Goal: Task Accomplishment & Management: Use online tool/utility

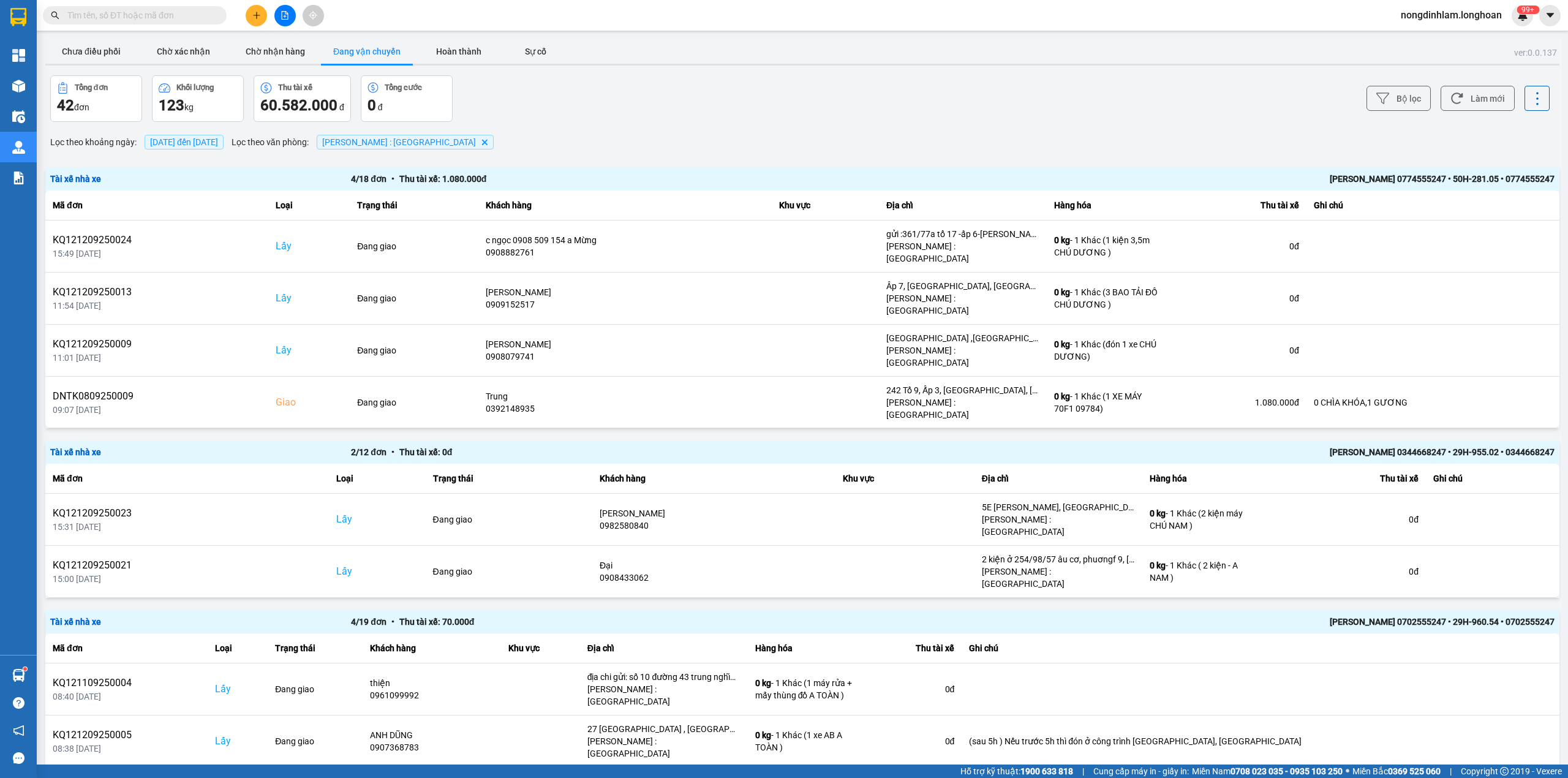
scroll to position [217, 0]
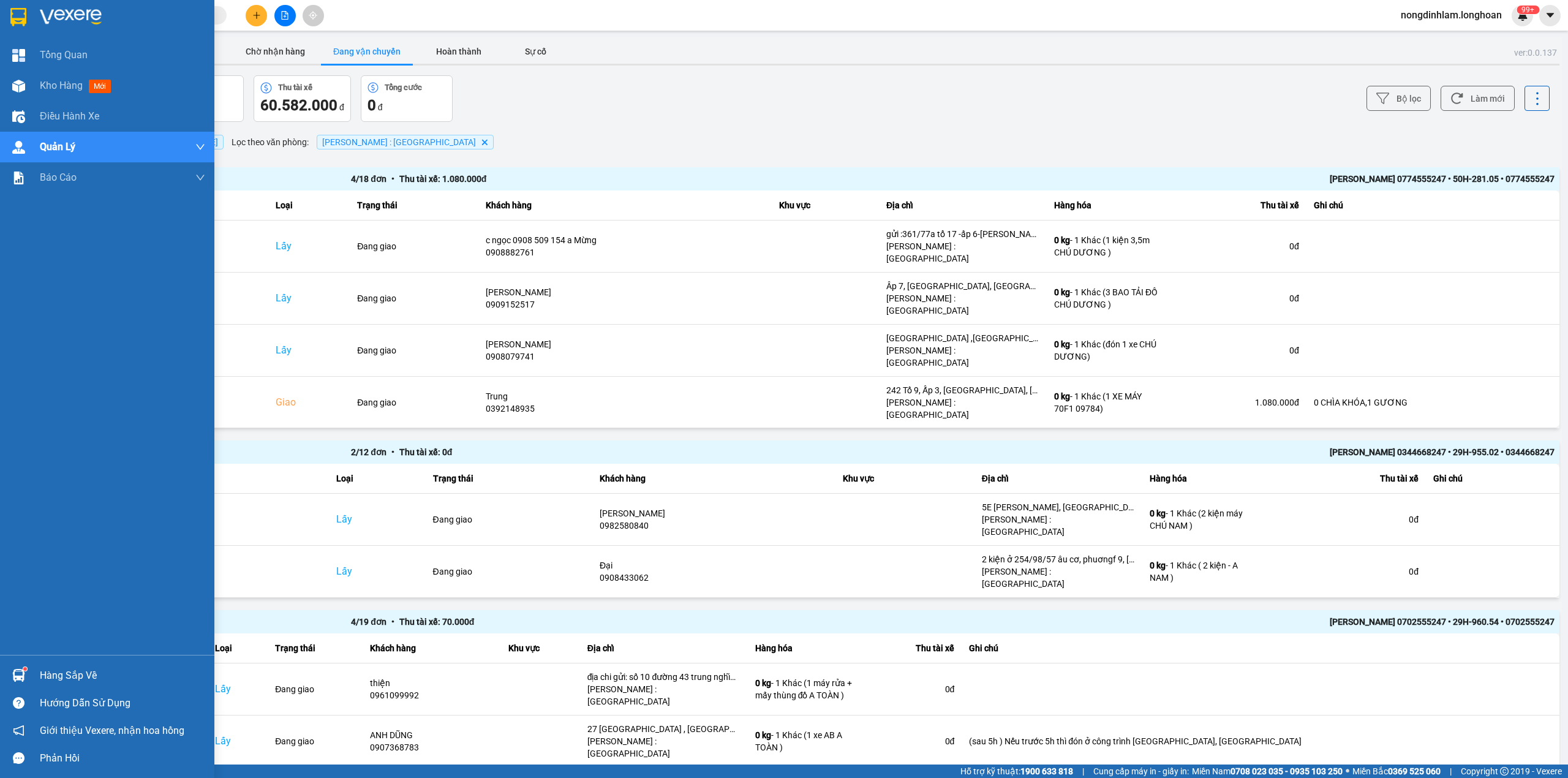
click at [0, 23] on div at bounding box center [107, 20] width 215 height 40
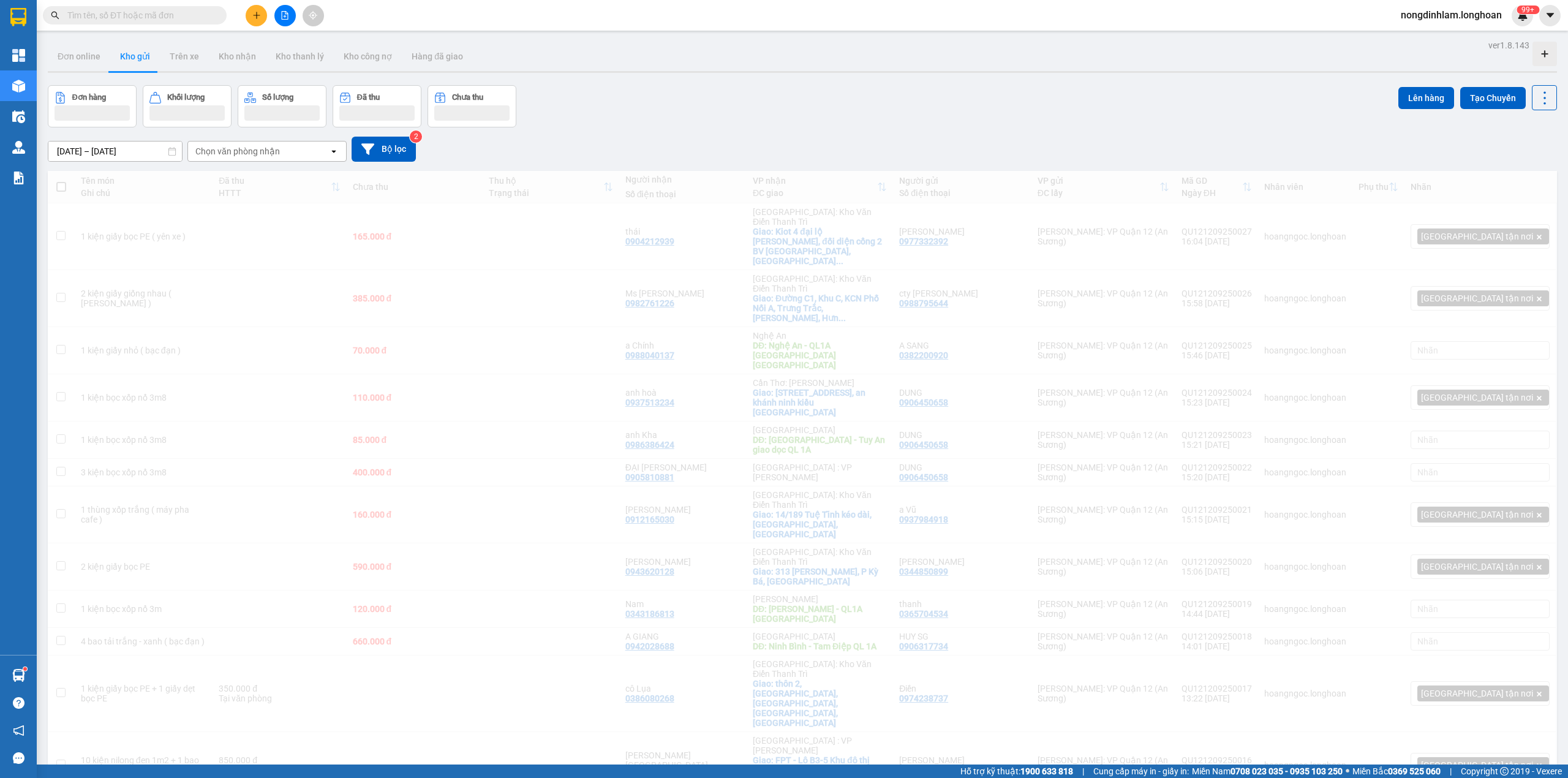
click at [283, 16] on icon "file-add" at bounding box center [285, 15] width 8 height 8
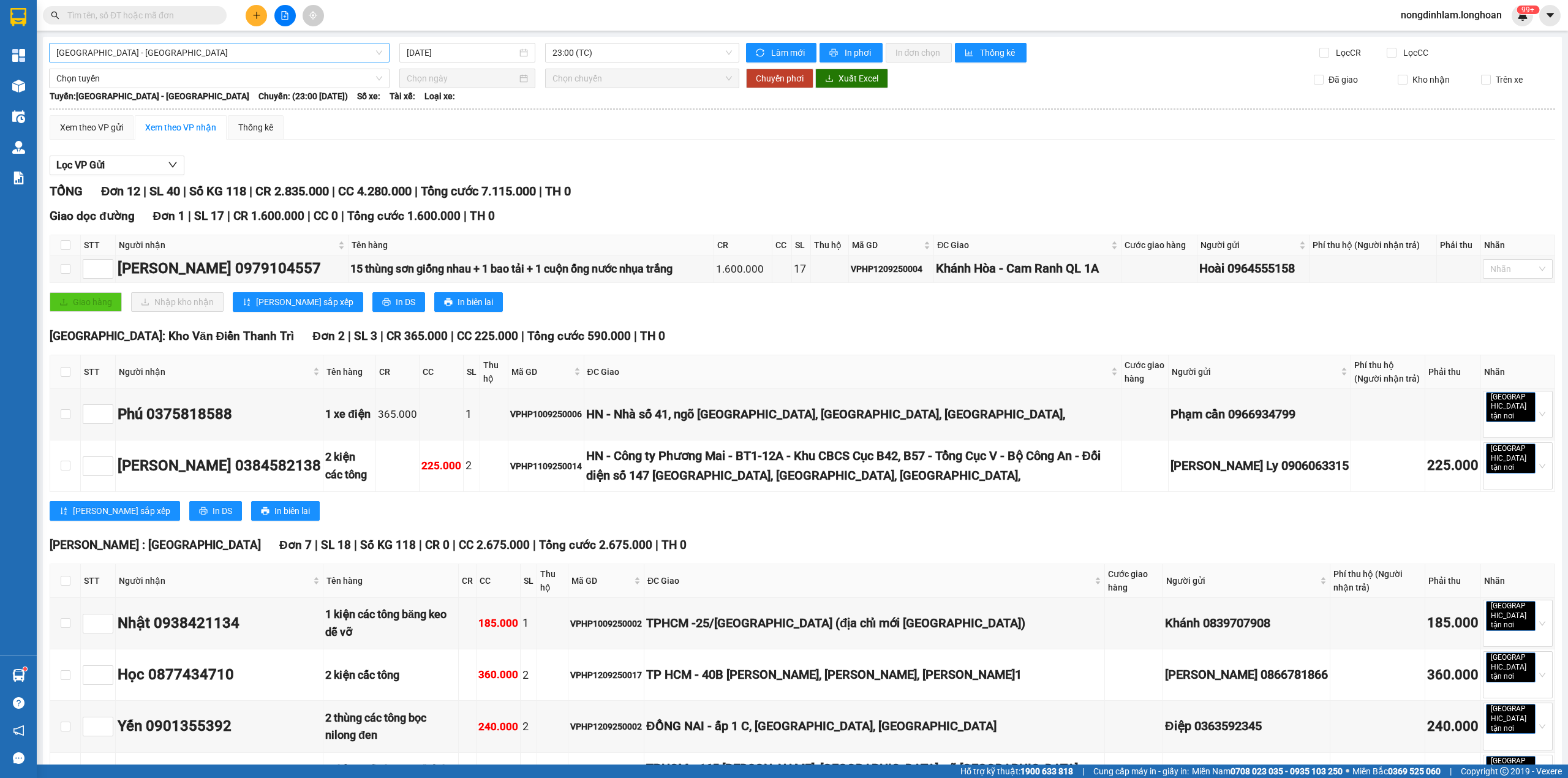
click at [222, 49] on span "[GEOGRAPHIC_DATA] - [GEOGRAPHIC_DATA]" at bounding box center [219, 52] width 326 height 18
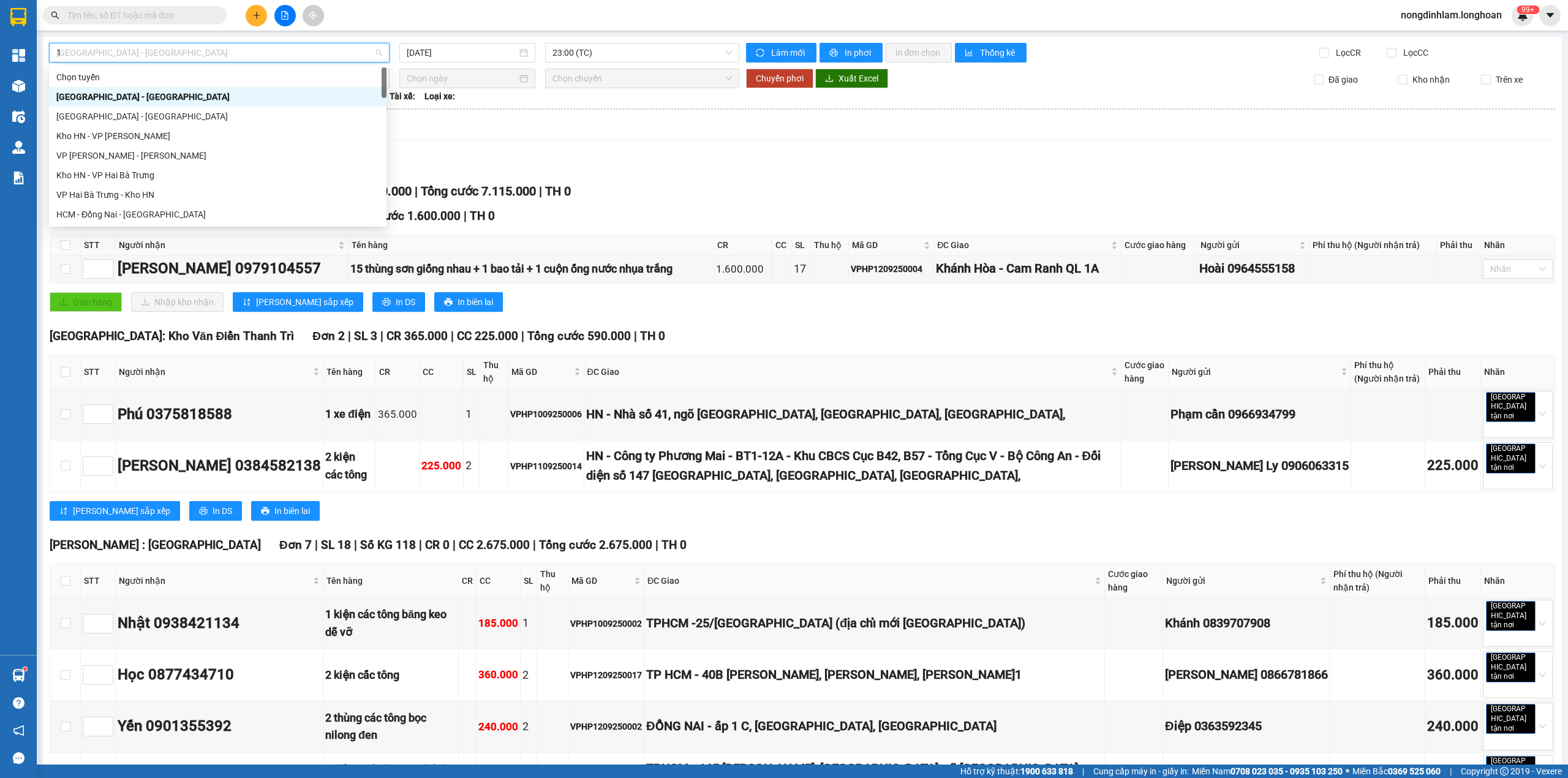
type input "12"
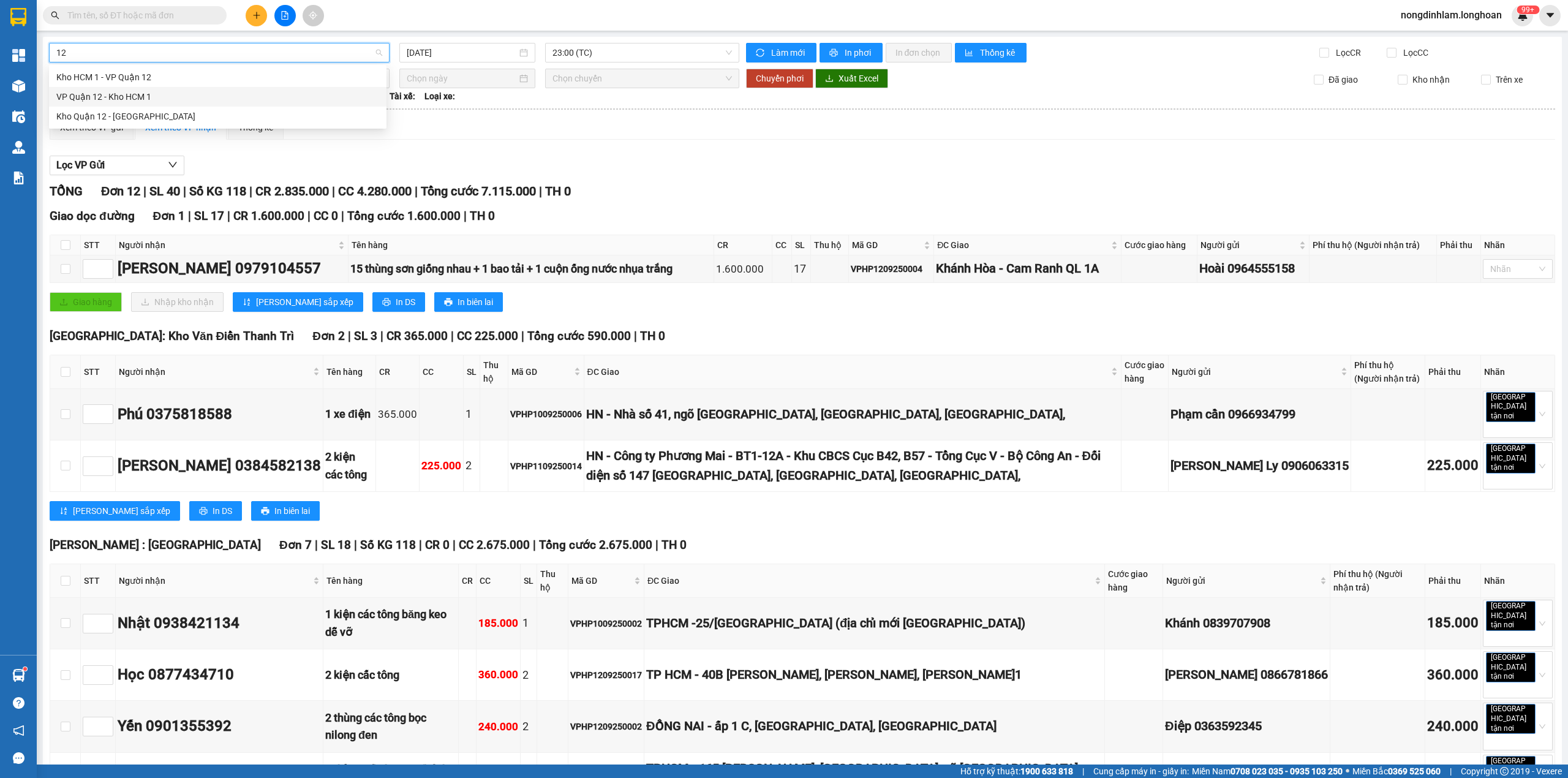
click at [179, 100] on div "VP Quận 12 - Kho HCM 1" at bounding box center [217, 96] width 323 height 14
type input "[DATE]"
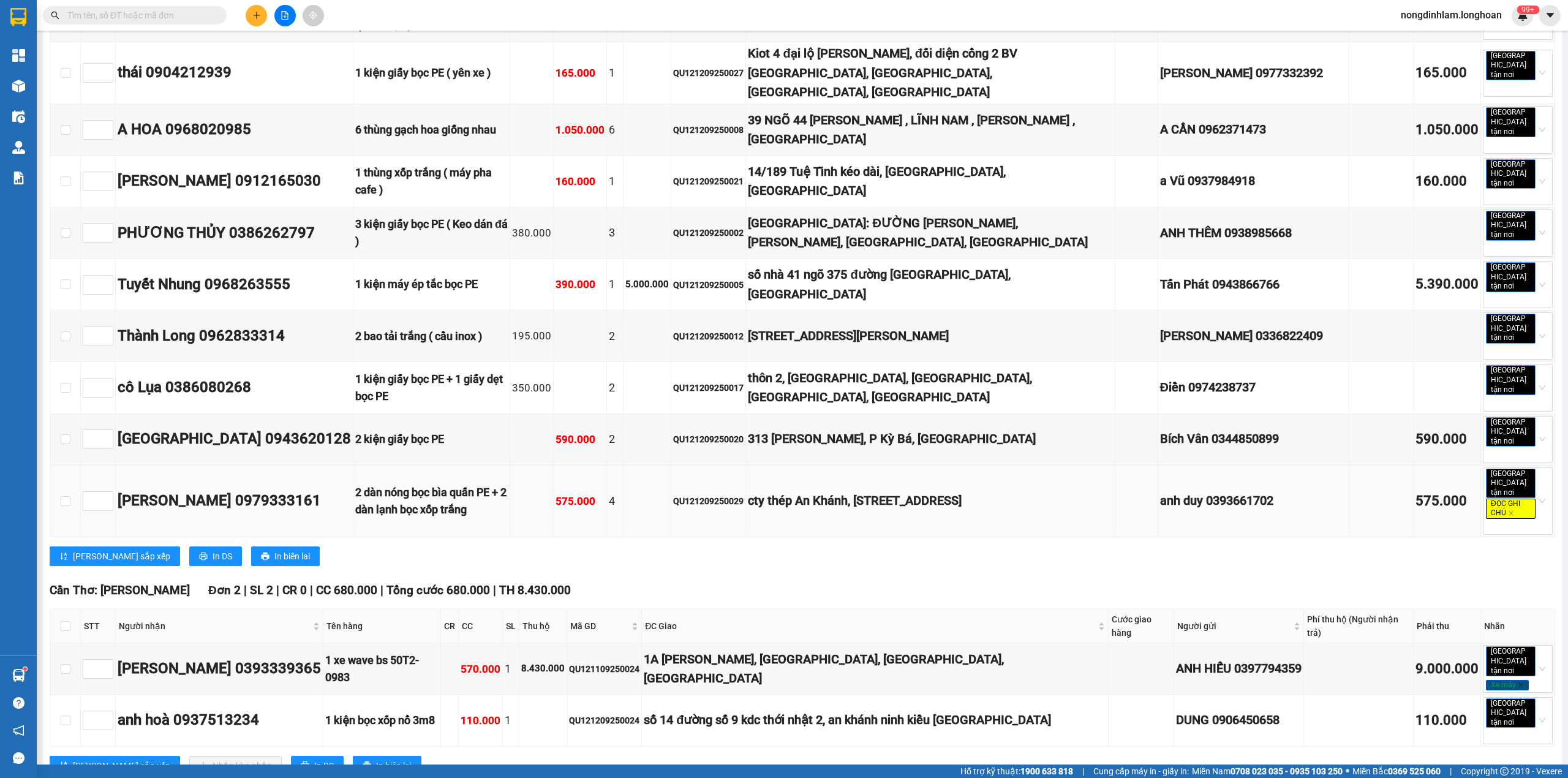
scroll to position [871, 0]
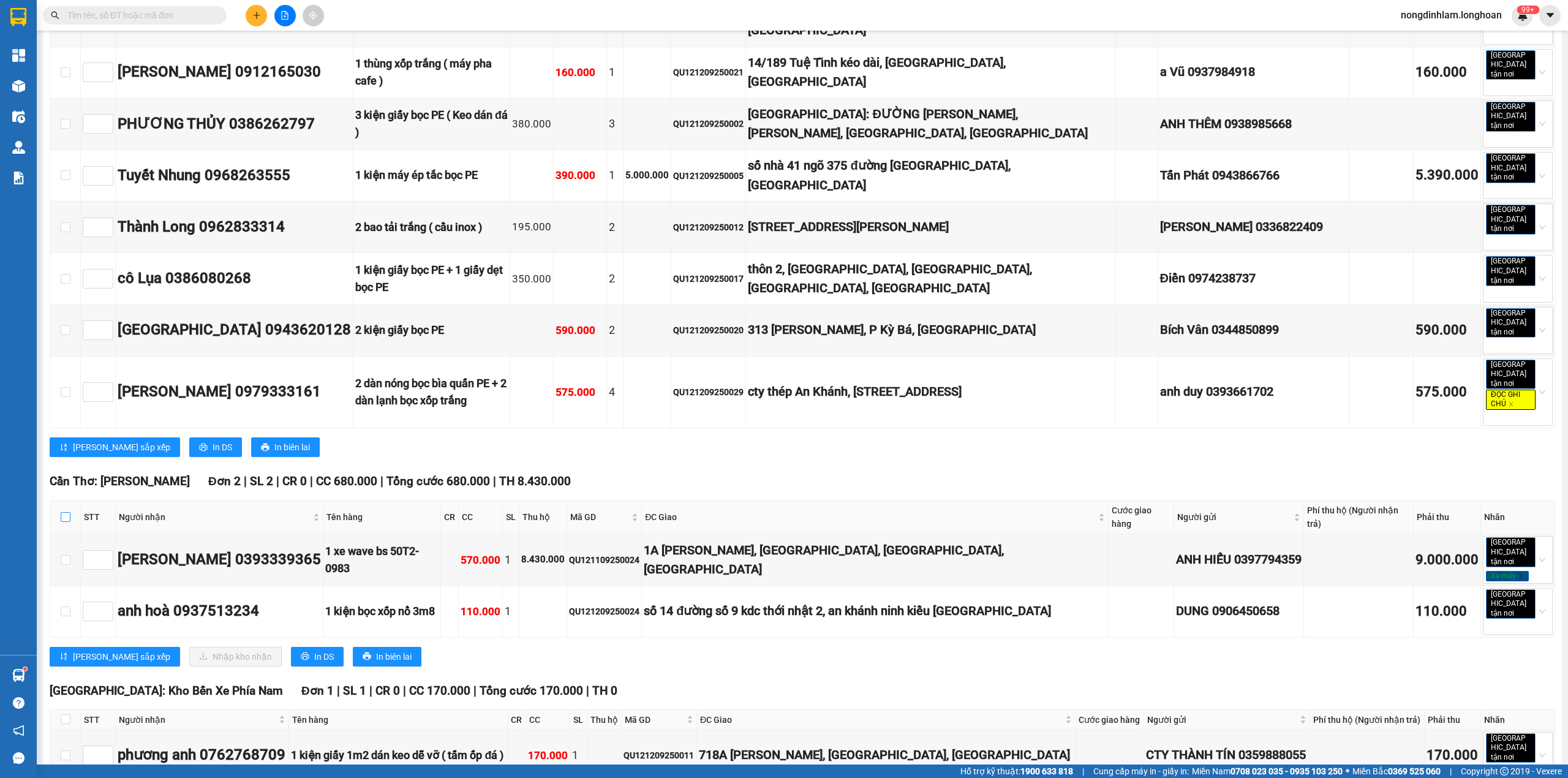
click at [61, 512] on input "checkbox" at bounding box center [65, 517] width 10 height 10
checkbox input "true"
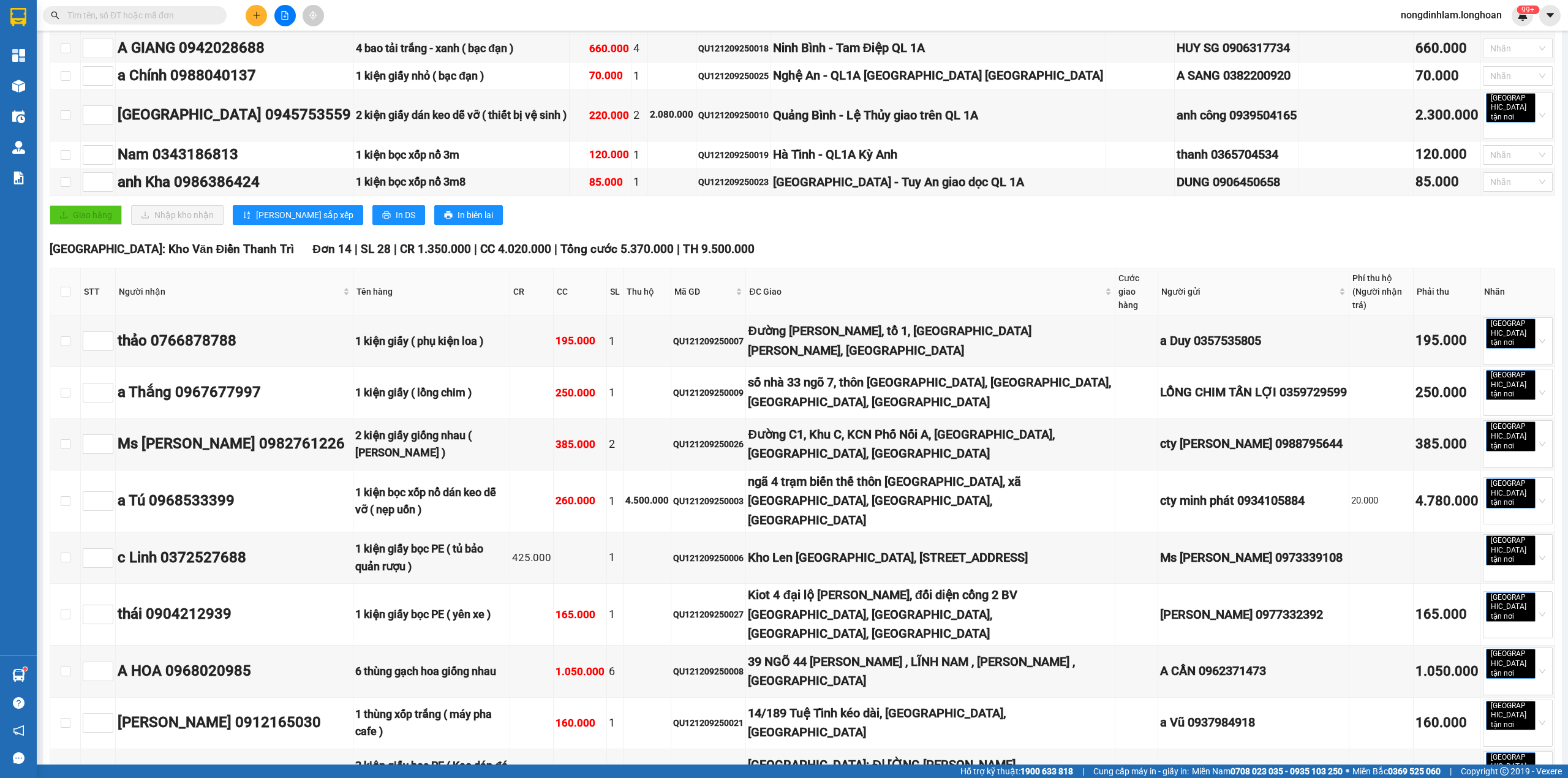
scroll to position [0, 0]
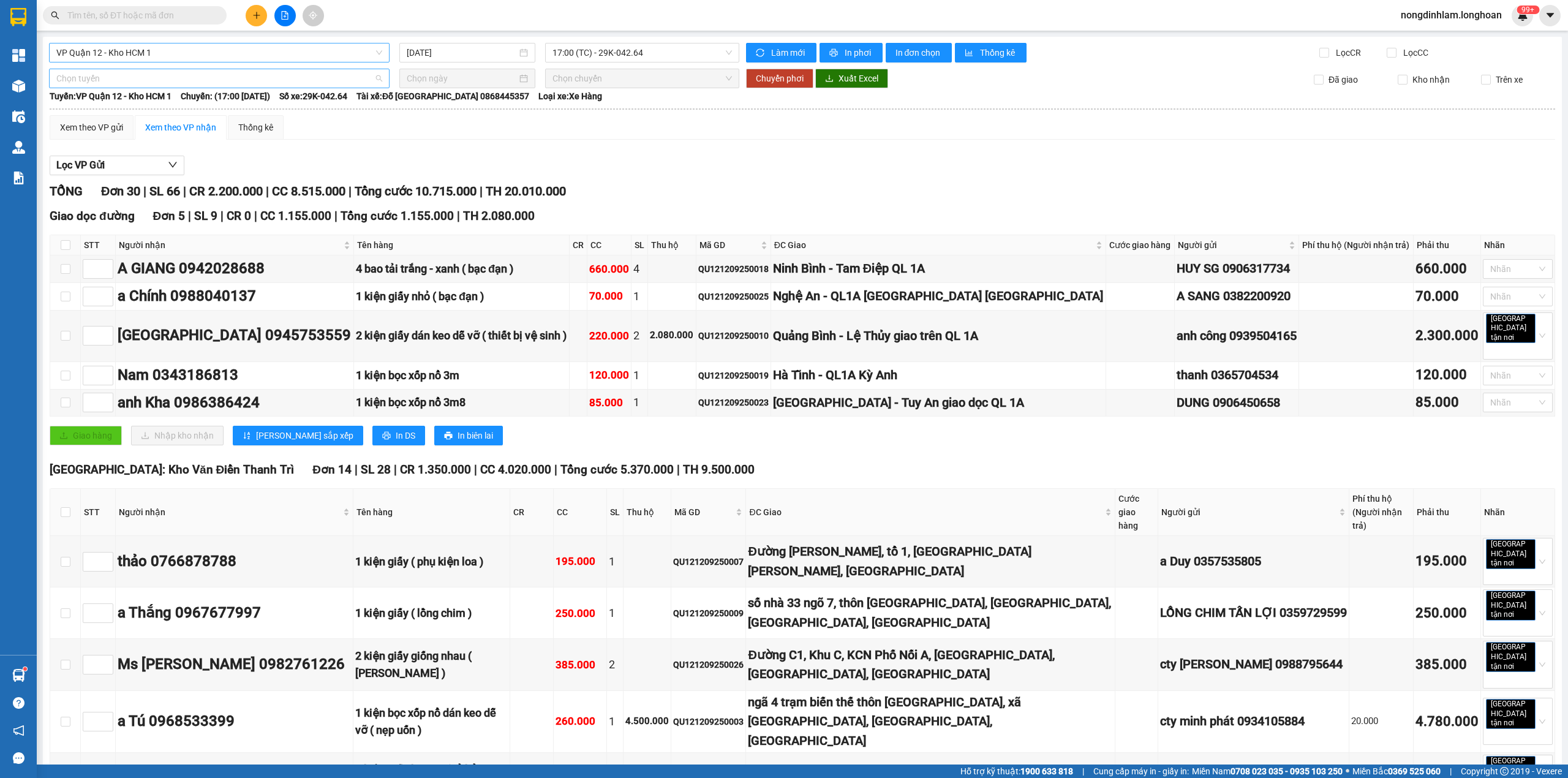
click at [100, 75] on span "Chọn tuyến" at bounding box center [219, 78] width 326 height 18
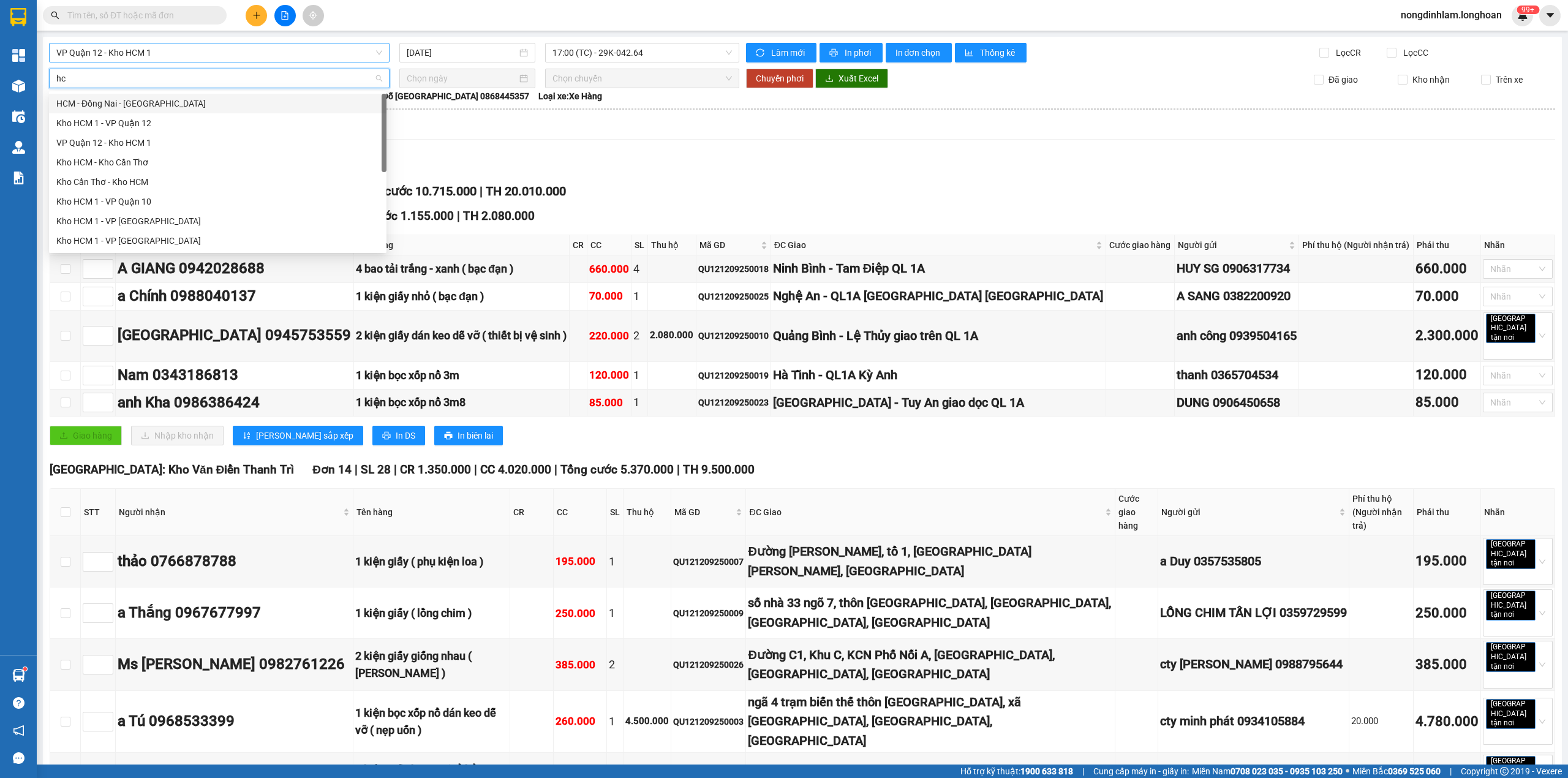
type input "hcm"
click at [122, 164] on div "Kho HCM - Kho Cần Thơ" at bounding box center [217, 162] width 323 height 14
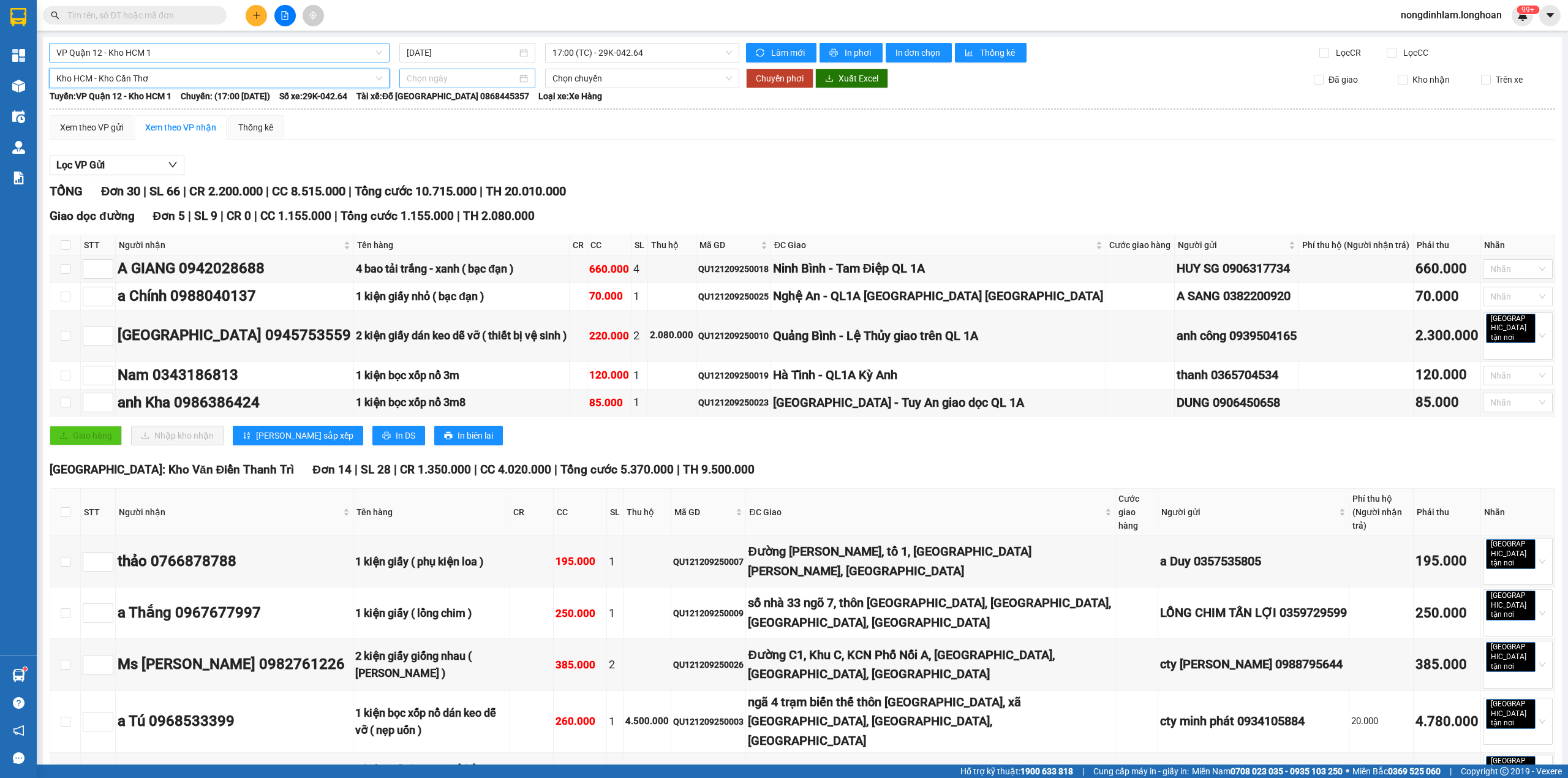
click at [458, 76] on input at bounding box center [462, 78] width 111 height 14
type input "[DATE]"
click at [522, 167] on div "12" at bounding box center [524, 168] width 15 height 15
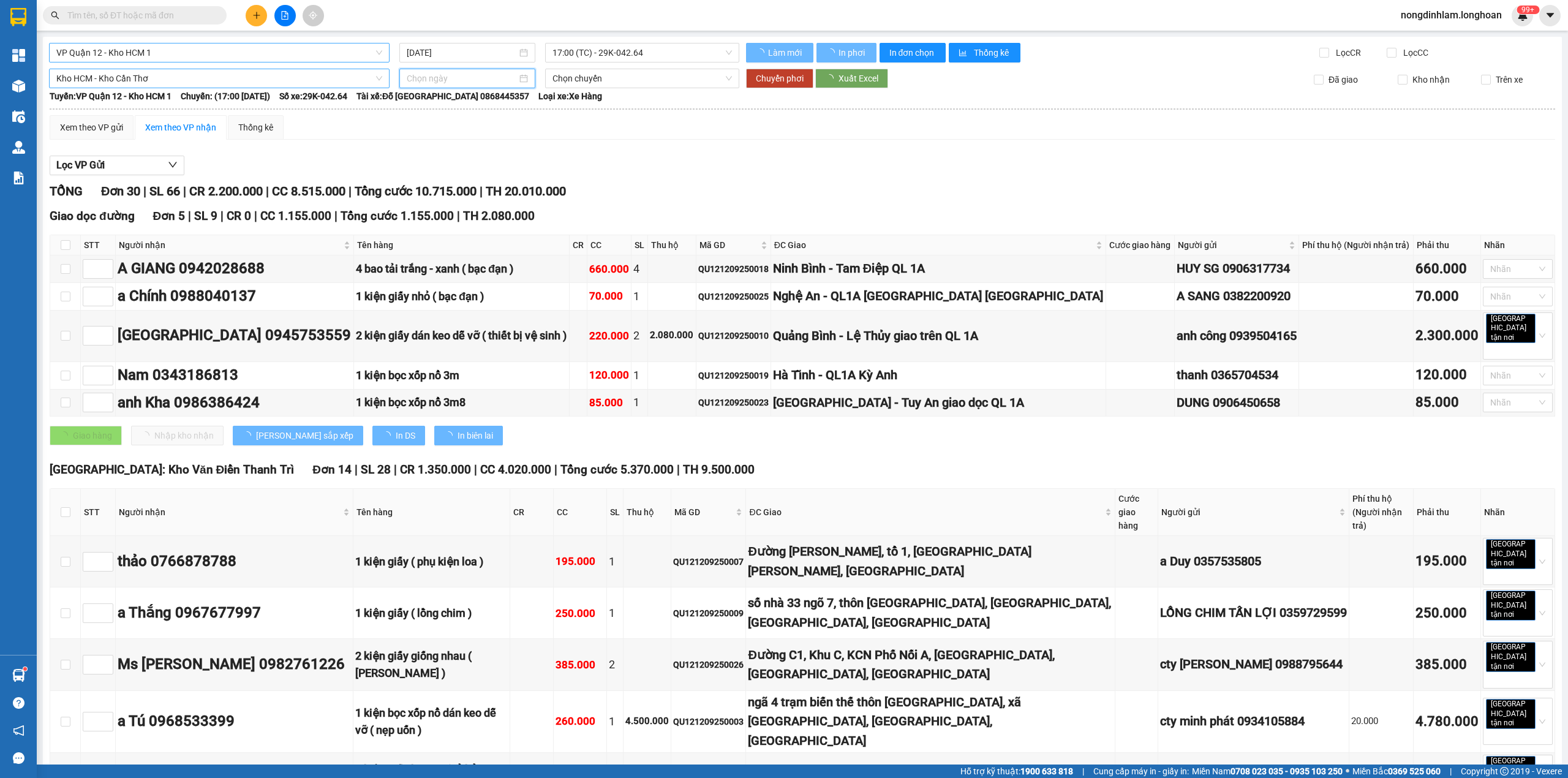
type input "[DATE]"
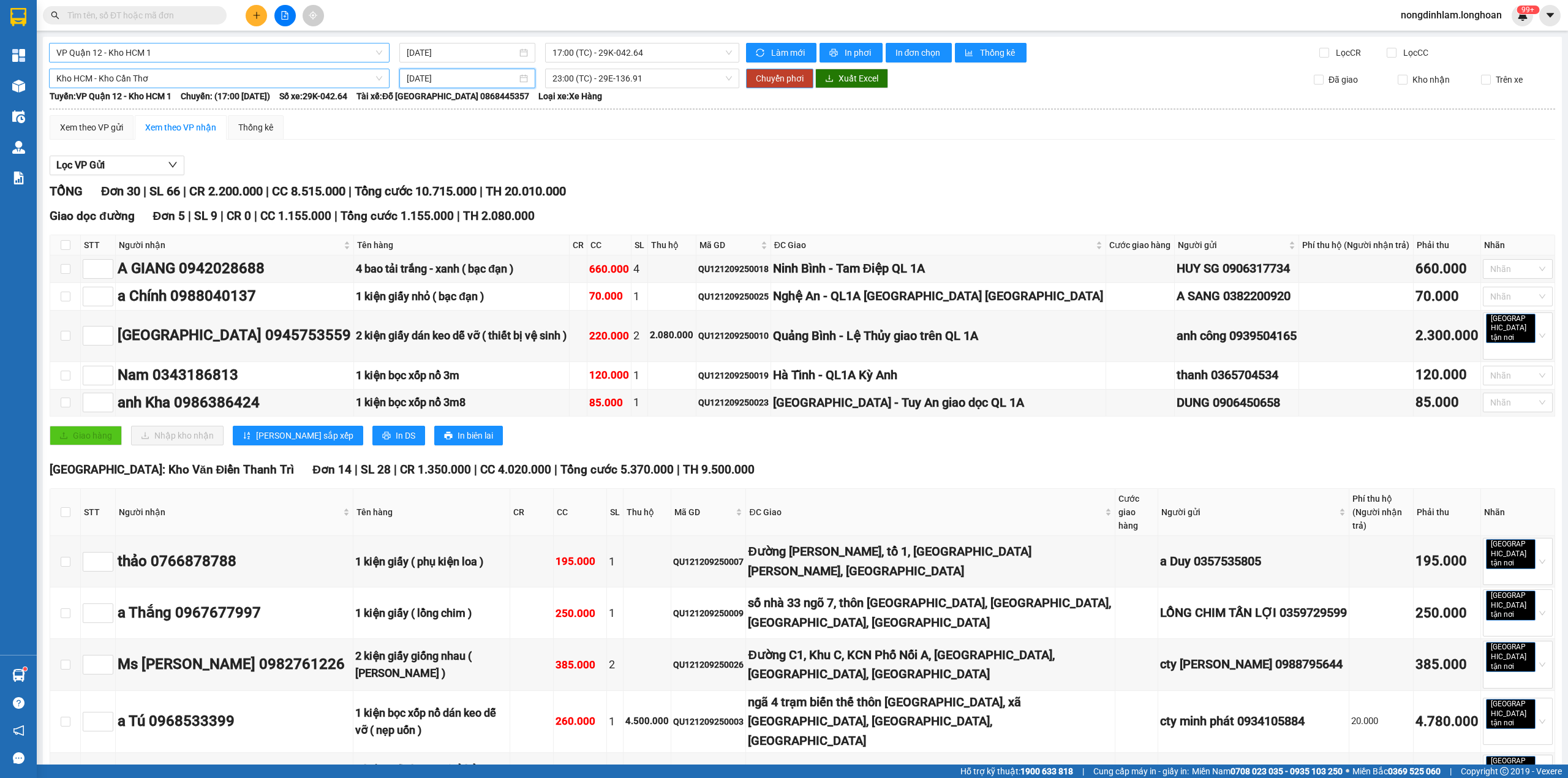
click at [785, 75] on span "Chuyển phơi" at bounding box center [780, 78] width 48 height 14
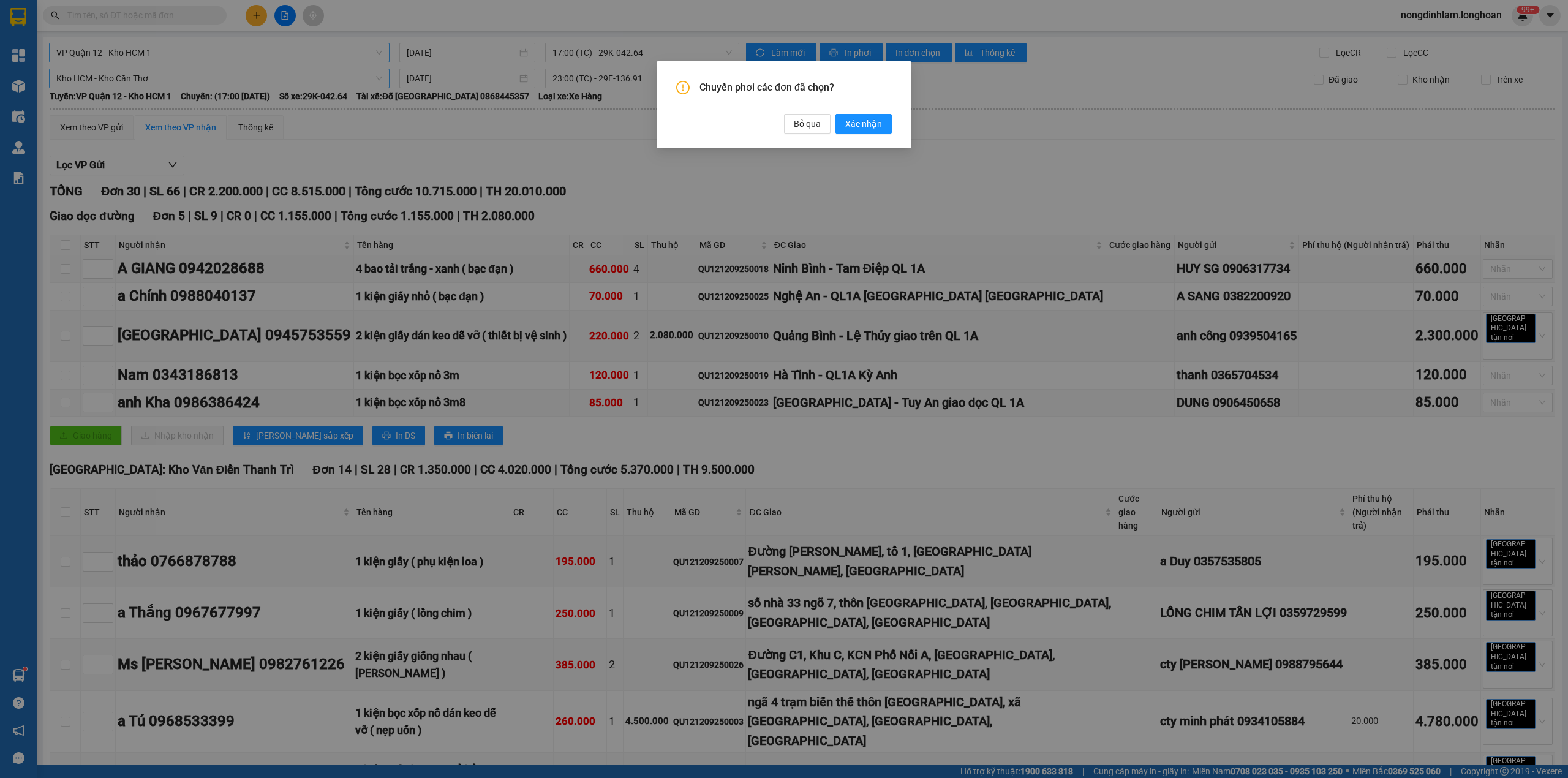
drag, startPoint x: 873, startPoint y: 126, endPoint x: 563, endPoint y: 99, distance: 311.2
click at [873, 125] on span "Xác nhận" at bounding box center [863, 124] width 37 height 14
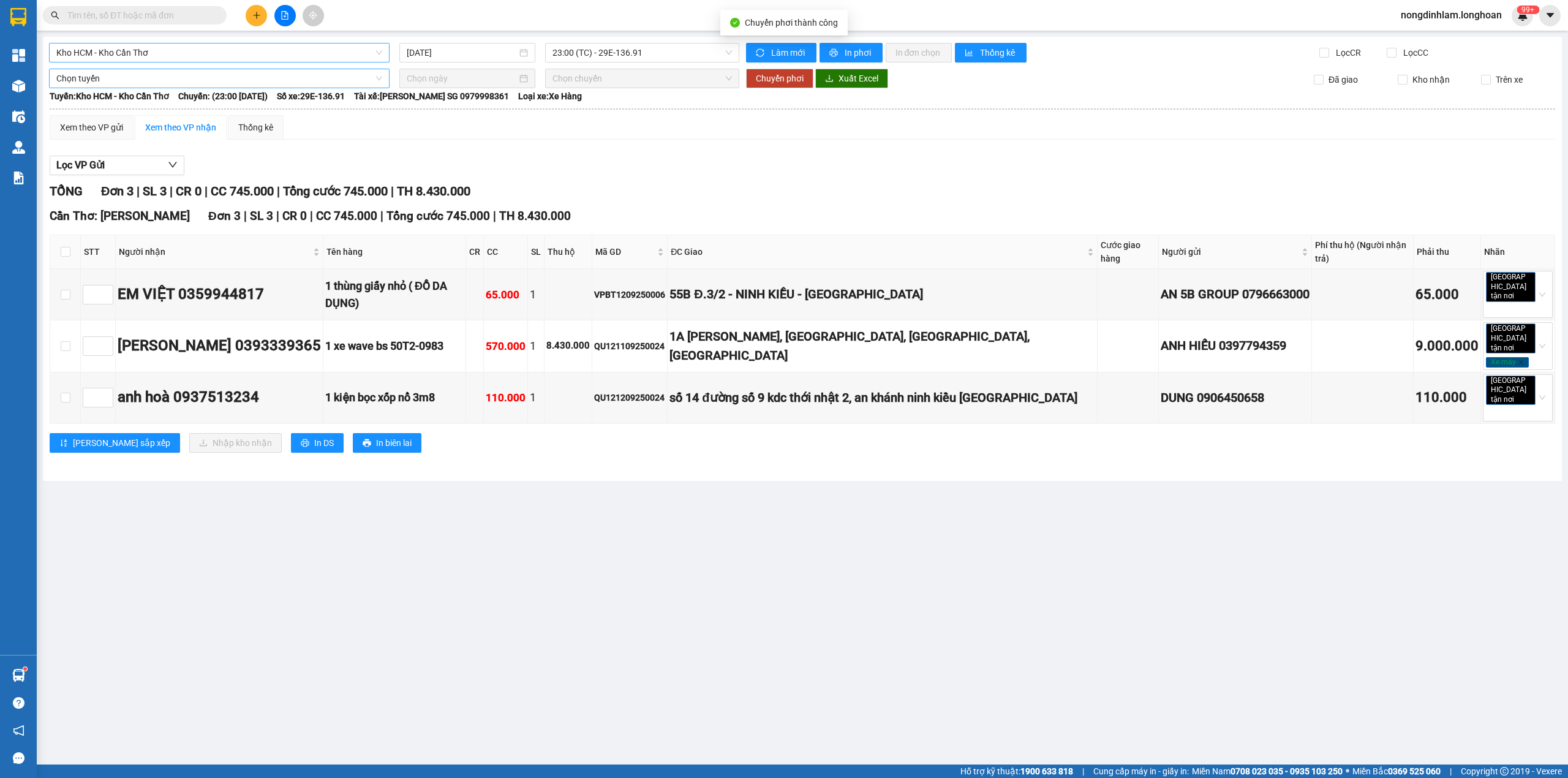
click at [145, 50] on span "Kho HCM - Kho Cần Thơ" at bounding box center [219, 52] width 326 height 18
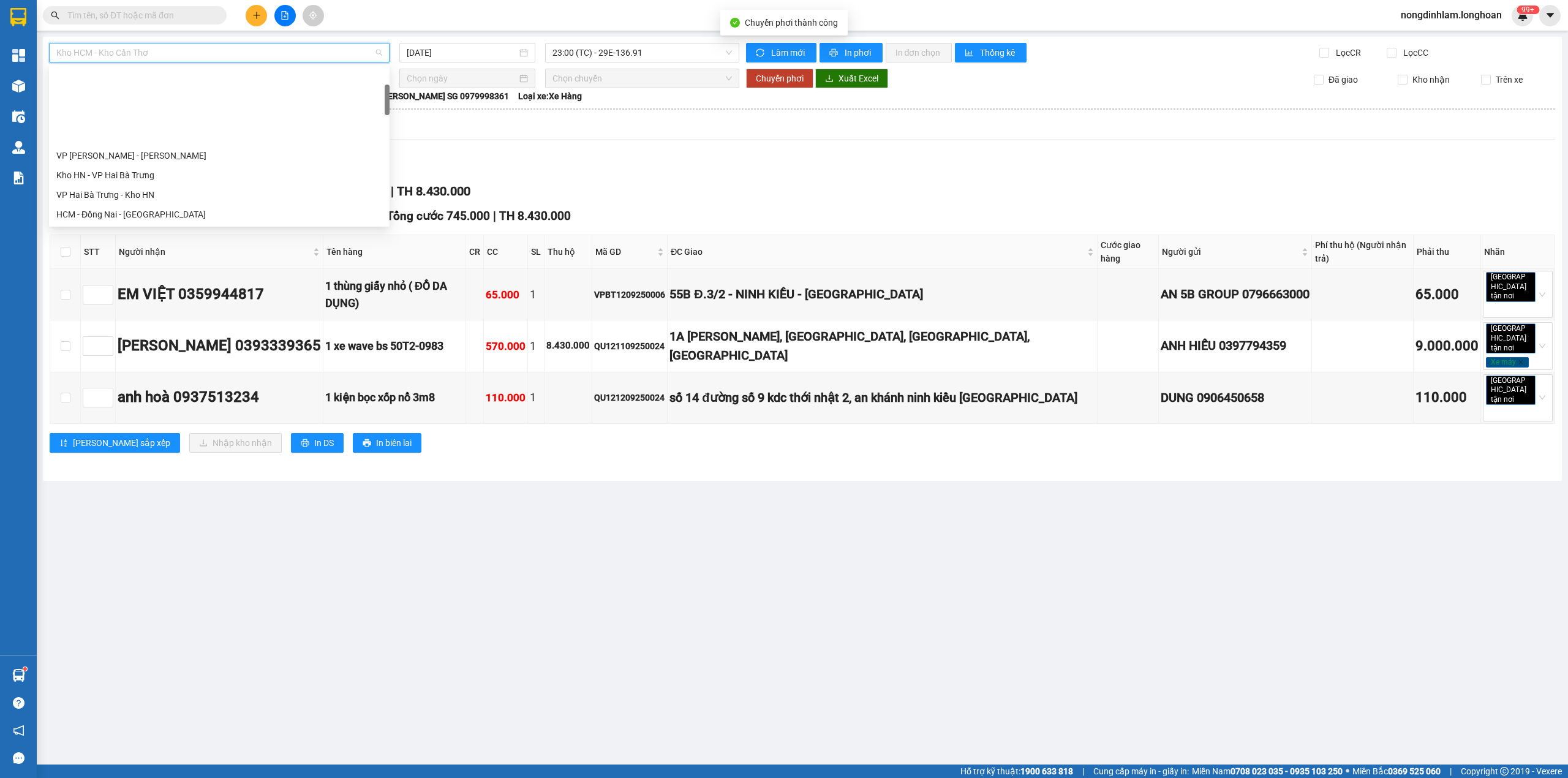
scroll to position [98, 0]
type input "12"
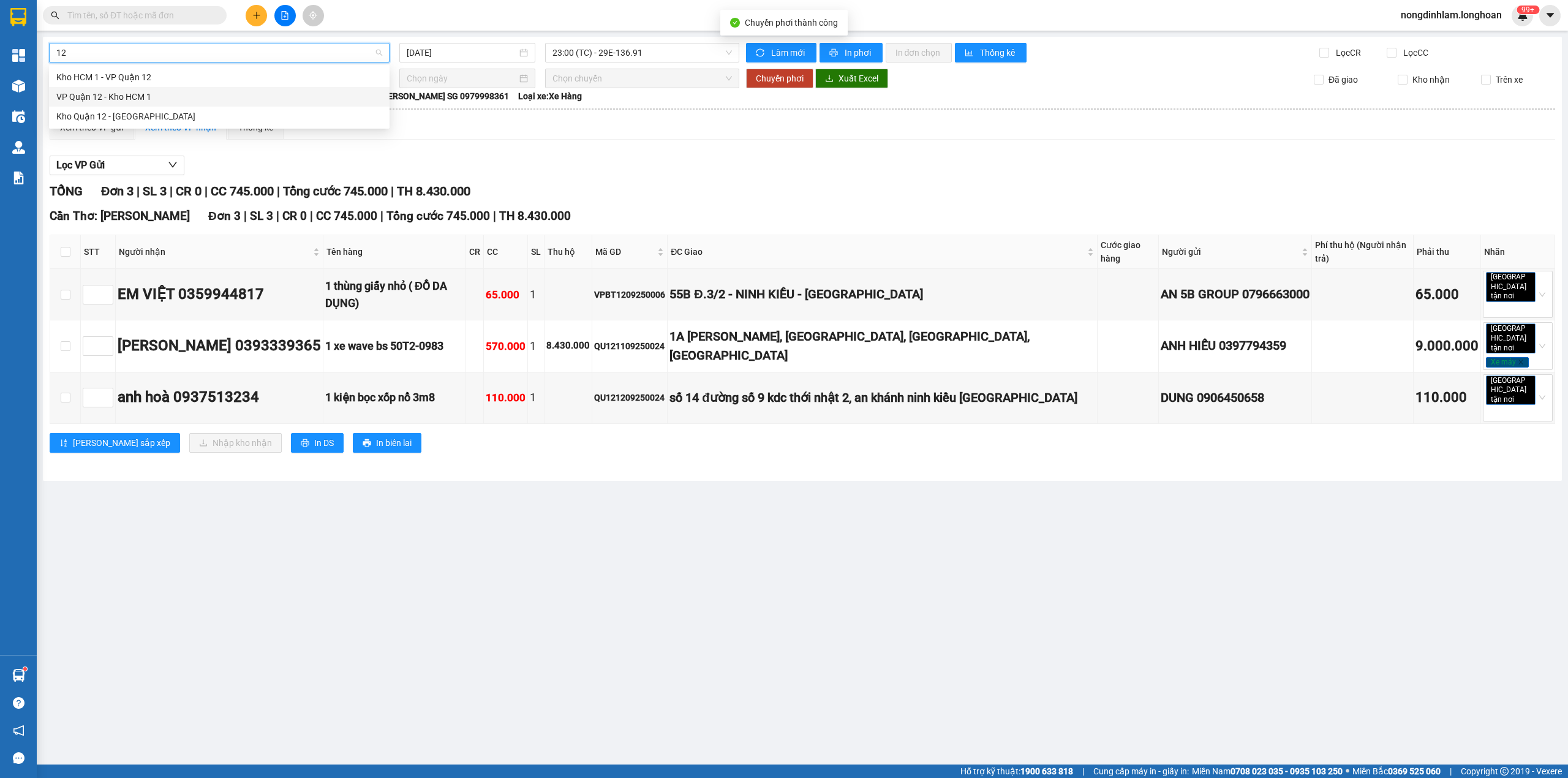
click at [159, 89] on div "VP Quận 12 - Kho HCM 1" at bounding box center [219, 97] width 341 height 19
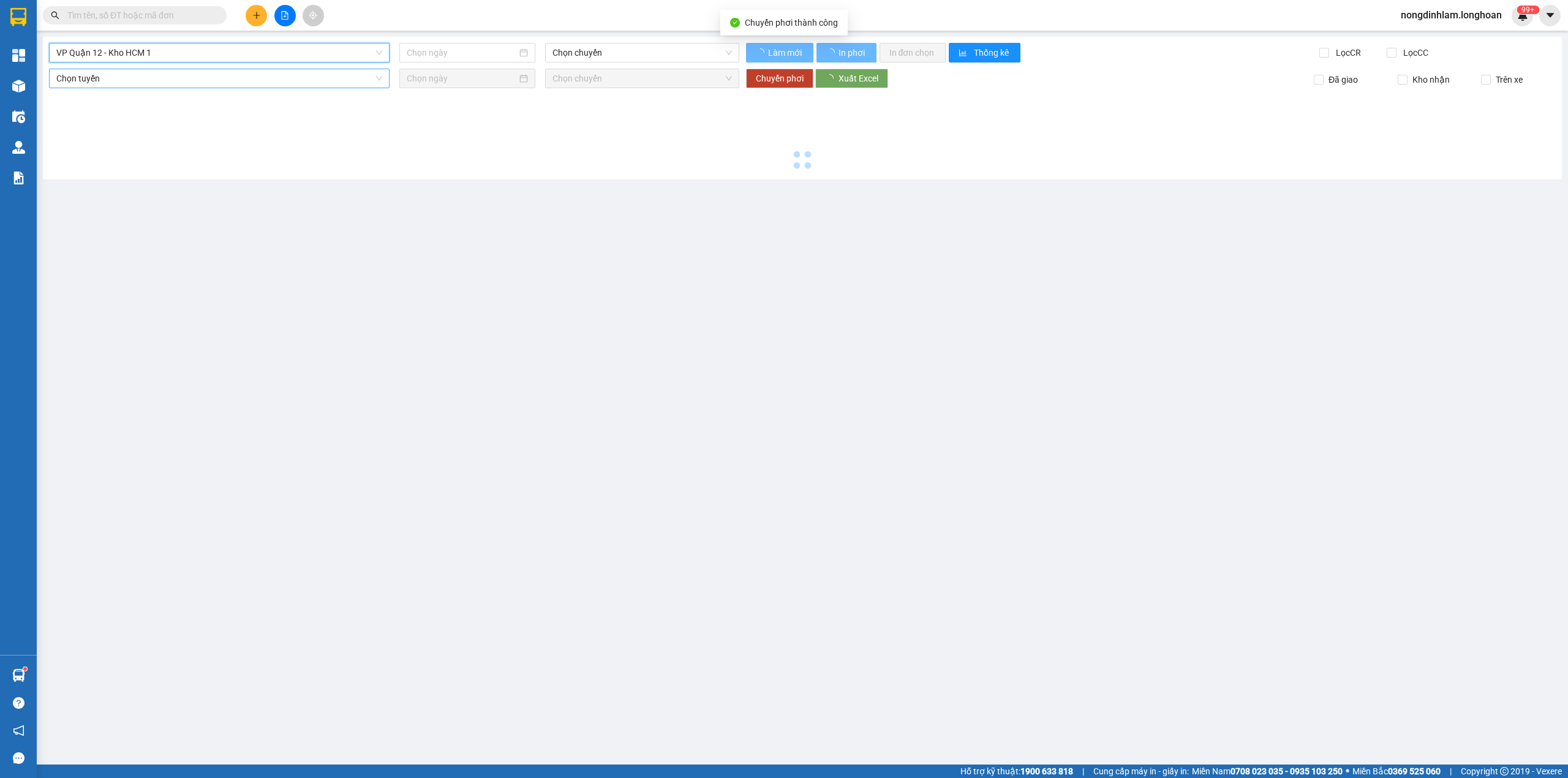
type input "[DATE]"
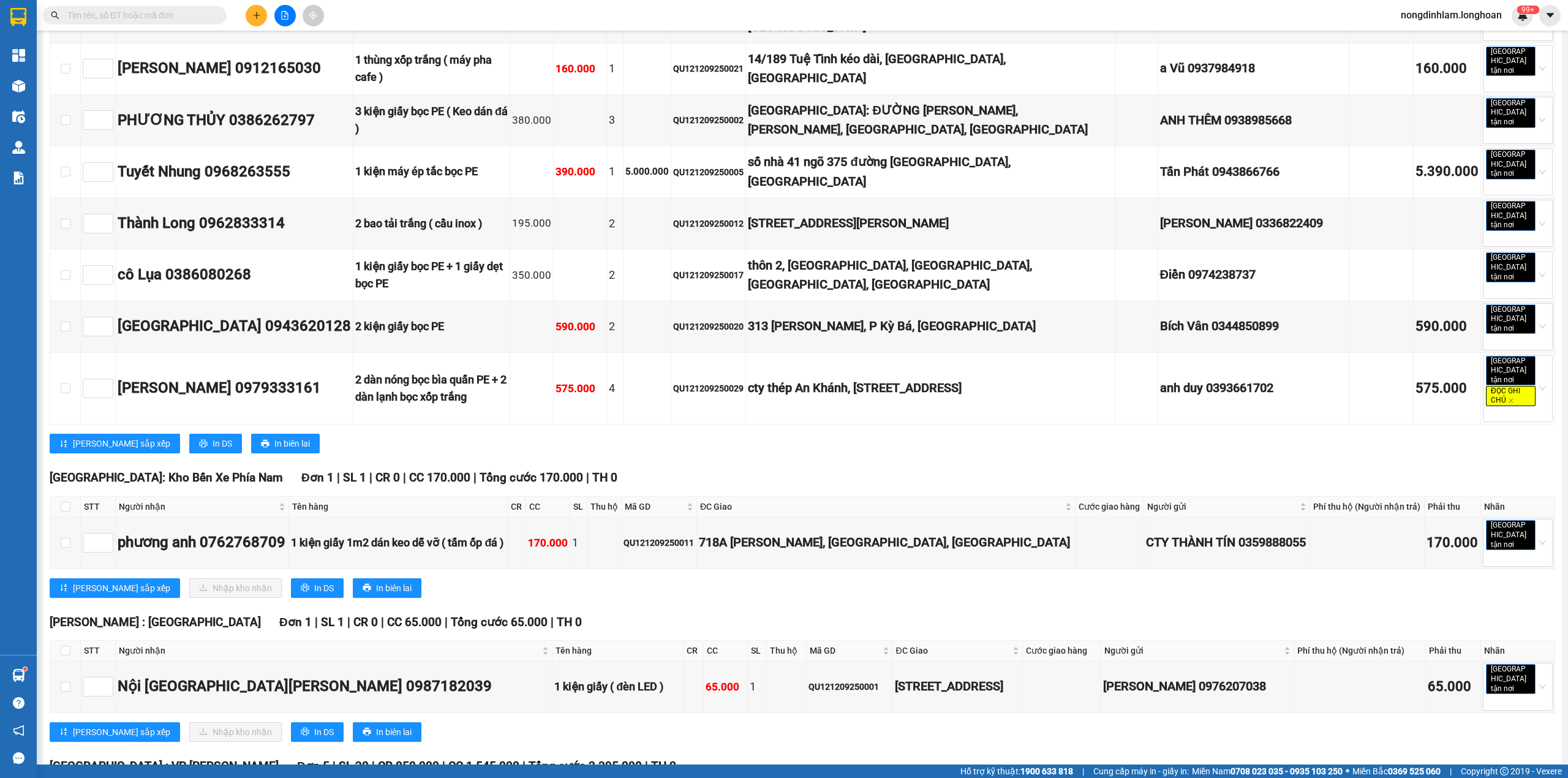
scroll to position [1010, 0]
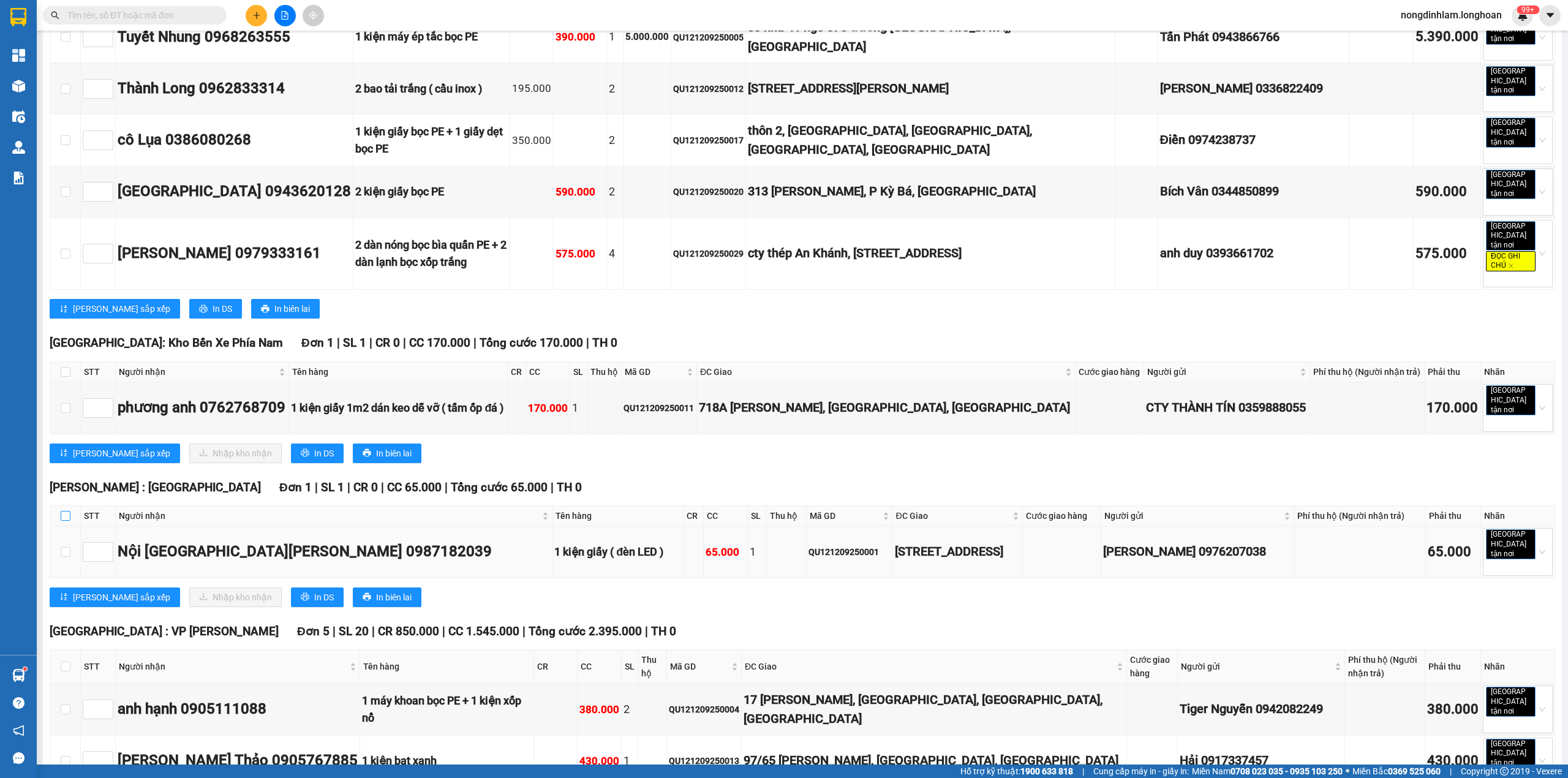
drag, startPoint x: 64, startPoint y: 356, endPoint x: 127, endPoint y: 410, distance: 83.0
click at [64, 511] on input "checkbox" at bounding box center [65, 515] width 10 height 10
checkbox input "true"
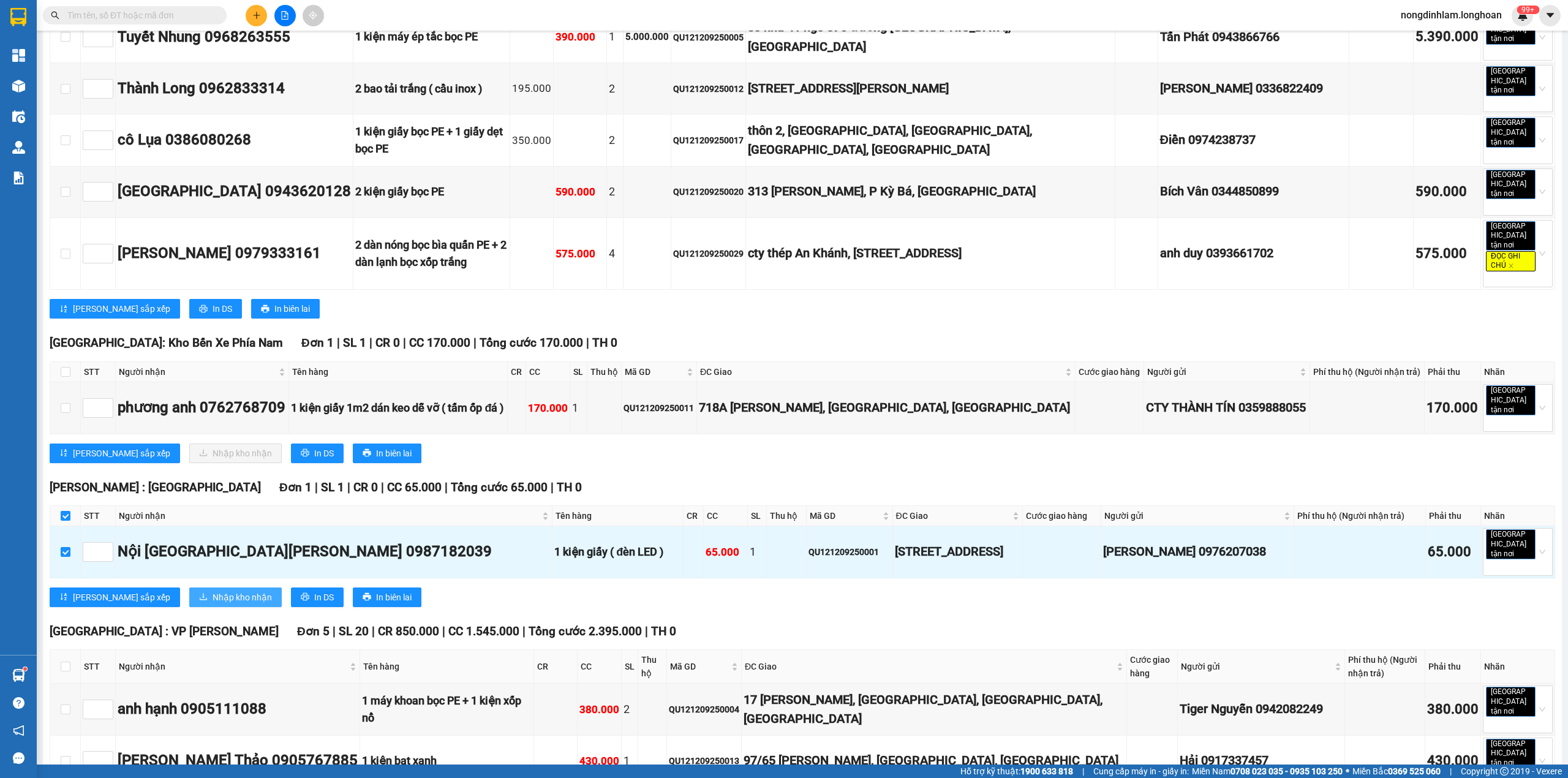
click at [213, 590] on span "Nhập kho nhận" at bounding box center [242, 597] width 59 height 14
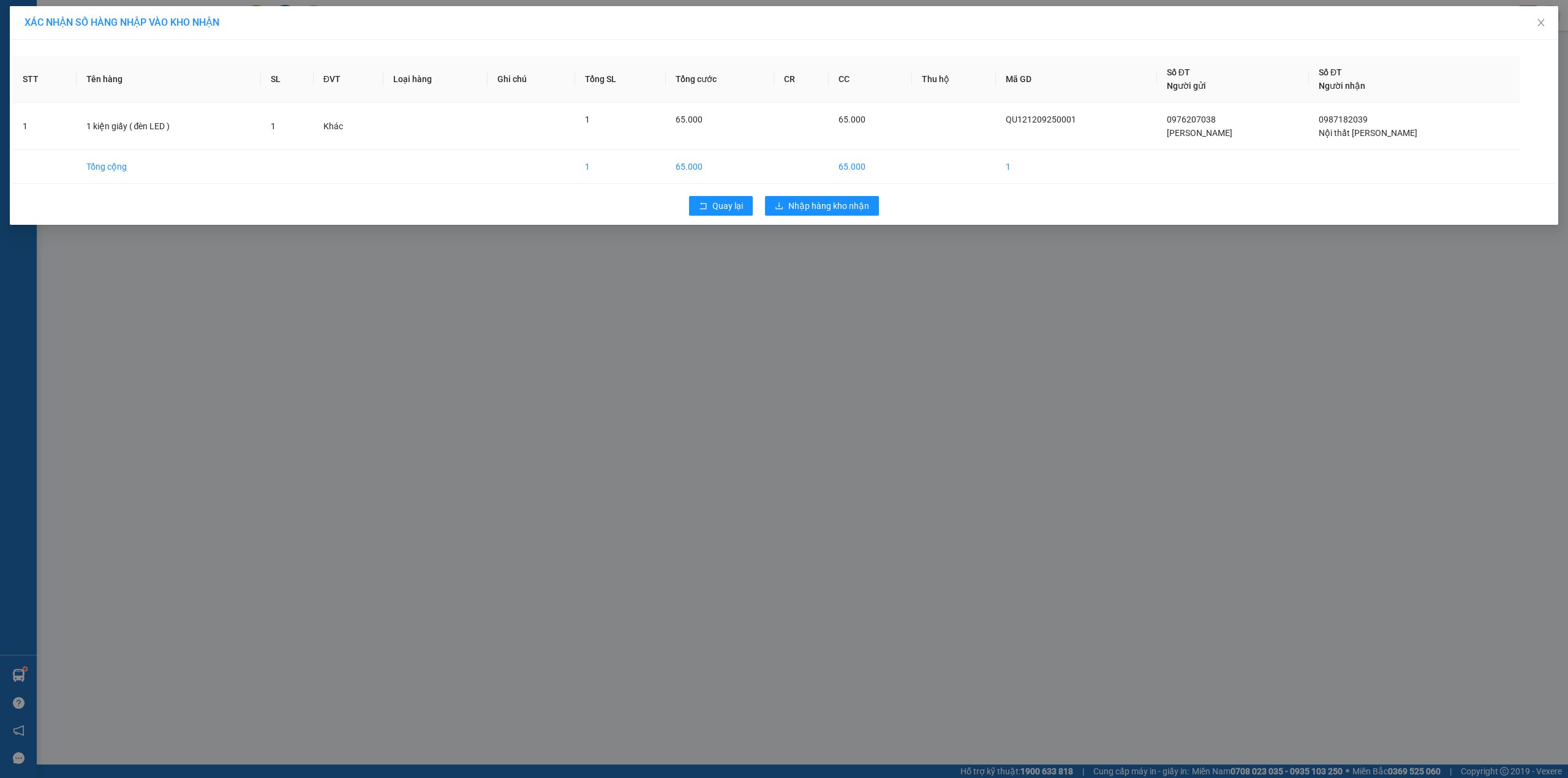
click at [826, 221] on div "Quay lại Nhập hàng kho nhận" at bounding box center [784, 206] width 1542 height 32
click at [833, 209] on span "Nhập hàng kho nhận" at bounding box center [828, 206] width 81 height 14
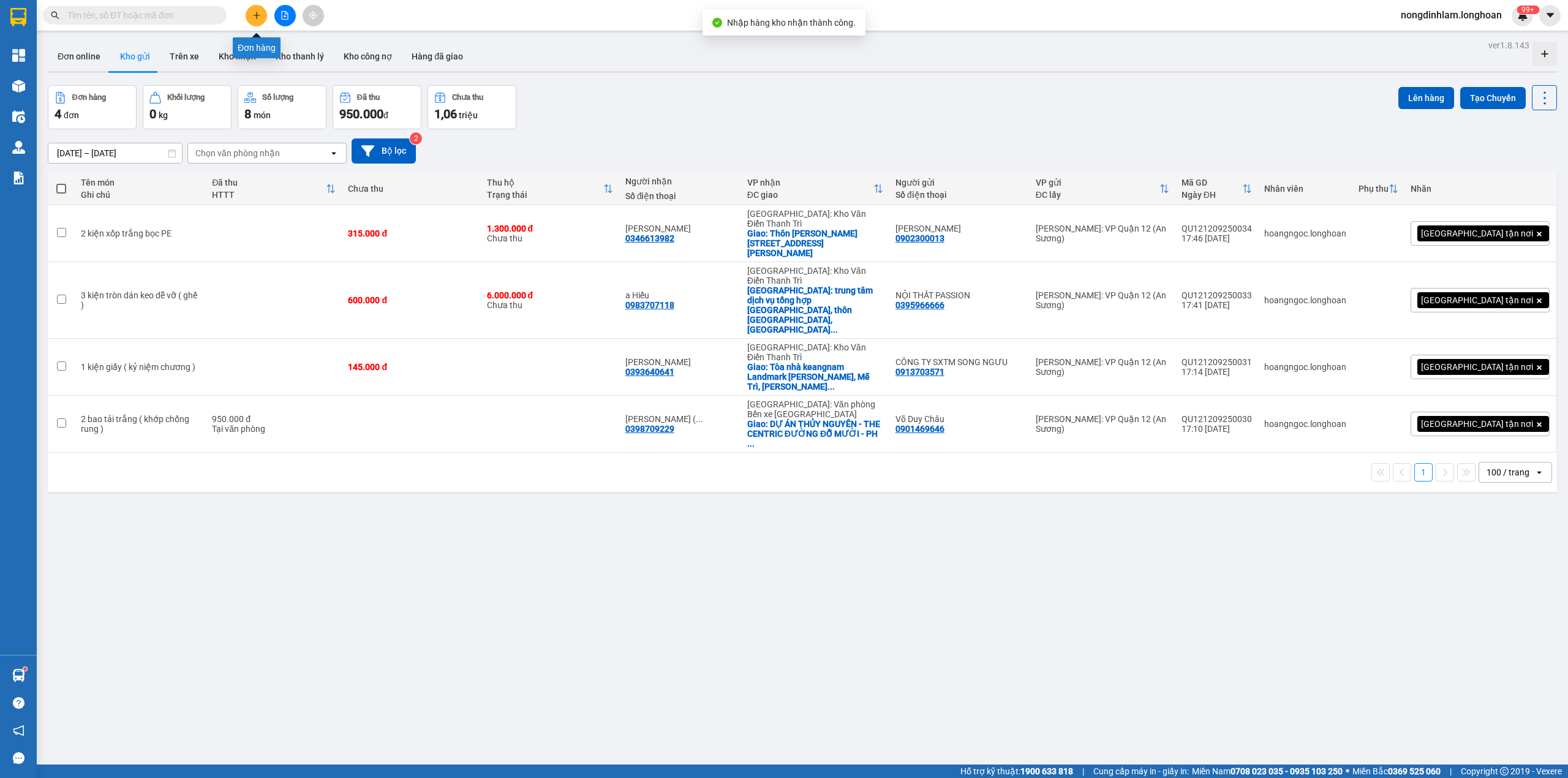
click at [285, 14] on icon "file-add" at bounding box center [285, 15] width 8 height 8
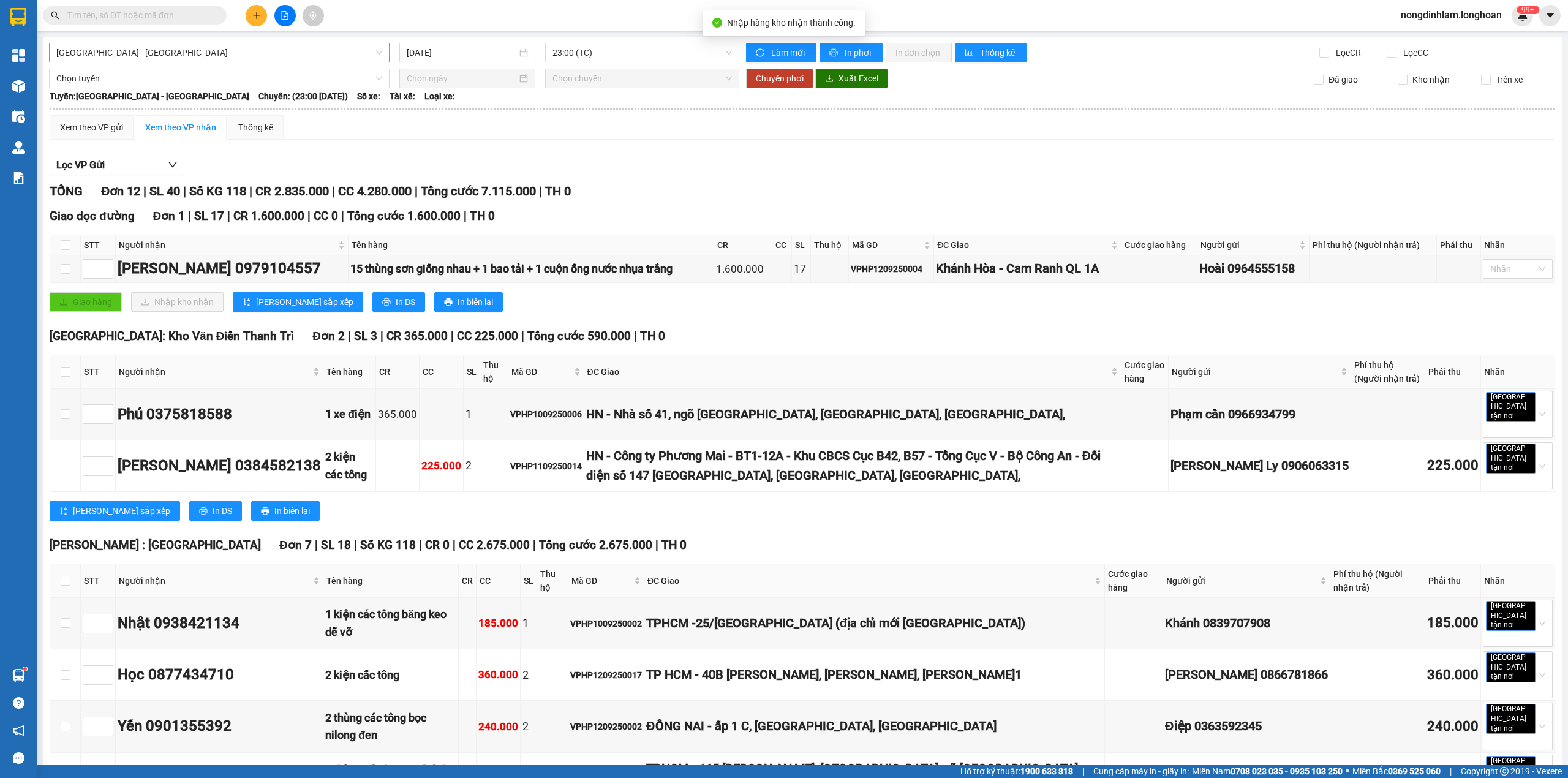
click at [177, 50] on span "[GEOGRAPHIC_DATA] - [GEOGRAPHIC_DATA]" at bounding box center [219, 52] width 326 height 18
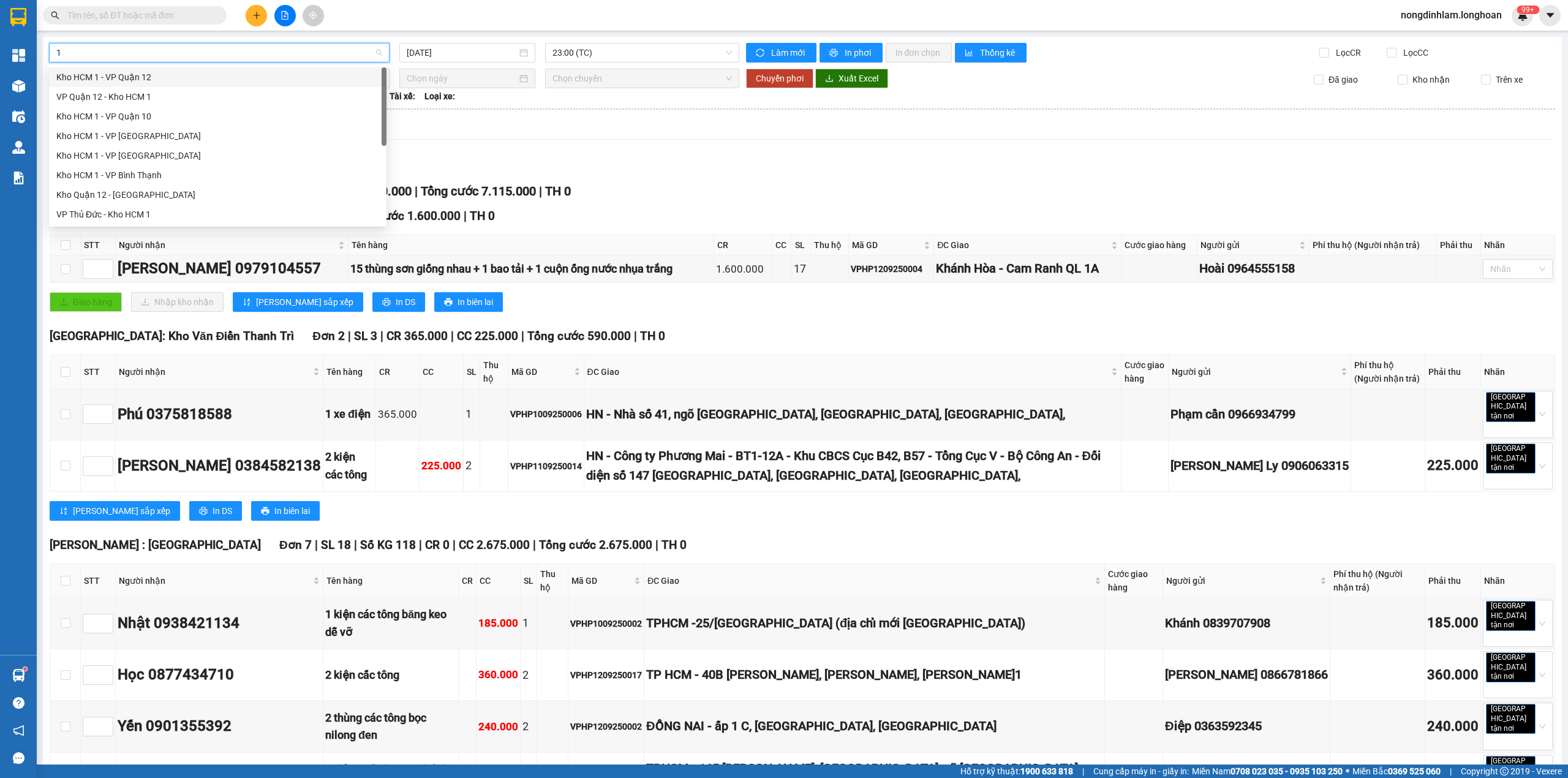
type input "12"
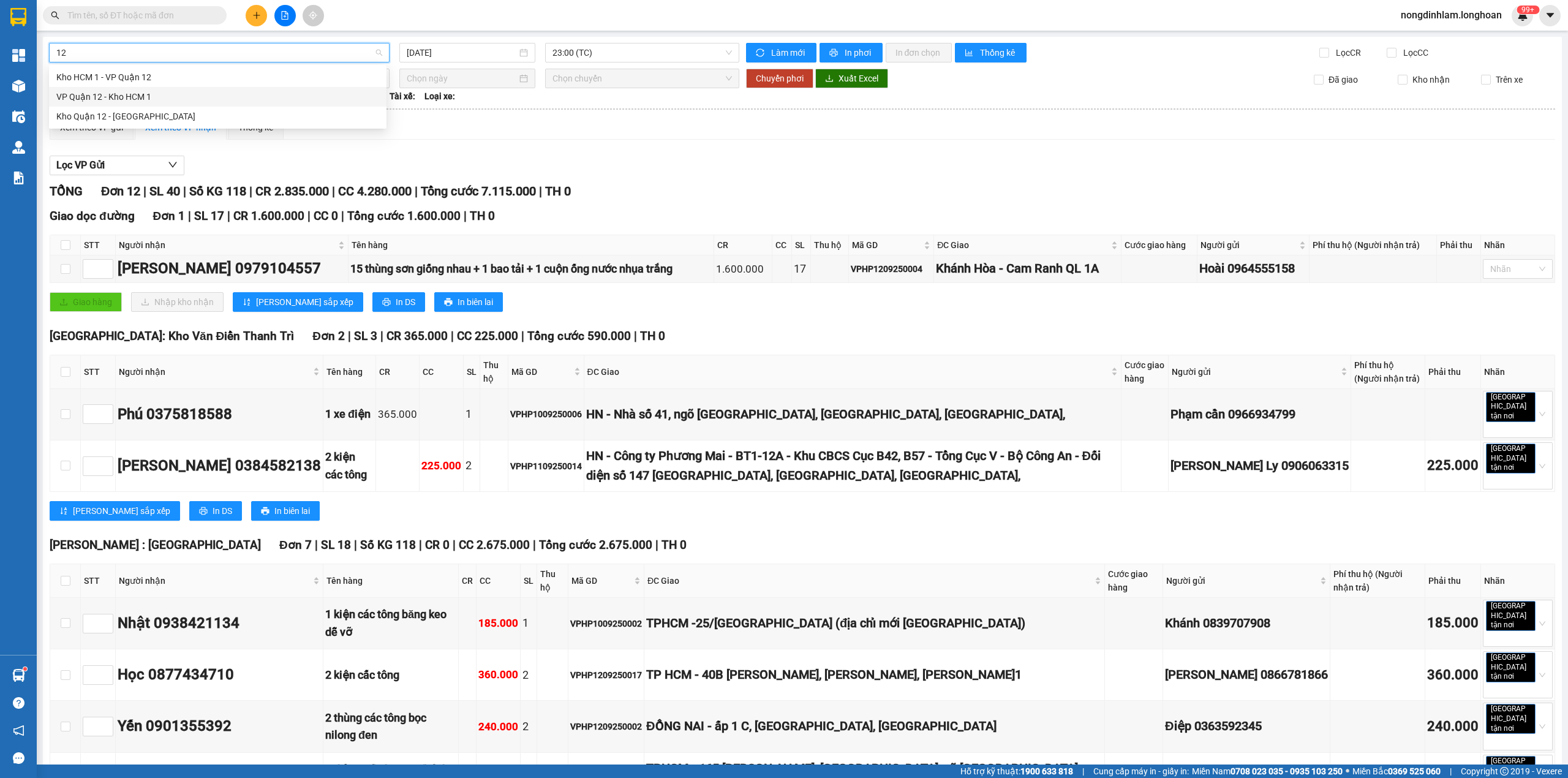
click at [160, 91] on div "VP Quận 12 - Kho HCM 1" at bounding box center [217, 96] width 323 height 14
type input "[DATE]"
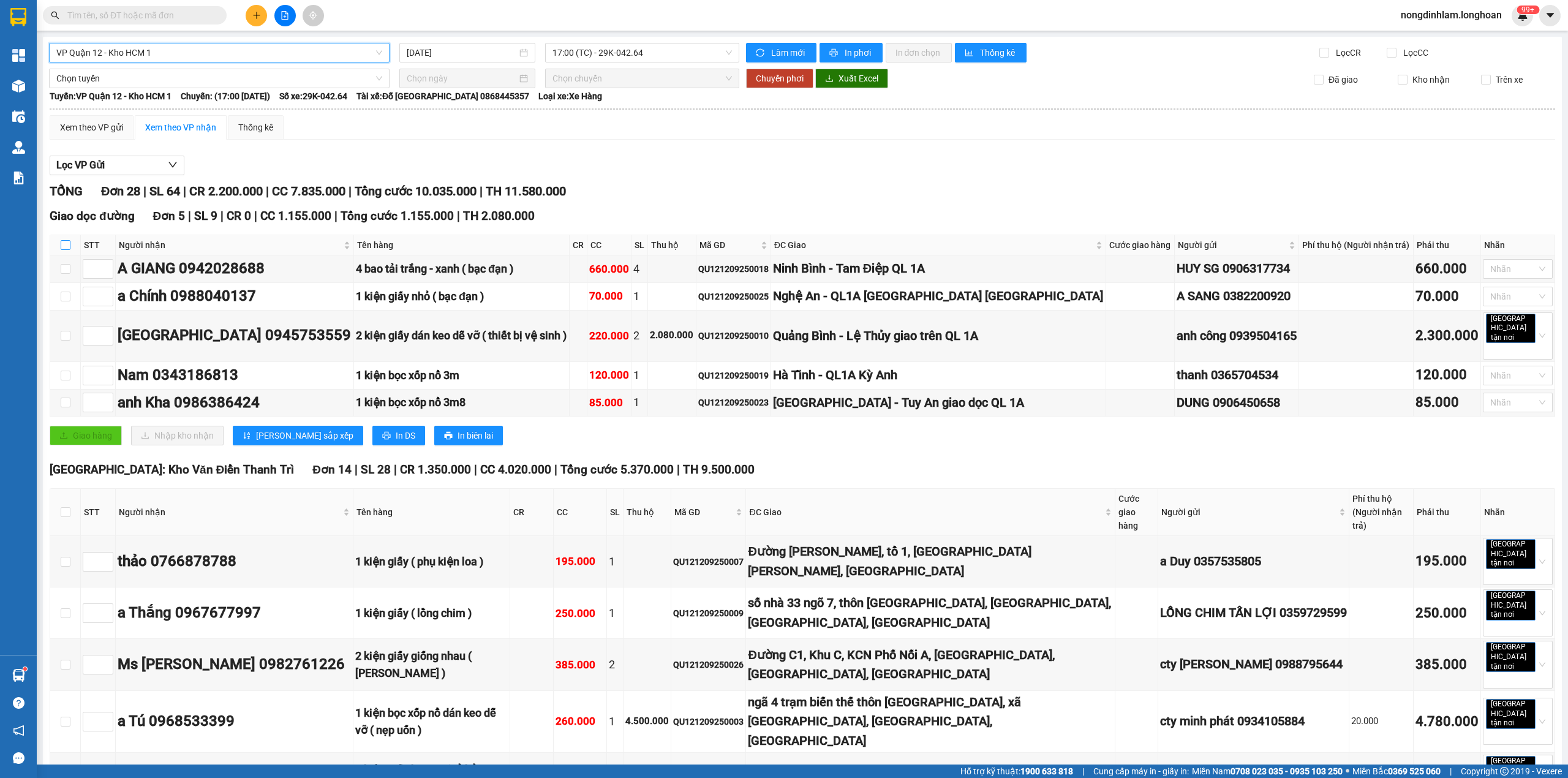
click at [64, 243] on input "checkbox" at bounding box center [65, 244] width 10 height 10
checkbox input "true"
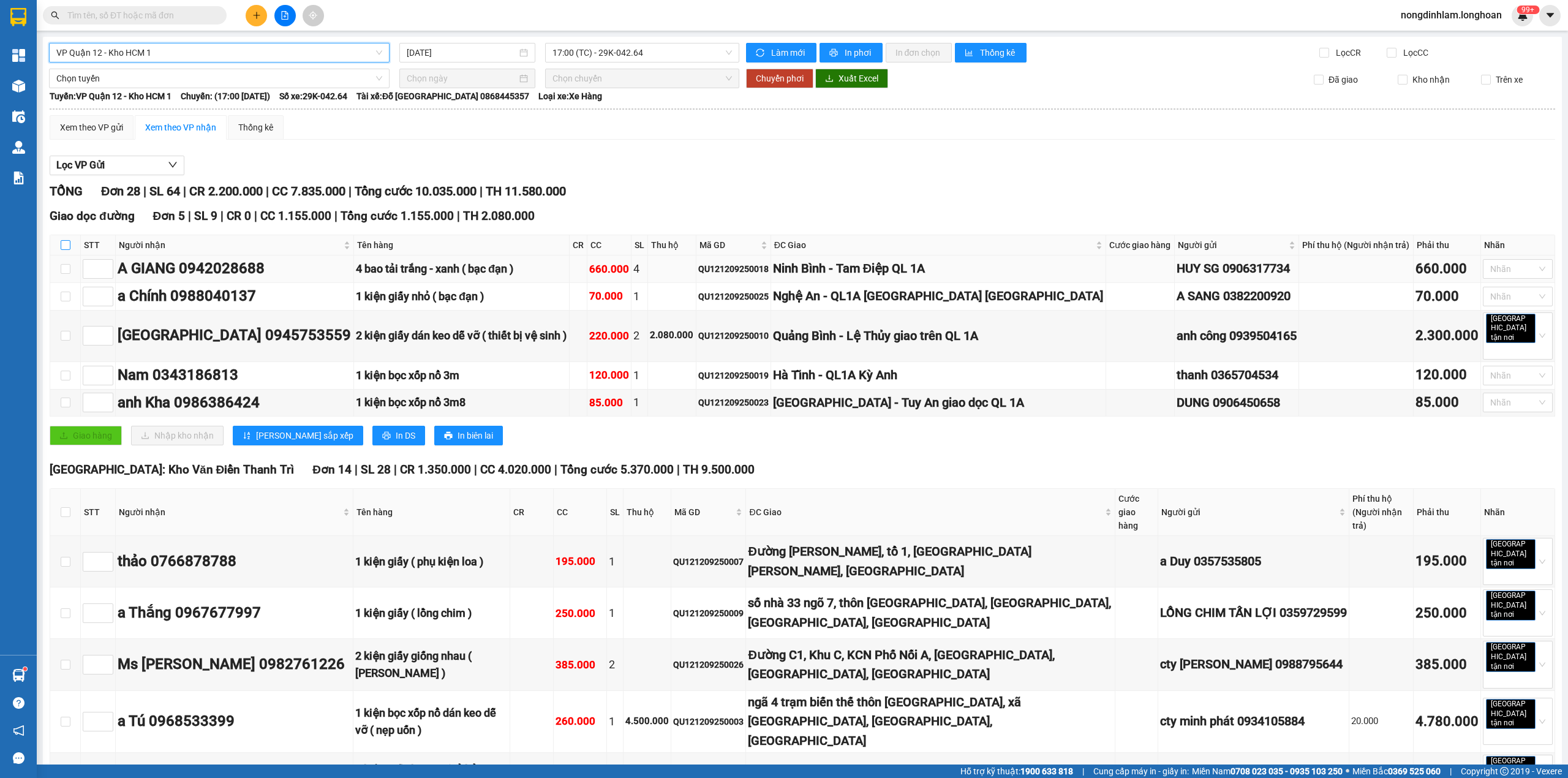
checkbox input "true"
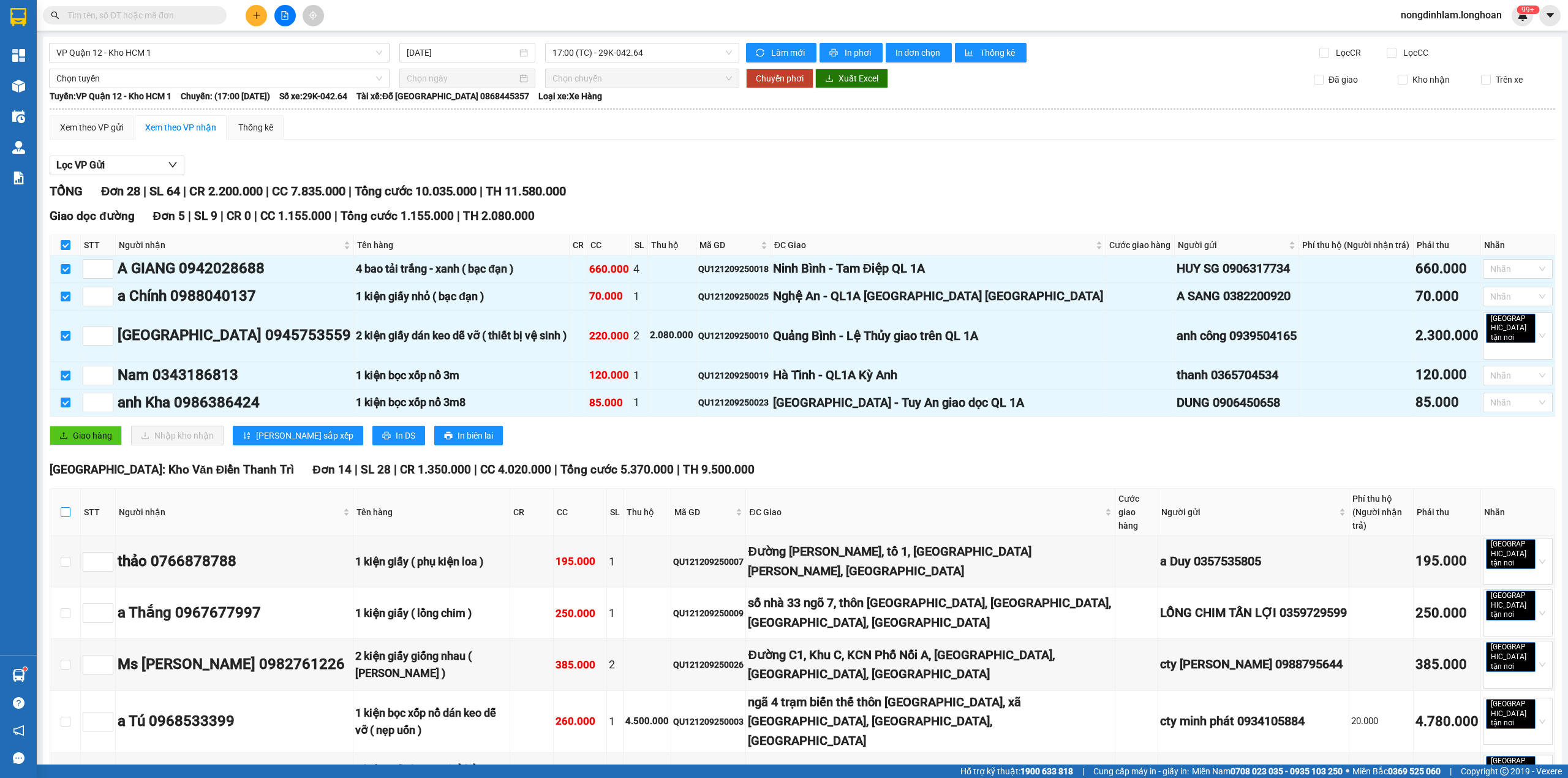
drag, startPoint x: 61, startPoint y: 493, endPoint x: 64, endPoint y: 500, distance: 7.6
click at [62, 493] on th at bounding box center [65, 512] width 30 height 47
click at [64, 507] on input "checkbox" at bounding box center [65, 512] width 10 height 10
checkbox input "true"
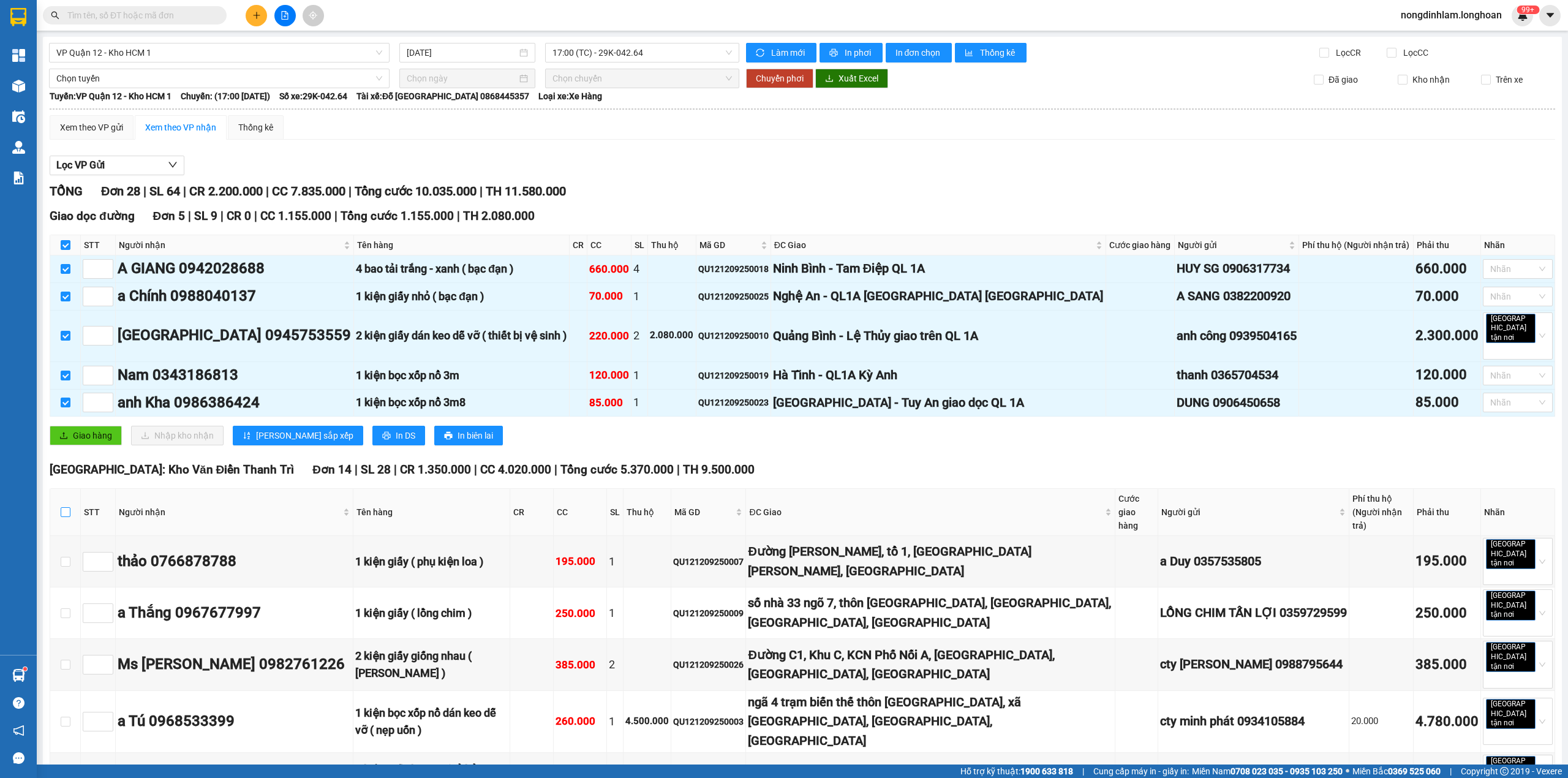
checkbox input "true"
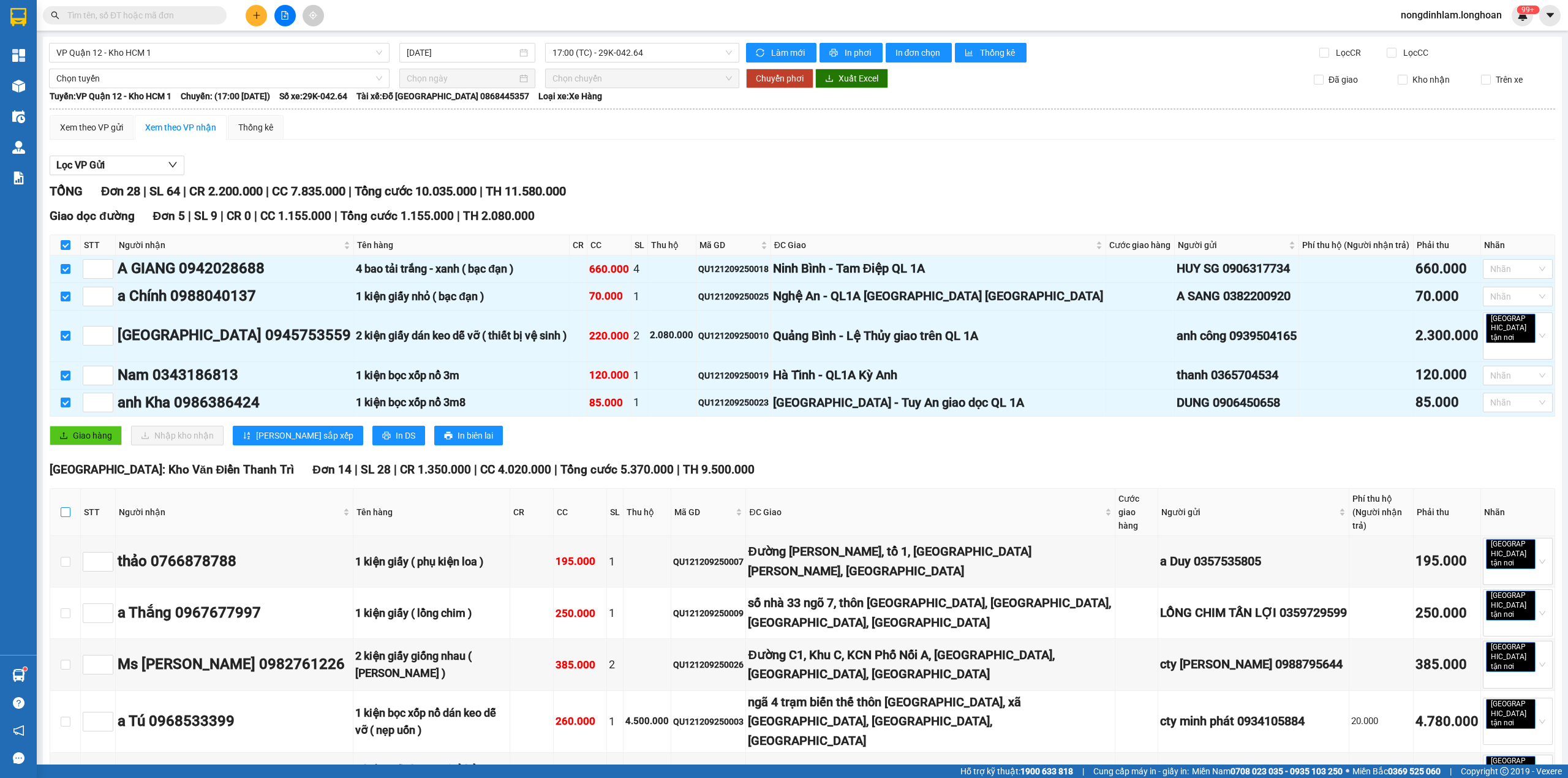
checkbox input "true"
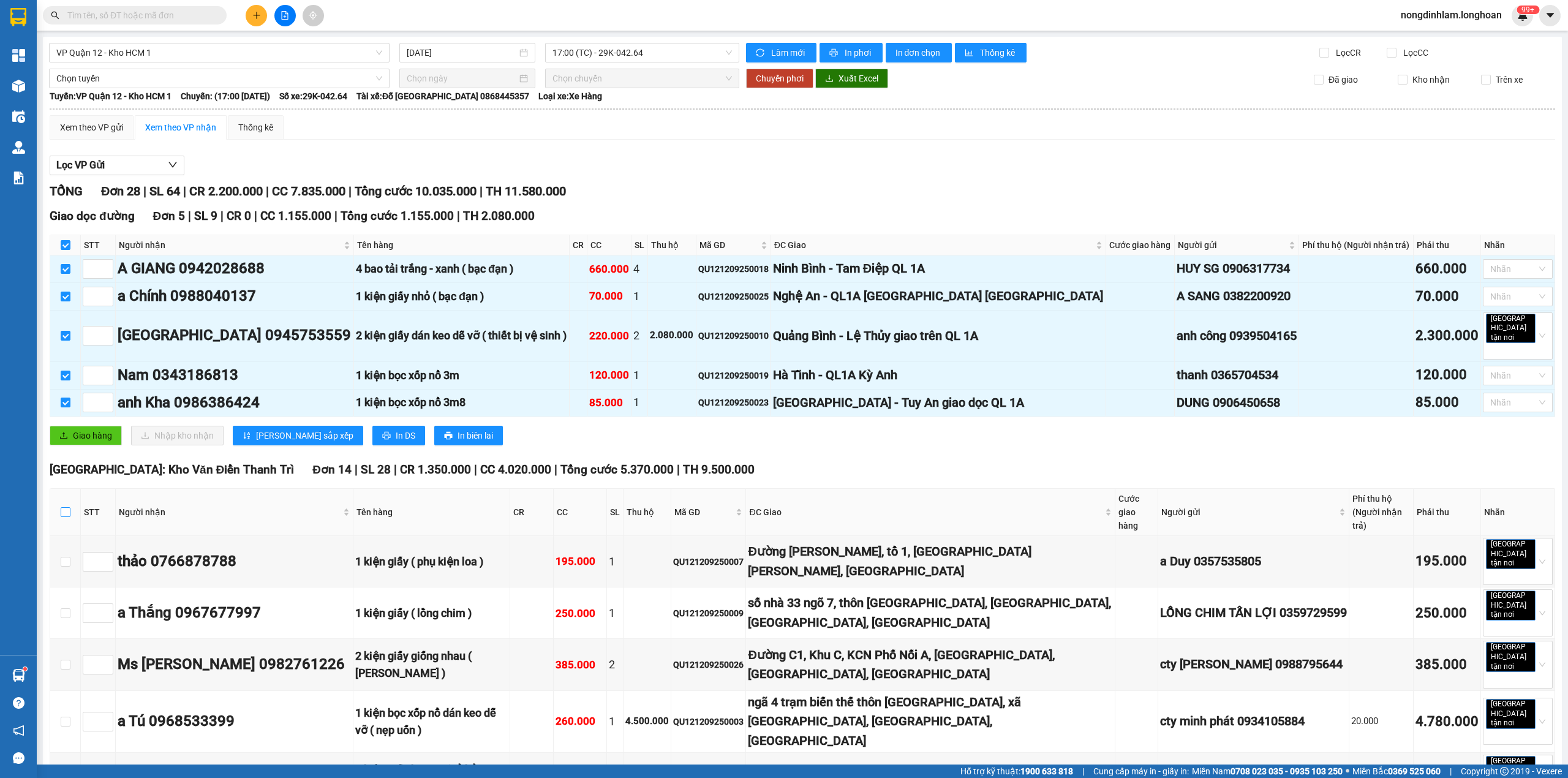
checkbox input "true"
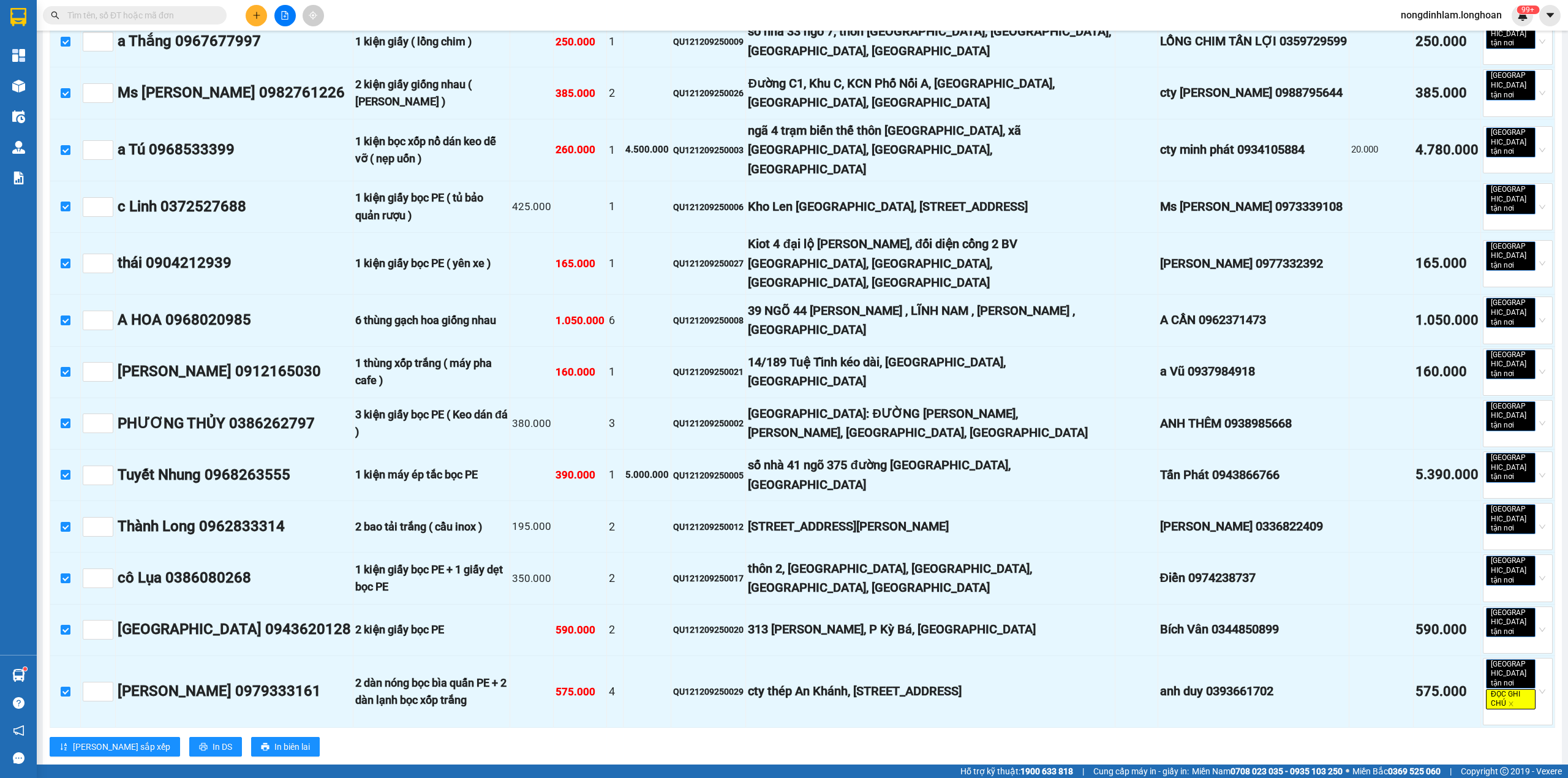
scroll to position [680, 0]
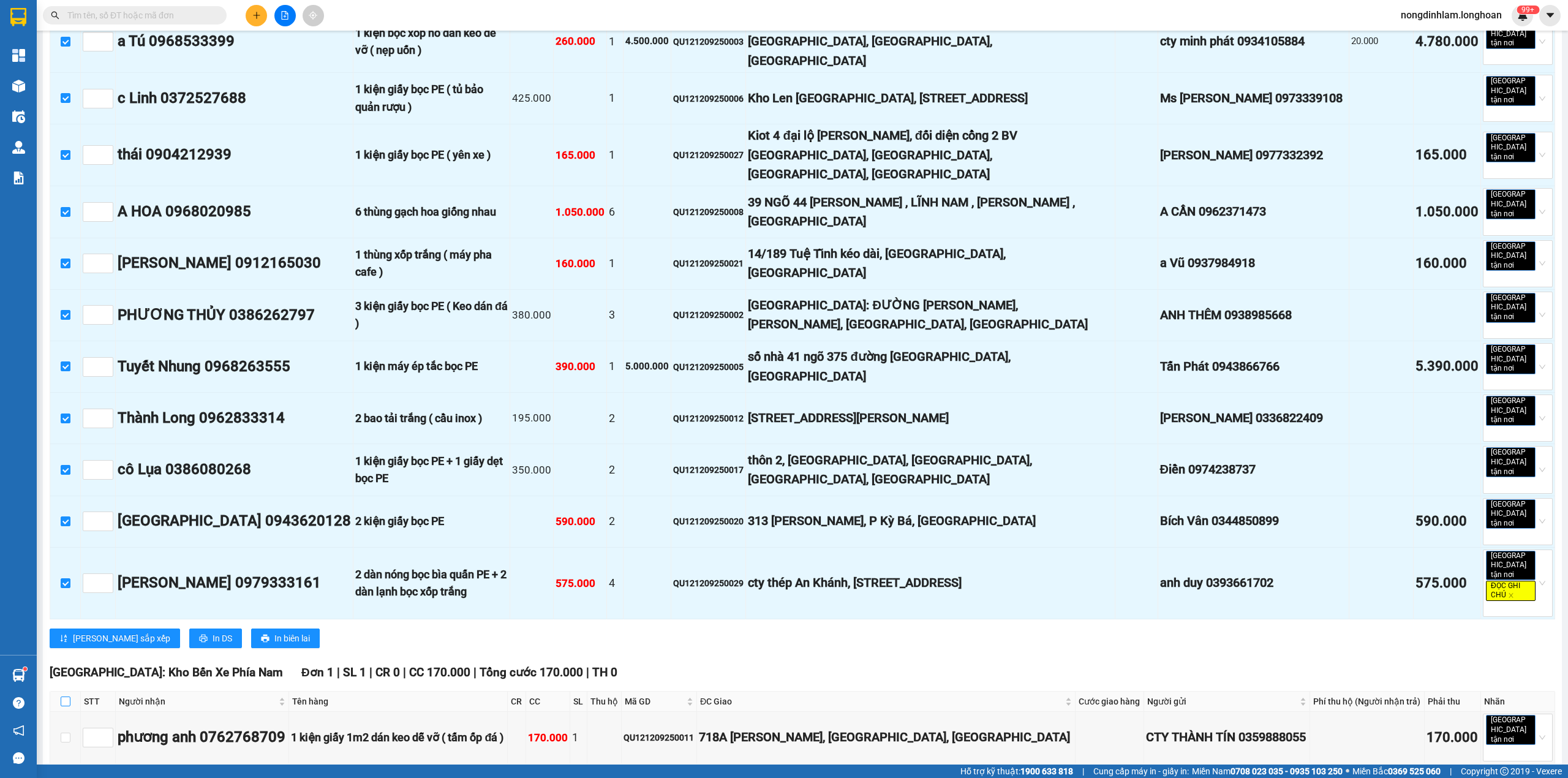
click at [67, 697] on input "checkbox" at bounding box center [65, 701] width 10 height 10
checkbox input "true"
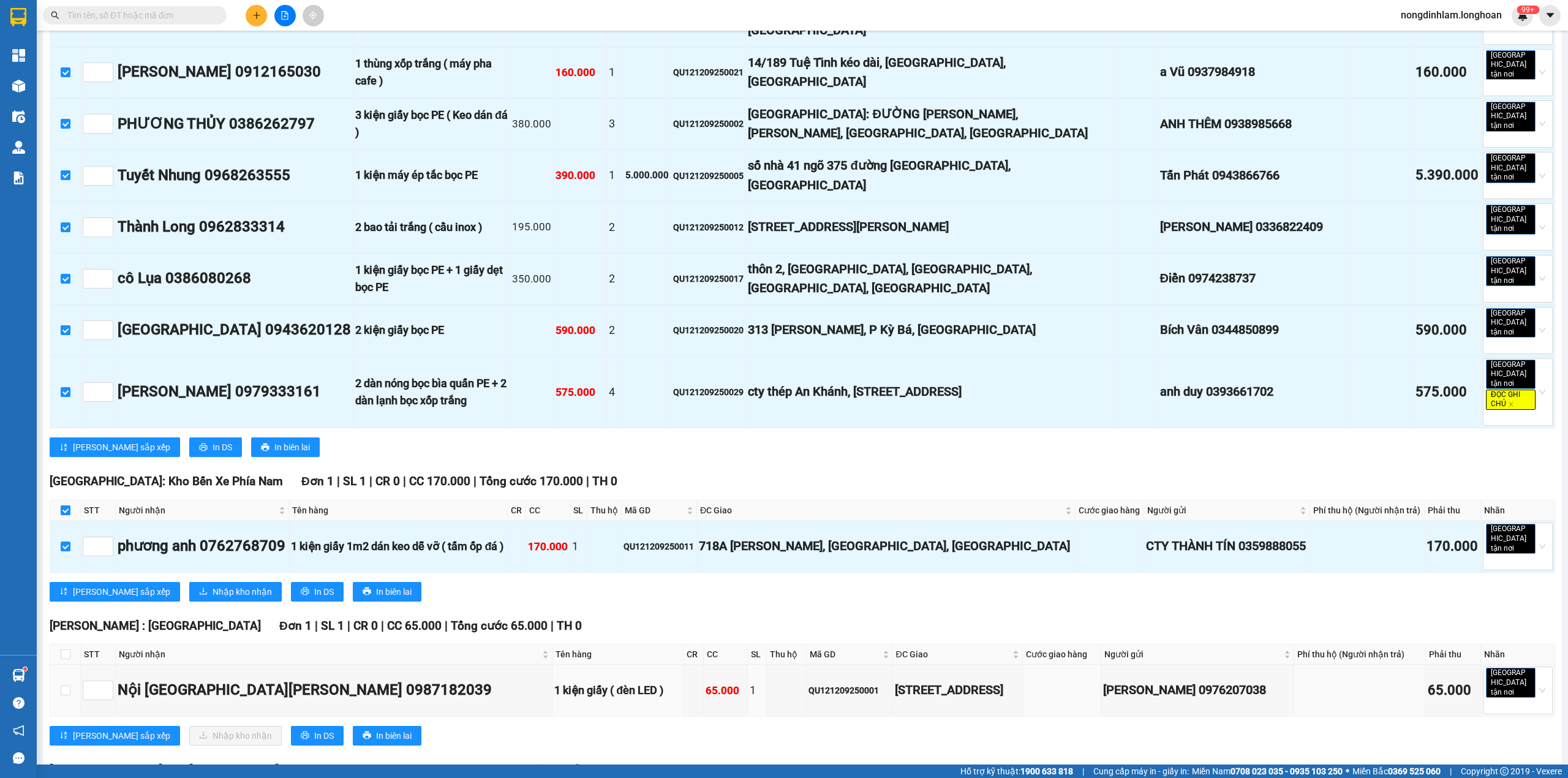
scroll to position [1007, 0]
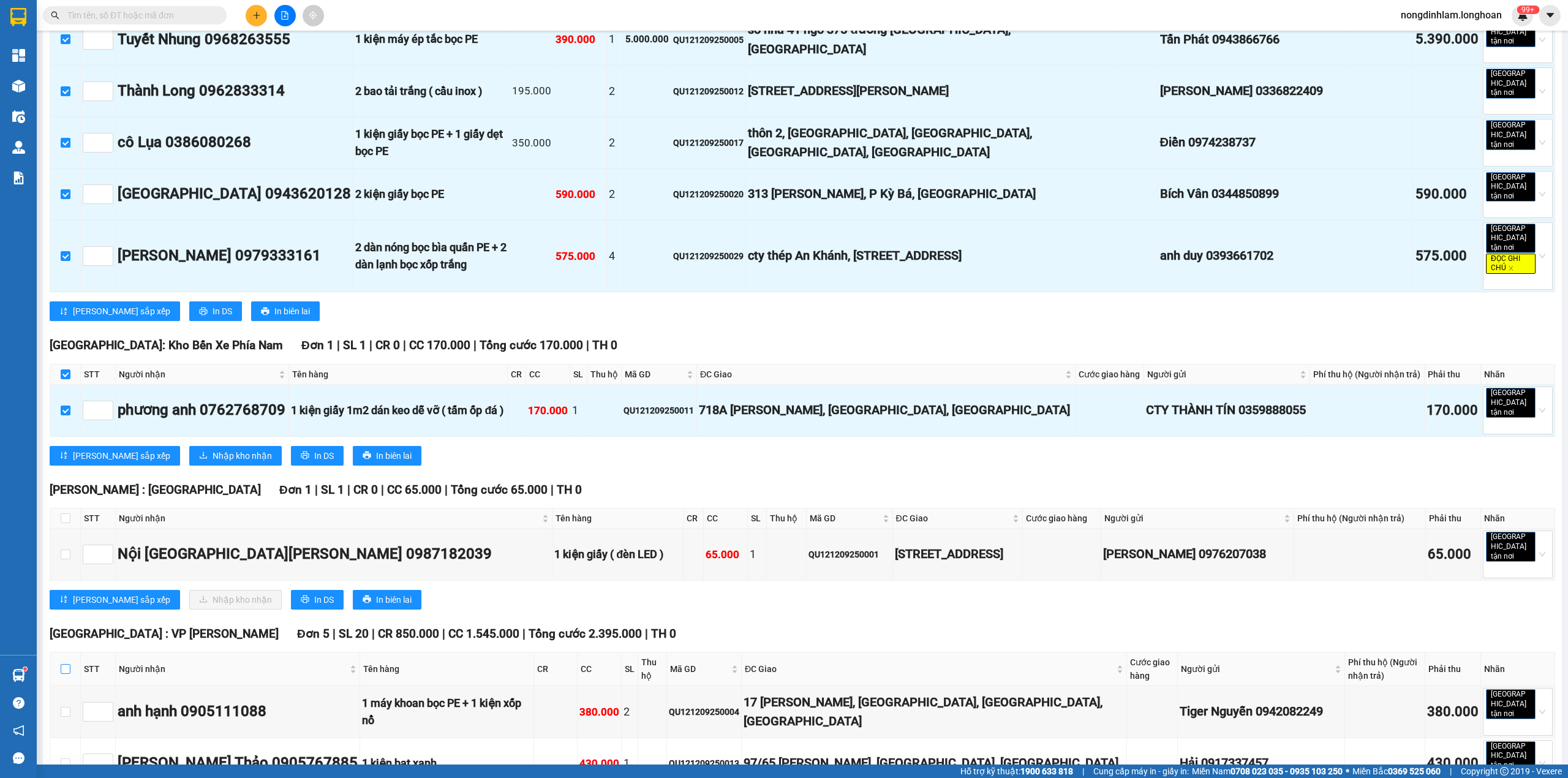
click at [67, 664] on input "checkbox" at bounding box center [65, 669] width 10 height 10
checkbox input "true"
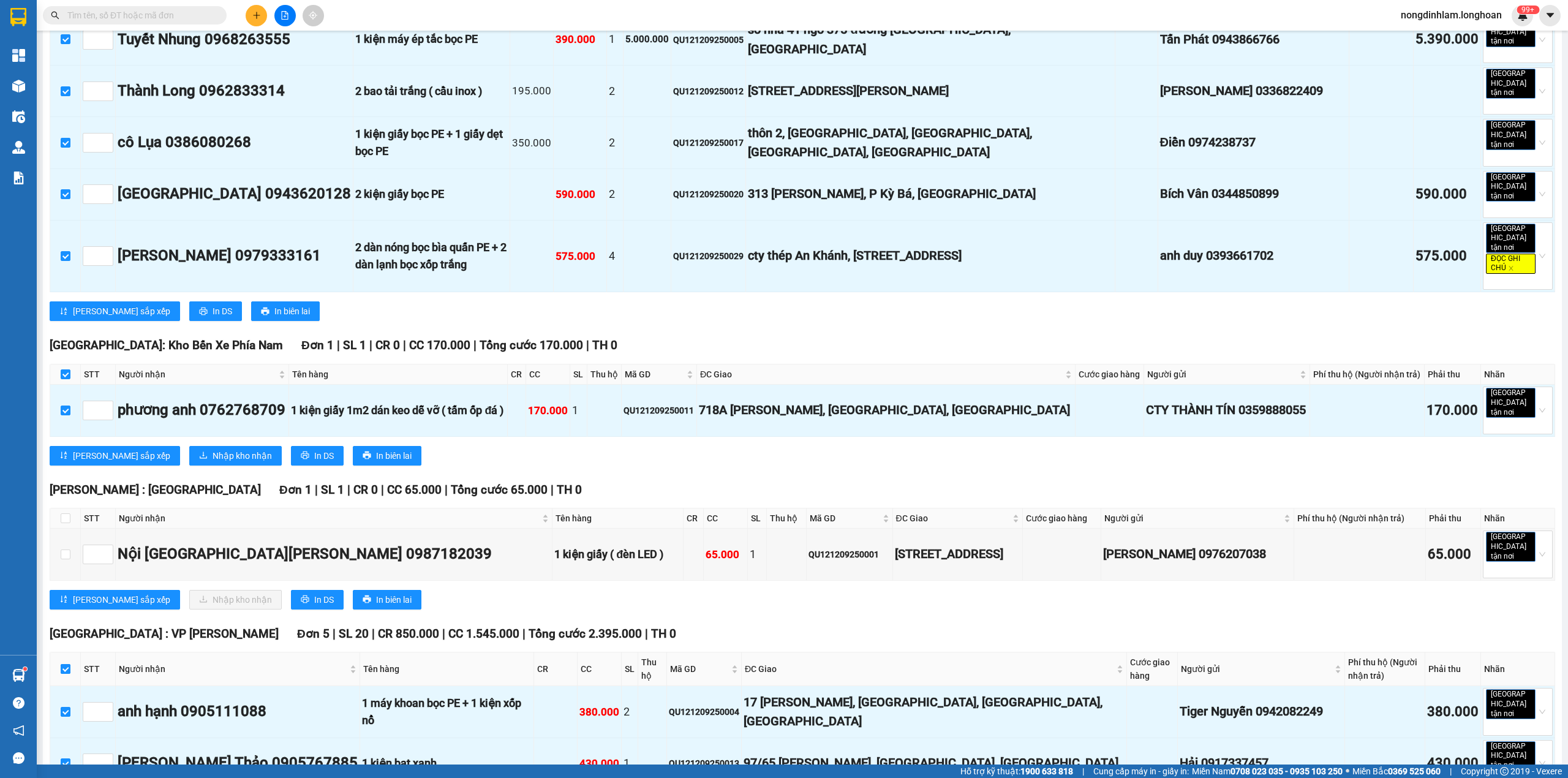
checkbox input "true"
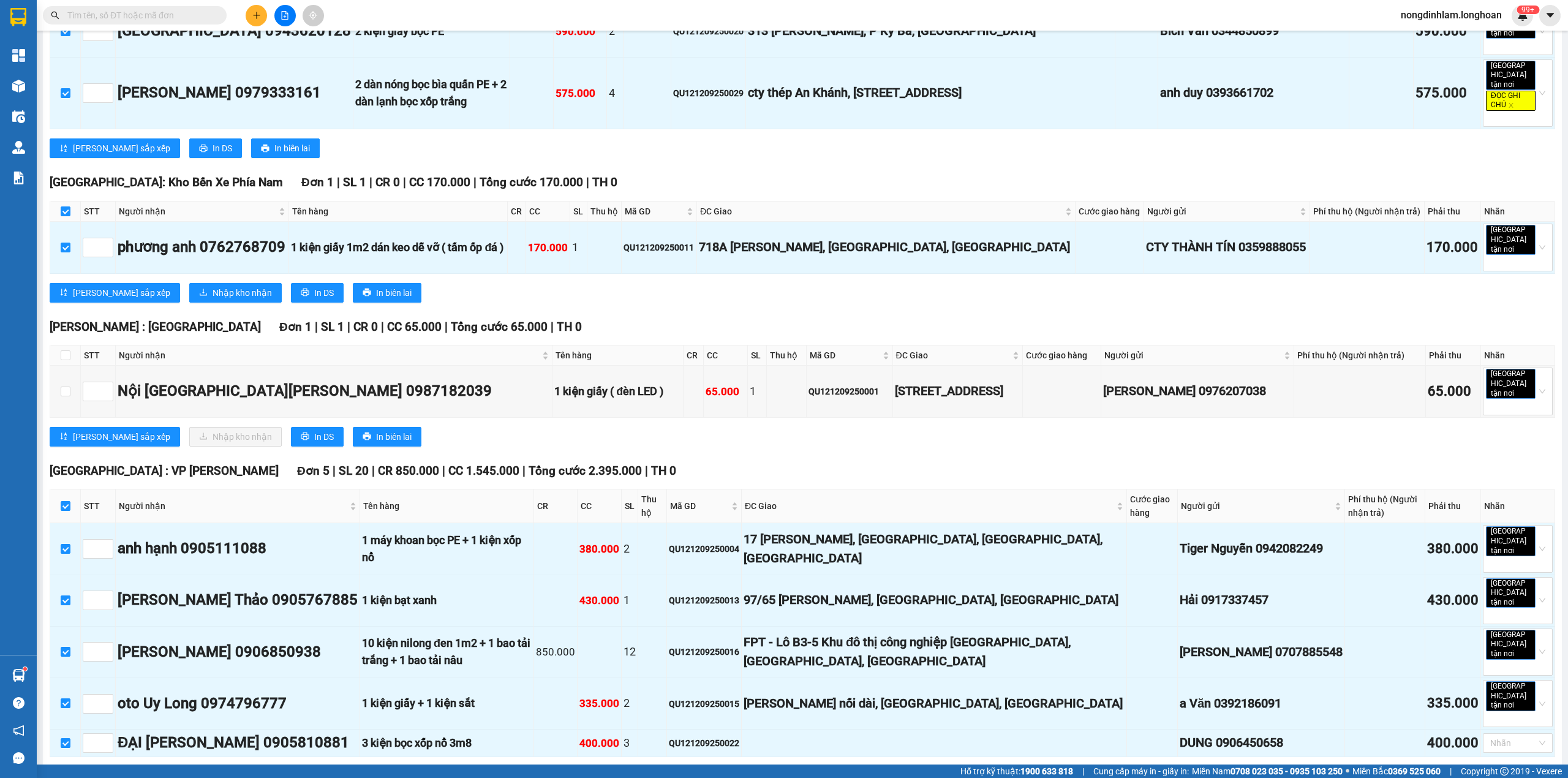
scroll to position [1266, 0]
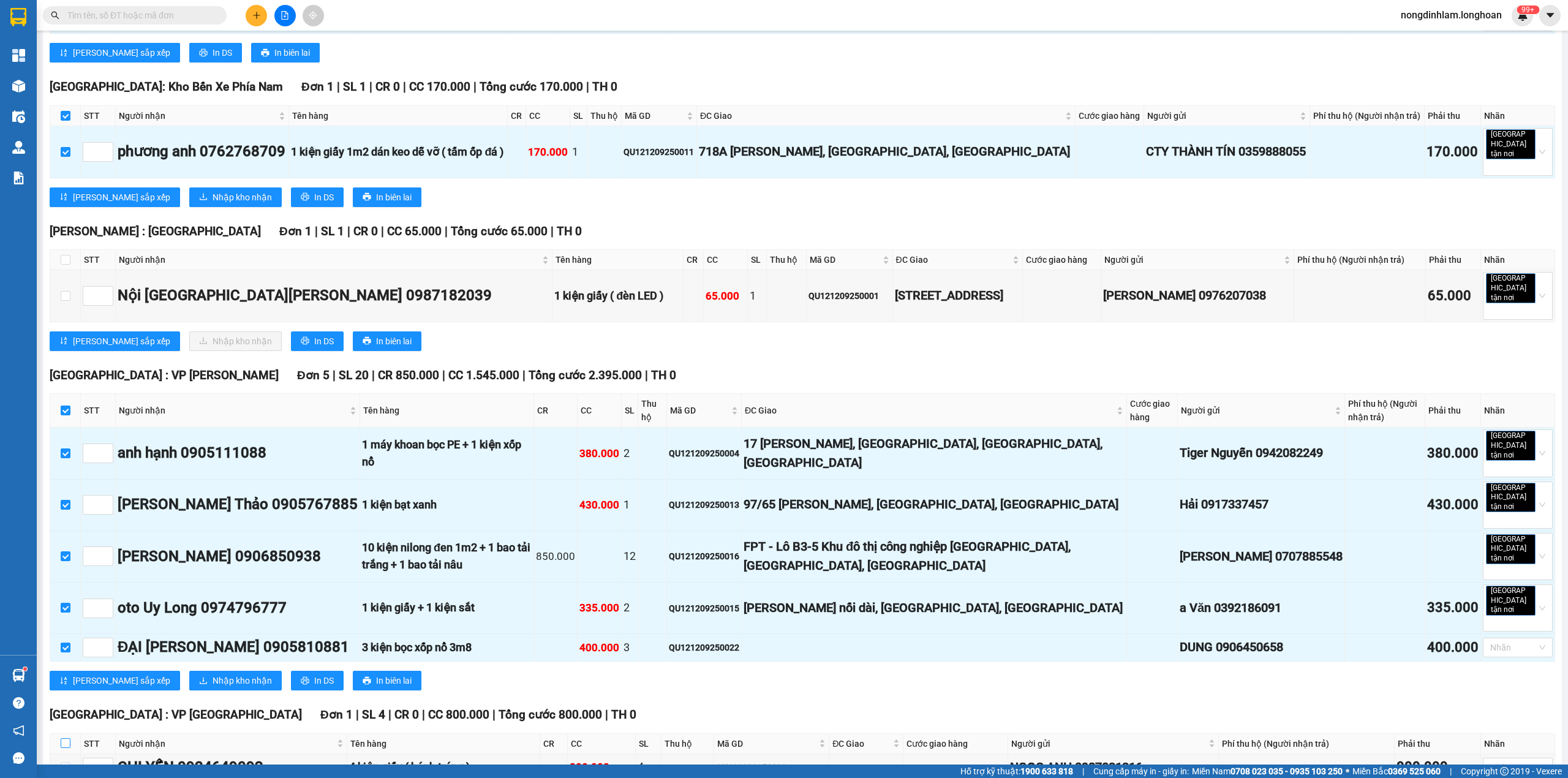
click at [67, 734] on th at bounding box center [65, 744] width 30 height 20
click at [66, 737] on label at bounding box center [65, 744] width 10 height 14
click at [66, 738] on input "checkbox" at bounding box center [65, 742] width 10 height 10
checkbox input "true"
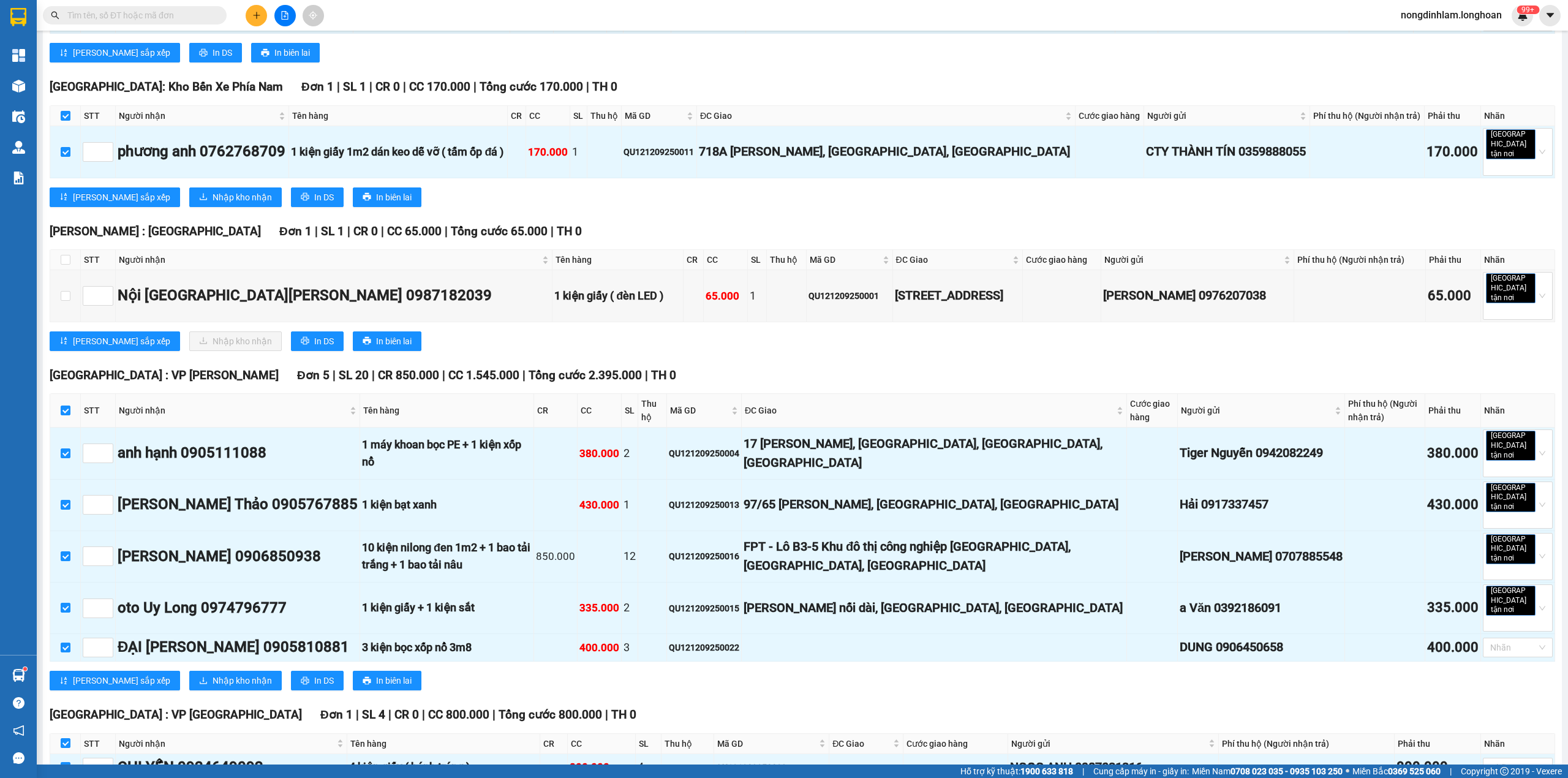
checkbox input "true"
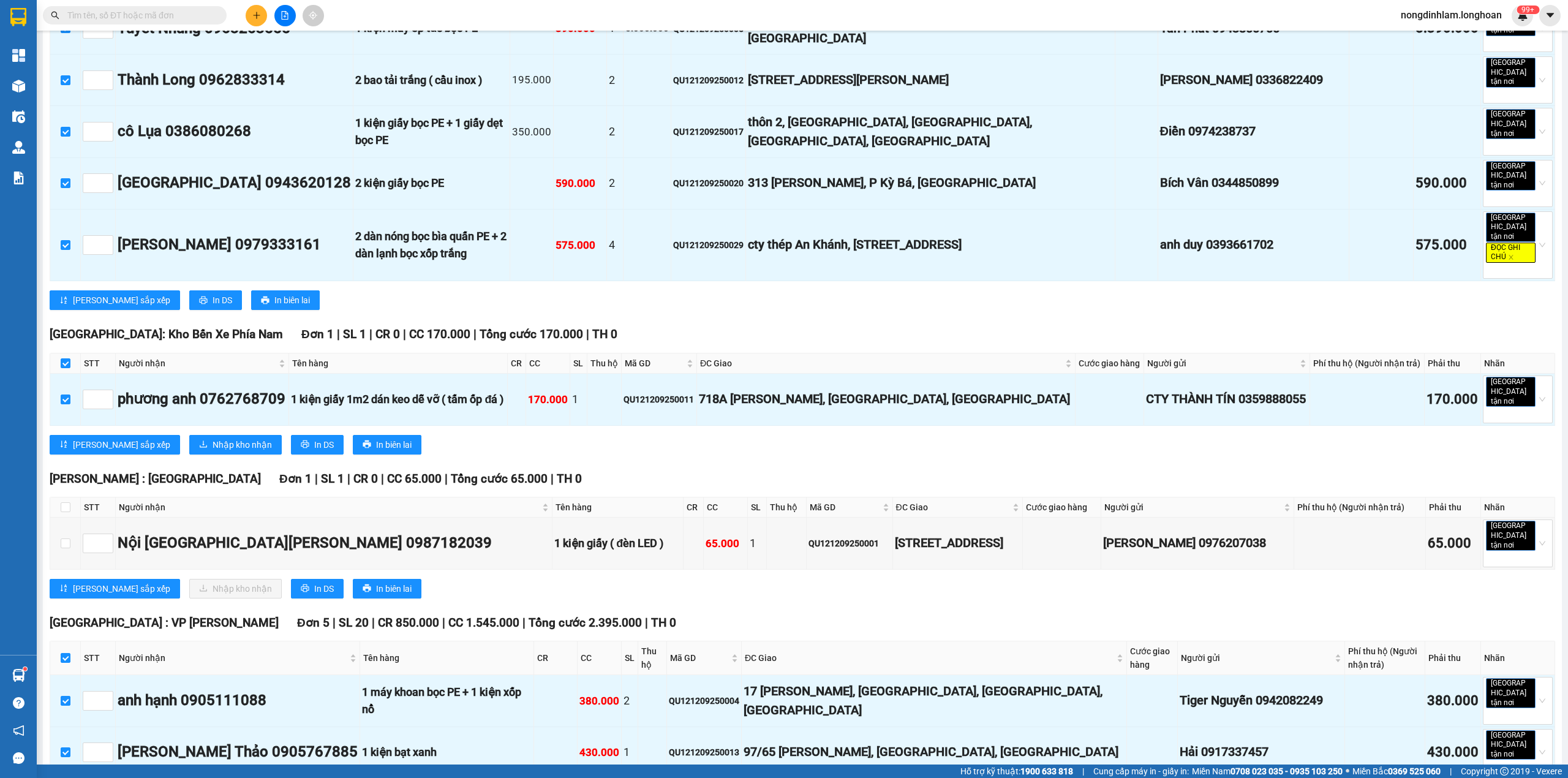
scroll to position [0, 0]
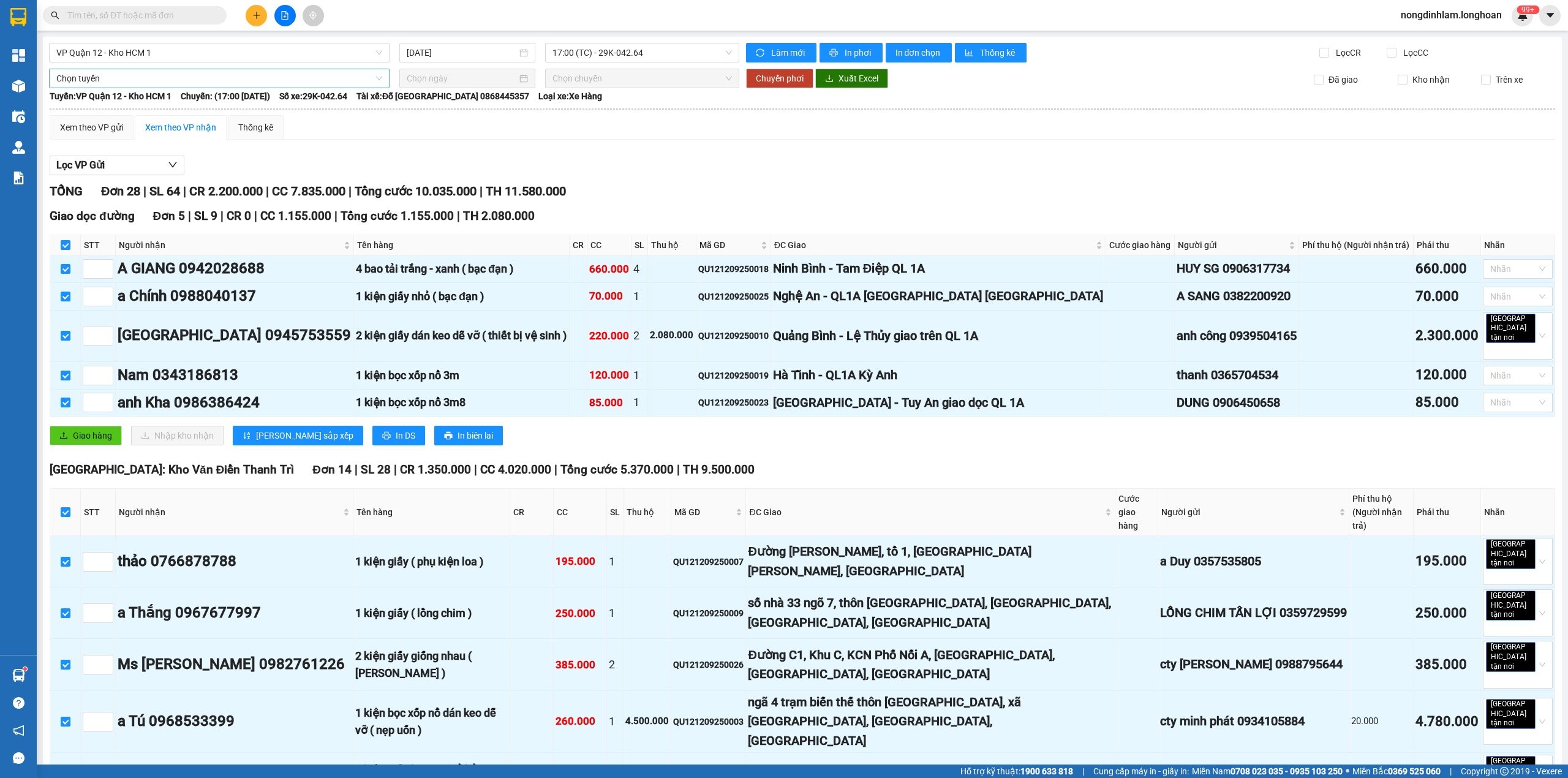
click at [135, 81] on span "Chọn tuyến" at bounding box center [219, 78] width 326 height 18
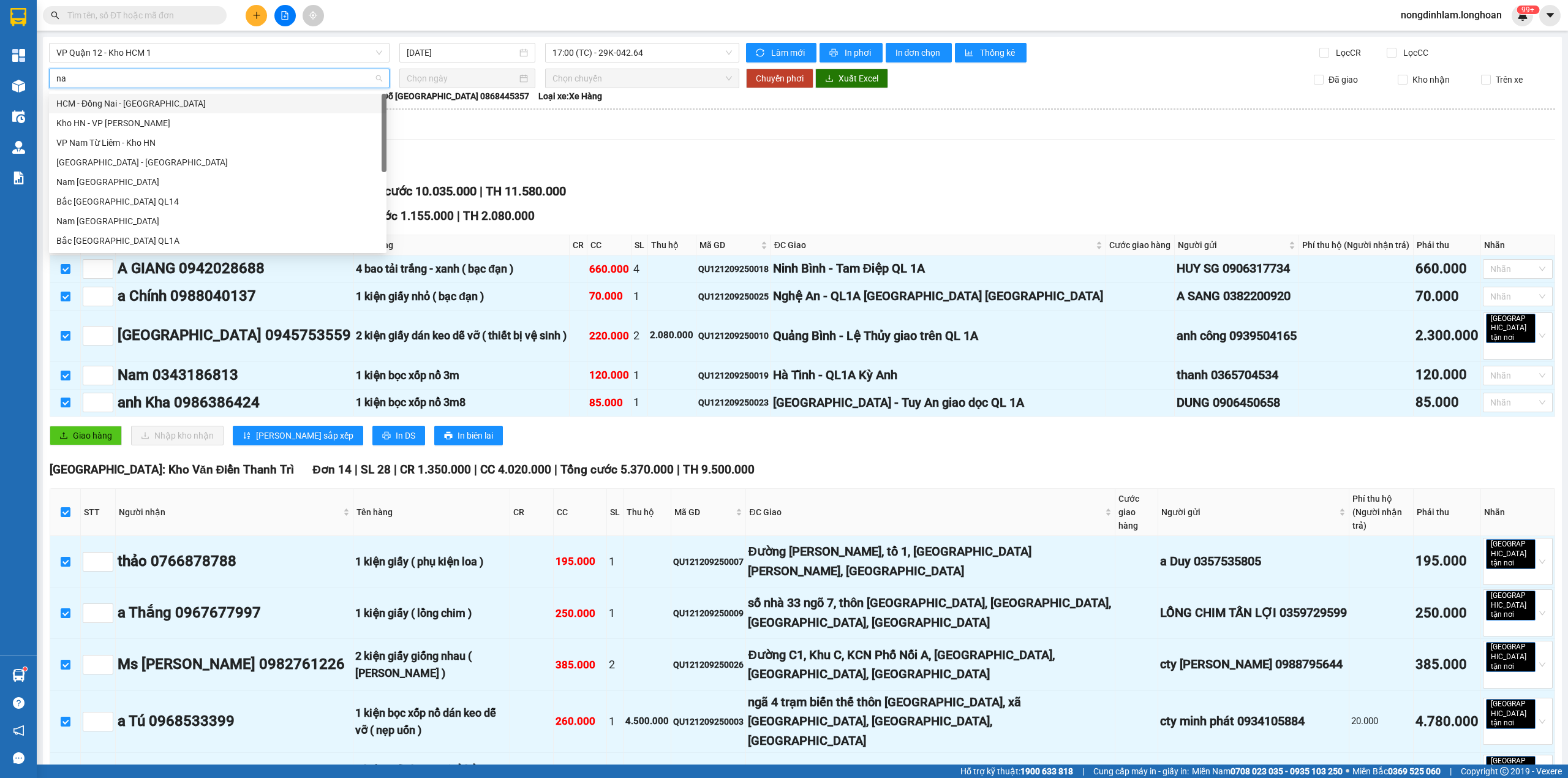
type input "nam"
click at [114, 186] on div "Nam [GEOGRAPHIC_DATA]" at bounding box center [217, 182] width 323 height 14
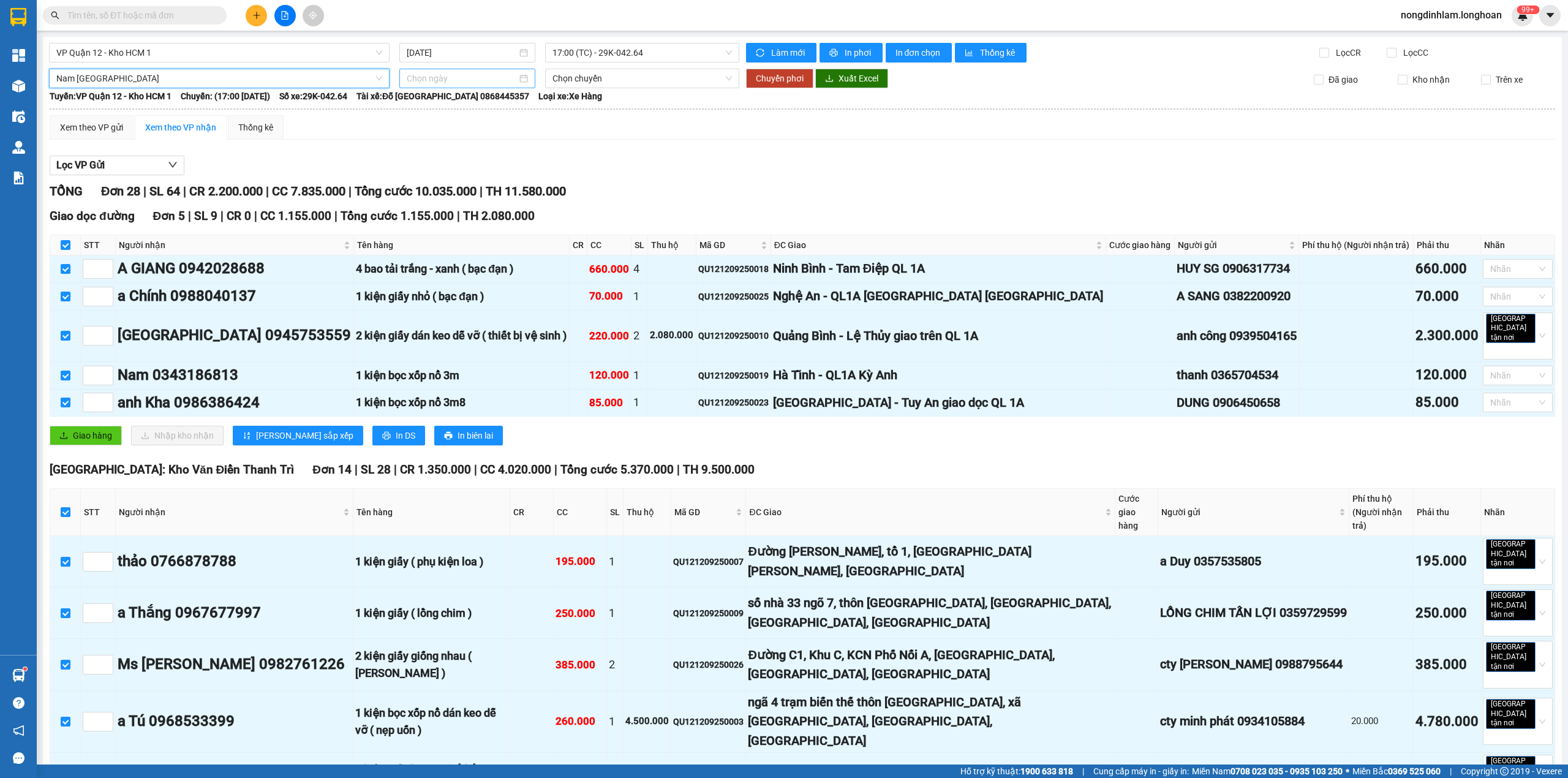
click at [456, 76] on input at bounding box center [462, 78] width 111 height 14
type input "[DATE]"
click at [521, 173] on div "12" at bounding box center [524, 168] width 15 height 15
type input "[DATE]"
click at [770, 74] on span "Chuyển phơi" at bounding box center [780, 78] width 48 height 14
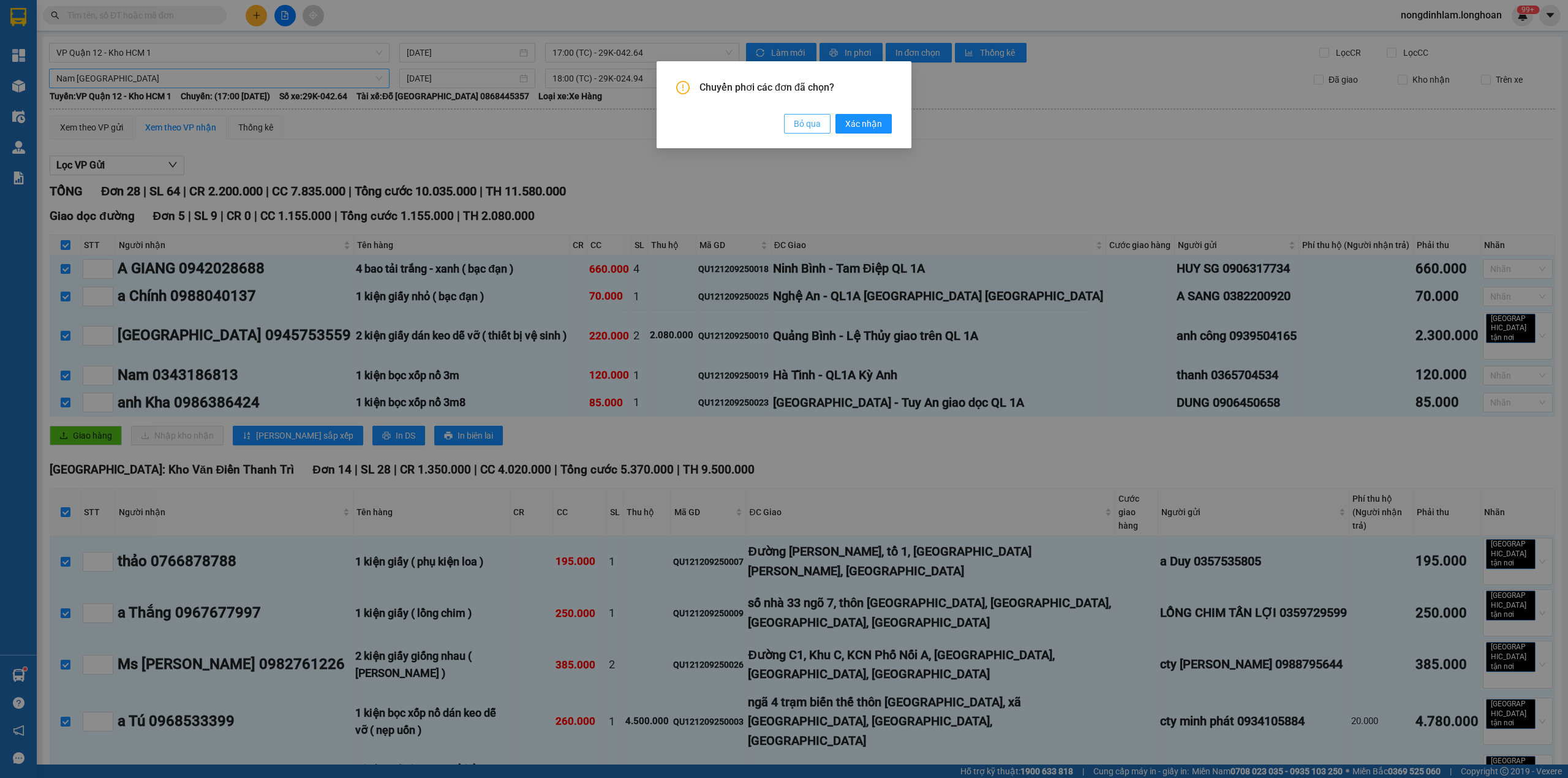
drag, startPoint x: 855, startPoint y: 125, endPoint x: 793, endPoint y: 122, distance: 62.1
click at [855, 125] on span "Xác nhận" at bounding box center [863, 124] width 37 height 14
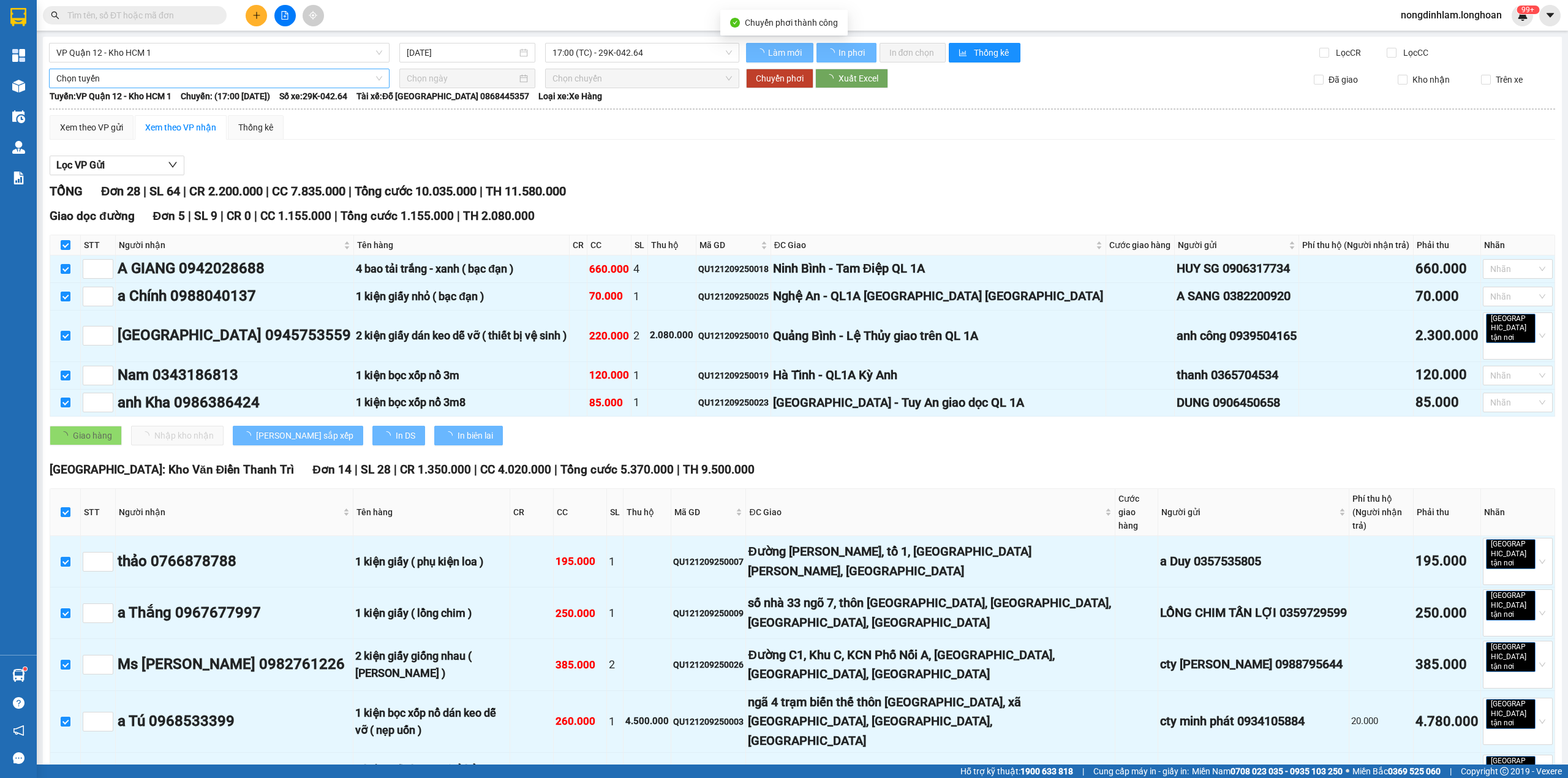
checkbox input "false"
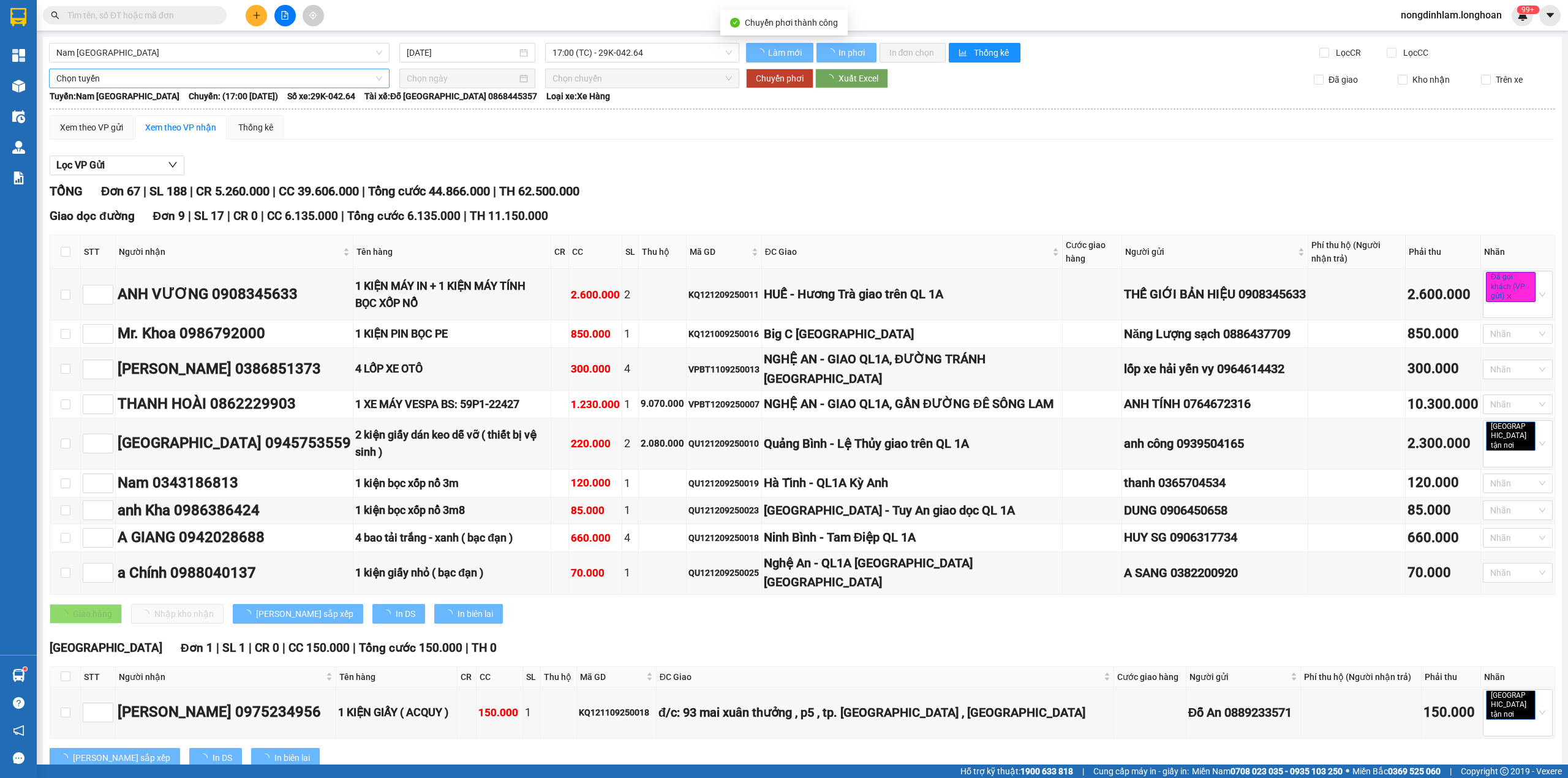
checkbox input "false"
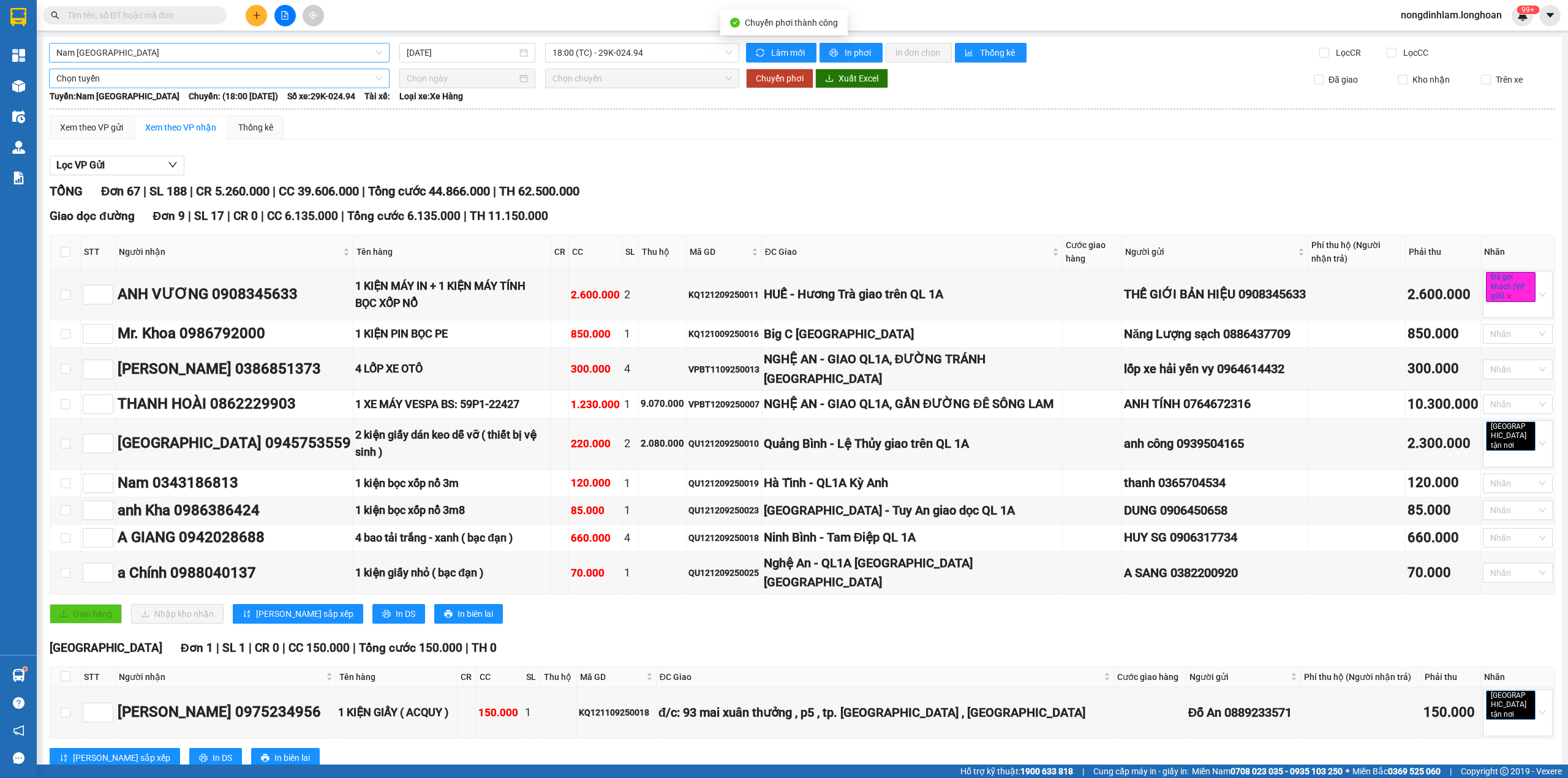
click at [220, 52] on span "Nam [GEOGRAPHIC_DATA]" at bounding box center [219, 52] width 326 height 18
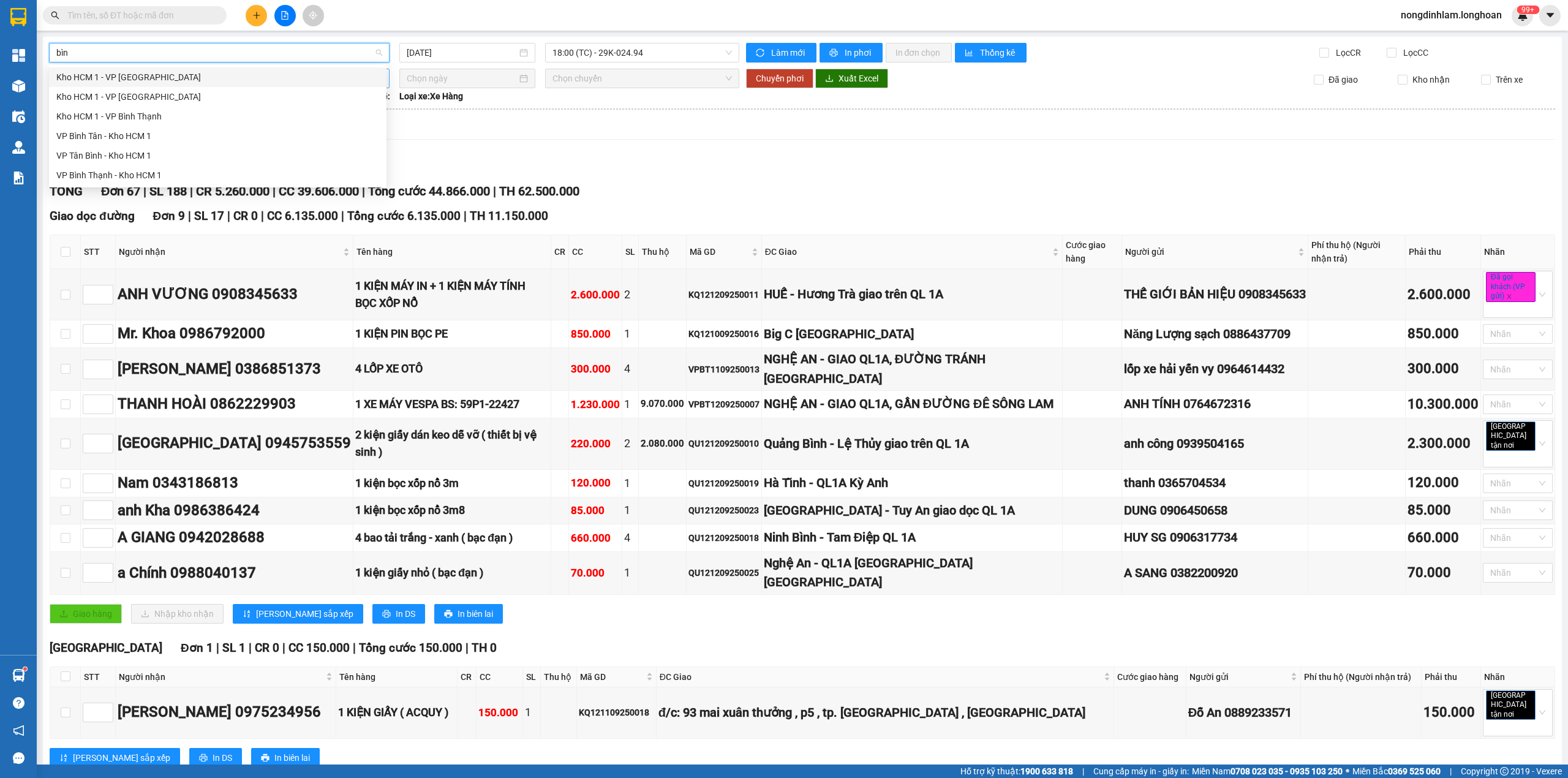
type input "bình"
click at [142, 175] on div "VP Bình Thạnh - Kho HCM 1" at bounding box center [217, 175] width 323 height 14
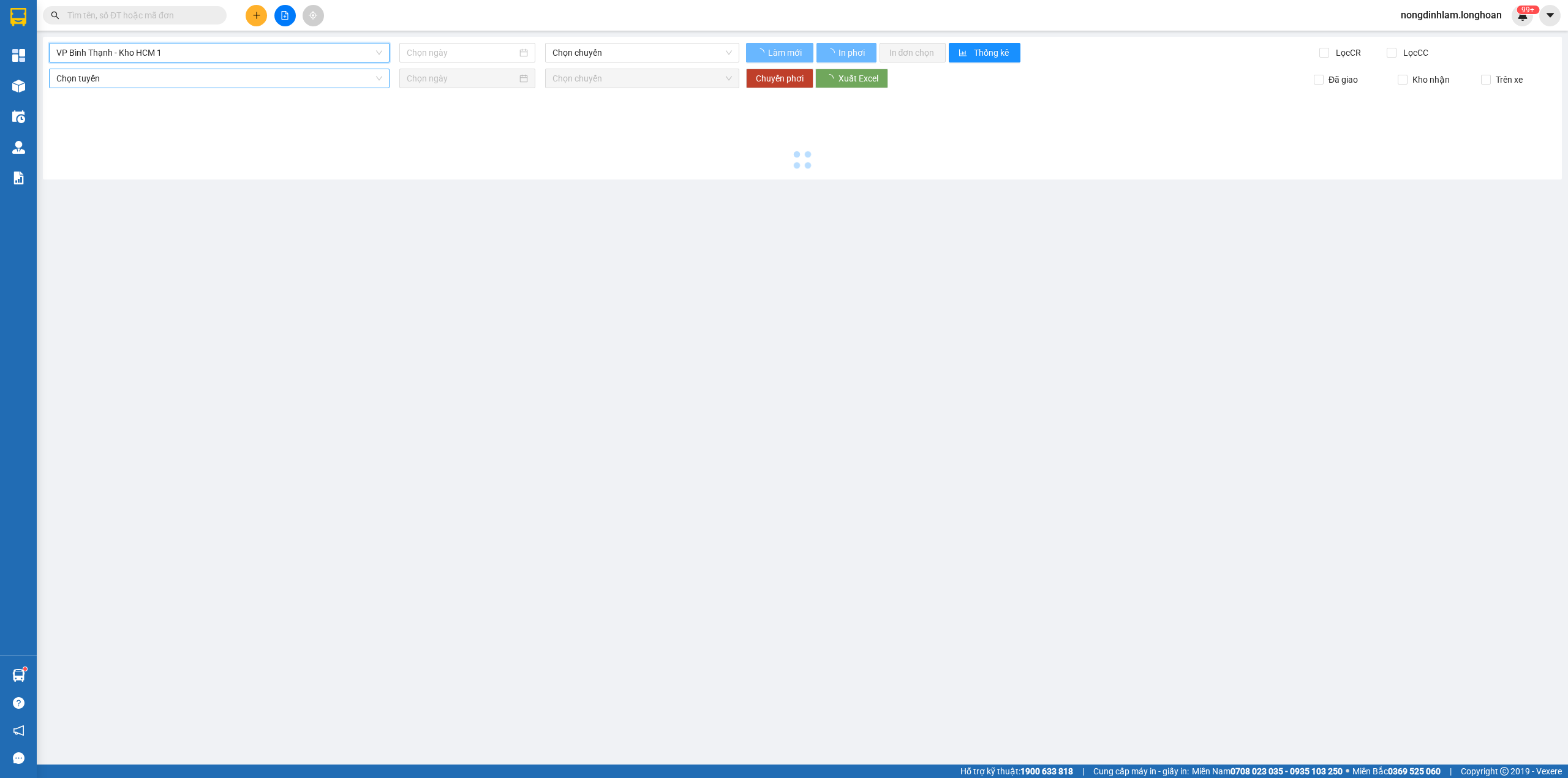
type input "[DATE]"
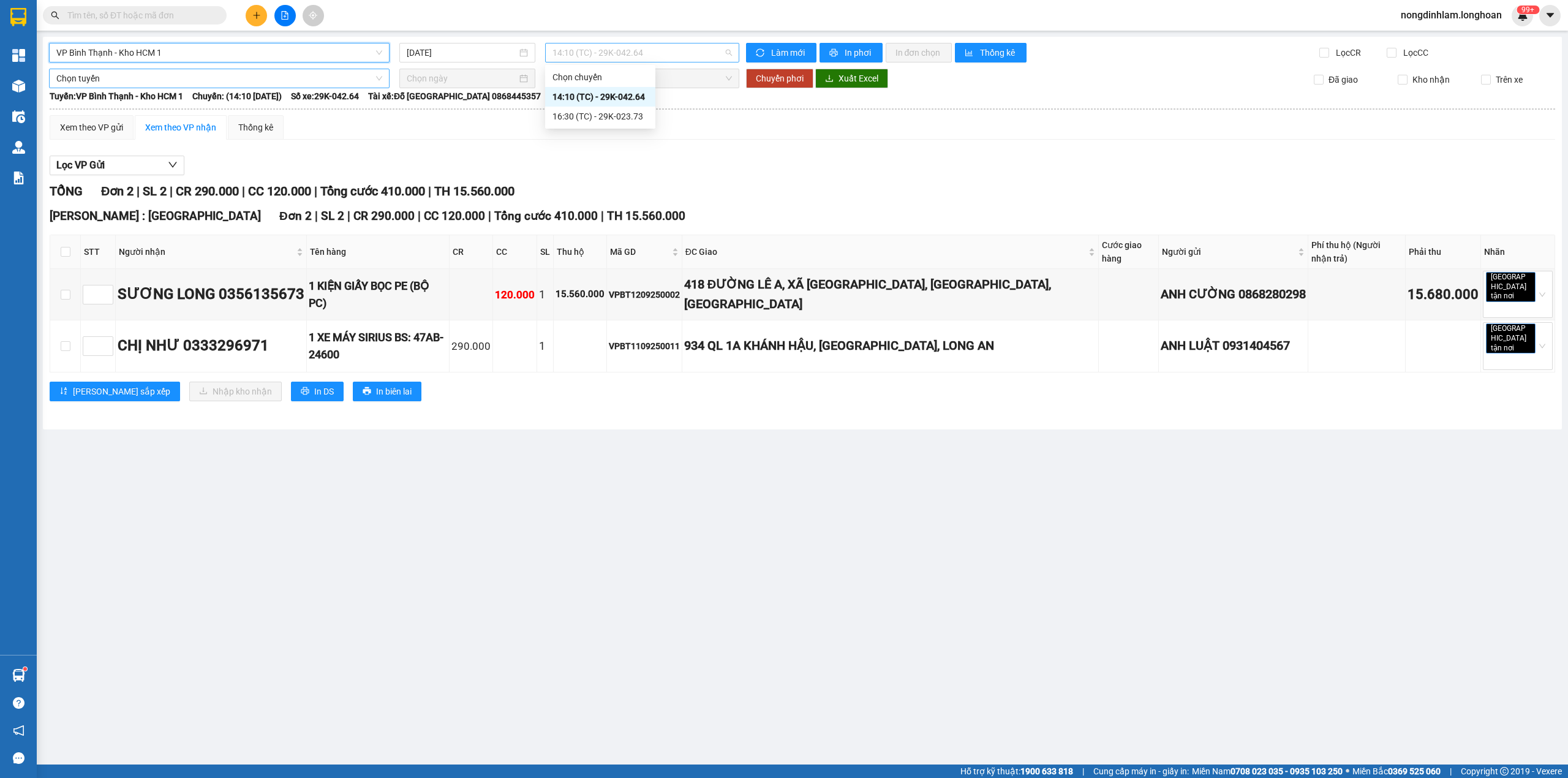
click at [572, 55] on span "14:10 (TC) - 29K-042.64" at bounding box center [642, 52] width 180 height 18
click at [607, 113] on div "16:30 (TC) - 29K-023.73" at bounding box center [600, 116] width 96 height 14
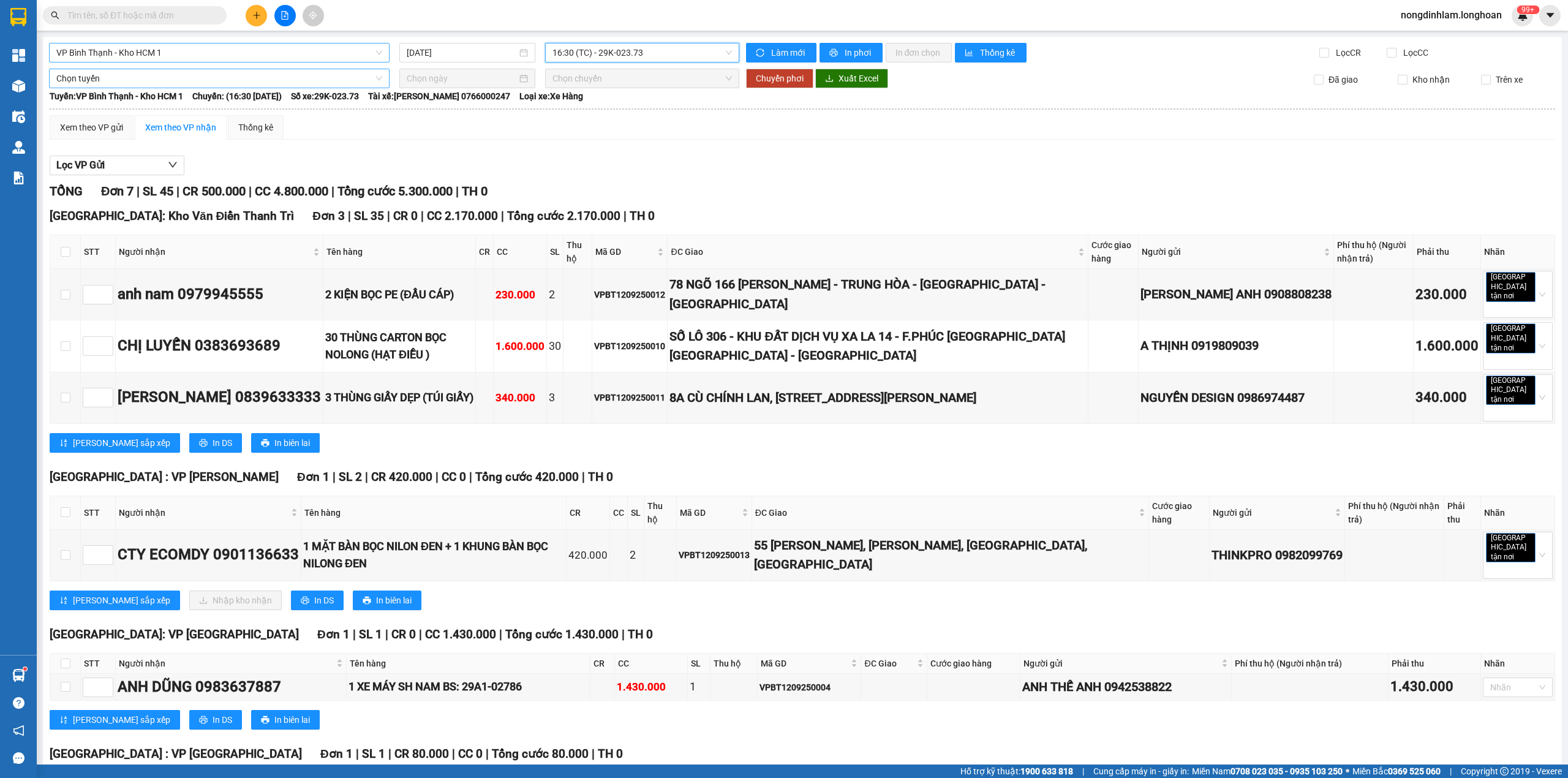
click at [248, 78] on span "Chọn tuyến" at bounding box center [219, 78] width 326 height 18
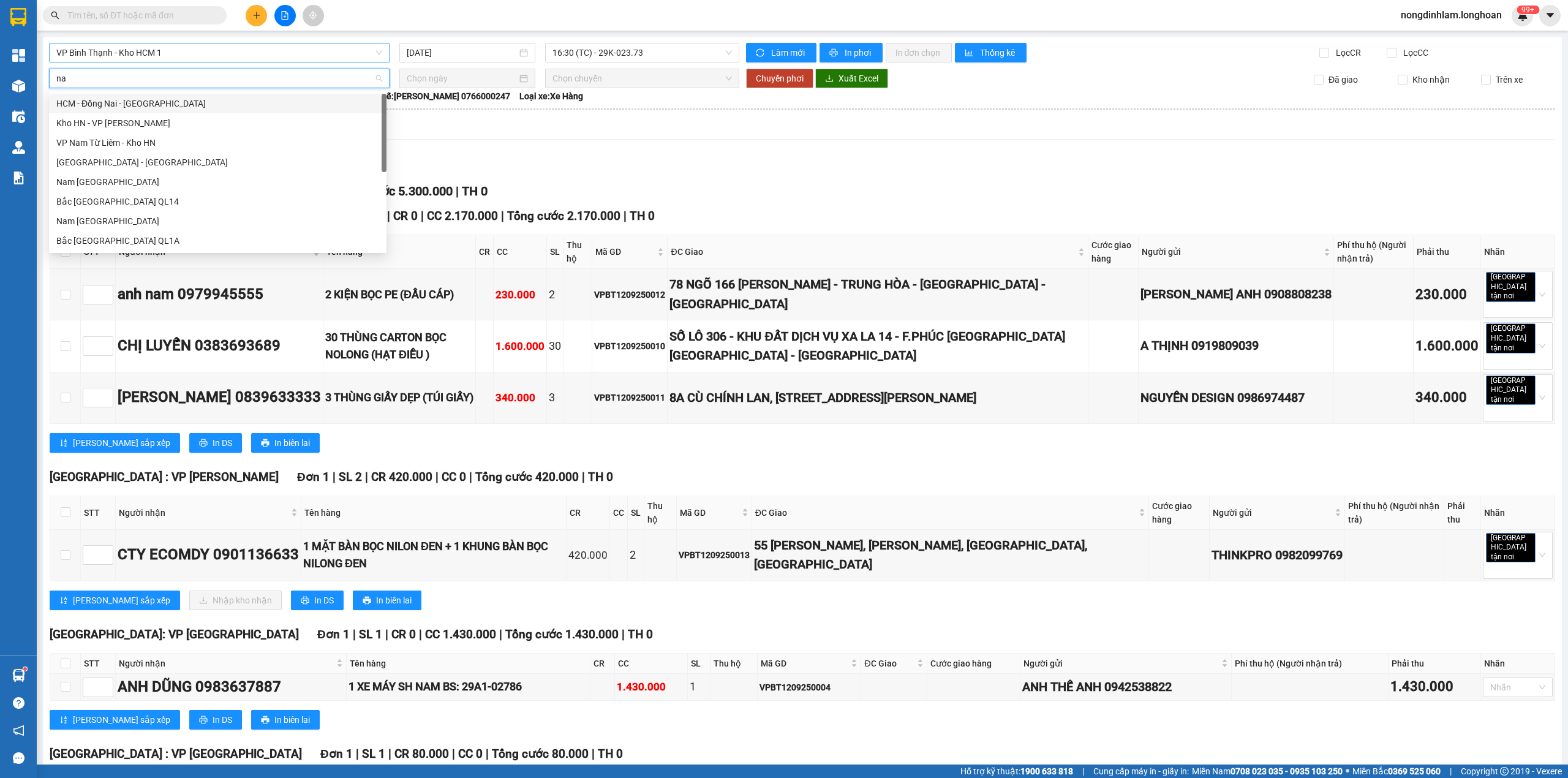
type input "nam"
click at [211, 177] on div "Nam [GEOGRAPHIC_DATA]" at bounding box center [217, 182] width 323 height 14
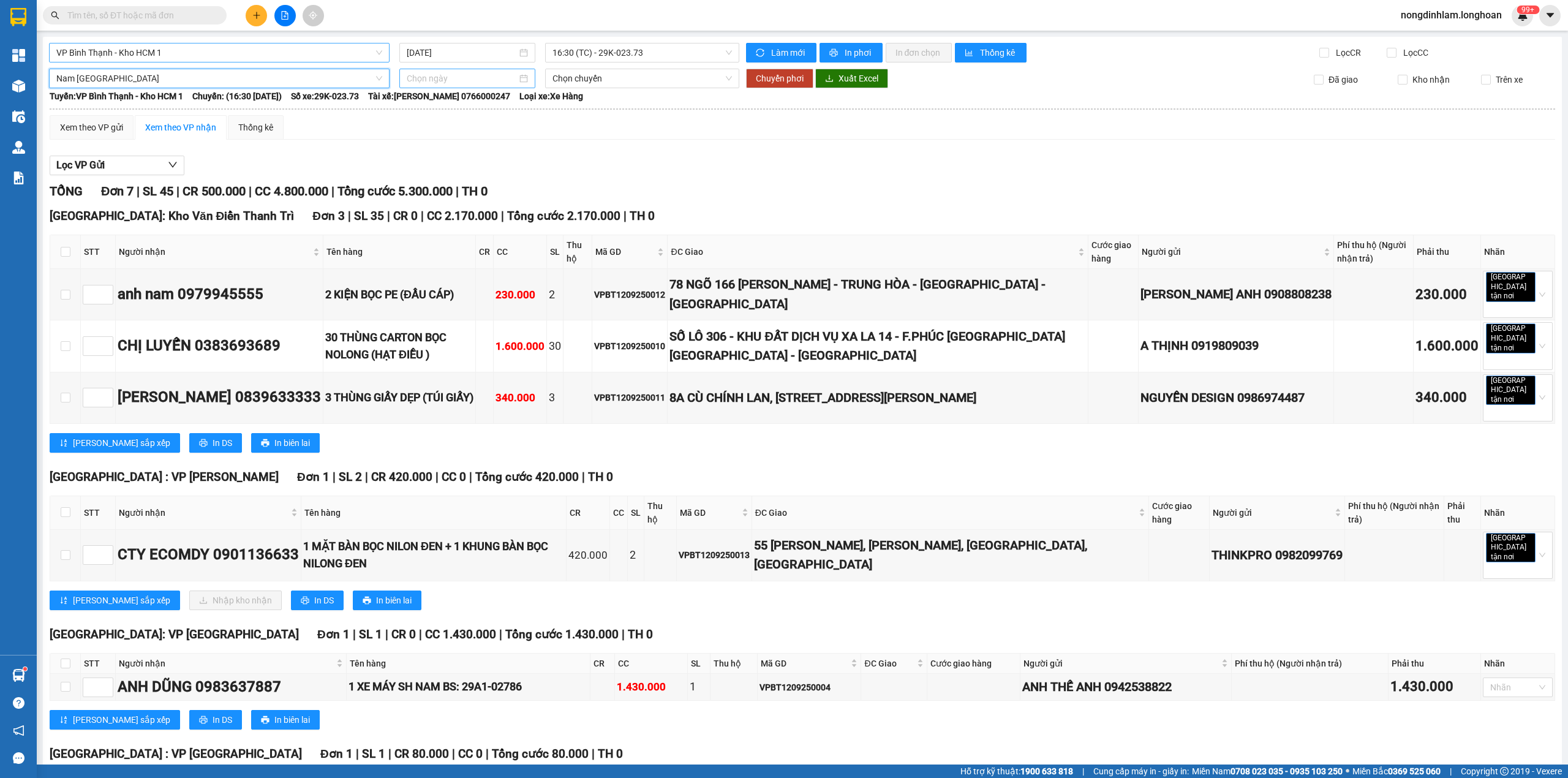
click at [449, 72] on input at bounding box center [462, 78] width 111 height 14
type input "[DATE]"
click at [522, 173] on div "12" at bounding box center [524, 168] width 15 height 15
type input "[DATE]"
click at [771, 75] on span "Chuyển phơi" at bounding box center [780, 78] width 48 height 14
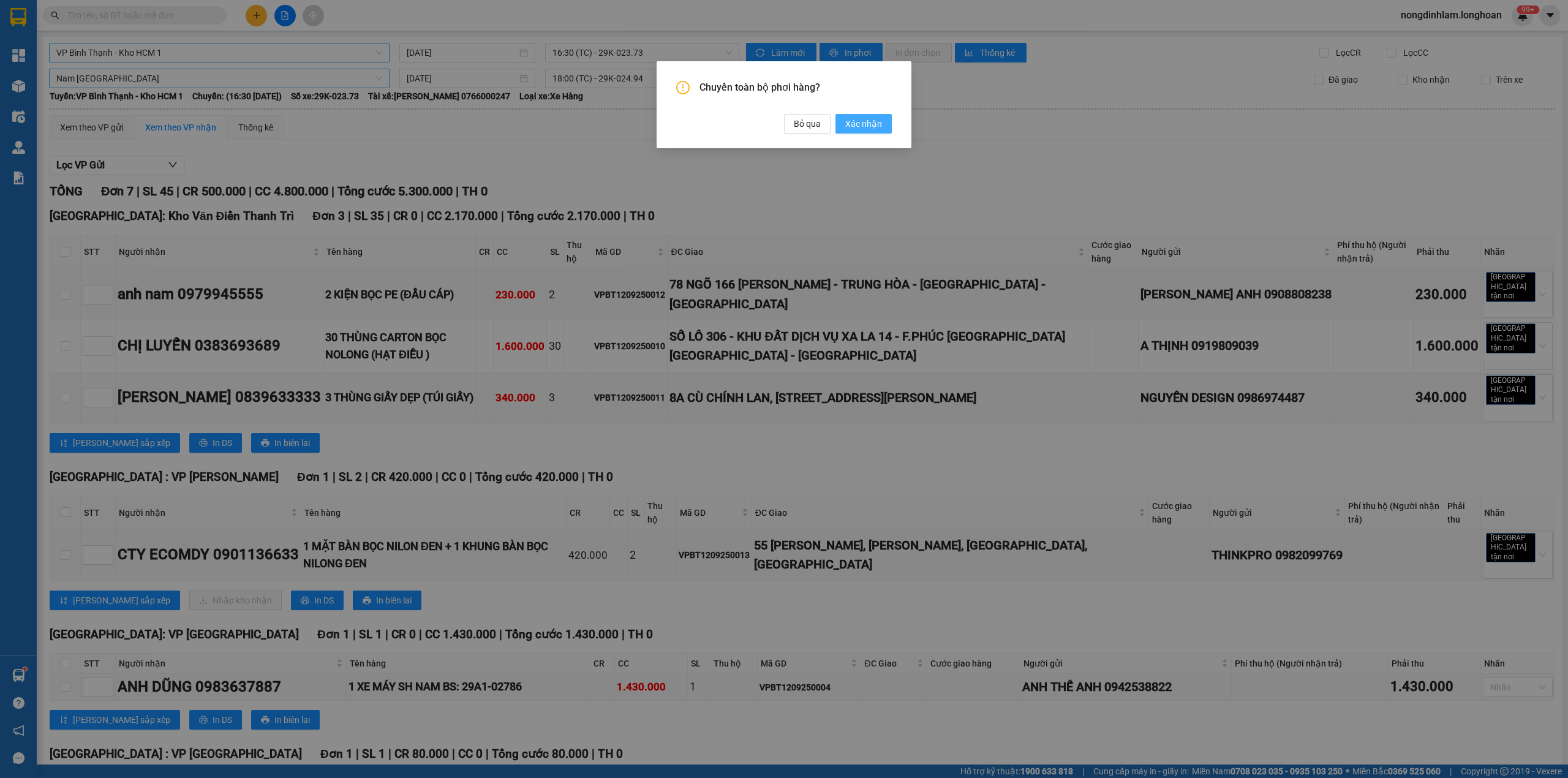
click at [873, 118] on span "Xác nhận" at bounding box center [863, 124] width 37 height 14
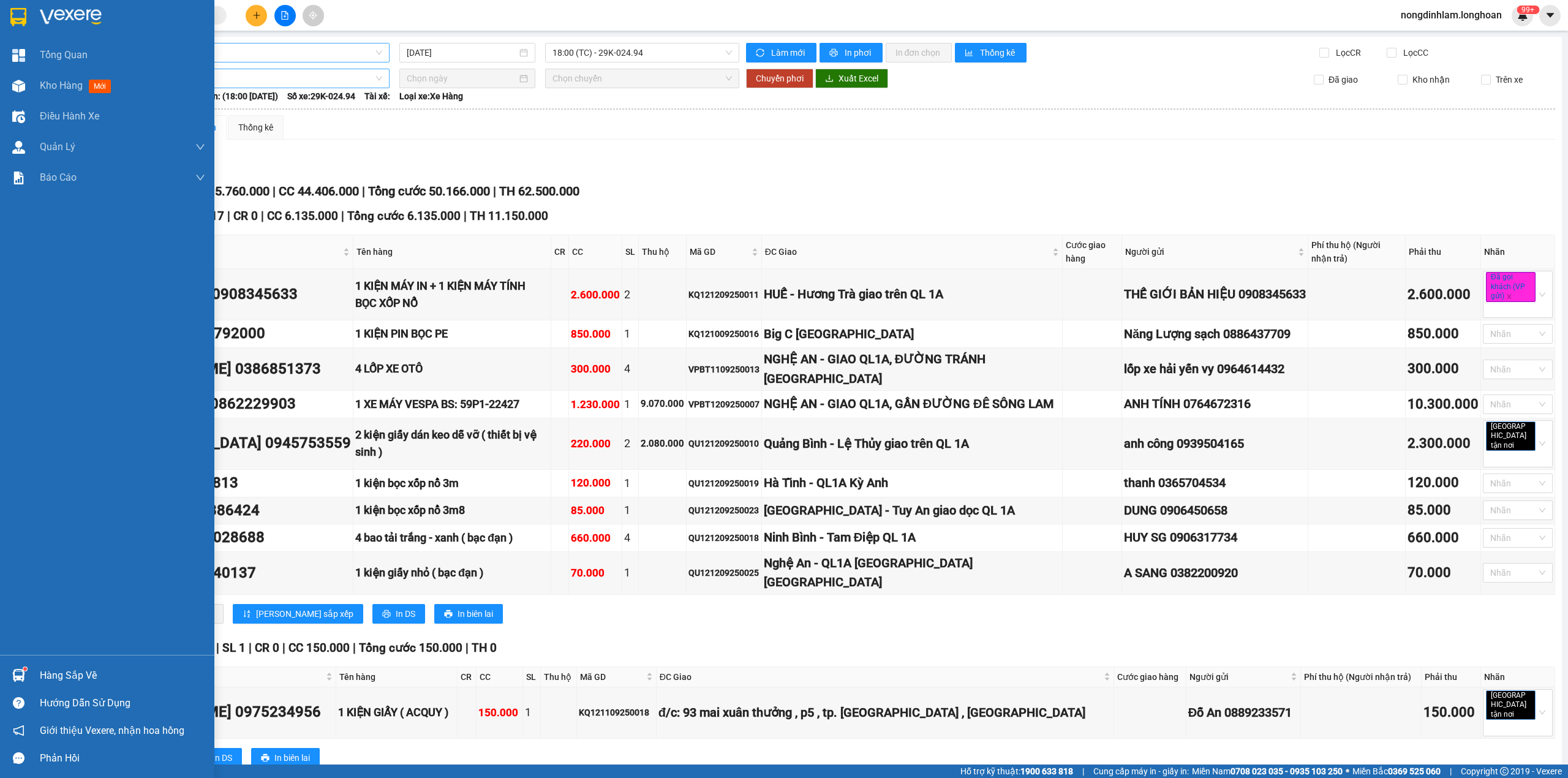
click at [18, 17] on img at bounding box center [18, 17] width 16 height 18
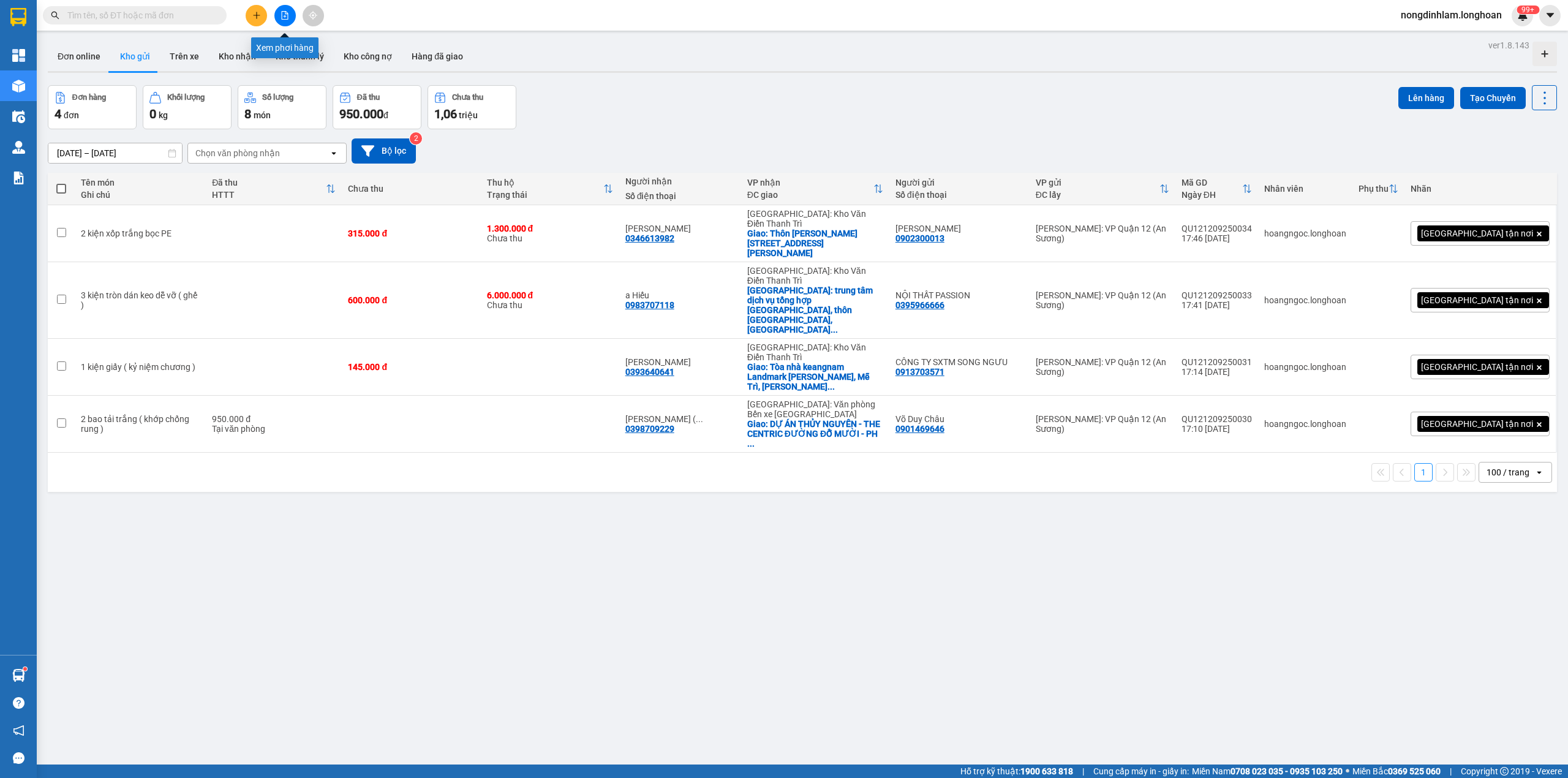
click at [289, 16] on button at bounding box center [285, 16] width 21 height 21
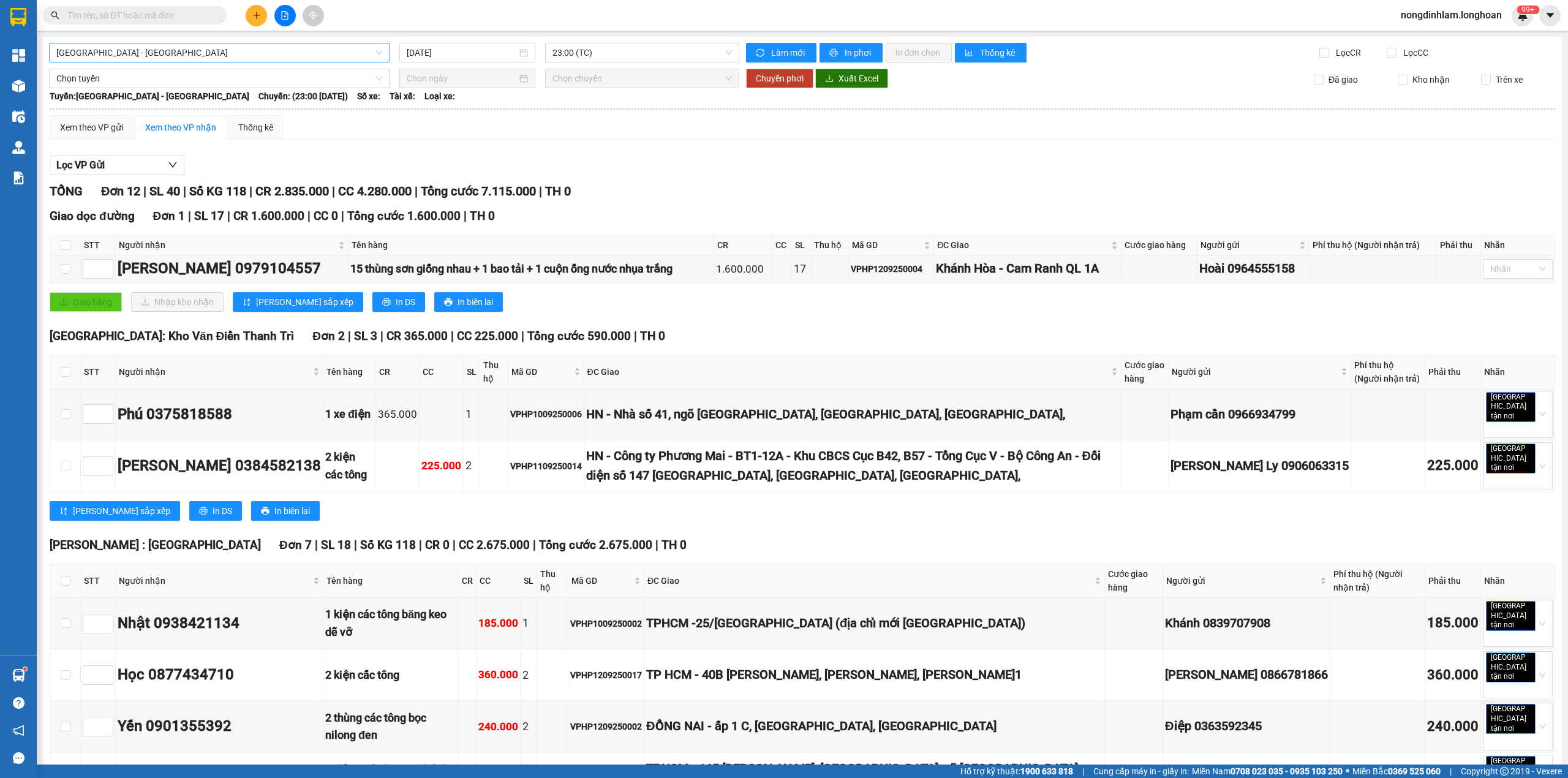
click at [287, 58] on span "[GEOGRAPHIC_DATA] - [GEOGRAPHIC_DATA]" at bounding box center [219, 52] width 326 height 18
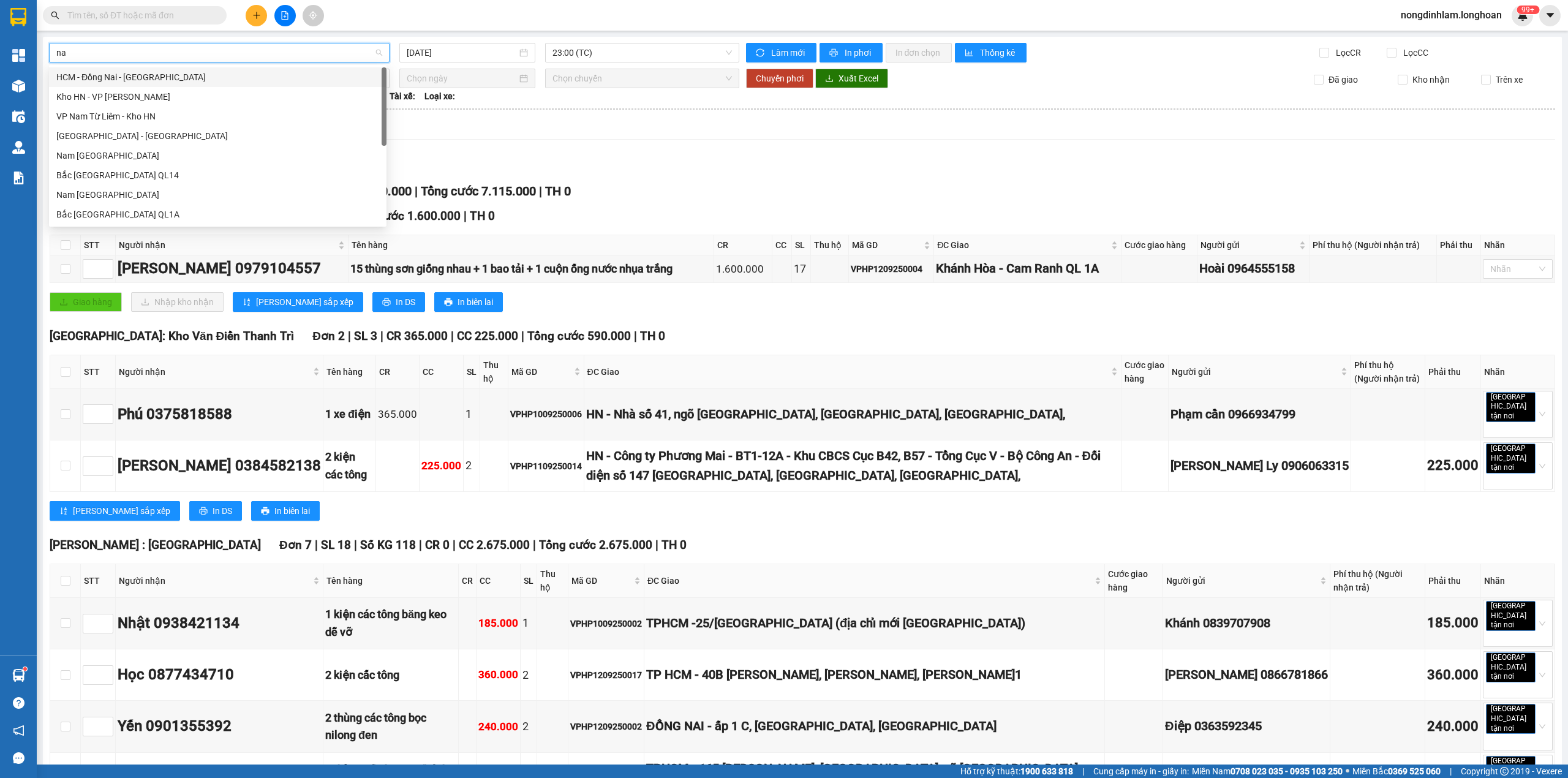
type input "nam"
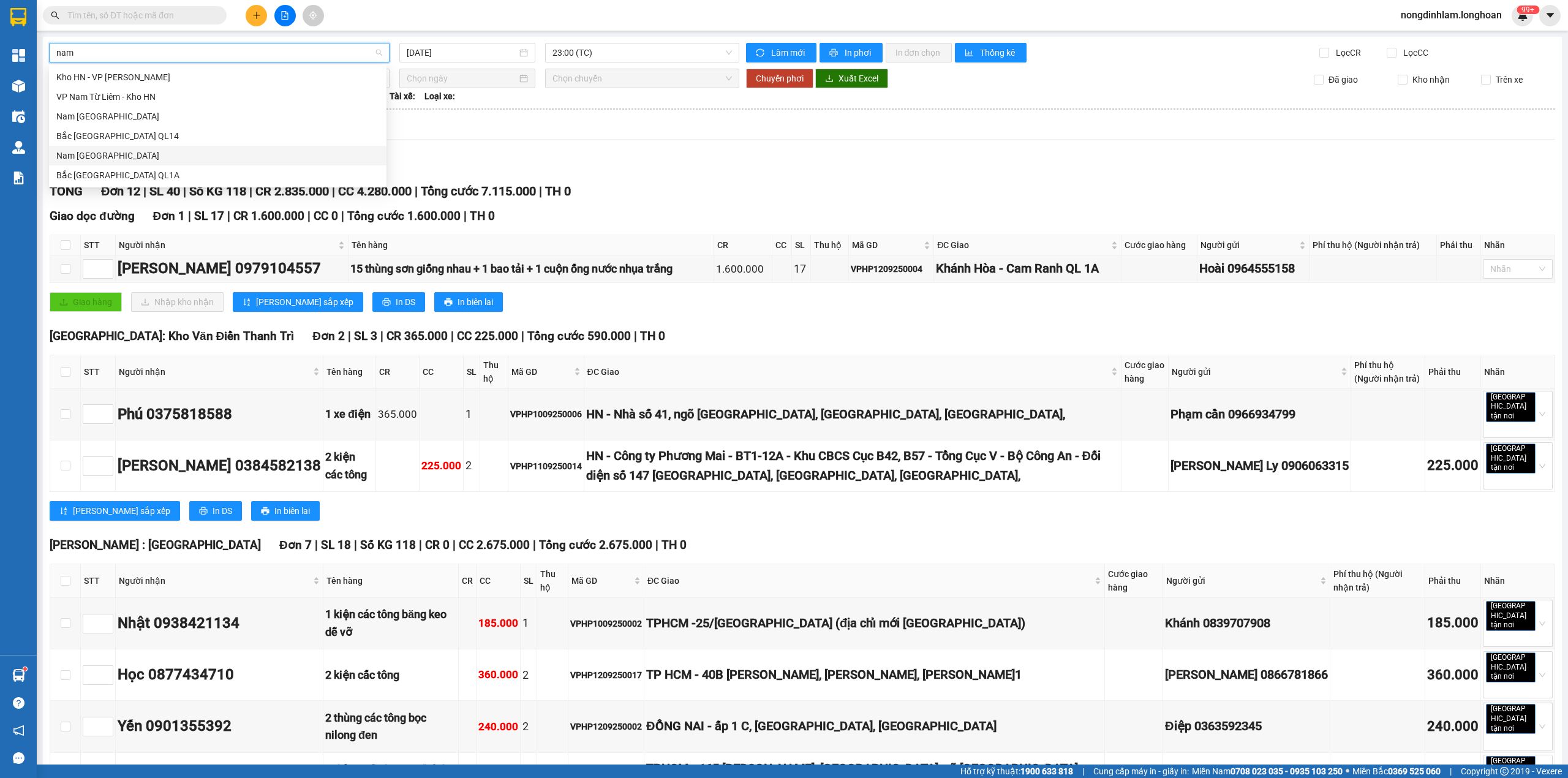
click at [245, 160] on div "Nam [GEOGRAPHIC_DATA]" at bounding box center [217, 155] width 323 height 14
type input "[DATE]"
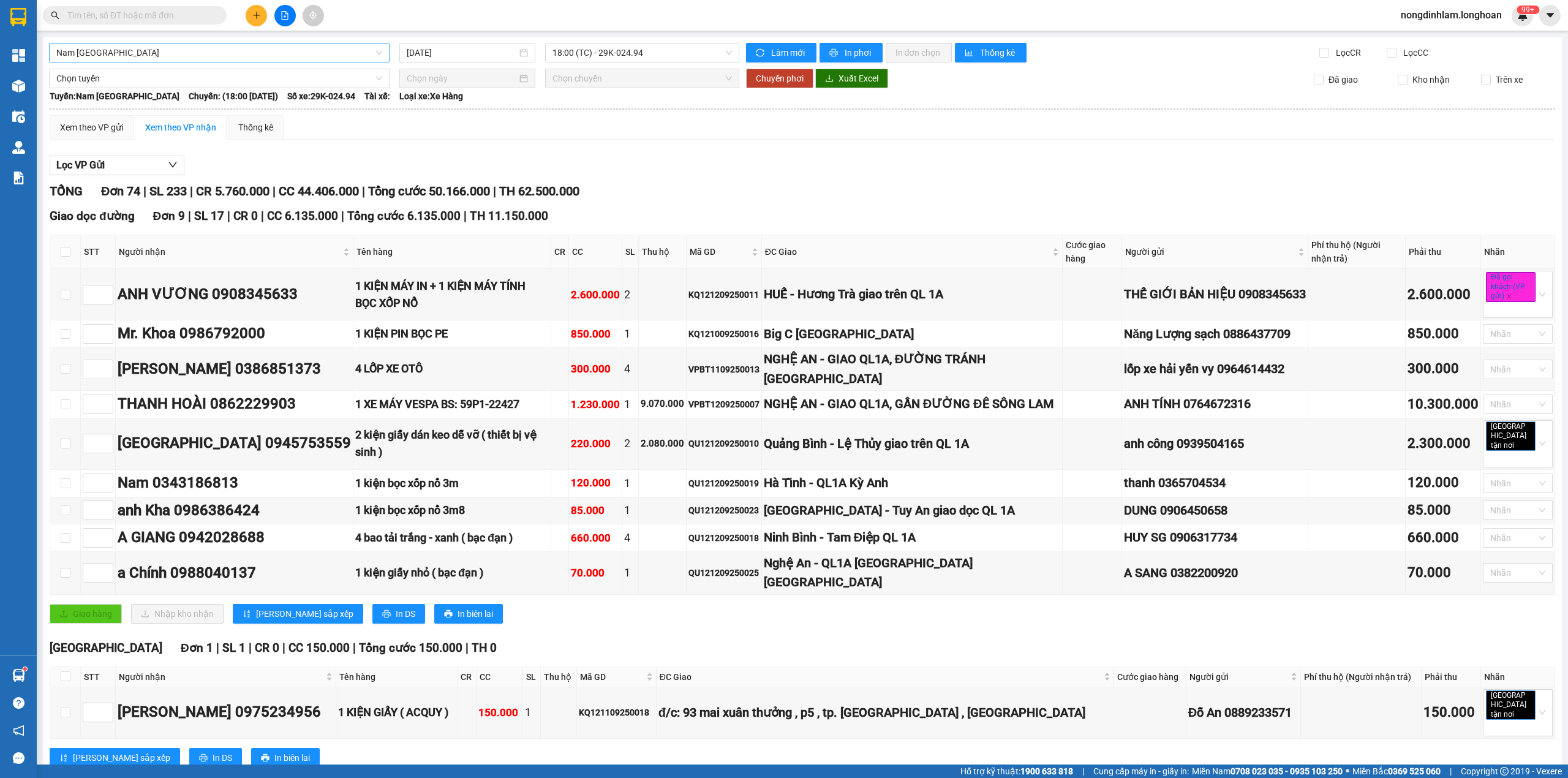
scroll to position [777, 0]
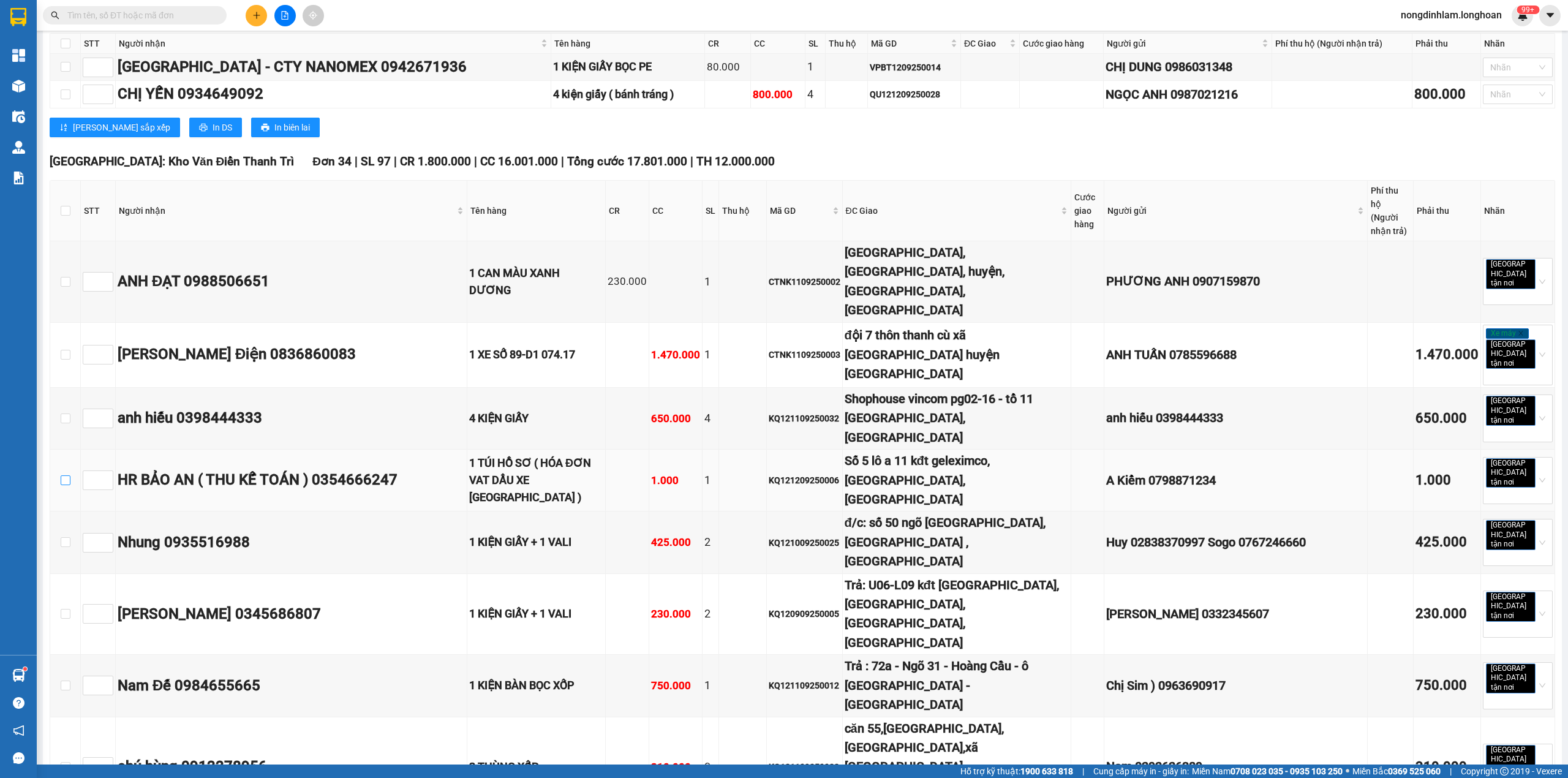
click at [69, 475] on input "checkbox" at bounding box center [65, 480] width 10 height 10
checkbox input "true"
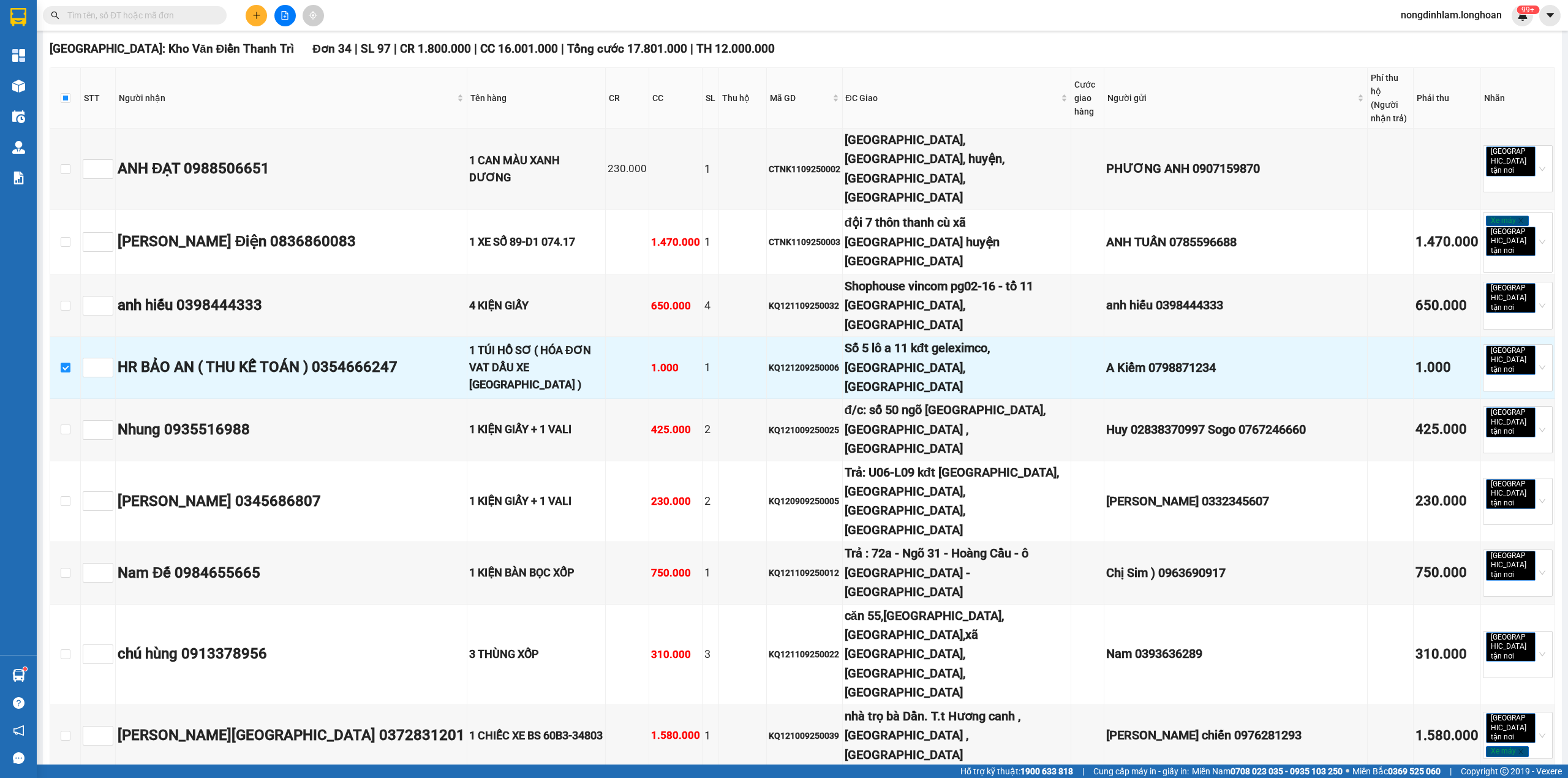
scroll to position [0, 0]
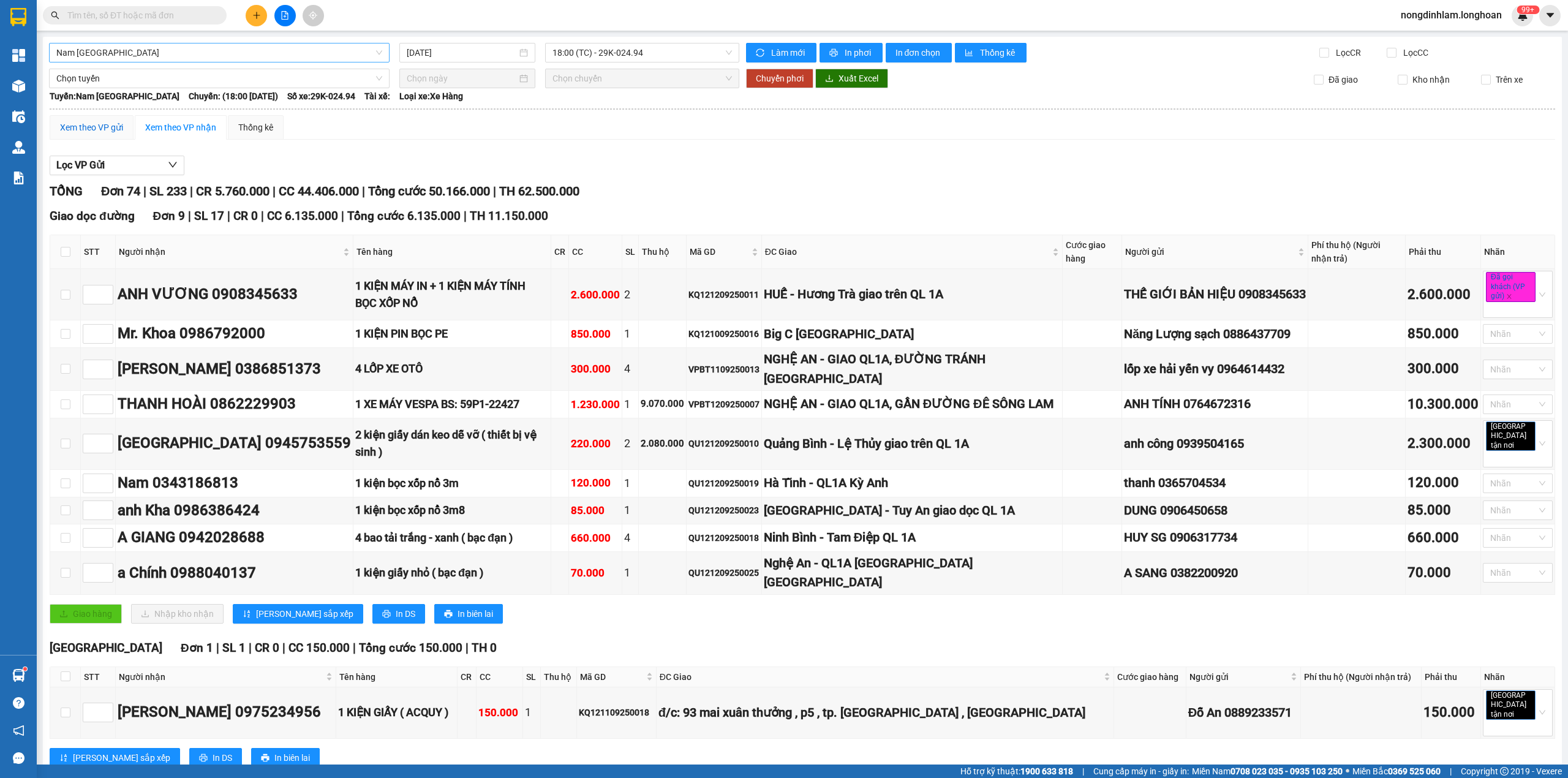
click at [94, 126] on div "Xem theo VP gửi" at bounding box center [92, 127] width 63 height 14
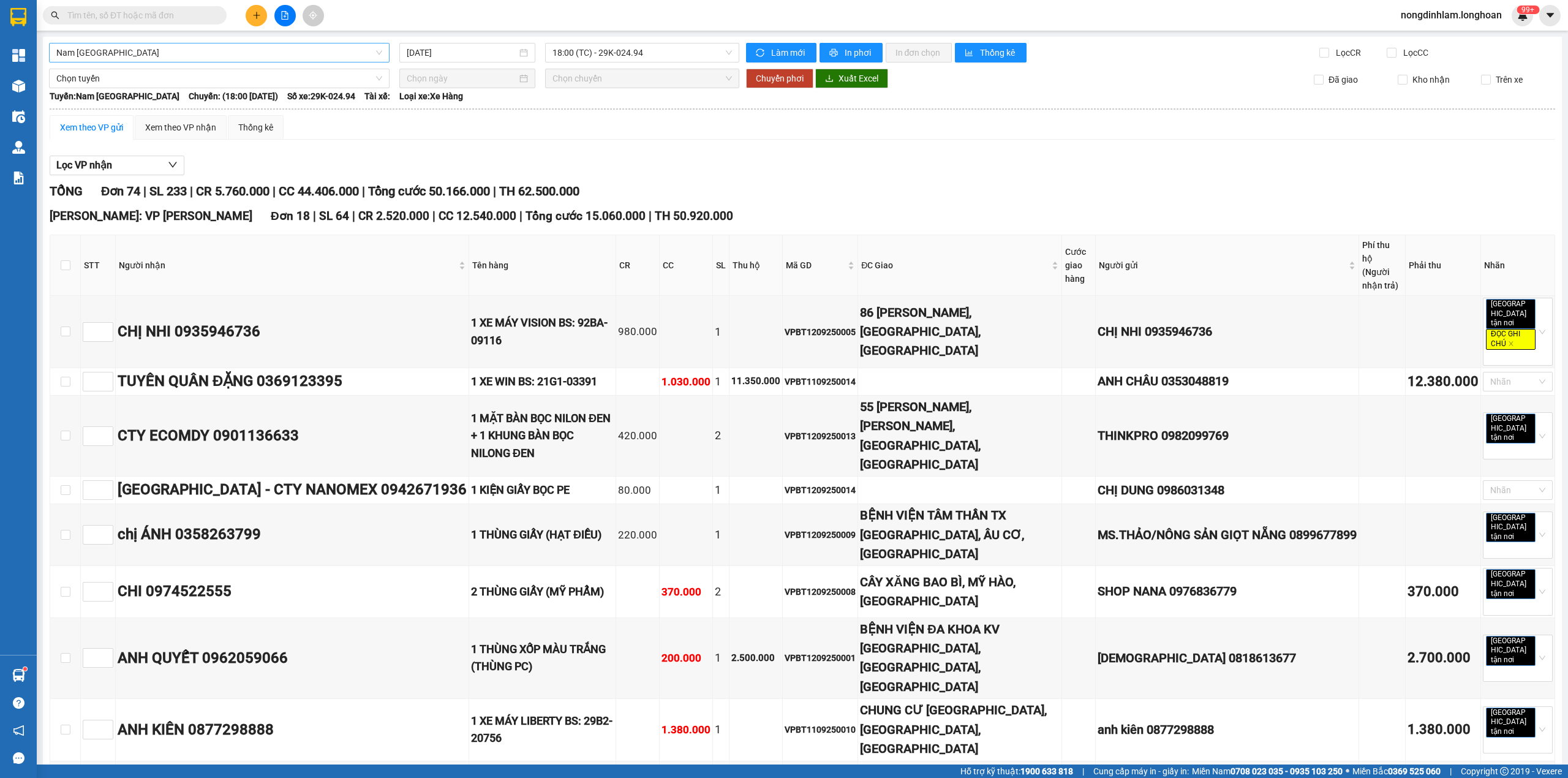
scroll to position [2201, 0]
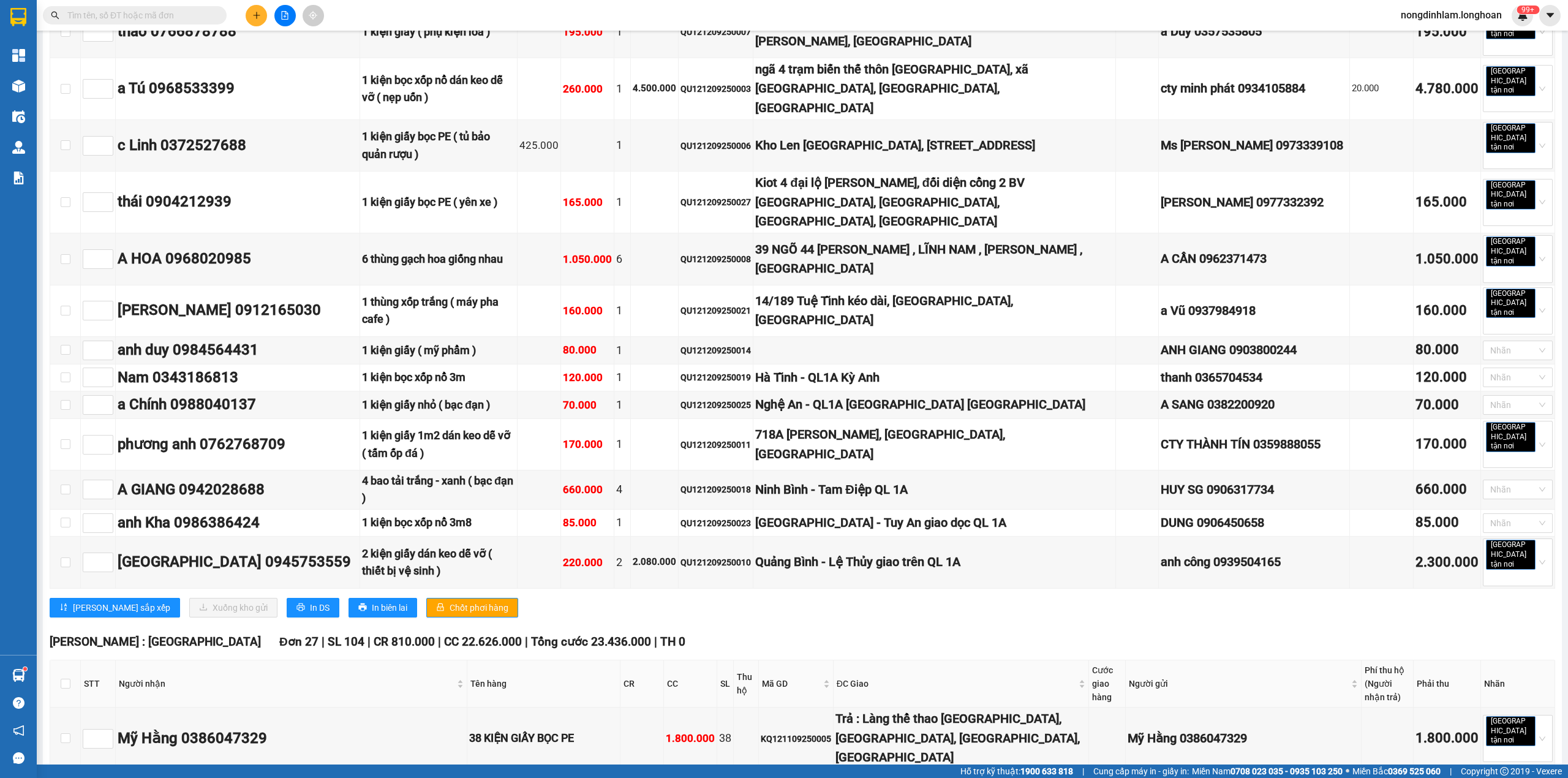
checkbox input "true"
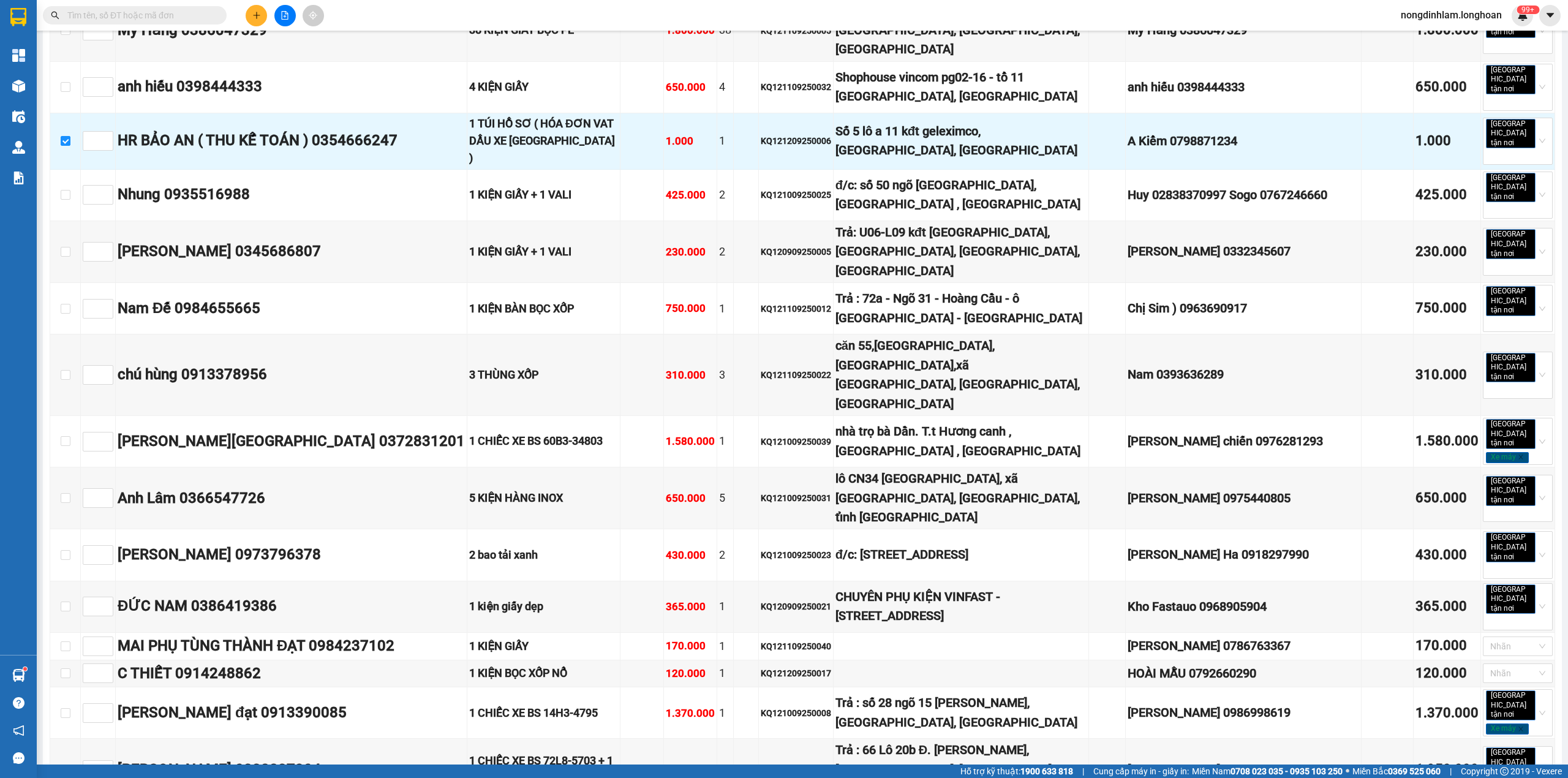
scroll to position [3045, 0]
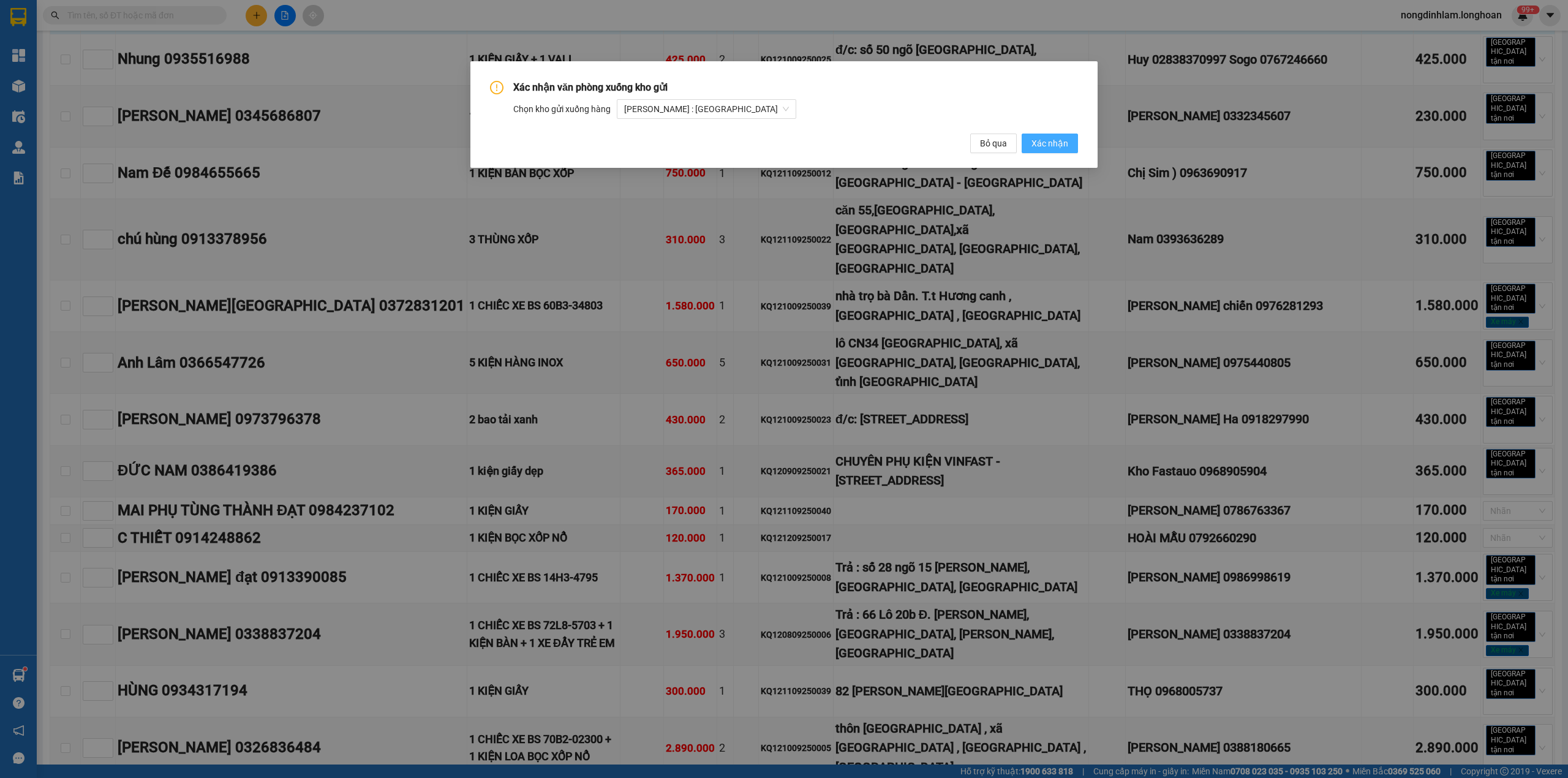
click at [1032, 147] on button "Xác nhận" at bounding box center [1049, 144] width 56 height 19
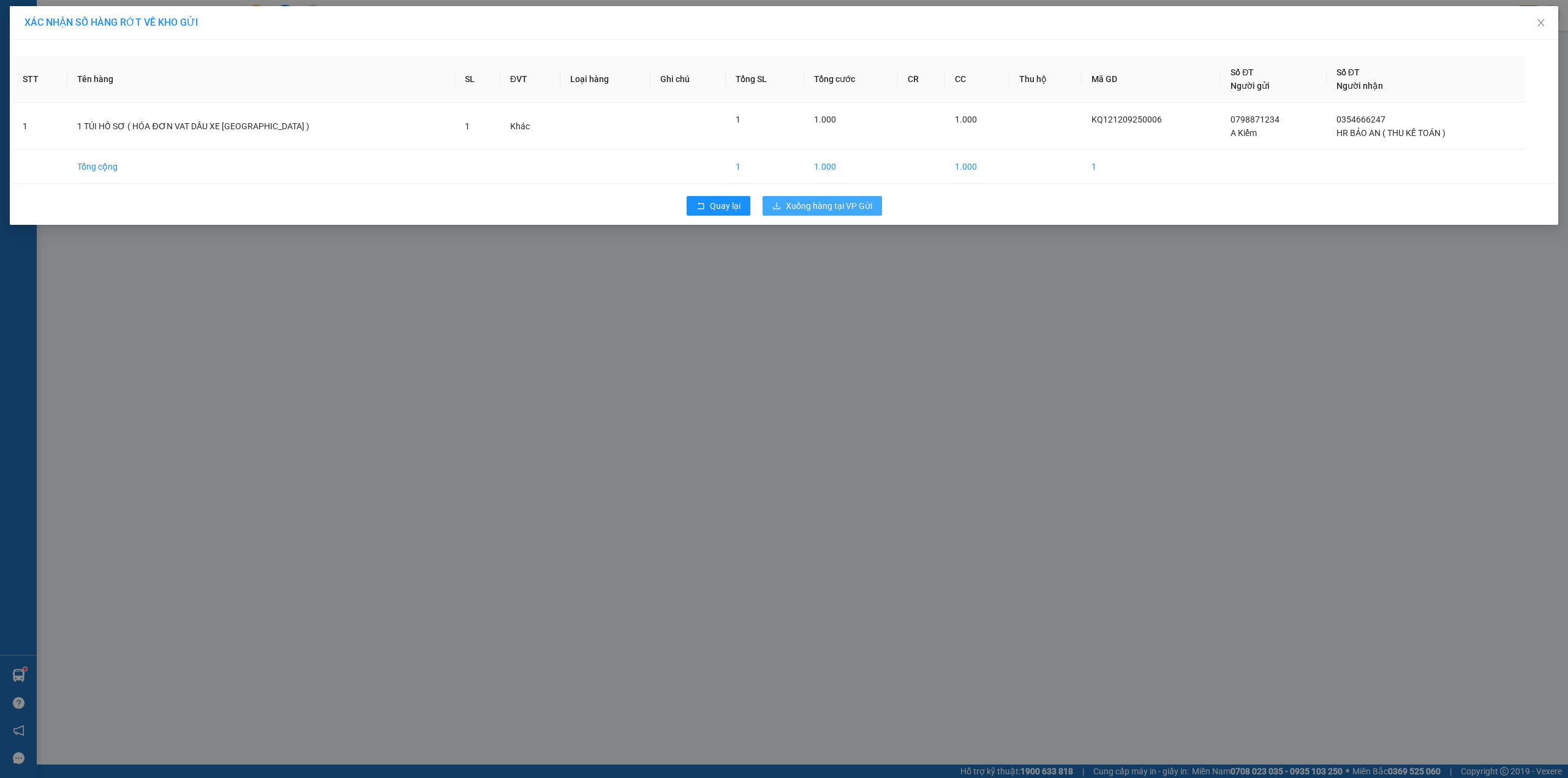
click at [848, 202] on span "Xuống hàng tại VP Gửi" at bounding box center [829, 206] width 87 height 14
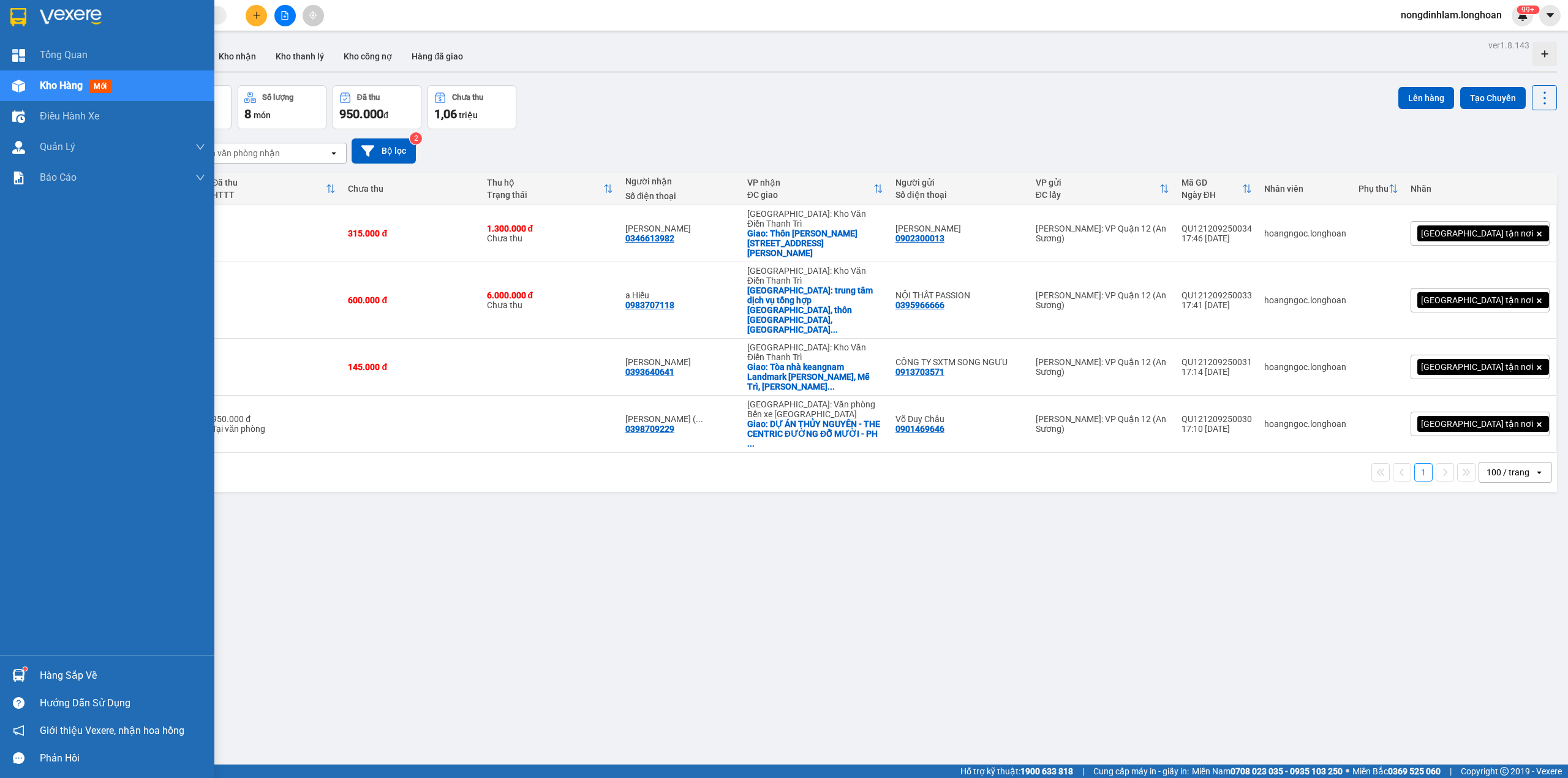
click at [10, 17] on img at bounding box center [18, 17] width 16 height 18
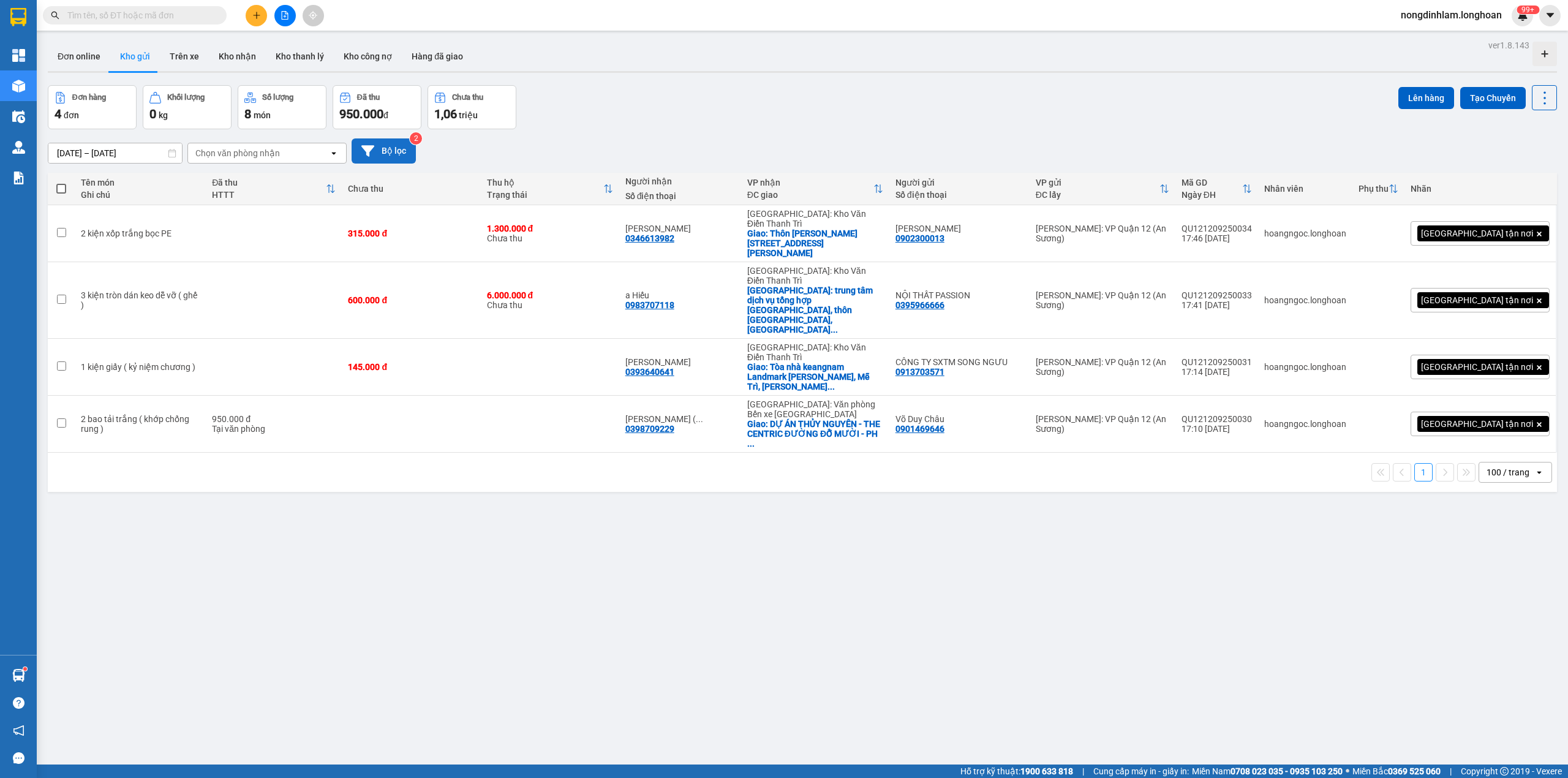
click at [392, 147] on button "Bộ lọc" at bounding box center [383, 151] width 64 height 25
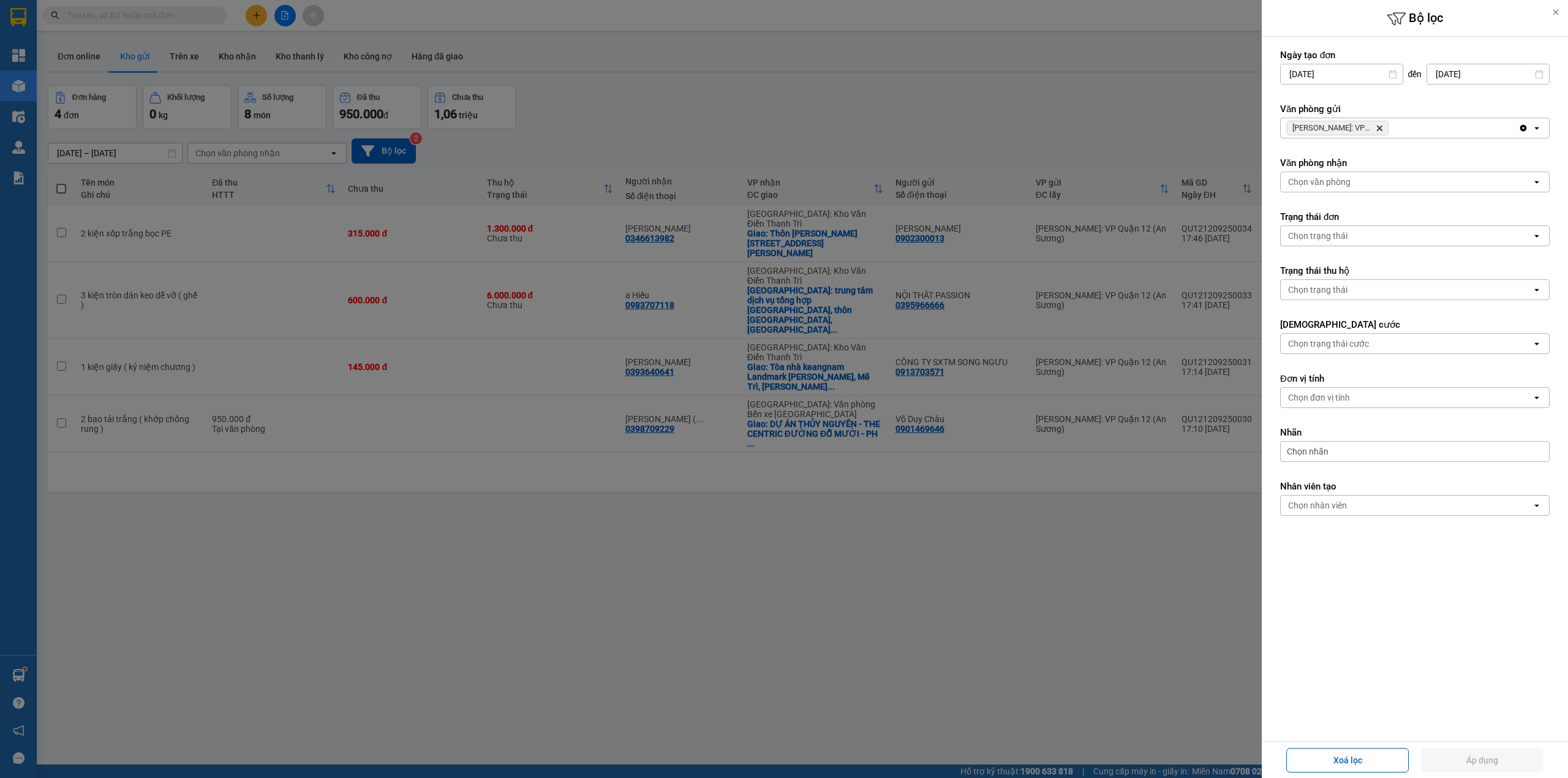
click at [1379, 125] on icon "Delete" at bounding box center [1379, 127] width 7 height 7
click at [1377, 125] on div "Chọn văn phòng" at bounding box center [1406, 128] width 251 height 19
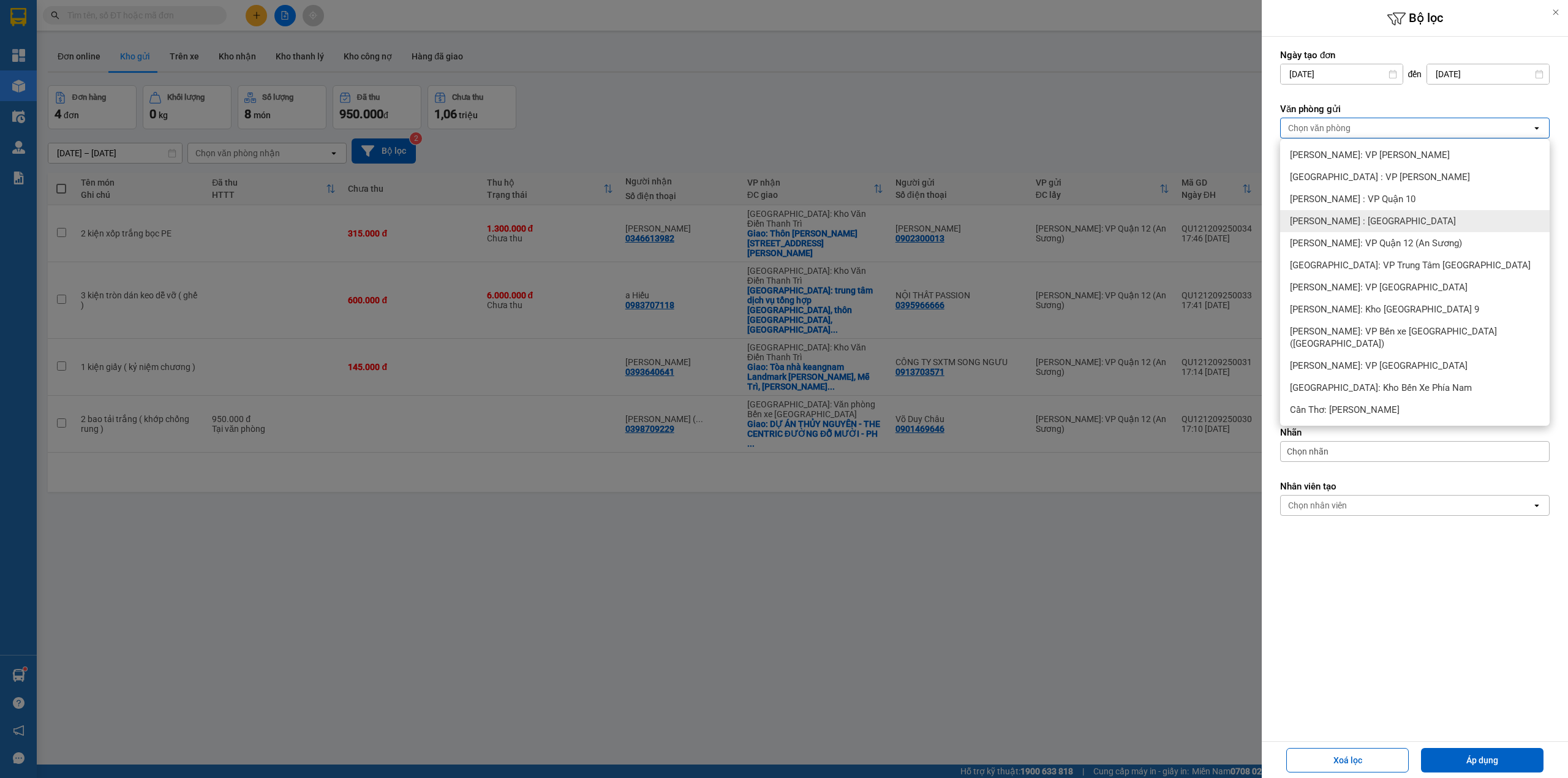
click at [1388, 217] on span "[PERSON_NAME] : [GEOGRAPHIC_DATA]" at bounding box center [1373, 221] width 166 height 12
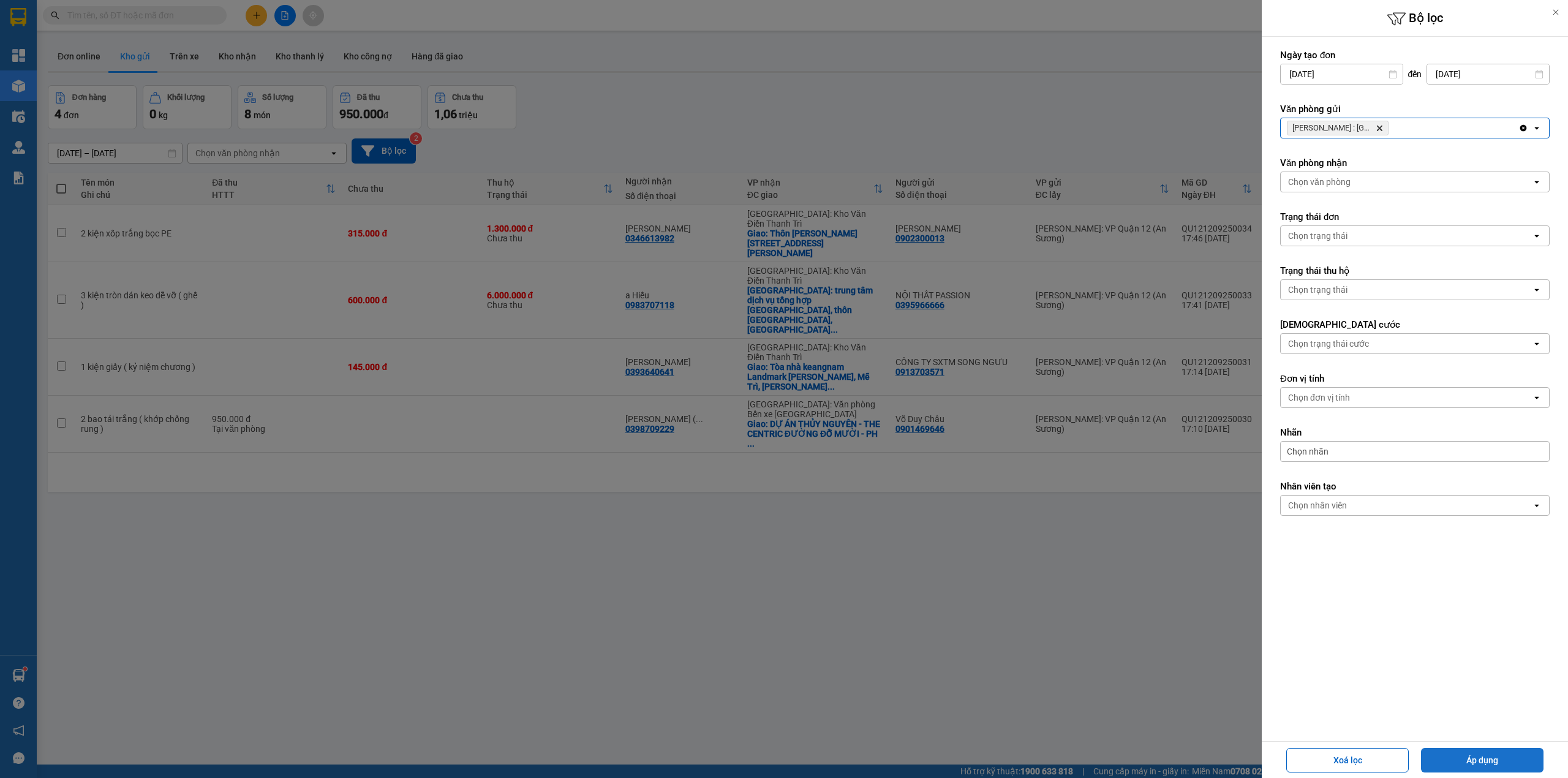
click at [1477, 748] on button "Áp dụng" at bounding box center [1482, 761] width 122 height 25
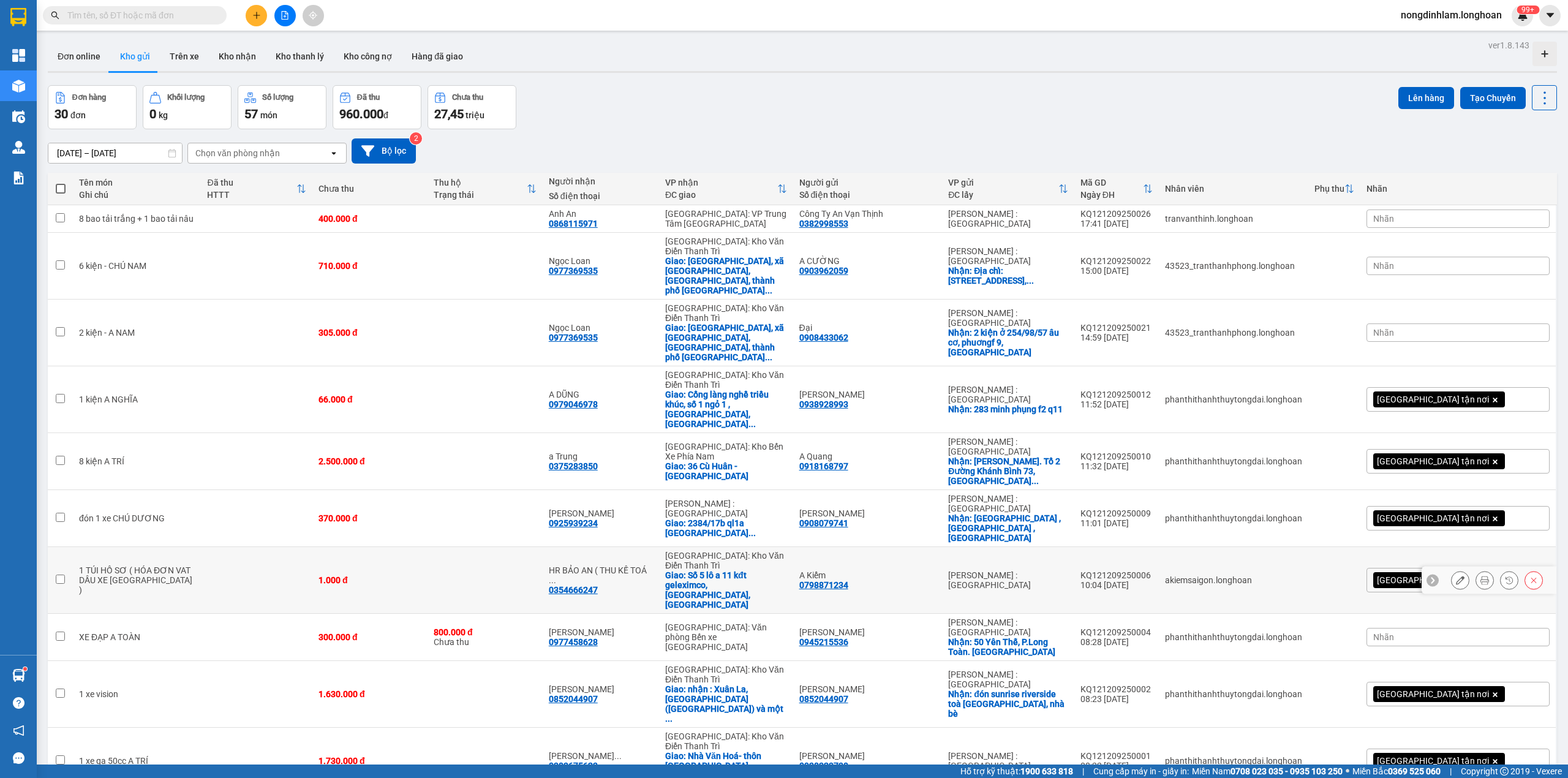
click at [1058, 570] on div "[PERSON_NAME] : [GEOGRAPHIC_DATA]" at bounding box center [1007, 580] width 120 height 19
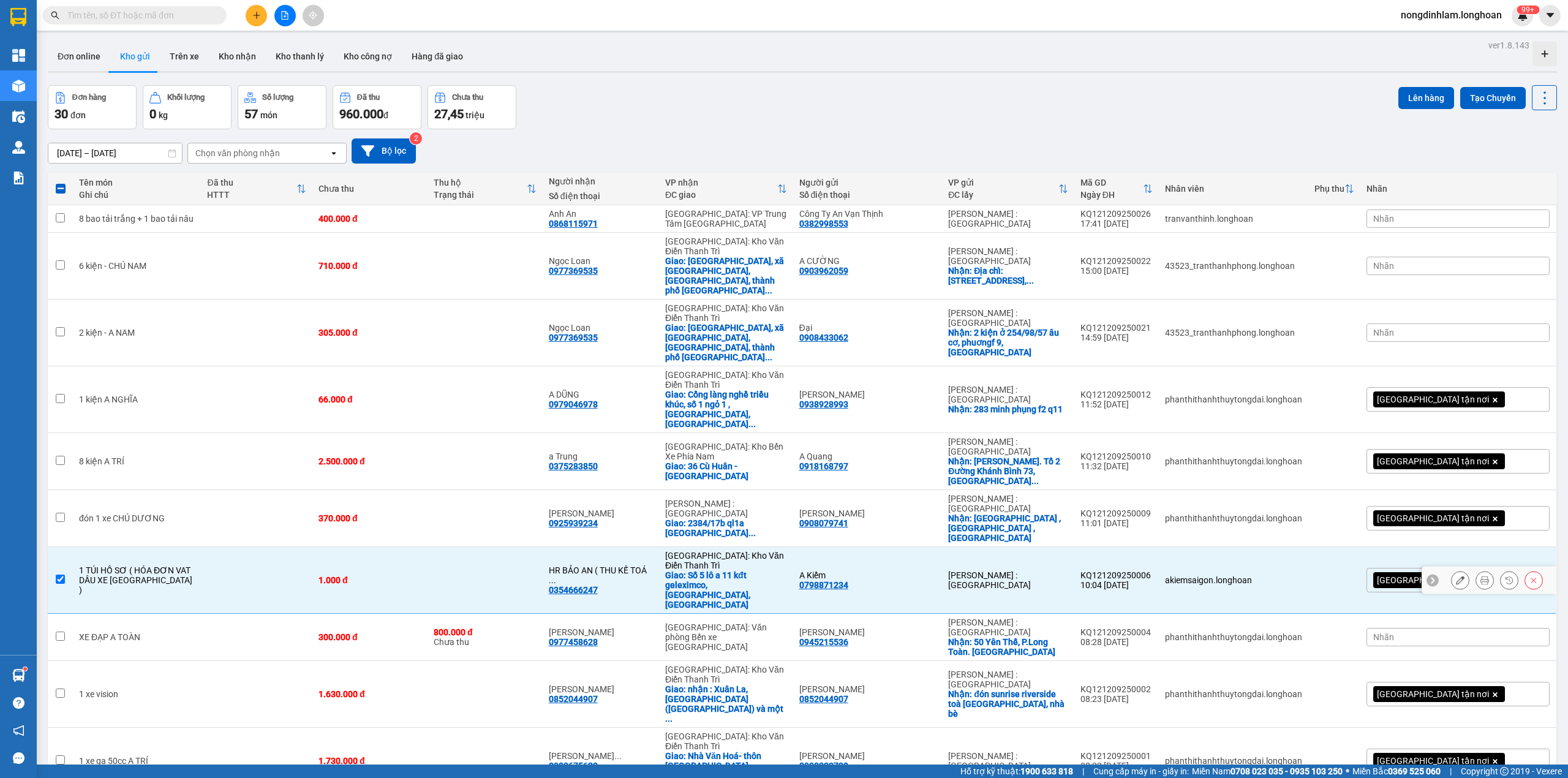
click at [1153, 570] on div "KQ121209250006" at bounding box center [1117, 575] width 72 height 10
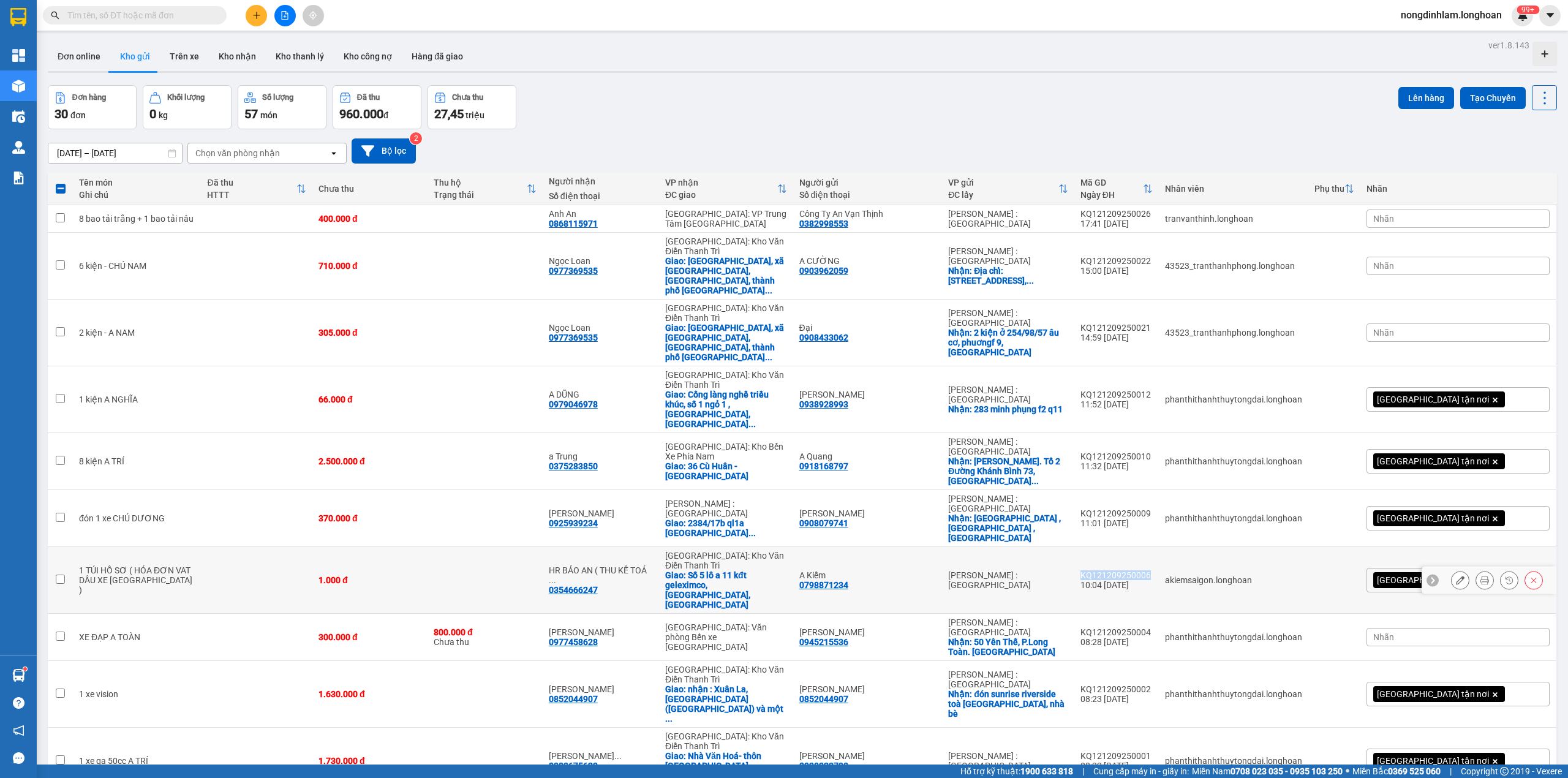
click at [1153, 570] on div "KQ121209250006" at bounding box center [1117, 575] width 72 height 10
checkbox input "true"
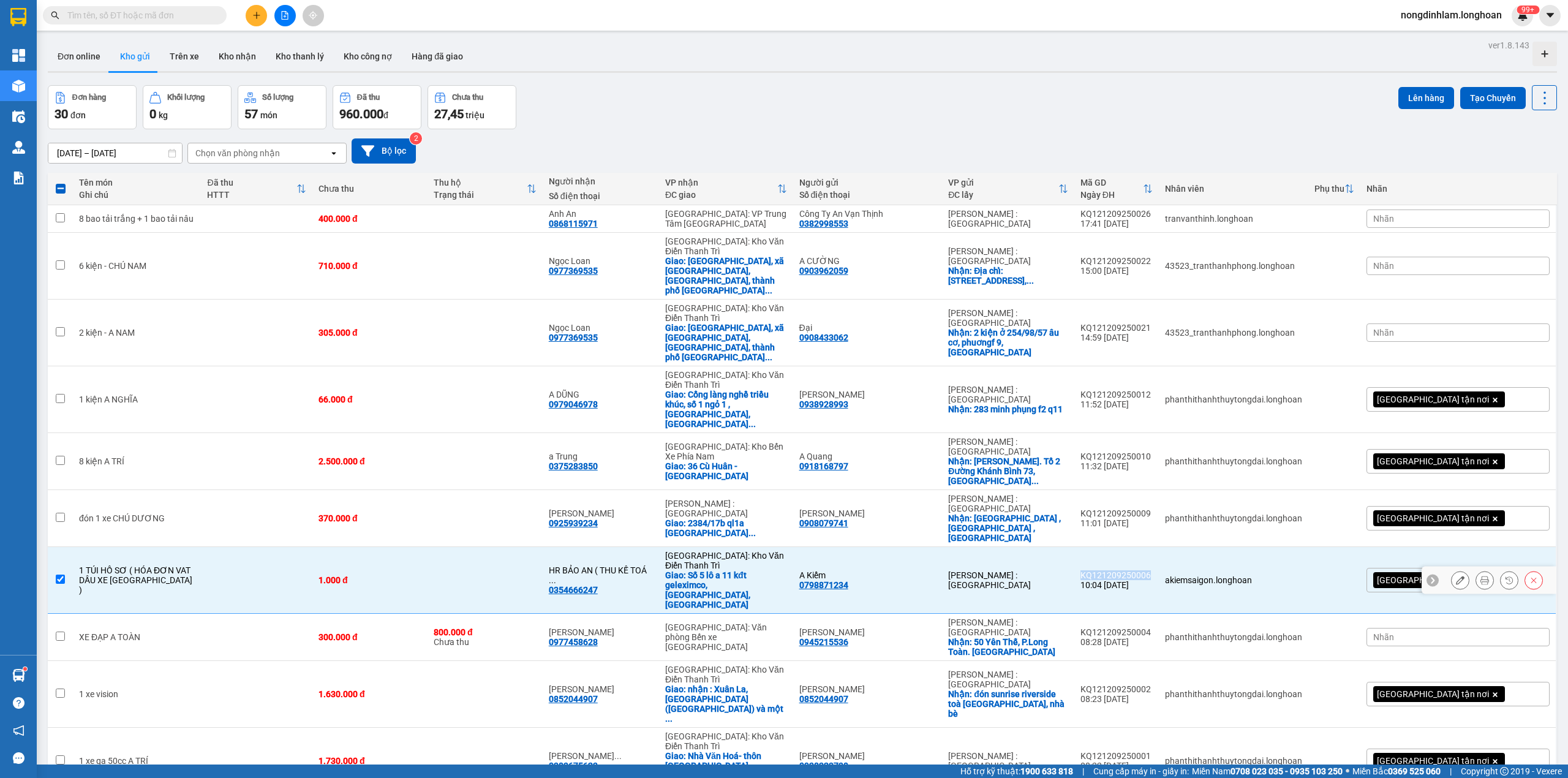
copy div "KQ121209250006"
click at [140, 17] on input "text" at bounding box center [140, 15] width 145 height 14
paste input "KQ121209250006"
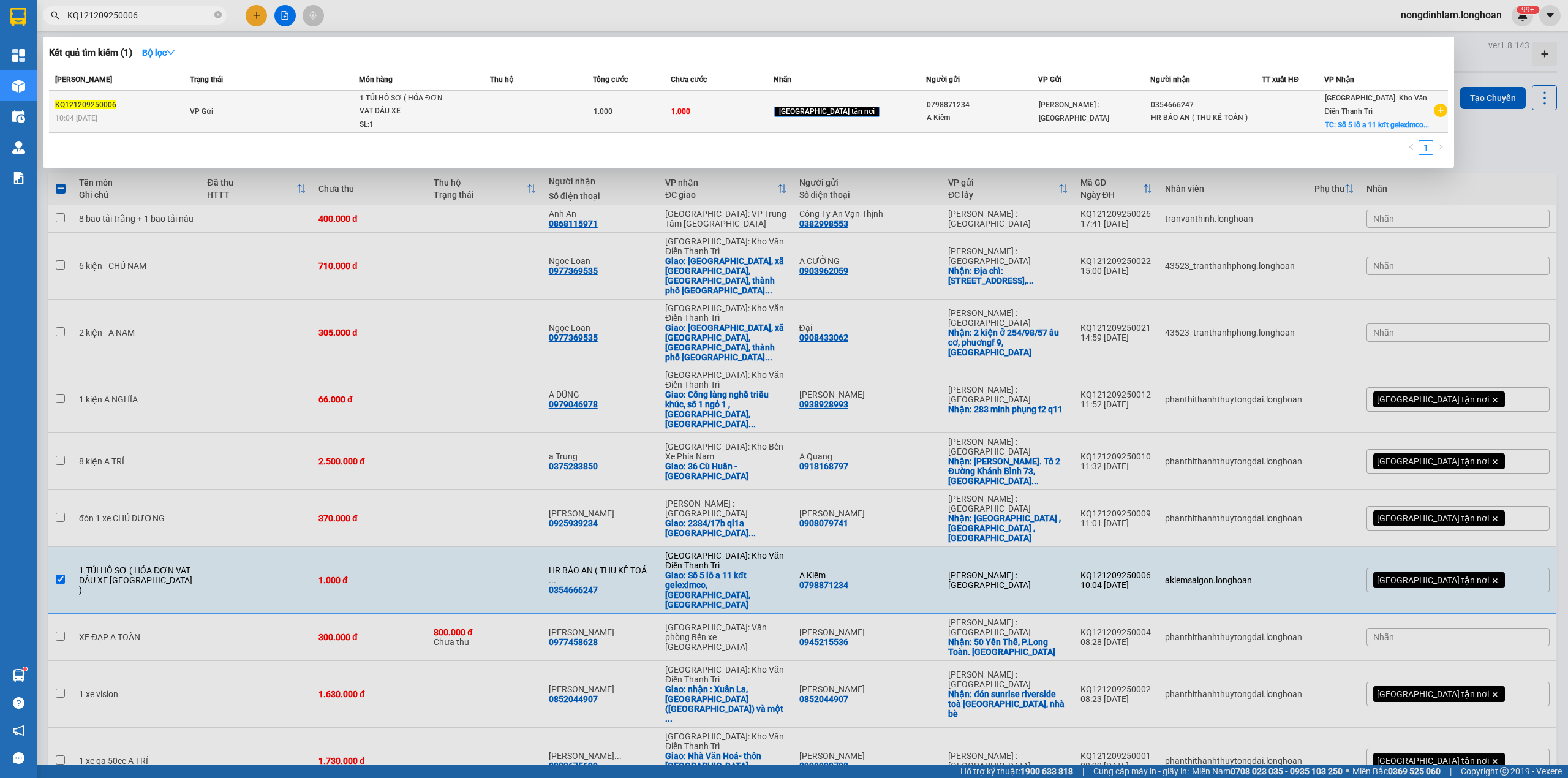
type input "KQ121209250006"
click at [137, 111] on div "KQ121209250006" at bounding box center [120, 105] width 131 height 13
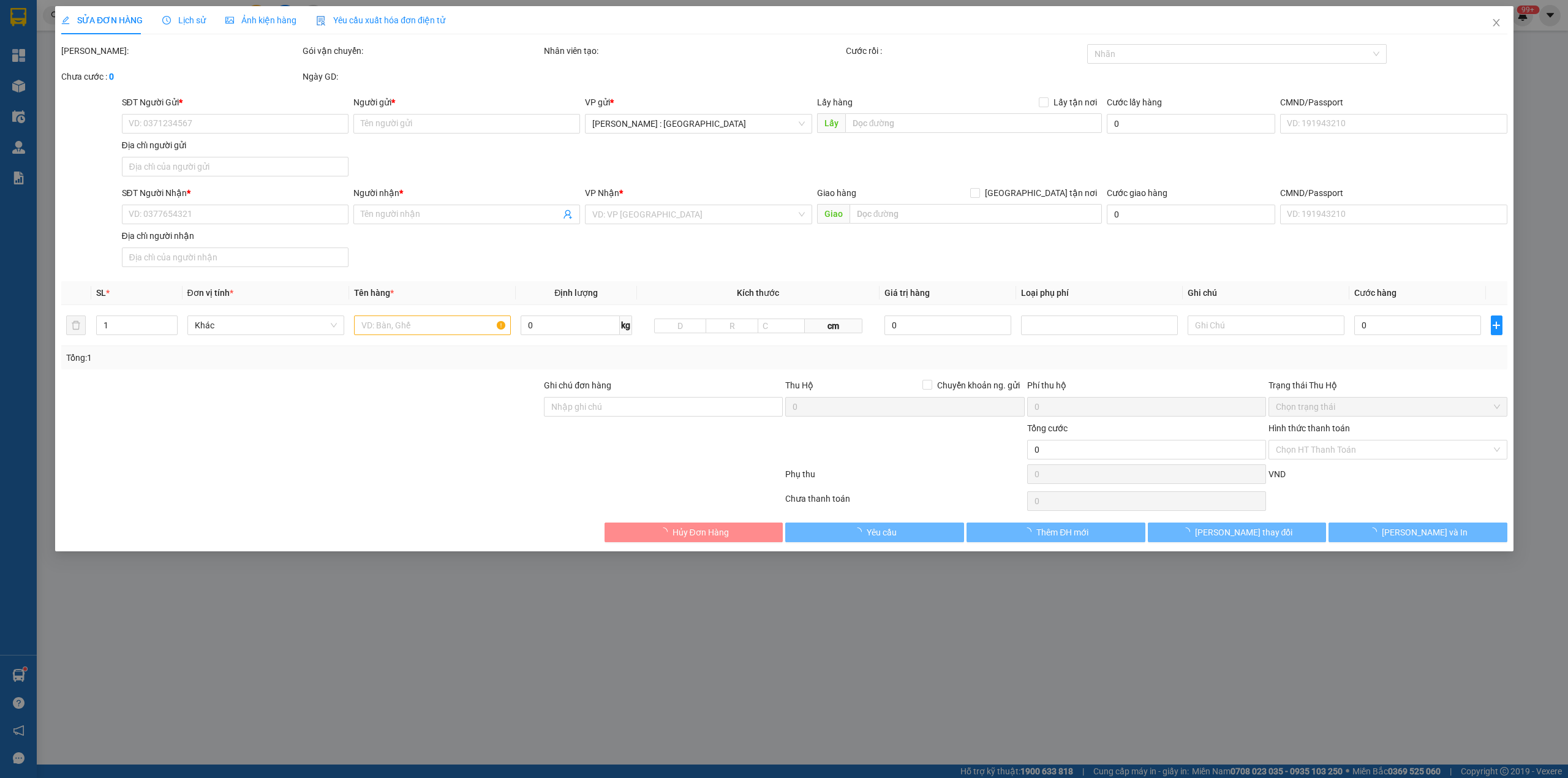
type input "0798871234"
type input "A Kiểm"
type input "0354666247"
type input "HR BẢO AN ( THU KẾ TOÁN )"
checkbox input "true"
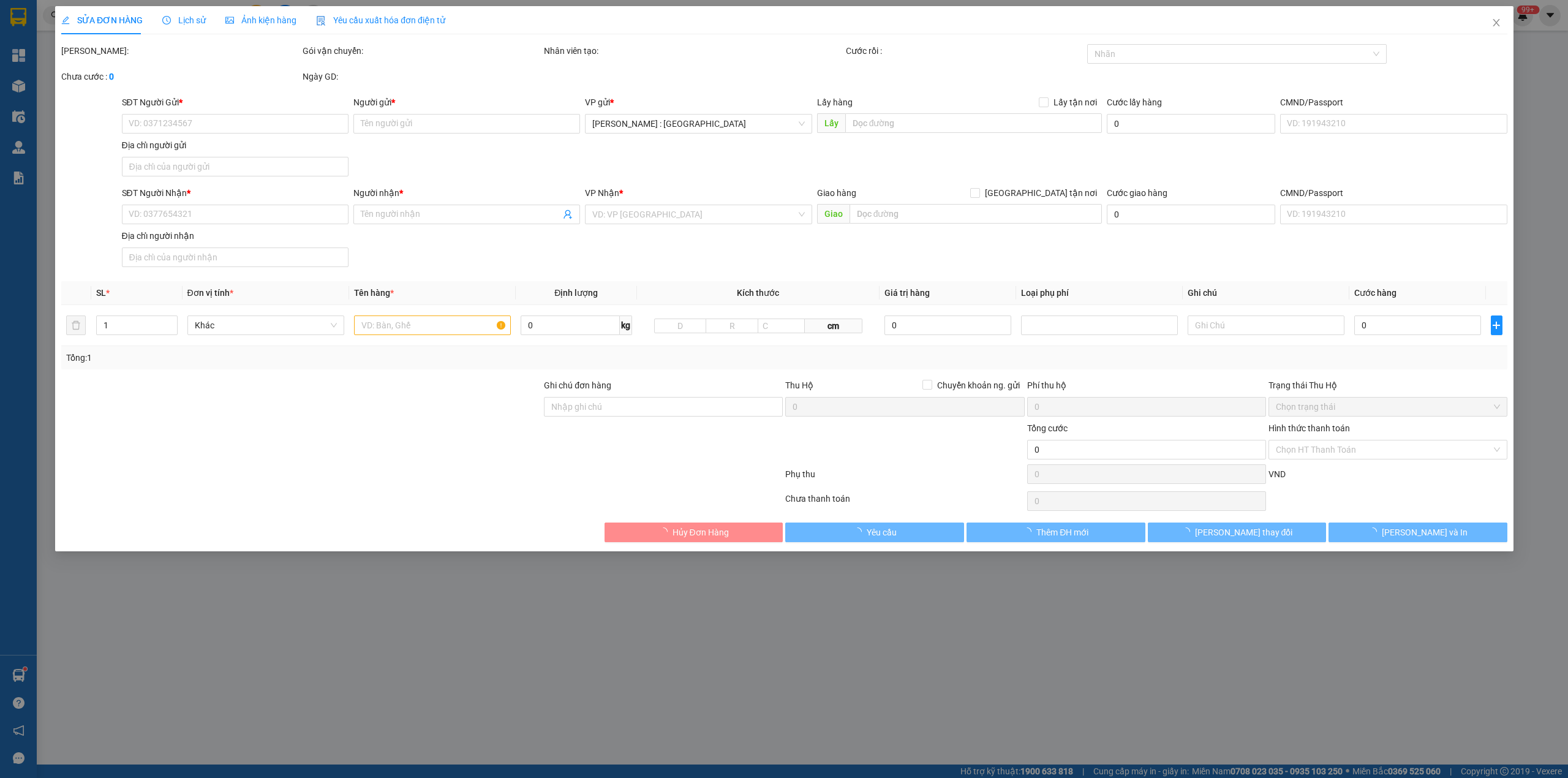
type input "Số 5 lô a 11 kđt geleximco, [GEOGRAPHIC_DATA], [GEOGRAPHIC_DATA]"
type input "1.000"
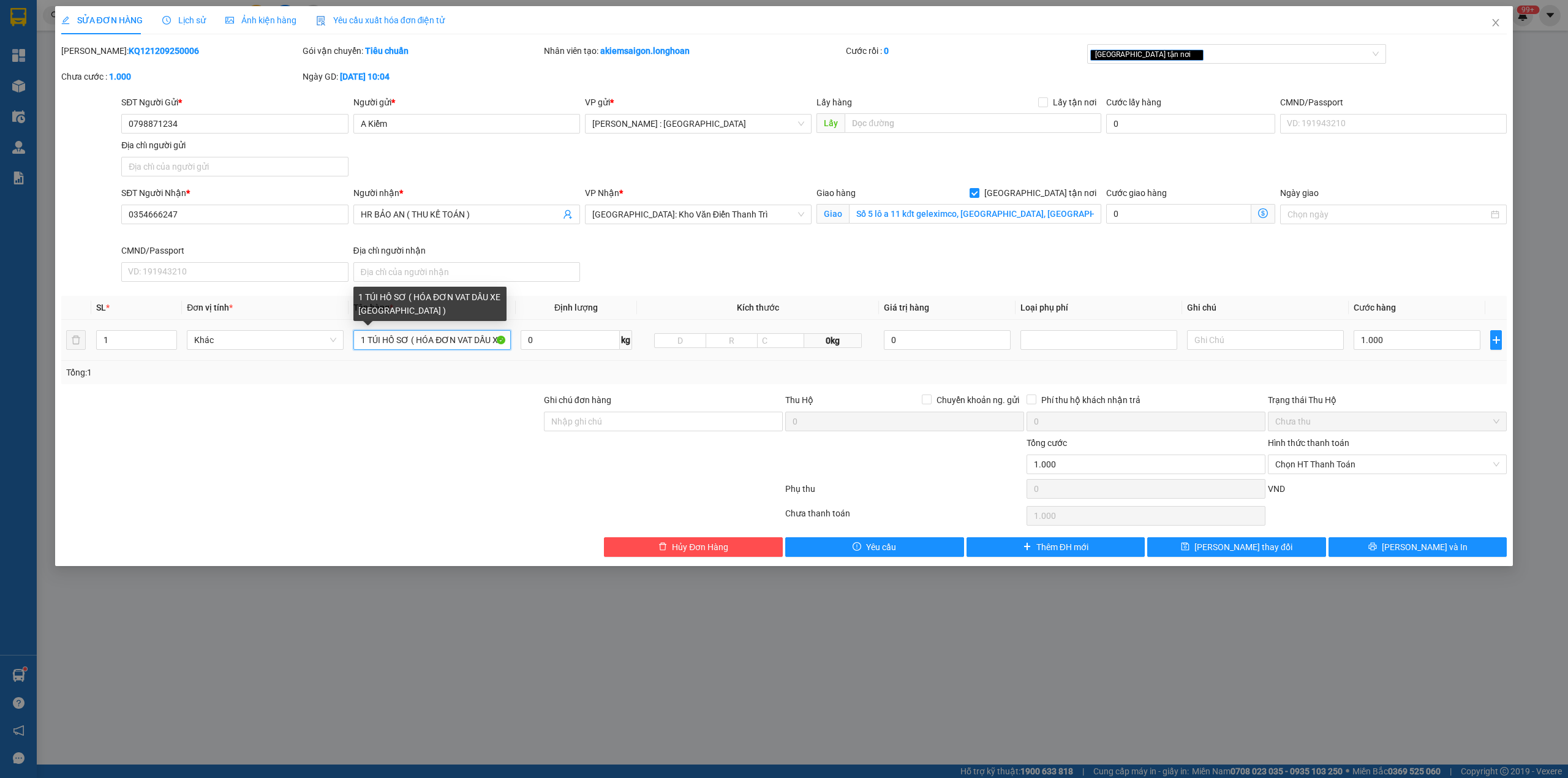
click at [471, 341] on input "1 TÚI HỒ SƠ ( HÓA ĐƠN VAT DẦU XE [GEOGRAPHIC_DATA] )" at bounding box center [432, 340] width 157 height 19
type input "1 TÚI HỒ SƠ ( HÓA ĐƠN VAT DẦU XE BẮC NAM + HOÁ ĐƠN VAT+ HOÁ ĐƠN BÁN LẺ XE NHỎ K…"
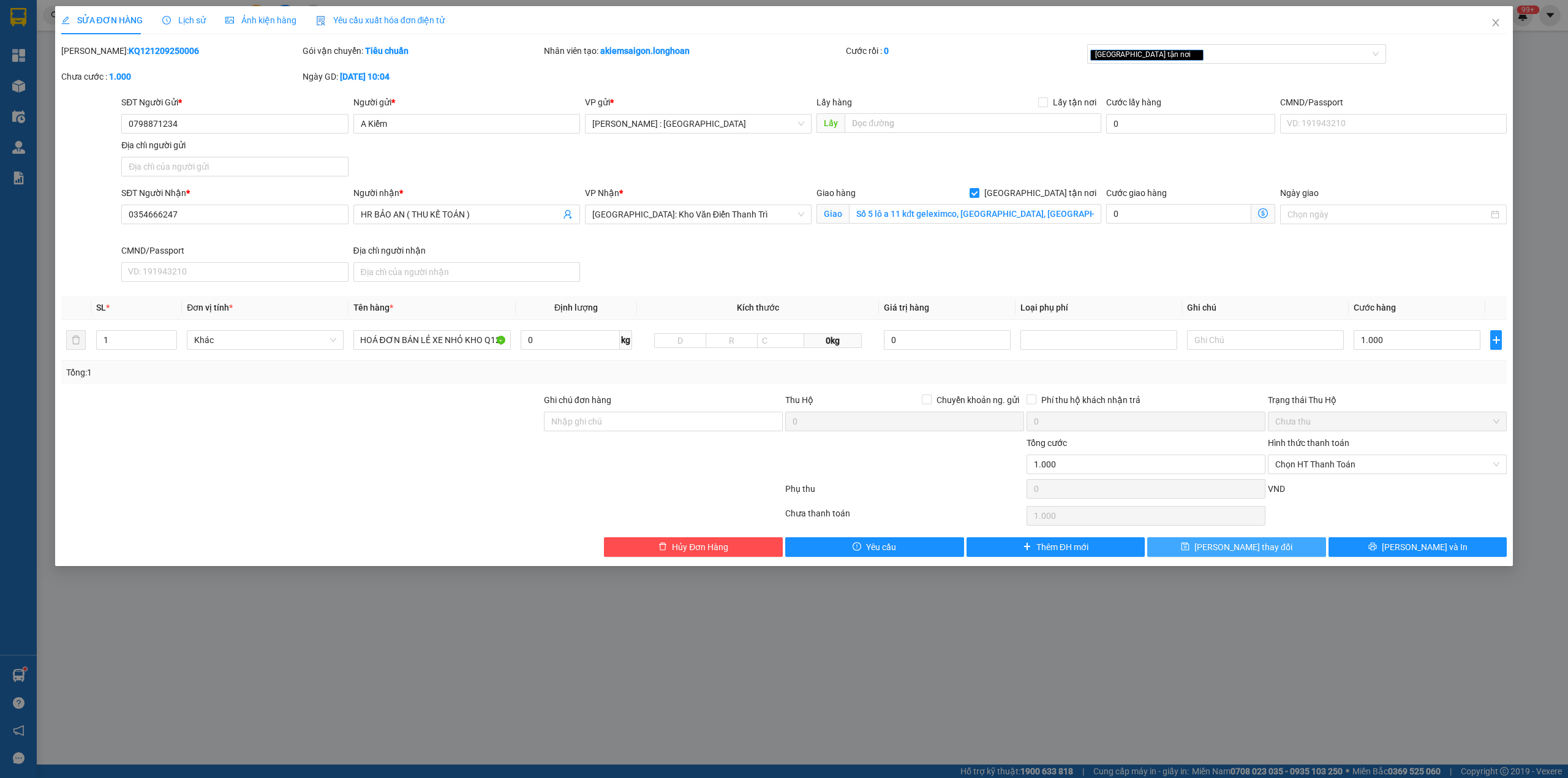
scroll to position [0, 0]
click at [1262, 552] on span "[PERSON_NAME] thay đổi" at bounding box center [1243, 547] width 98 height 14
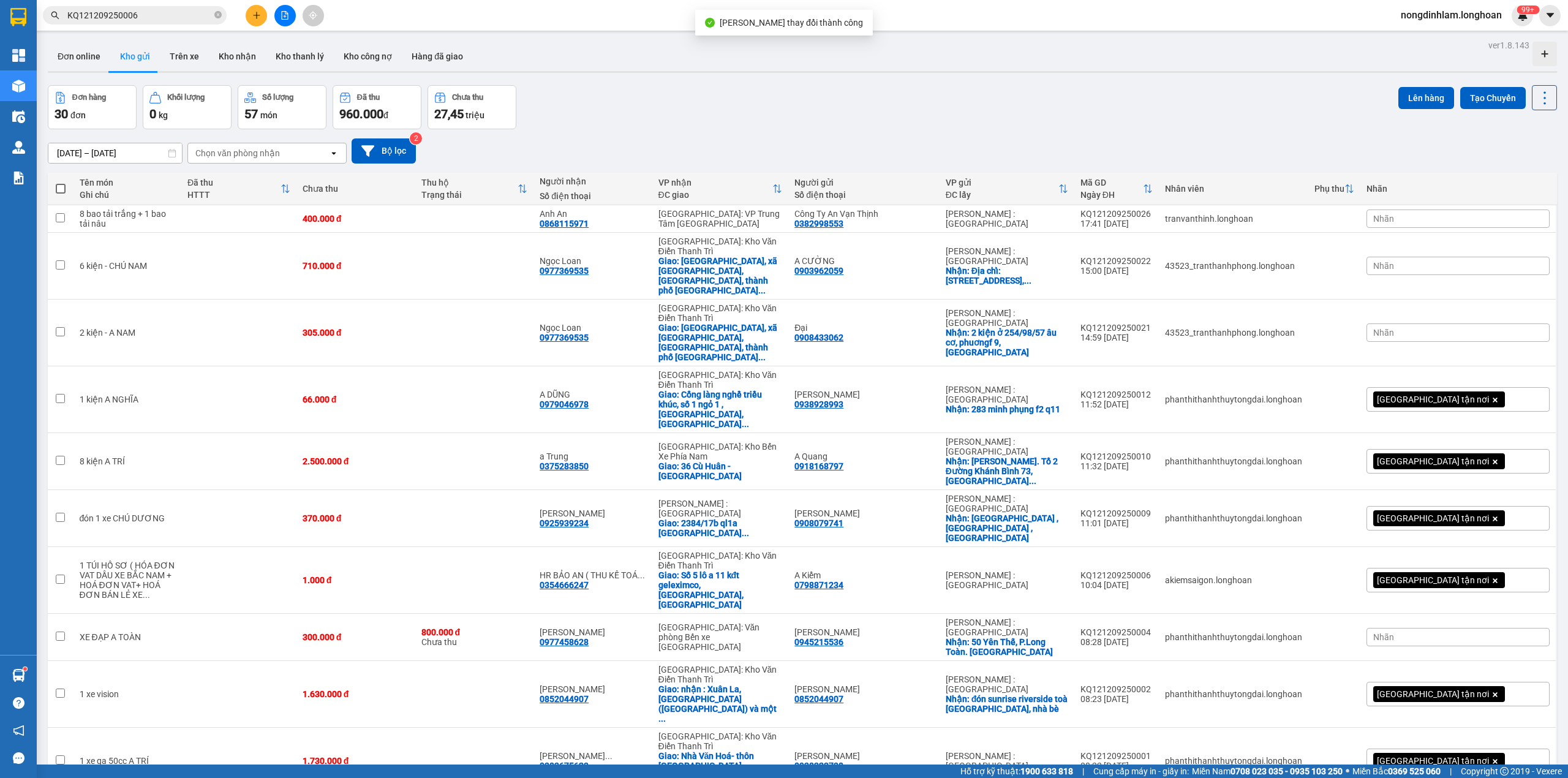
click at [162, 17] on input "KQ121209250006" at bounding box center [140, 15] width 145 height 14
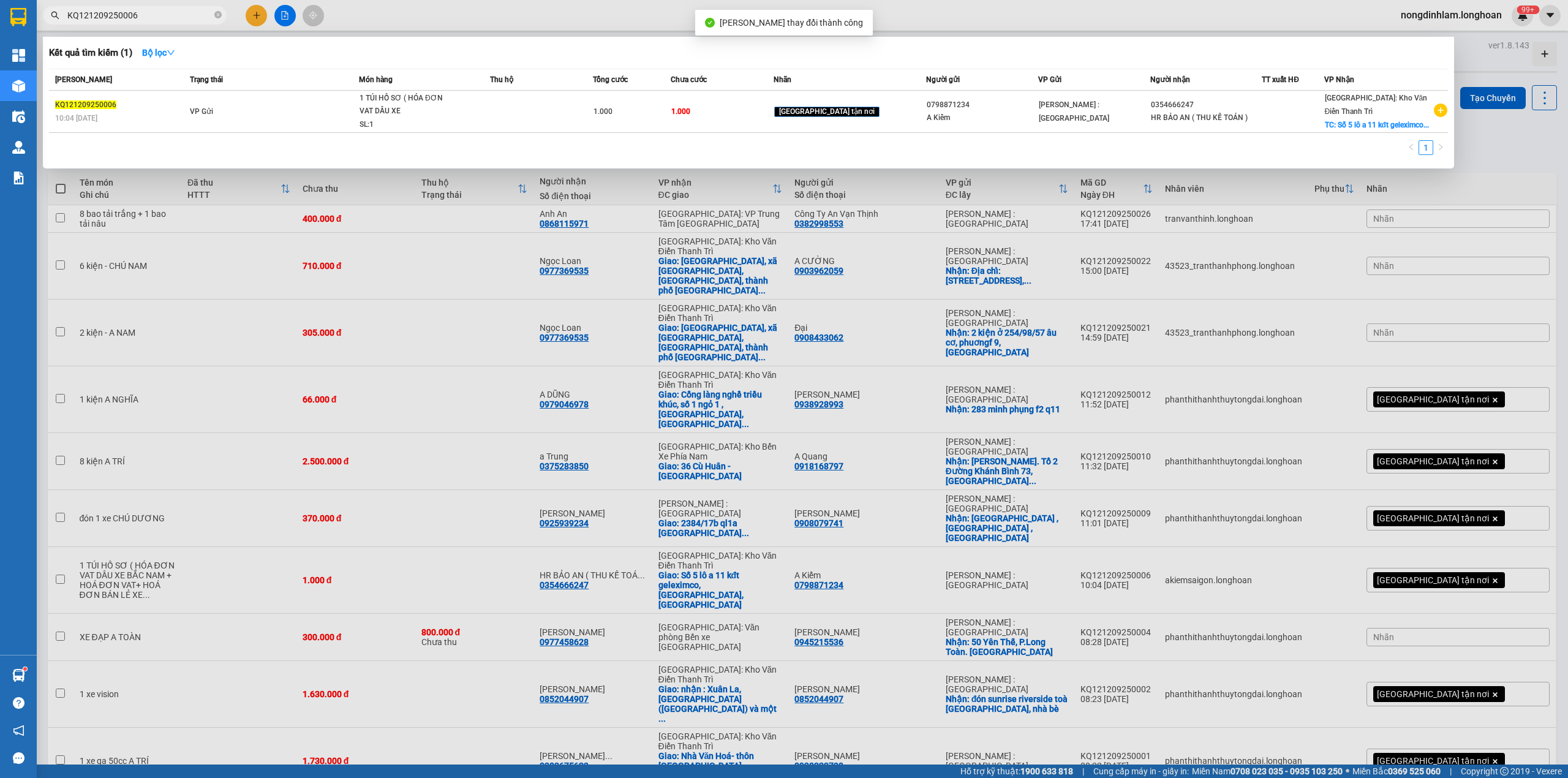
click at [162, 17] on input "KQ121209250006" at bounding box center [140, 15] width 145 height 14
click at [219, 19] on span at bounding box center [218, 16] width 7 height 12
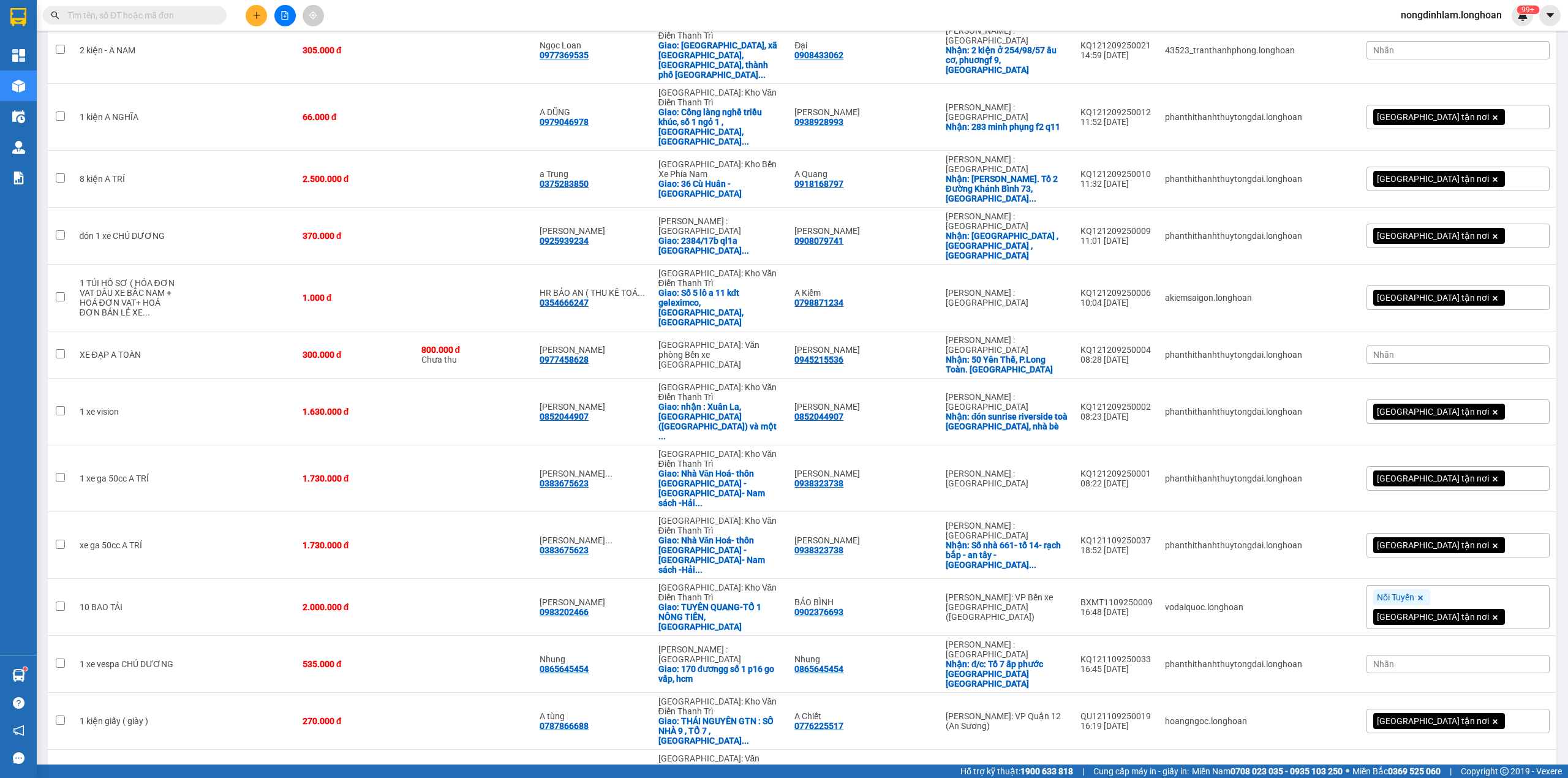
scroll to position [147, 0]
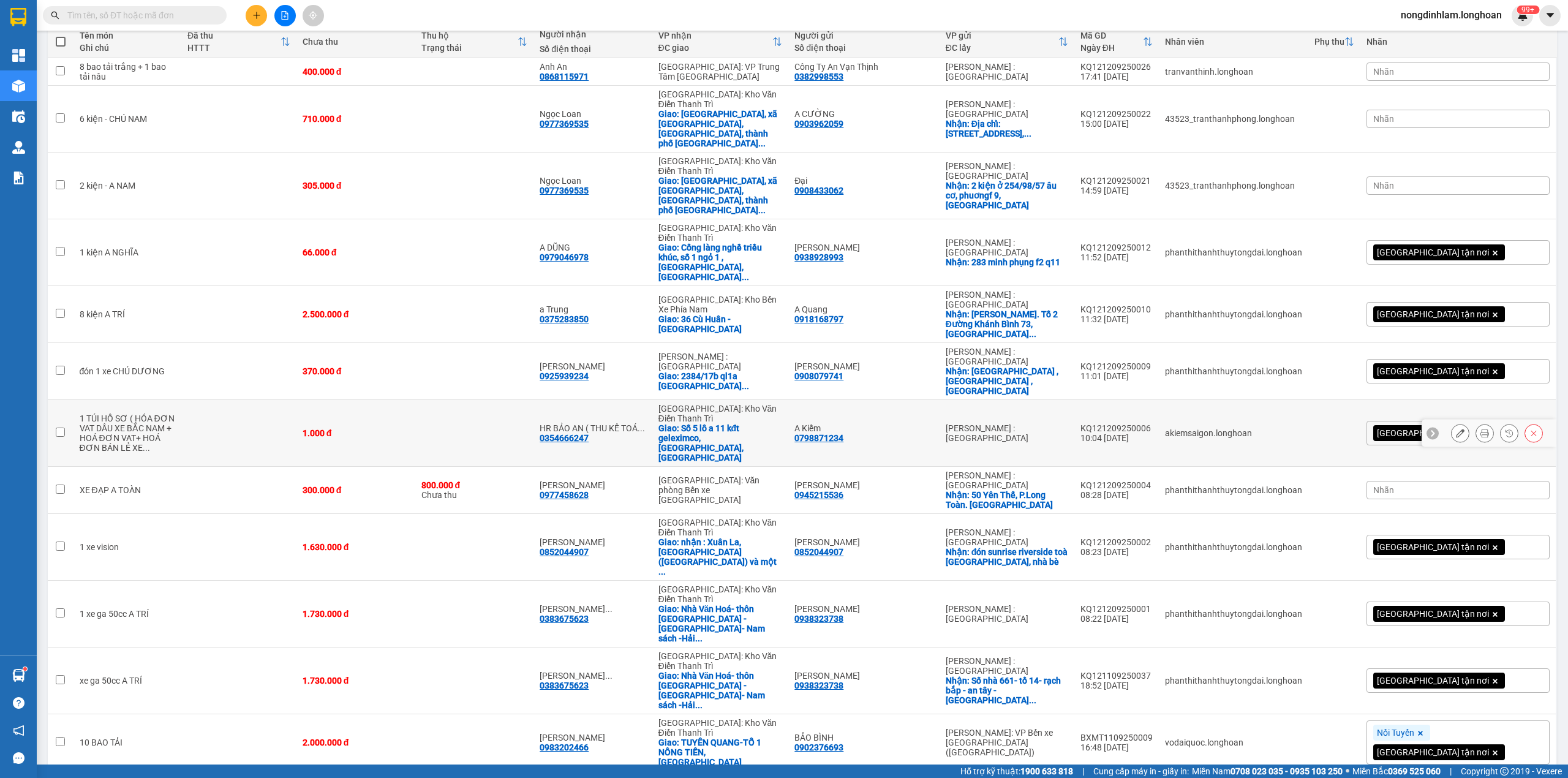
click at [120, 413] on div "1 TÚI HỒ SƠ ( HÓA ĐƠN VAT DẦU XE BẮC NAM + HOÁ ĐƠN VAT+ HOÁ ĐƠN BÁN LẺ XE ..." at bounding box center [127, 433] width 96 height 39
checkbox input "true"
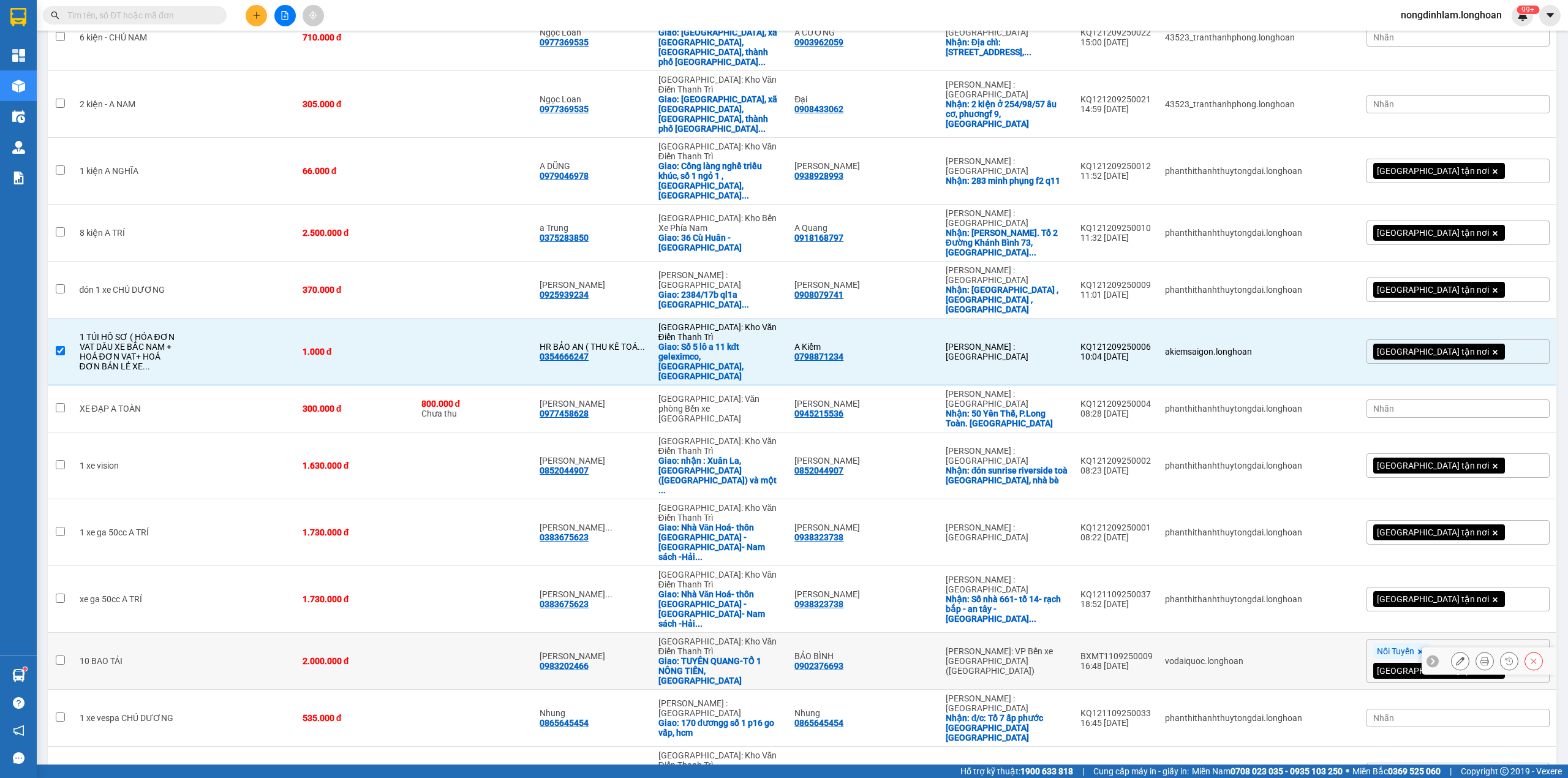
scroll to position [255, 0]
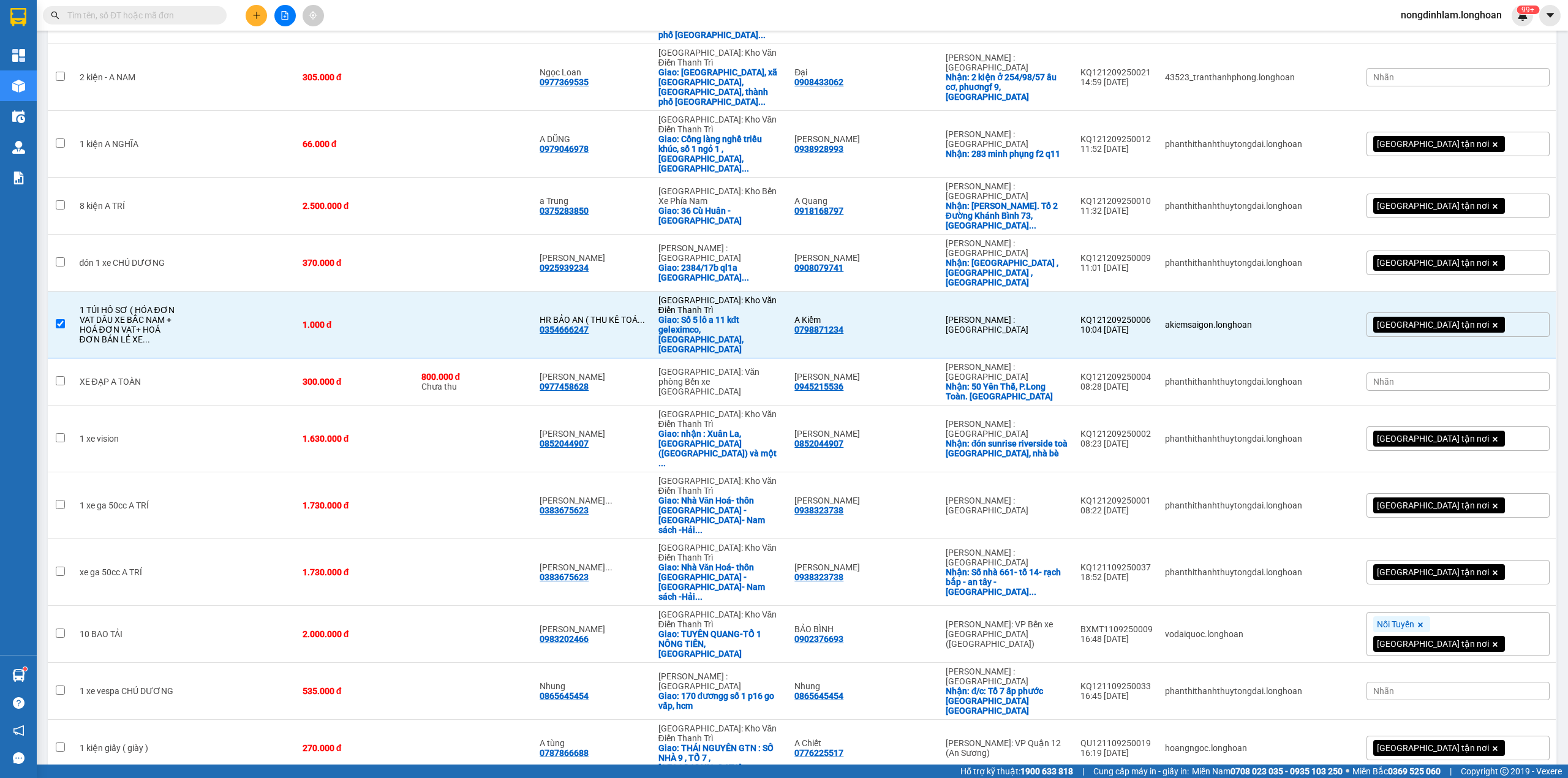
checkbox input "true"
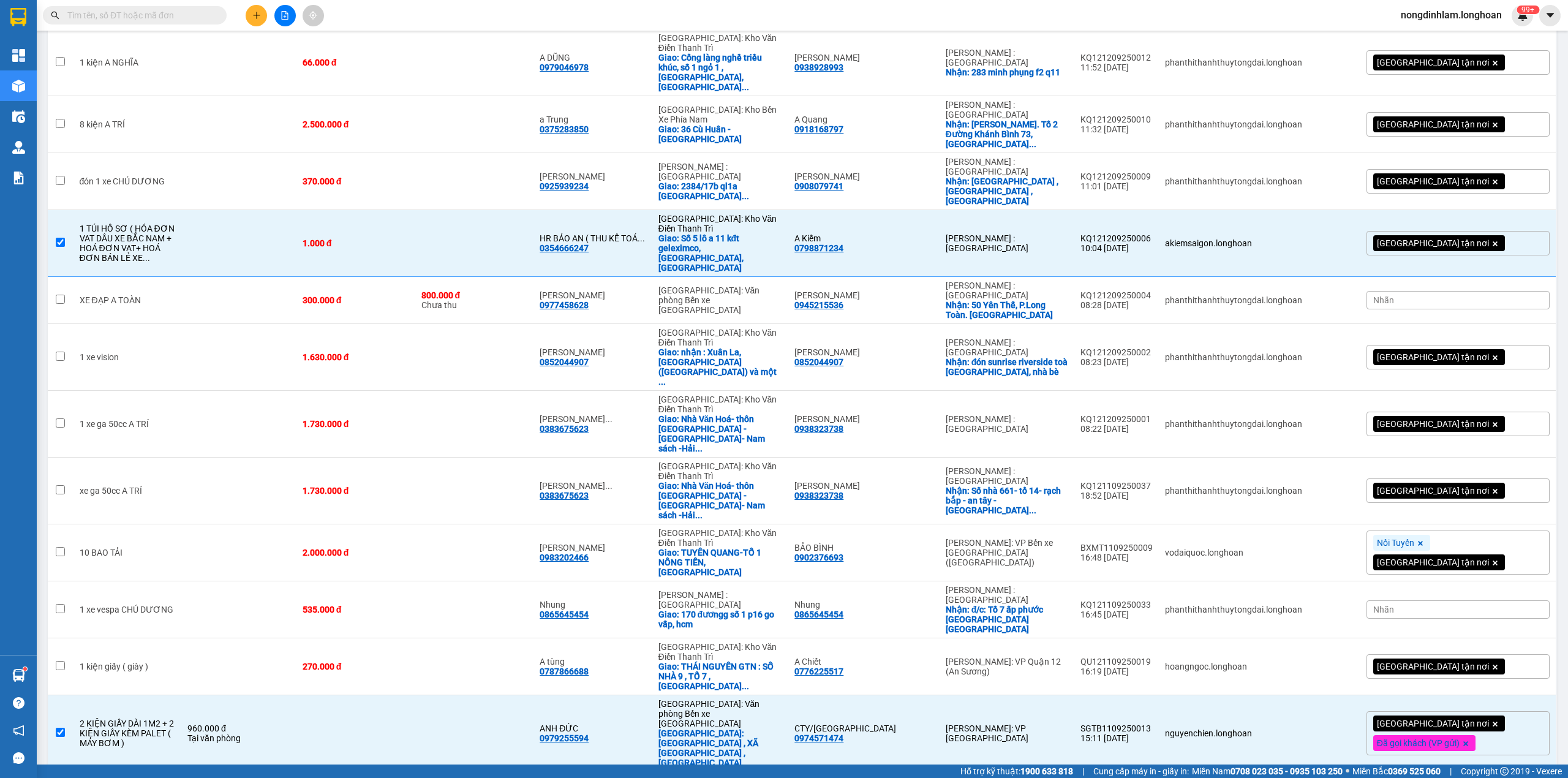
scroll to position [473, 0]
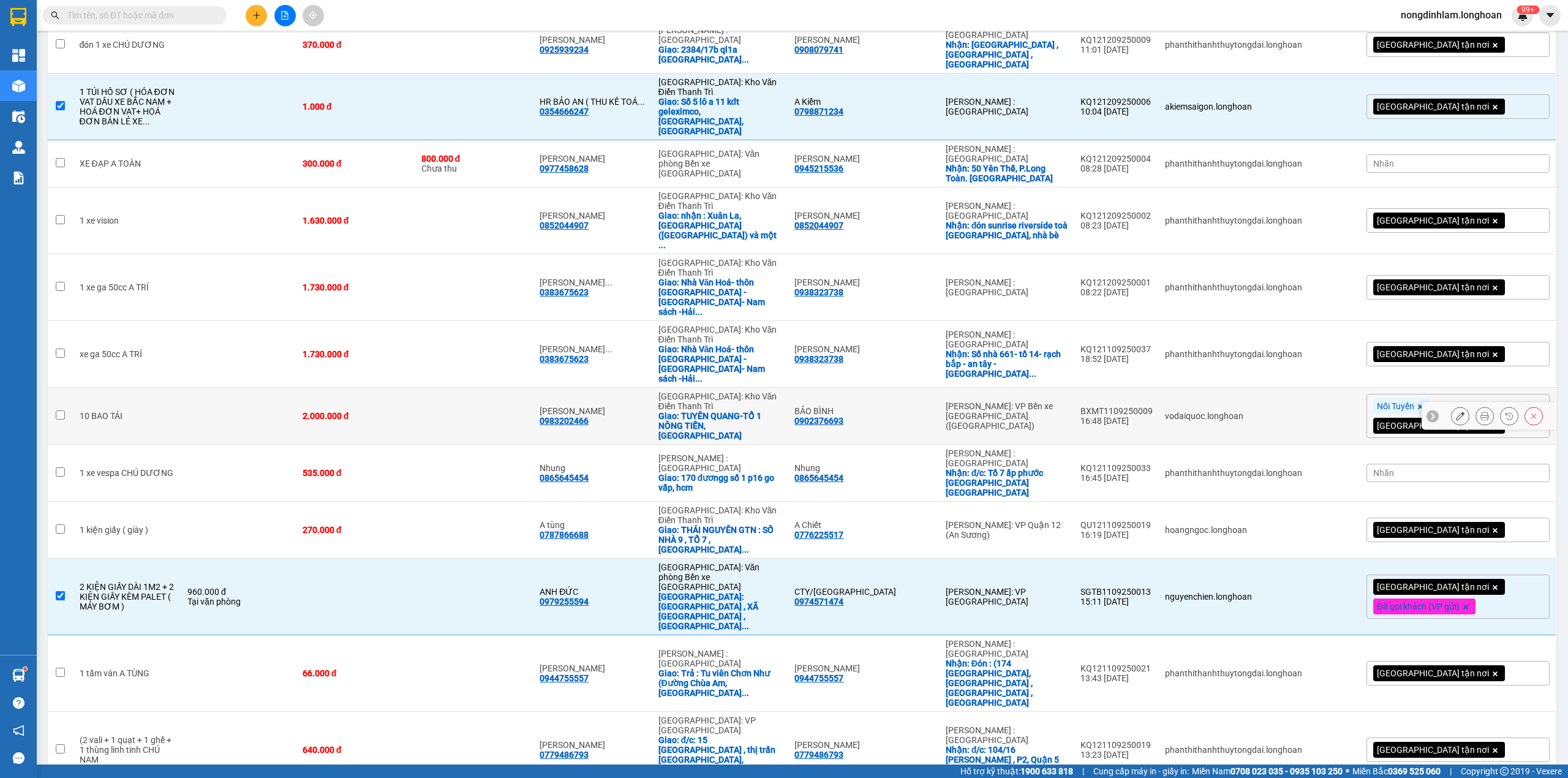
click at [1016, 401] on div "[PERSON_NAME]: VP Bến xe [GEOGRAPHIC_DATA] ([GEOGRAPHIC_DATA])" at bounding box center [1007, 415] width 122 height 29
checkbox input "true"
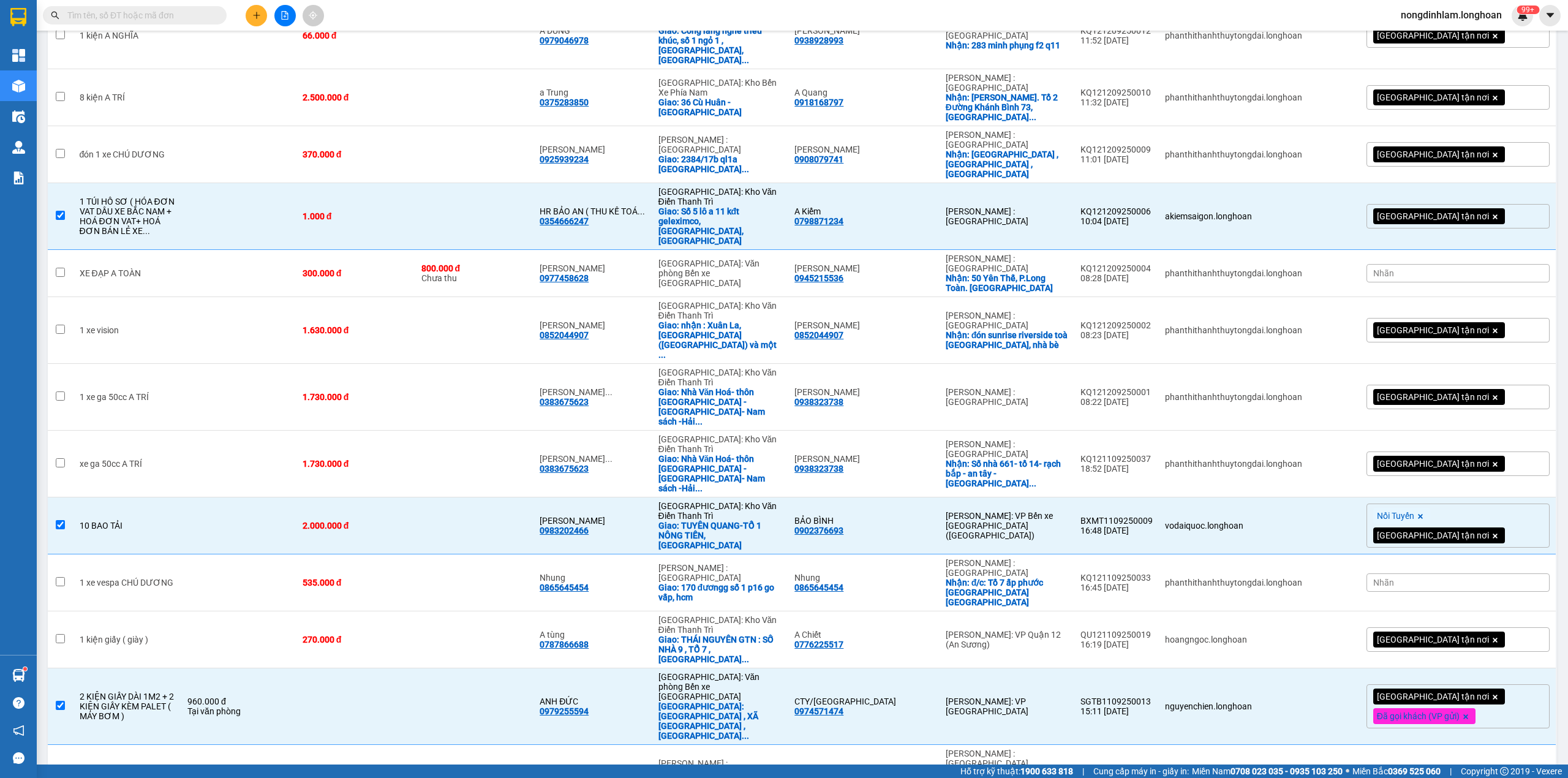
scroll to position [0, 0]
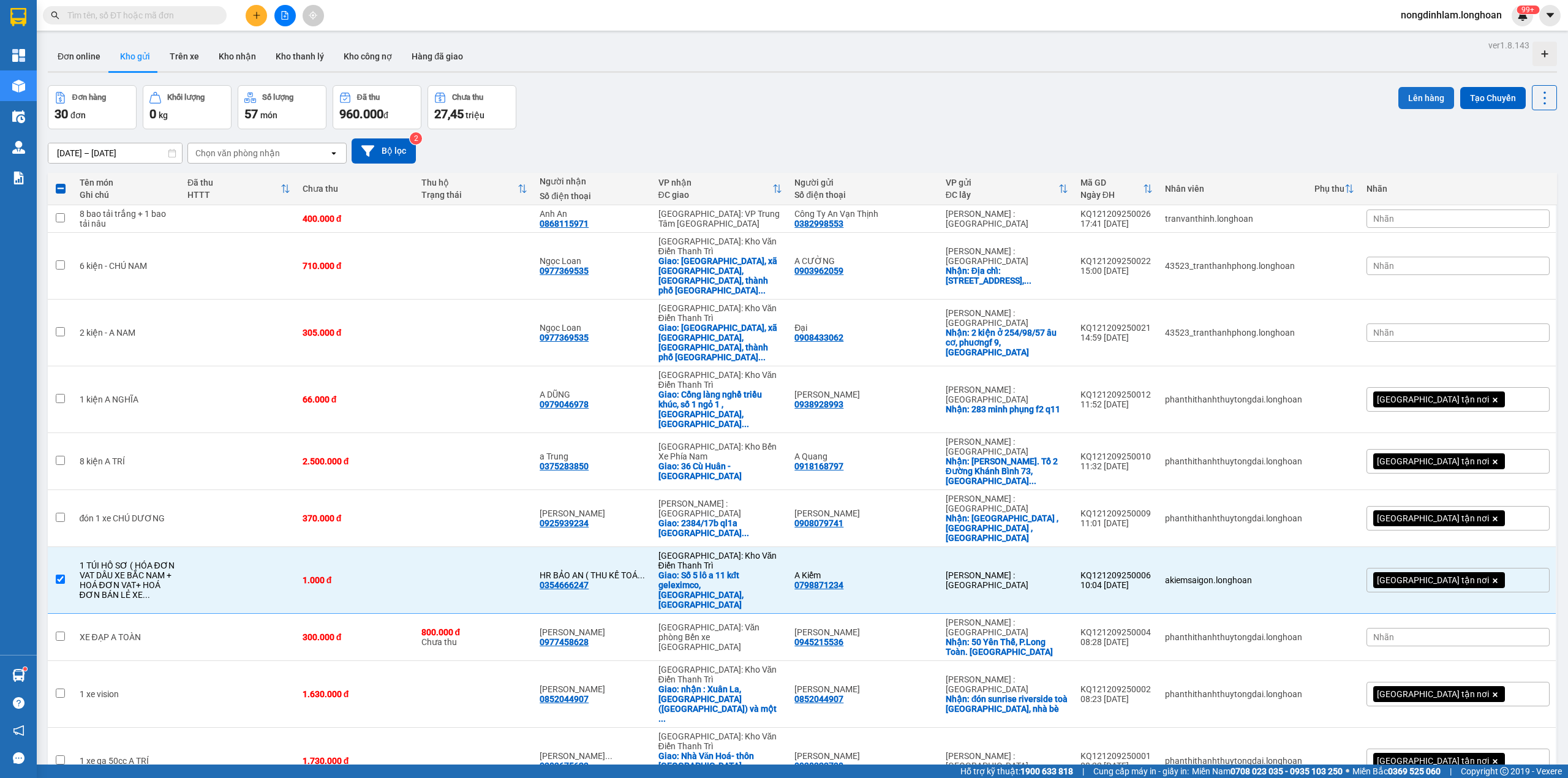
click at [1410, 96] on button "Lên hàng" at bounding box center [1426, 98] width 56 height 22
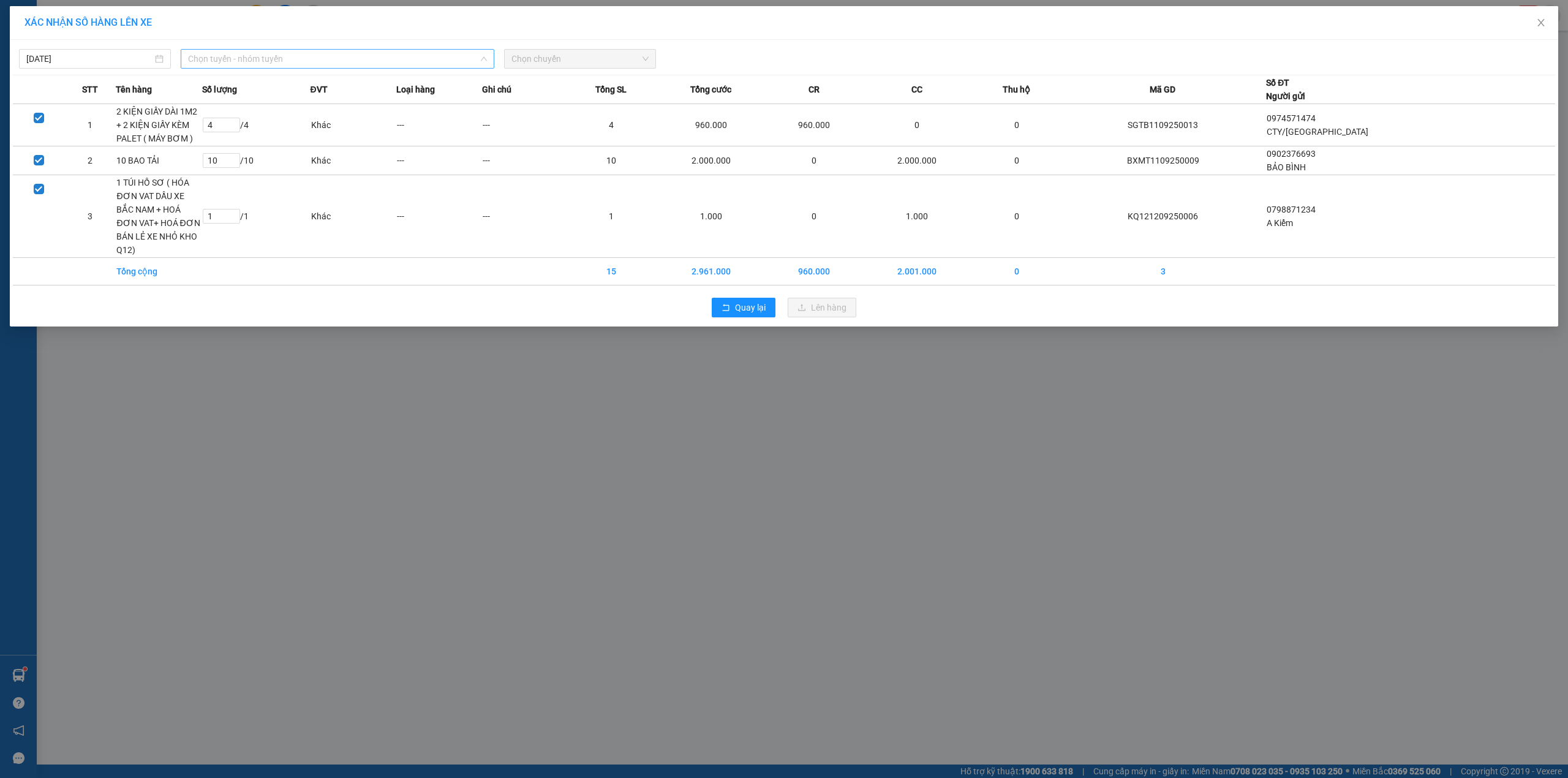
click at [249, 52] on span "Chọn tuyến - nhóm tuyến" at bounding box center [338, 59] width 299 height 18
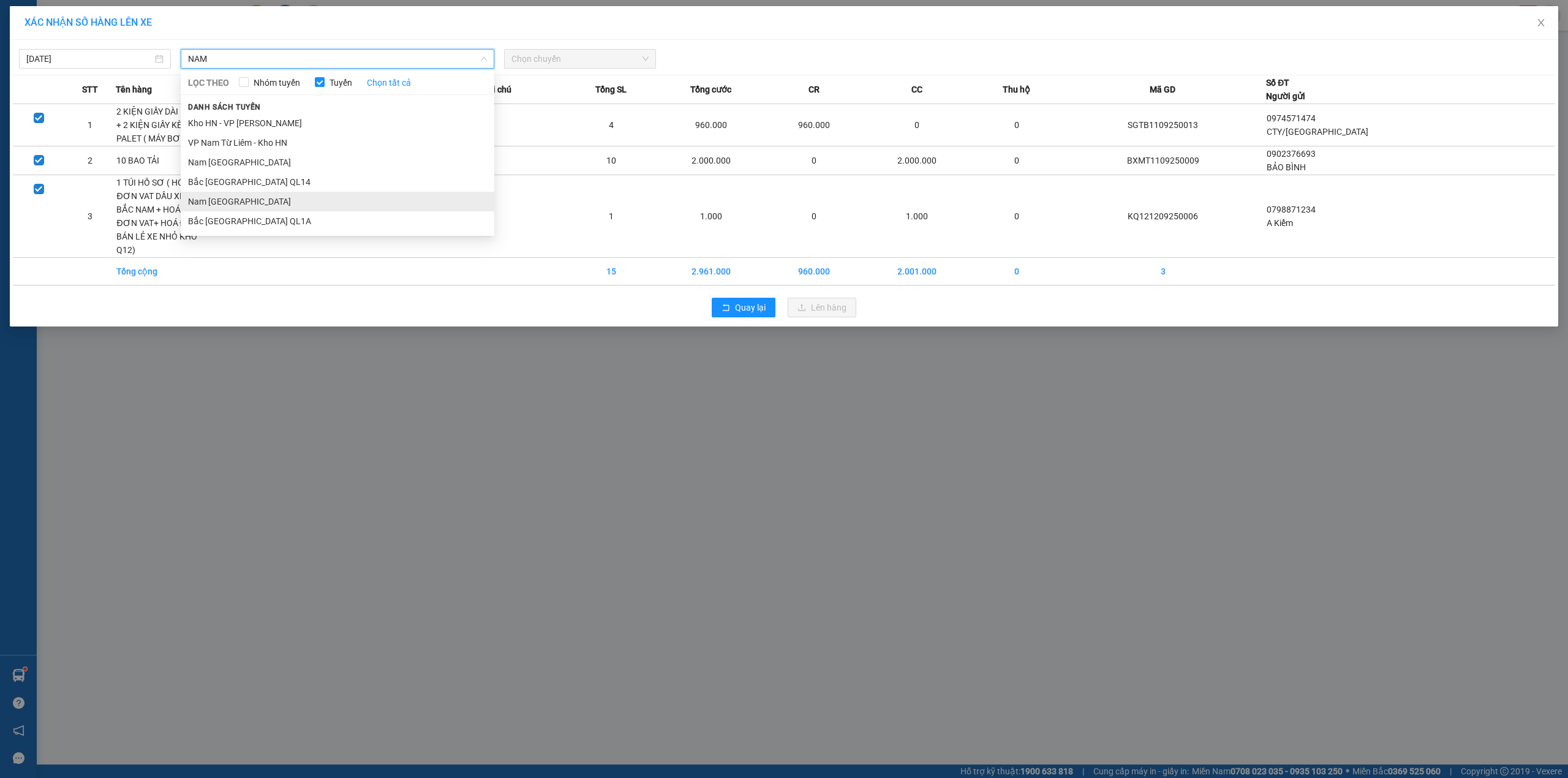
type input "NAM"
click at [263, 203] on li "Nam [GEOGRAPHIC_DATA]" at bounding box center [337, 201] width 314 height 19
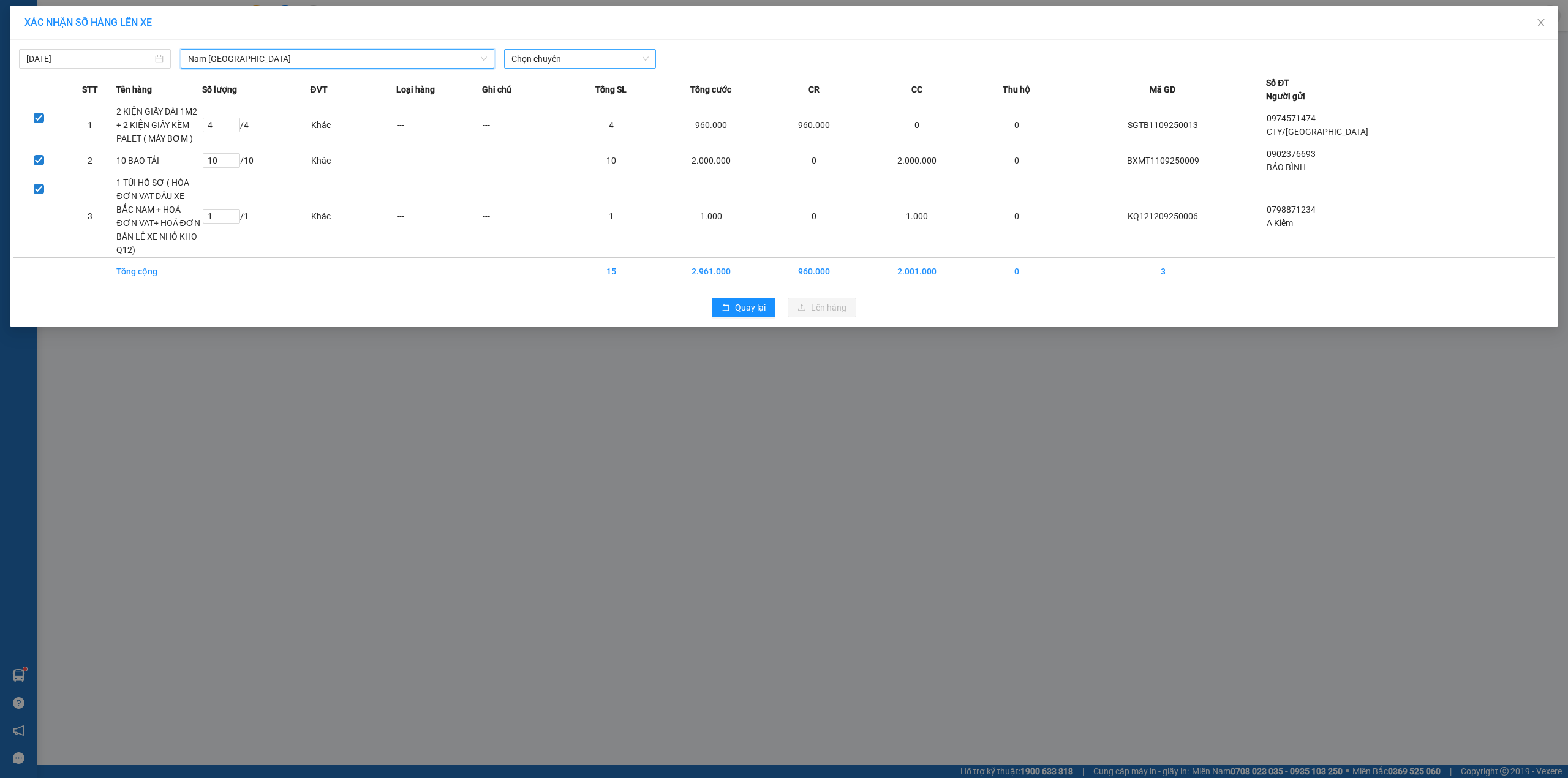
click at [550, 54] on span "Chọn chuyến" at bounding box center [580, 59] width 137 height 18
click at [578, 103] on div "18:00 (TC) - 29K-024.94" at bounding box center [559, 103] width 96 height 14
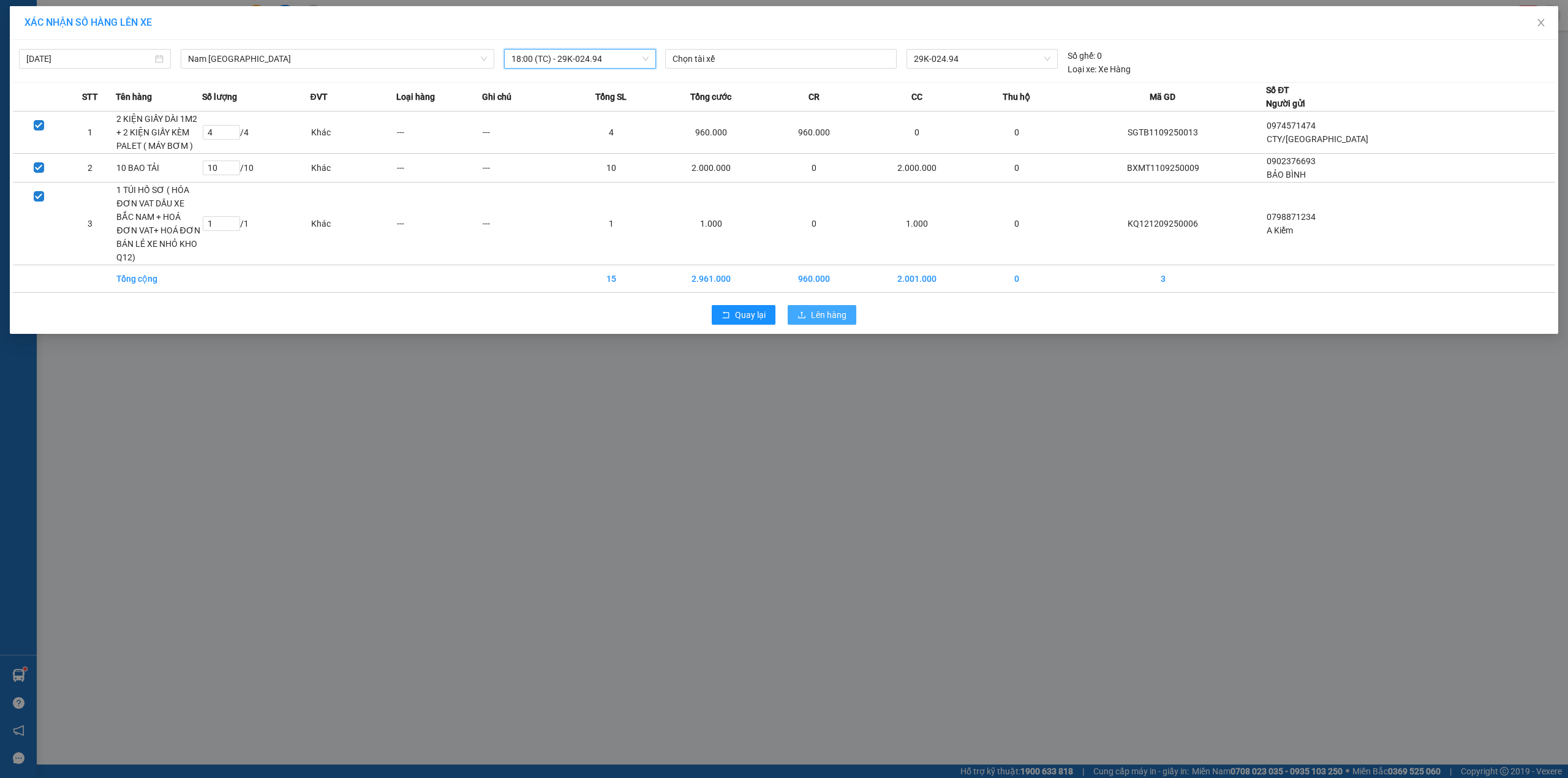
click at [821, 308] on span "Lên hàng" at bounding box center [828, 314] width 36 height 14
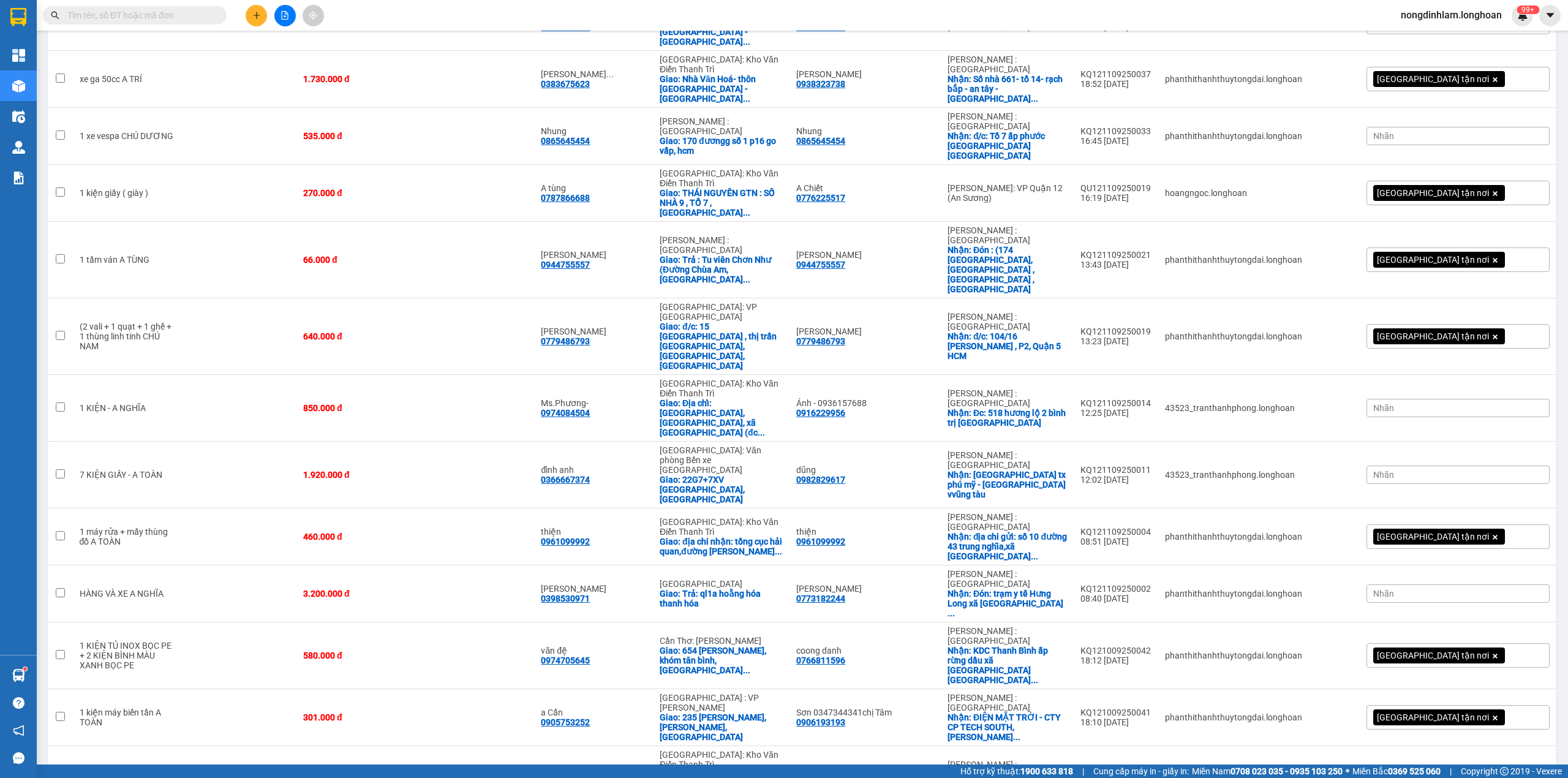
scroll to position [513, 0]
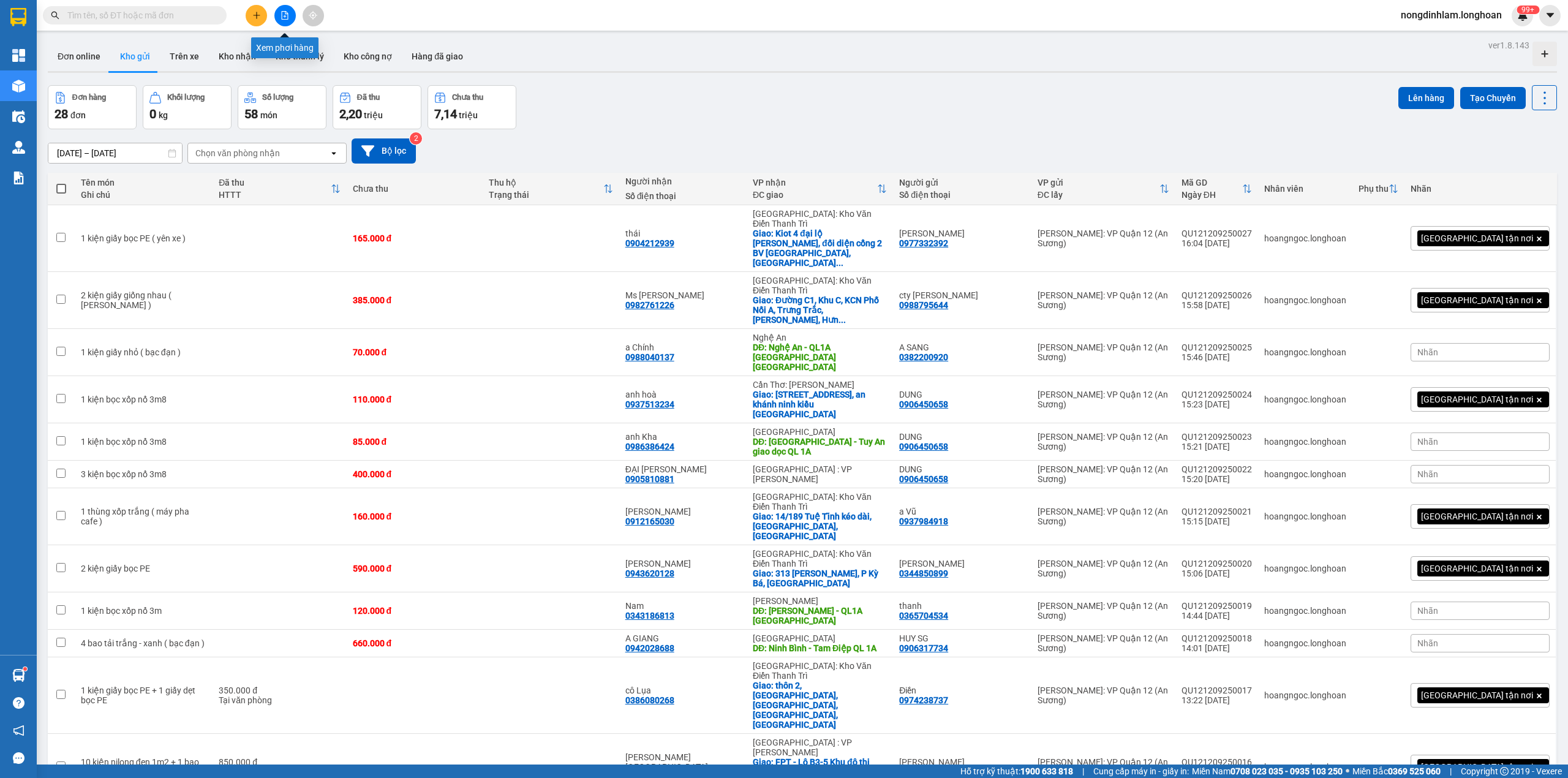
click at [290, 18] on button at bounding box center [285, 16] width 21 height 21
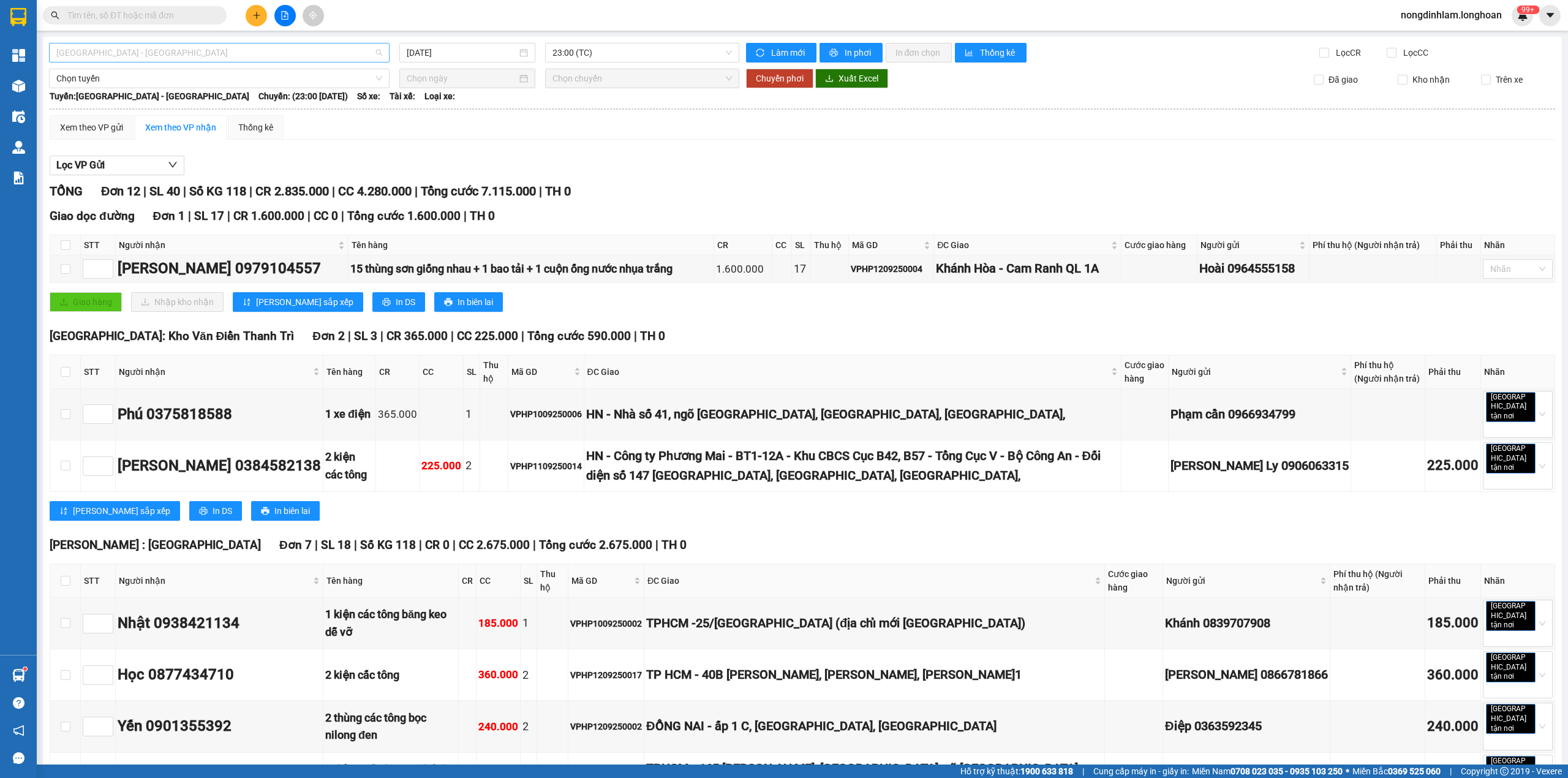
click at [249, 47] on span "[GEOGRAPHIC_DATA] - [GEOGRAPHIC_DATA]" at bounding box center [219, 52] width 326 height 18
type input "bình"
click at [133, 175] on div "VP Bình Thạnh - Kho HCM 1" at bounding box center [217, 175] width 323 height 14
type input "[DATE]"
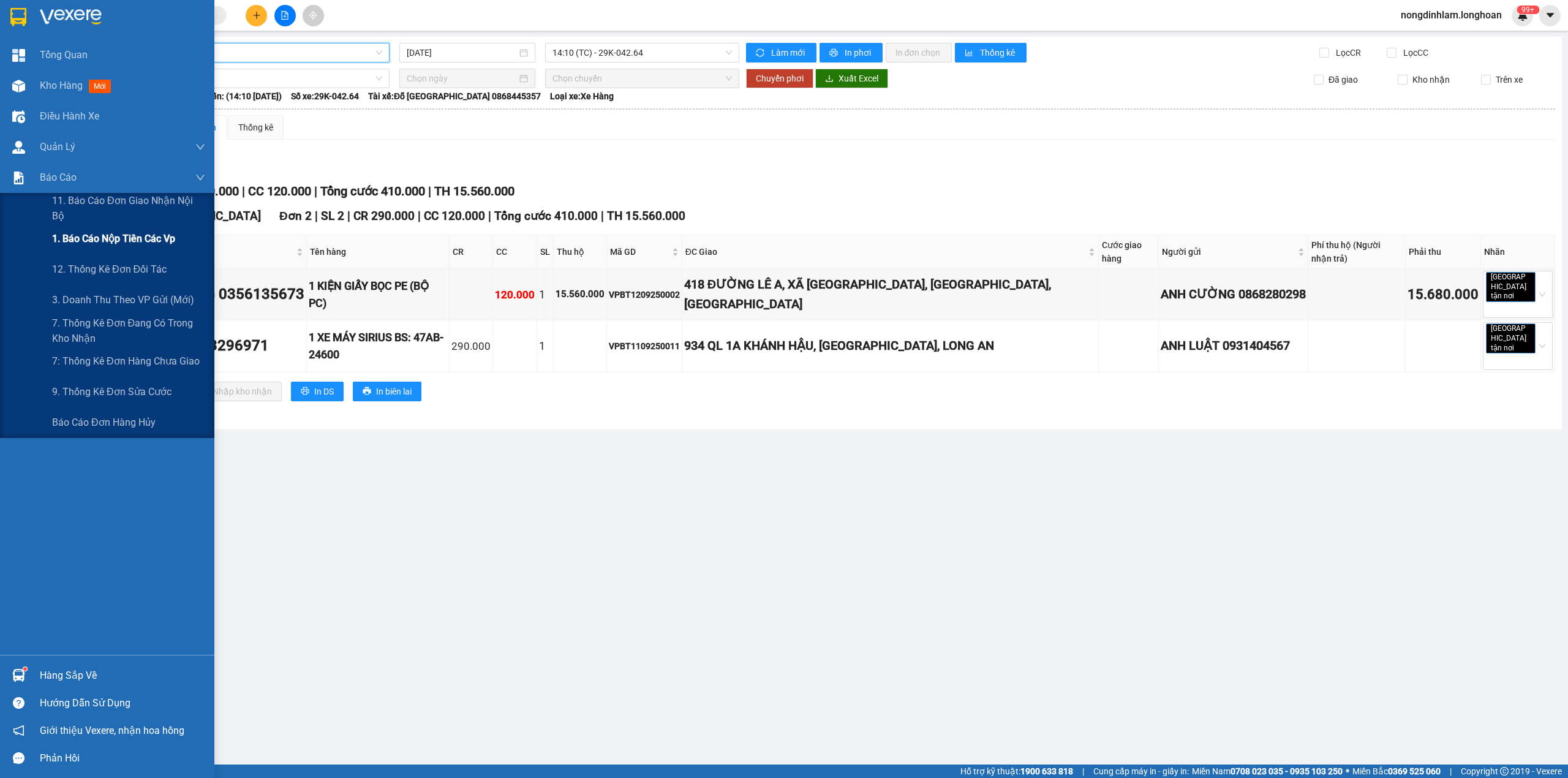
click at [138, 240] on span "1. Báo cáo nộp tiền các vp" at bounding box center [114, 239] width 123 height 16
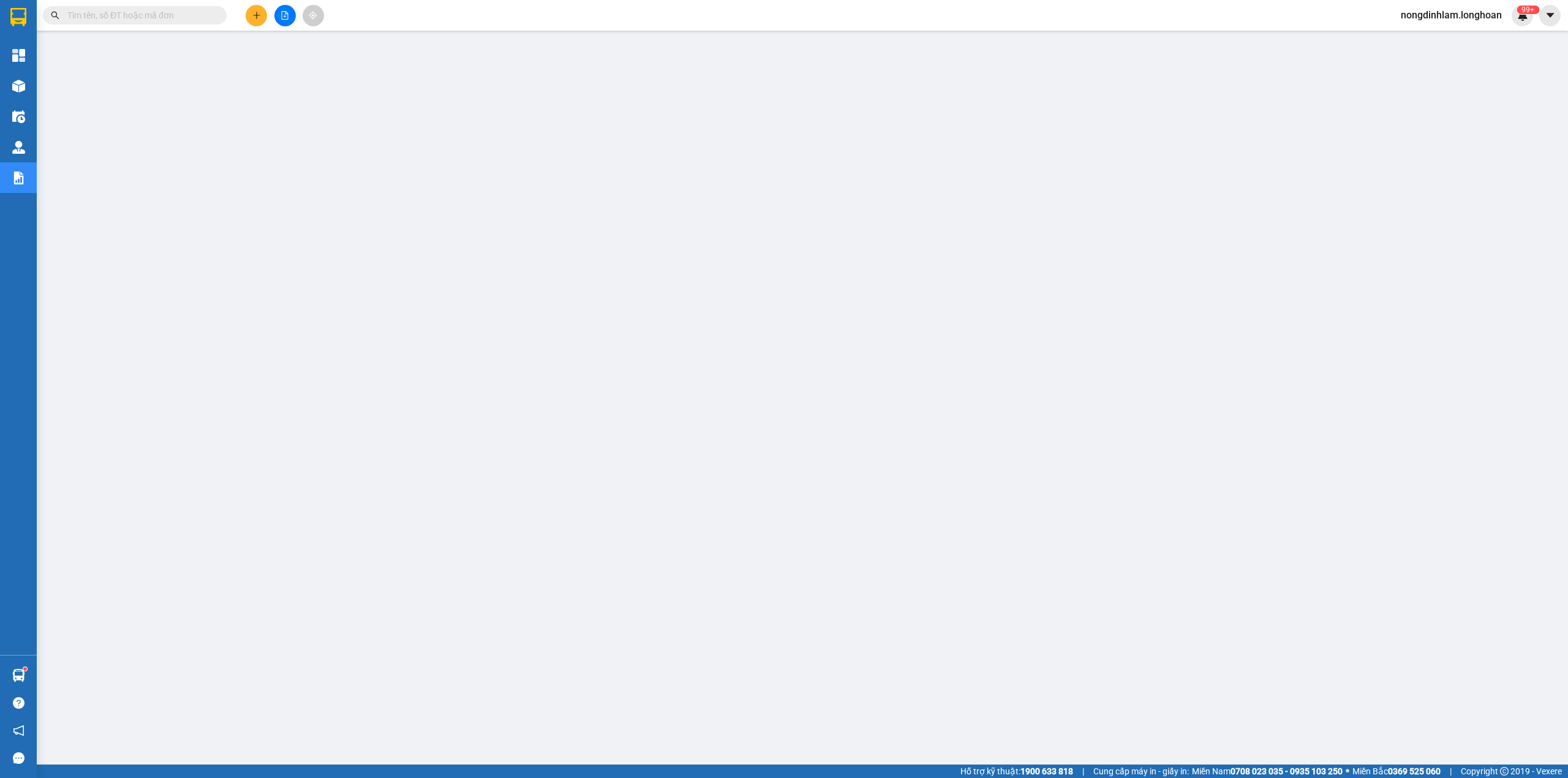
click at [138, 10] on input "text" at bounding box center [140, 15] width 145 height 14
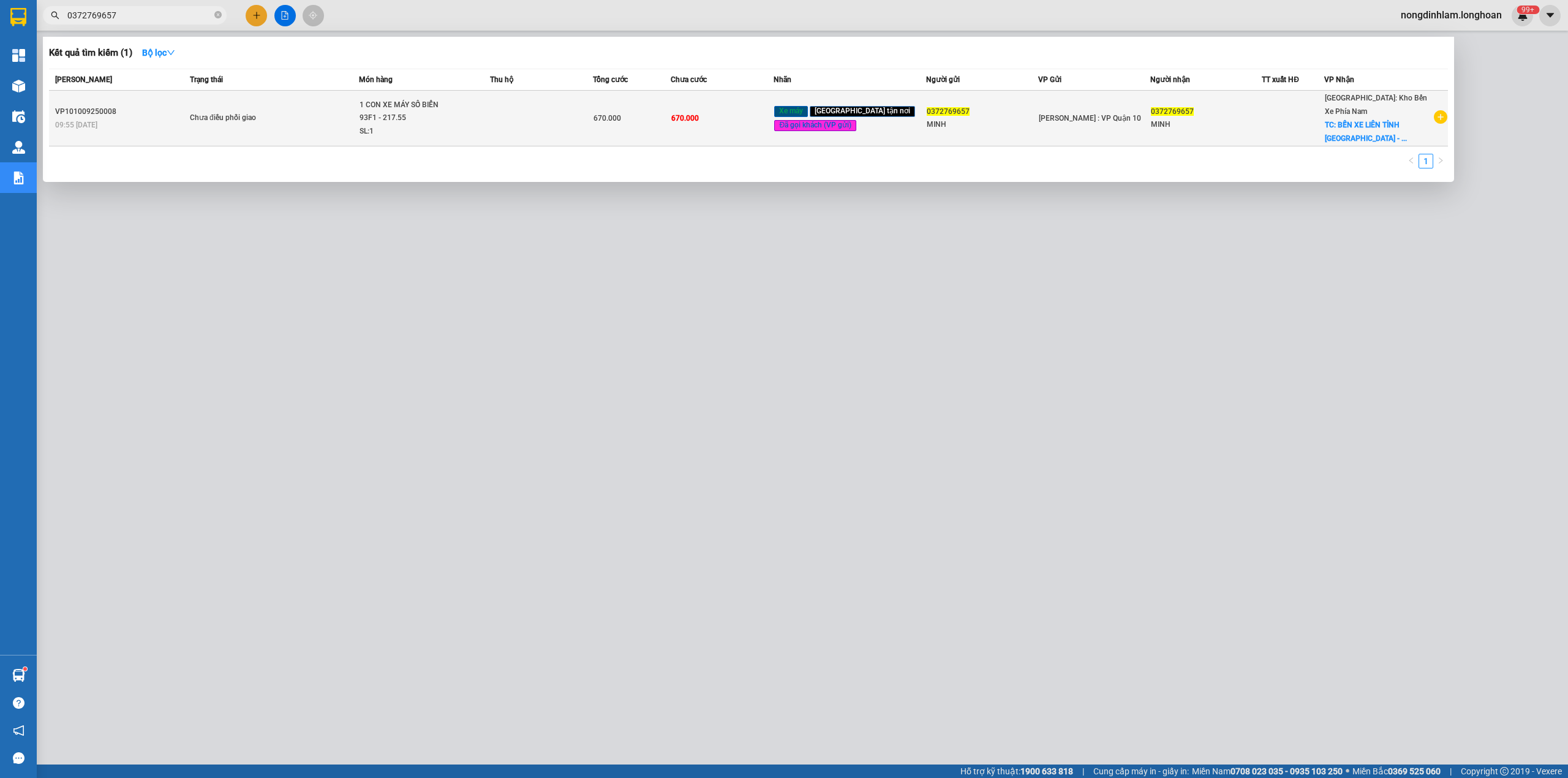
type input "0372769657"
click at [358, 111] on span "Chưa điều phối giao" at bounding box center [274, 118] width 169 height 14
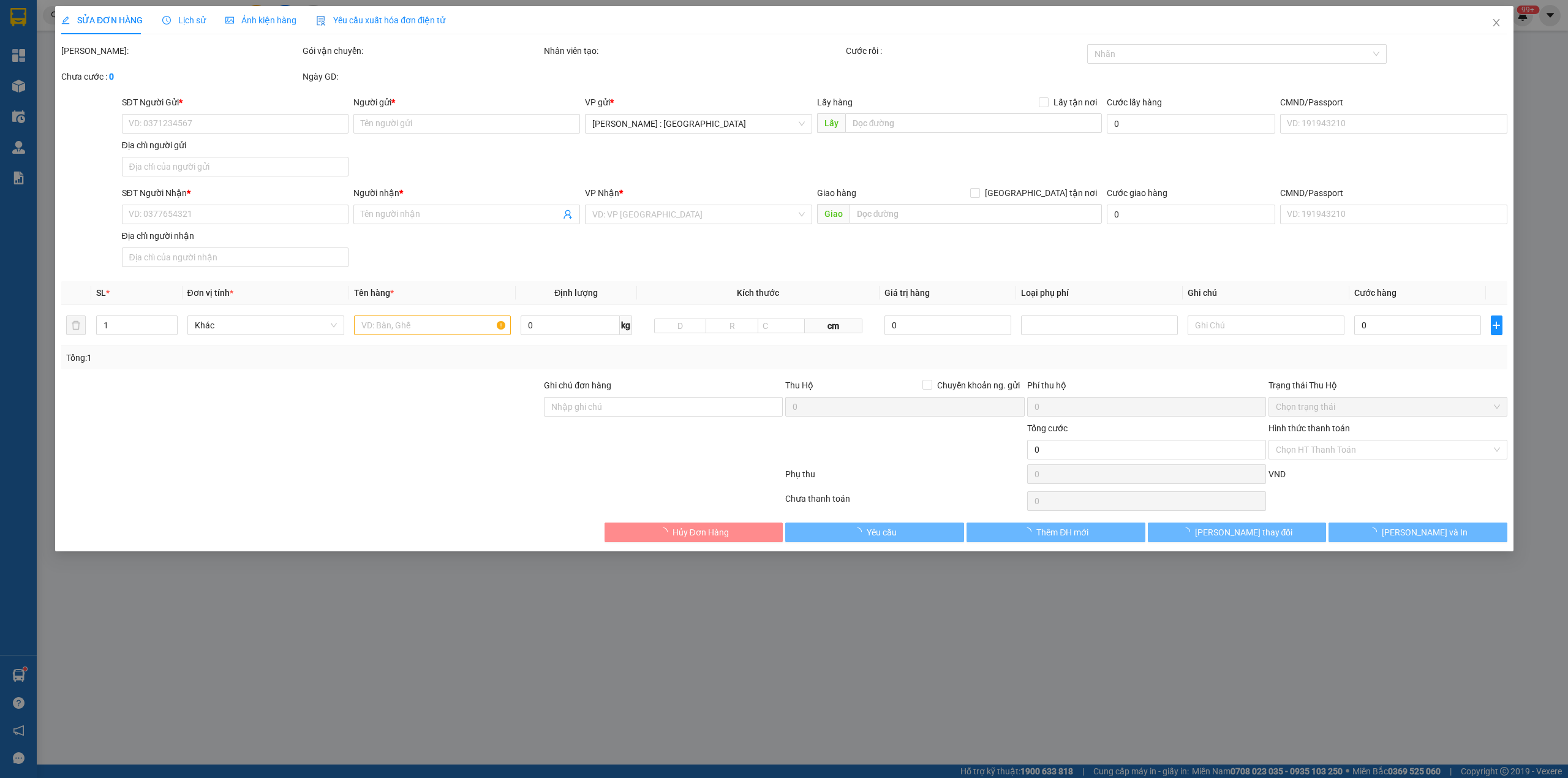
type input "0372769657"
type input "MINH"
type input "0372769657"
type input "MINH"
checkbox input "true"
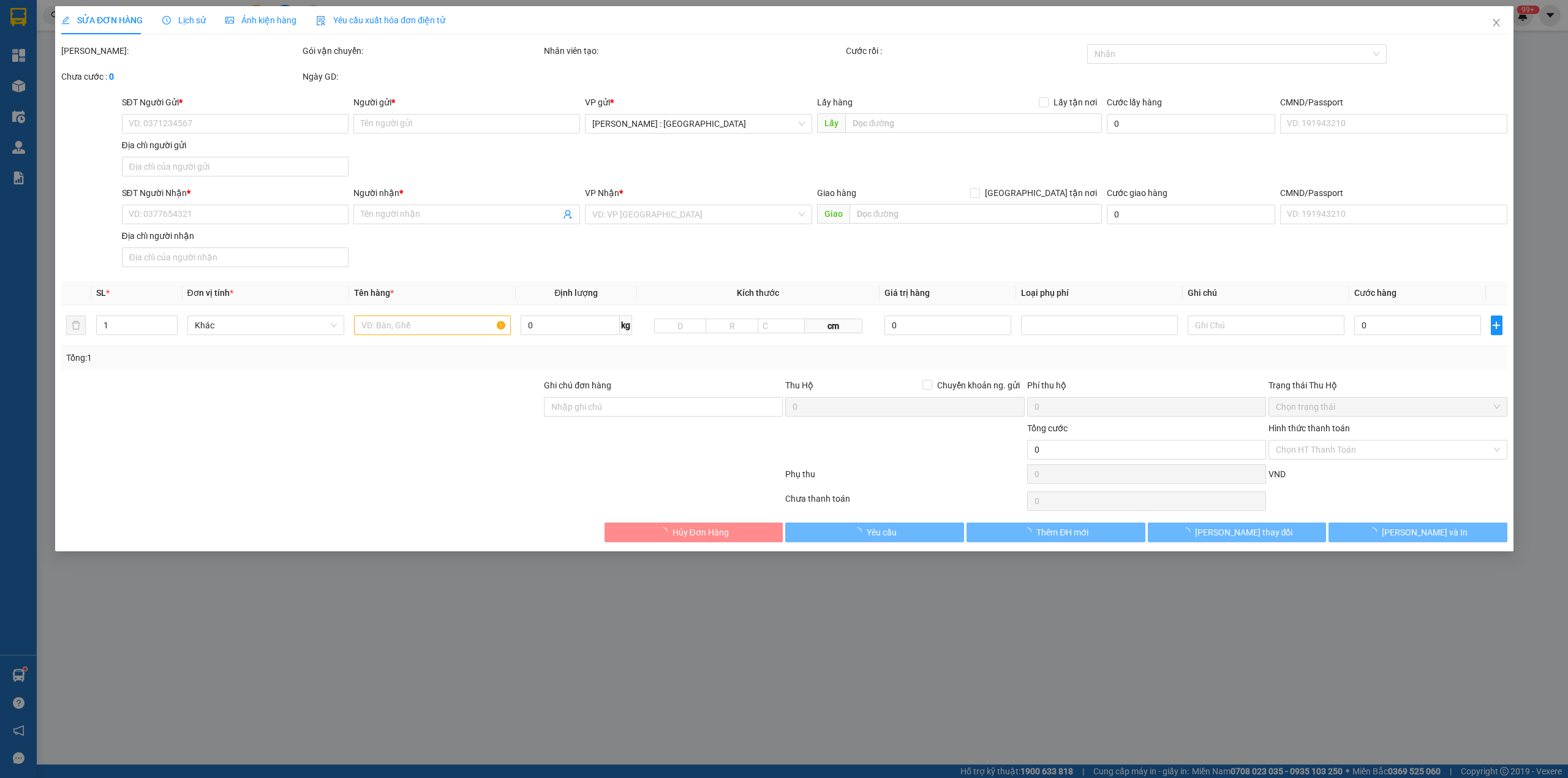
type input "BẾN XE LIÊN TỈNH ĐÀ LẠT - ĐƯỜNG TÔ HIẾN THÀNH - P, 3 - ĐÀ LẠT - LĐ"
type input "CÓ CAVET ĐI KÈM"
type input "670.000"
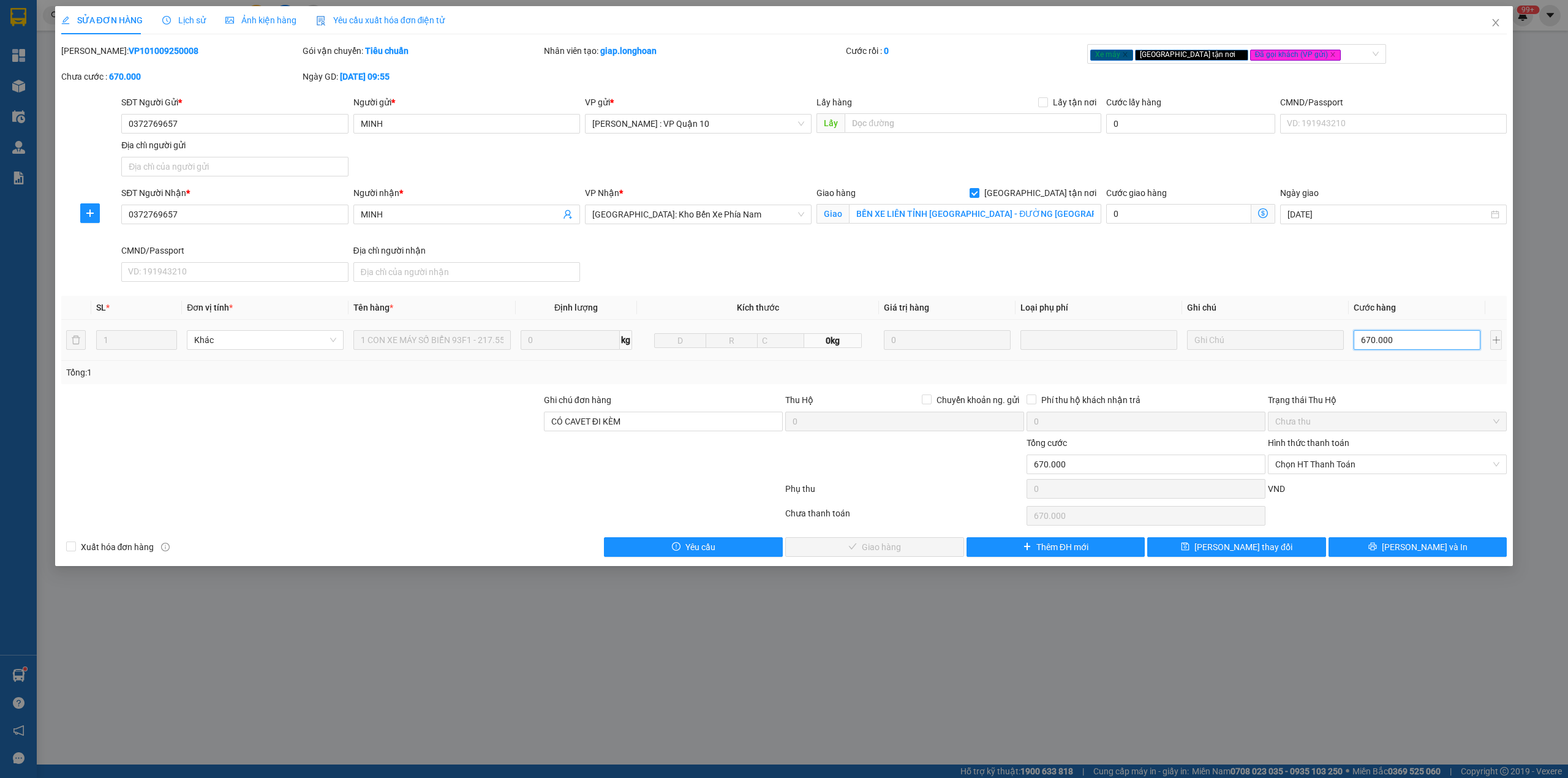
click at [1417, 341] on input "670.000" at bounding box center [1417, 340] width 127 height 19
type input "5"
type input "57"
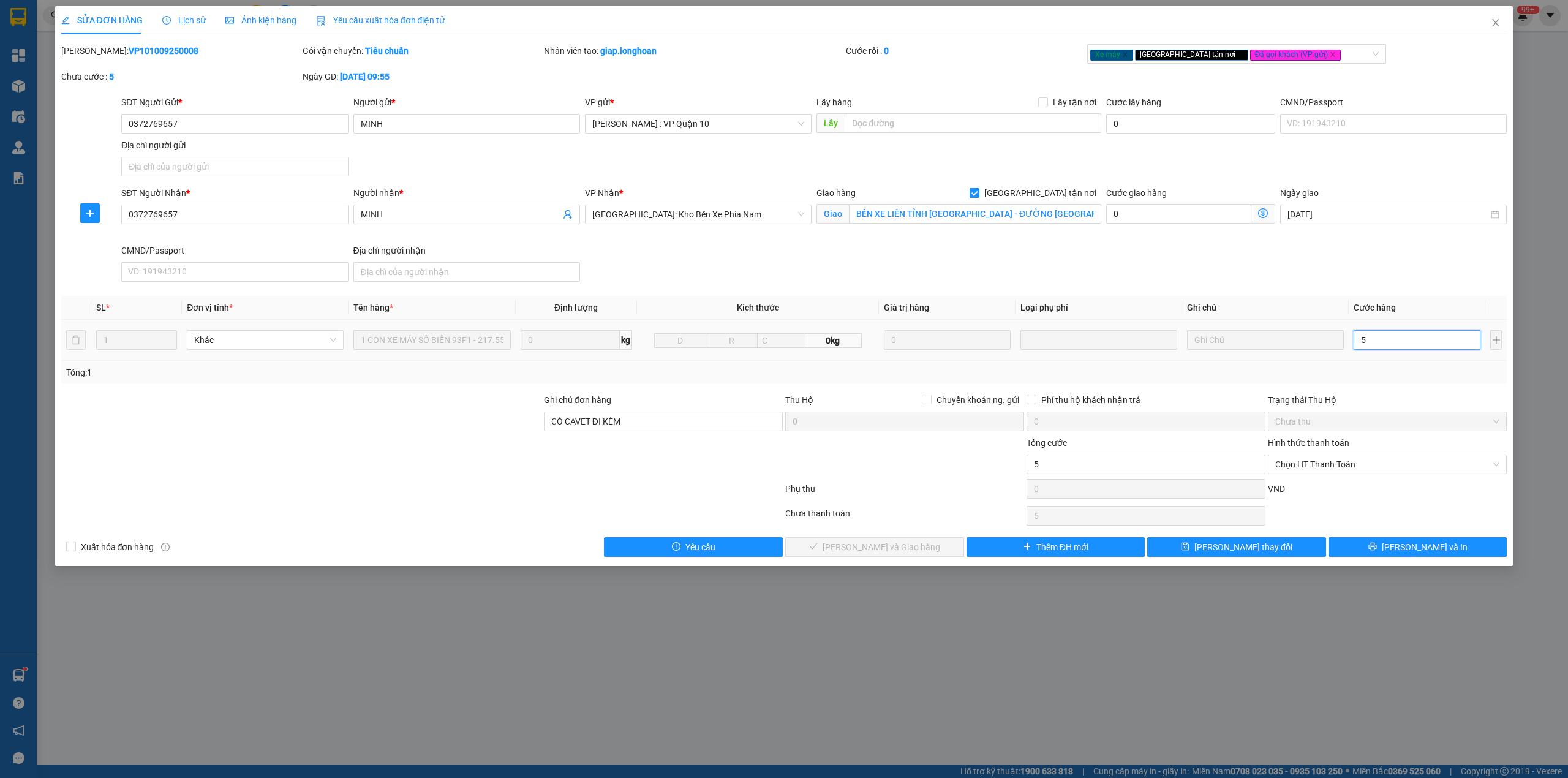
type input "57"
type input "570"
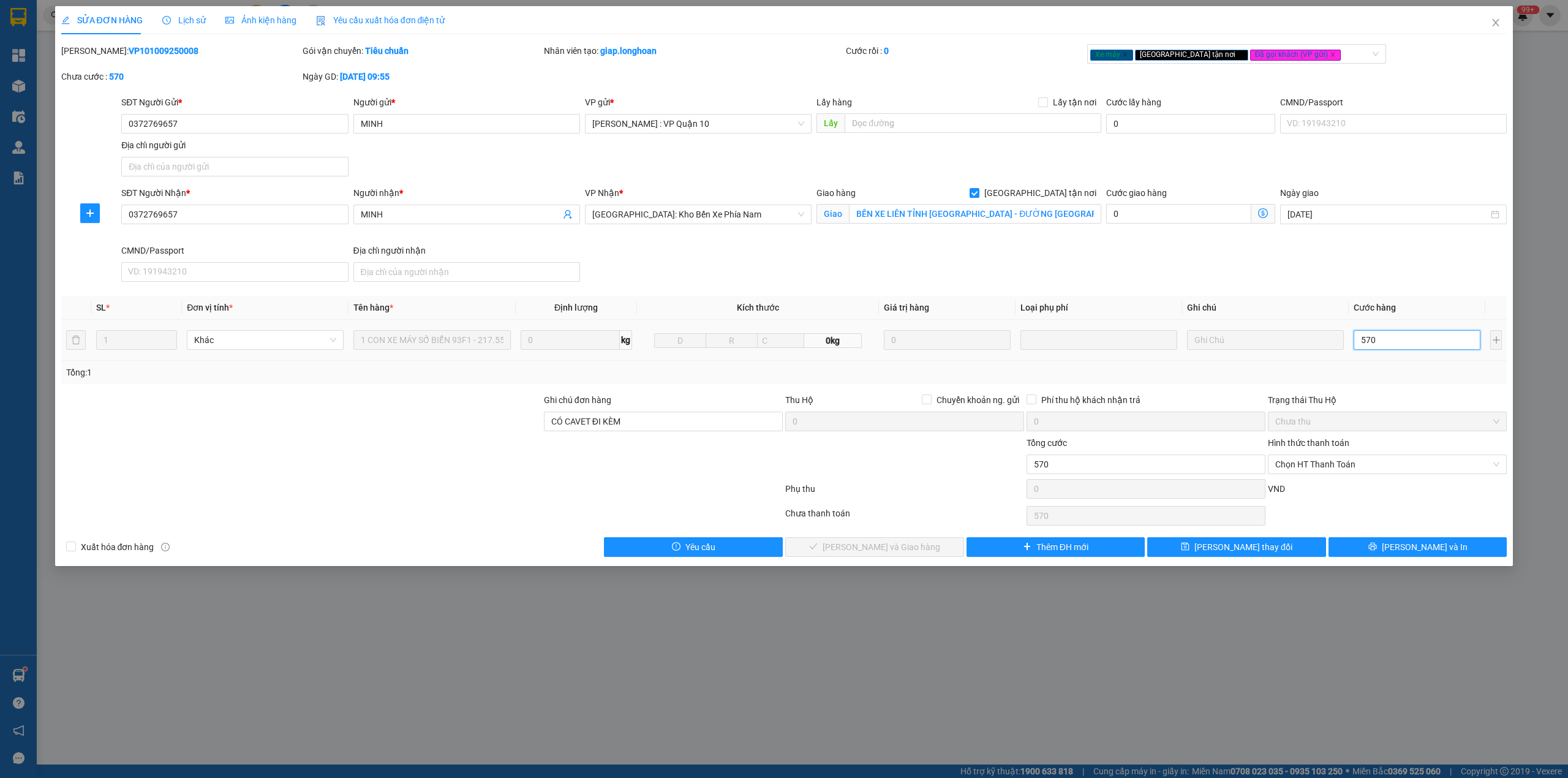
type input "5.700"
type input "57.000"
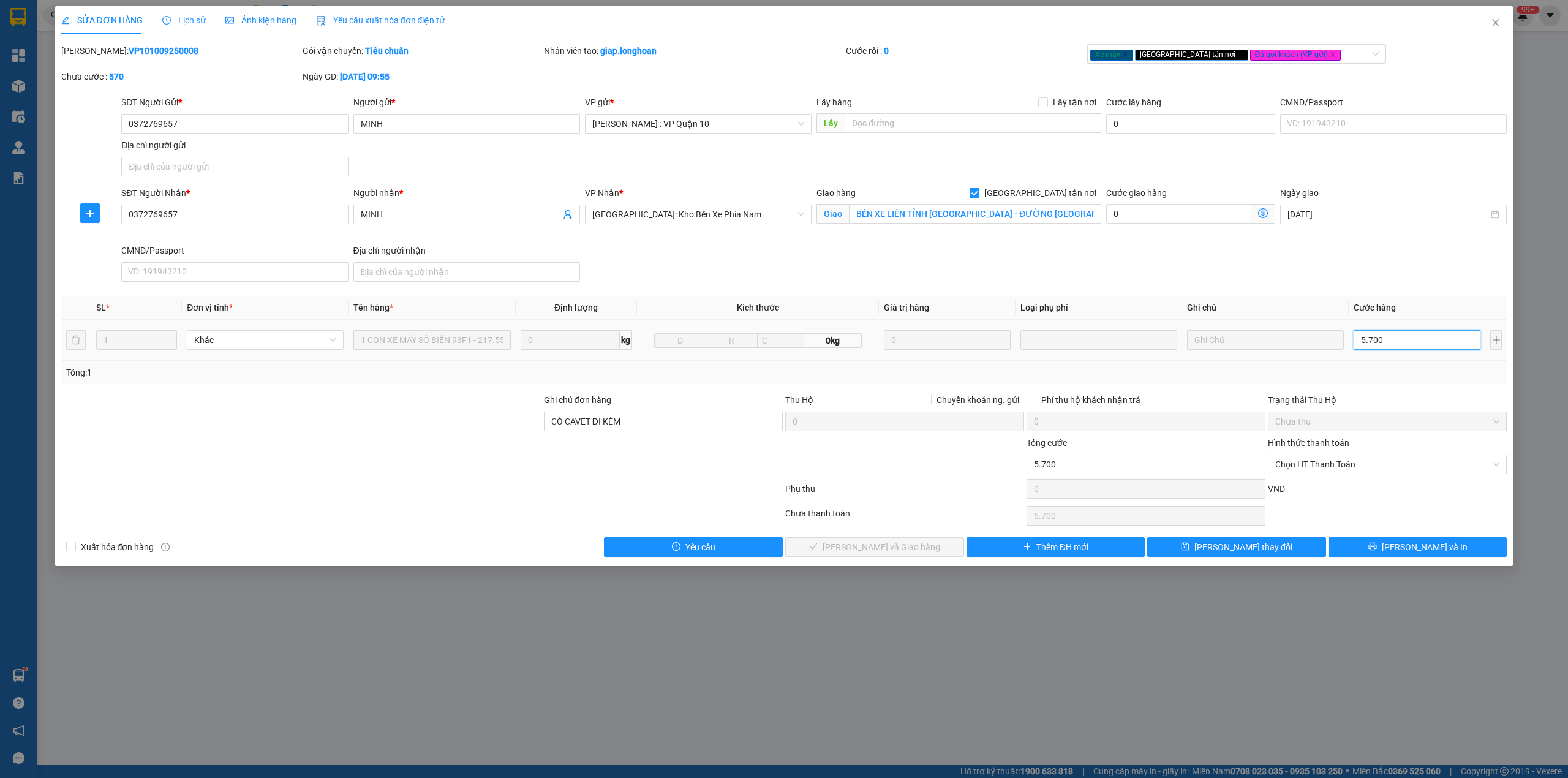
type input "57.000"
type input "570.000"
click at [1190, 550] on icon "save" at bounding box center [1185, 546] width 8 height 8
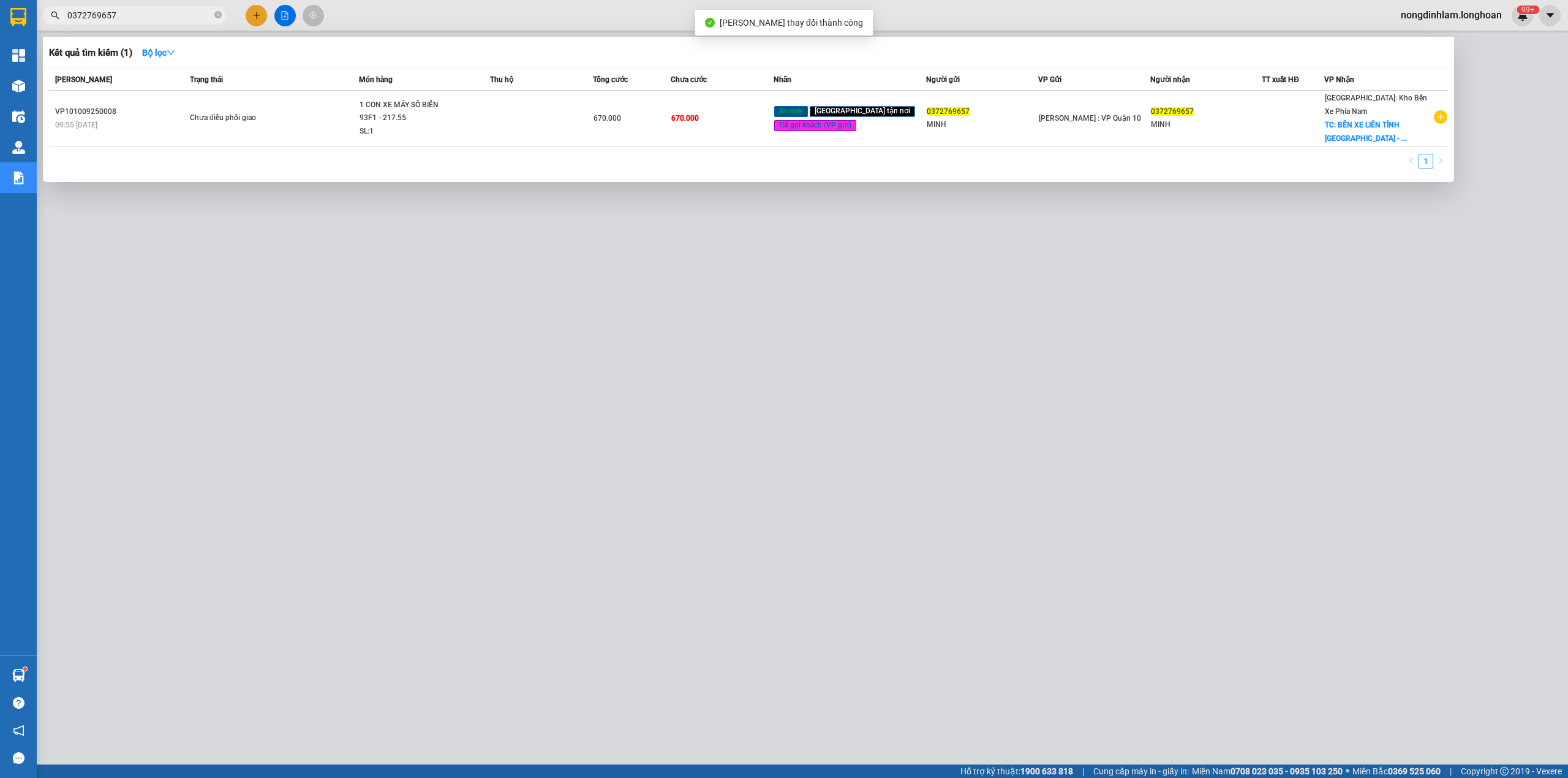
click at [138, 11] on input "0372769657" at bounding box center [140, 15] width 145 height 14
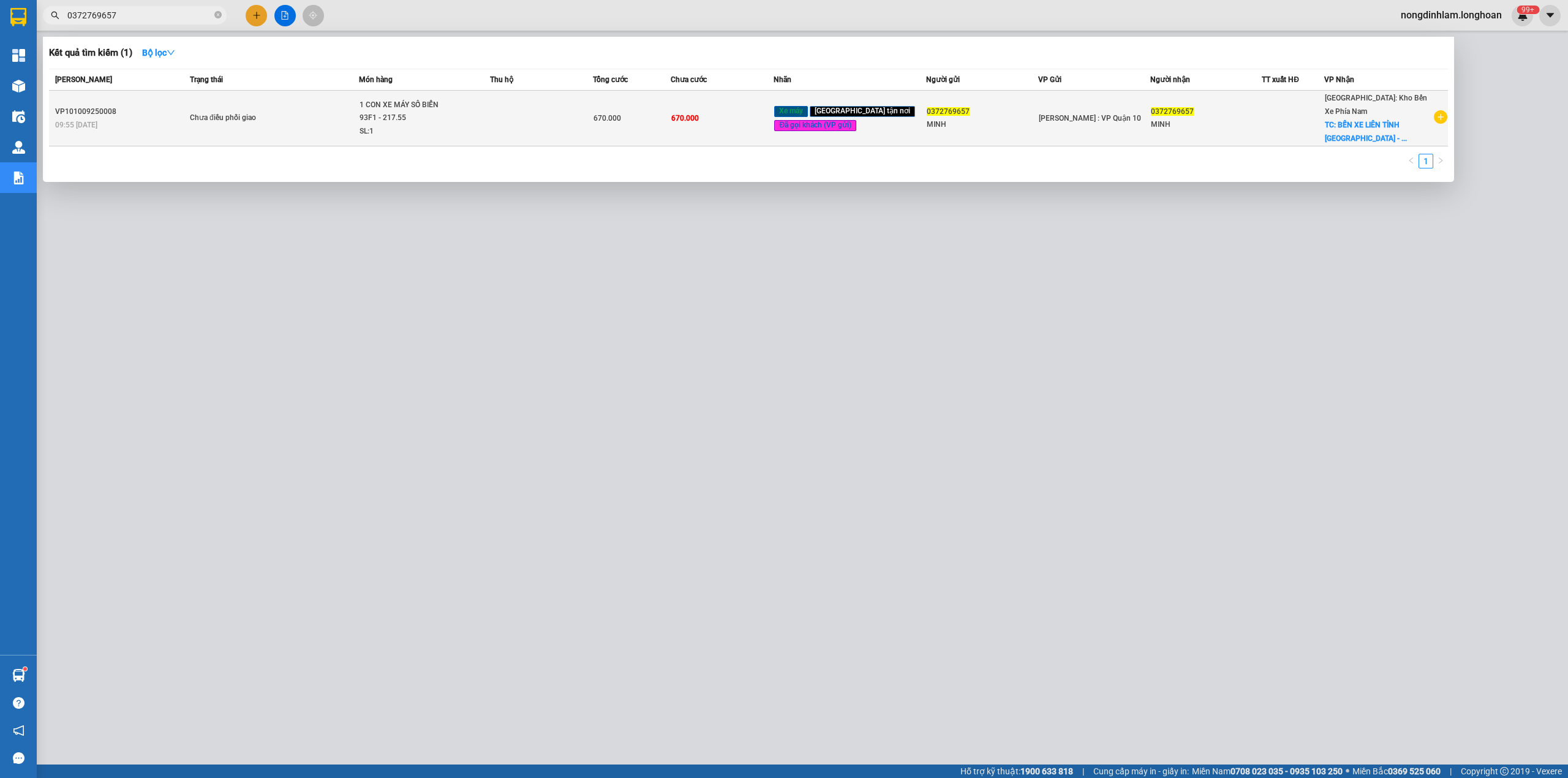
click at [200, 118] on div "Chưa điều phối giao" at bounding box center [236, 118] width 92 height 14
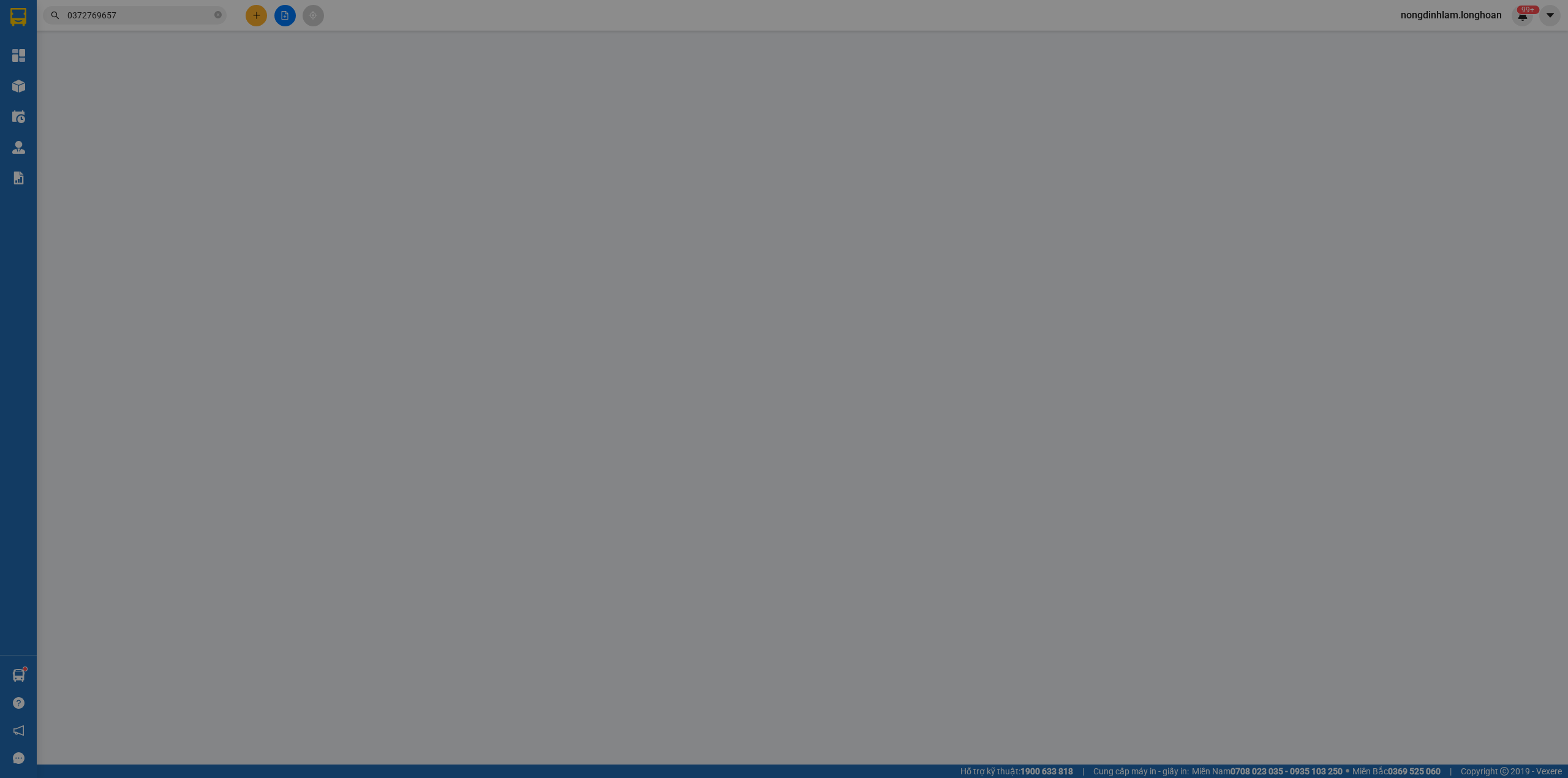
type input "0372769657"
type input "MINH"
type input "0372769657"
type input "MINH"
checkbox input "true"
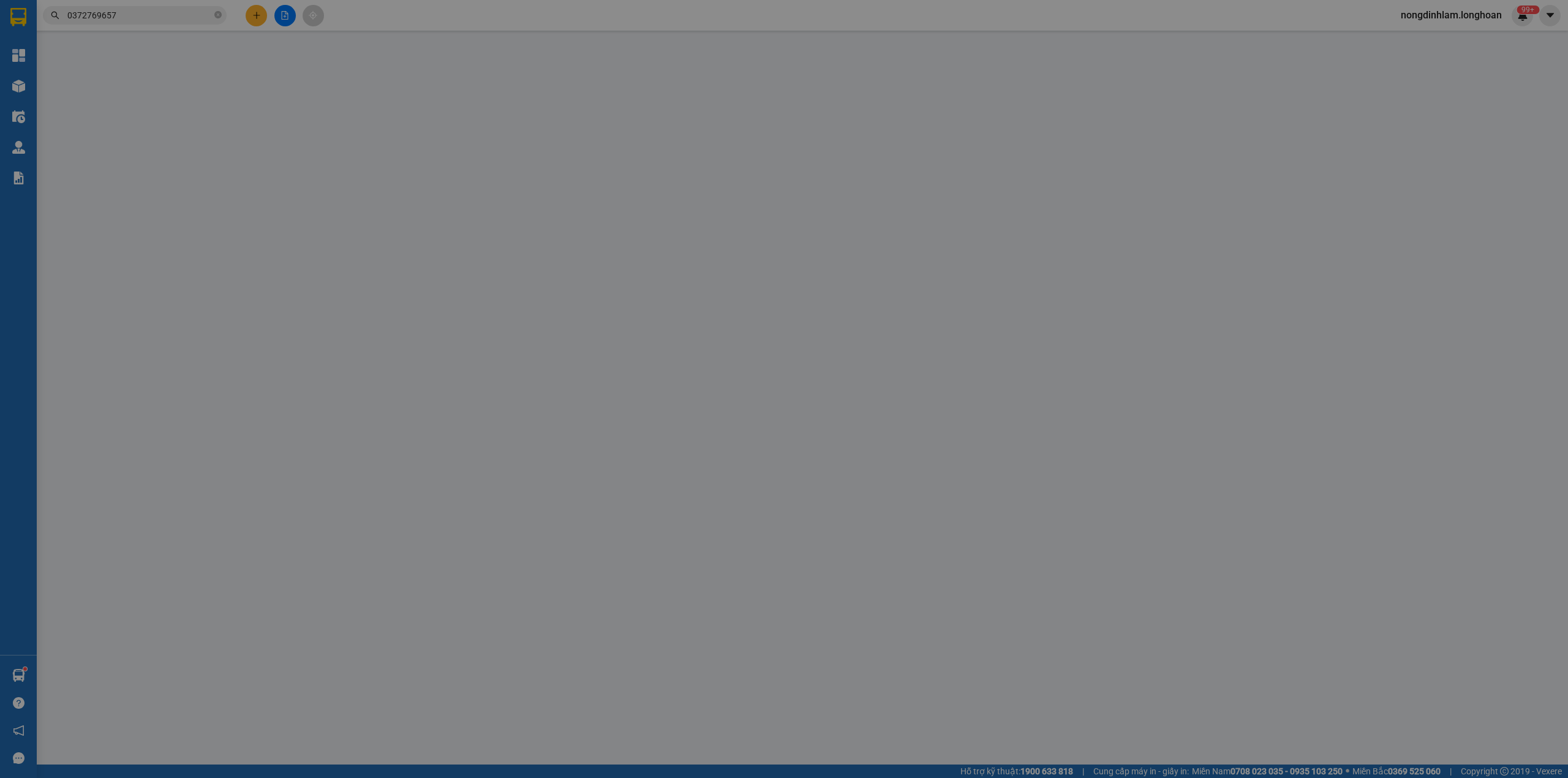
type input "BẾN XE LIÊN TỈNH ĐÀ LẠT - ĐƯỜNG TÔ HIẾN THÀNH - P, 3 - ĐÀ LẠT - LĐ"
type input "CÓ CAVET ĐI KÈM"
type input "570.000"
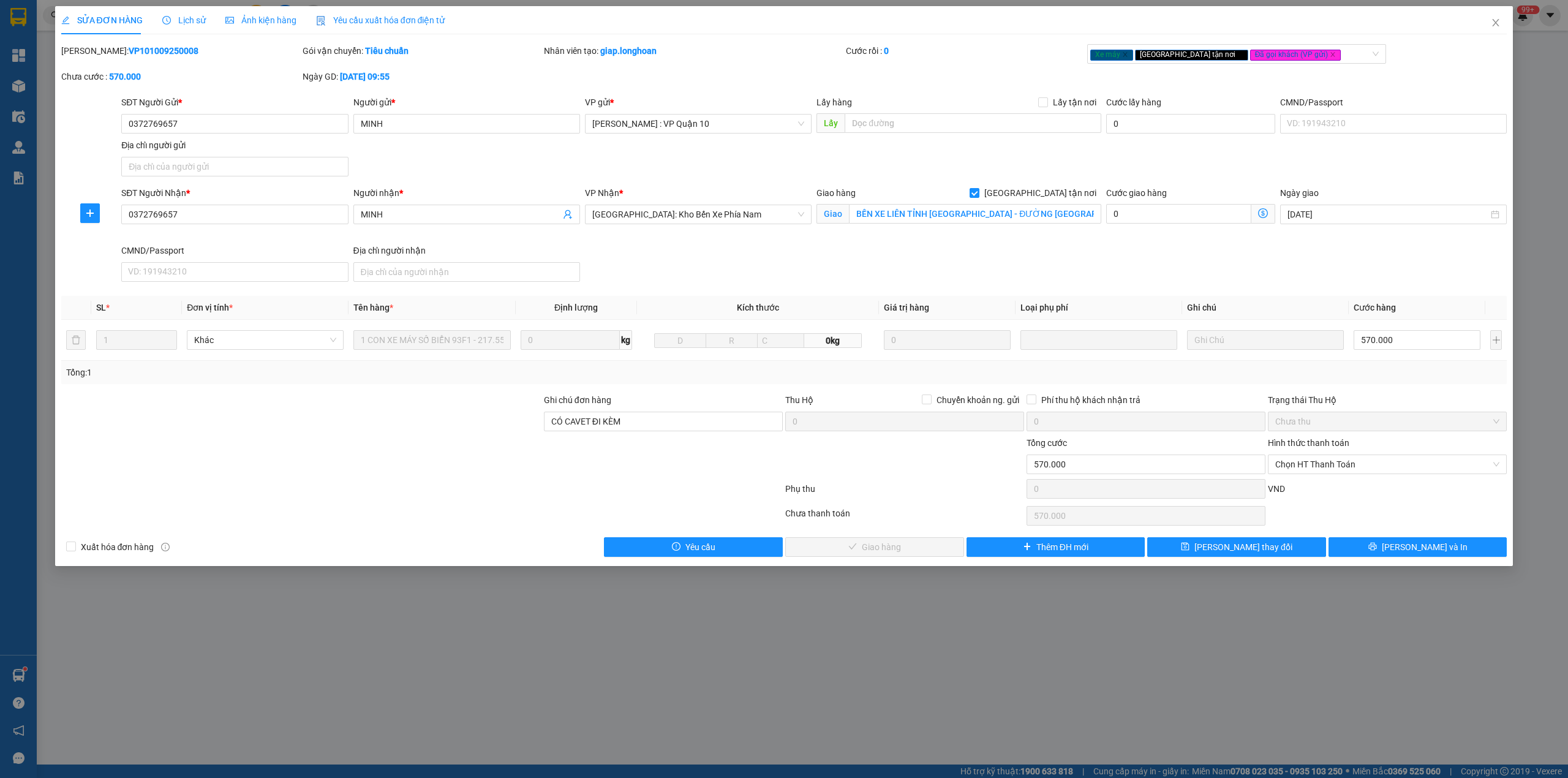
click at [136, 44] on div "Mã ĐH: VP101009250008" at bounding box center [180, 50] width 239 height 14
copy b "VP101009250008"
click at [1500, 20] on icon "close" at bounding box center [1496, 22] width 10 height 10
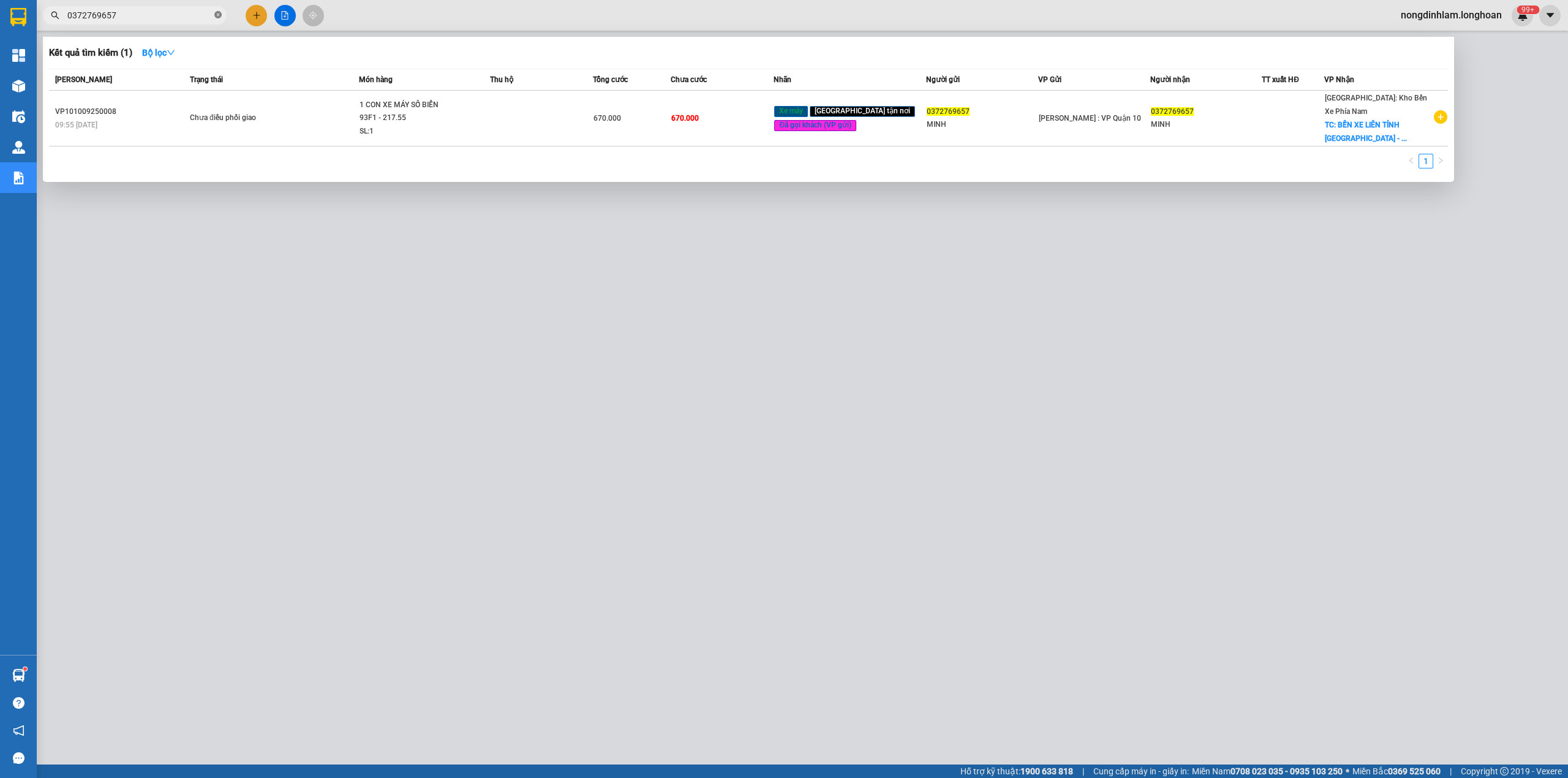
click at [219, 14] on icon "close-circle" at bounding box center [218, 14] width 7 height 7
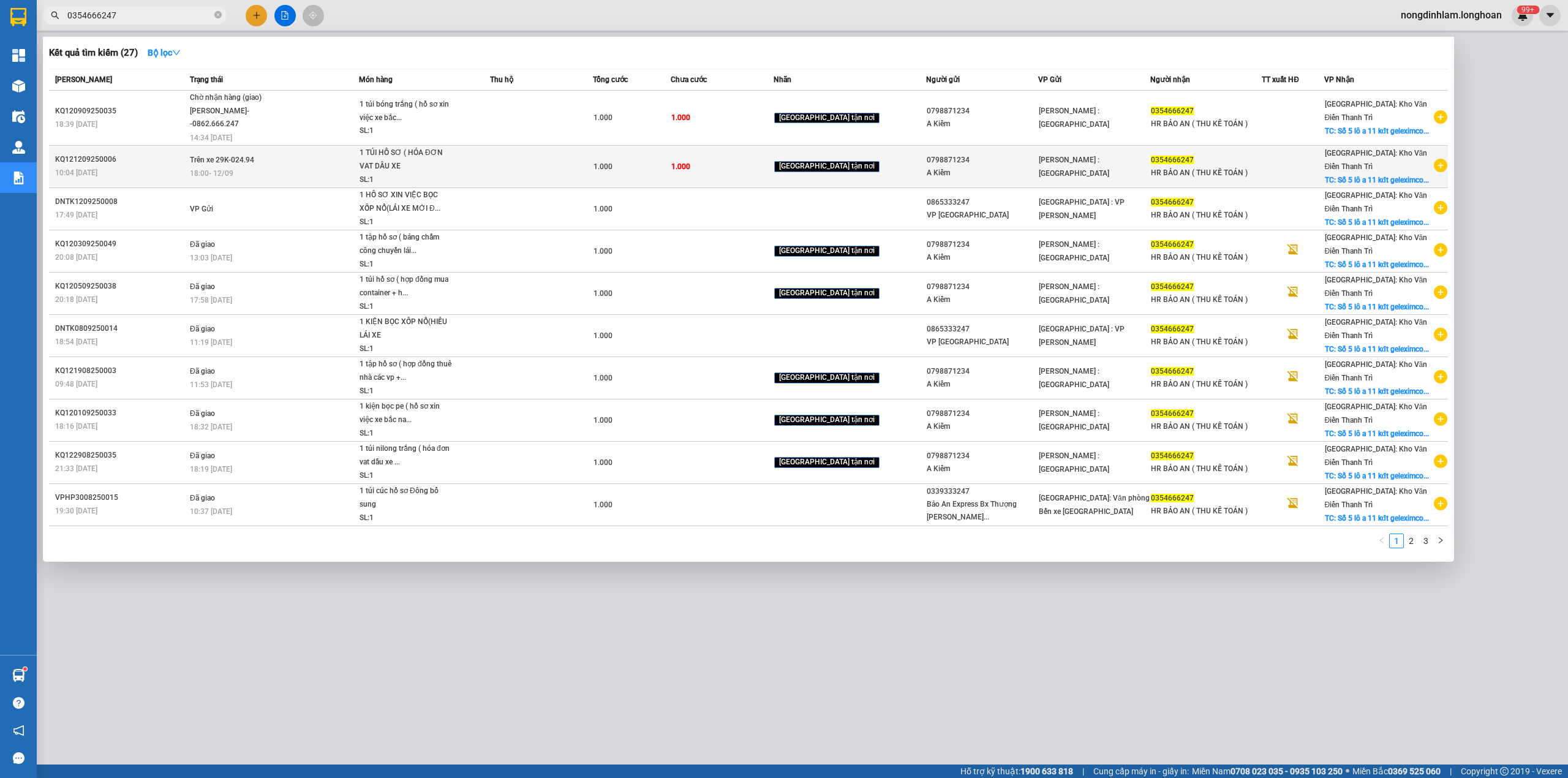
type input "0354666247"
click at [343, 164] on td "Trên xe 29K-024.94 18:00 - 12/09" at bounding box center [273, 166] width 172 height 42
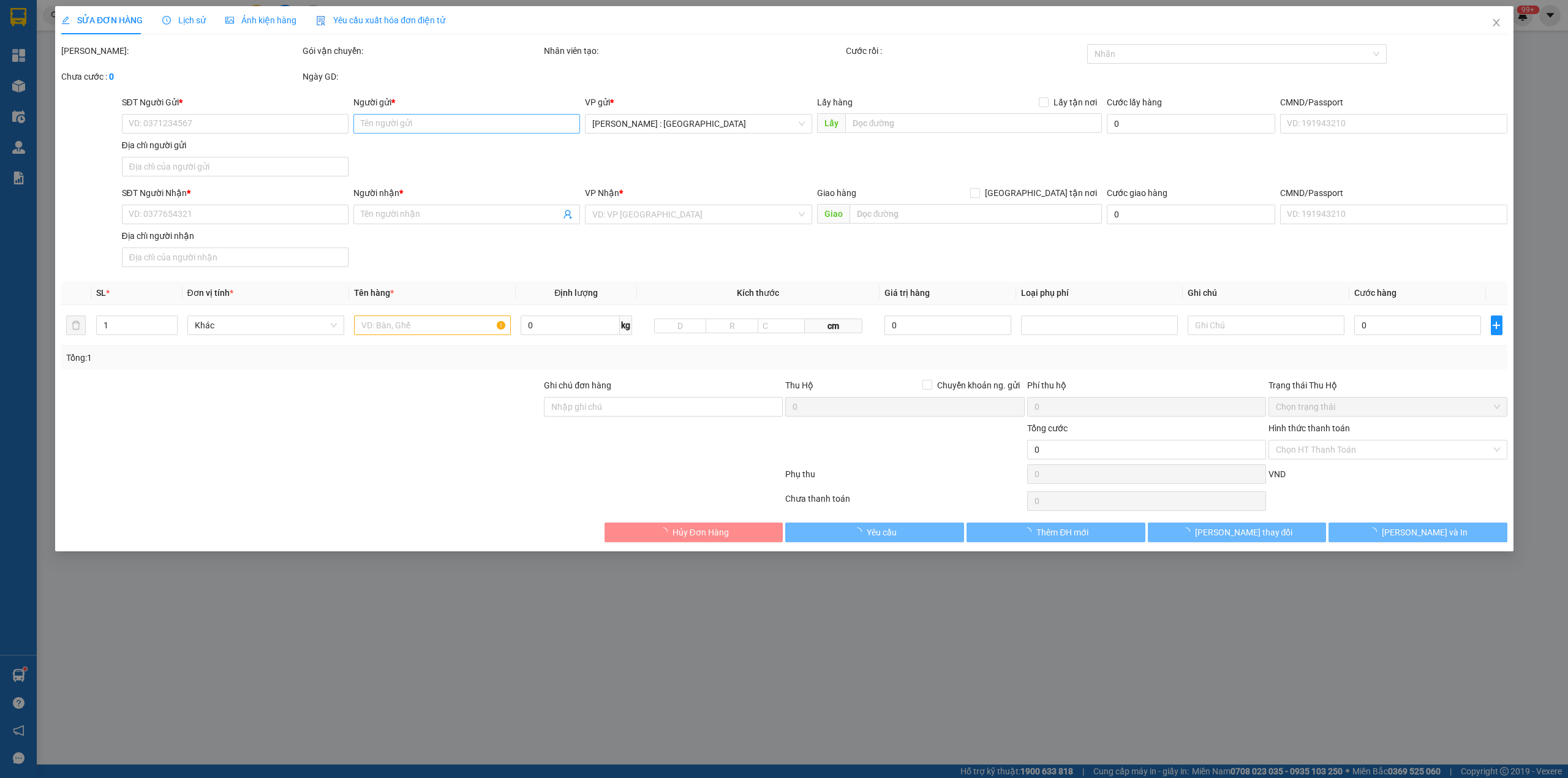
type input "0798871234"
type input "A Kiểm"
type input "0354666247"
type input "HR BẢO AN ( THU KẾ TOÁN )"
checkbox input "true"
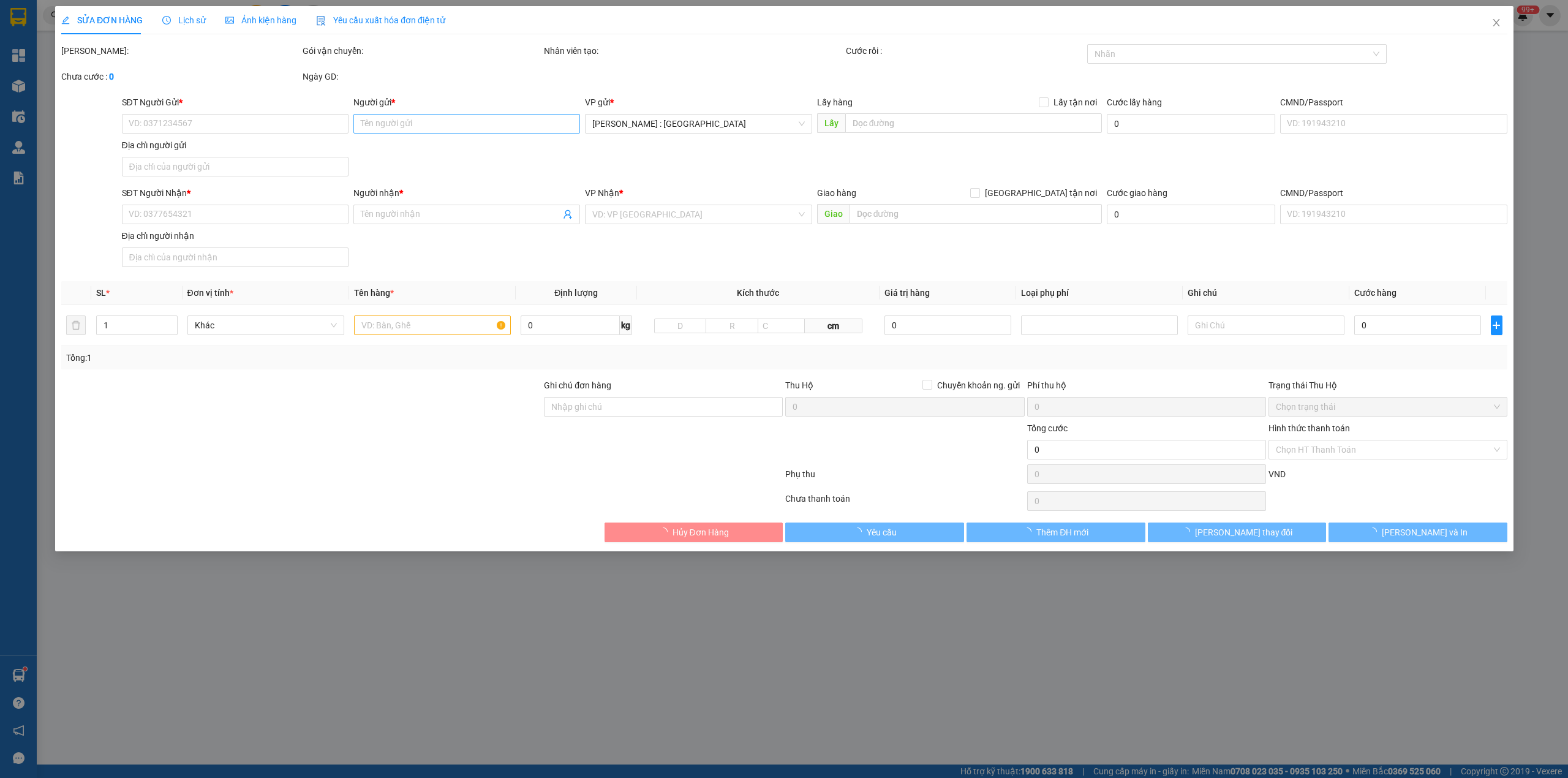
type input "Số 5 lô a 11 kđt geleximco, [GEOGRAPHIC_DATA], [GEOGRAPHIC_DATA]"
type input "1.000"
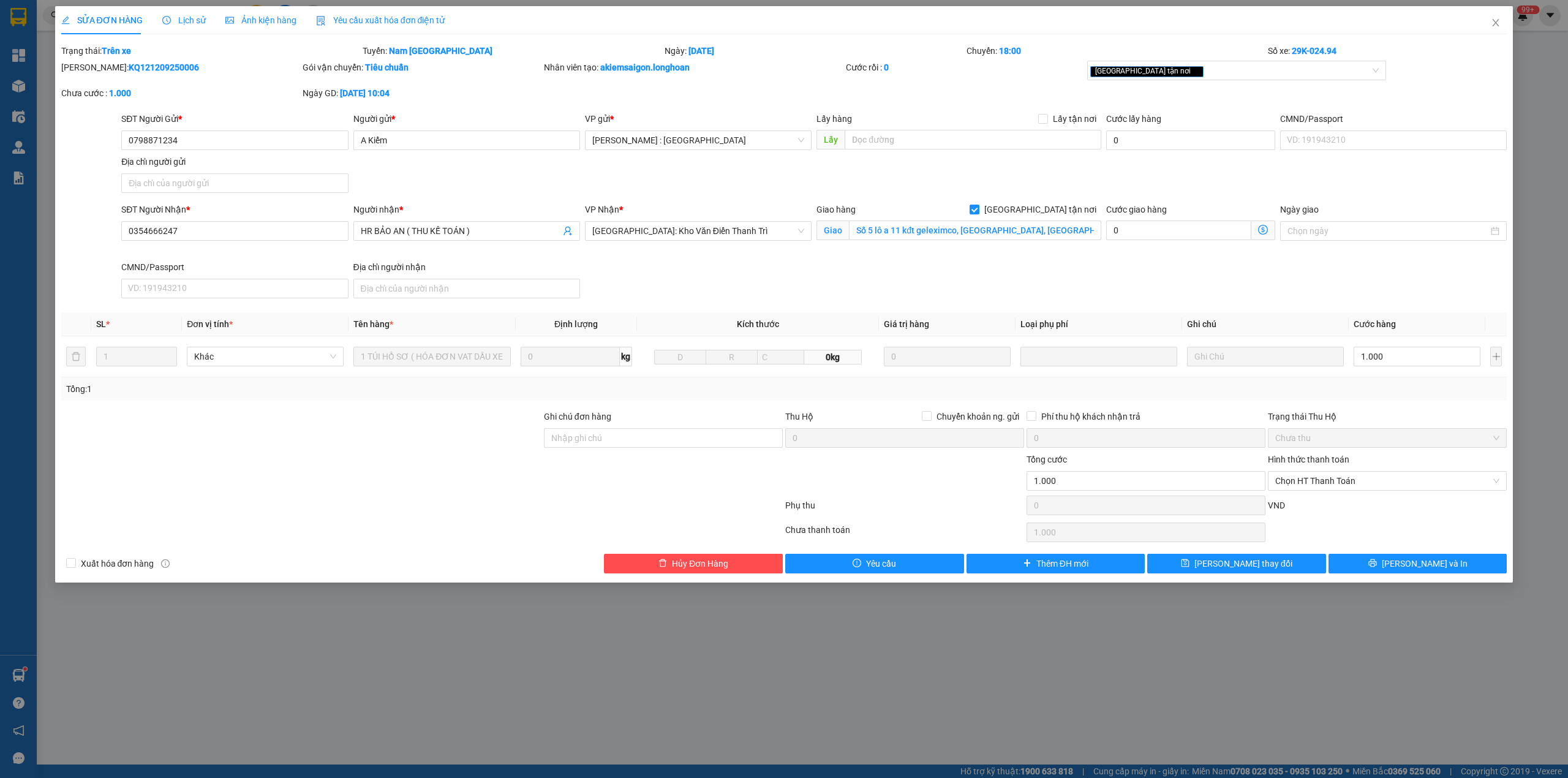
click at [134, 72] on b "KQ121209250006" at bounding box center [164, 67] width 70 height 10
copy b "KQ121209250006"
click at [1497, 28] on icon "close" at bounding box center [1496, 22] width 10 height 10
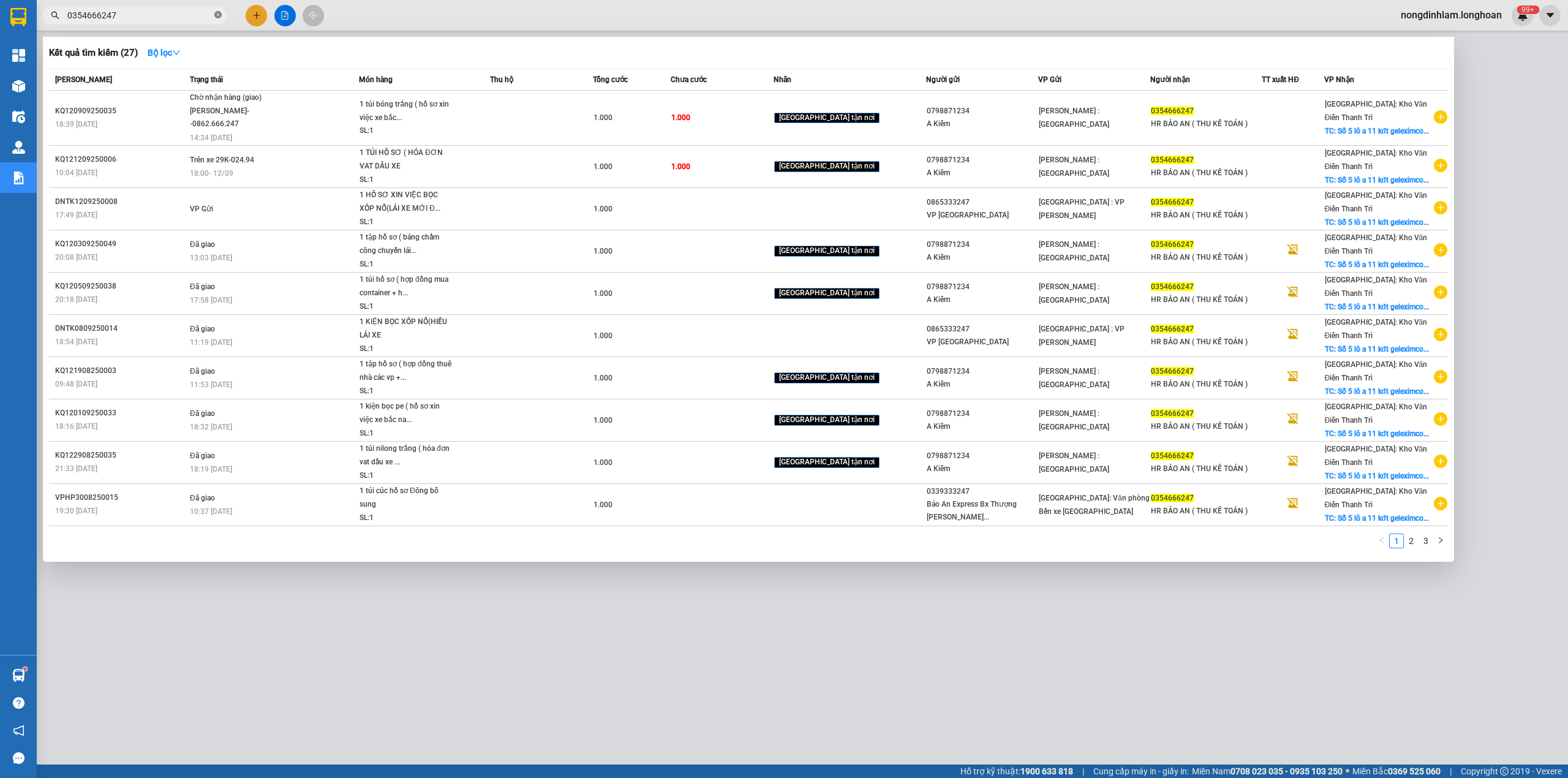
click at [216, 11] on icon "close-circle" at bounding box center [218, 14] width 7 height 7
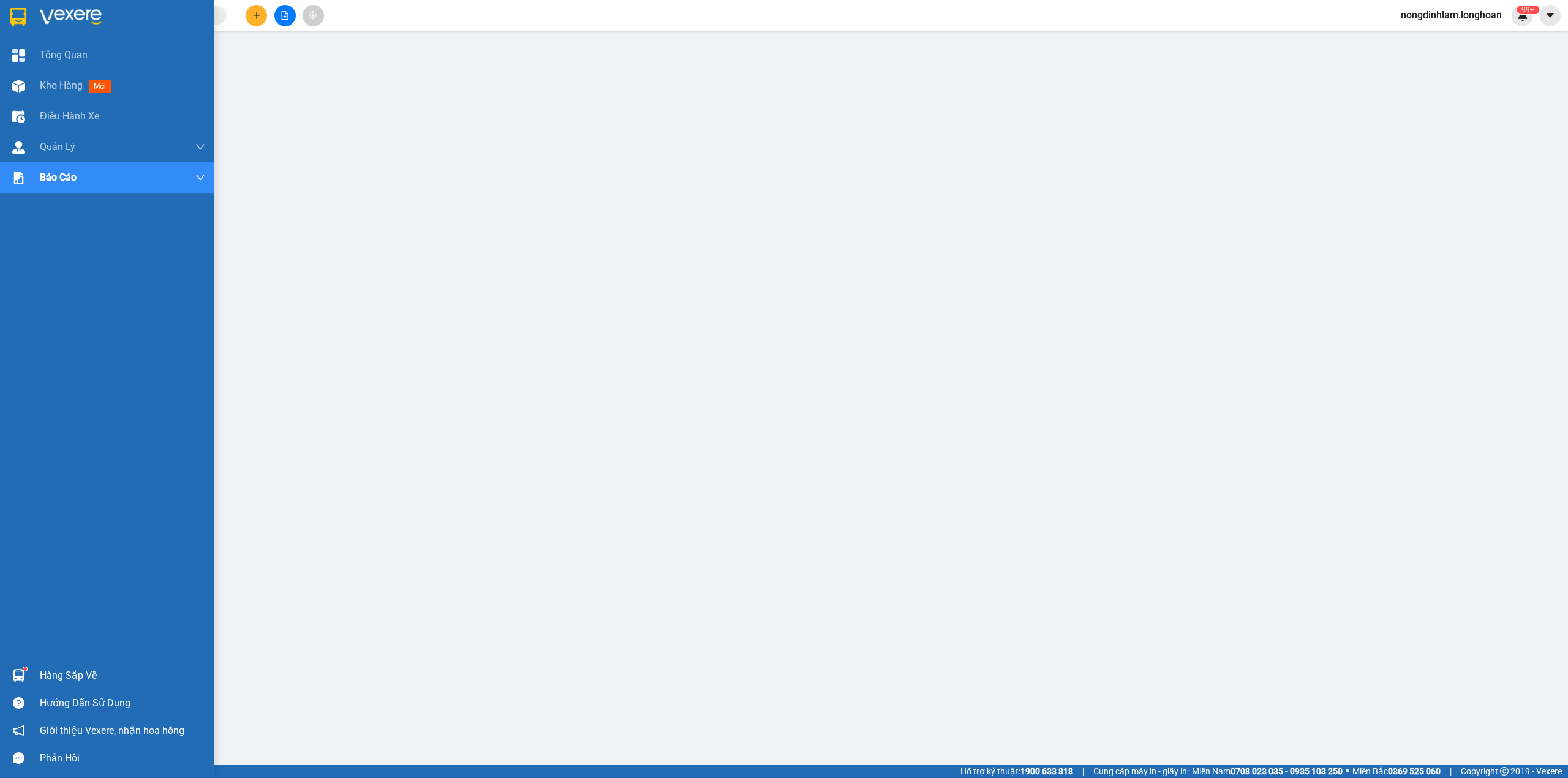
click at [19, 20] on img at bounding box center [18, 17] width 16 height 18
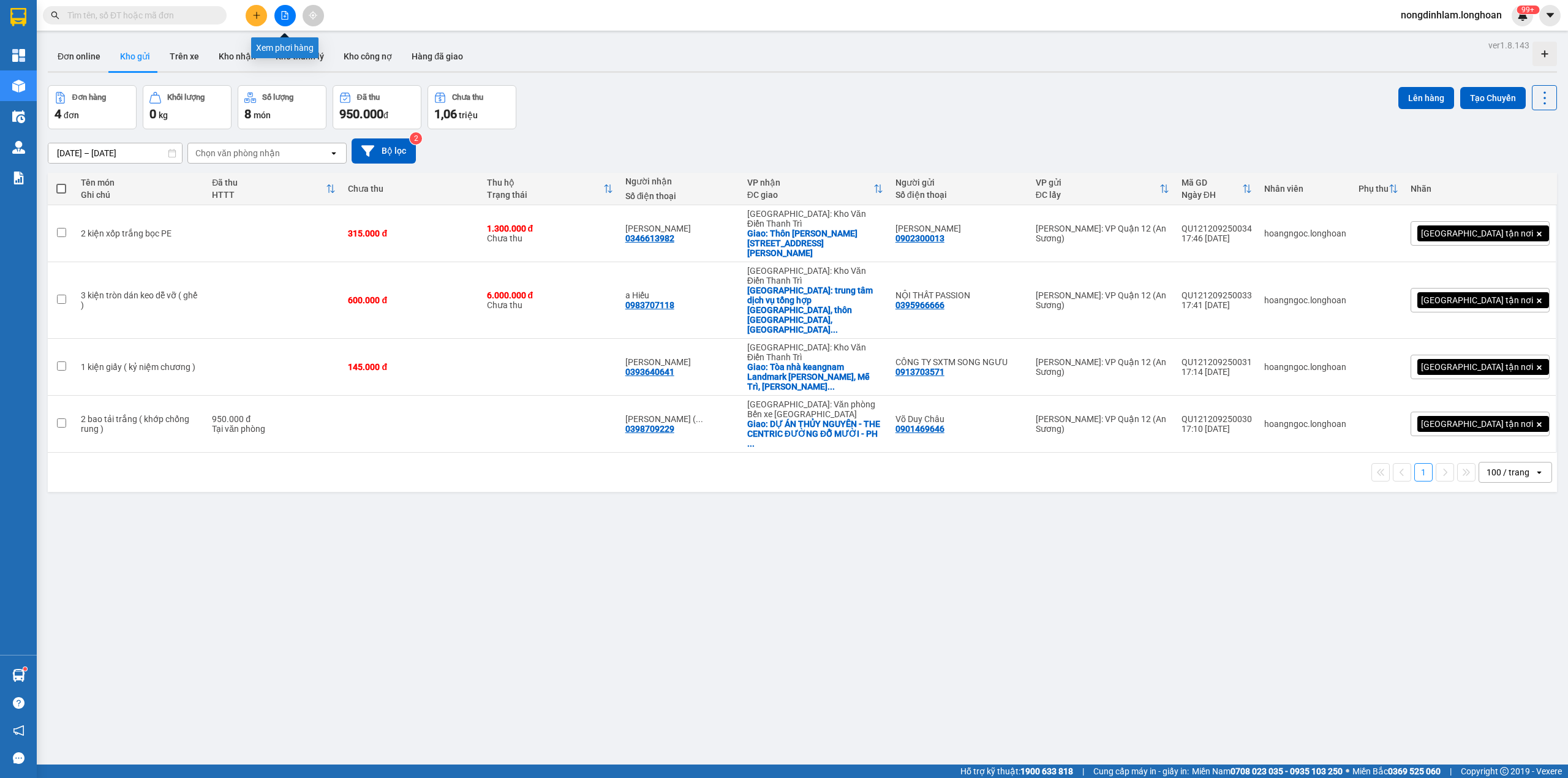
click at [288, 11] on icon "file-add" at bounding box center [285, 15] width 8 height 8
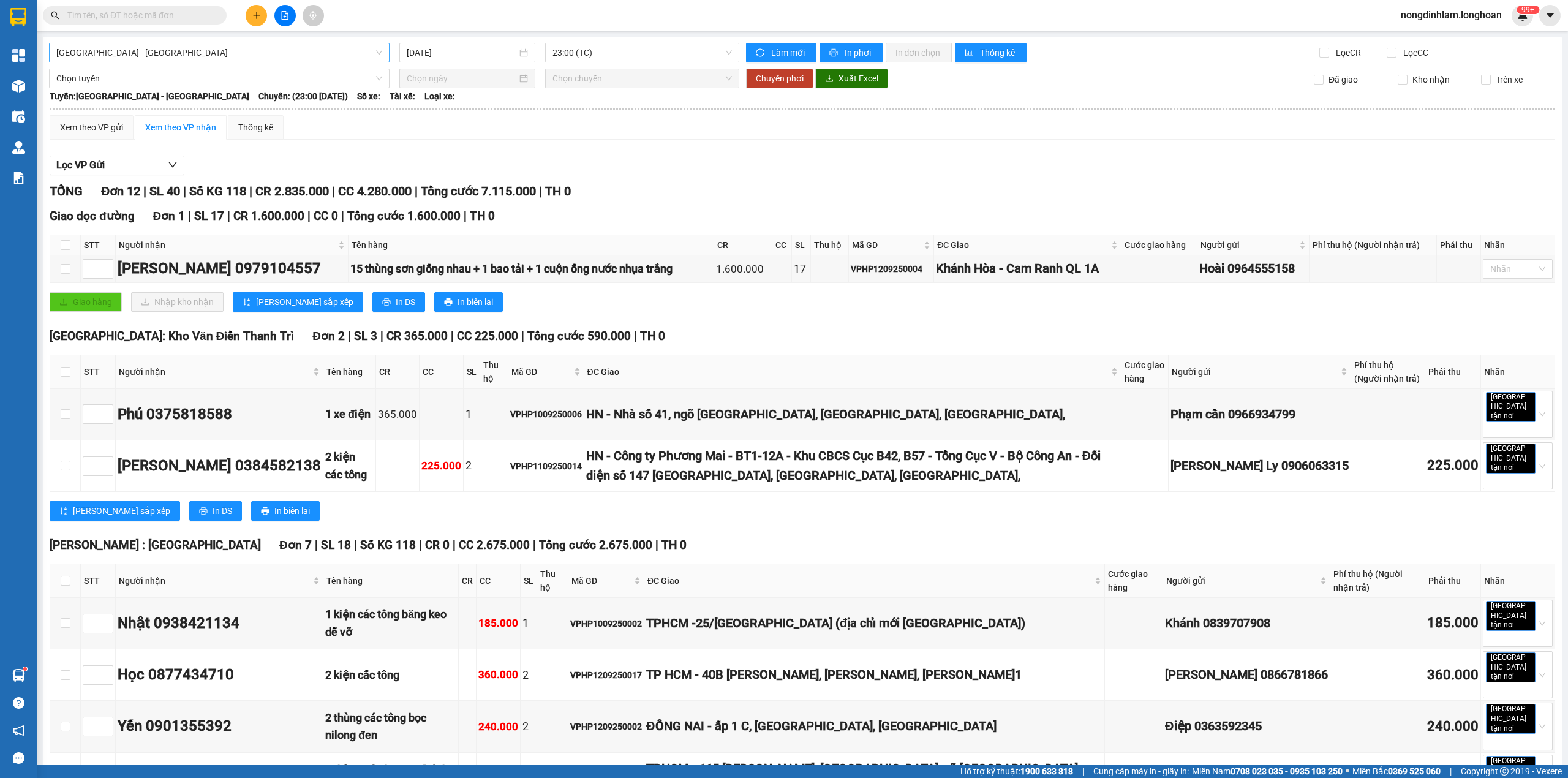
click at [231, 54] on span "[GEOGRAPHIC_DATA] - [GEOGRAPHIC_DATA]" at bounding box center [219, 52] width 326 height 18
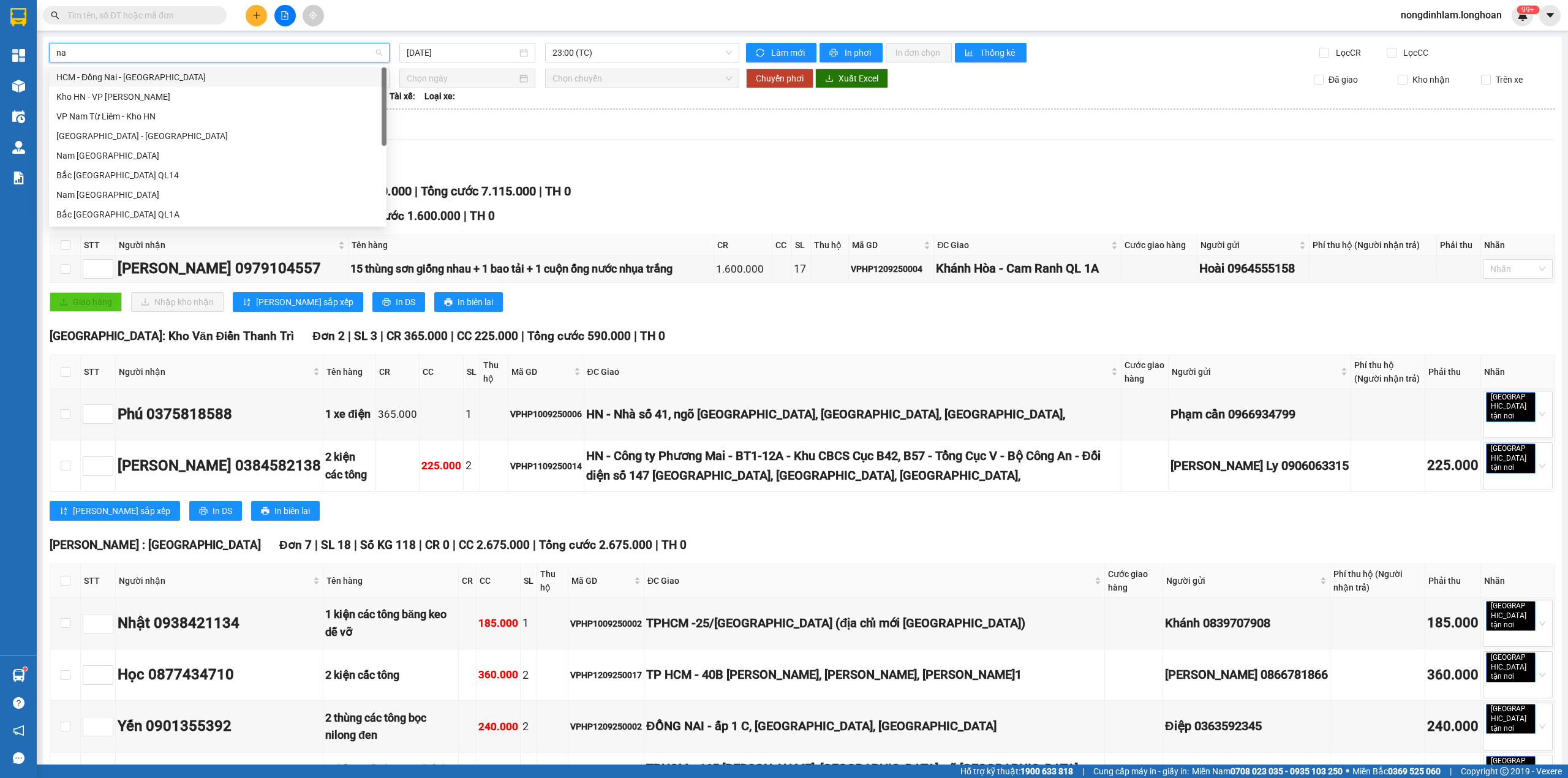
type input "nam"
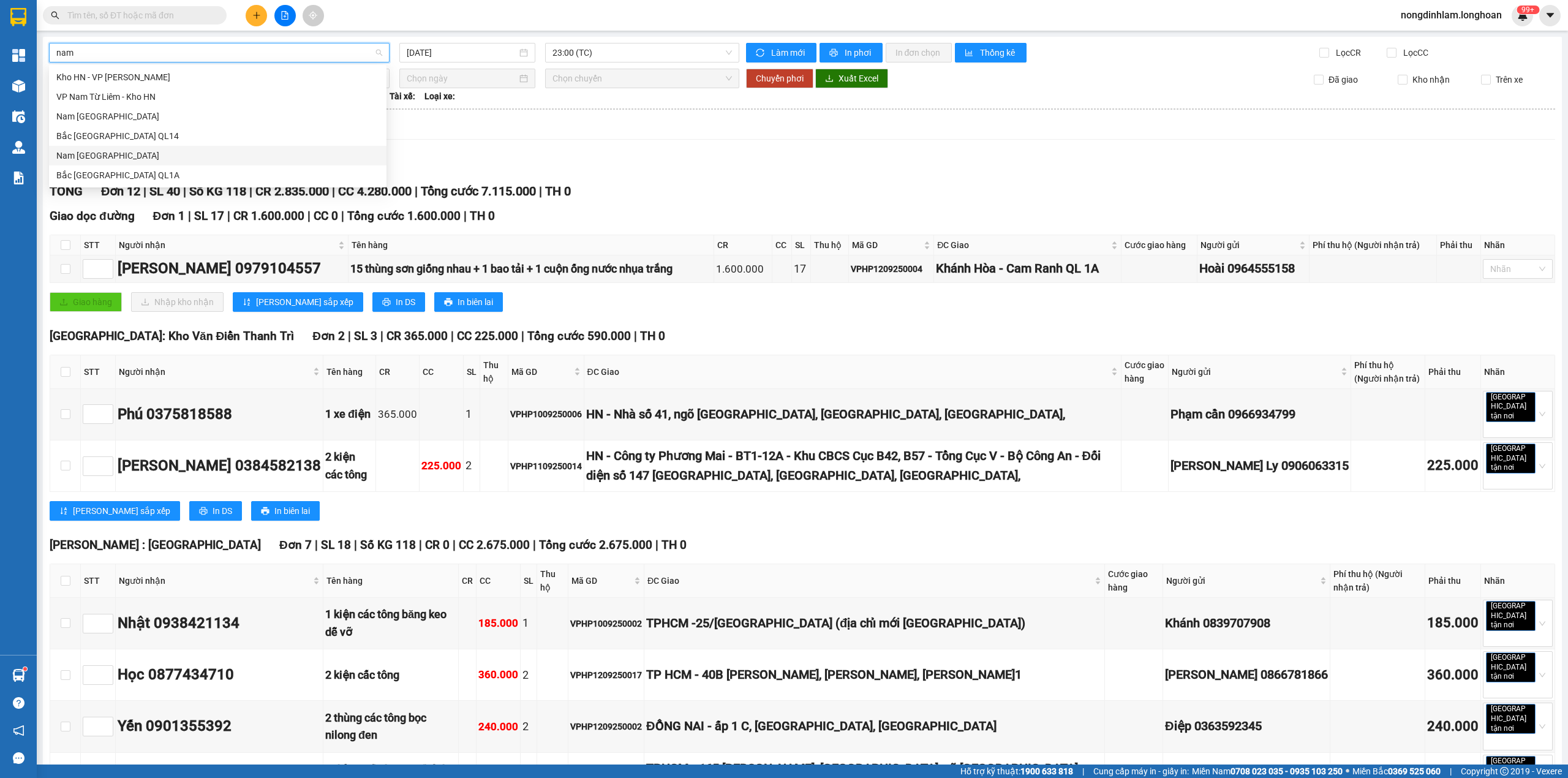
click at [174, 151] on div "Nam [GEOGRAPHIC_DATA]" at bounding box center [217, 155] width 323 height 14
type input "[DATE]"
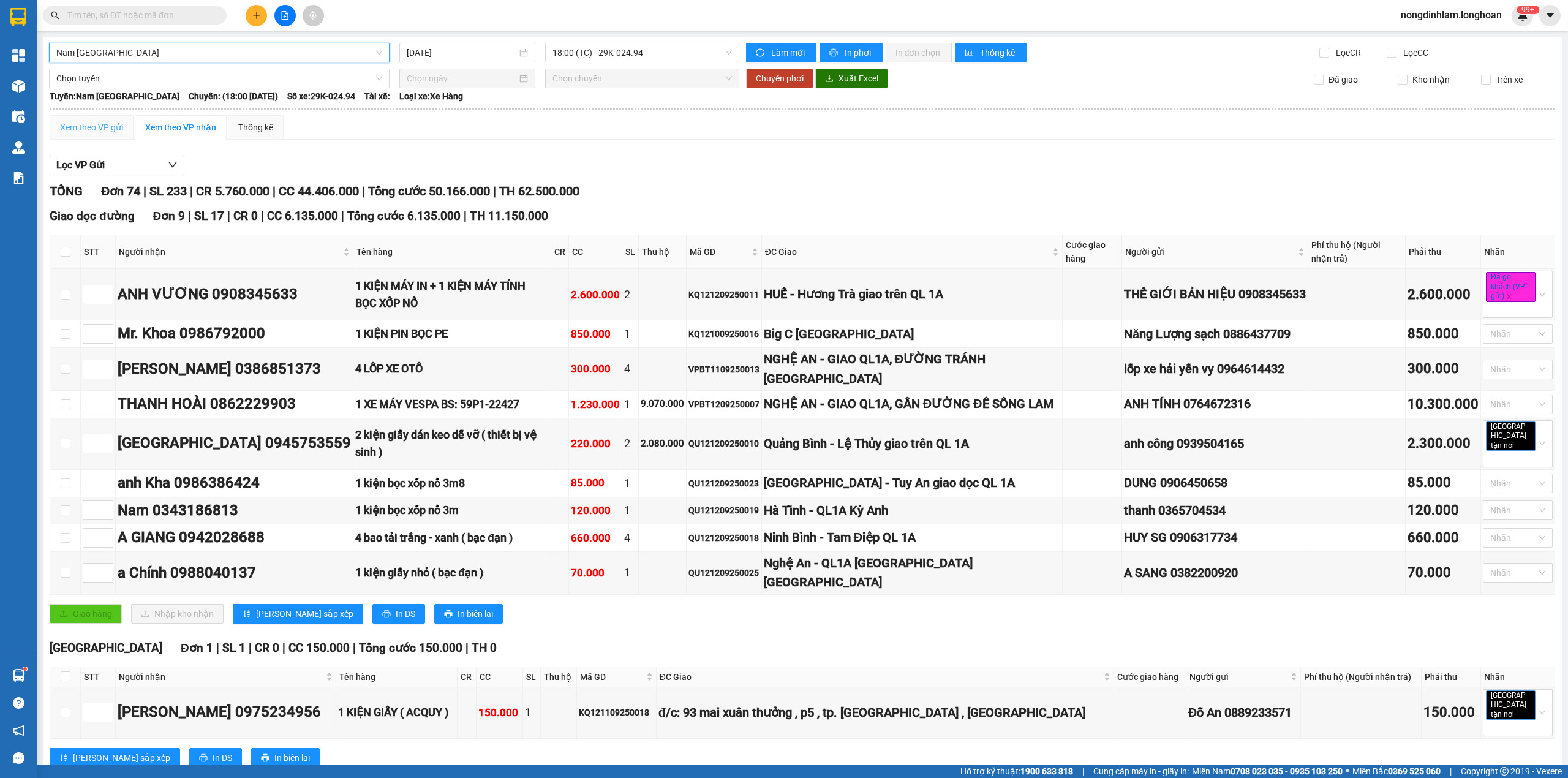
click at [111, 120] on div "Xem theo VP gửi" at bounding box center [92, 127] width 84 height 25
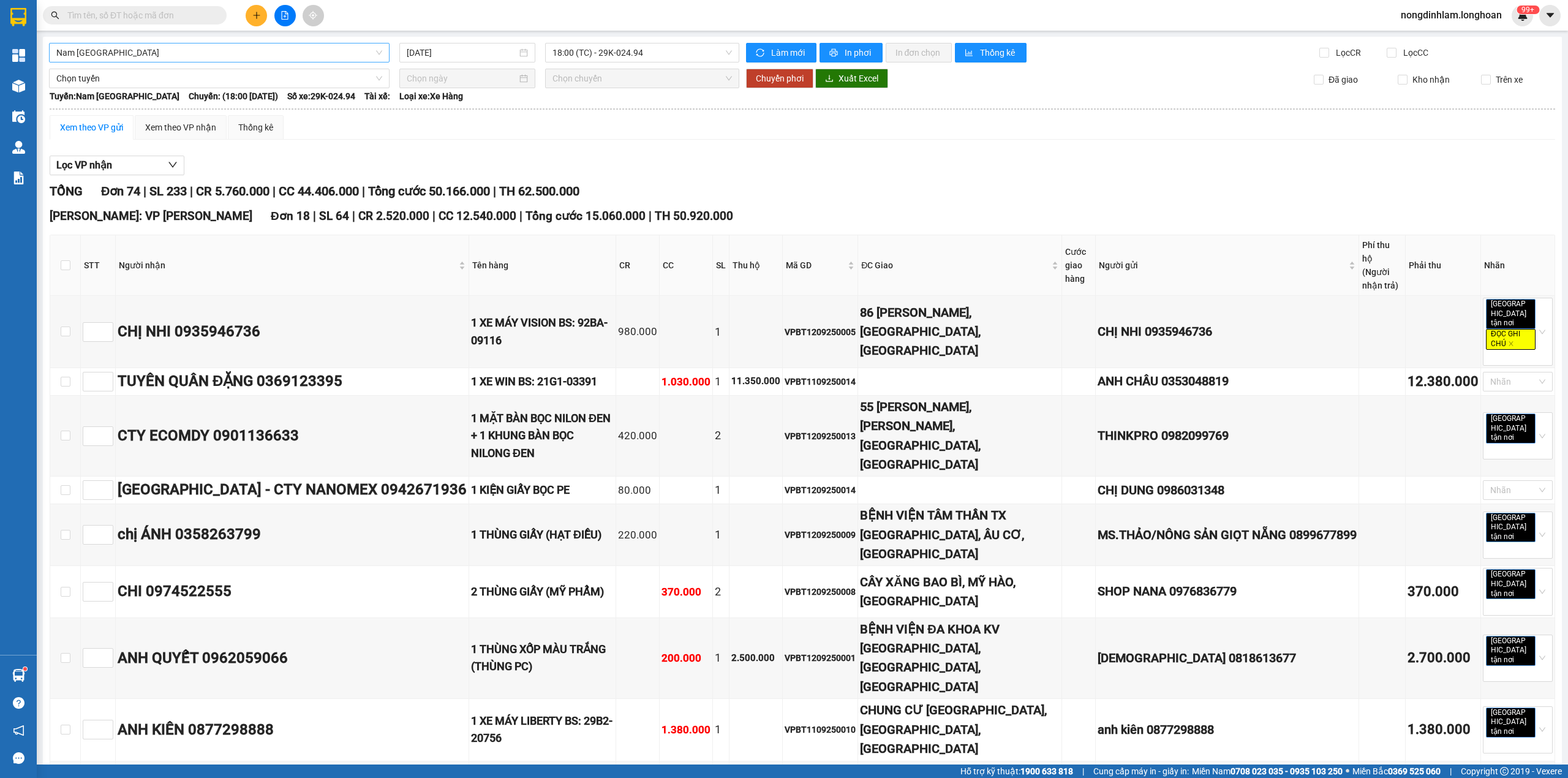
scroll to position [2201, 0]
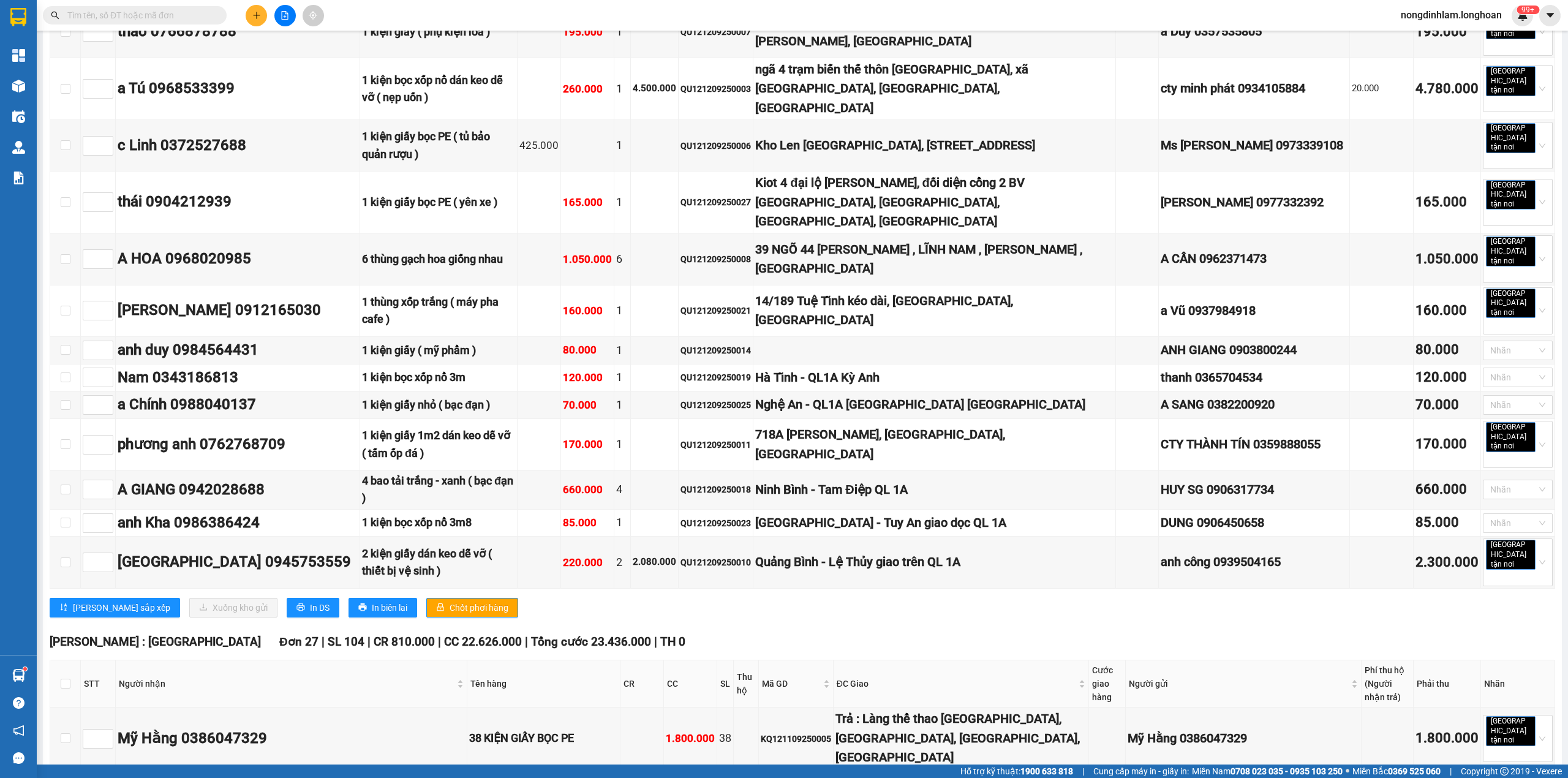
checkbox input "true"
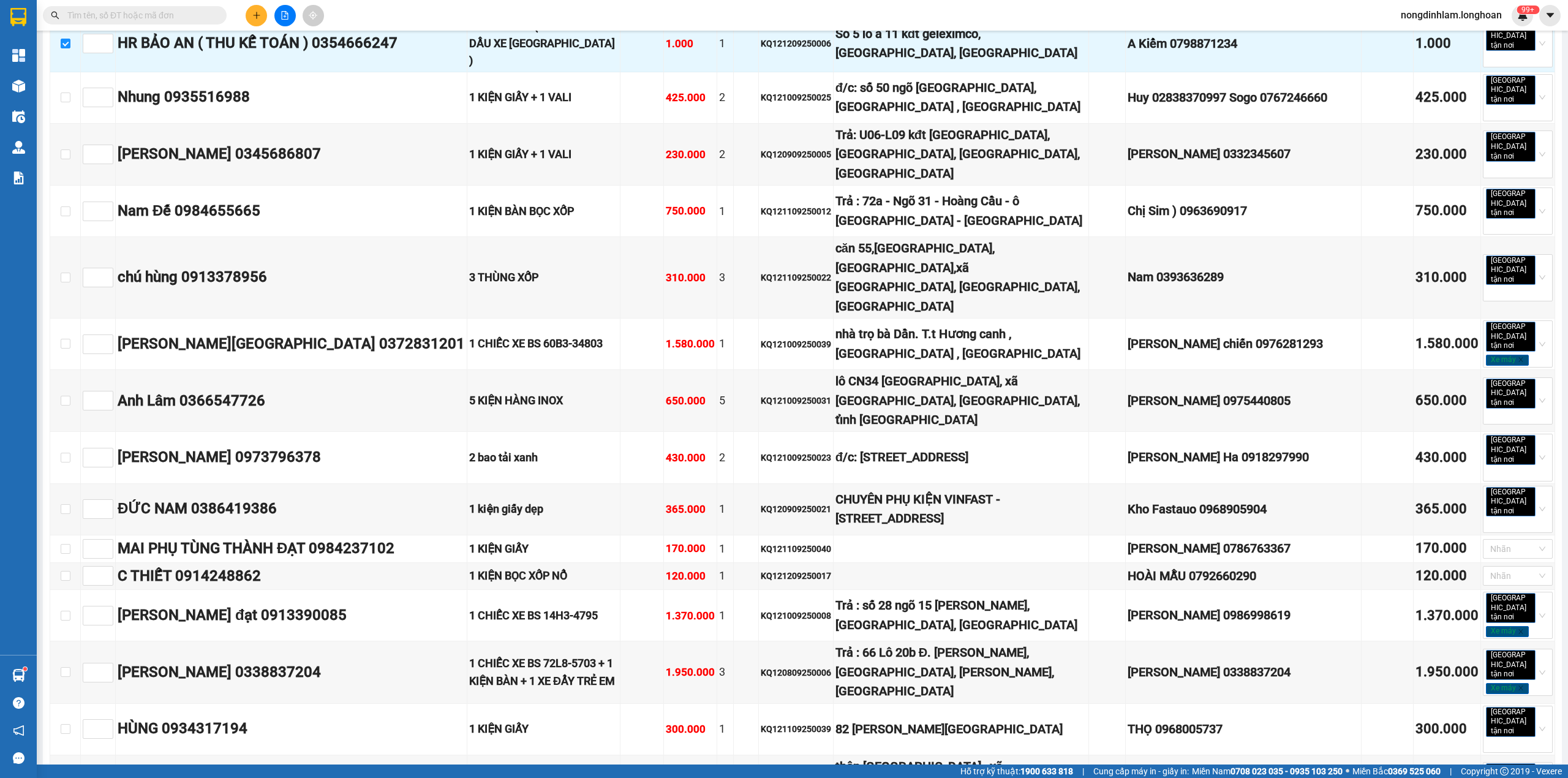
scroll to position [0, 0]
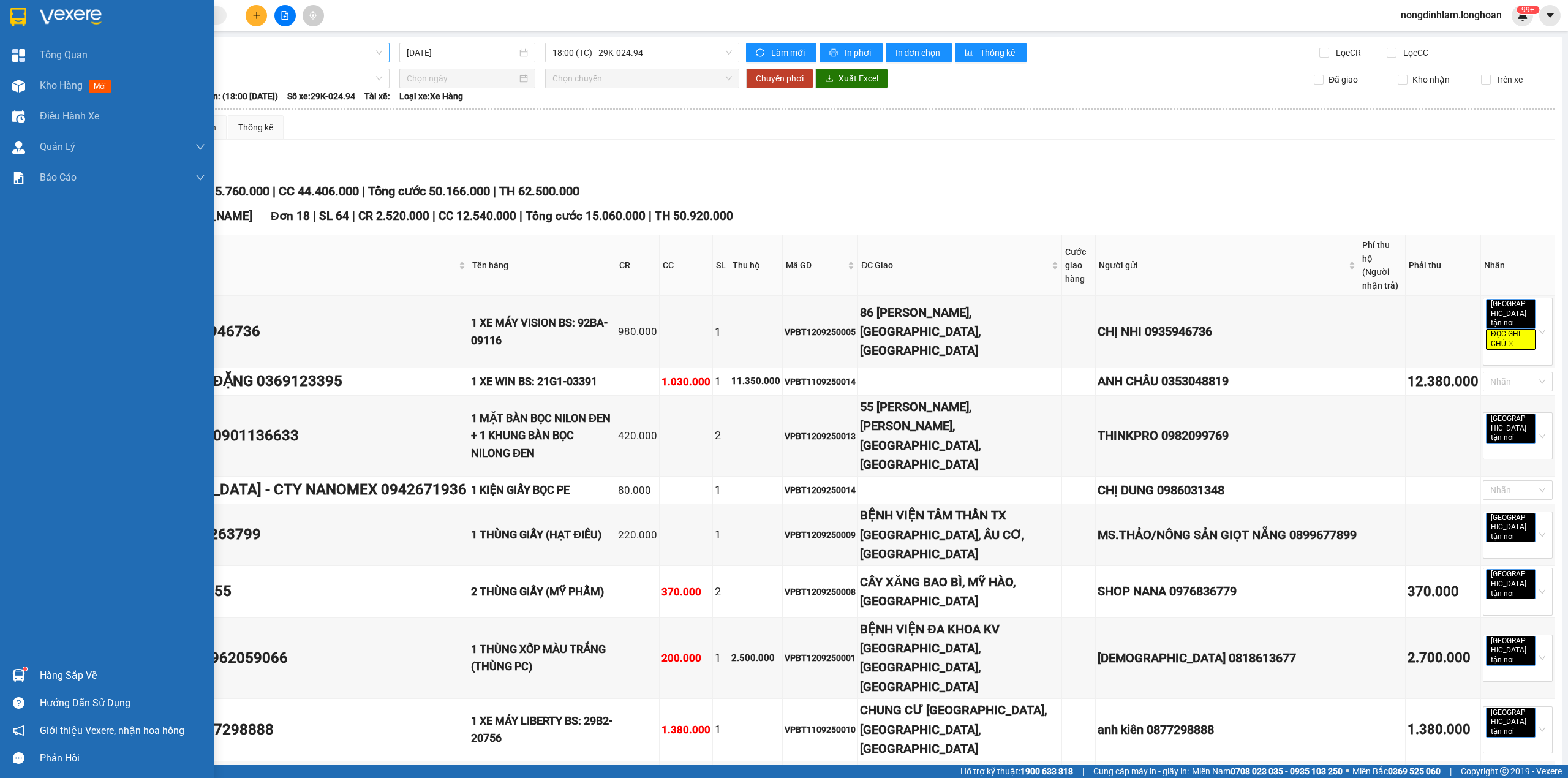
click at [14, 20] on img at bounding box center [18, 17] width 16 height 18
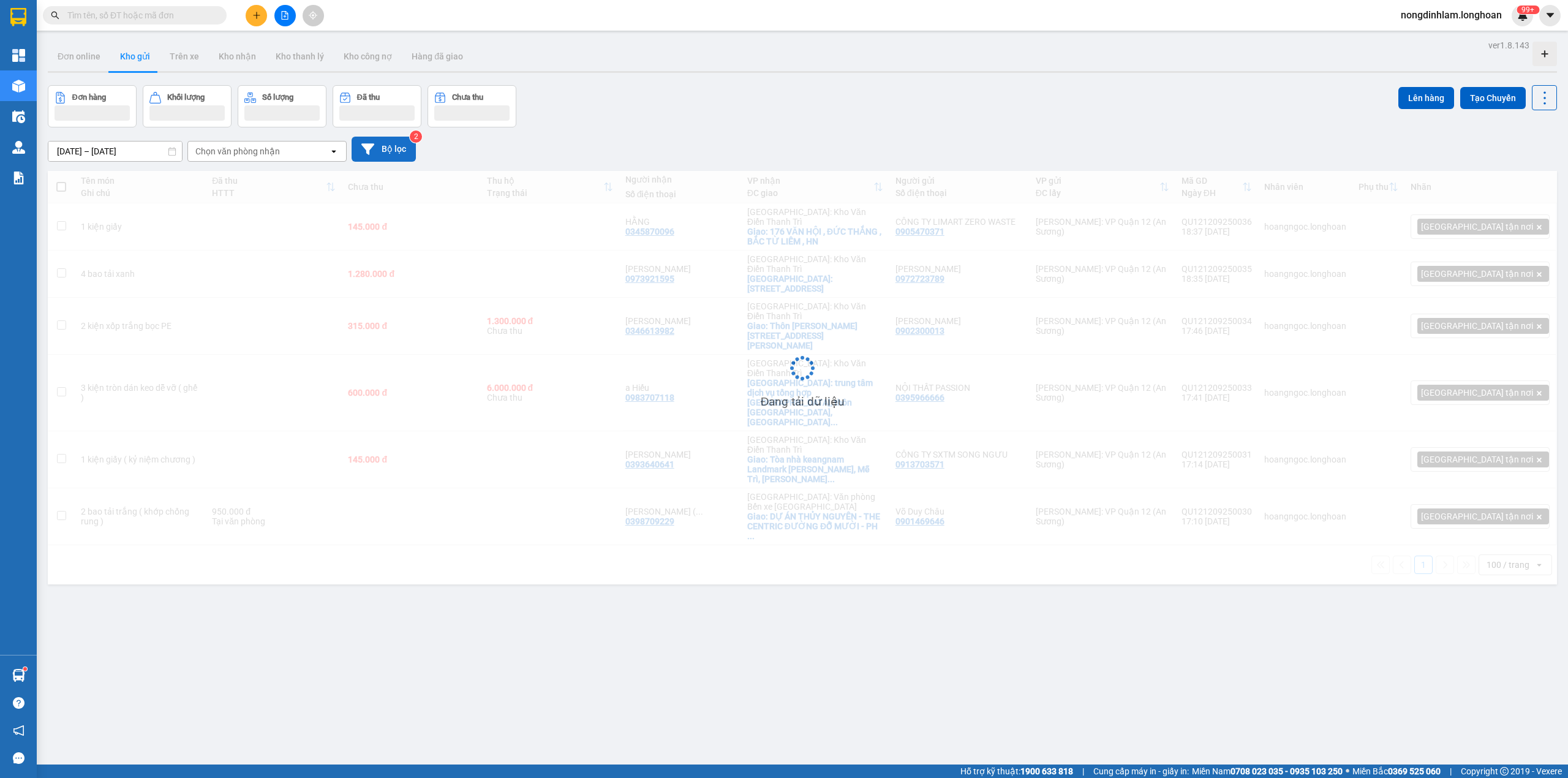
click at [378, 151] on button "Bộ lọc" at bounding box center [383, 149] width 64 height 25
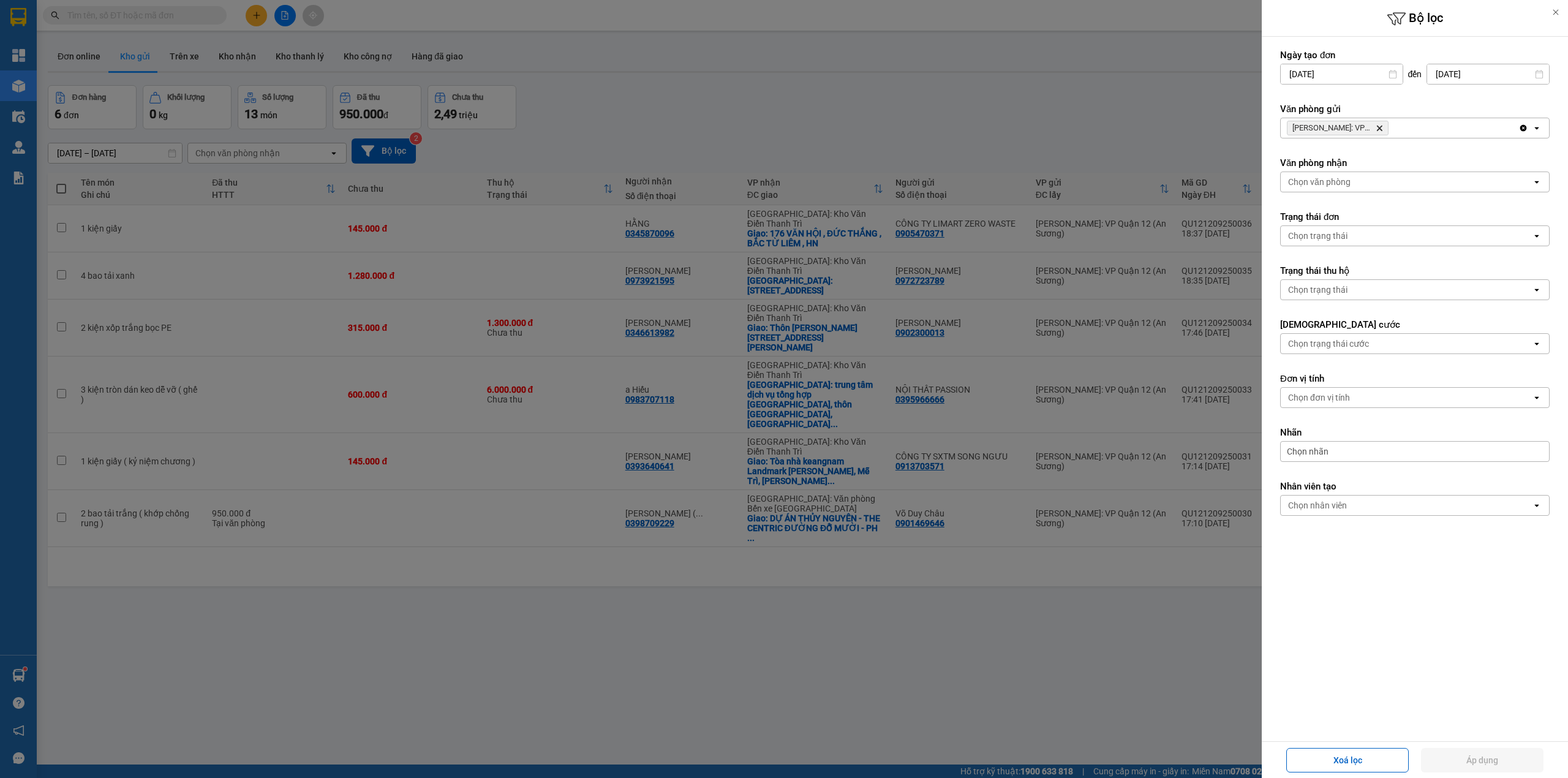
click at [1380, 127] on icon "Delete" at bounding box center [1379, 127] width 7 height 7
click at [1380, 127] on div "Chọn văn phòng" at bounding box center [1406, 128] width 251 height 19
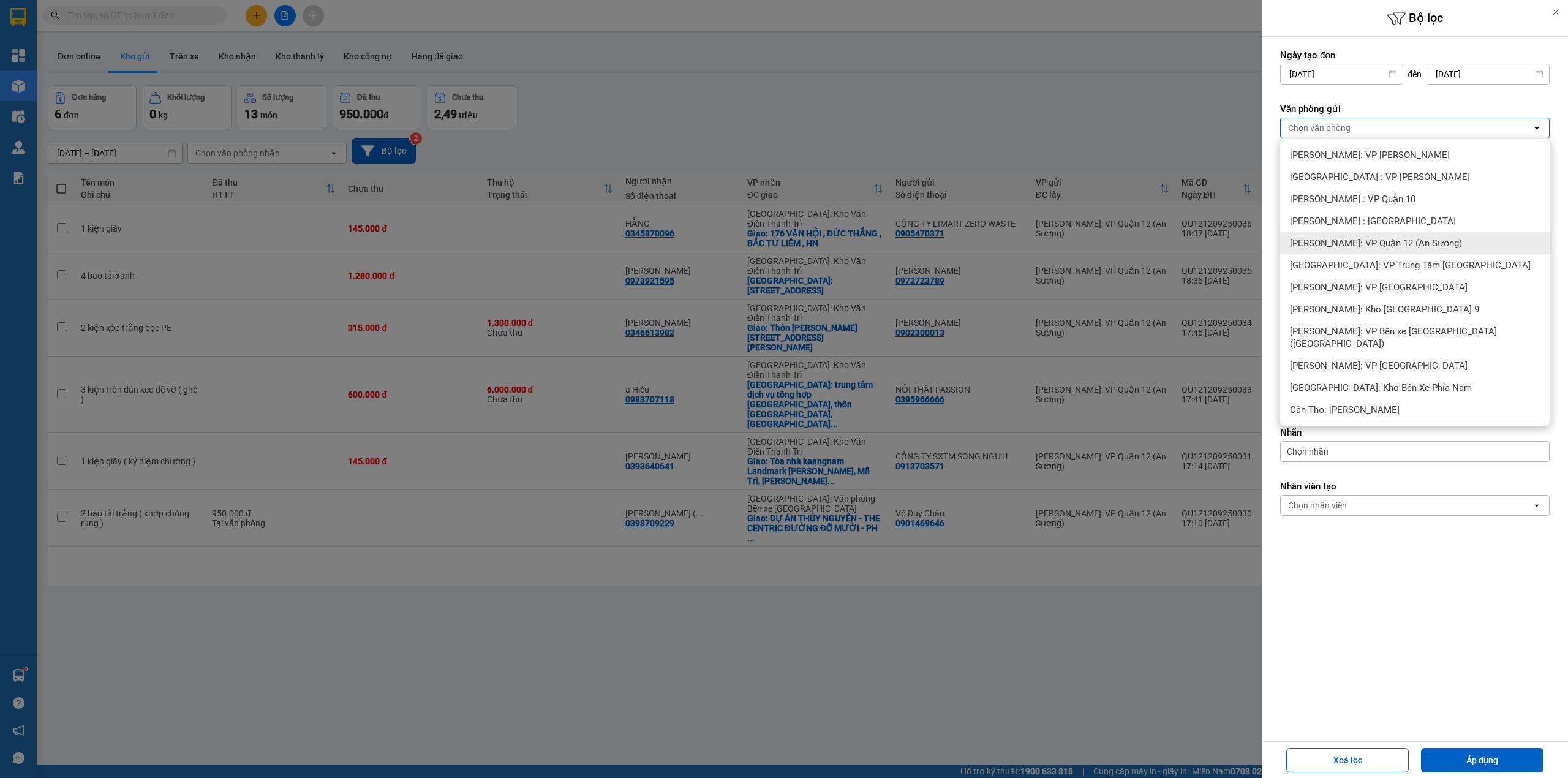
click at [1407, 235] on div "[PERSON_NAME]: VP Quận 12 (An Sương)" at bounding box center [1415, 243] width 270 height 22
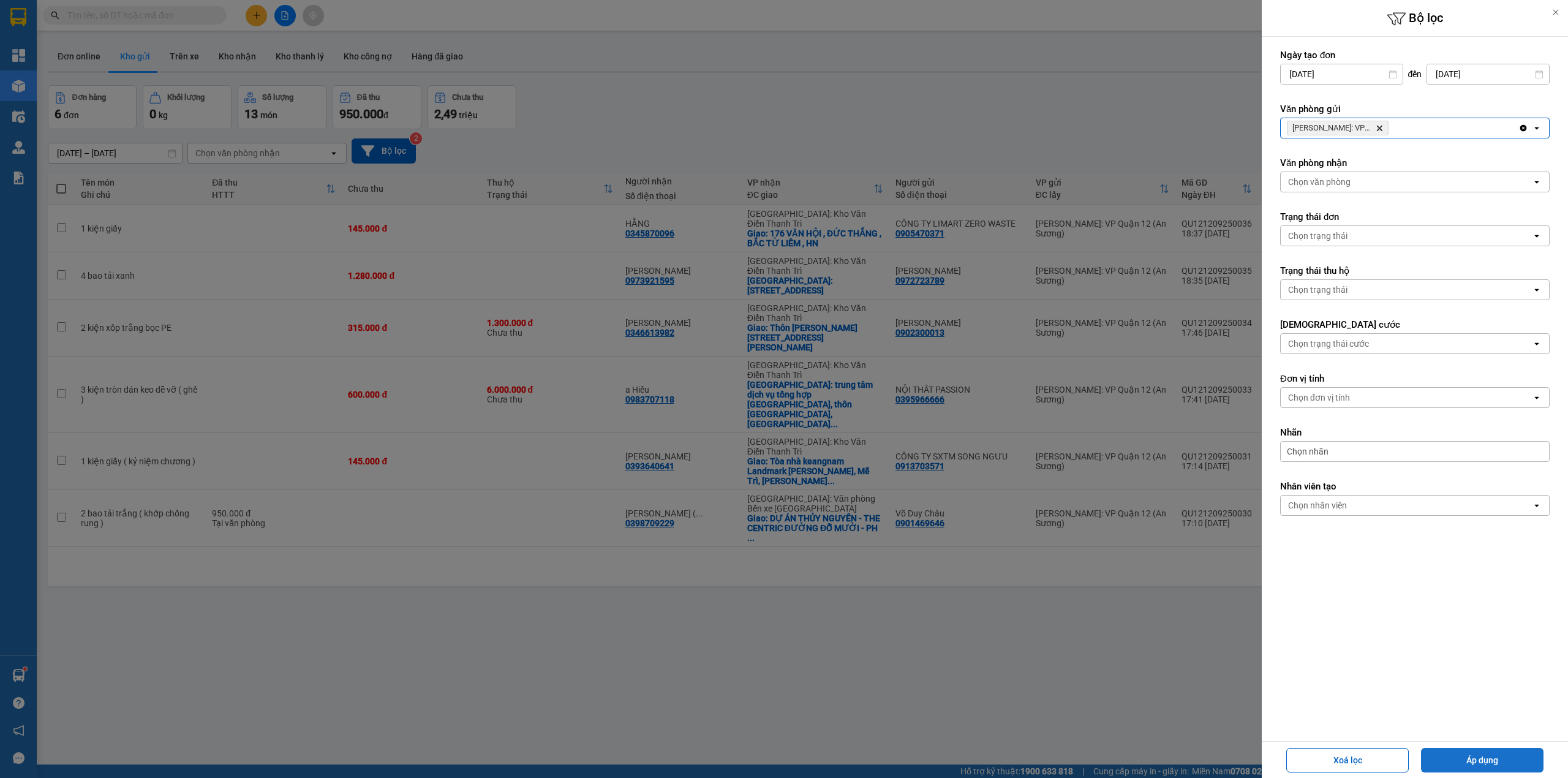
click at [1450, 750] on button "Áp dụng" at bounding box center [1482, 761] width 122 height 25
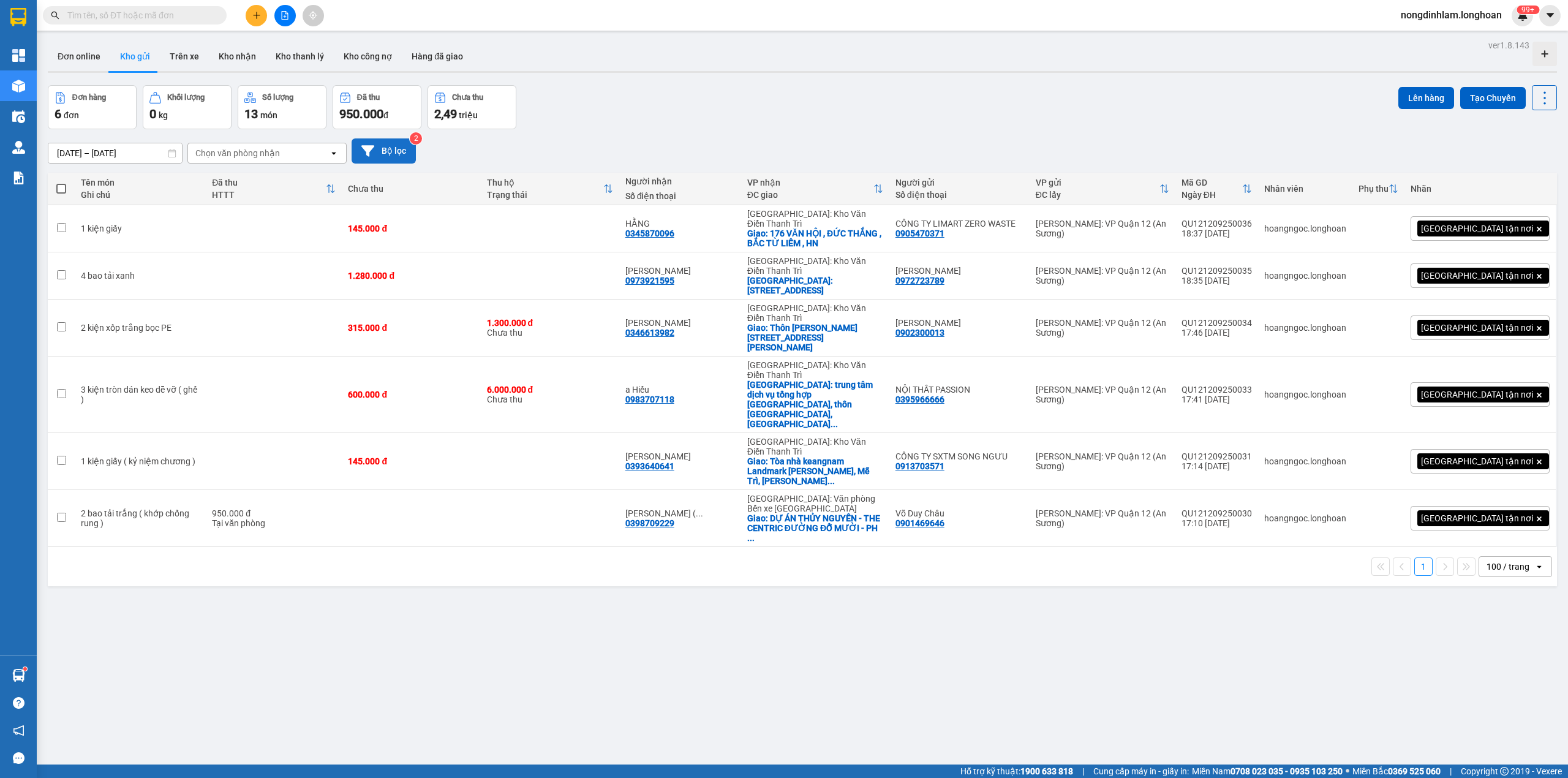
click at [404, 149] on button "Bộ lọc" at bounding box center [383, 151] width 64 height 25
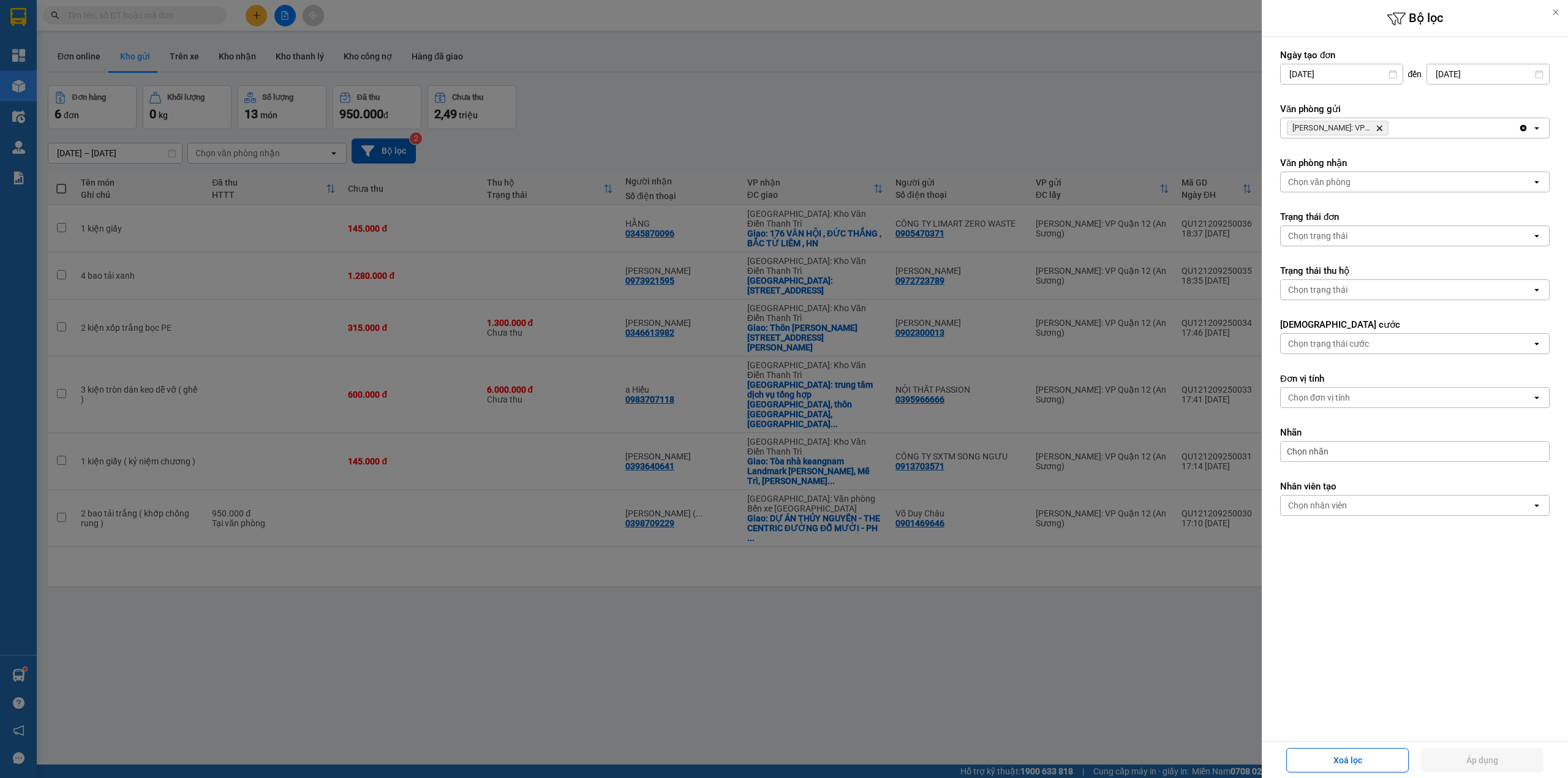
click at [1378, 128] on icon "Delete" at bounding box center [1379, 127] width 7 height 7
click at [1378, 128] on div "Chọn văn phòng" at bounding box center [1406, 128] width 251 height 19
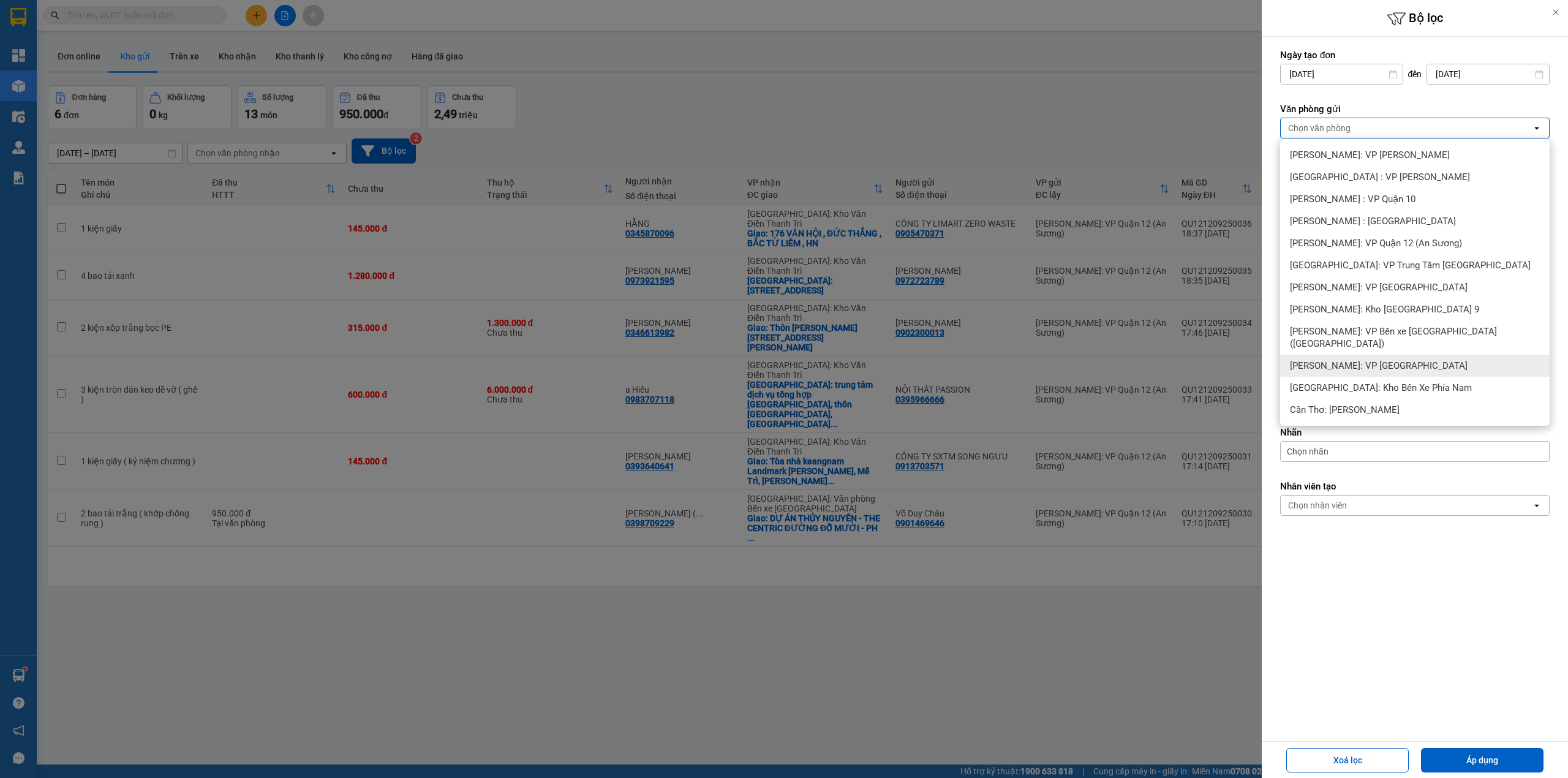
click at [1395, 360] on span "[PERSON_NAME]: VP [GEOGRAPHIC_DATA]" at bounding box center [1379, 365] width 178 height 12
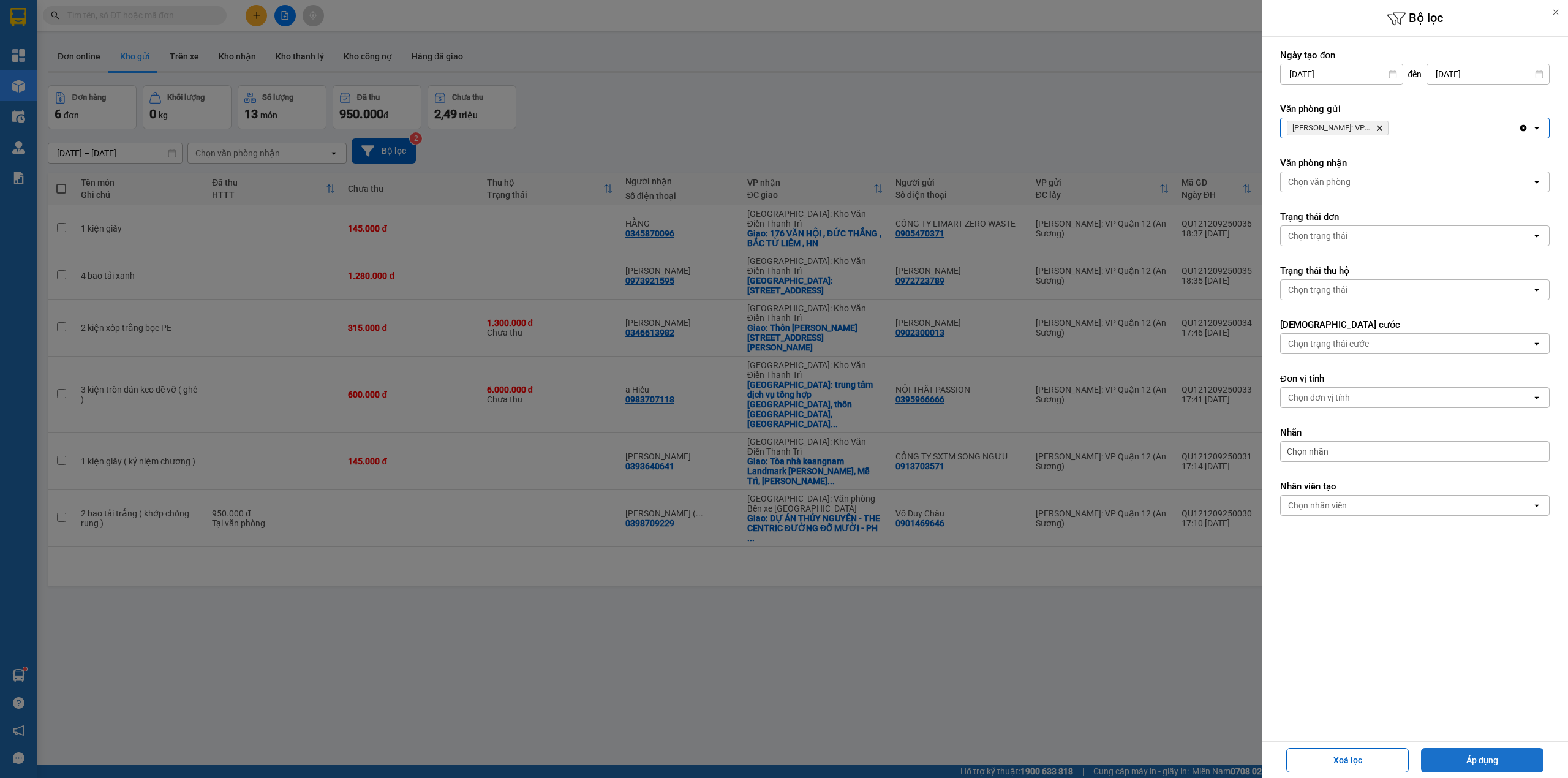
click at [1472, 758] on button "Áp dụng" at bounding box center [1482, 761] width 122 height 25
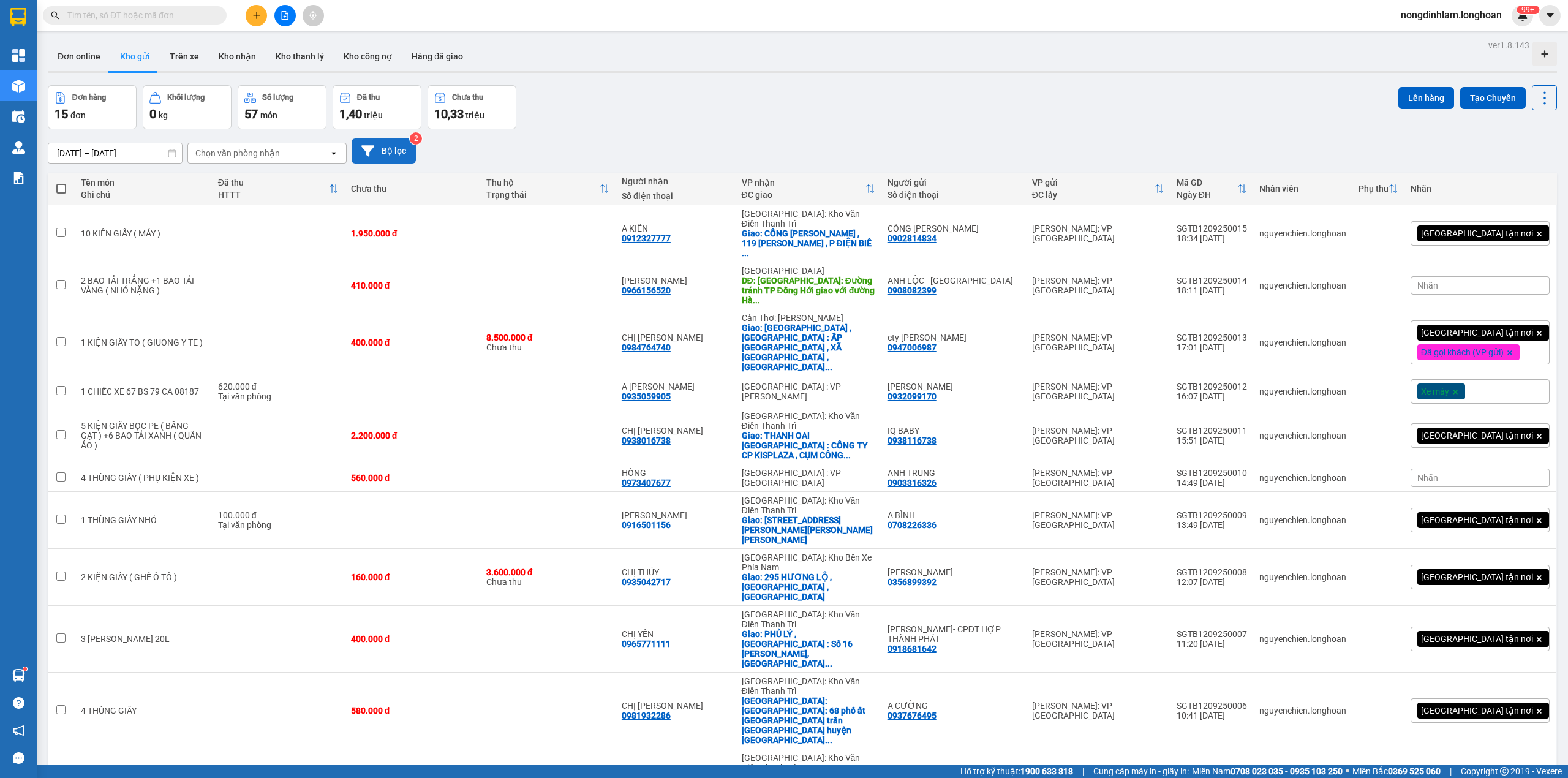
click at [396, 155] on button "Bộ lọc" at bounding box center [383, 151] width 64 height 25
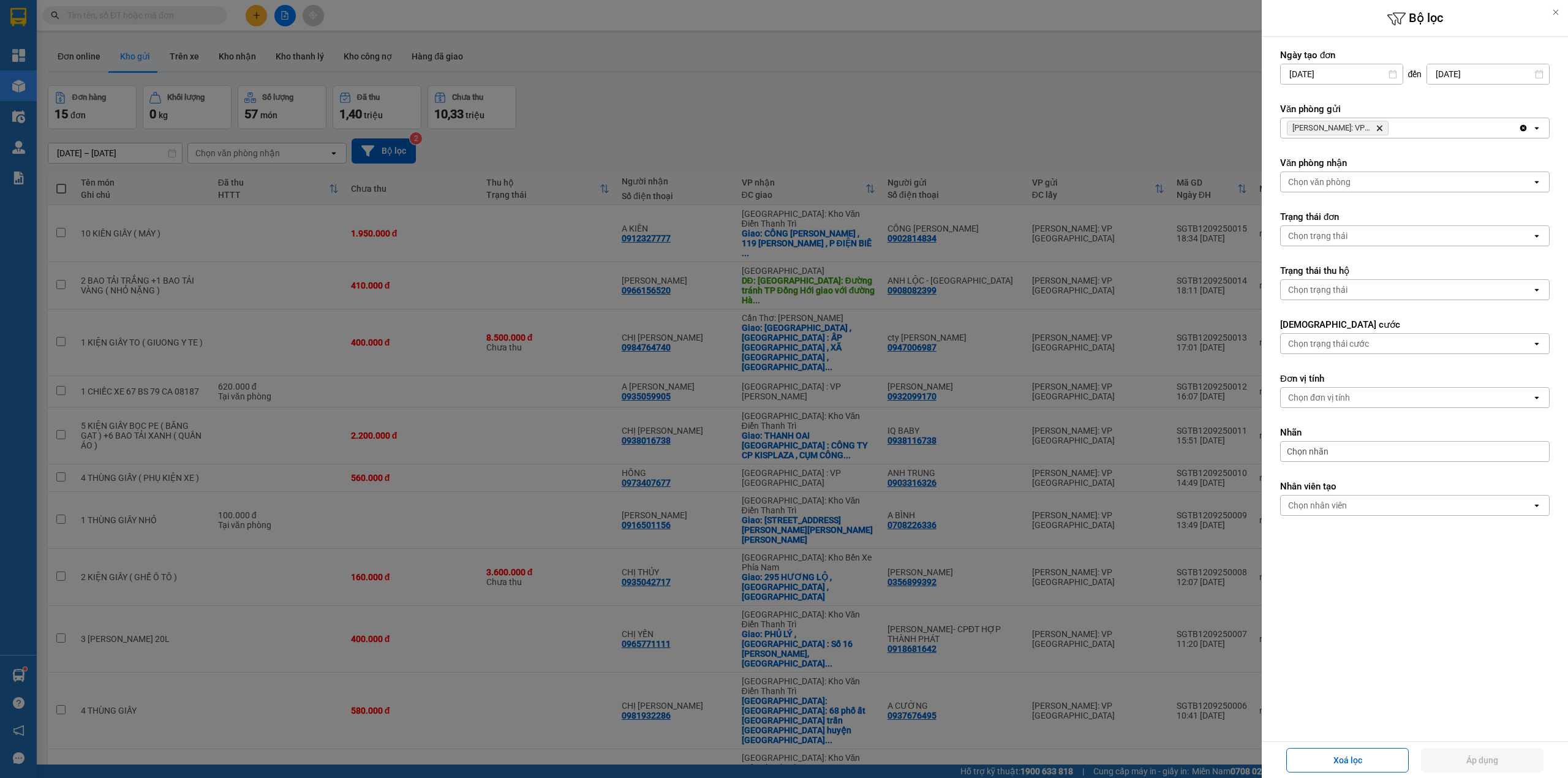
click at [1002, 6] on div at bounding box center [784, 389] width 1568 height 778
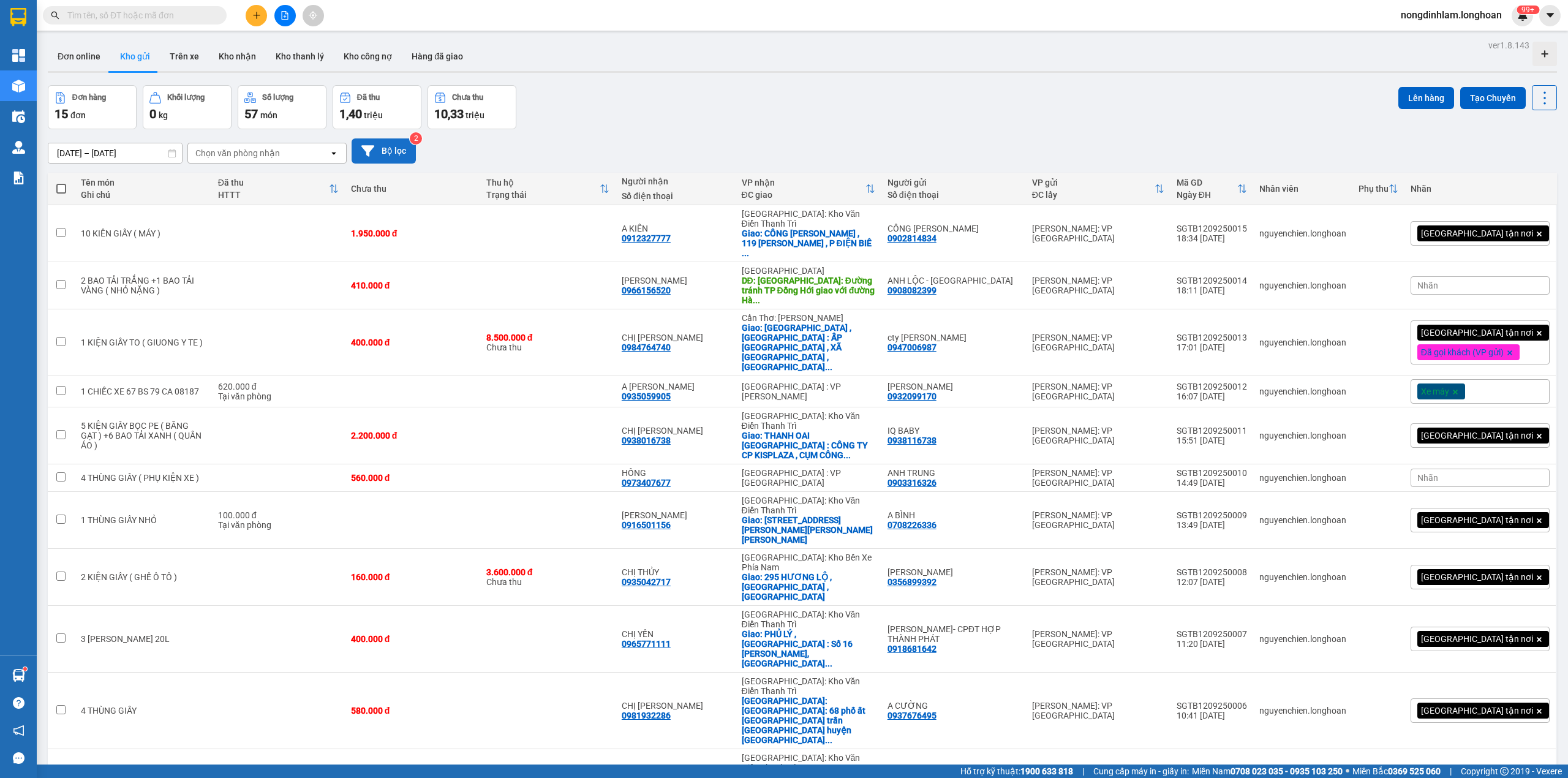
click at [398, 146] on button "Bộ lọc" at bounding box center [383, 151] width 64 height 25
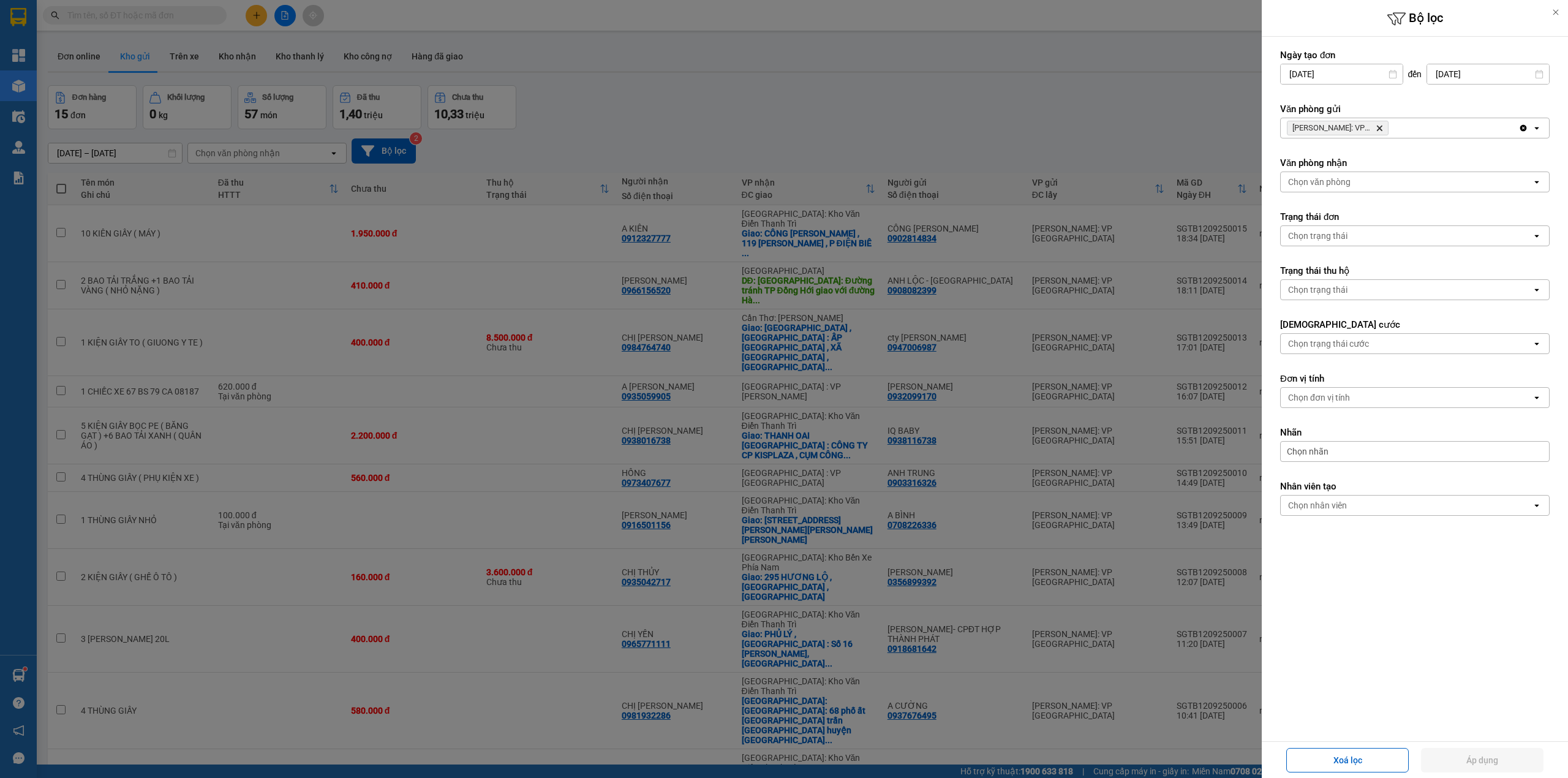
click at [1382, 129] on icon "Delete" at bounding box center [1379, 127] width 7 height 7
click at [1382, 129] on div "Chọn văn phòng" at bounding box center [1406, 128] width 251 height 19
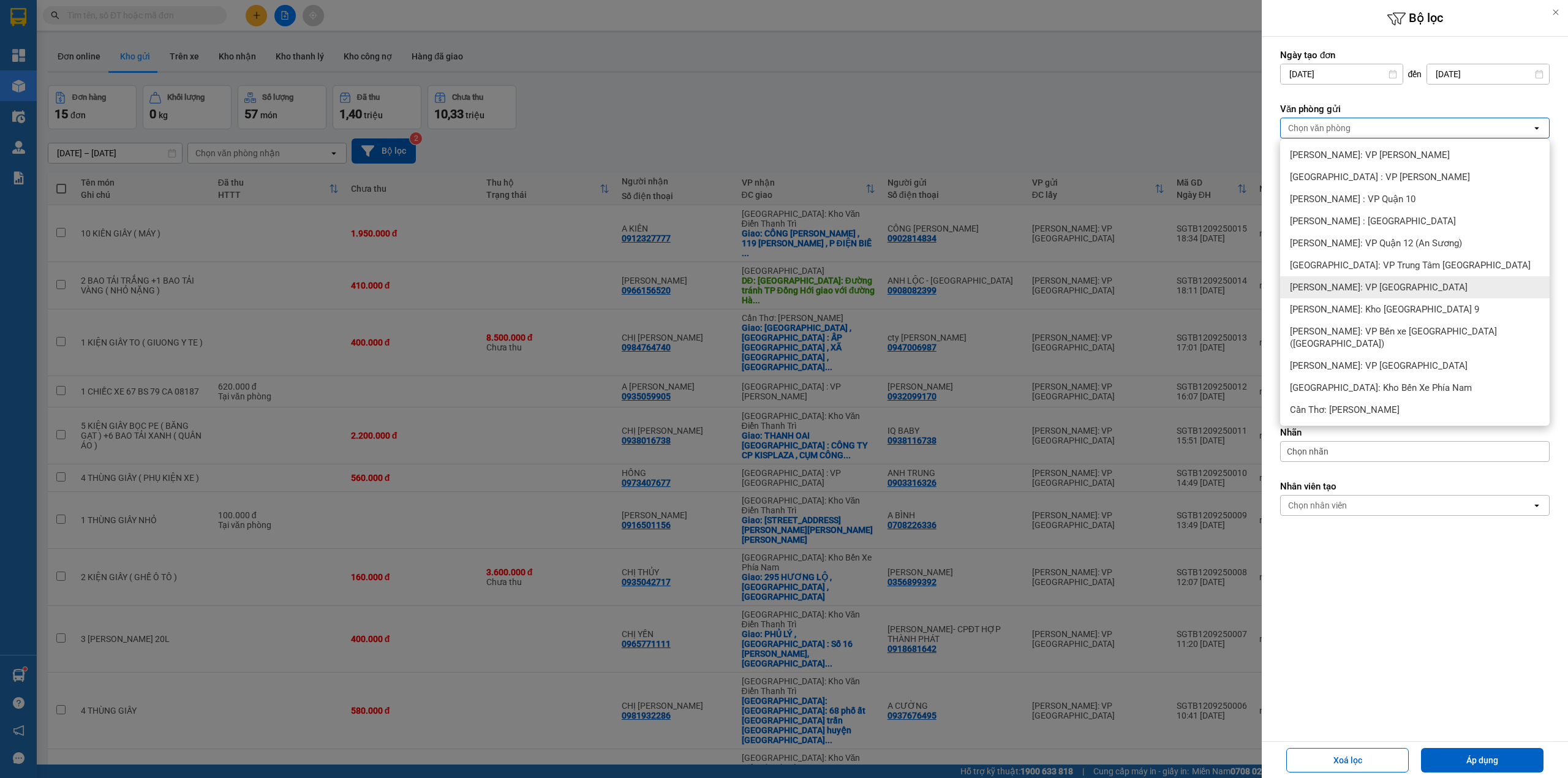
click at [1419, 288] on div "[PERSON_NAME]: VP [GEOGRAPHIC_DATA]" at bounding box center [1415, 287] width 270 height 22
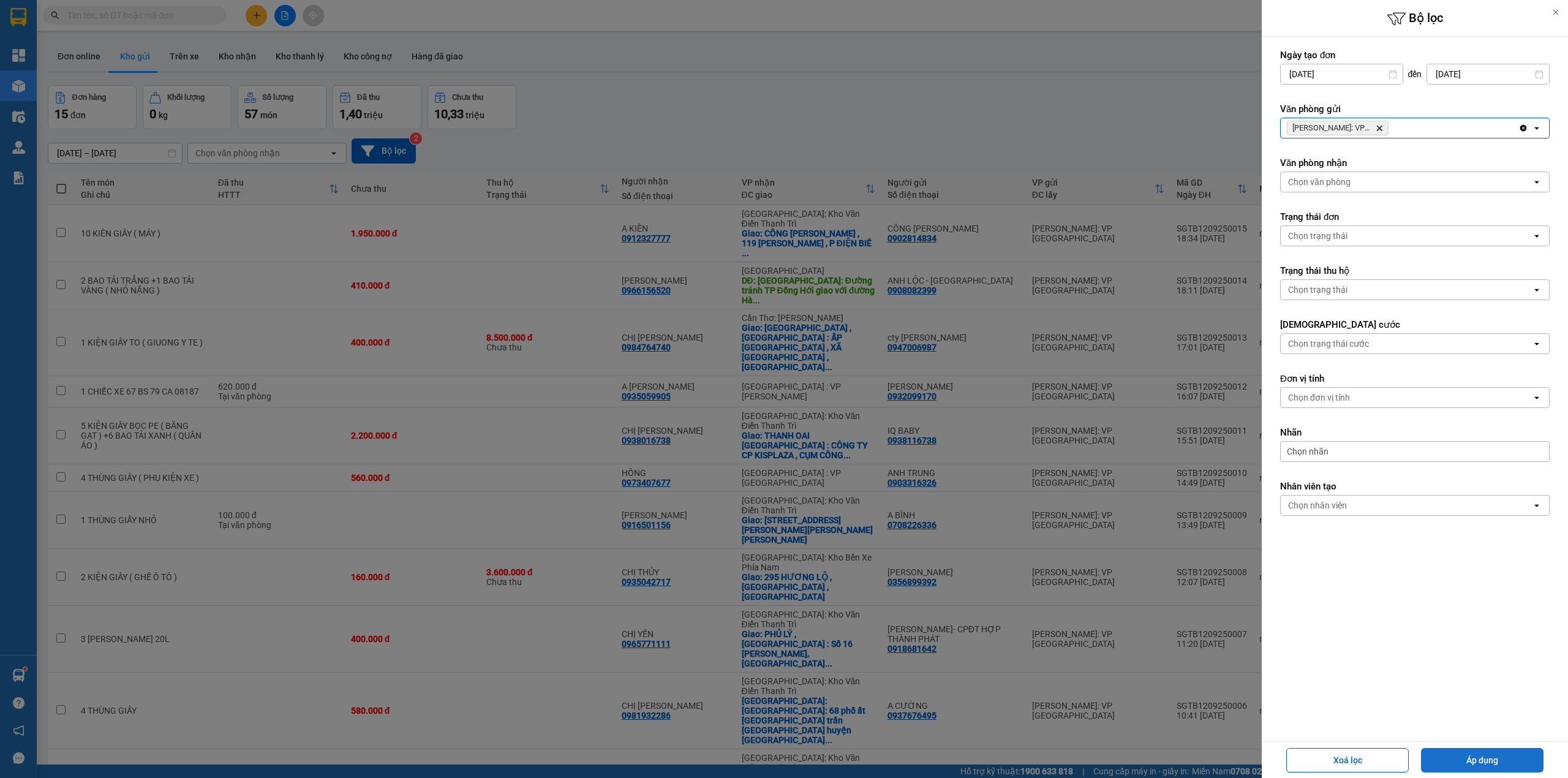
click at [1485, 760] on button "Áp dụng" at bounding box center [1482, 761] width 122 height 25
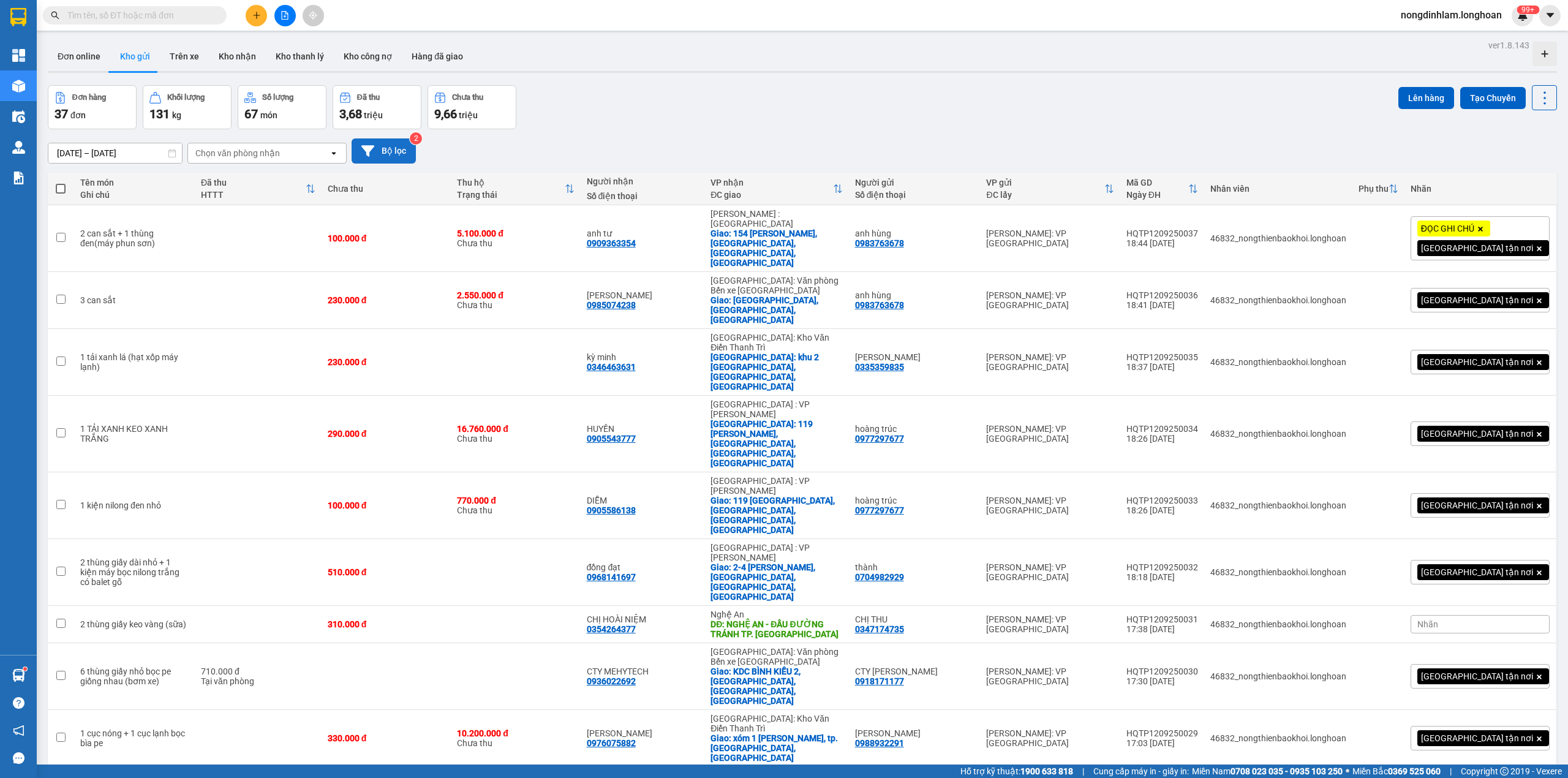
click at [380, 156] on button "Bộ lọc" at bounding box center [383, 151] width 64 height 25
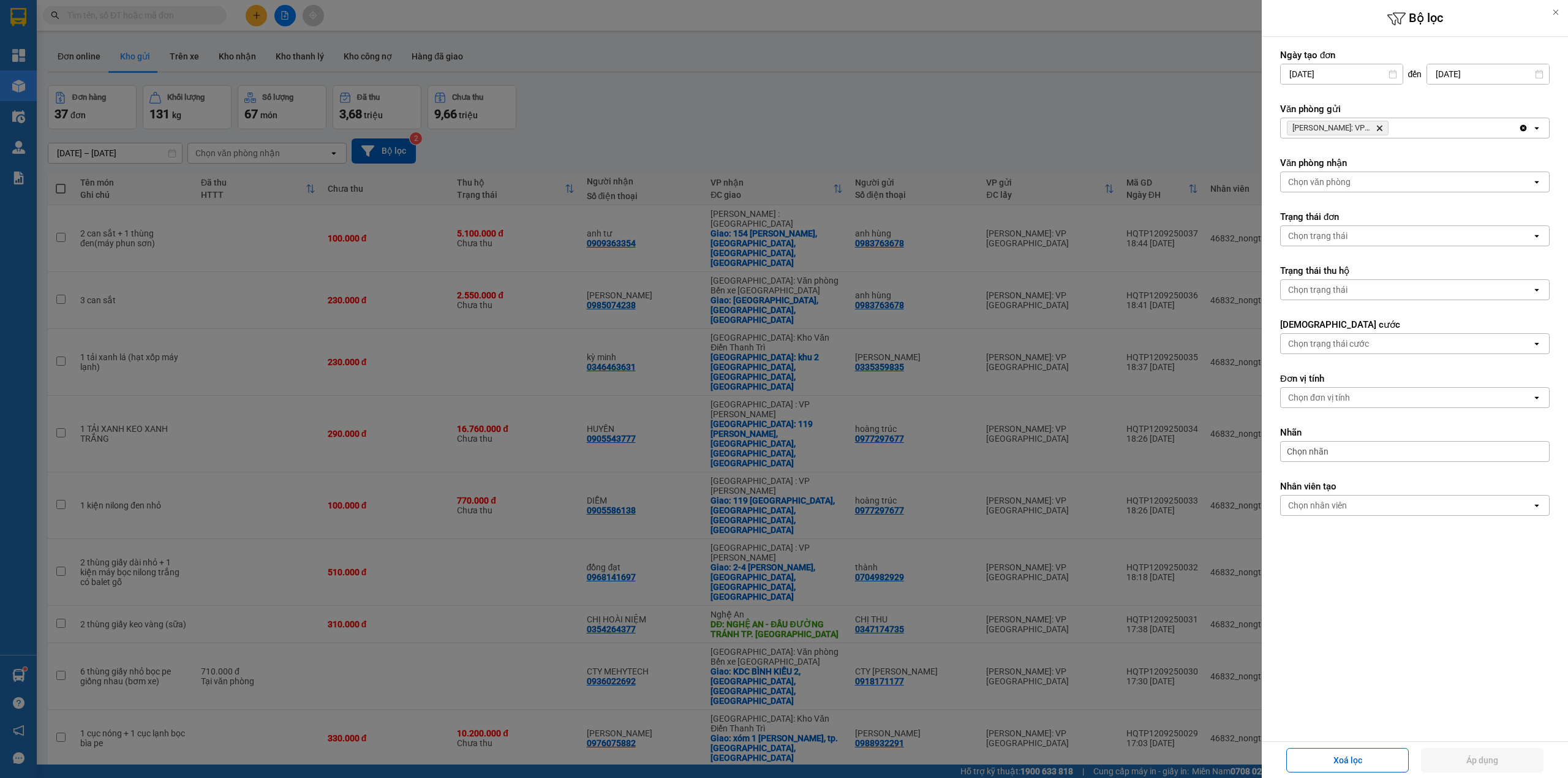
click at [1380, 126] on icon "Delete" at bounding box center [1379, 127] width 7 height 7
click at [1380, 126] on div "Hồ Chí Minh: VP Quận Tân Phú Delete" at bounding box center [1400, 128] width 238 height 19
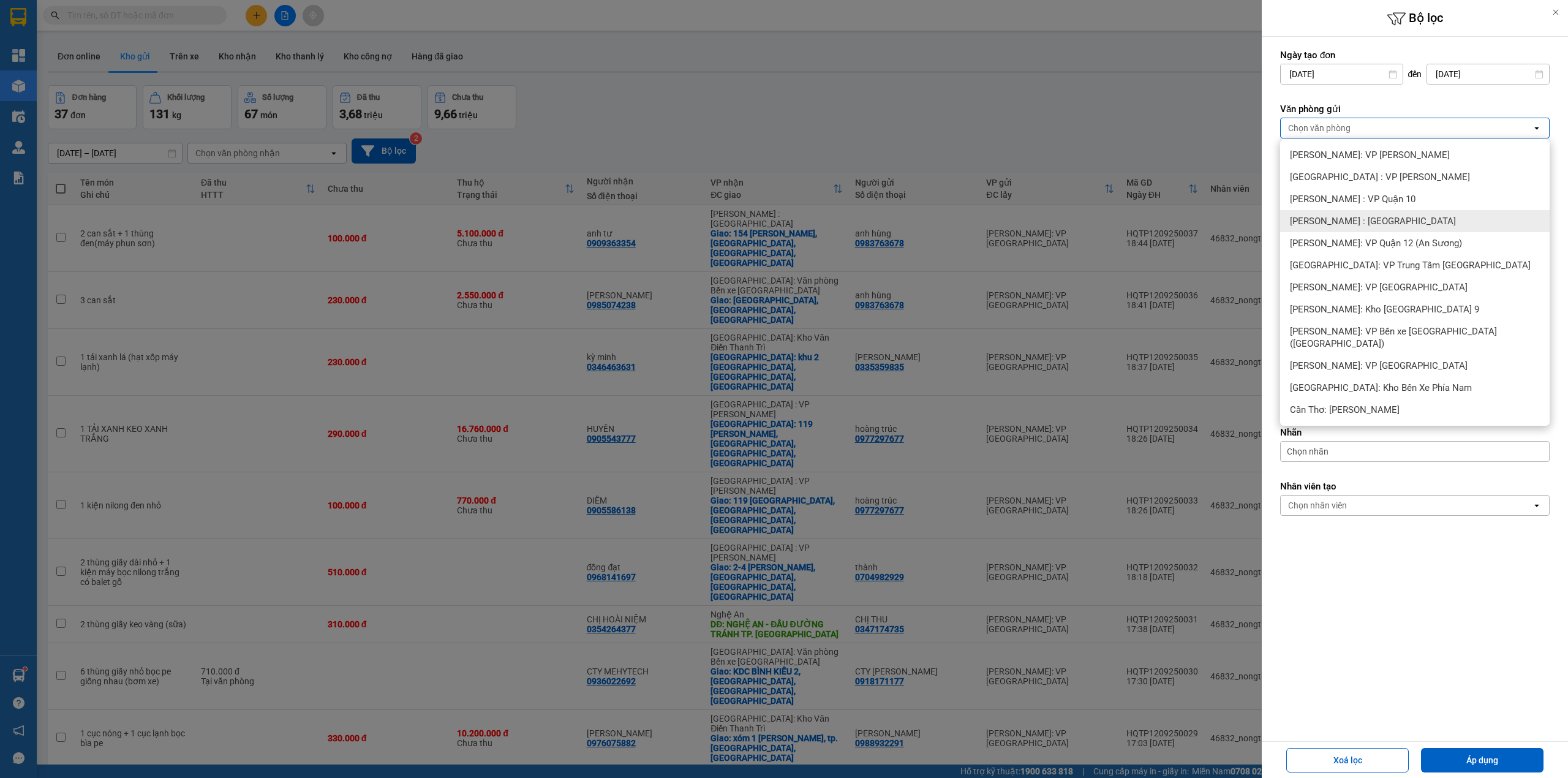
click at [1400, 224] on div "[PERSON_NAME] : [GEOGRAPHIC_DATA]" at bounding box center [1415, 221] width 270 height 22
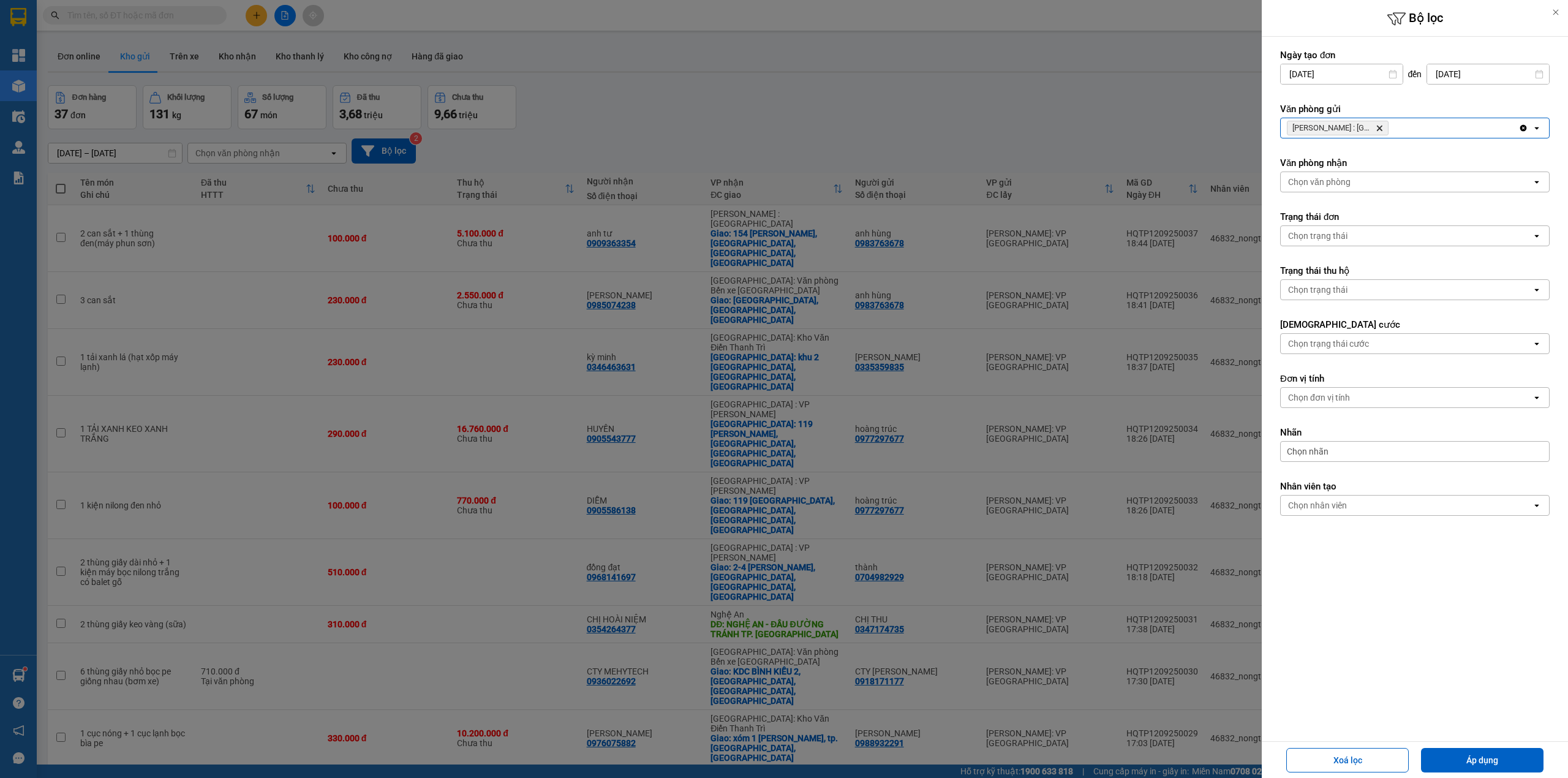
drag, startPoint x: 1488, startPoint y: 756, endPoint x: 1436, endPoint y: 733, distance: 56.9
click at [1488, 757] on button "Áp dụng" at bounding box center [1482, 761] width 122 height 25
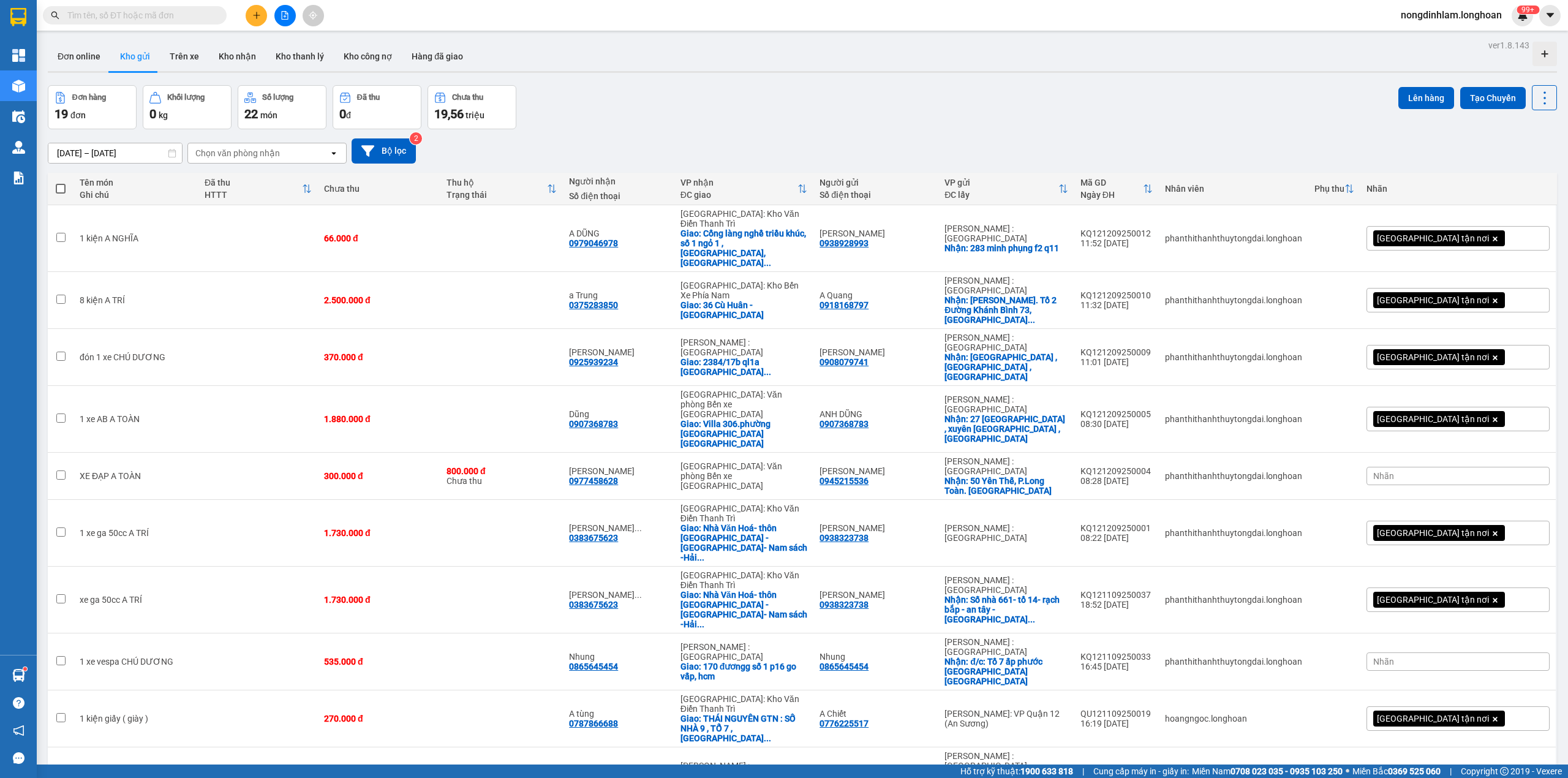
click at [281, 8] on button at bounding box center [285, 16] width 21 height 21
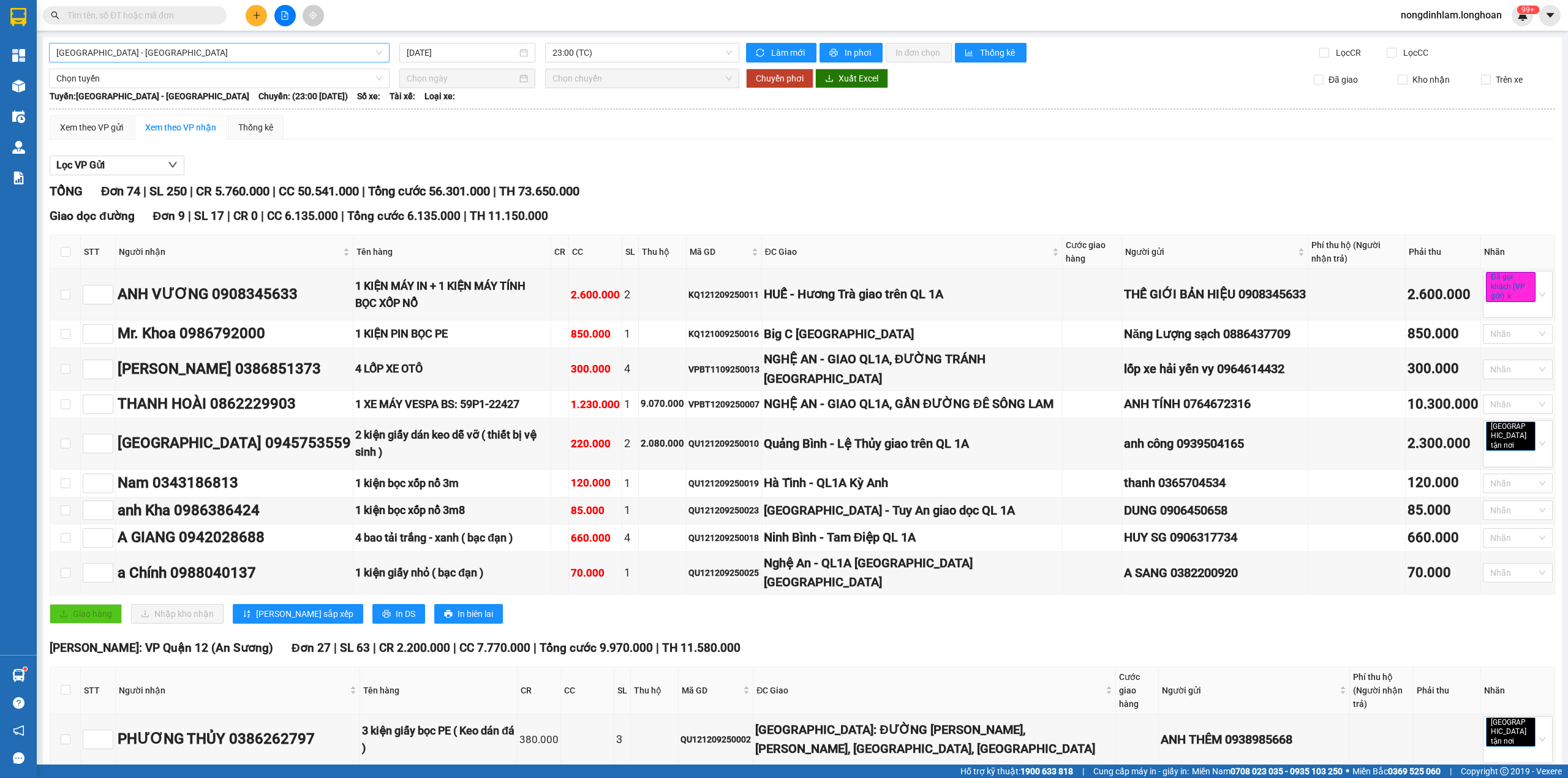
click at [185, 59] on span "[GEOGRAPHIC_DATA] - [GEOGRAPHIC_DATA]" at bounding box center [219, 52] width 326 height 18
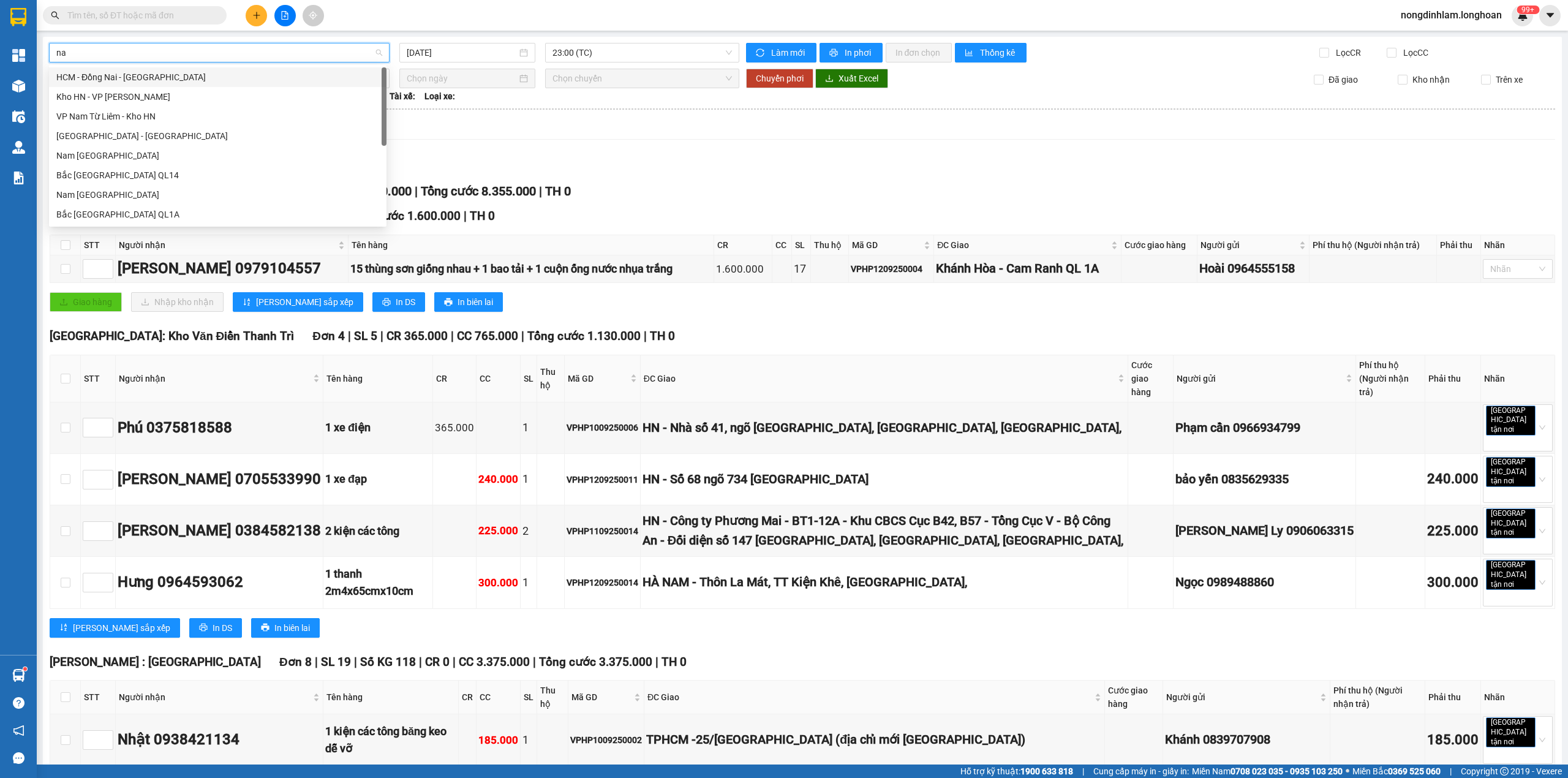
type input "nam"
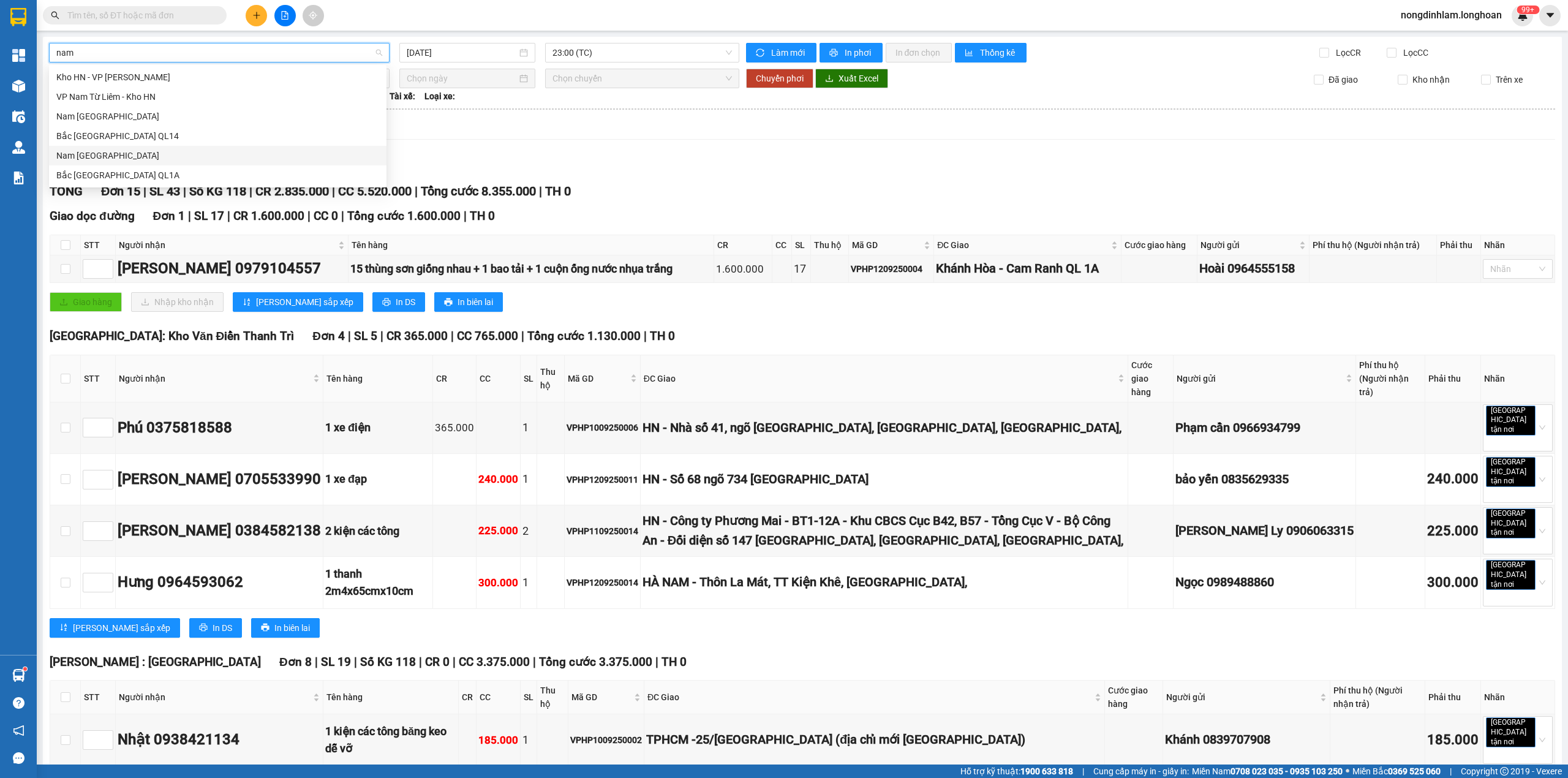
click at [159, 155] on div "Nam [GEOGRAPHIC_DATA]" at bounding box center [217, 155] width 323 height 14
type input "[DATE]"
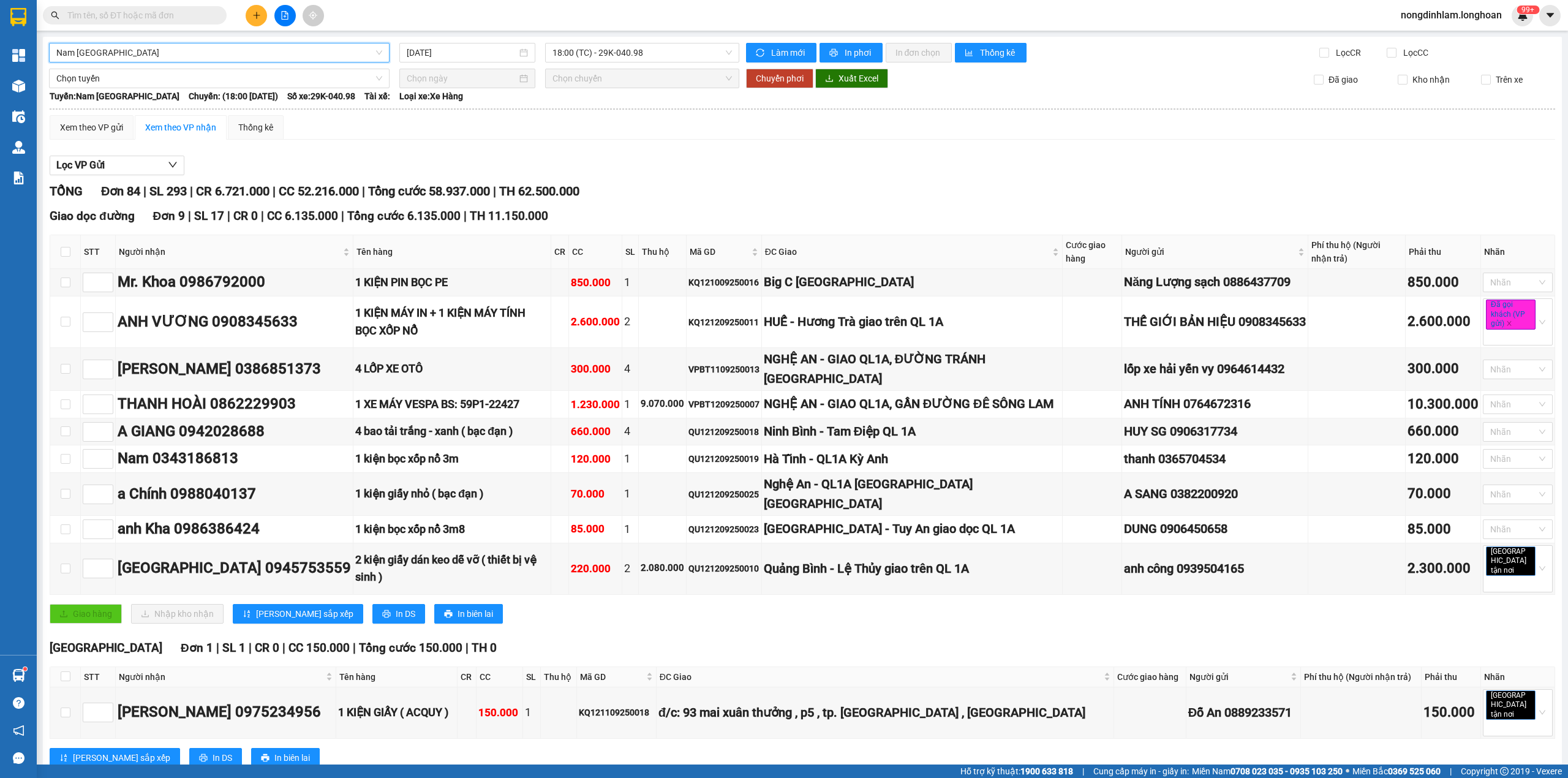
click at [466, 189] on span "Tổng cước 58.937.000" at bounding box center [429, 191] width 122 height 15
click at [839, 319] on div "HUẾ - Hương Trà giao trên QL 1A" at bounding box center [912, 321] width 296 height 19
drag, startPoint x: 839, startPoint y: 319, endPoint x: 926, endPoint y: 343, distance: 90.2
click at [841, 319] on div "HUẾ - Hương Trà giao trên QL 1A" at bounding box center [912, 321] width 296 height 19
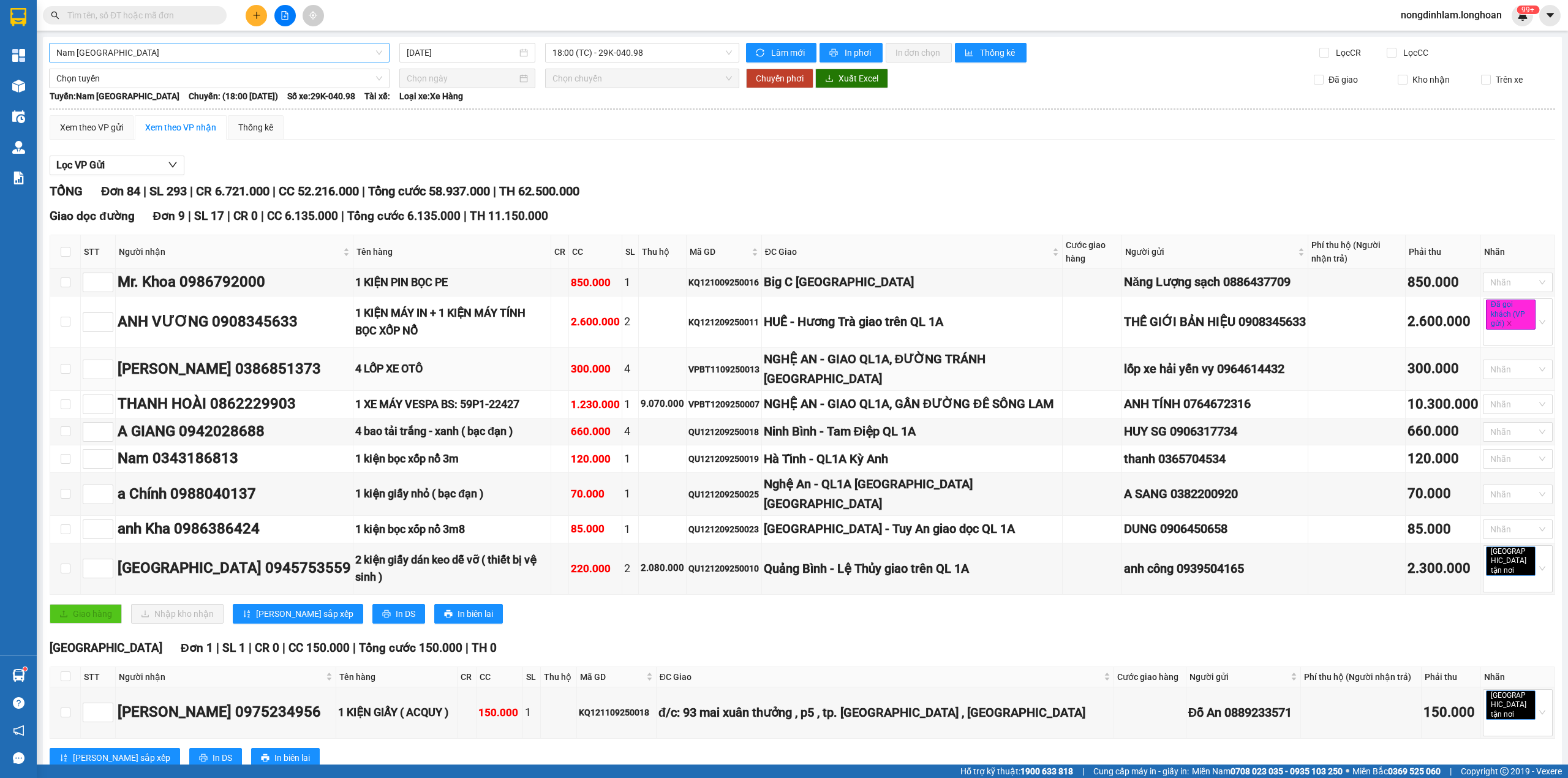
click at [918, 356] on div "NGHỆ AN - GIAO QL1A, ĐƯỜNG TRÁNH [GEOGRAPHIC_DATA]" at bounding box center [912, 369] width 296 height 39
click at [879, 411] on div "NGHỆ AN - GIAO QL1A, GẦN ĐƯỜNG ĐÊ SÔNG LAM" at bounding box center [912, 404] width 296 height 19
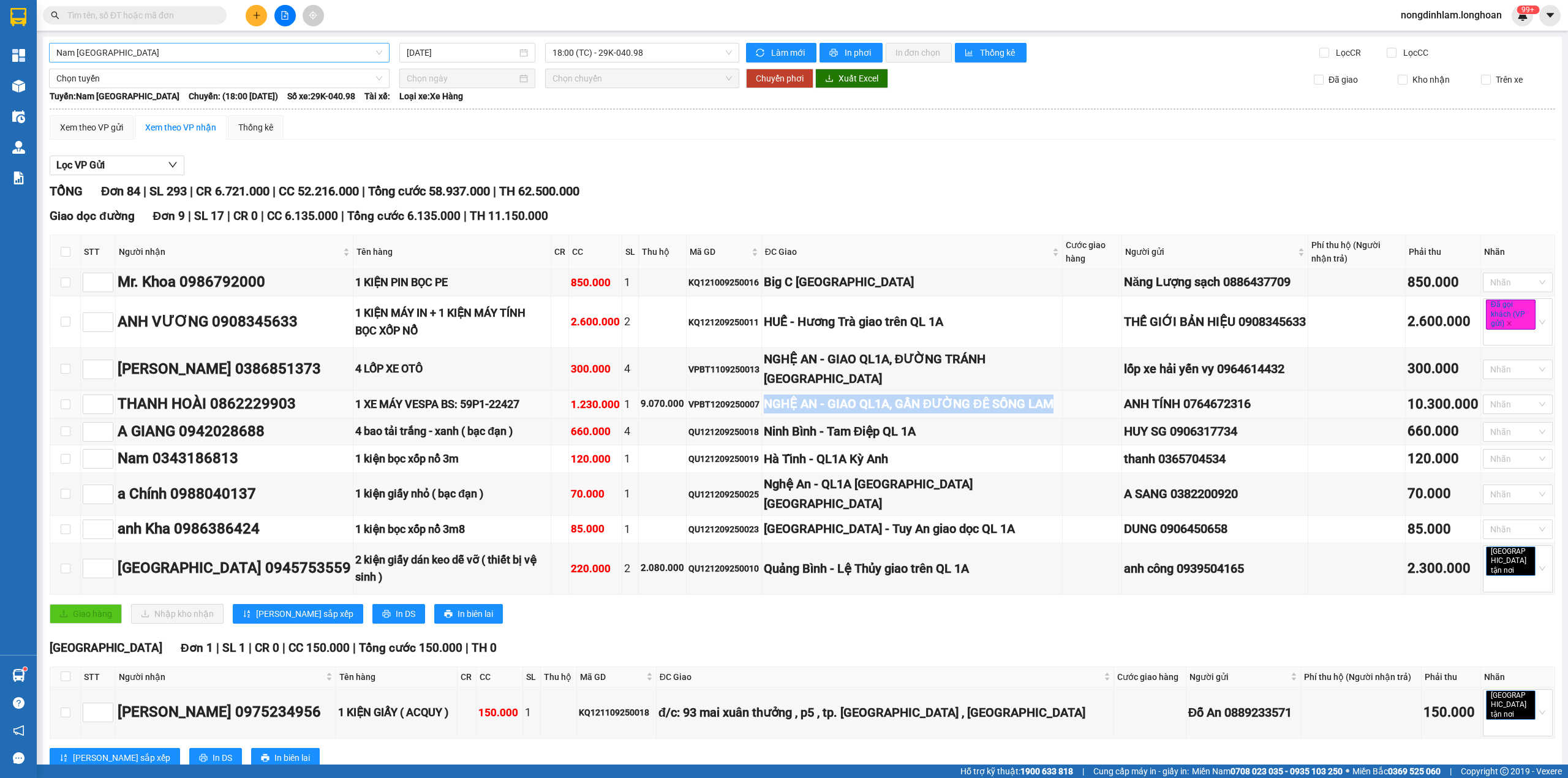
click at [879, 411] on div "NGHỆ AN - GIAO QL1A, GẦN ĐƯỜNG ĐÊ SÔNG LAM" at bounding box center [912, 404] width 296 height 19
click at [855, 446] on td "Ninh Bình - Tam Điệp QL 1A" at bounding box center [912, 432] width 301 height 28
click at [860, 506] on div "Nghệ An - QL1A [GEOGRAPHIC_DATA] [GEOGRAPHIC_DATA]" at bounding box center [912, 494] width 296 height 39
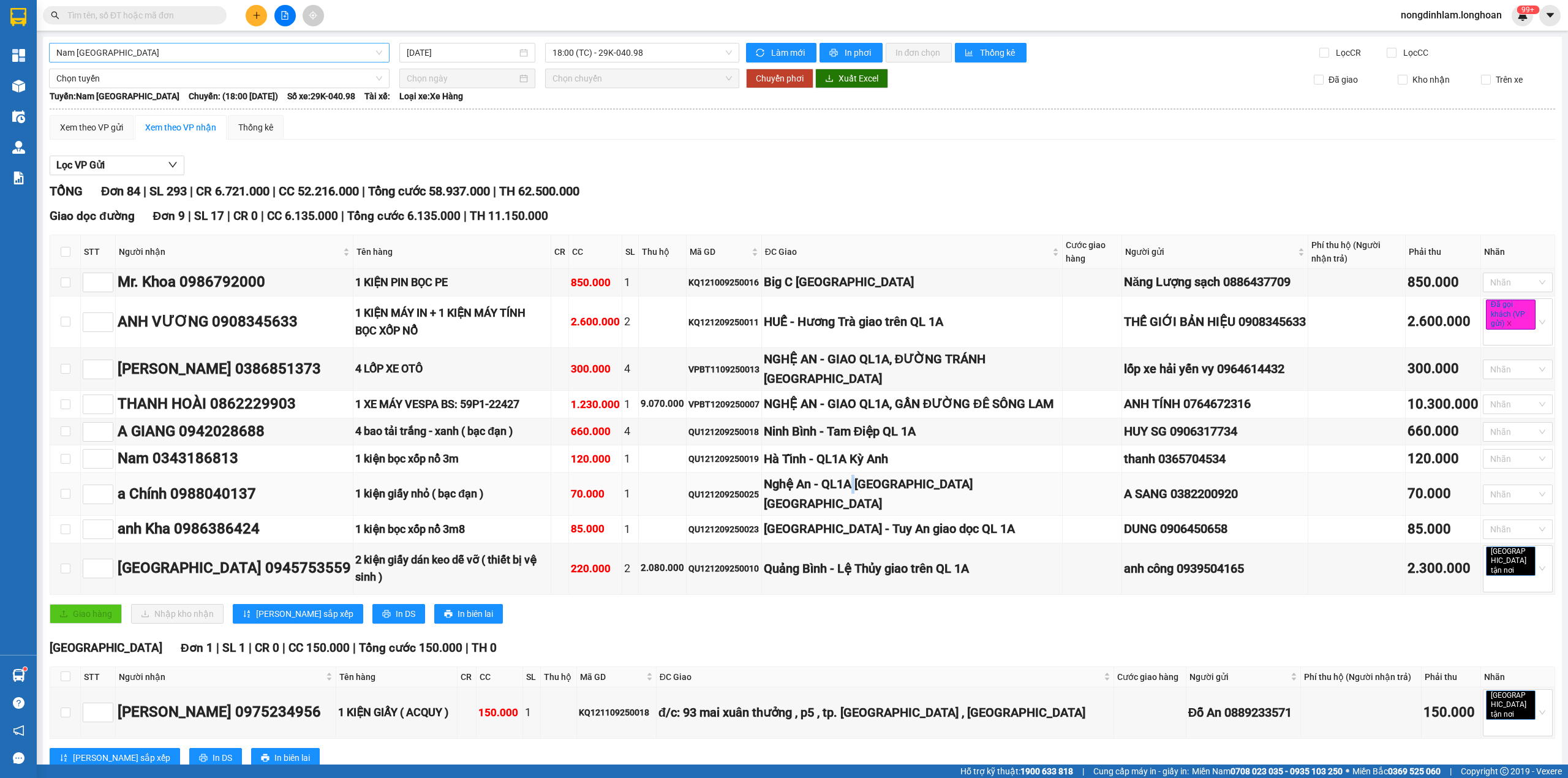
click at [860, 506] on div "Nghệ An - QL1A [GEOGRAPHIC_DATA] [GEOGRAPHIC_DATA]" at bounding box center [912, 494] width 296 height 39
click at [842, 539] on div "[GEOGRAPHIC_DATA] - Tuy An giao dọc QL 1A" at bounding box center [912, 528] width 296 height 19
click at [841, 539] on div "[GEOGRAPHIC_DATA] - Tuy An giao dọc QL 1A" at bounding box center [912, 528] width 296 height 19
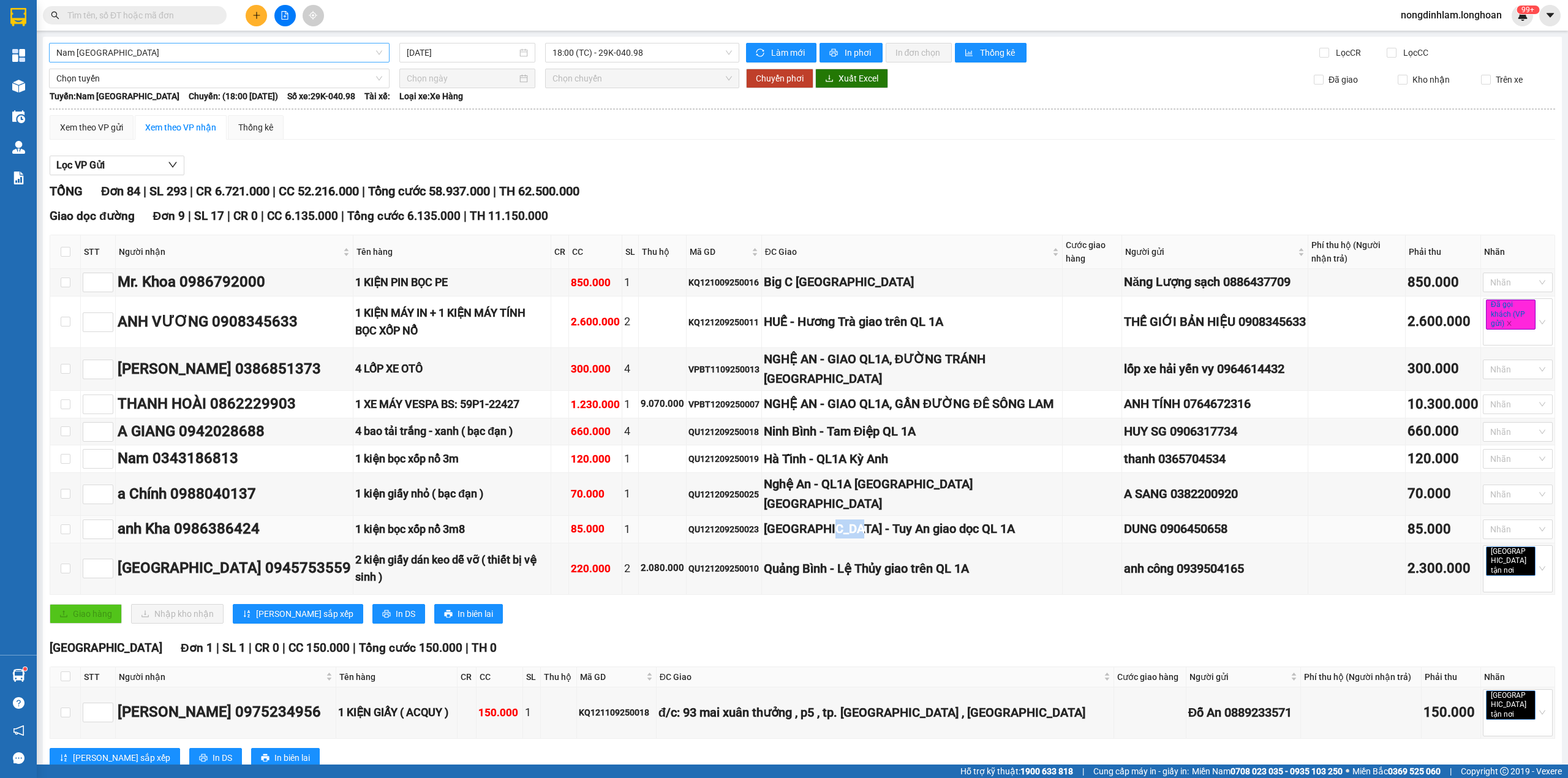
click at [839, 539] on div "[GEOGRAPHIC_DATA] - Tuy An giao dọc QL 1A" at bounding box center [912, 528] width 296 height 19
click at [839, 539] on div "[GEOGRAPHIC_DATA] - Tuy An giao dọc QL 1A" at bounding box center [912, 528] width 296 height 19
type input "1"
click at [109, 528] on span "up" at bounding box center [106, 526] width 7 height 7
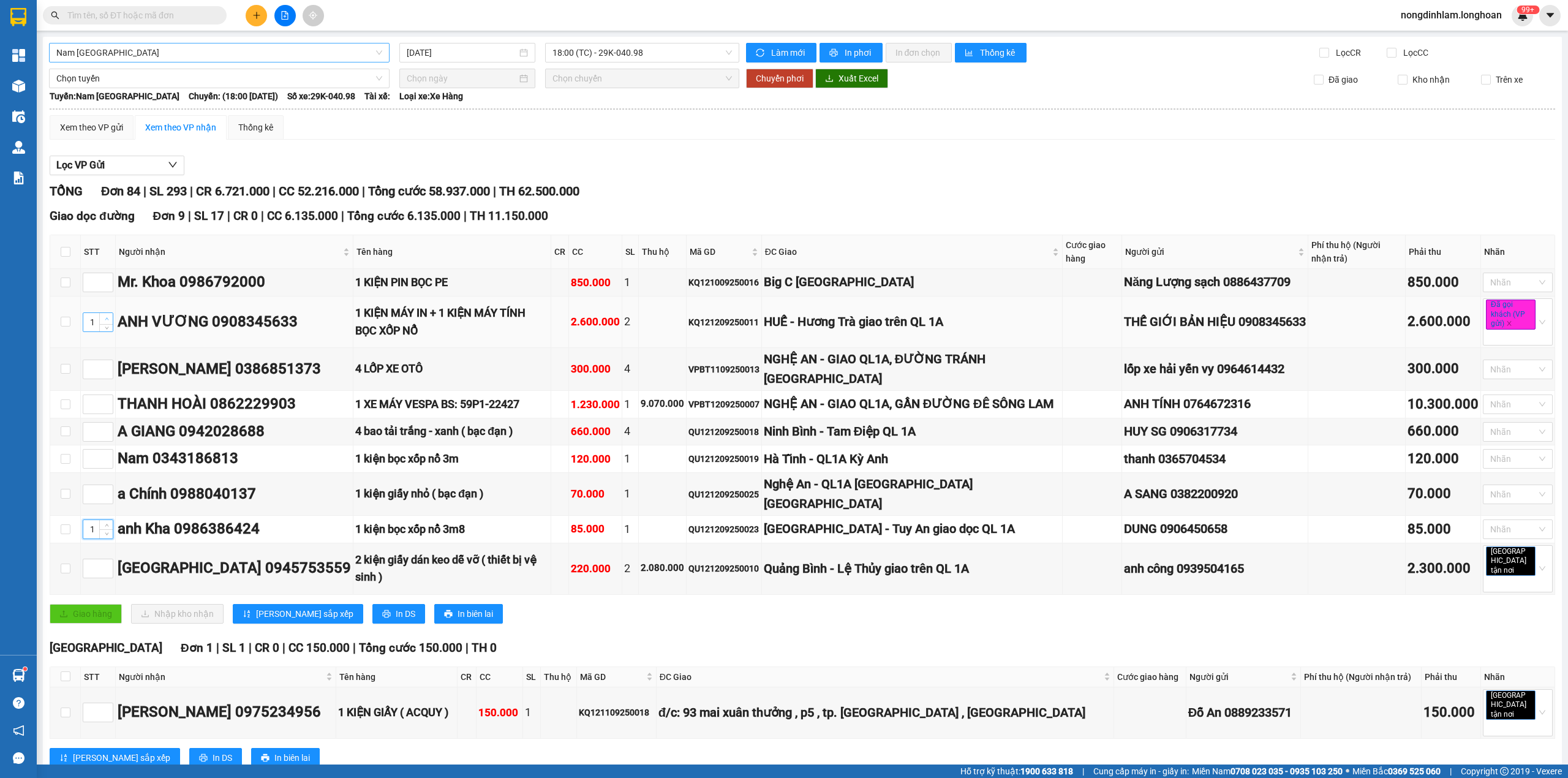
click at [106, 318] on span "up" at bounding box center [106, 319] width 7 height 7
type input "2"
click at [106, 318] on span "up" at bounding box center [106, 319] width 7 height 7
click at [270, 609] on span "[PERSON_NAME] sắp xếp" at bounding box center [305, 614] width 98 height 14
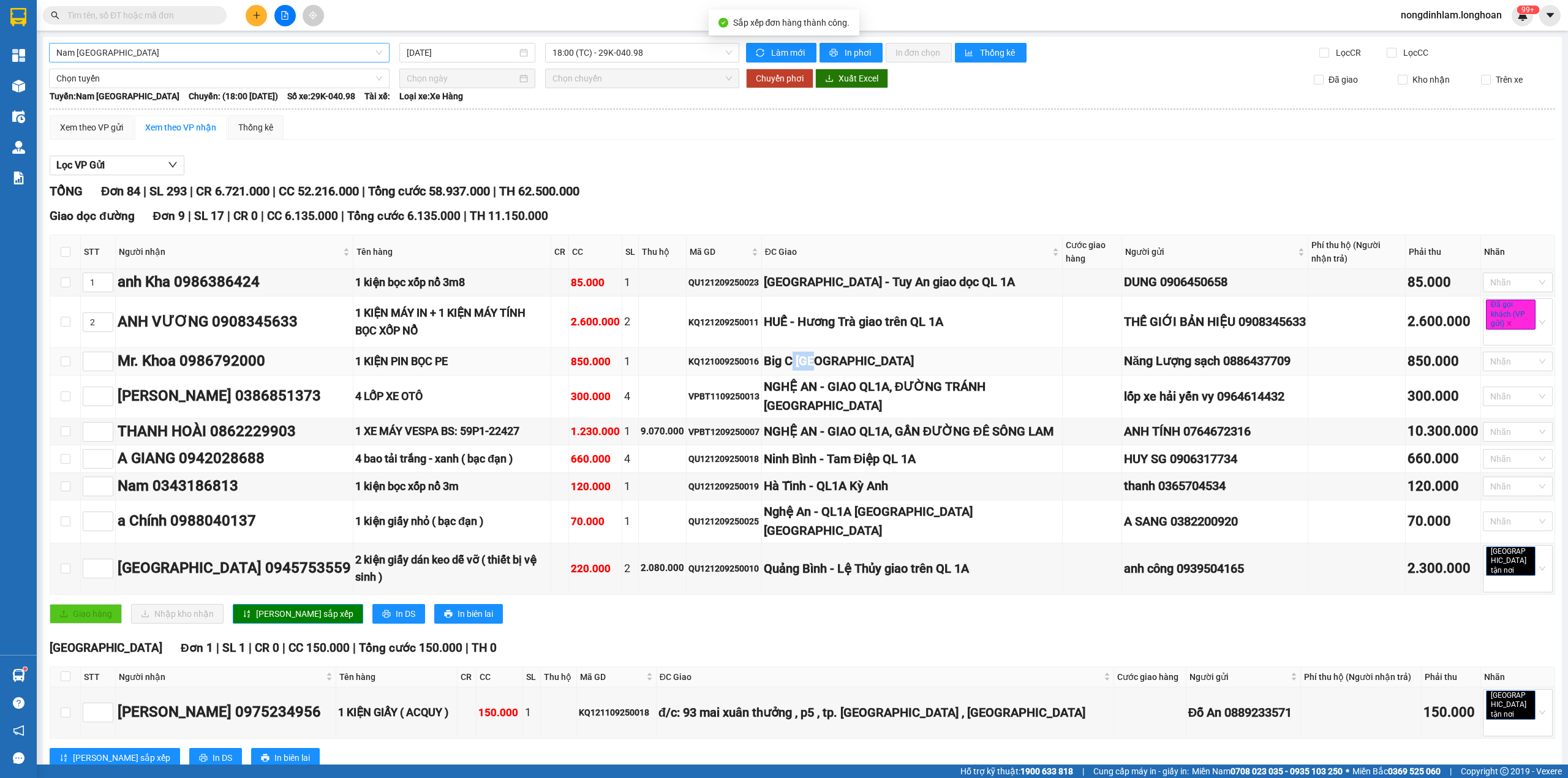
drag, startPoint x: 795, startPoint y: 373, endPoint x: 817, endPoint y: 369, distance: 22.4
click at [817, 369] on div "Big C [GEOGRAPHIC_DATA]" at bounding box center [912, 361] width 296 height 19
drag, startPoint x: 789, startPoint y: 488, endPoint x: 842, endPoint y: 485, distance: 53.1
click at [842, 473] on td "Ninh Bình - Tam Điệp QL 1A" at bounding box center [912, 459] width 301 height 28
drag, startPoint x: 806, startPoint y: 513, endPoint x: 834, endPoint y: 515, distance: 28.1
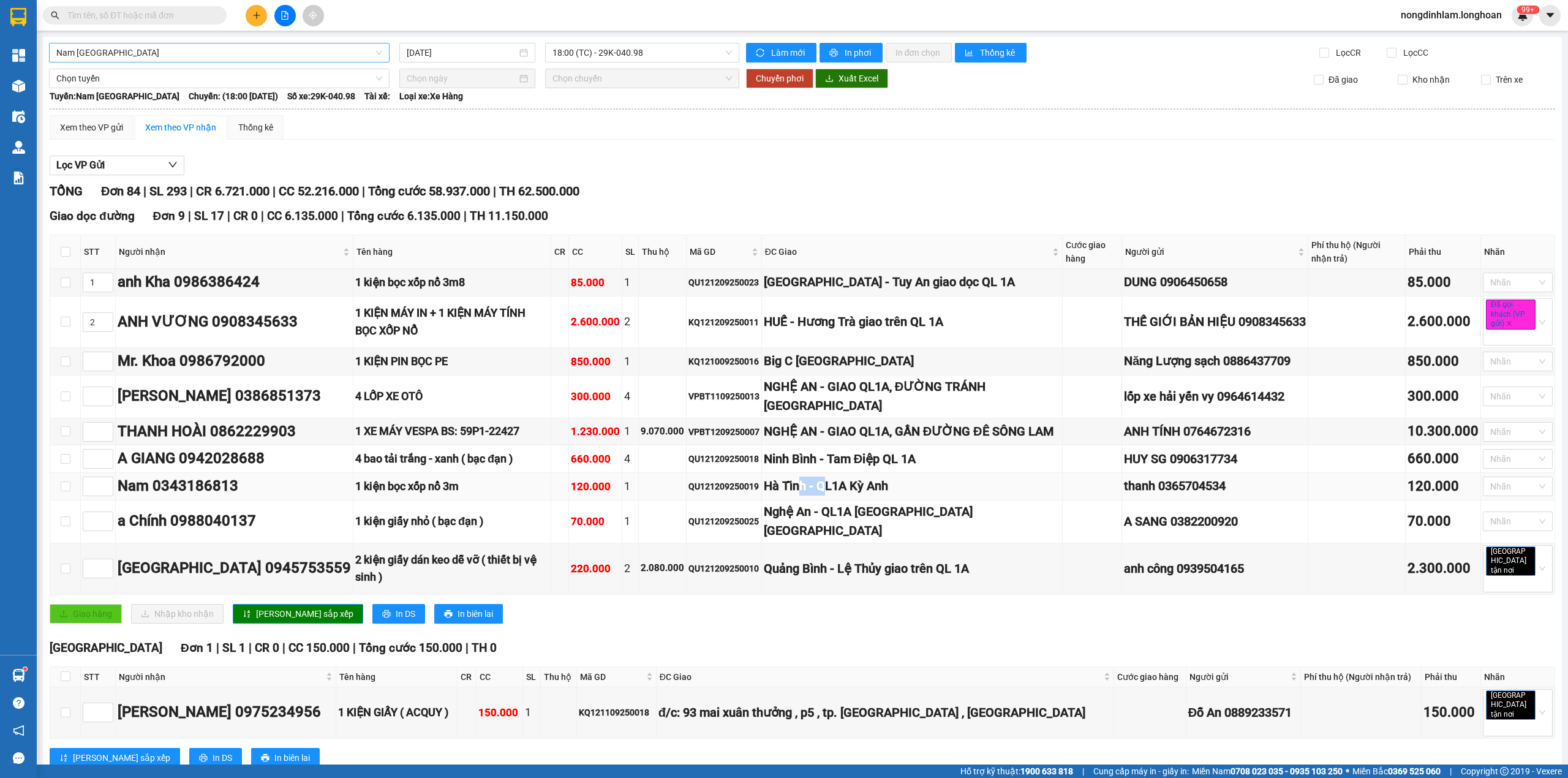
click at [834, 495] on div "Hà Tĩnh - QL1A Kỳ Anh" at bounding box center [912, 486] width 296 height 19
drag, startPoint x: 826, startPoint y: 563, endPoint x: 850, endPoint y: 563, distance: 24.0
click at [850, 563] on div "Quảng Bình - Lệ Thủy giao trên QL 1A" at bounding box center [912, 568] width 296 height 19
click at [109, 563] on icon "up" at bounding box center [107, 565] width 5 height 5
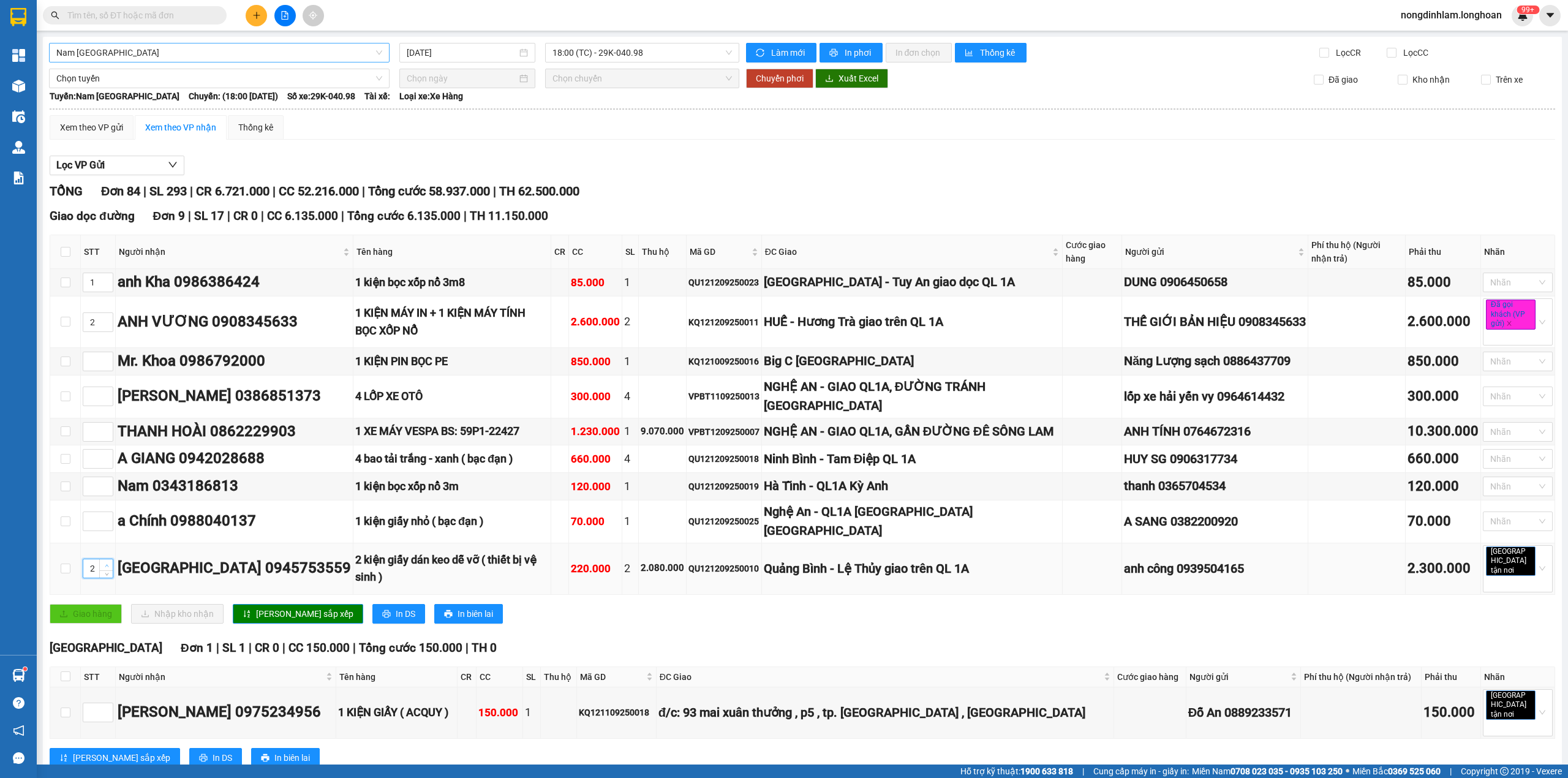
type input "3"
click at [109, 563] on icon "up" at bounding box center [107, 565] width 5 height 5
click at [277, 607] on span "[PERSON_NAME] sắp xếp" at bounding box center [305, 614] width 98 height 14
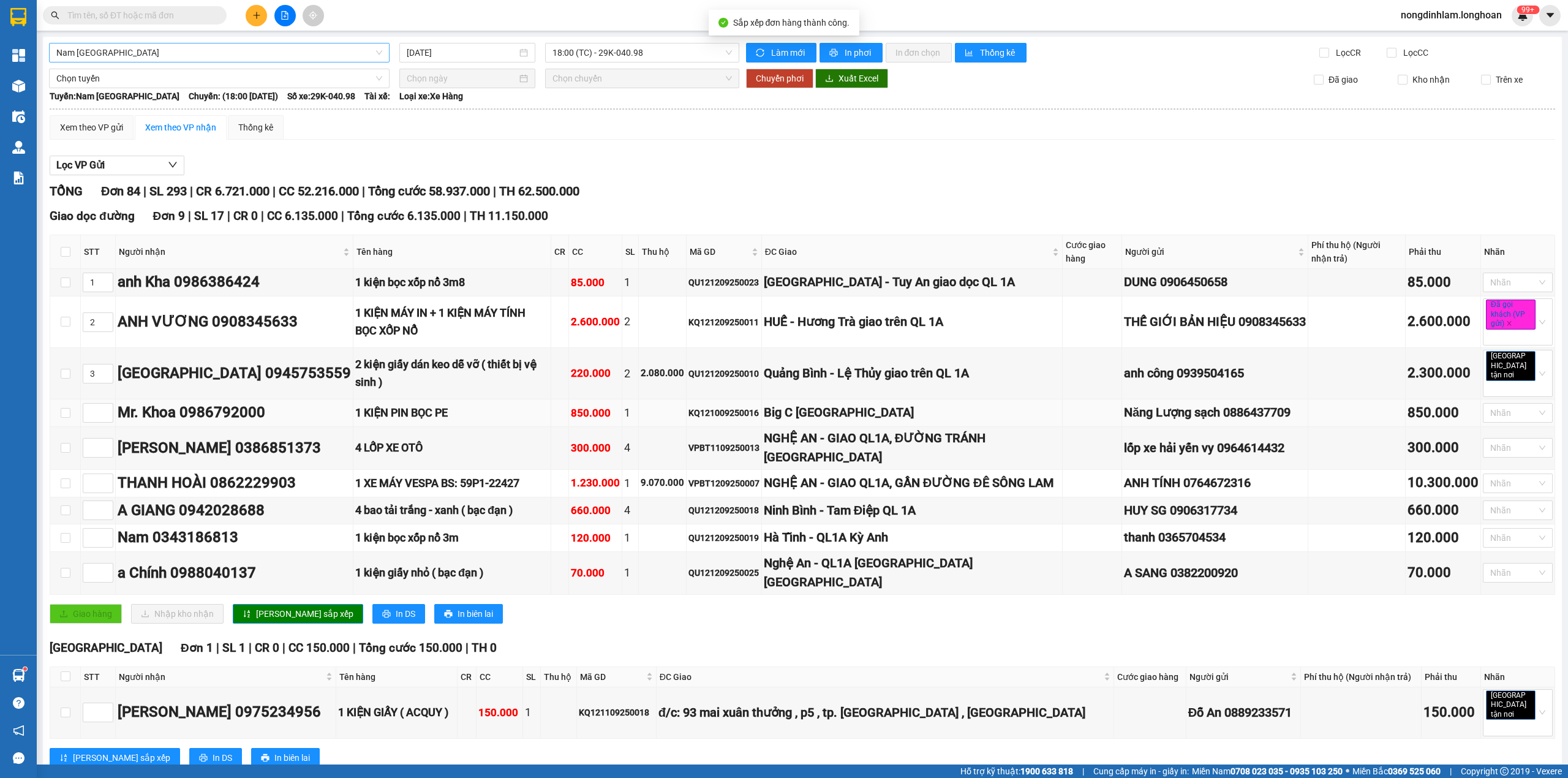
click at [809, 405] on div "Big C [GEOGRAPHIC_DATA]" at bounding box center [912, 412] width 296 height 19
click at [824, 429] on div "NGHỆ AN - GIAO QL1A, ĐƯỜNG TRÁNH [GEOGRAPHIC_DATA]" at bounding box center [912, 448] width 296 height 39
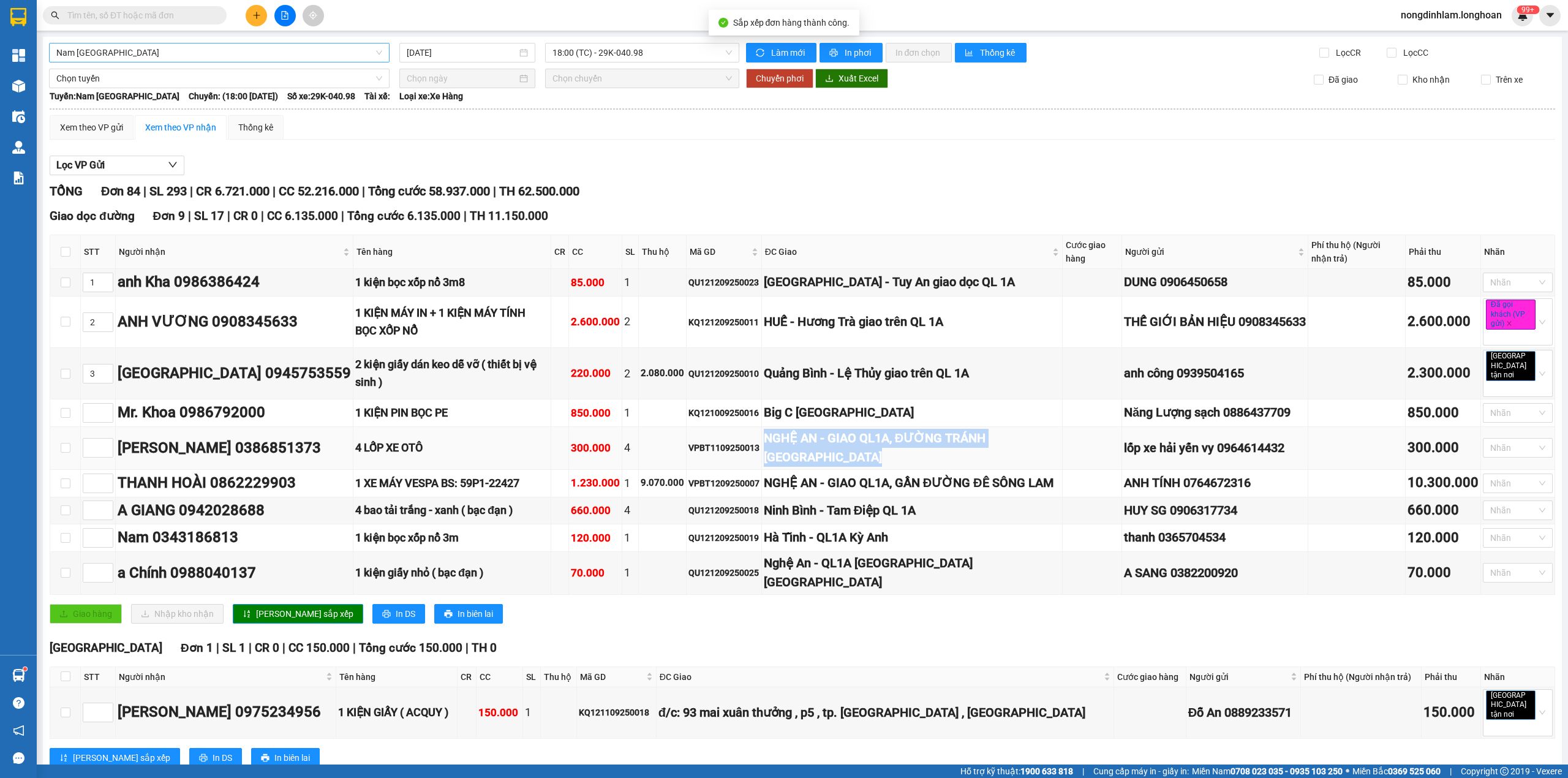
click at [824, 429] on div "NGHỆ AN - GIAO QL1A, ĐƯỜNG TRÁNH [GEOGRAPHIC_DATA]" at bounding box center [912, 448] width 296 height 39
click at [821, 547] on div "Hà Tĩnh - QL1A Kỳ Anh" at bounding box center [912, 537] width 296 height 19
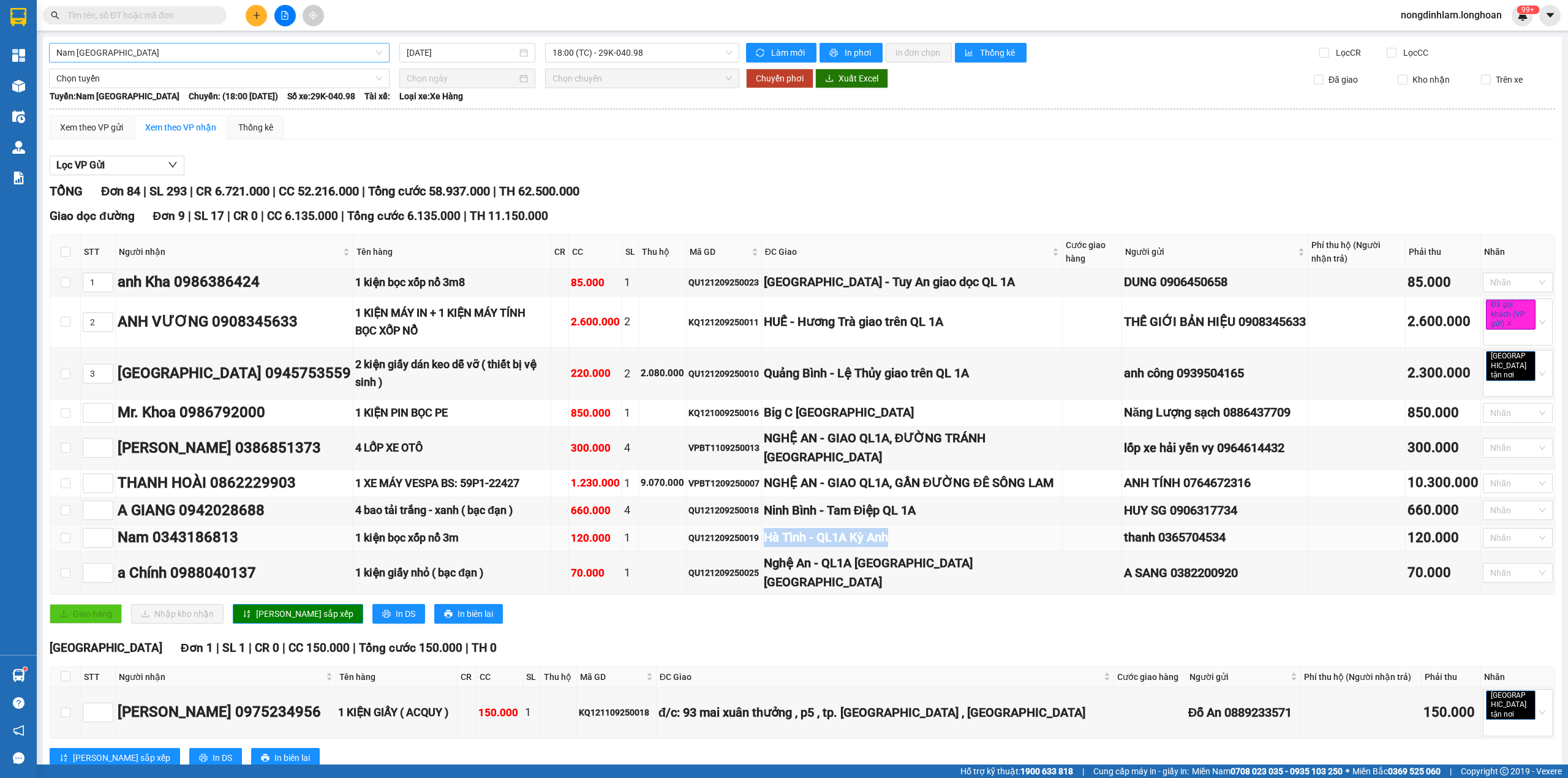
click at [819, 547] on div "Hà Tĩnh - QL1A Kỳ Anh" at bounding box center [912, 537] width 296 height 19
click at [106, 540] on span "Increase Value" at bounding box center [105, 534] width 14 height 11
type input "4"
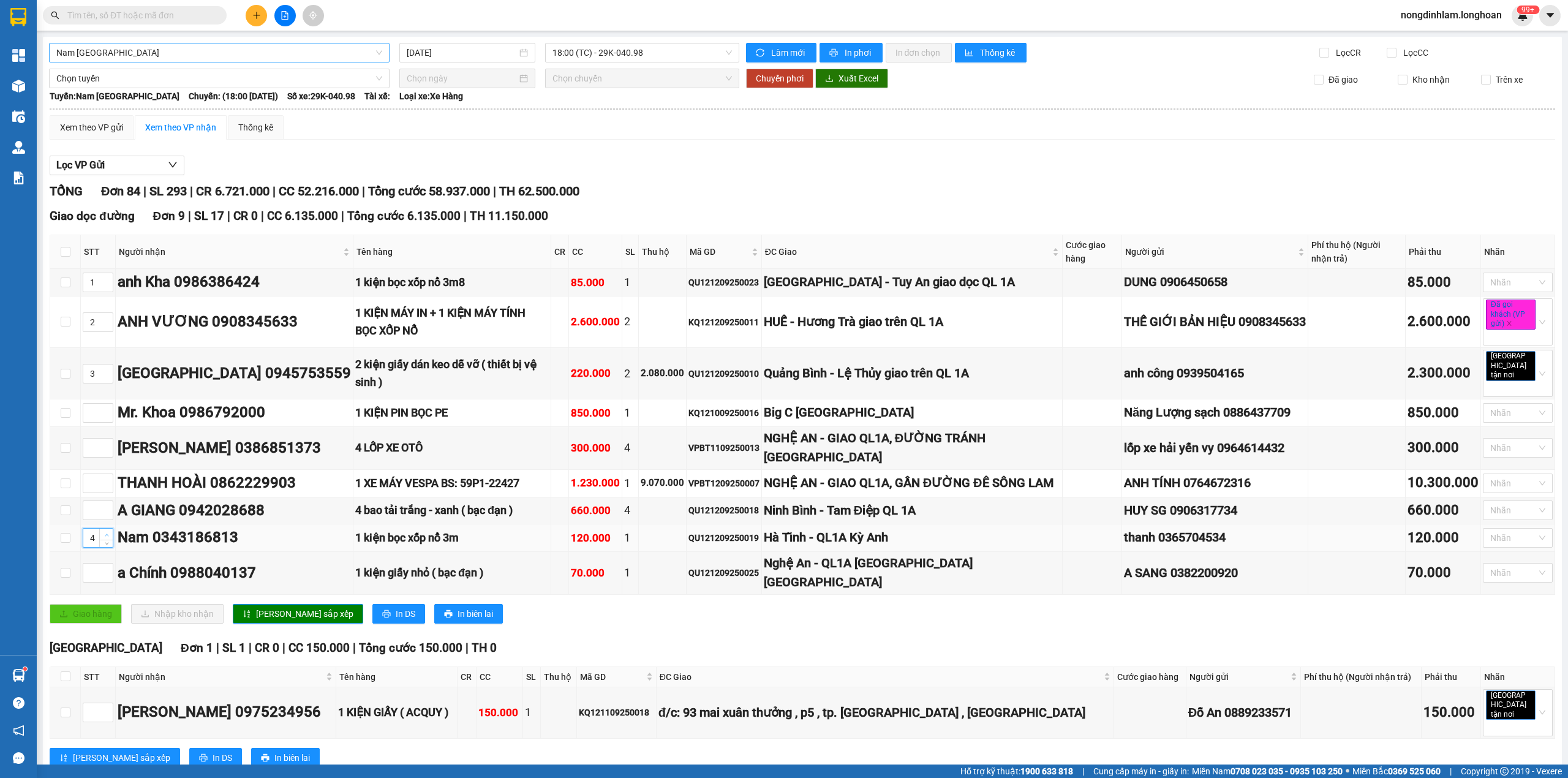
click at [106, 540] on span "Increase Value" at bounding box center [105, 534] width 14 height 11
click at [292, 607] on span "[PERSON_NAME] sắp xếp" at bounding box center [305, 614] width 98 height 14
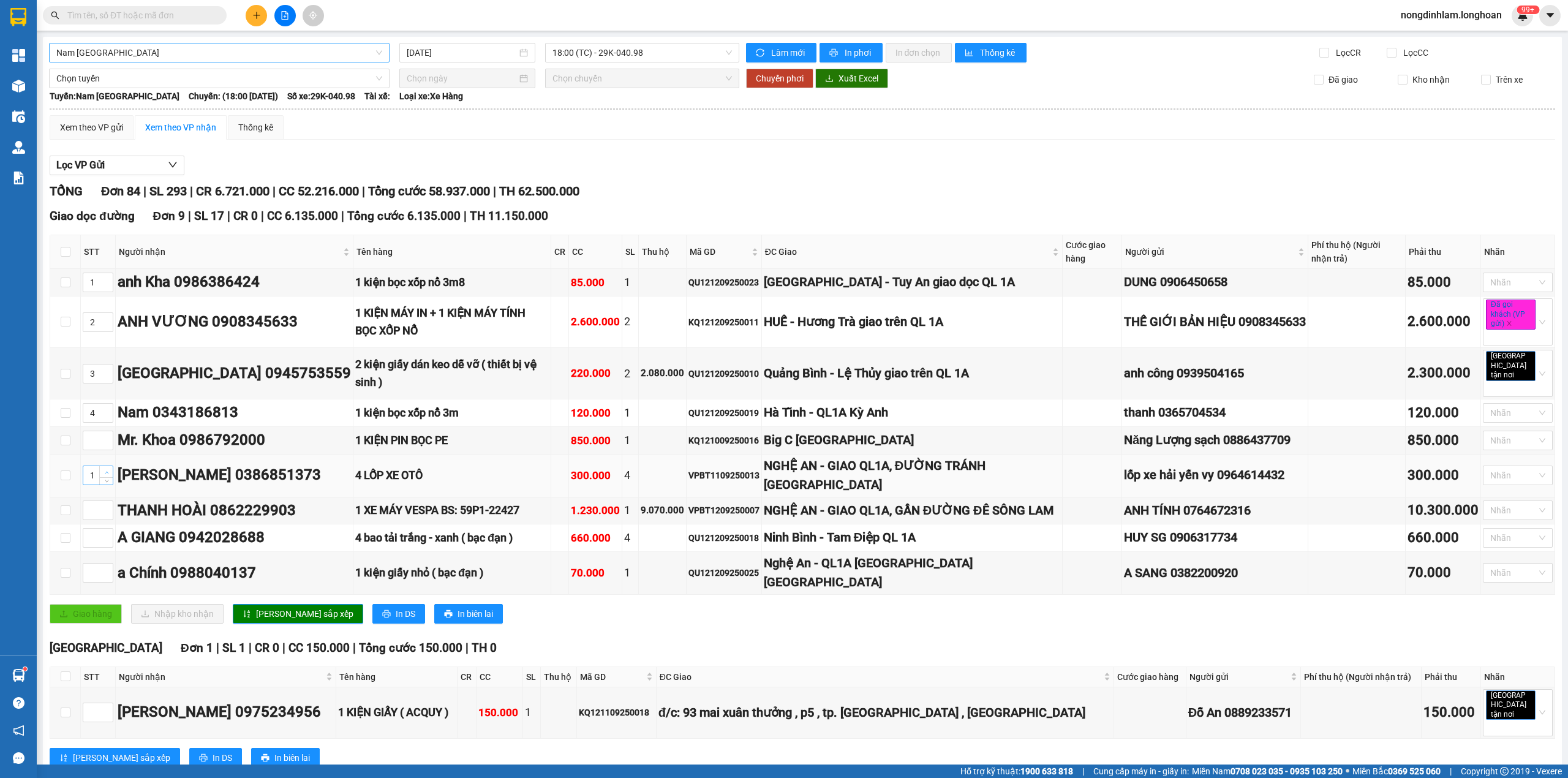
click at [102, 466] on span "Increase Value" at bounding box center [105, 471] width 14 height 11
type input "5"
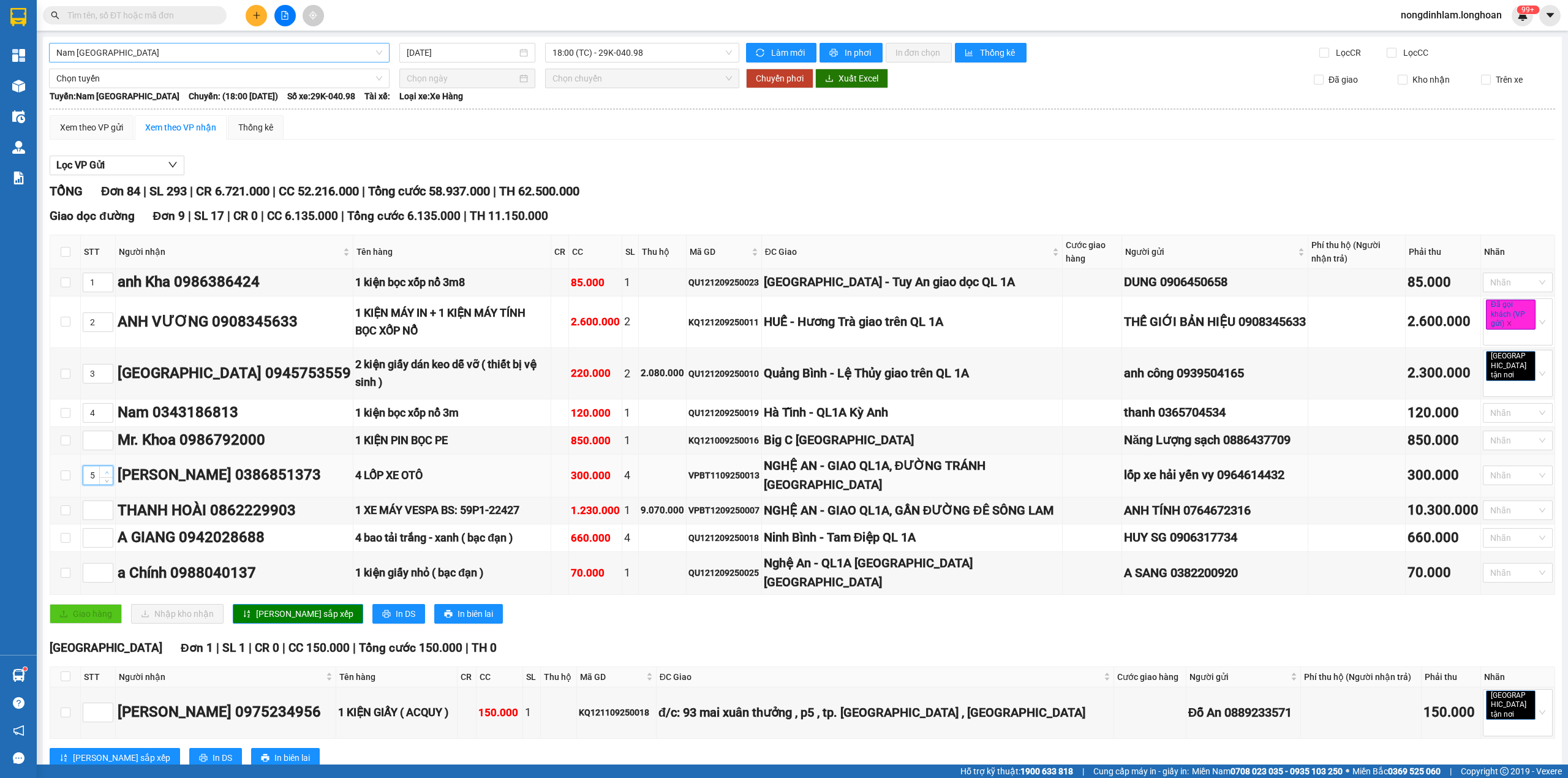
click at [102, 466] on span "Increase Value" at bounding box center [105, 471] width 14 height 11
click at [277, 609] on span "[PERSON_NAME] sắp xếp" at bounding box center [305, 614] width 98 height 14
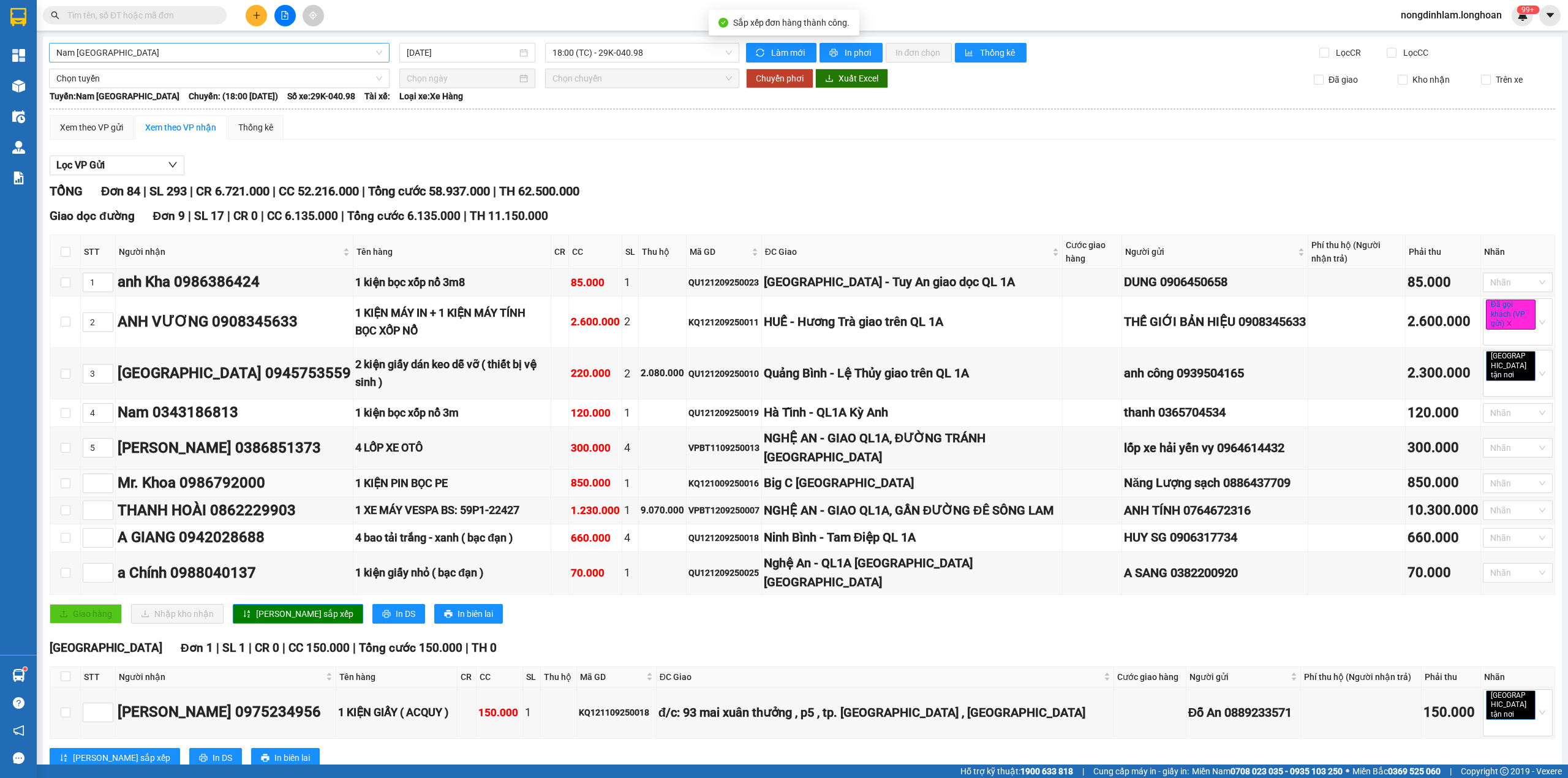
click at [801, 484] on div "Big C [GEOGRAPHIC_DATA]" at bounding box center [912, 482] width 296 height 19
click at [804, 508] on div "NGHỆ AN - GIAO QL1A, GẦN ĐƯỜNG ĐÊ SÔNG LAM" at bounding box center [912, 510] width 296 height 19
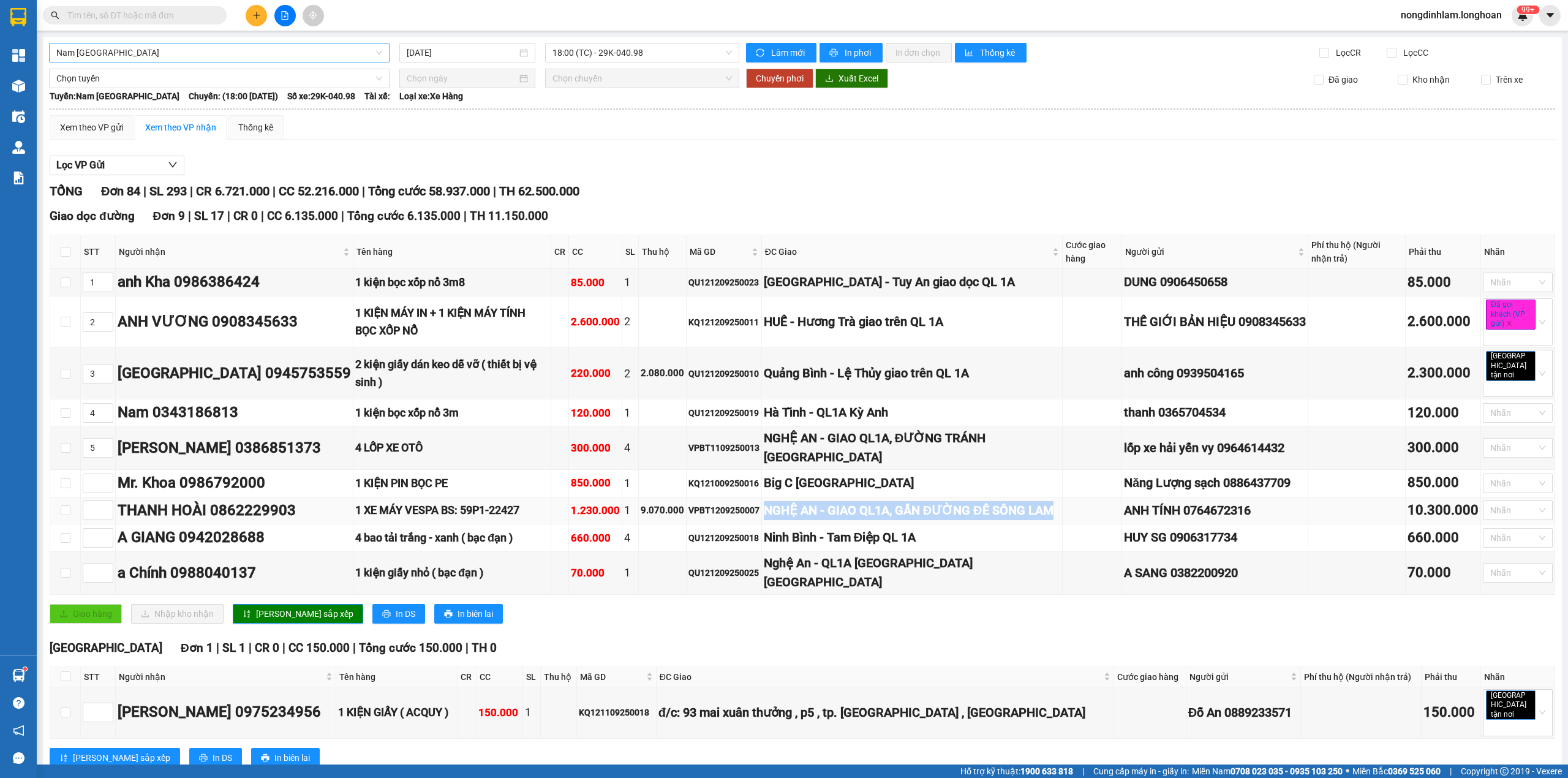
click at [804, 508] on div "NGHỆ AN - GIAO QL1A, GẦN ĐƯỜNG ĐÊ SÔNG LAM" at bounding box center [912, 510] width 296 height 19
click at [96, 513] on input at bounding box center [98, 510] width 29 height 18
type input "6"
click at [273, 614] on span "[PERSON_NAME] sắp xếp" at bounding box center [305, 614] width 98 height 14
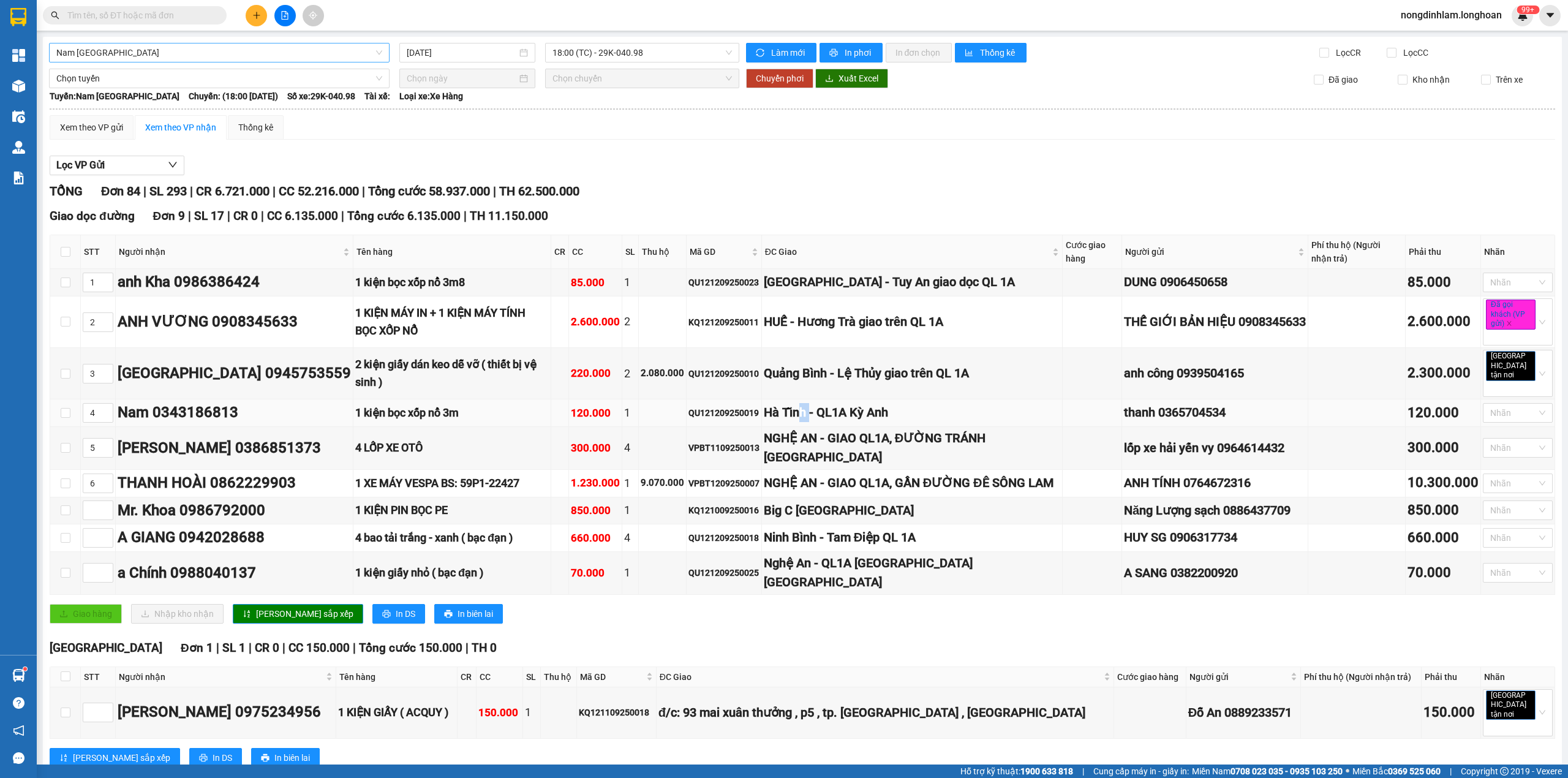
drag, startPoint x: 807, startPoint y: 405, endPoint x: 813, endPoint y: 405, distance: 6.0
click at [813, 405] on div "Hà Tĩnh - QL1A Kỳ Anh" at bounding box center [912, 412] width 296 height 19
drag, startPoint x: 795, startPoint y: 433, endPoint x: 833, endPoint y: 435, distance: 38.1
click at [833, 435] on div "NGHỆ AN - GIAO QL1A, ĐƯỜNG TRÁNH [GEOGRAPHIC_DATA]" at bounding box center [912, 448] width 296 height 39
drag, startPoint x: 808, startPoint y: 477, endPoint x: 823, endPoint y: 477, distance: 15.0
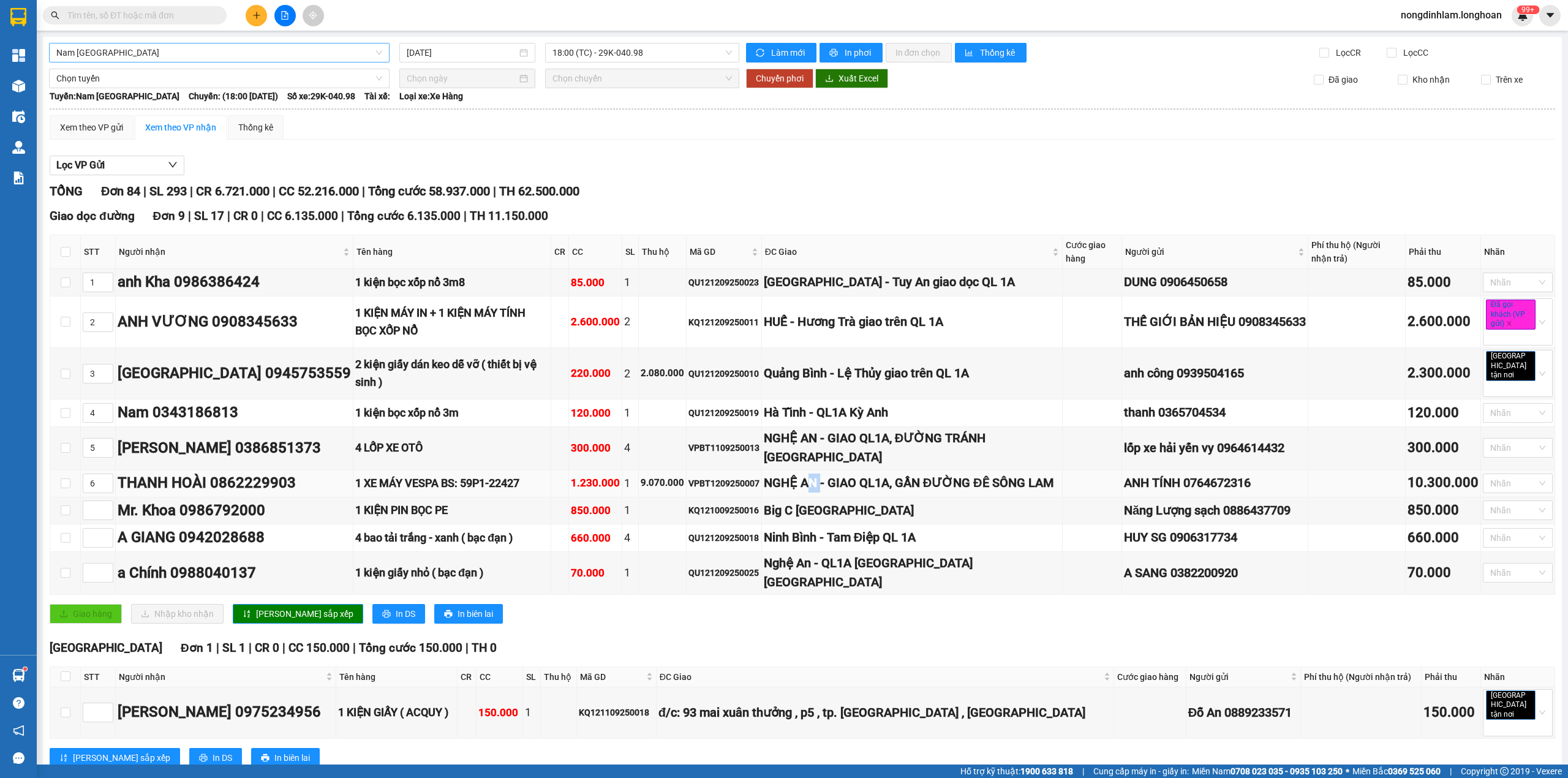
click at [823, 477] on div "NGHỆ AN - GIAO QL1A, GẦN ĐƯỜNG ĐÊ SÔNG LAM" at bounding box center [912, 482] width 296 height 19
click at [786, 520] on div "Big C [GEOGRAPHIC_DATA]" at bounding box center [912, 510] width 296 height 19
click at [811, 547] on div "Ninh Bình - Tam Điệp QL 1A" at bounding box center [912, 537] width 296 height 19
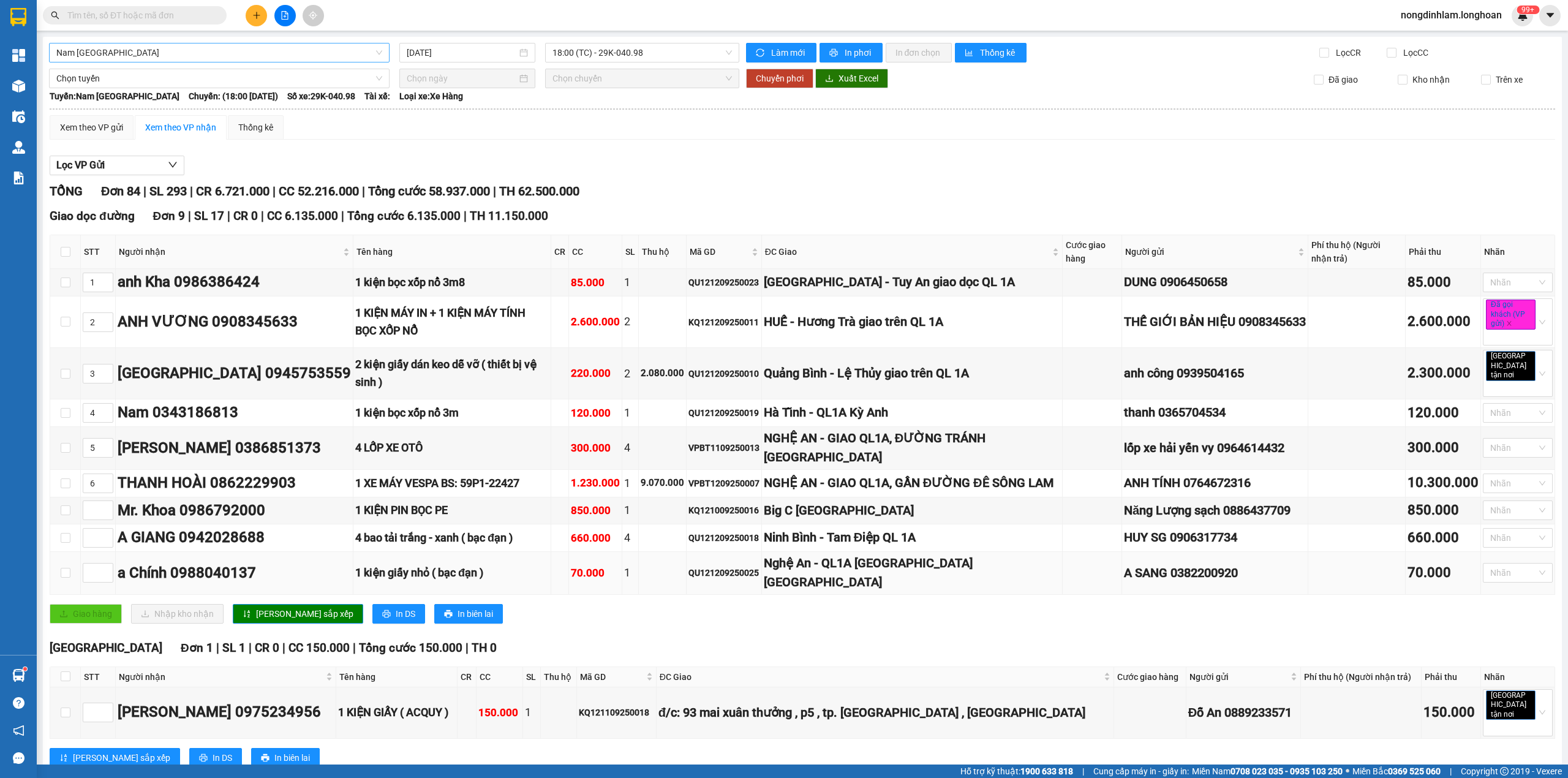
click at [804, 575] on div "Nghệ An - QL1A [GEOGRAPHIC_DATA] [GEOGRAPHIC_DATA]" at bounding box center [912, 573] width 296 height 39
click at [91, 577] on input at bounding box center [98, 572] width 29 height 18
type input "7"
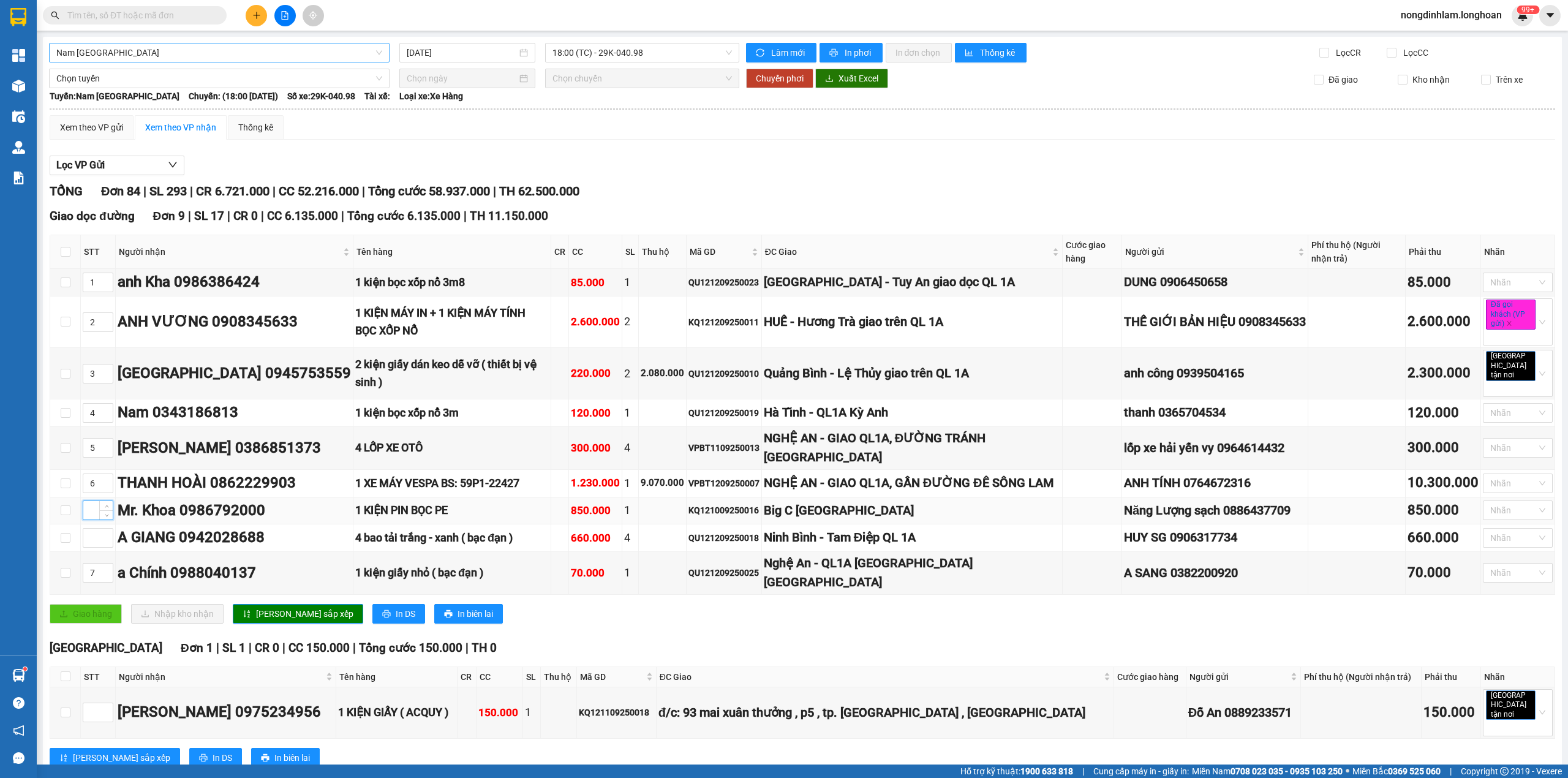
click at [94, 519] on input at bounding box center [98, 510] width 29 height 18
type input "8"
click at [87, 548] on div at bounding box center [98, 538] width 30 height 19
click at [92, 547] on input at bounding box center [98, 538] width 29 height 18
type input "9"
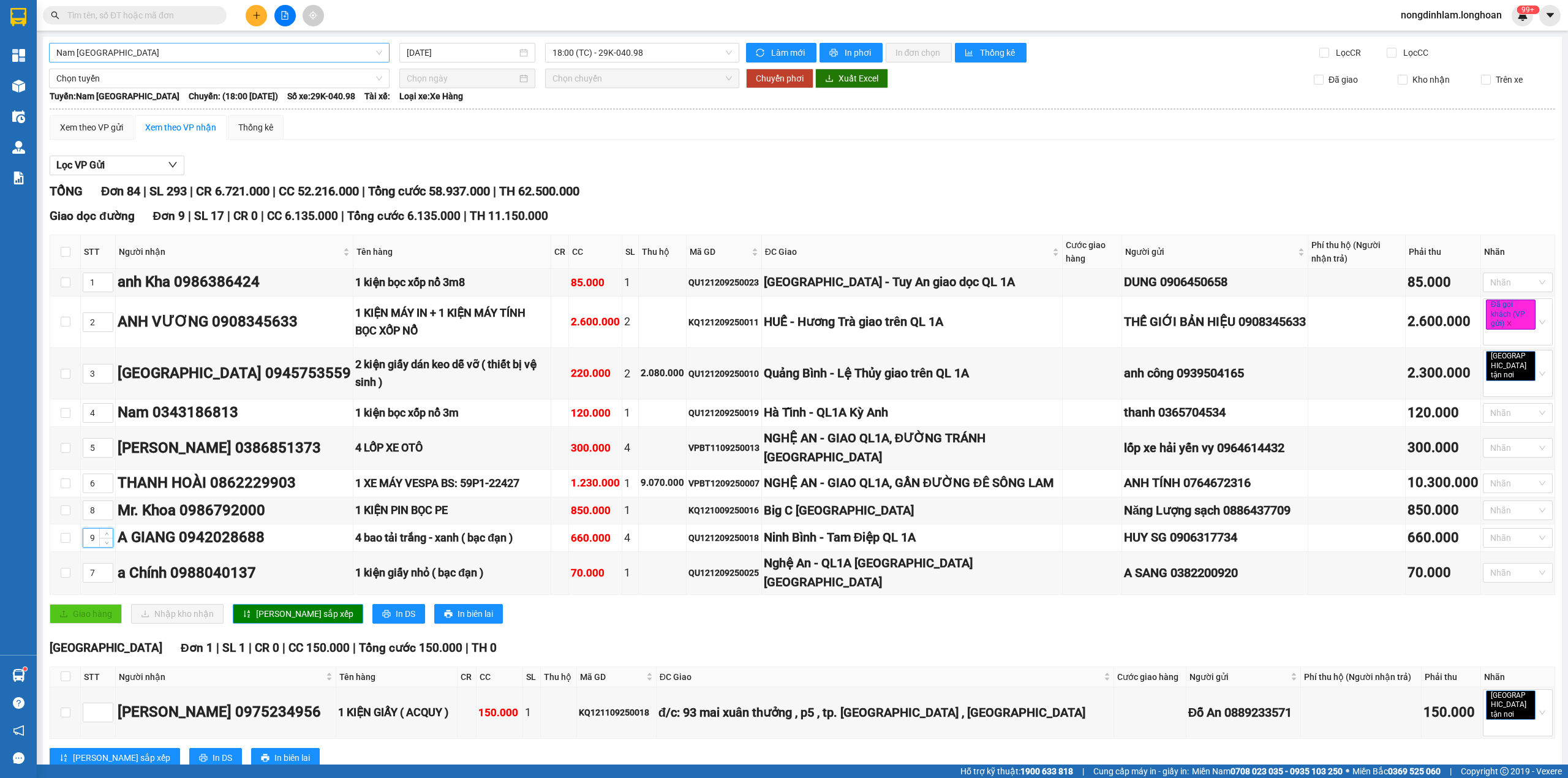
click at [288, 607] on span "[PERSON_NAME] sắp xếp" at bounding box center [305, 614] width 98 height 14
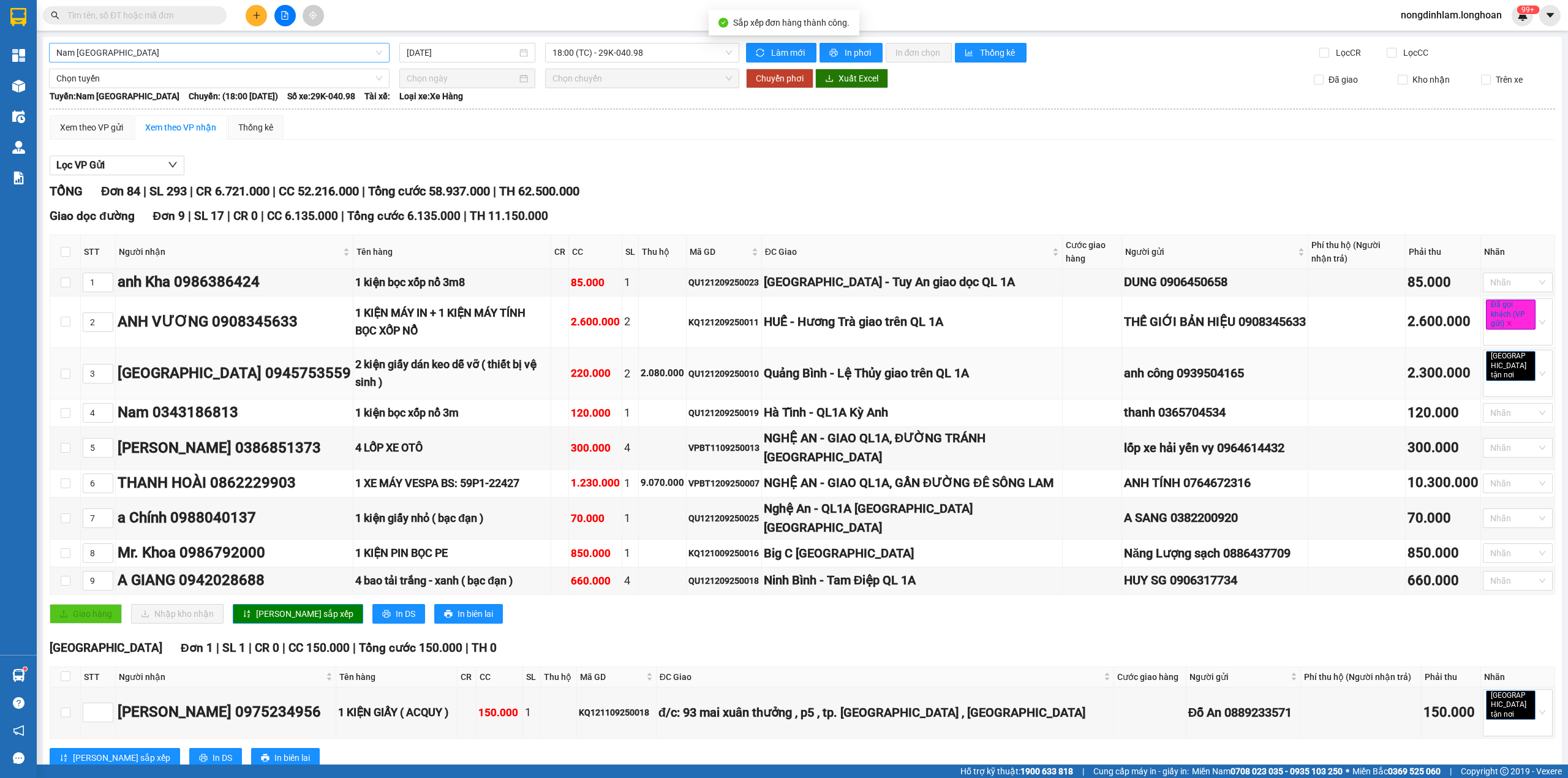
click at [841, 374] on div "Quảng Bình - Lệ Thủy giao trên QL 1A" at bounding box center [912, 373] width 296 height 19
click at [848, 319] on div "HUẾ - Hương Trà giao trên QL 1A" at bounding box center [912, 321] width 296 height 19
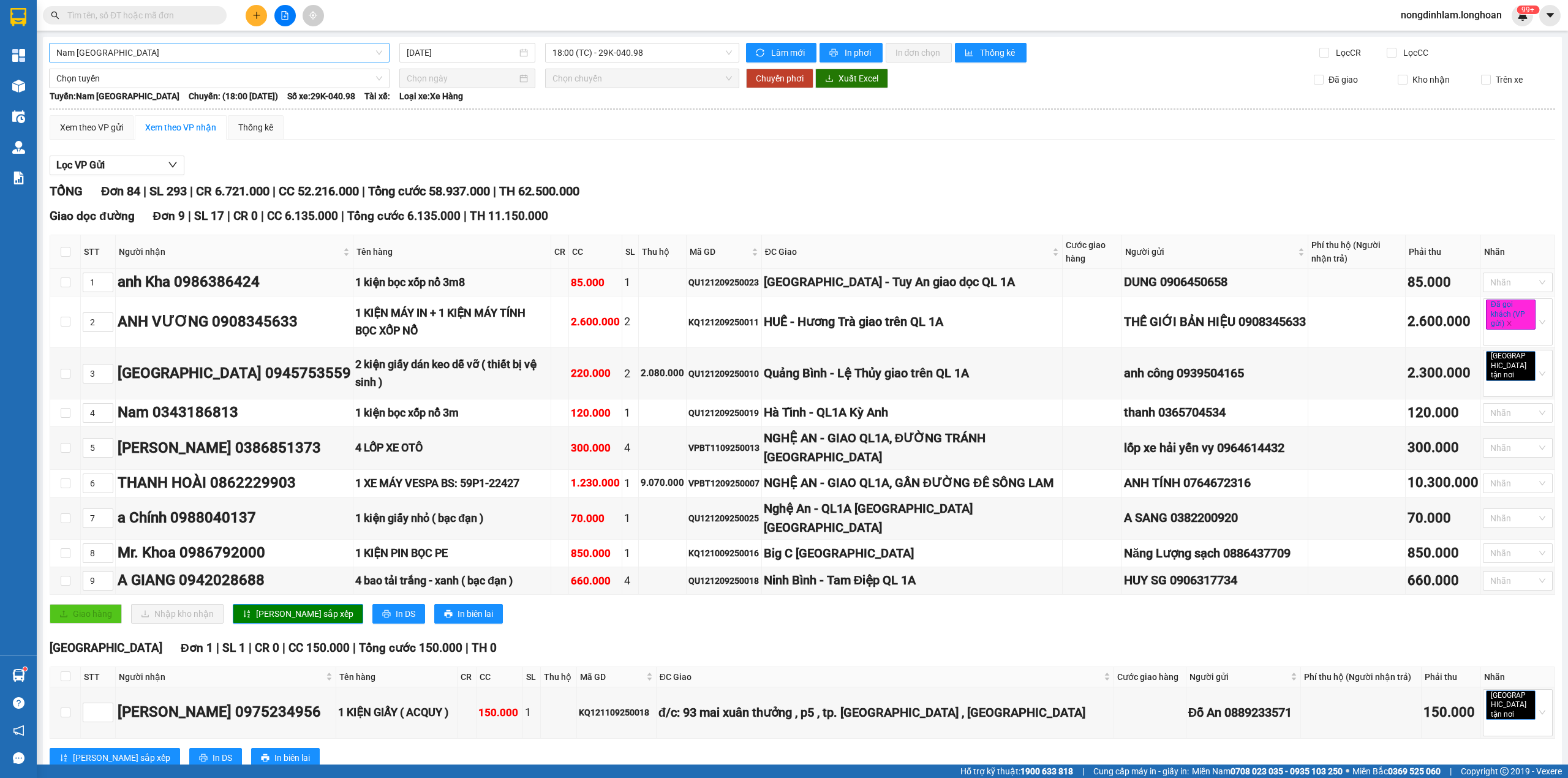
click at [835, 285] on div "[GEOGRAPHIC_DATA] - Tuy An giao dọc QL 1A" at bounding box center [912, 282] width 296 height 19
click at [836, 331] on div "HUẾ - Hương Trà giao trên QL 1A" at bounding box center [912, 321] width 296 height 19
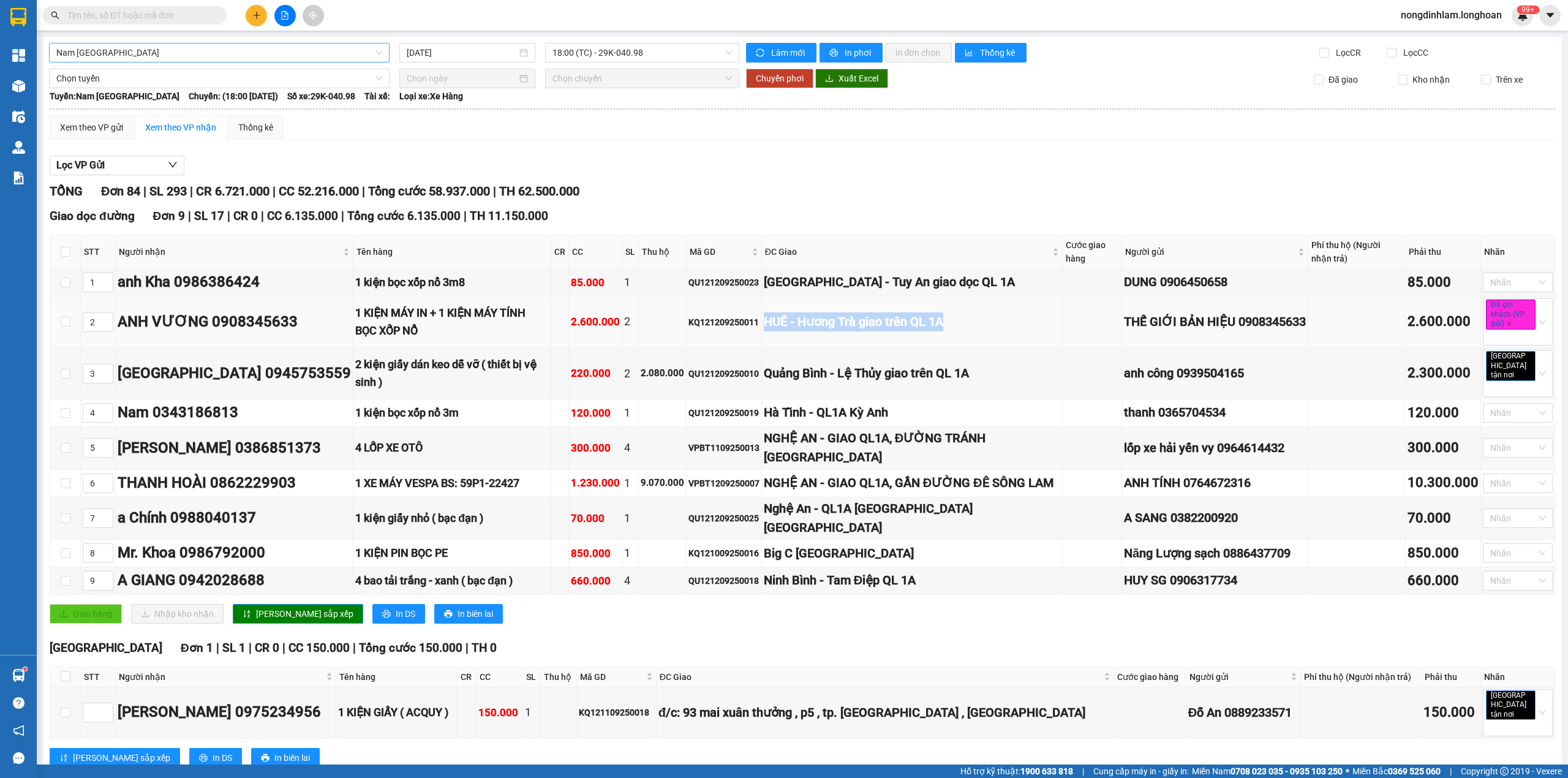
click at [836, 331] on div "HUẾ - Hương Trà giao trên QL 1A" at bounding box center [912, 321] width 296 height 19
click at [811, 385] on td "Quảng Bình - Lệ Thủy giao trên QL 1A" at bounding box center [912, 374] width 301 height 52
click at [813, 405] on div "Hà Tĩnh - QL1A Kỳ Anh" at bounding box center [912, 412] width 296 height 19
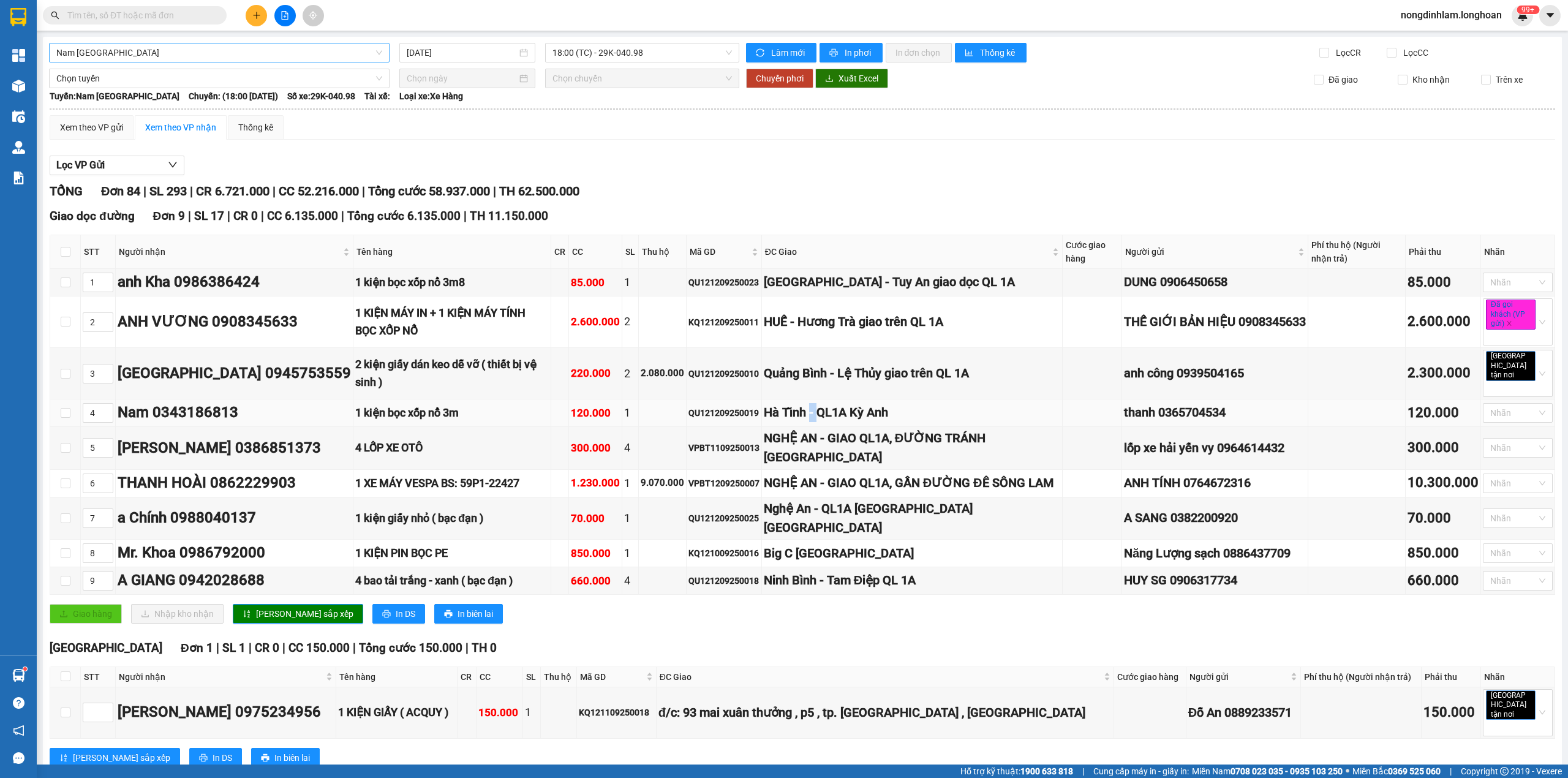
click at [813, 405] on div "Hà Tĩnh - QL1A Kỳ Anh" at bounding box center [912, 412] width 296 height 19
click at [819, 439] on div "NGHỆ AN - GIAO QL1A, ĐƯỜNG TRÁNH [GEOGRAPHIC_DATA]" at bounding box center [912, 448] width 296 height 39
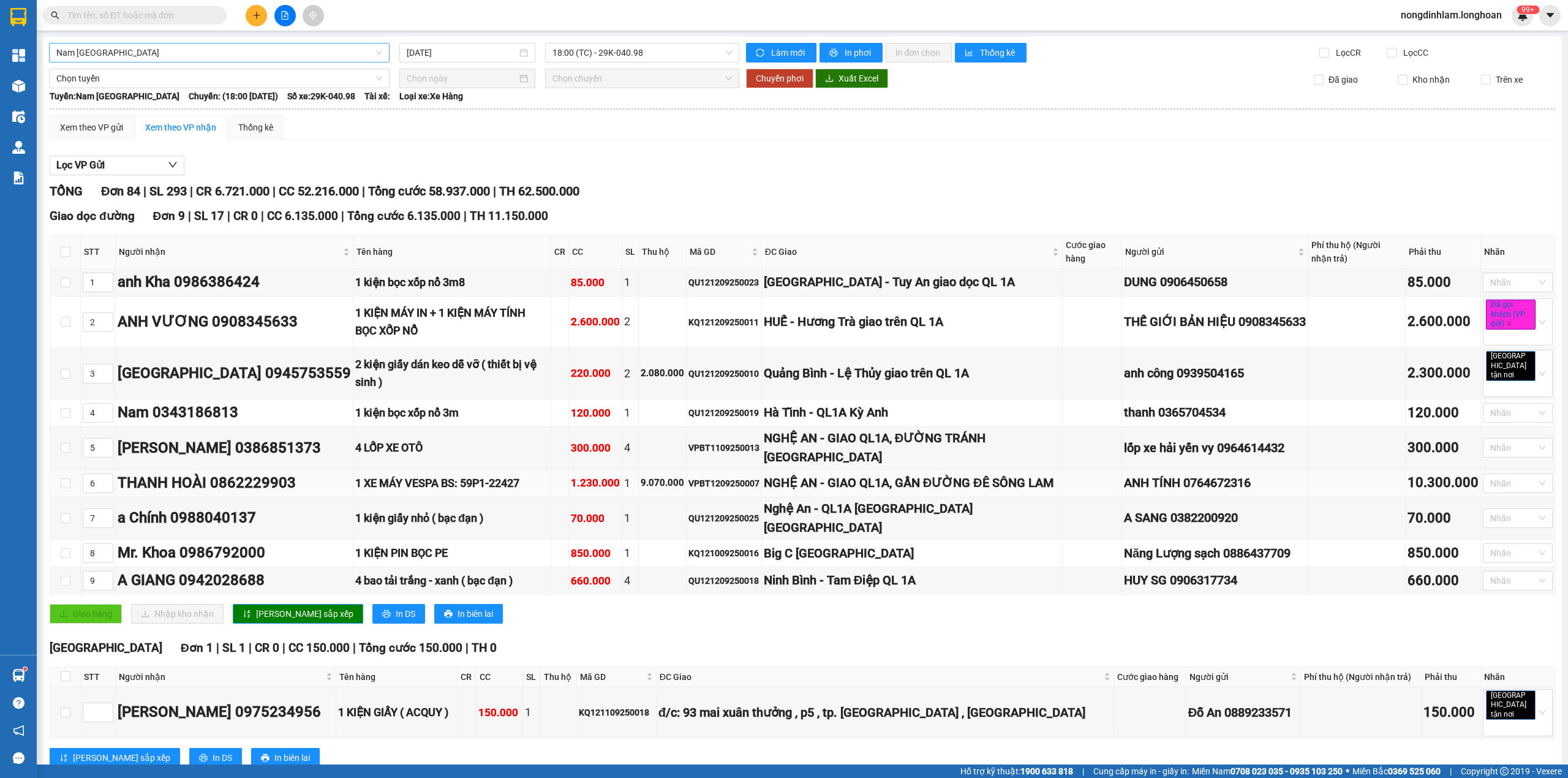
click at [812, 478] on div "NGHỆ AN - GIAO QL1A, GẦN ĐƯỜNG ĐÊ SÔNG LAM" at bounding box center [912, 482] width 296 height 19
click at [815, 515] on div "Nghệ An - QL1A [GEOGRAPHIC_DATA] [GEOGRAPHIC_DATA]" at bounding box center [912, 519] width 296 height 39
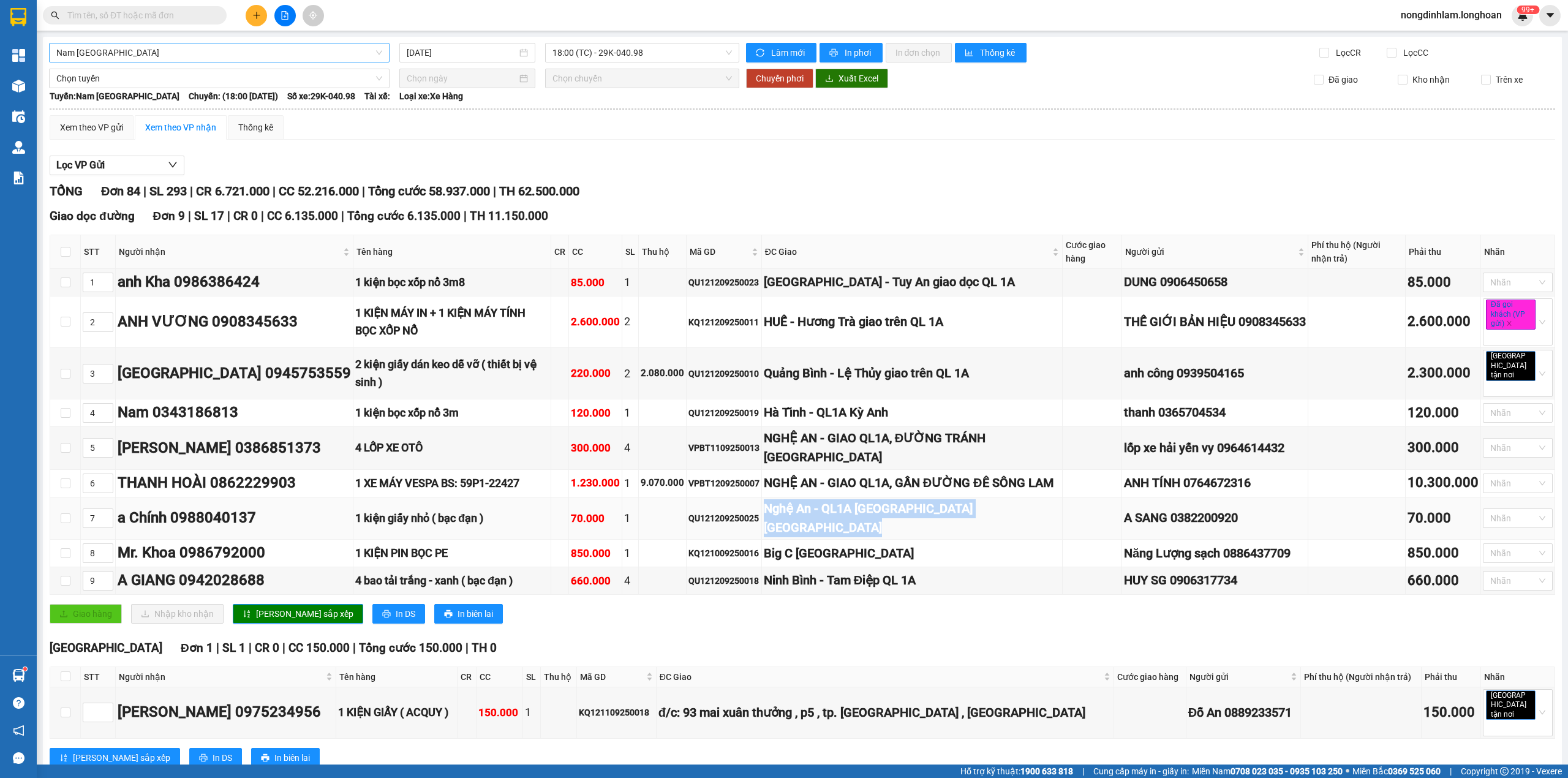
click at [815, 515] on div "Nghệ An - QL1A [GEOGRAPHIC_DATA] [GEOGRAPHIC_DATA]" at bounding box center [912, 519] width 296 height 39
click at [823, 547] on div "Big C [GEOGRAPHIC_DATA]" at bounding box center [912, 553] width 296 height 19
click at [833, 582] on div "Ninh Bình - Tam Điệp QL 1A" at bounding box center [912, 580] width 296 height 19
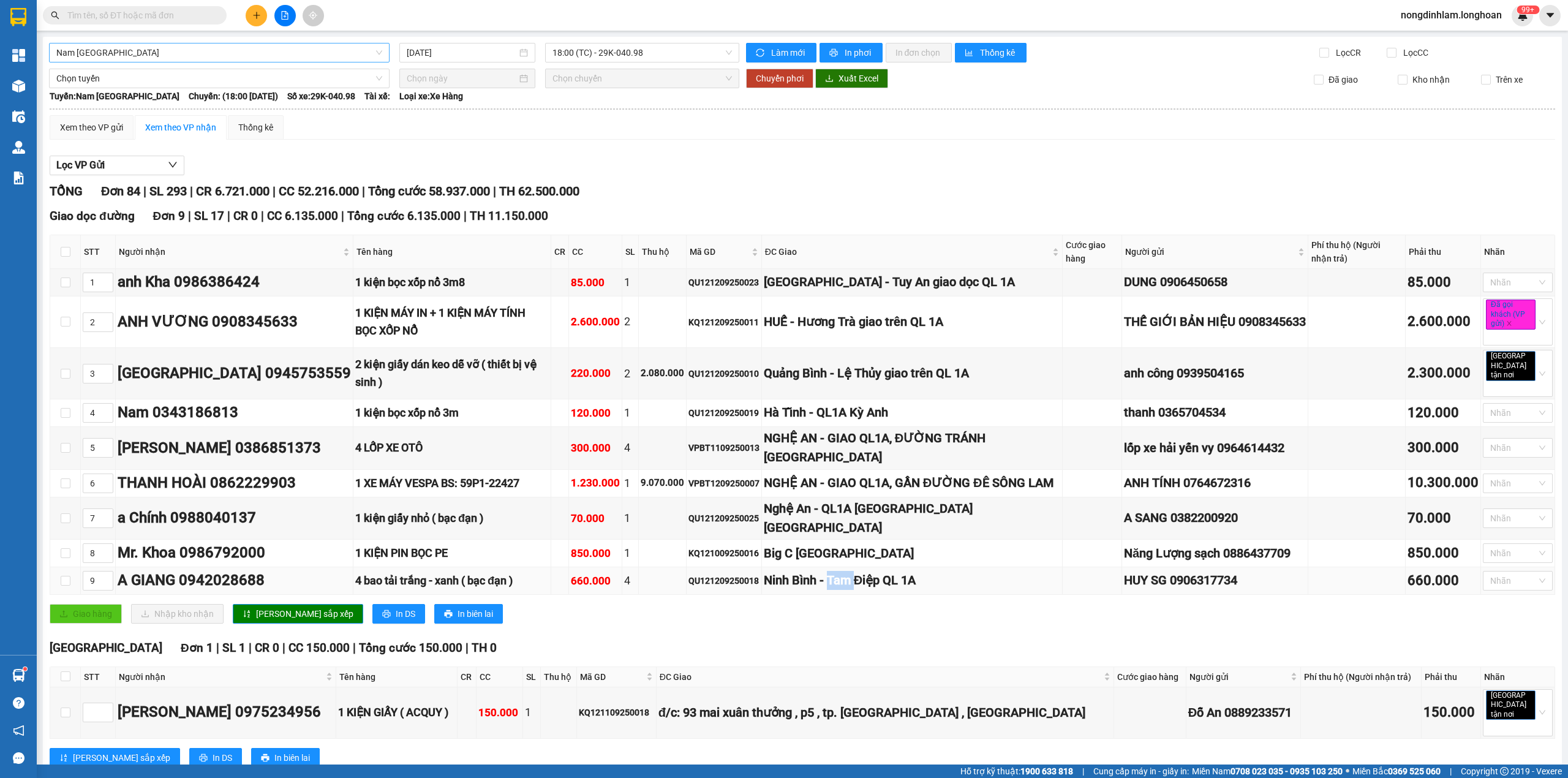
click at [833, 582] on div "Ninh Bình - Tam Điệp QL 1A" at bounding box center [912, 580] width 296 height 19
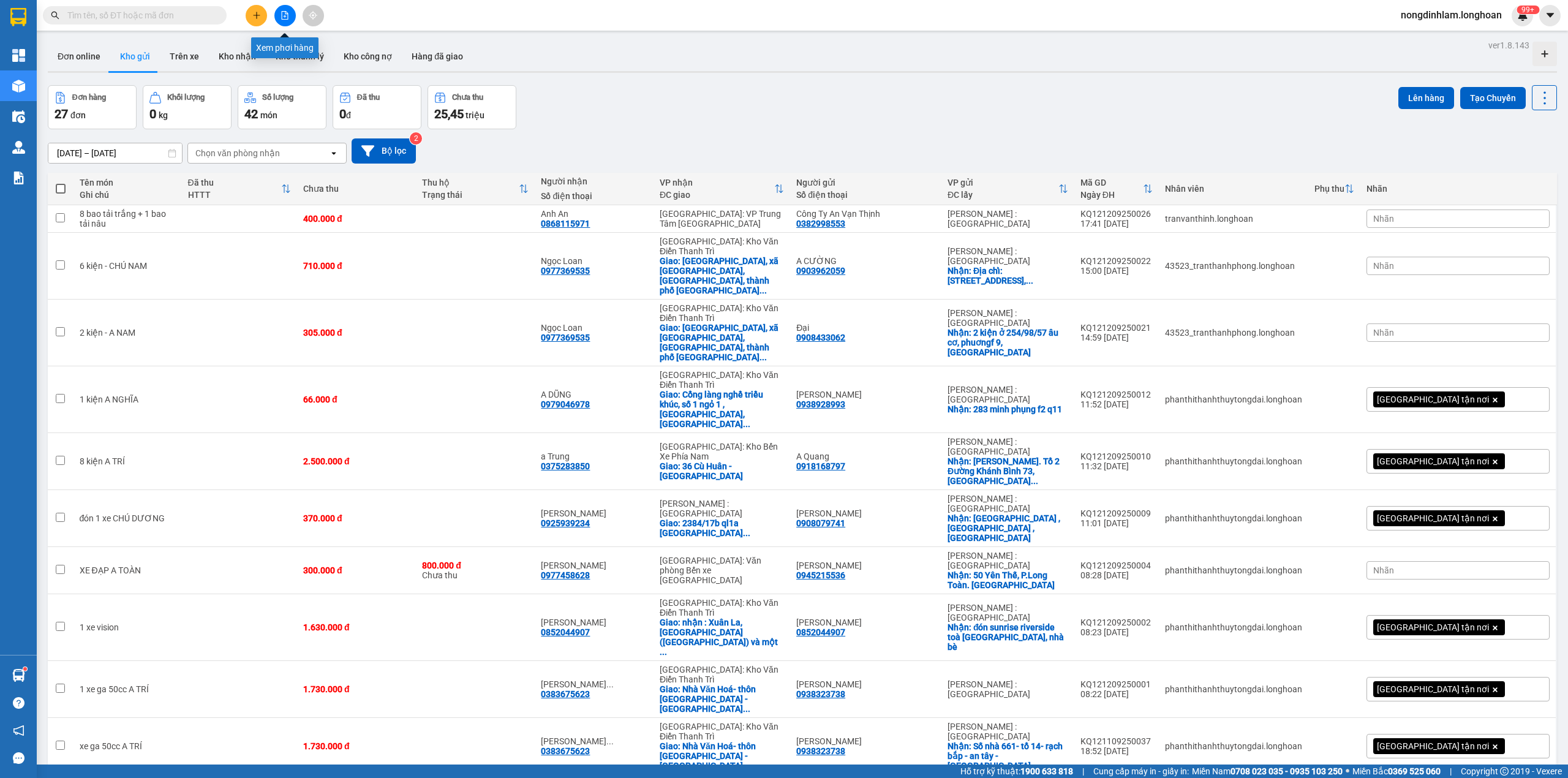
click at [292, 15] on button at bounding box center [285, 16] width 21 height 21
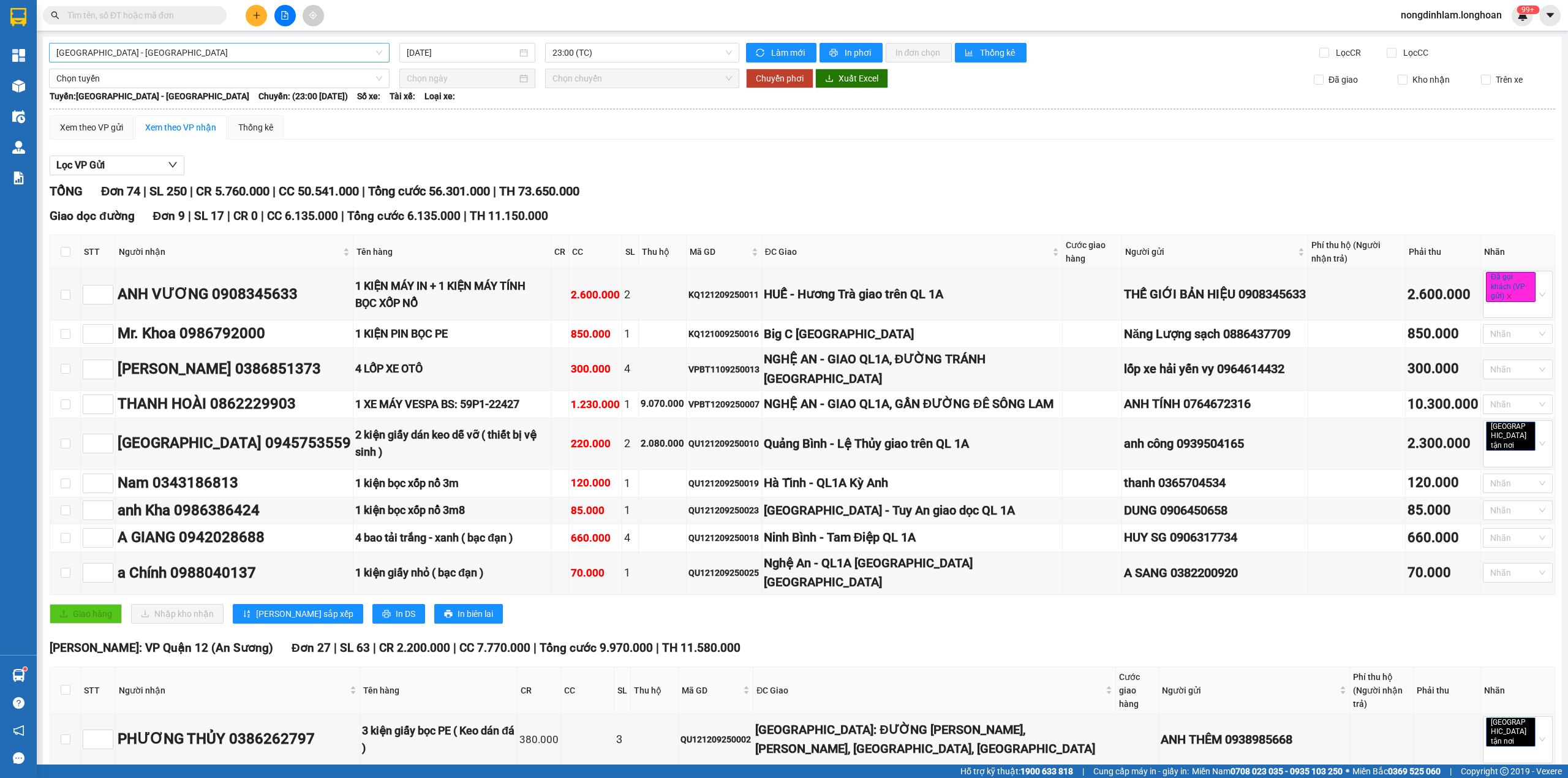
click at [167, 56] on span "[GEOGRAPHIC_DATA] - [GEOGRAPHIC_DATA]" at bounding box center [219, 52] width 326 height 18
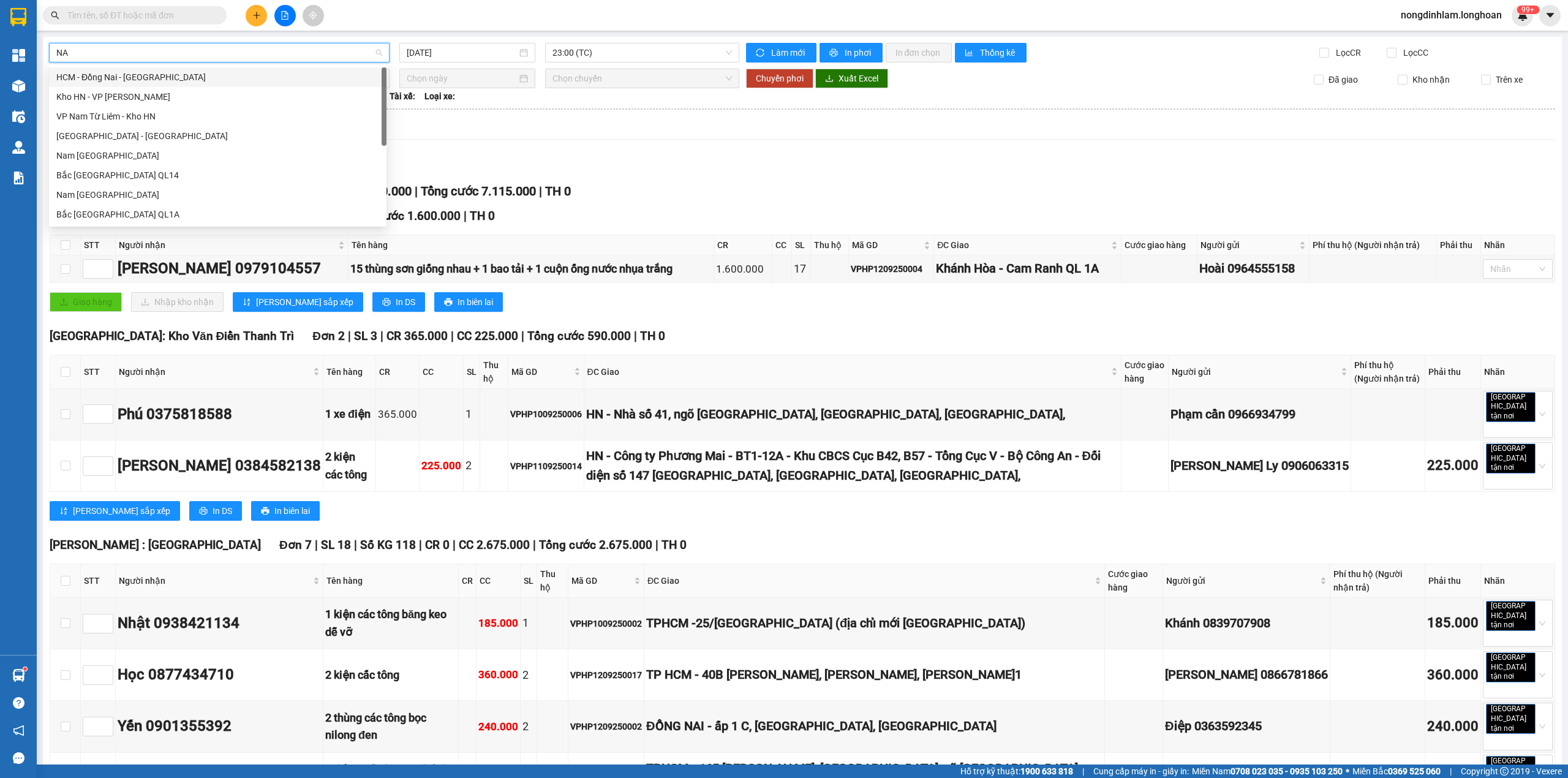
type input "NAM"
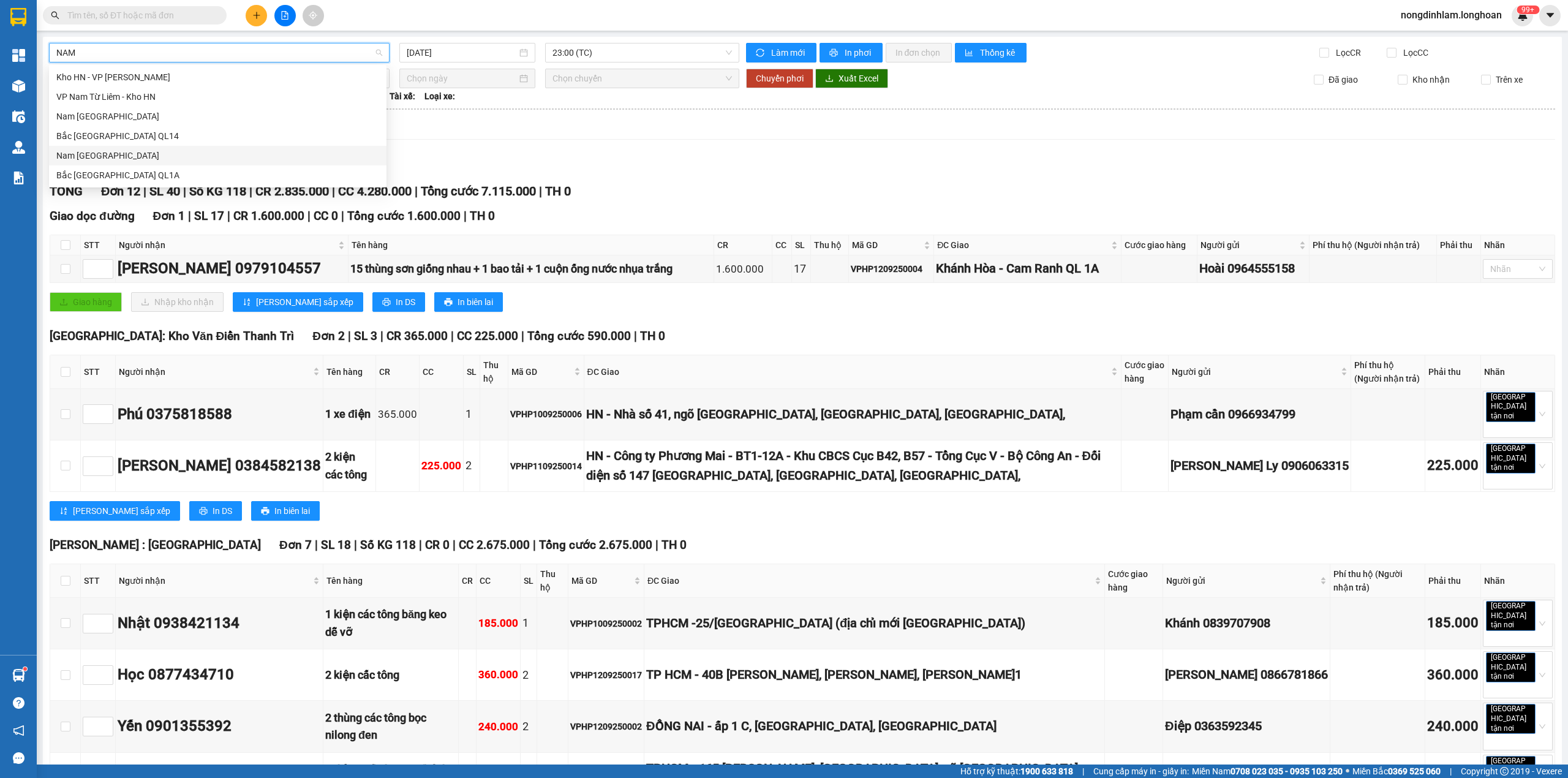
click at [163, 160] on div "Nam [GEOGRAPHIC_DATA]" at bounding box center [217, 155] width 323 height 14
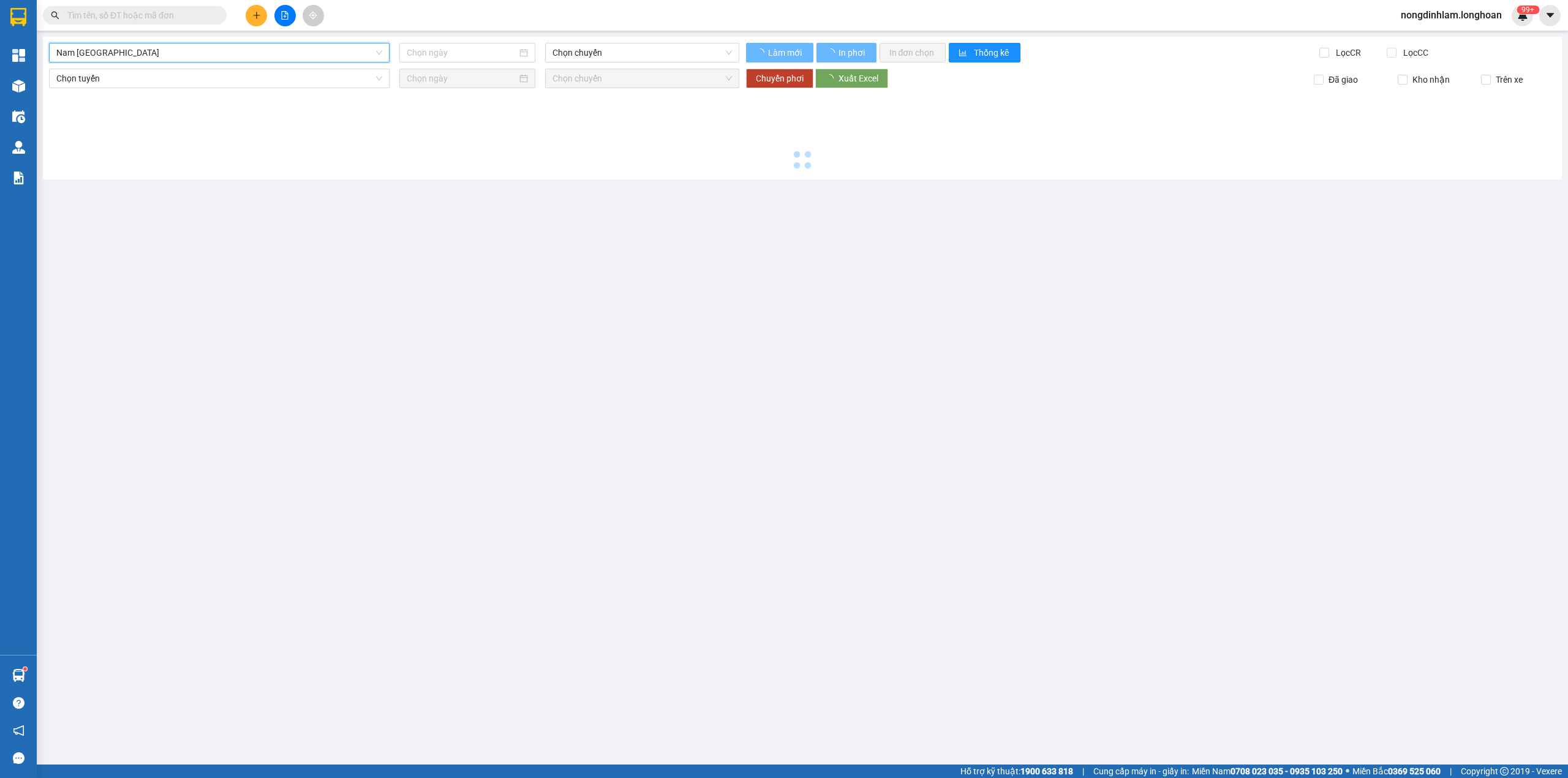
type input "[DATE]"
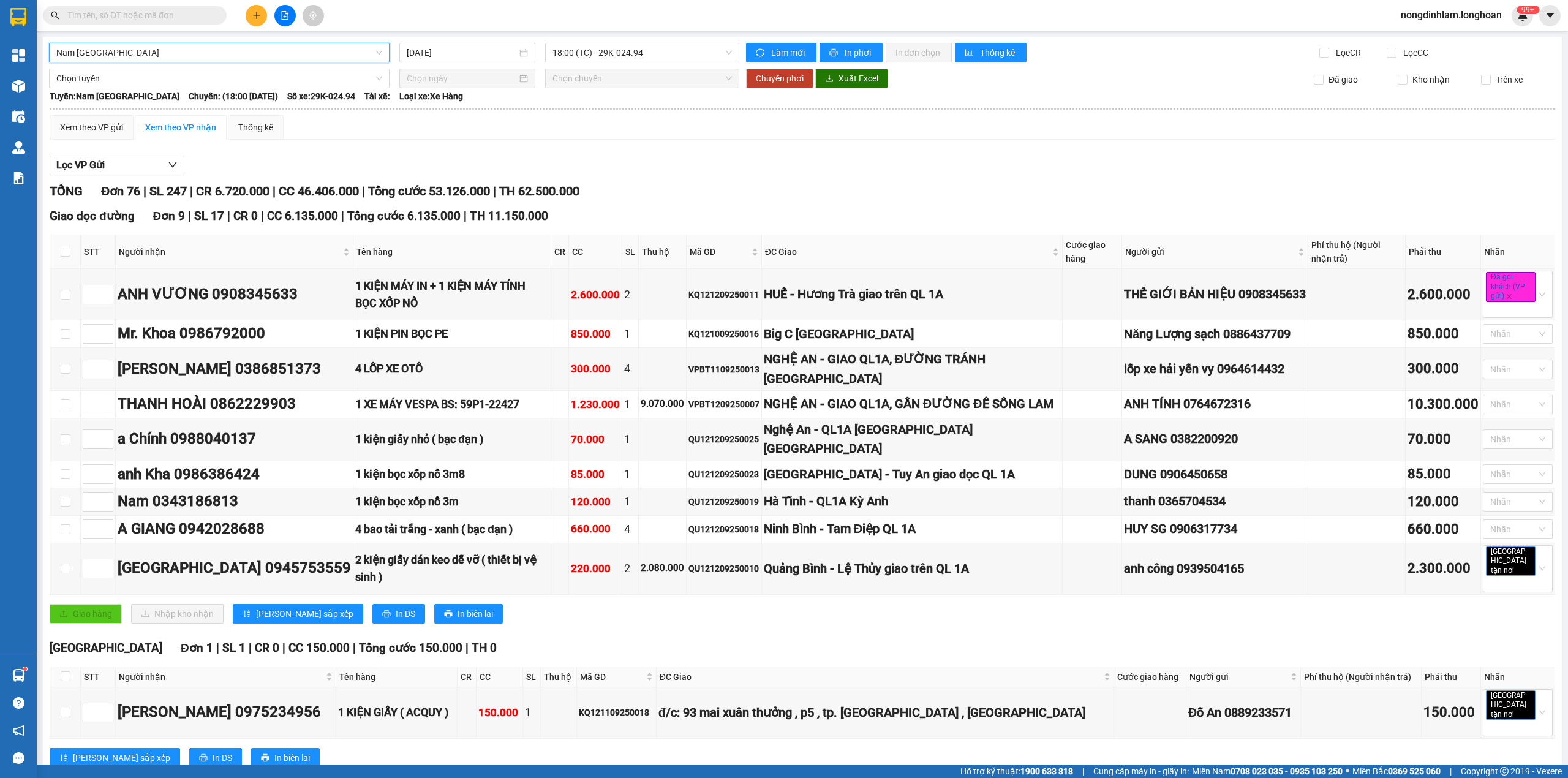
click at [449, 197] on span "Tổng cước 53.126.000" at bounding box center [429, 191] width 122 height 15
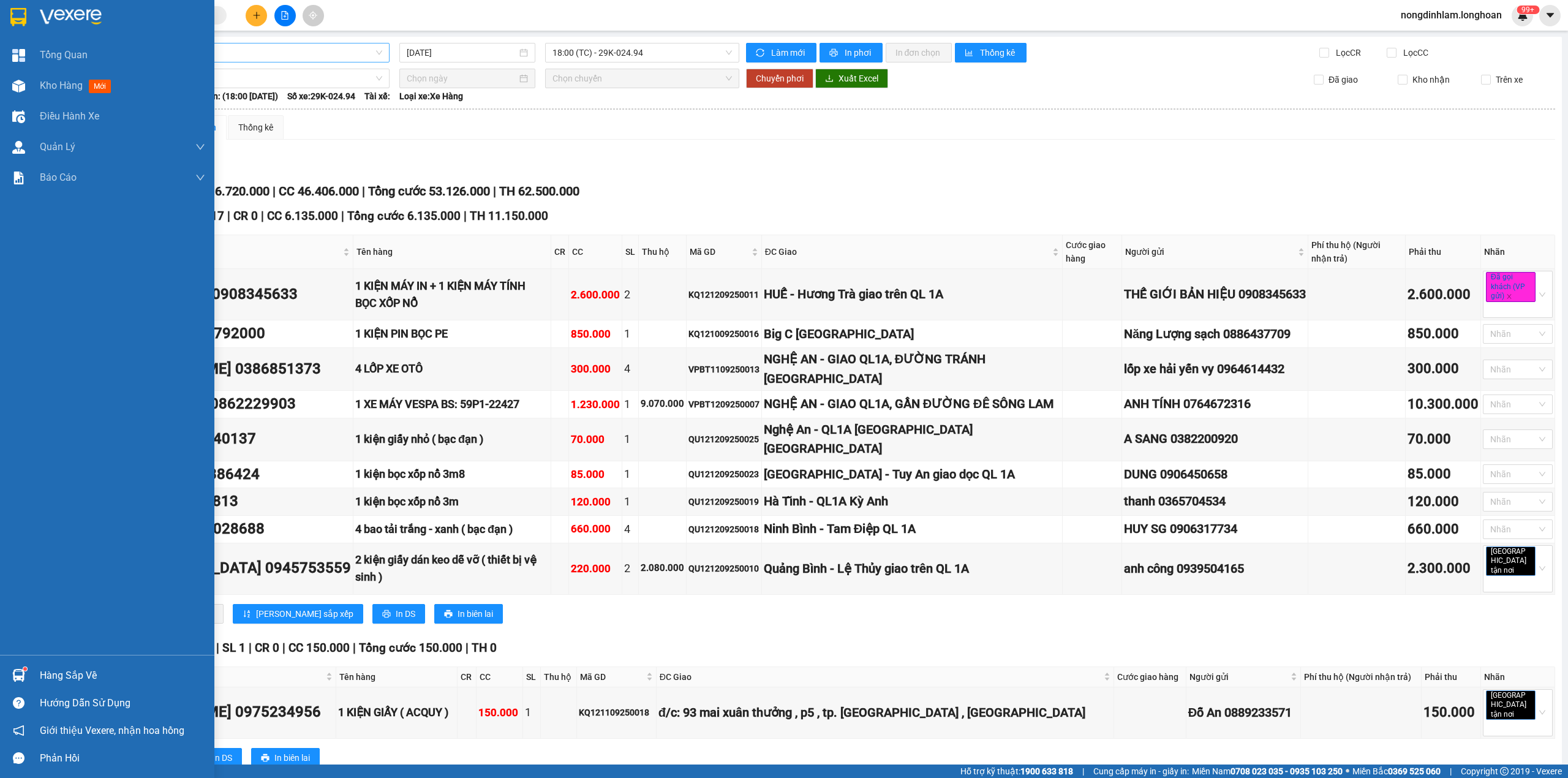
click at [5, 29] on div at bounding box center [107, 20] width 215 height 40
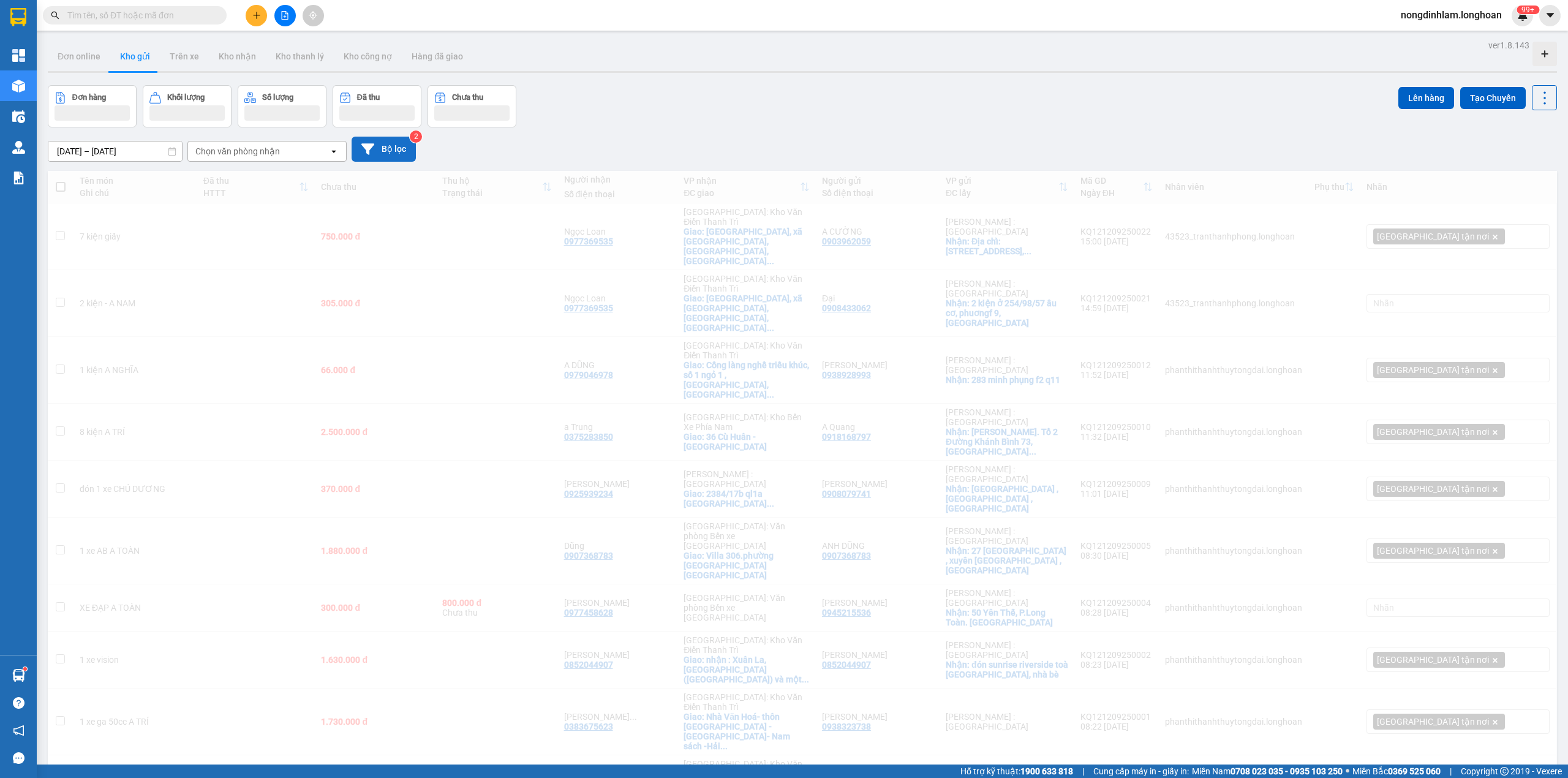
click at [389, 147] on button "Bộ lọc" at bounding box center [383, 149] width 64 height 25
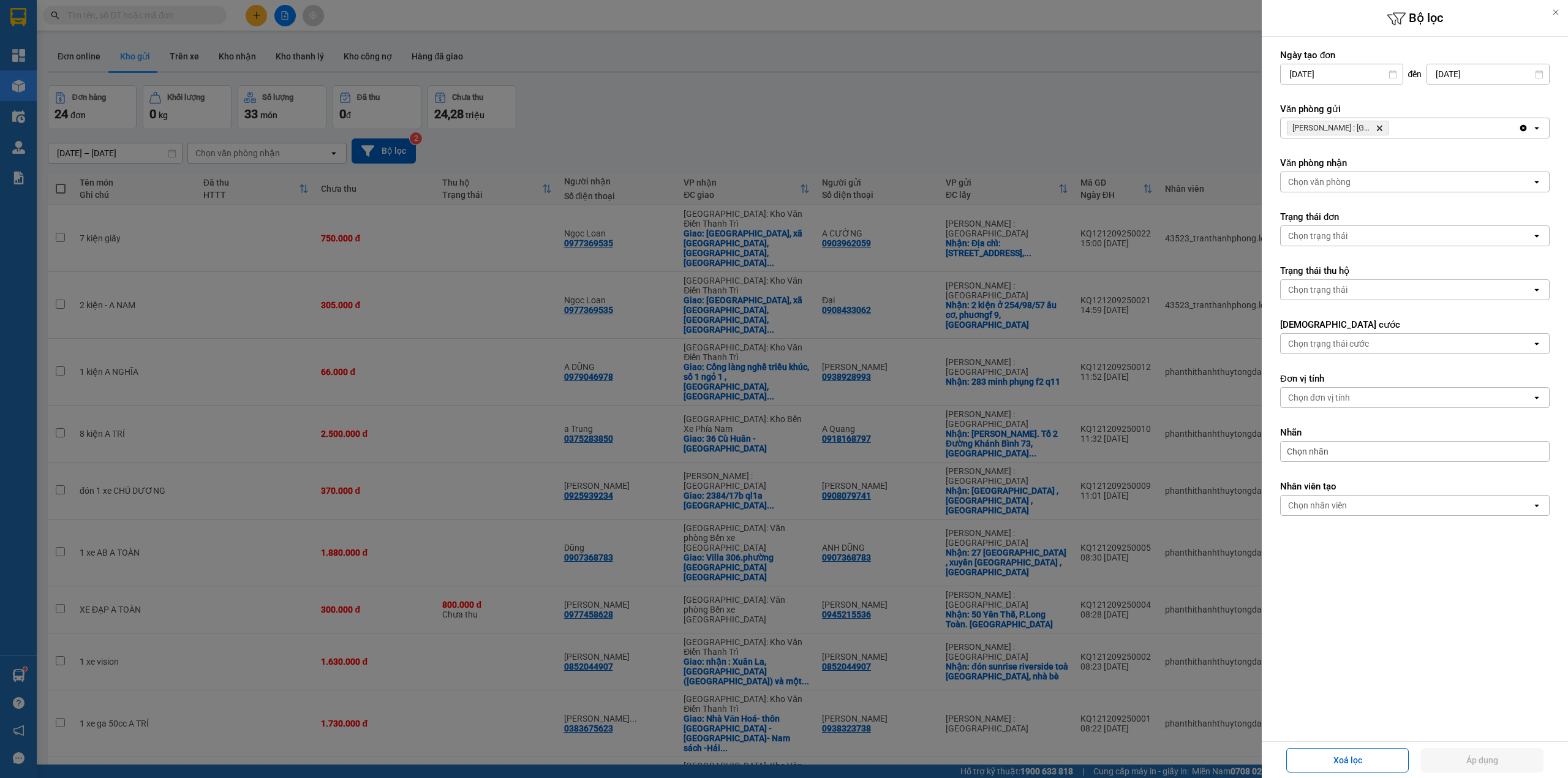
click at [1382, 128] on icon "Delete" at bounding box center [1379, 127] width 7 height 7
click at [1380, 127] on div "Chọn văn phòng" at bounding box center [1406, 128] width 251 height 19
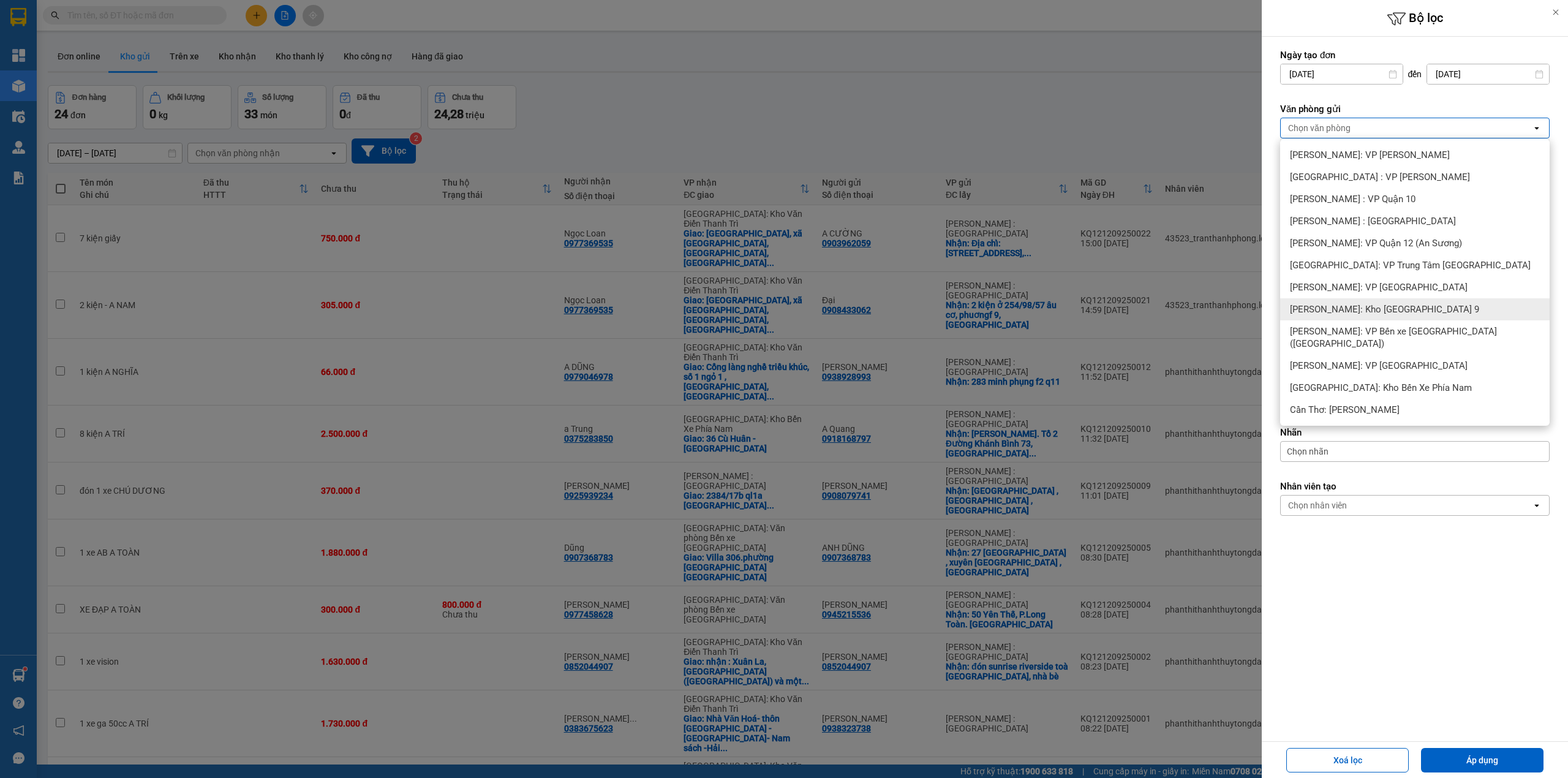
click at [1432, 308] on span "[PERSON_NAME]: Kho [GEOGRAPHIC_DATA] 9" at bounding box center [1384, 309] width 189 height 12
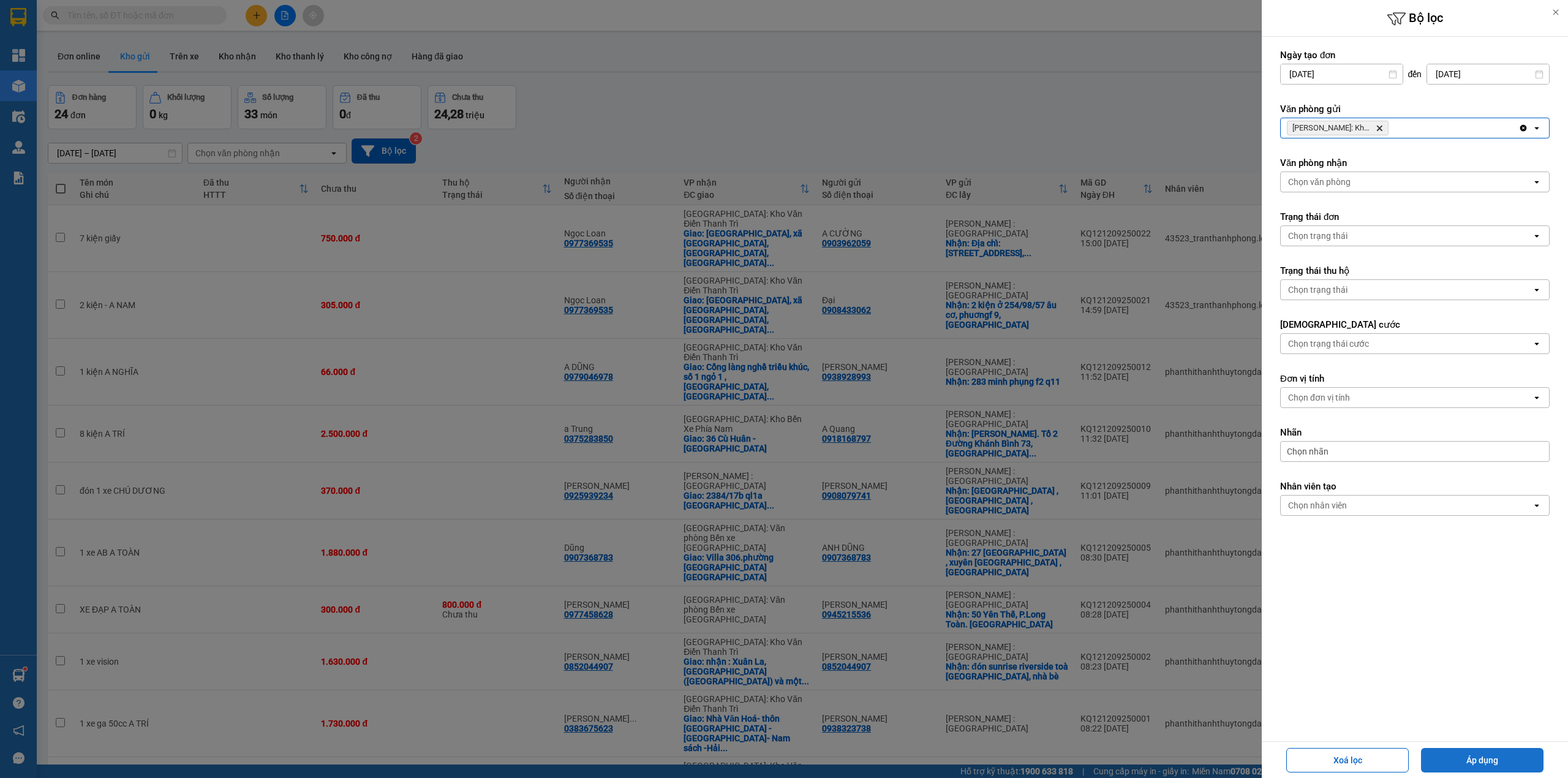
click at [1490, 750] on button "Áp dụng" at bounding box center [1482, 761] width 122 height 25
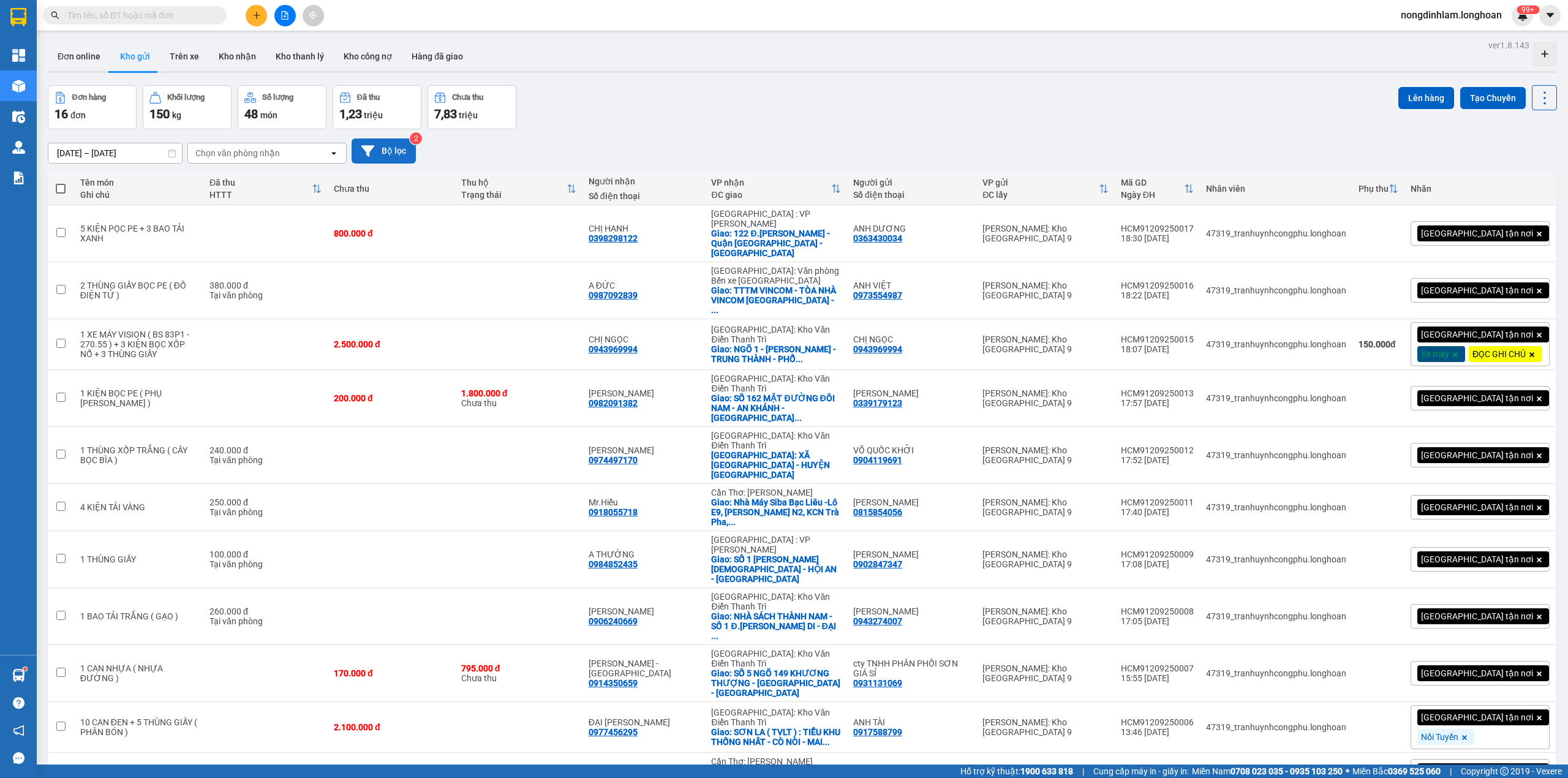
click at [373, 147] on icon at bounding box center [368, 151] width 13 height 11
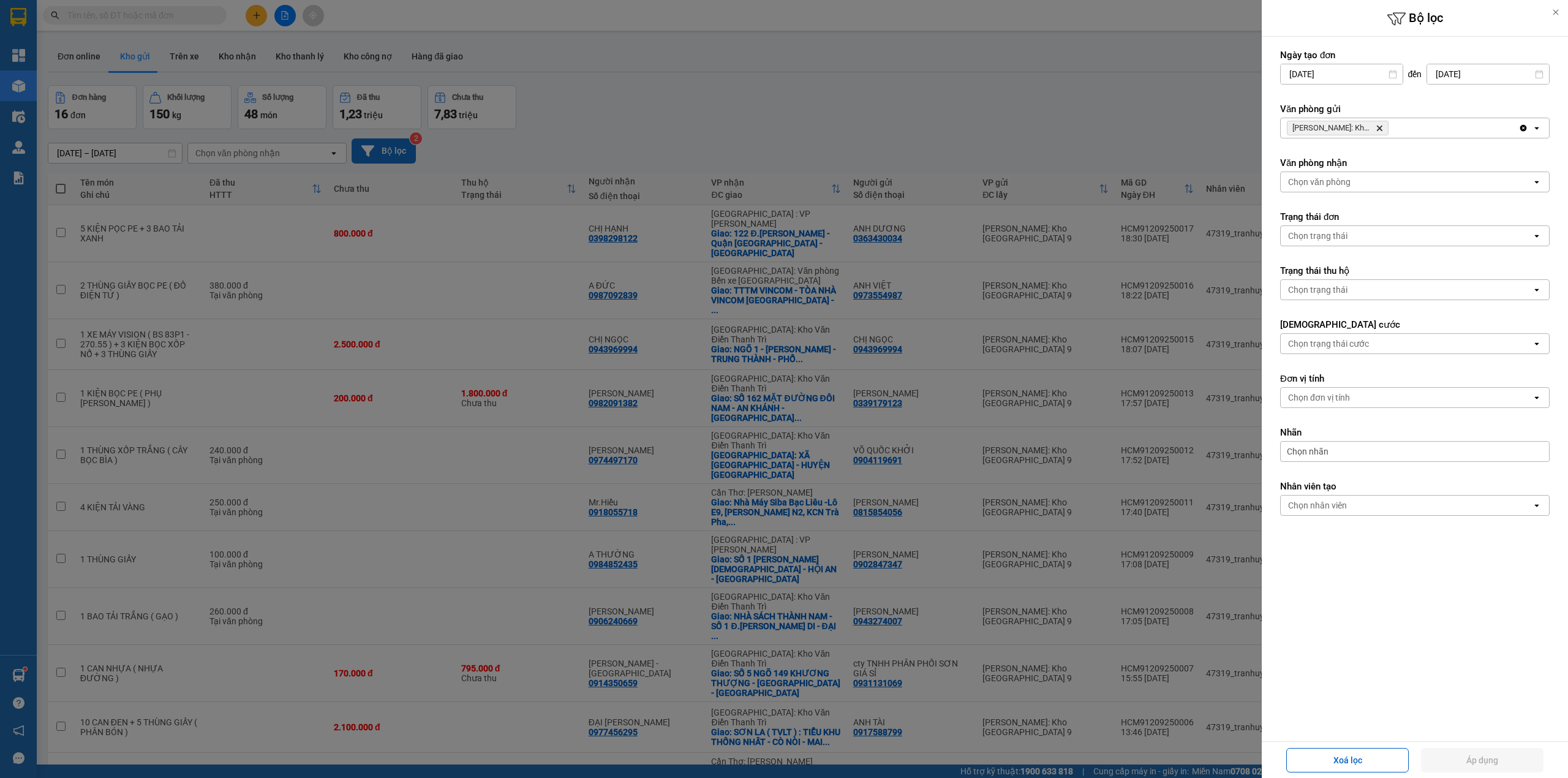
click at [1379, 128] on icon "Hồ Chí Minh: Kho Thủ Đức & Quận 9, close by backspace" at bounding box center [1379, 128] width 6 height 6
click at [1379, 128] on div "Chọn văn phòng" at bounding box center [1406, 128] width 251 height 19
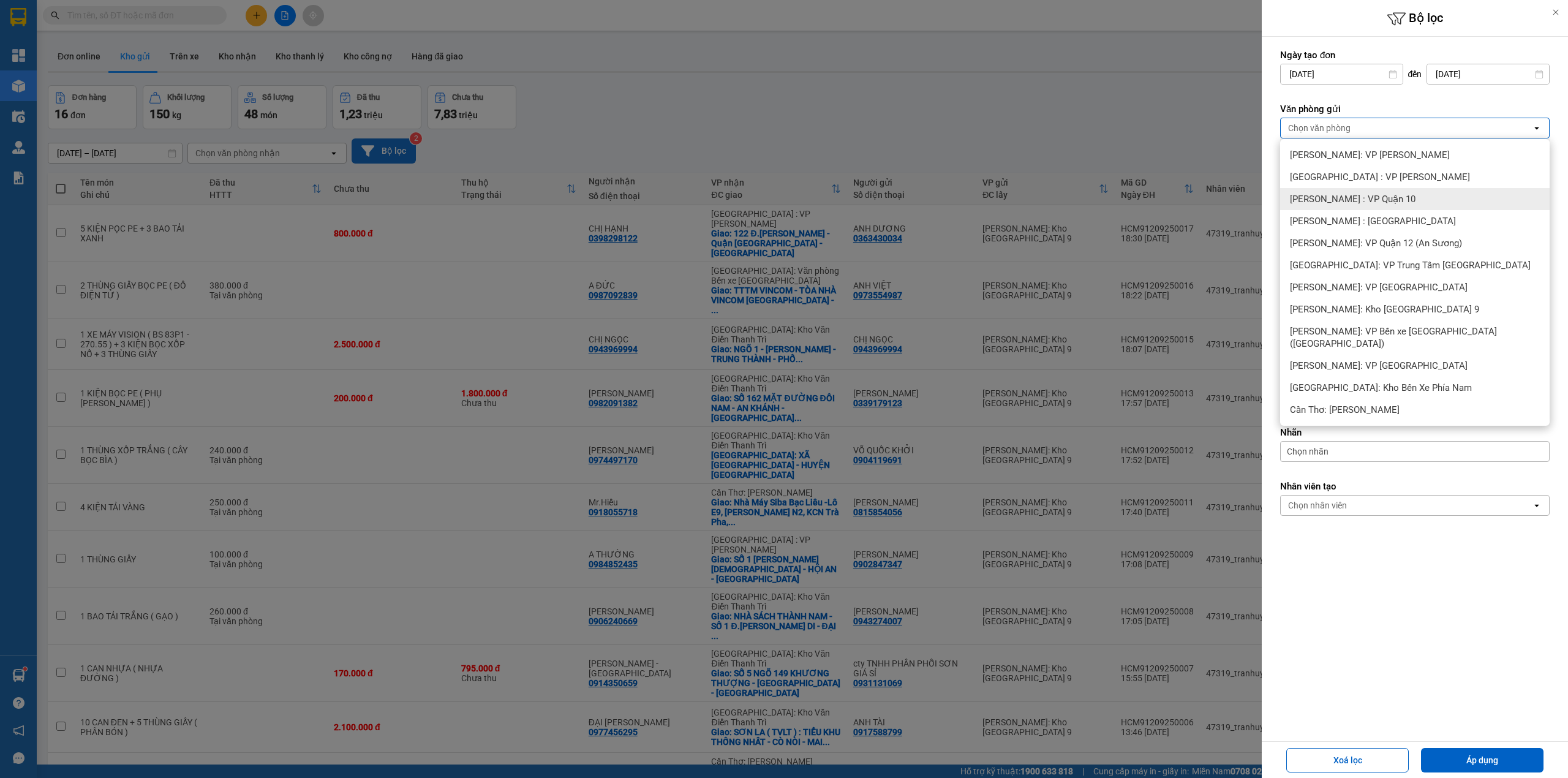
click at [1386, 200] on span "[PERSON_NAME] : VP Quận 10" at bounding box center [1353, 199] width 125 height 12
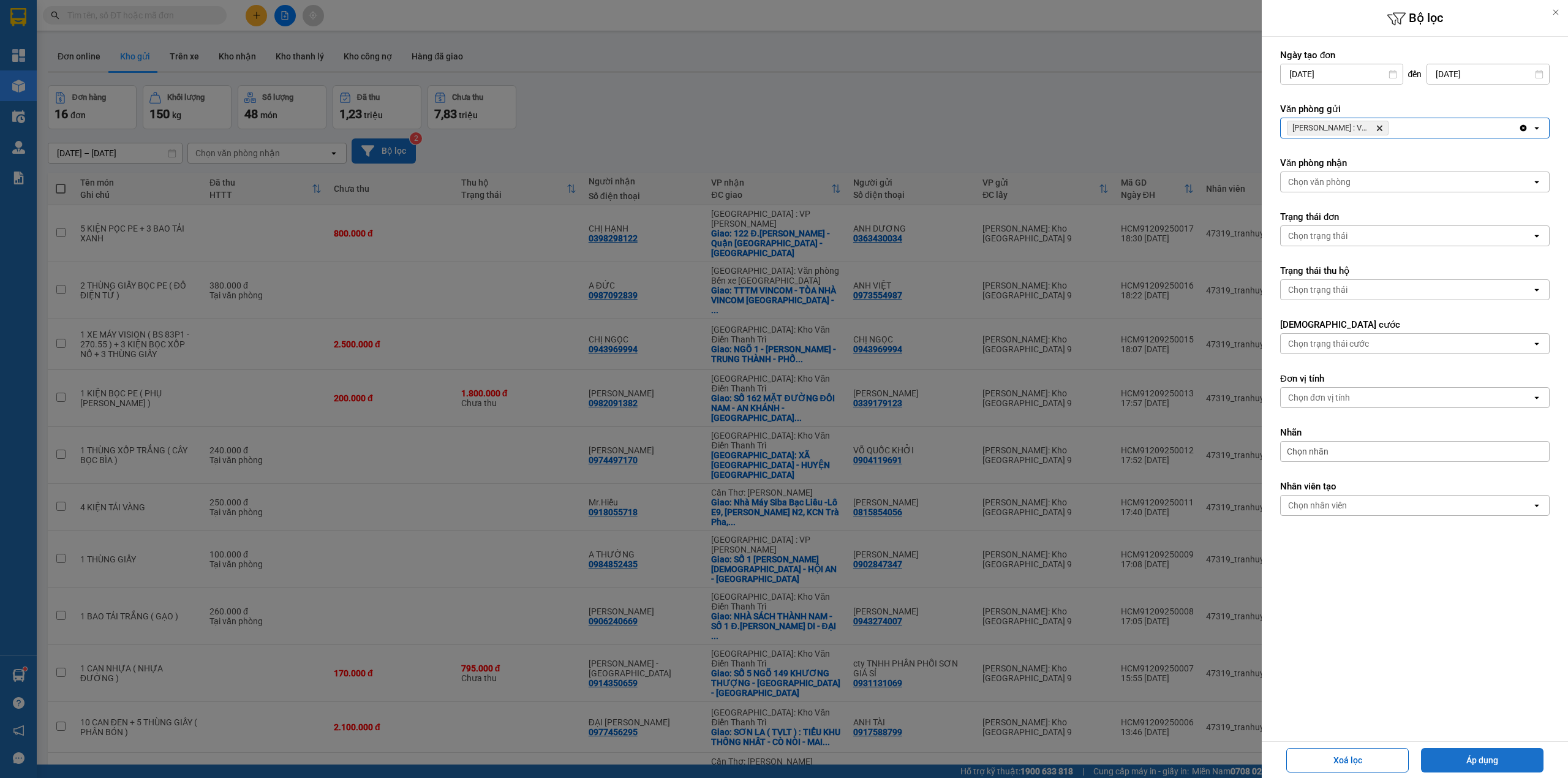
click at [1476, 755] on button "Áp dụng" at bounding box center [1482, 761] width 122 height 25
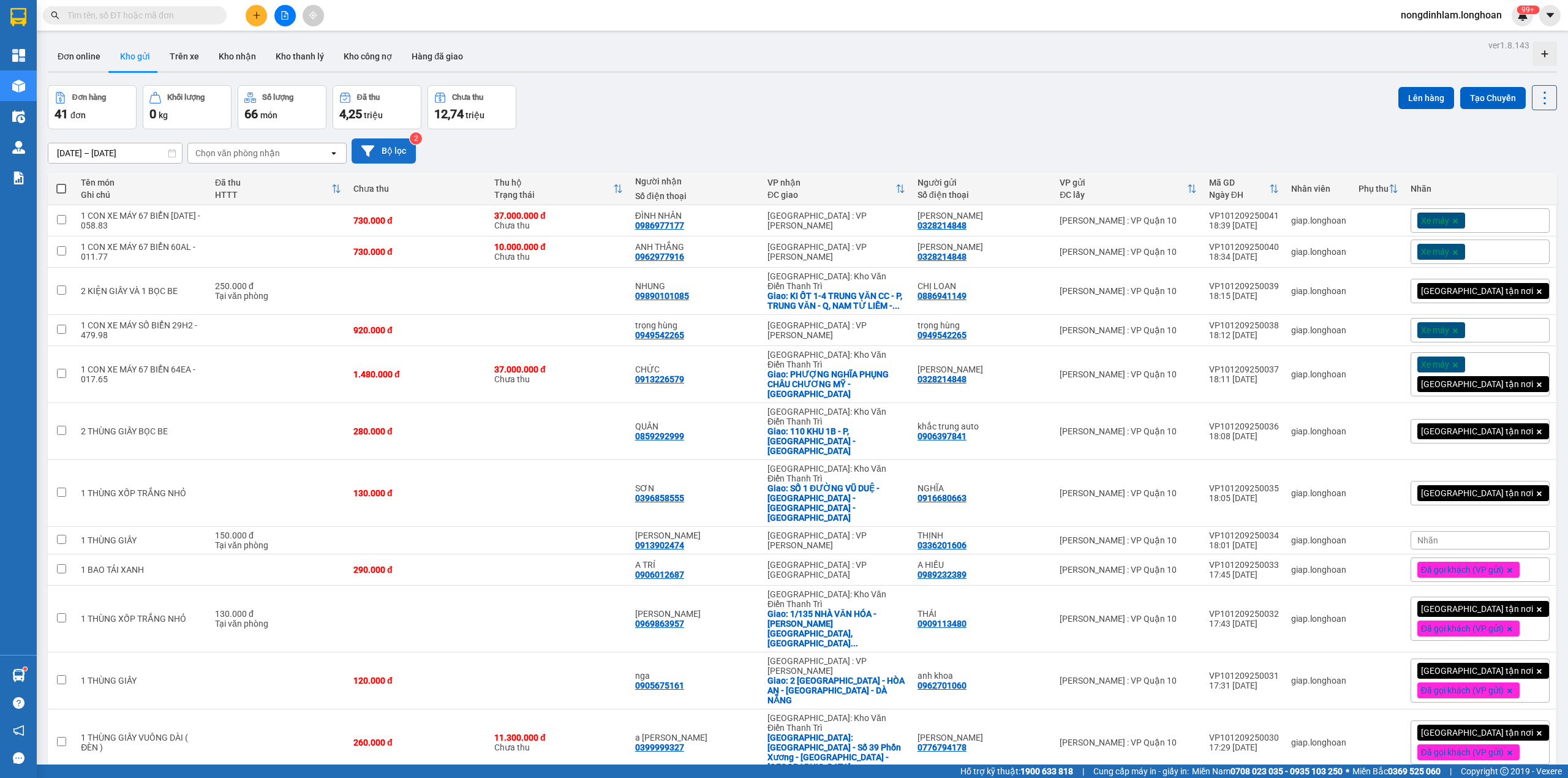
click at [391, 145] on button "Bộ lọc" at bounding box center [383, 151] width 64 height 25
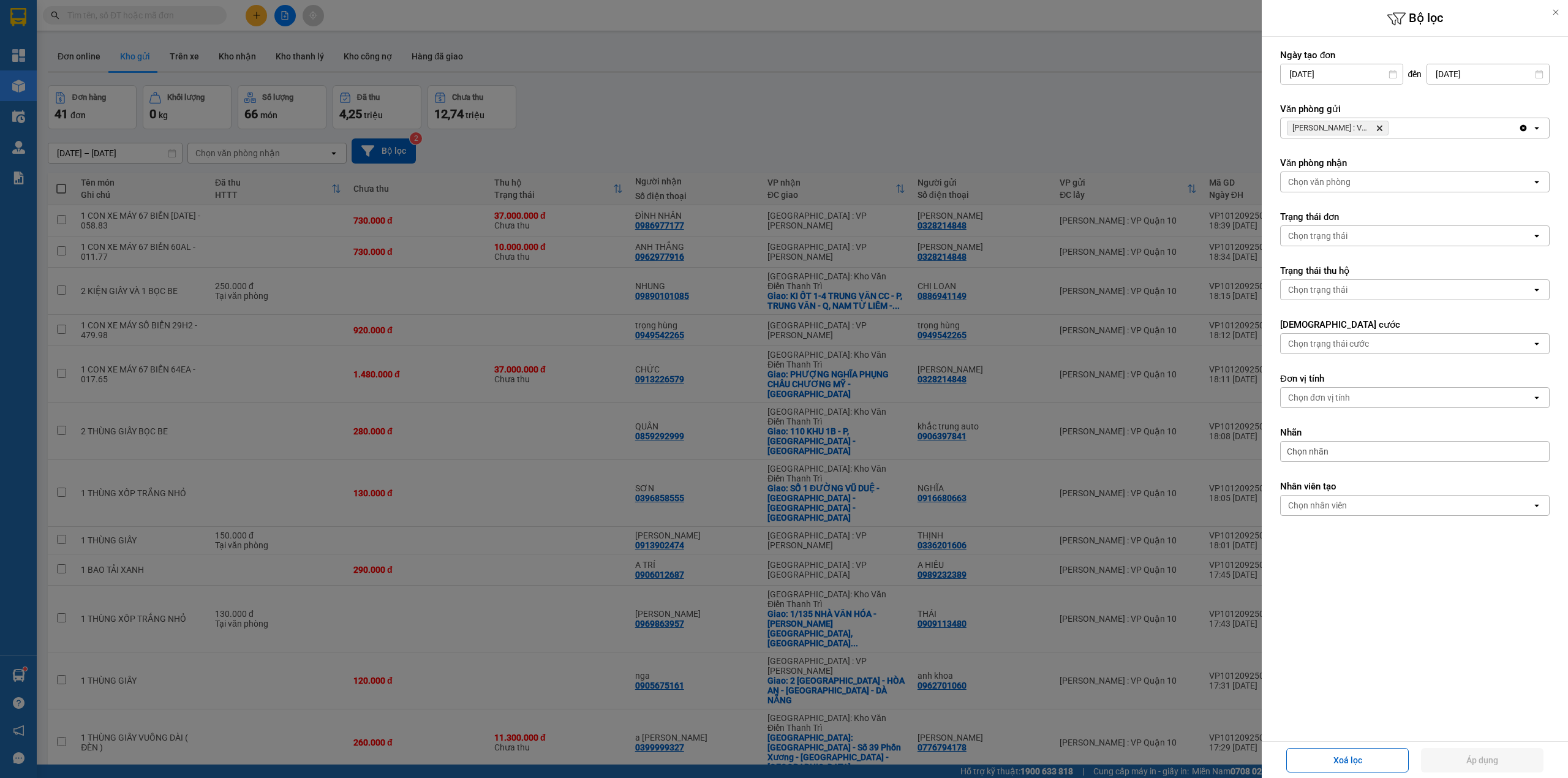
click at [1380, 126] on icon "Delete" at bounding box center [1379, 127] width 7 height 7
click at [1368, 125] on div "Chọn văn phòng" at bounding box center [1406, 128] width 251 height 19
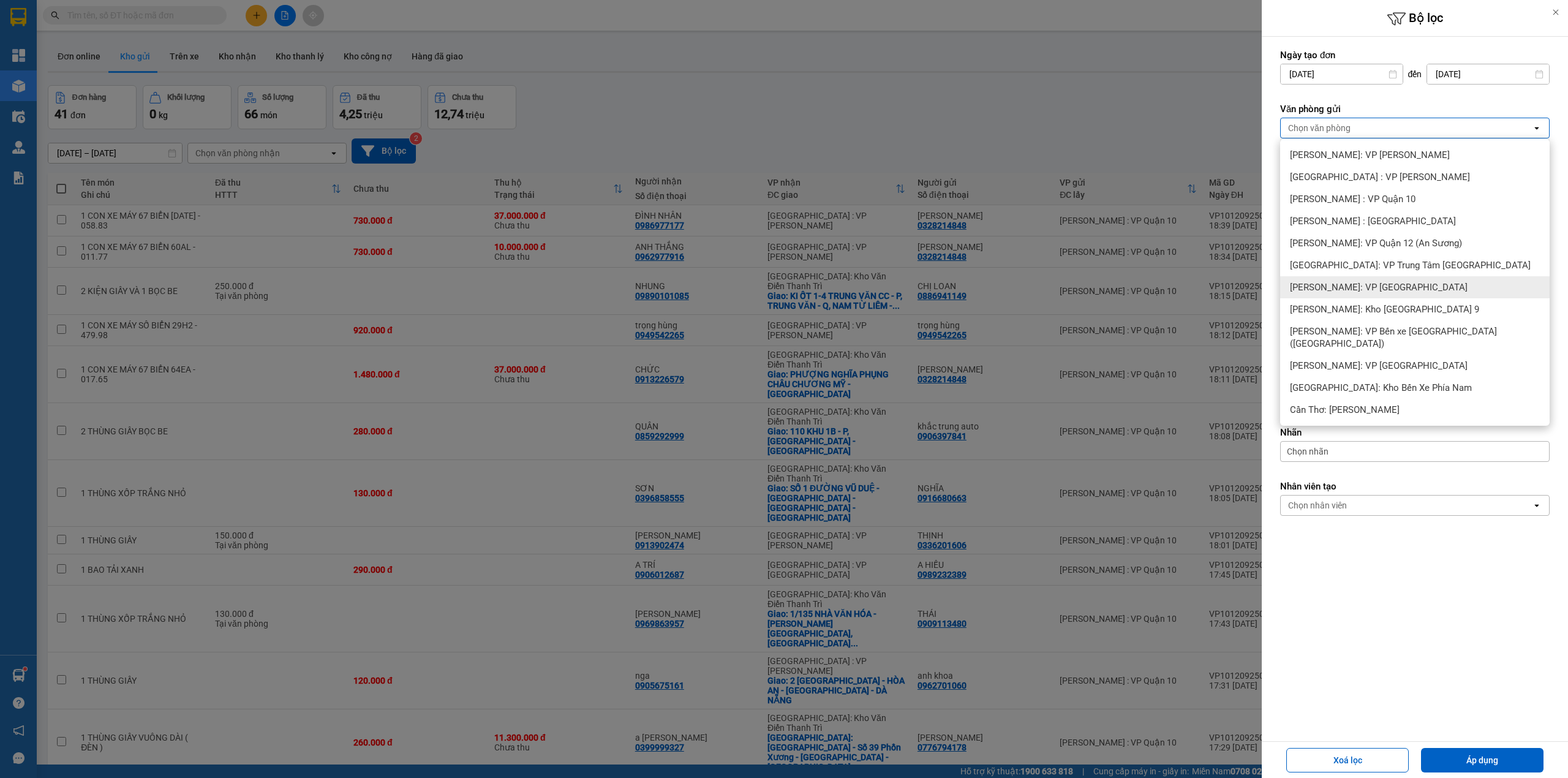
click at [1419, 288] on div "[PERSON_NAME]: VP [GEOGRAPHIC_DATA]" at bounding box center [1415, 287] width 270 height 22
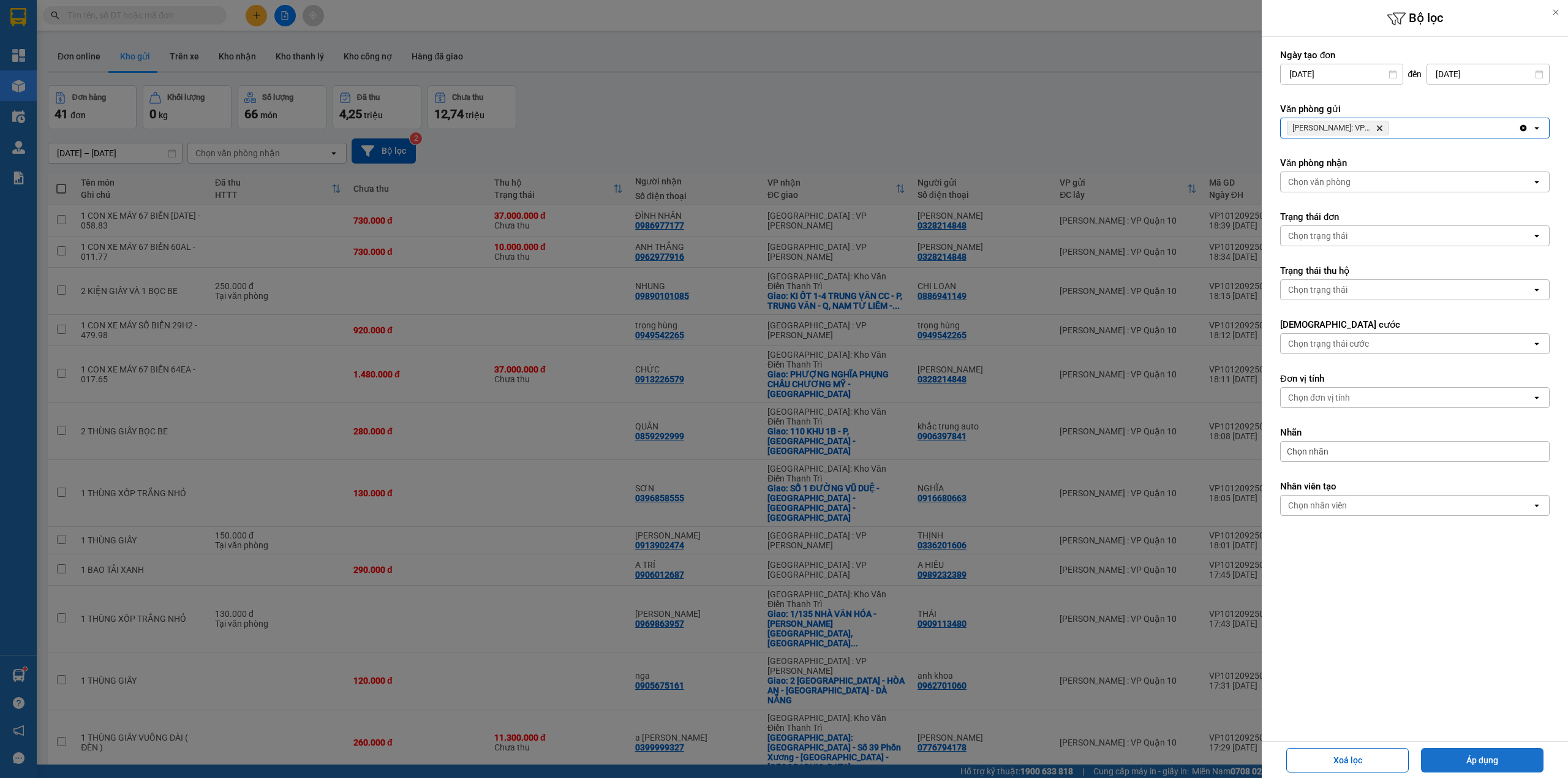
click at [1498, 755] on button "Áp dụng" at bounding box center [1482, 761] width 122 height 25
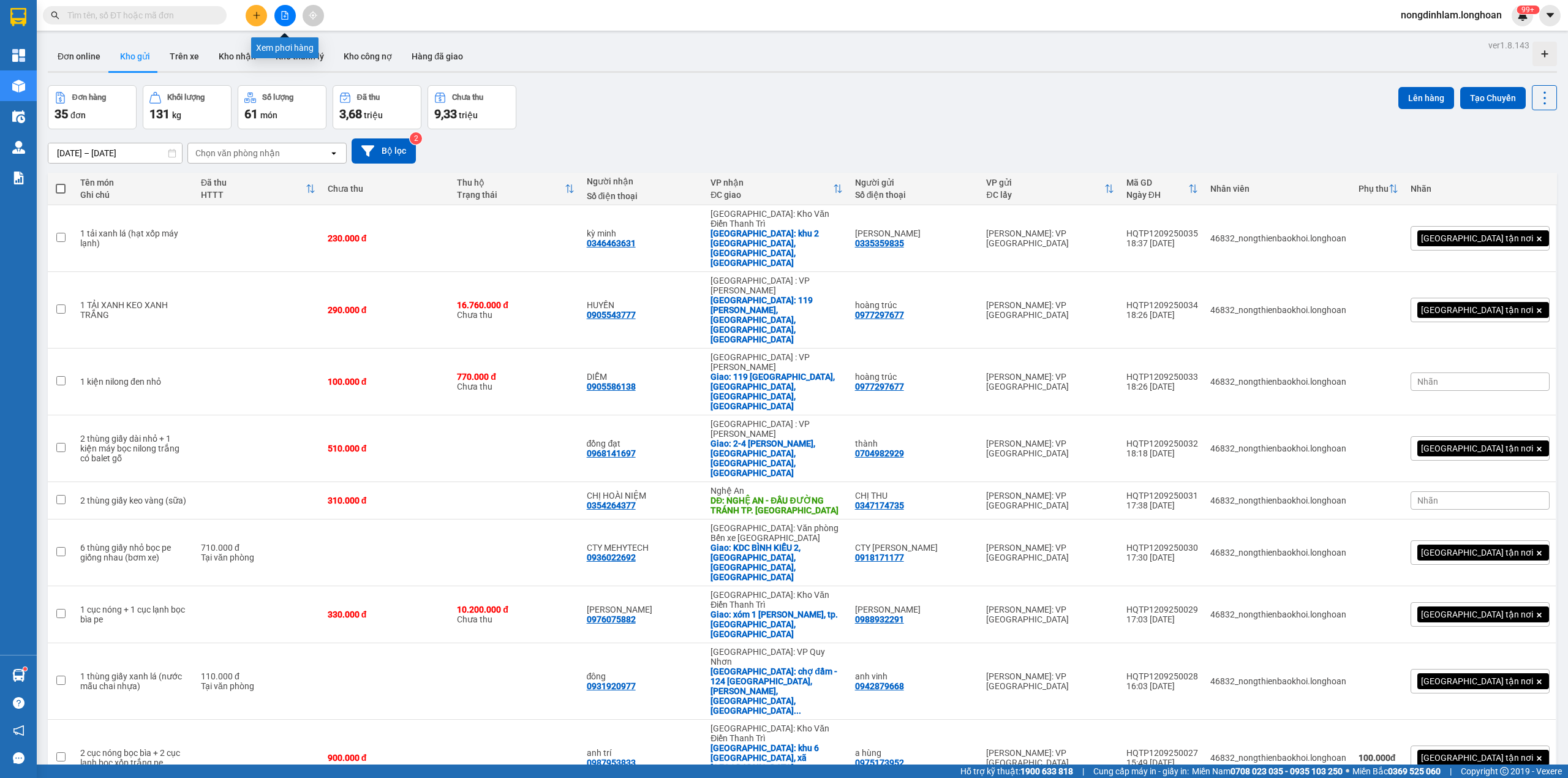
click at [285, 19] on button at bounding box center [285, 16] width 21 height 21
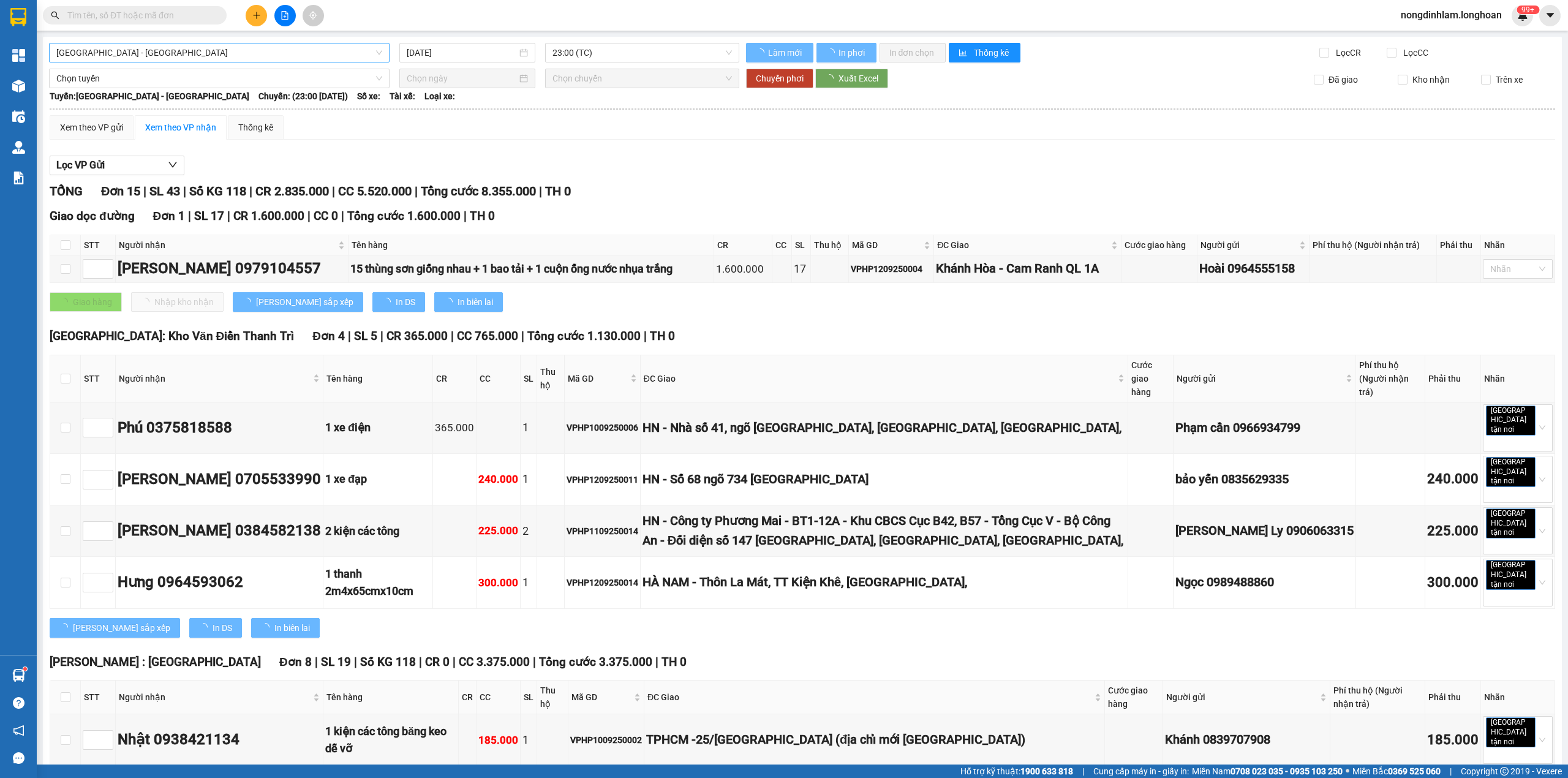
click at [275, 52] on span "[GEOGRAPHIC_DATA] - [GEOGRAPHIC_DATA]" at bounding box center [219, 52] width 326 height 18
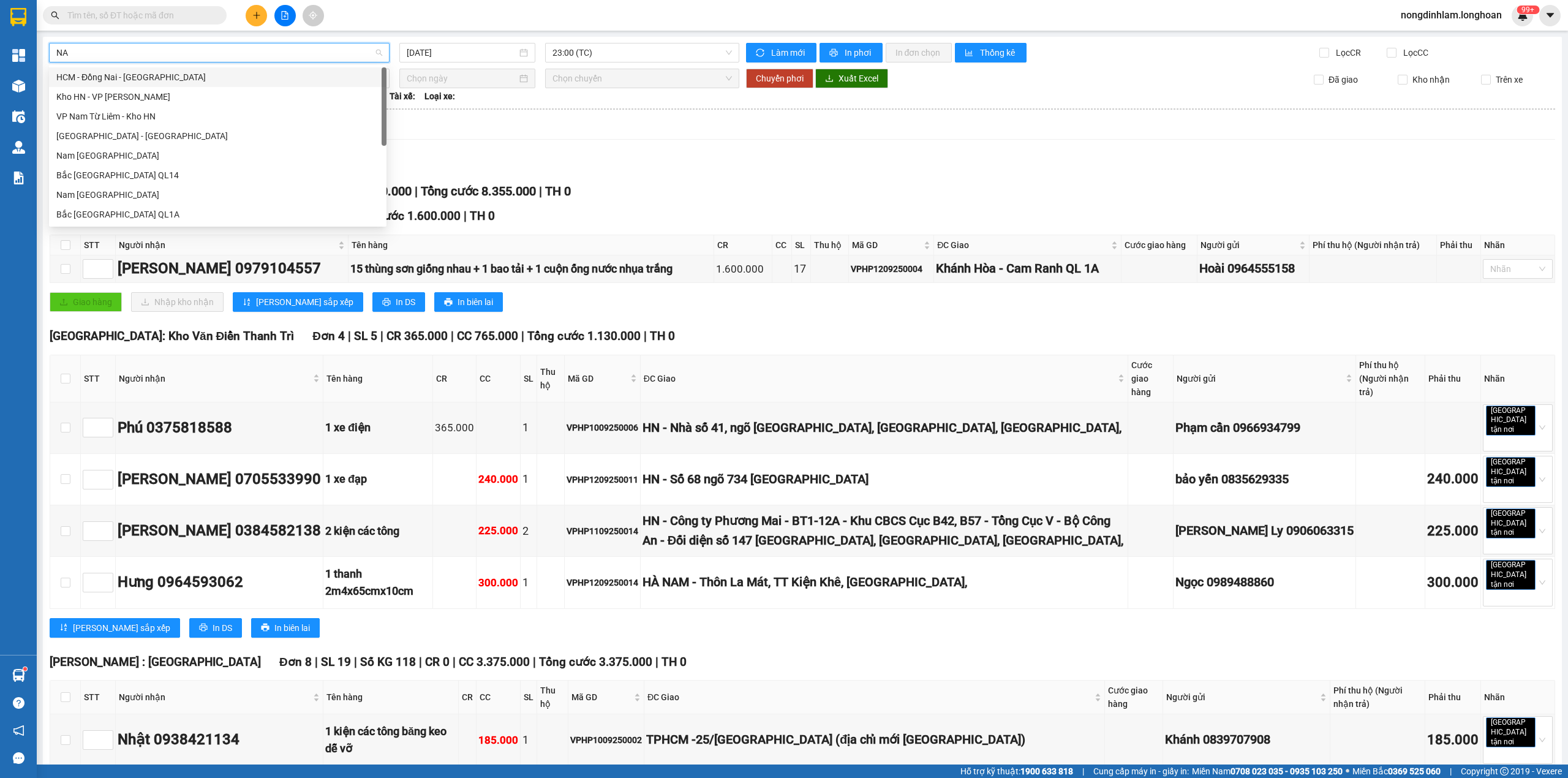
type input "NAM"
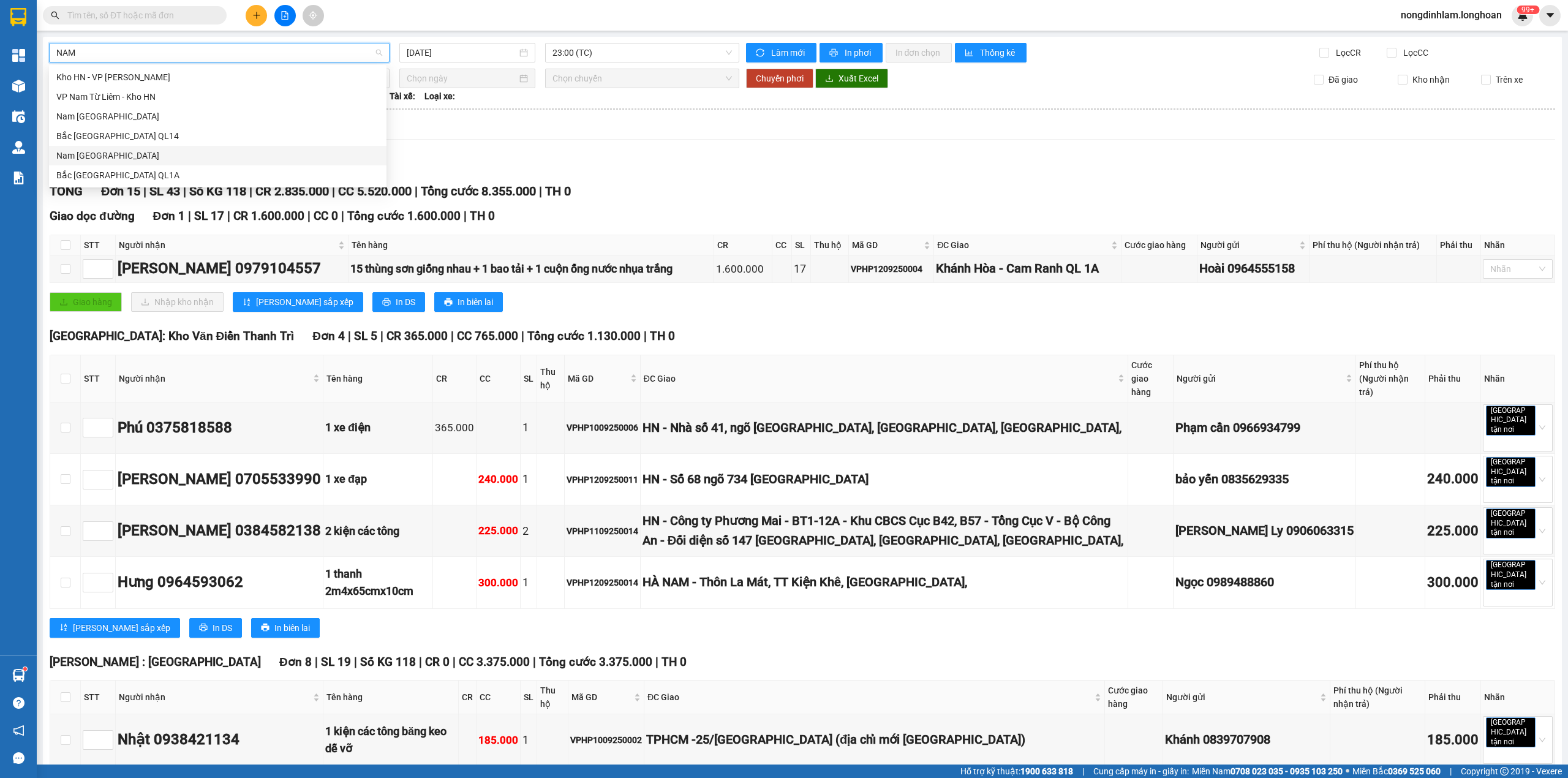
click at [144, 149] on div "Nam [GEOGRAPHIC_DATA]" at bounding box center [217, 155] width 323 height 14
type input "[DATE]"
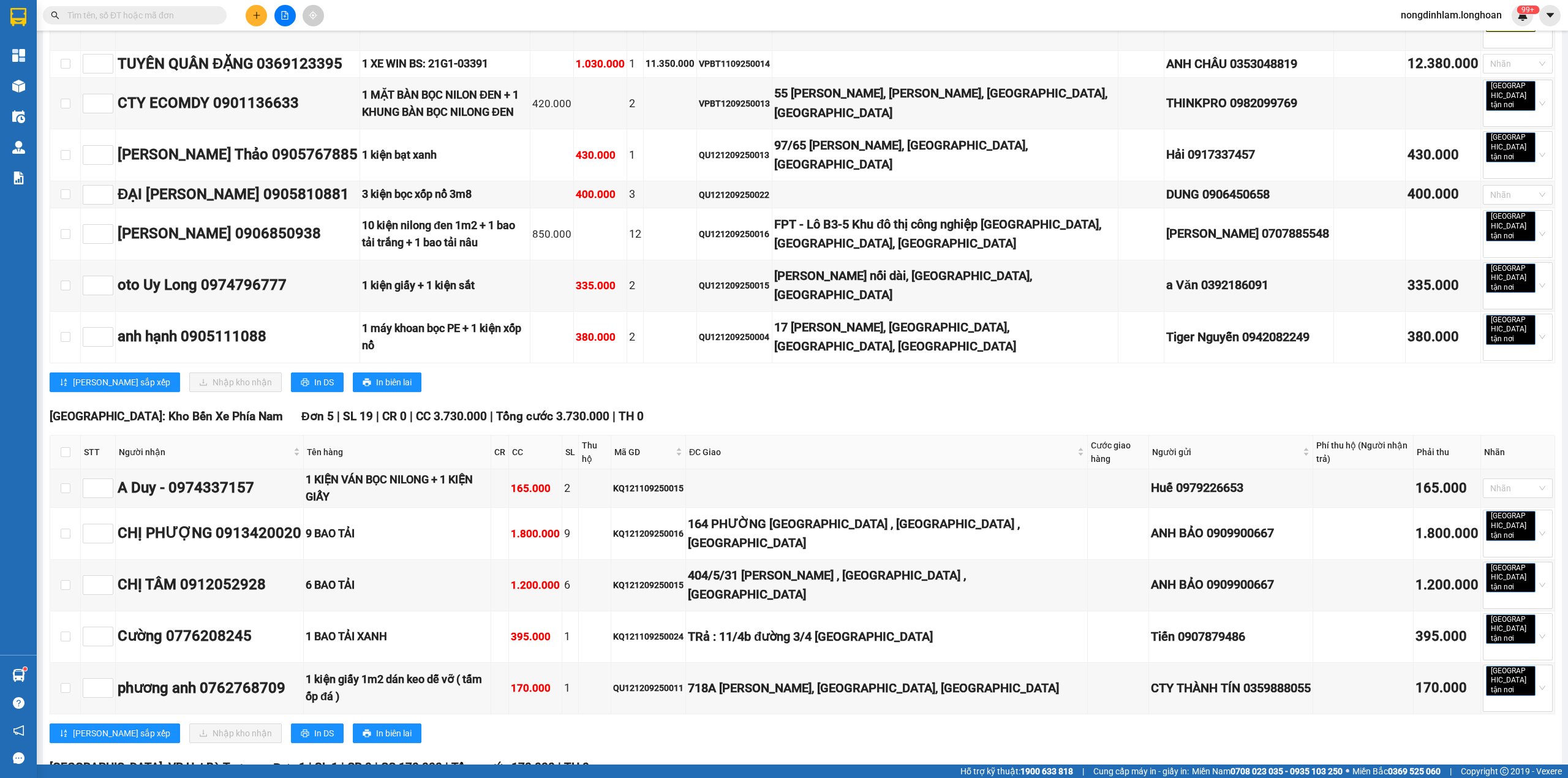
scroll to position [4323, 0]
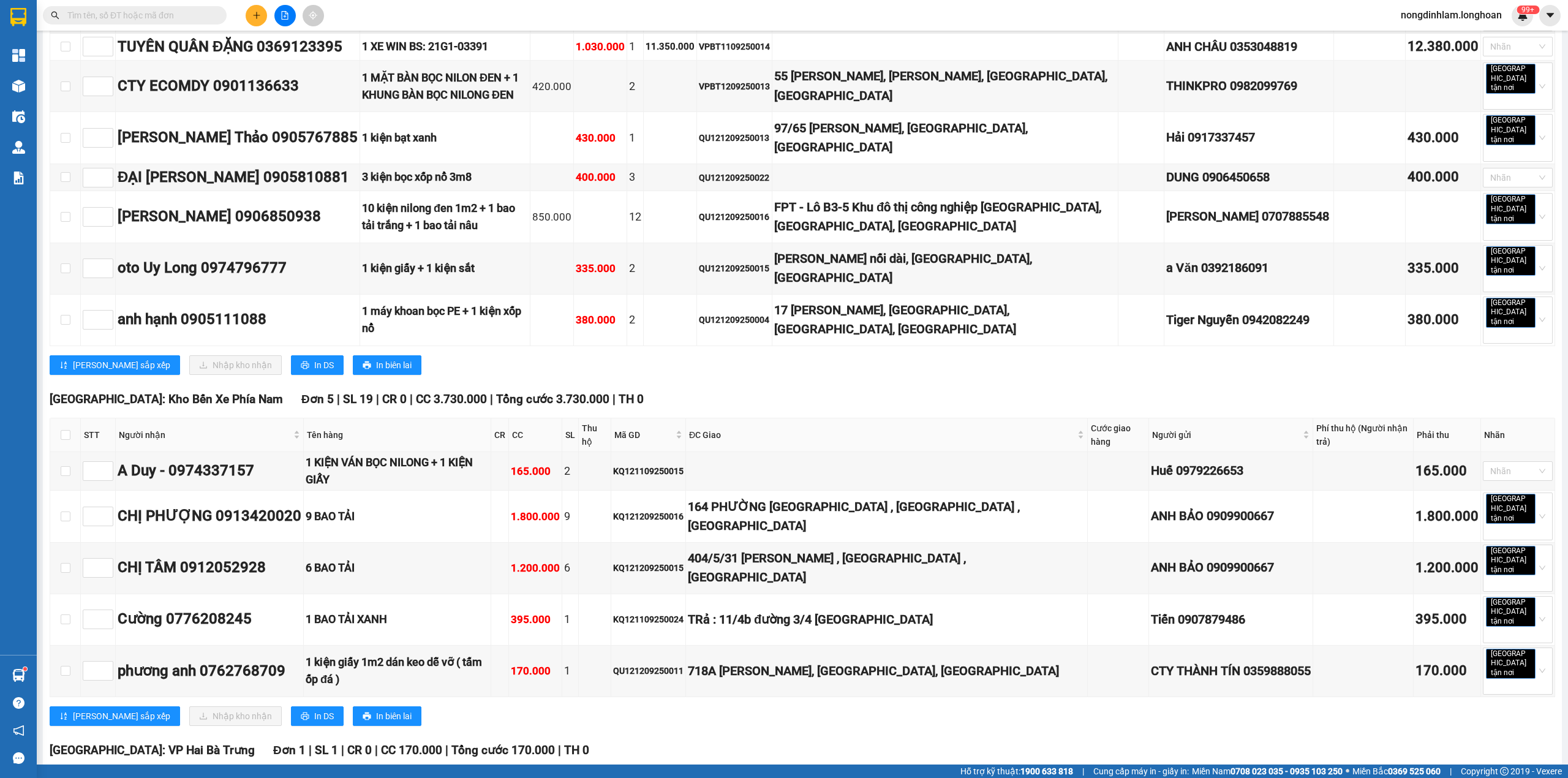
checkbox input "true"
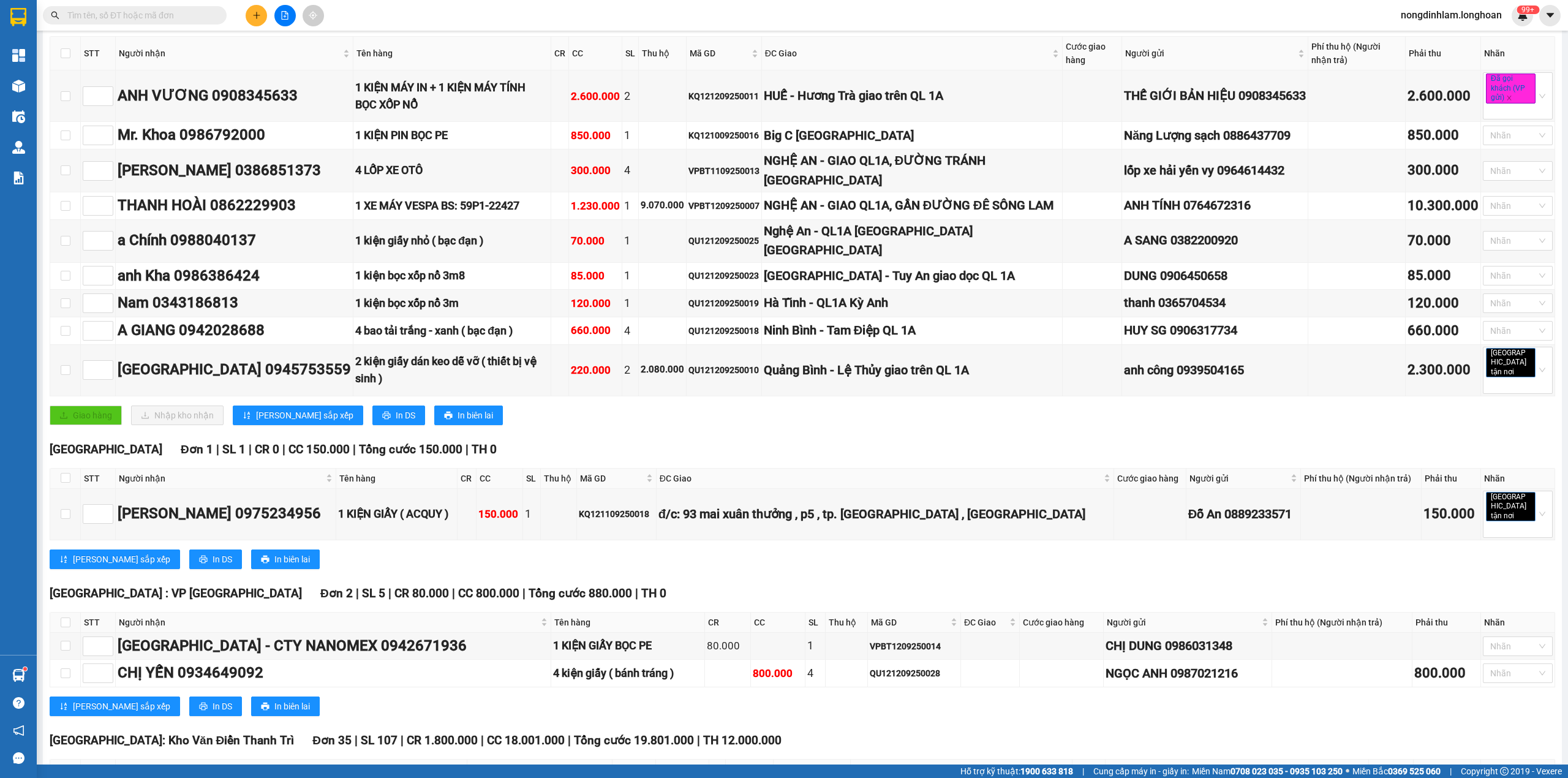
scroll to position [0, 0]
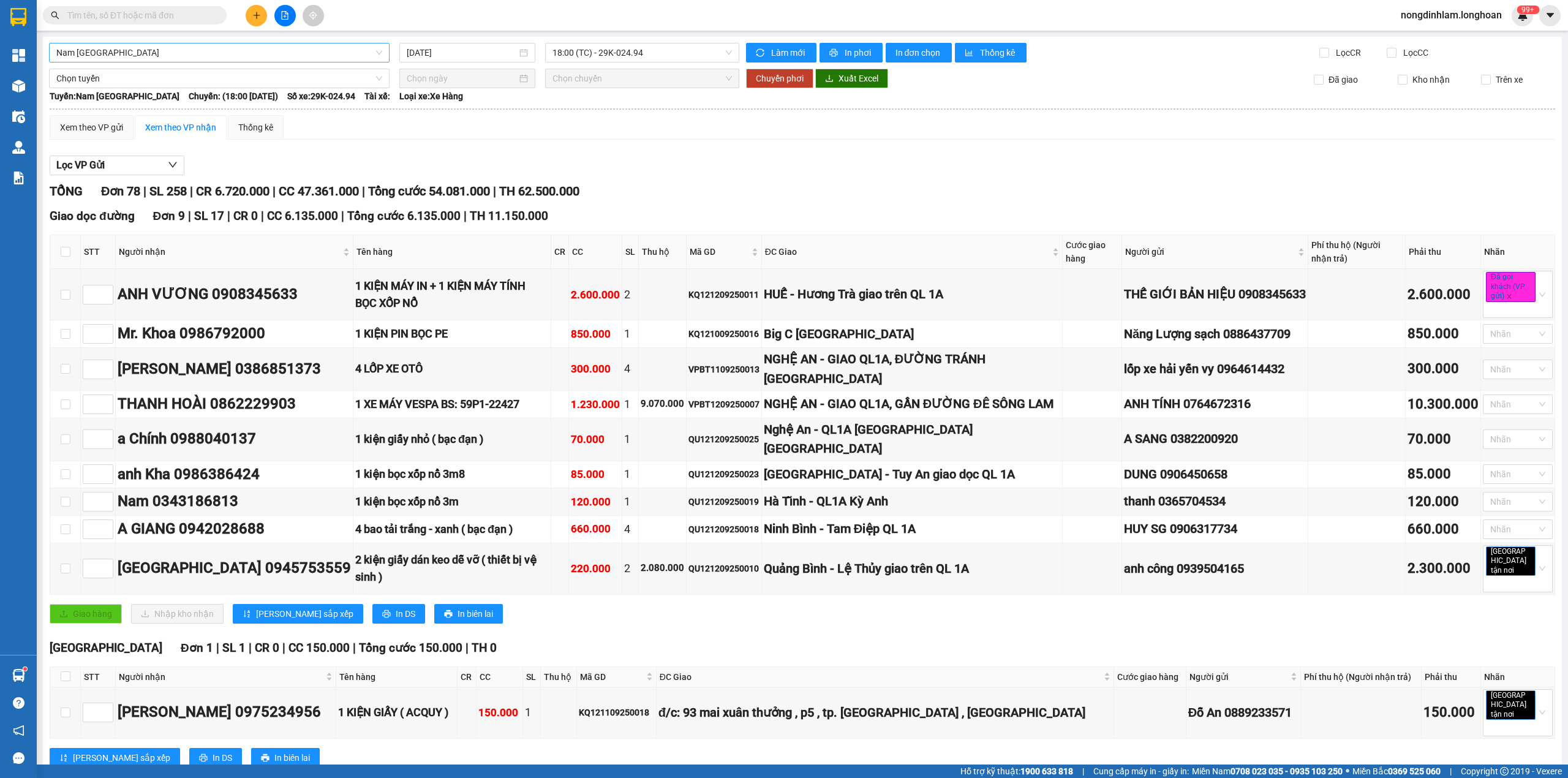
click at [285, 56] on span "Nam [GEOGRAPHIC_DATA]" at bounding box center [219, 52] width 326 height 18
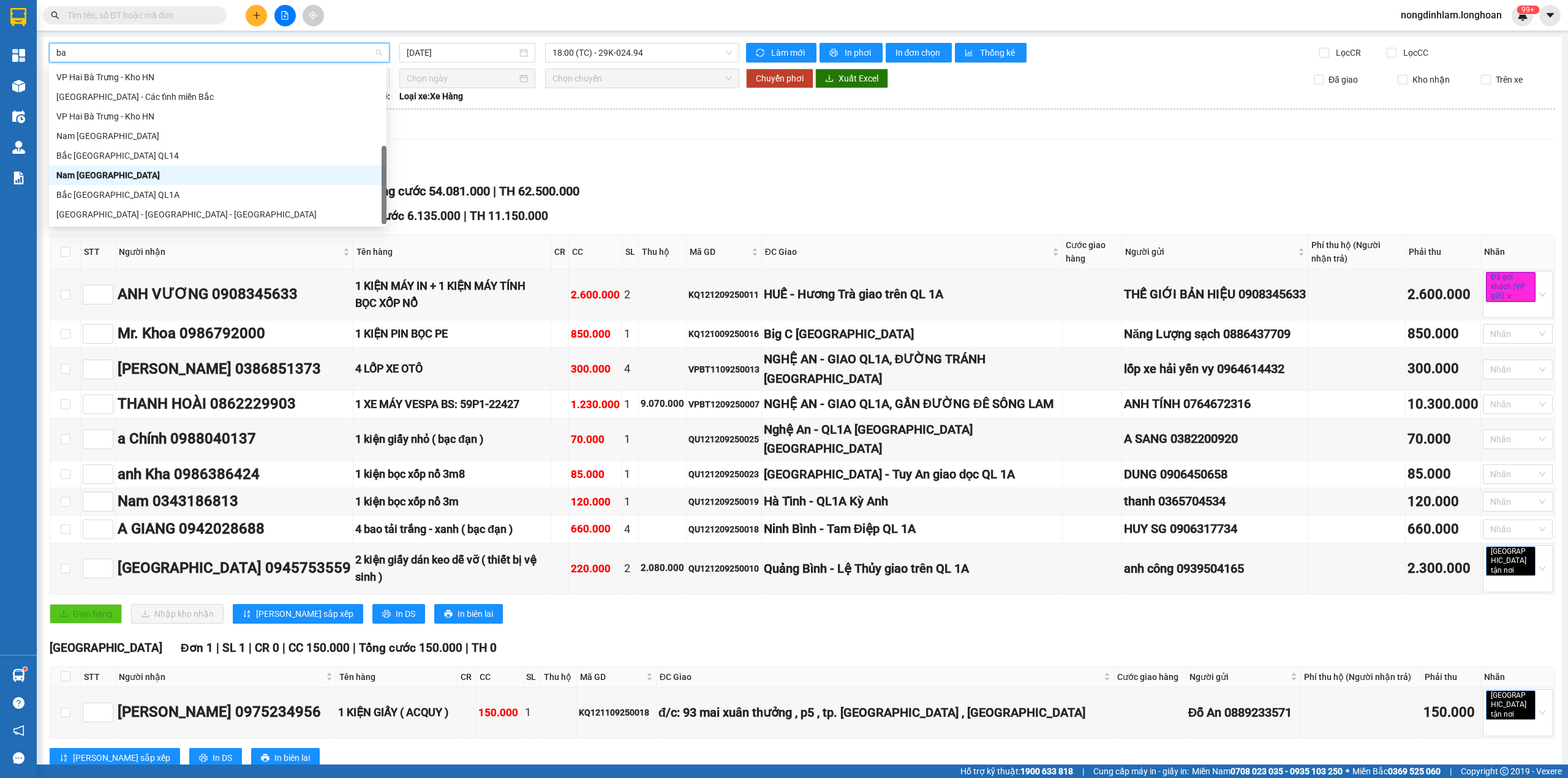
scroll to position [19, 0]
type input "bắc"
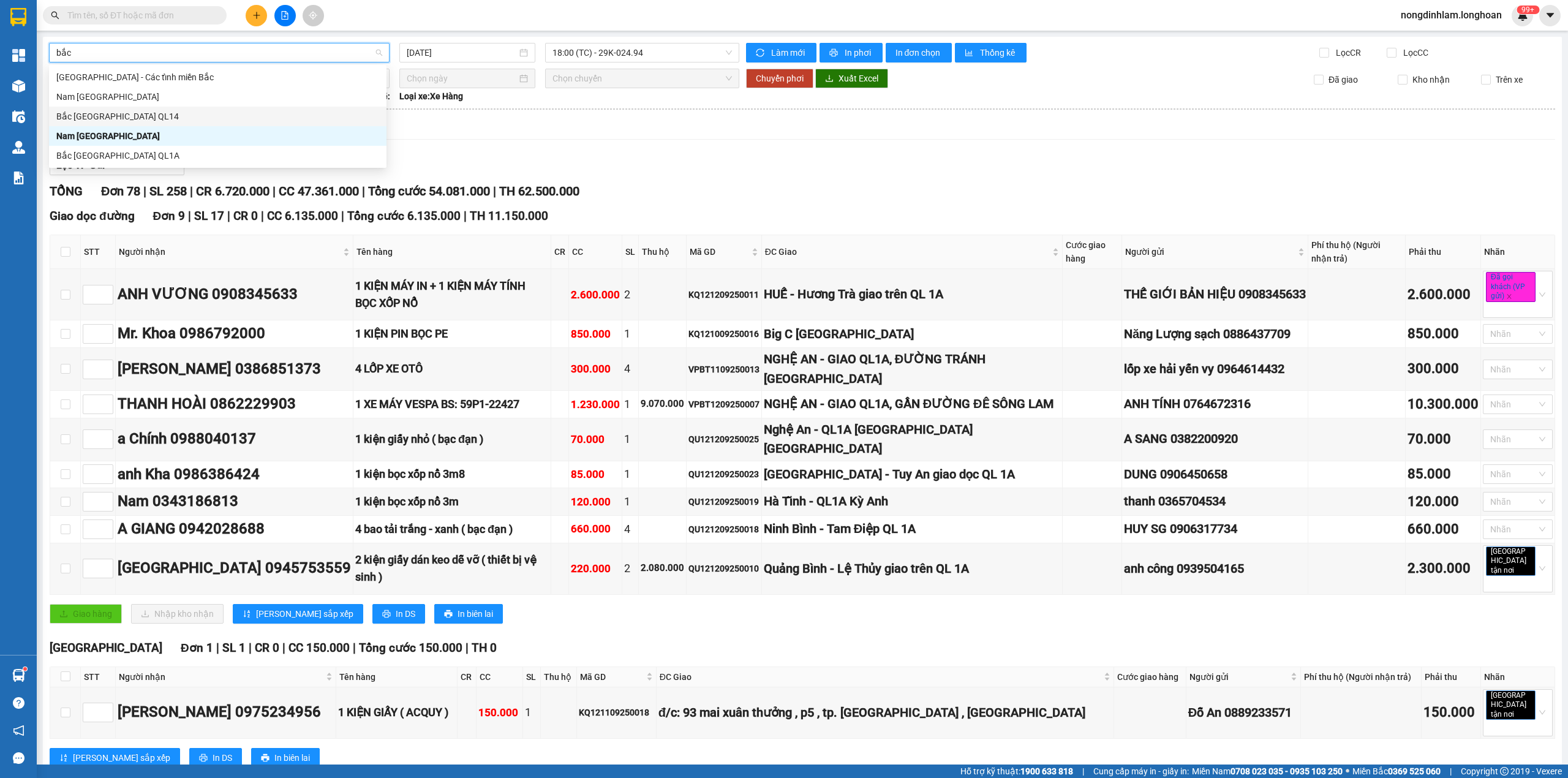
click at [122, 114] on div "Bắc [GEOGRAPHIC_DATA] QL14" at bounding box center [217, 116] width 323 height 14
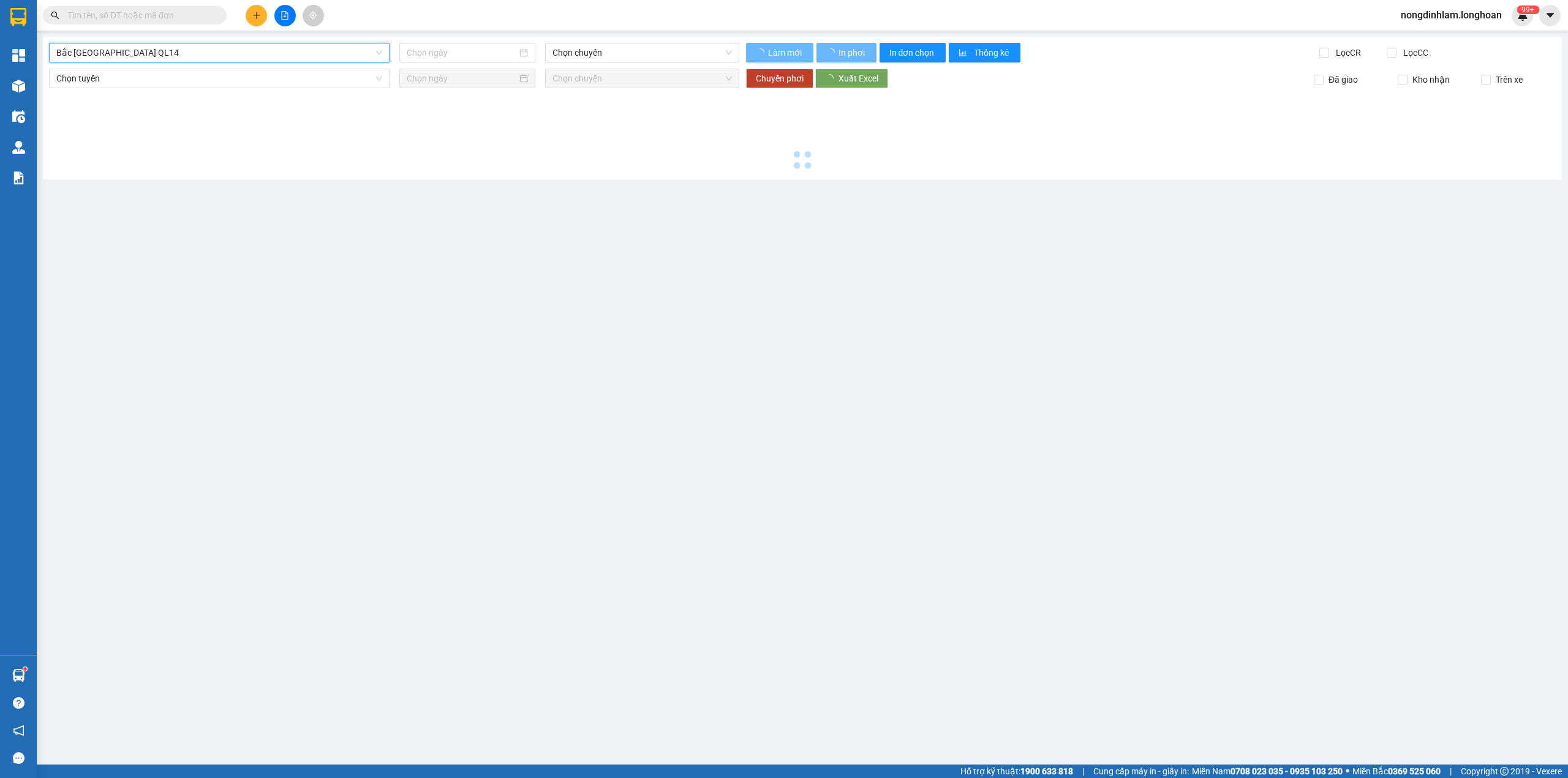
type input "[DATE]"
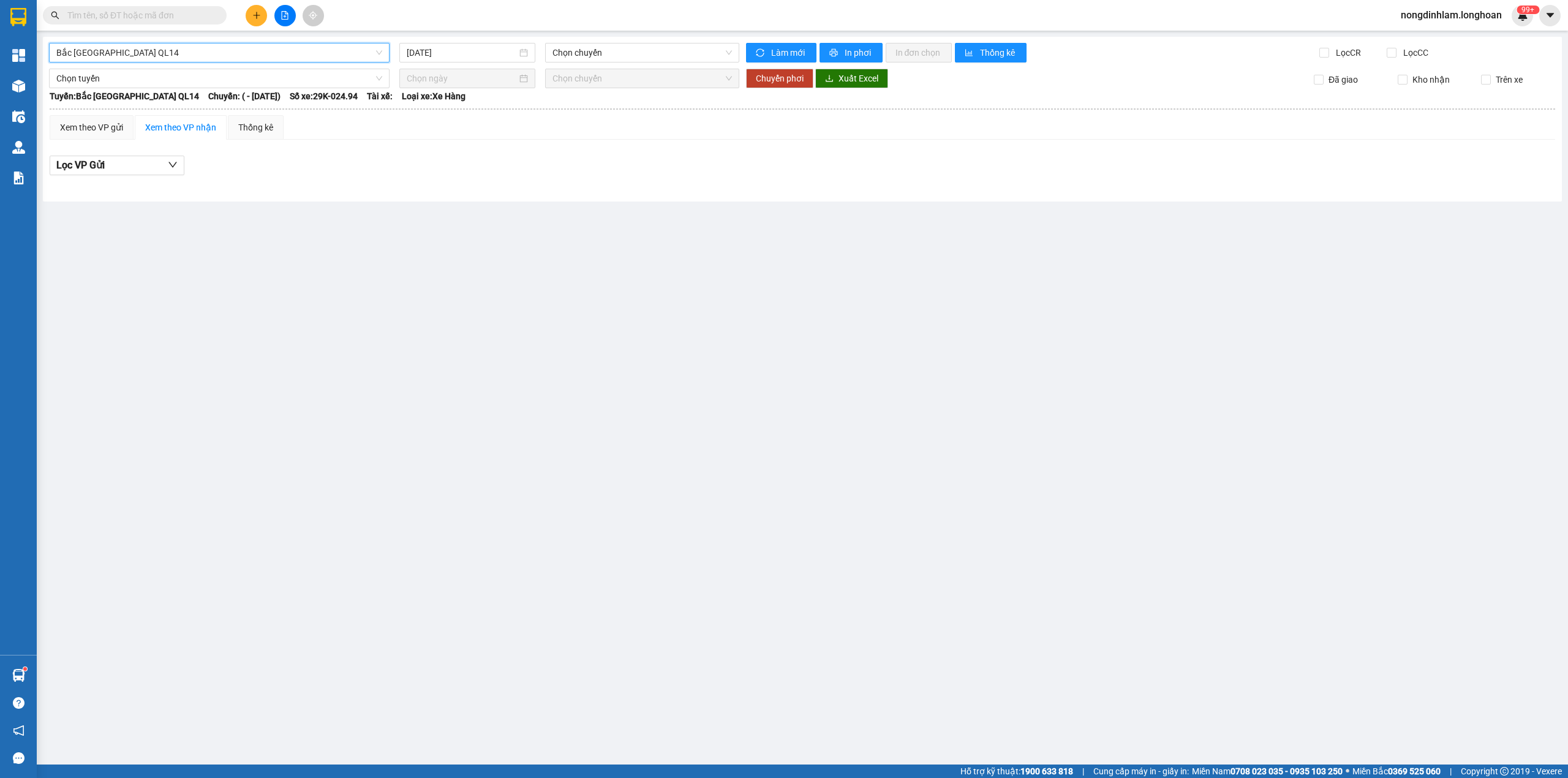
click at [339, 52] on span "Bắc [GEOGRAPHIC_DATA] QL14" at bounding box center [219, 52] width 326 height 18
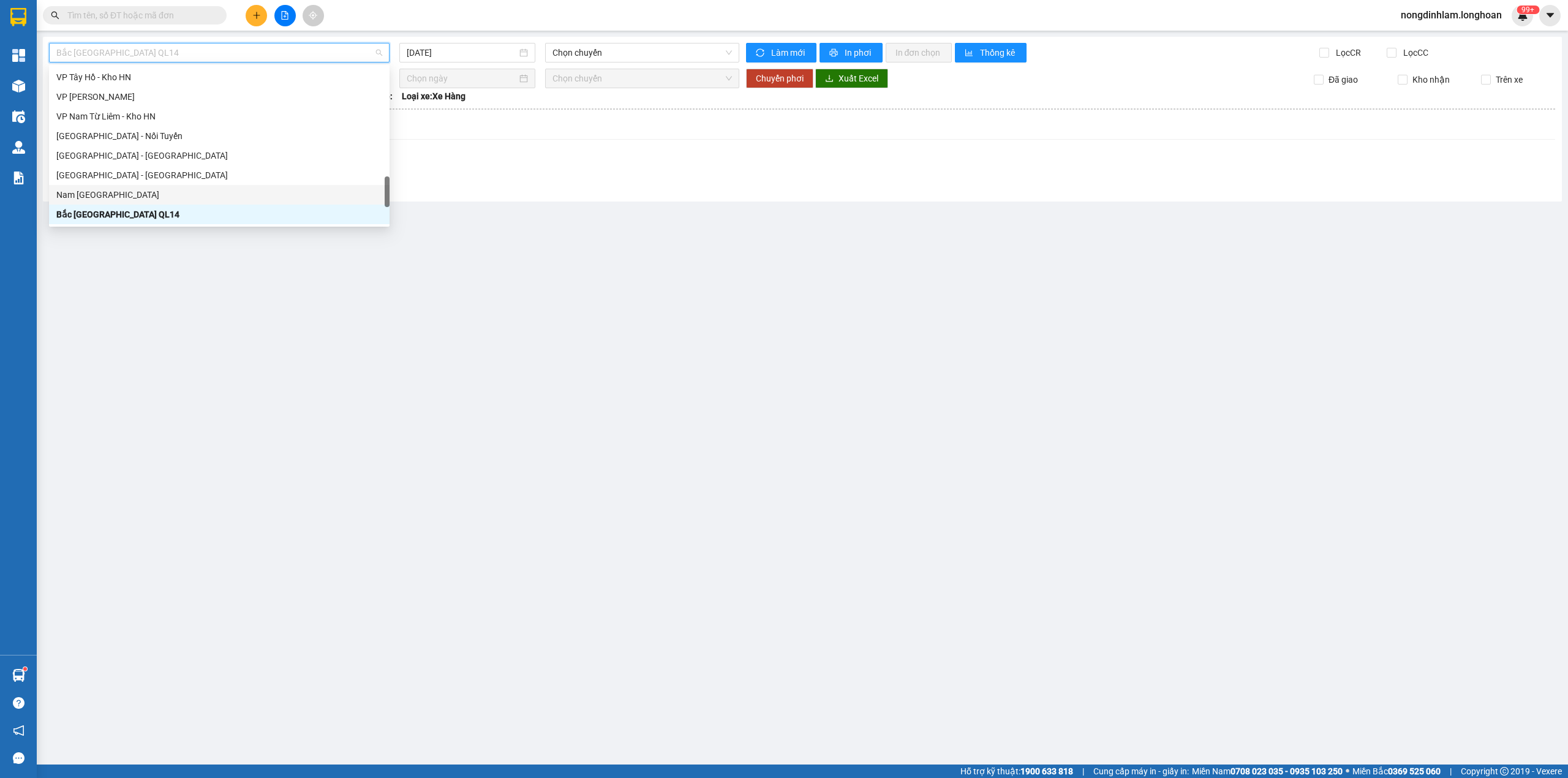
scroll to position [649, 0]
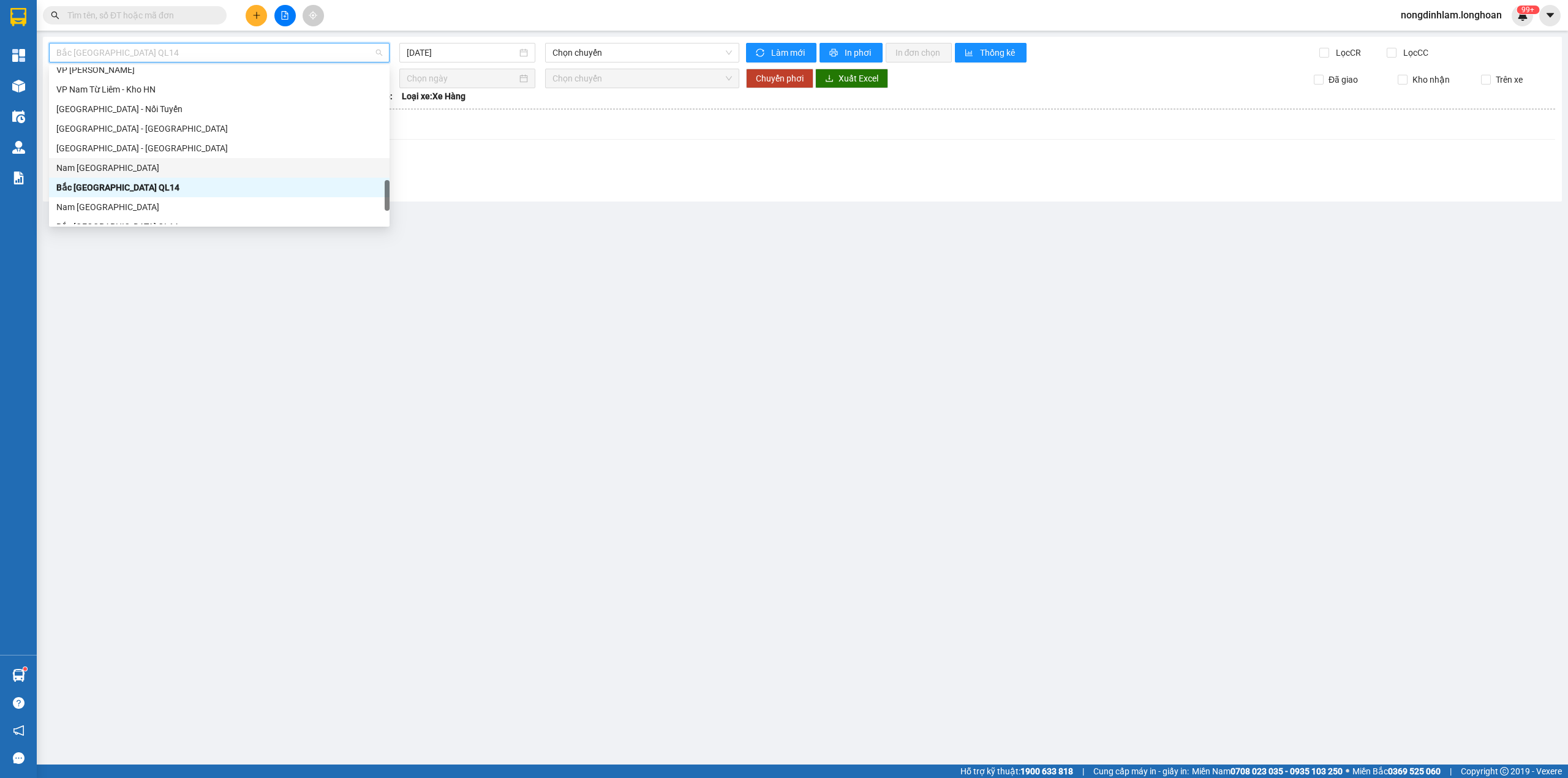
click at [141, 166] on div "Nam [GEOGRAPHIC_DATA]" at bounding box center [219, 167] width 326 height 14
type input "[DATE]"
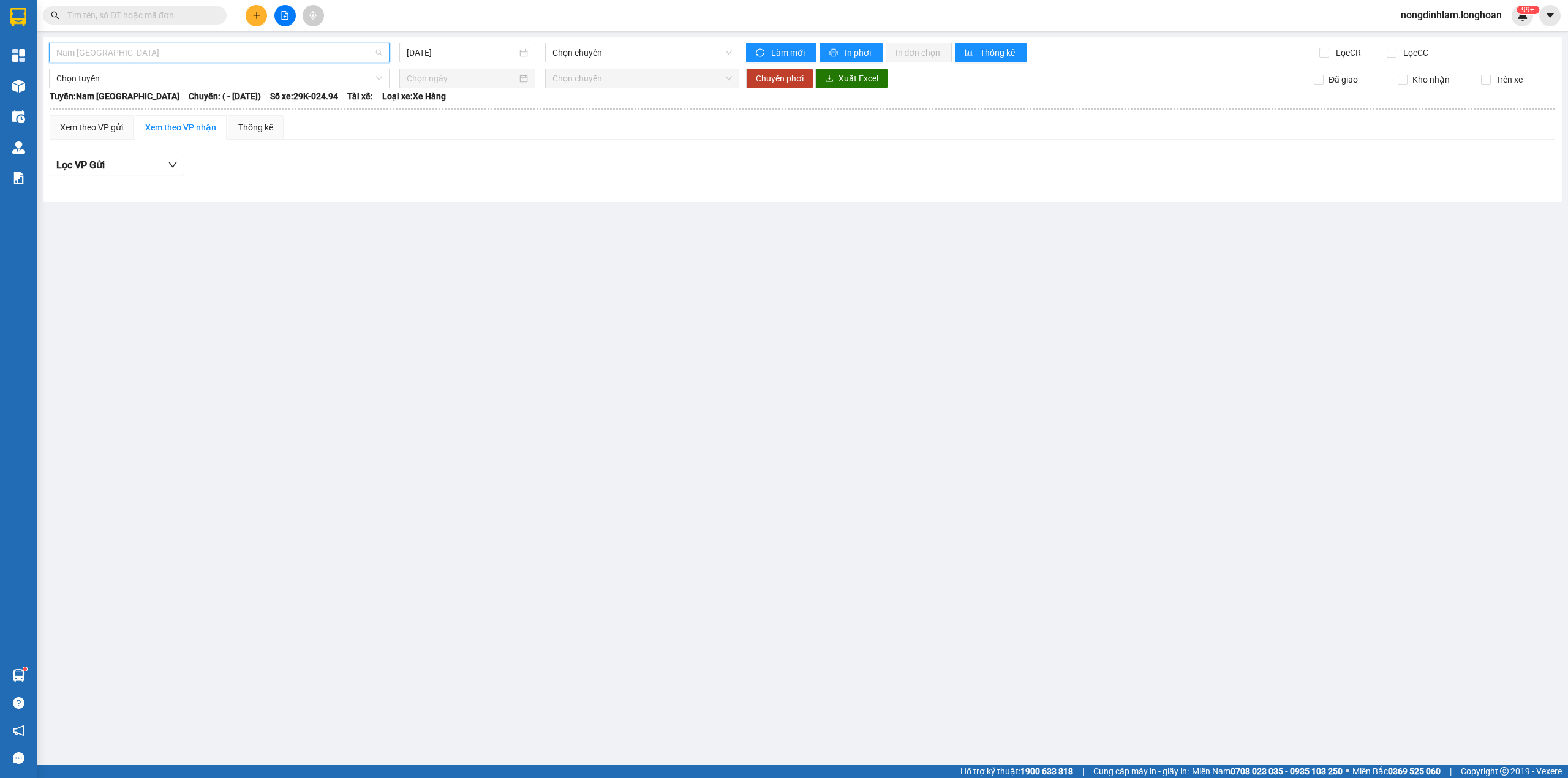
click at [156, 50] on span "Nam [GEOGRAPHIC_DATA]" at bounding box center [219, 52] width 326 height 18
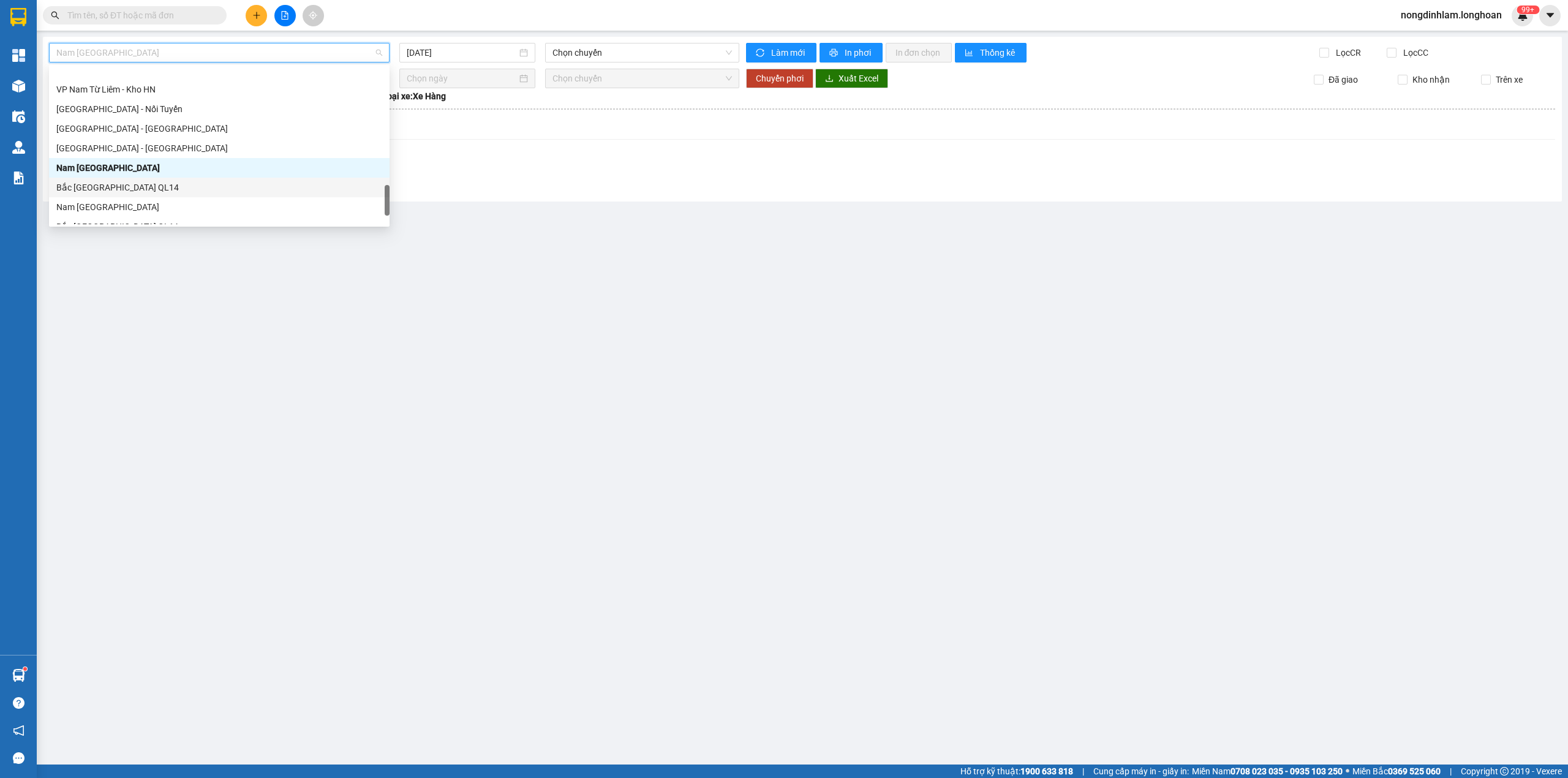
scroll to position [676, 0]
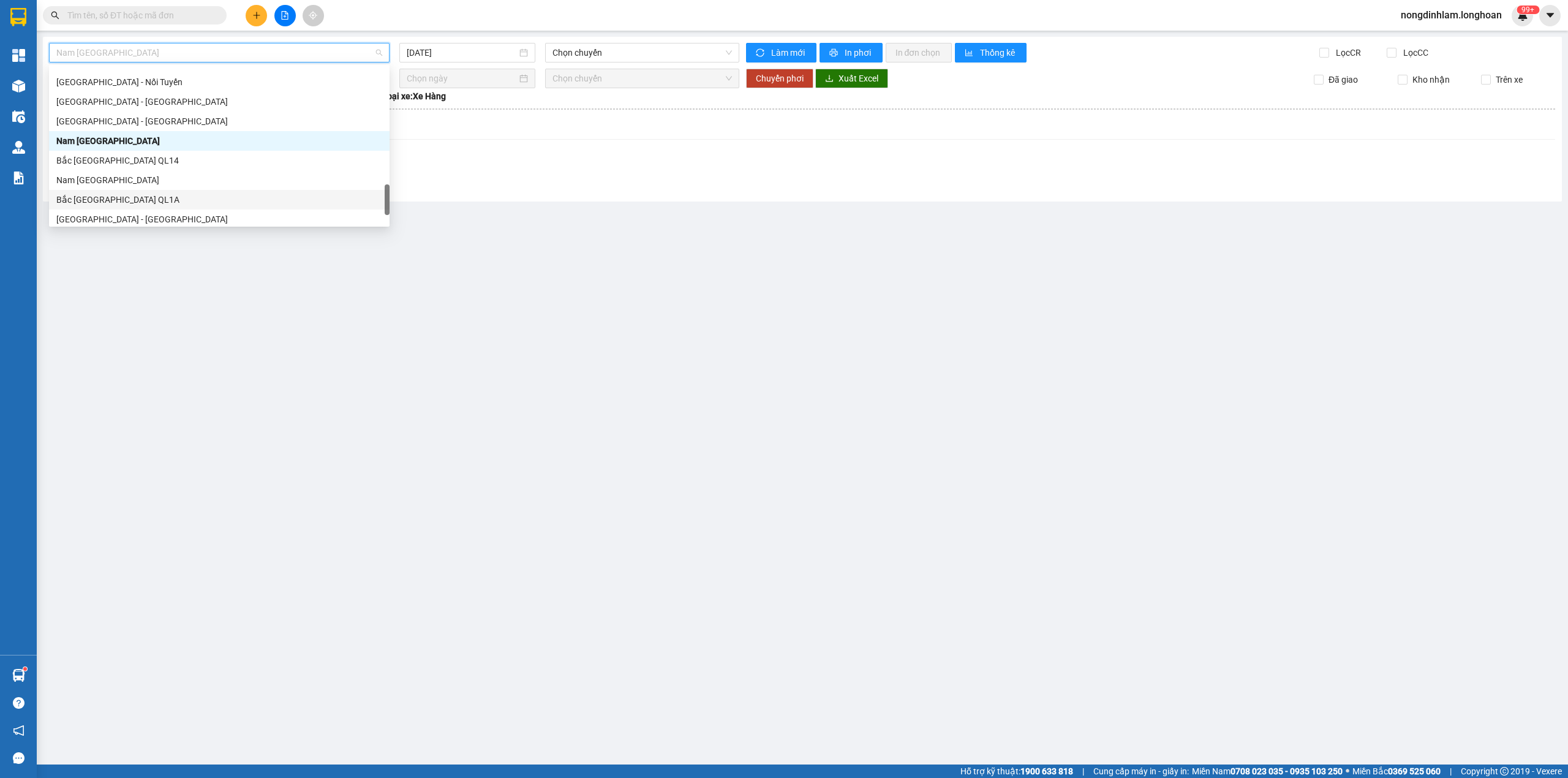
click at [130, 202] on div "Bắc [GEOGRAPHIC_DATA] QL1A" at bounding box center [219, 199] width 326 height 14
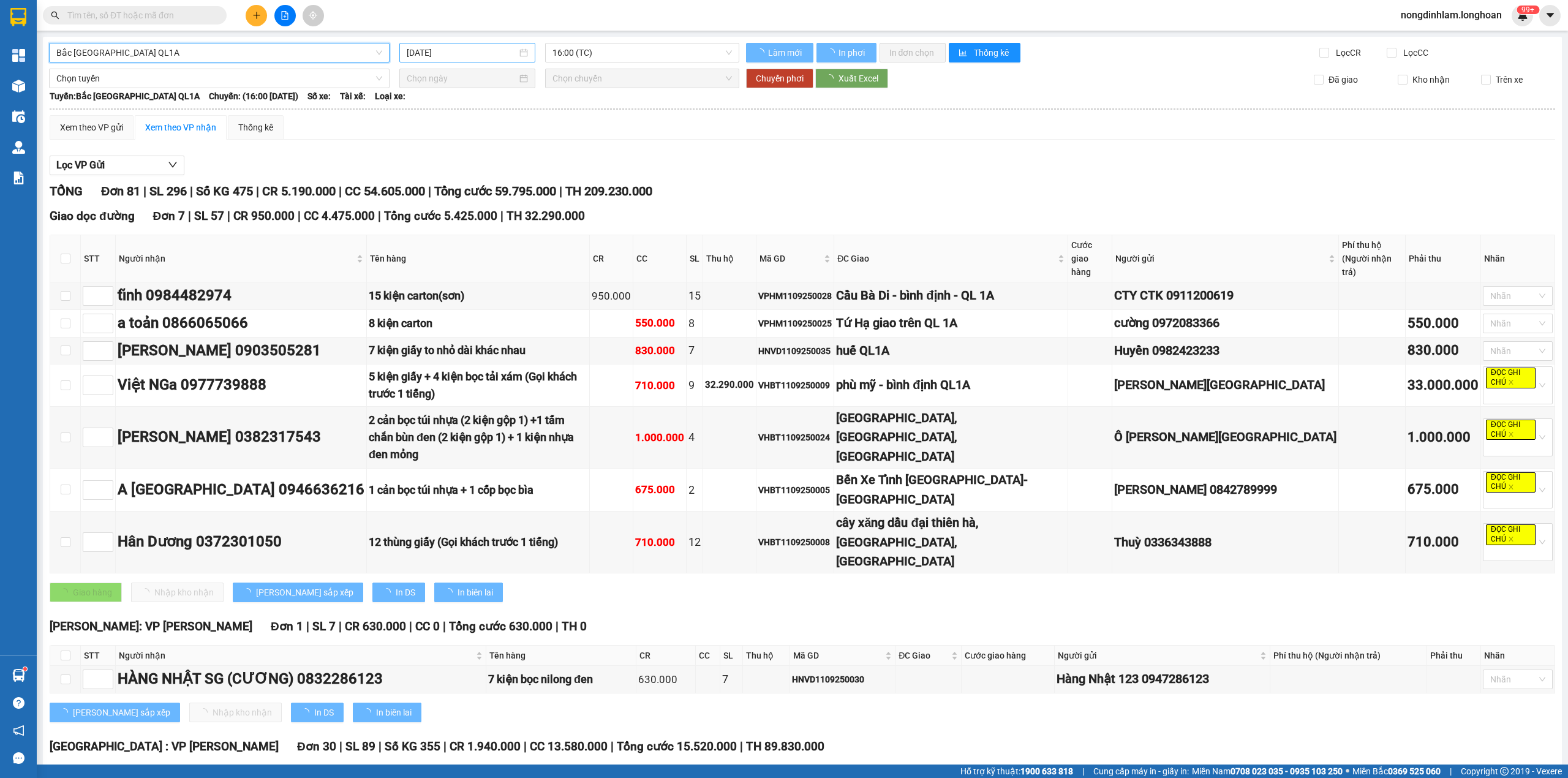
click at [468, 44] on div "[DATE]" at bounding box center [467, 52] width 136 height 19
click at [466, 54] on input "[DATE]" at bounding box center [462, 52] width 111 height 14
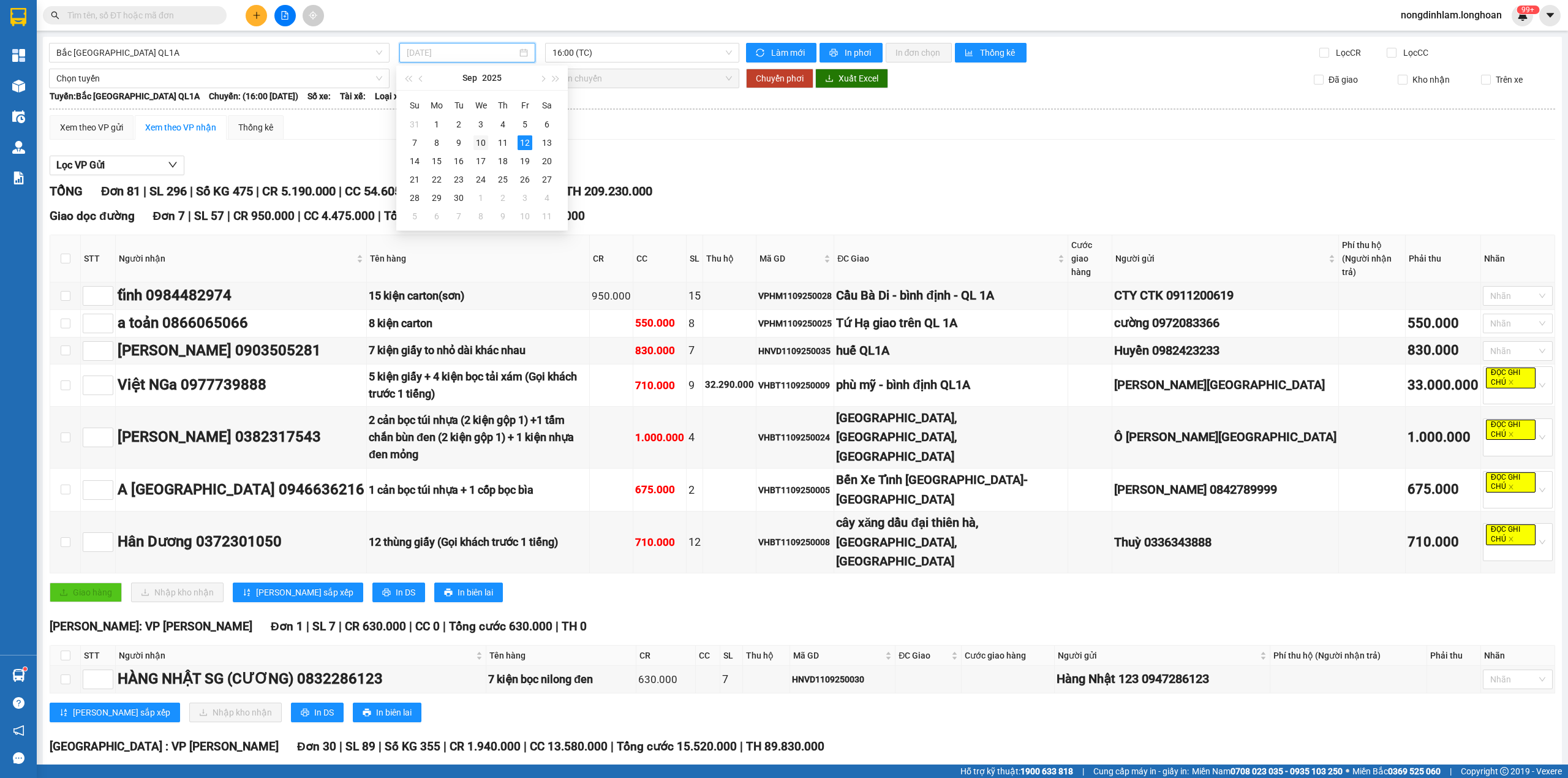
click at [486, 143] on div "10" at bounding box center [480, 142] width 15 height 15
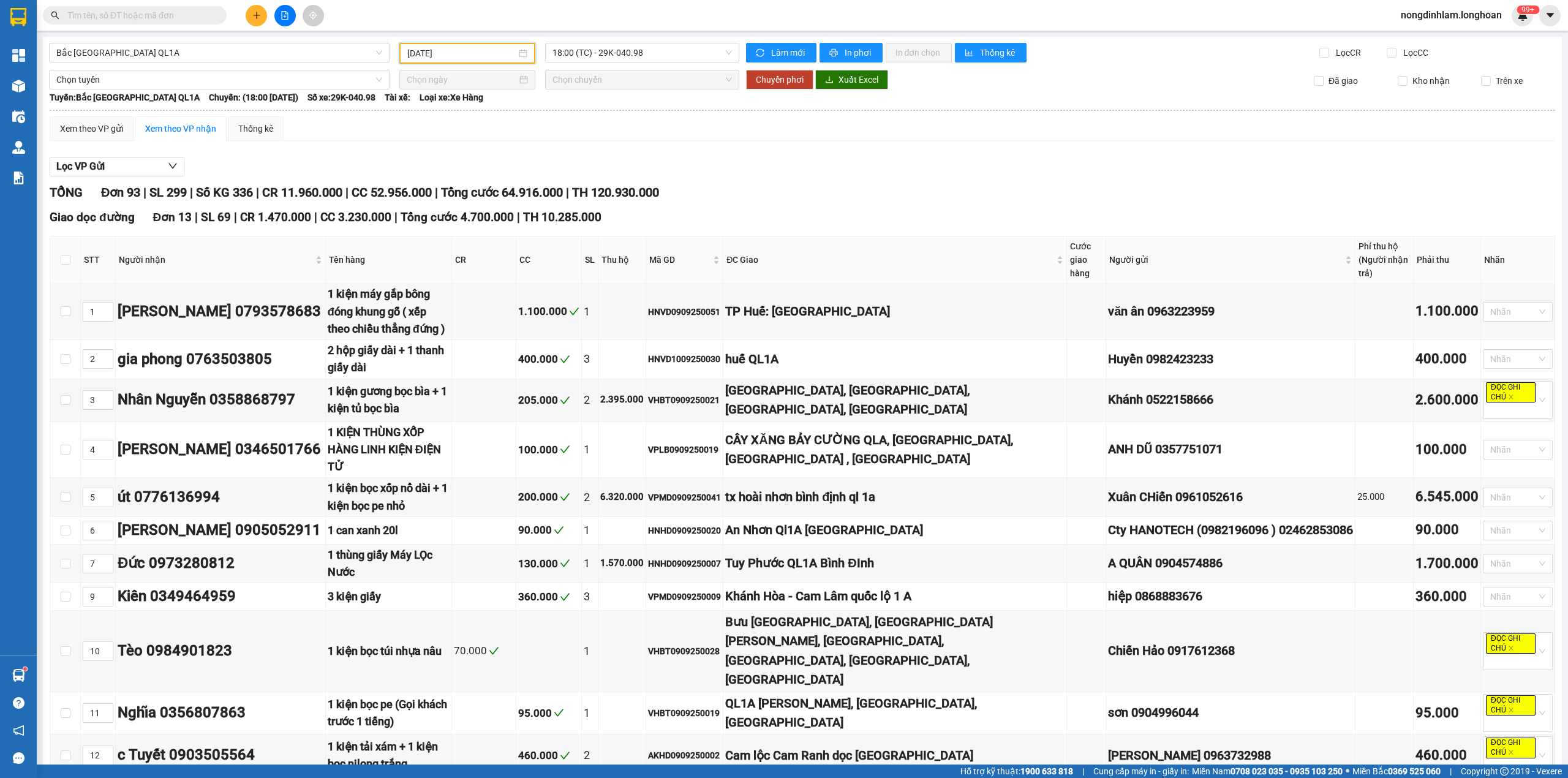
click at [493, 54] on input "[DATE]" at bounding box center [462, 53] width 109 height 14
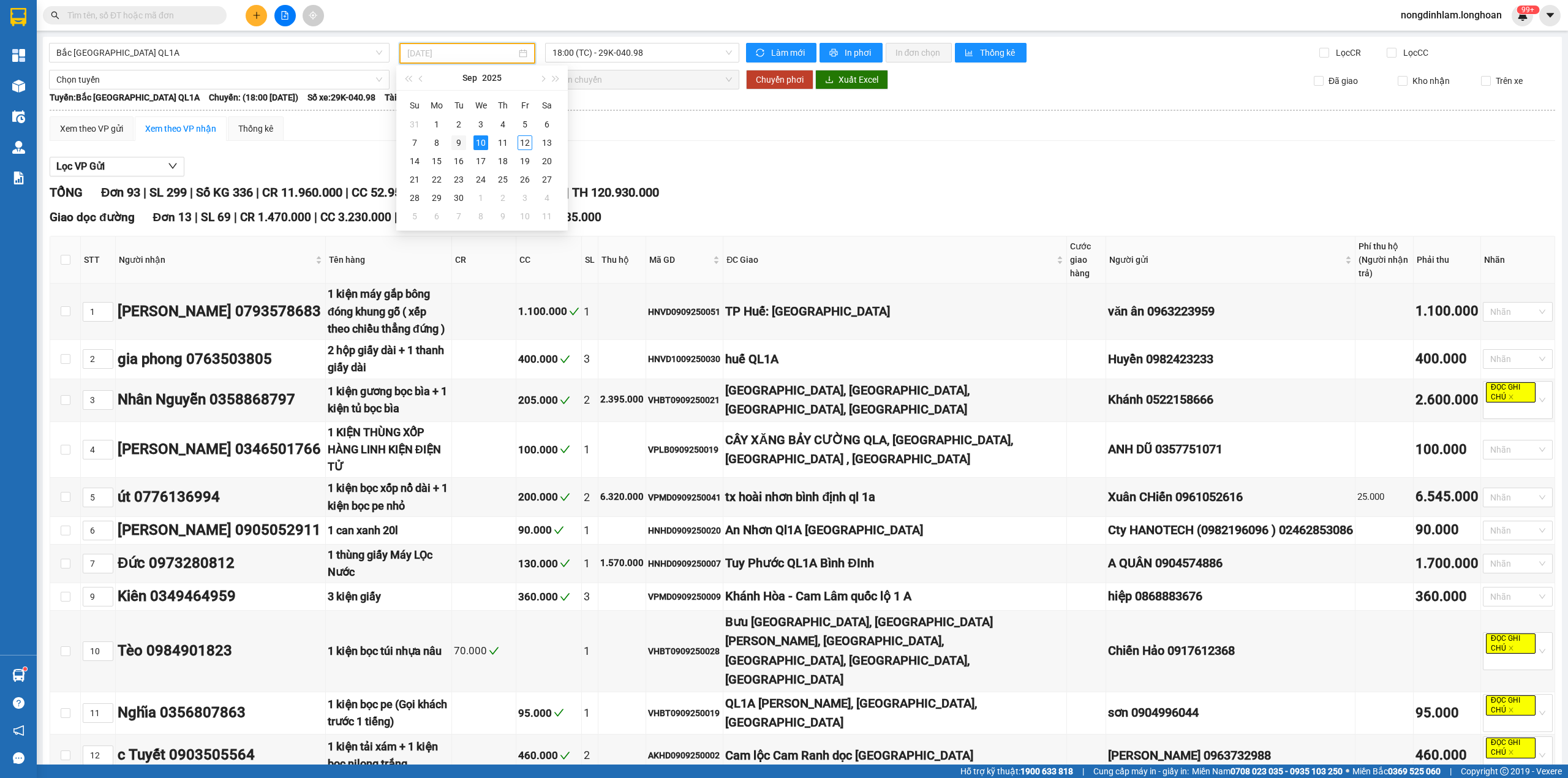
click at [456, 144] on div "9" at bounding box center [458, 142] width 15 height 15
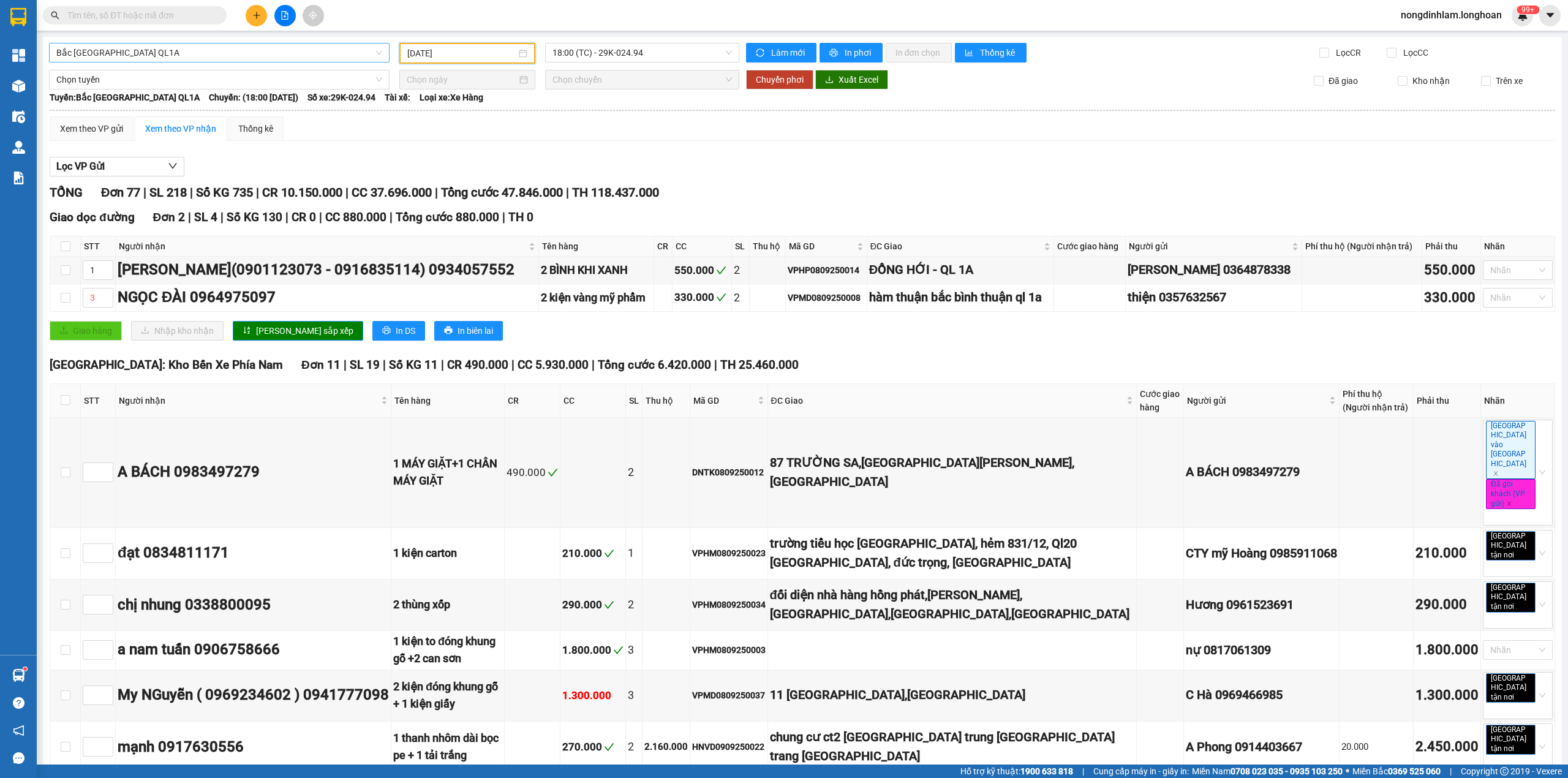
click at [315, 56] on span "Bắc [GEOGRAPHIC_DATA] QL1A" at bounding box center [219, 52] width 326 height 18
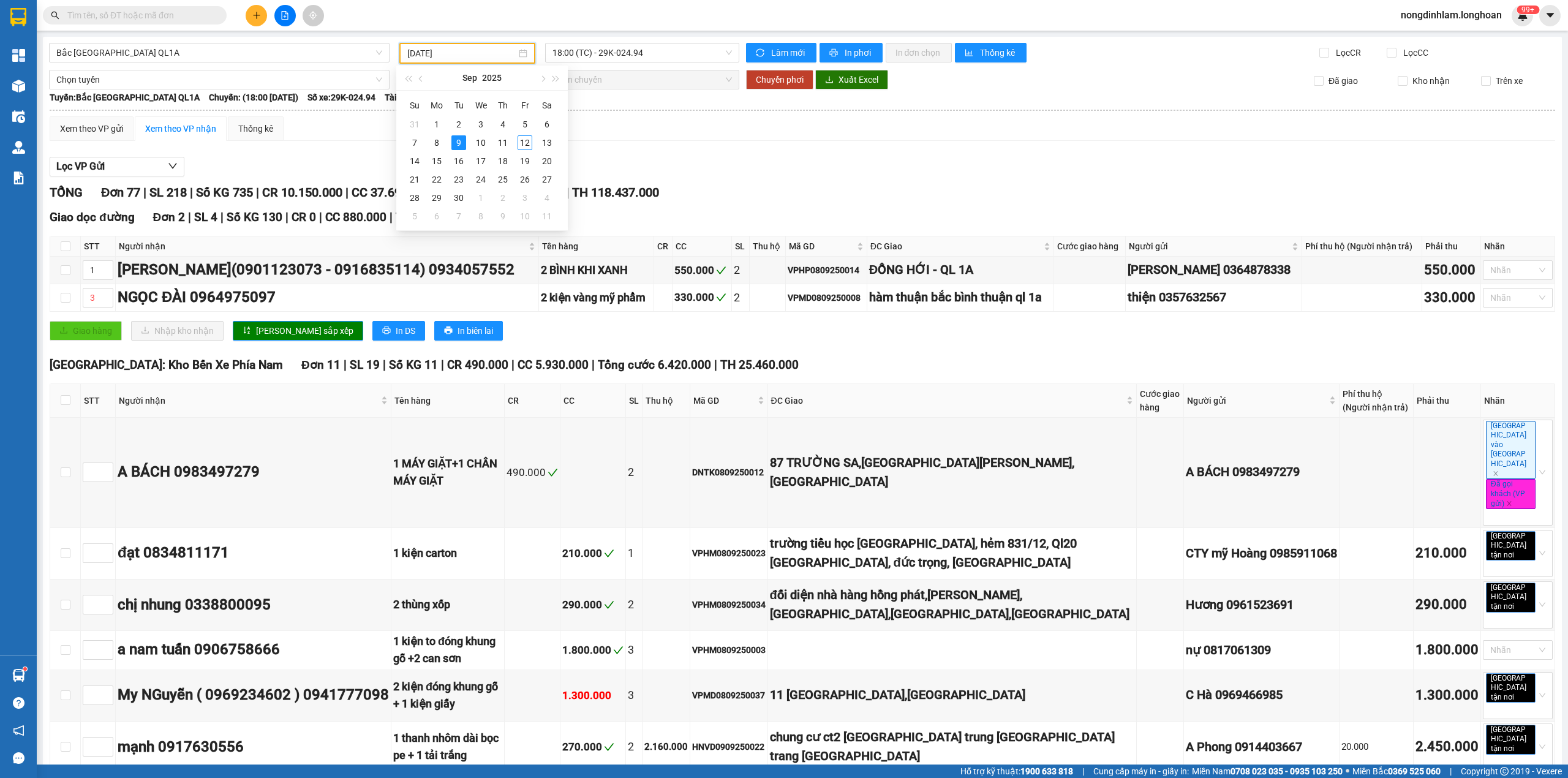
click at [437, 56] on input "09/09/2025" at bounding box center [462, 53] width 109 height 14
click at [480, 142] on div "10" at bounding box center [480, 142] width 15 height 15
type input "[DATE]"
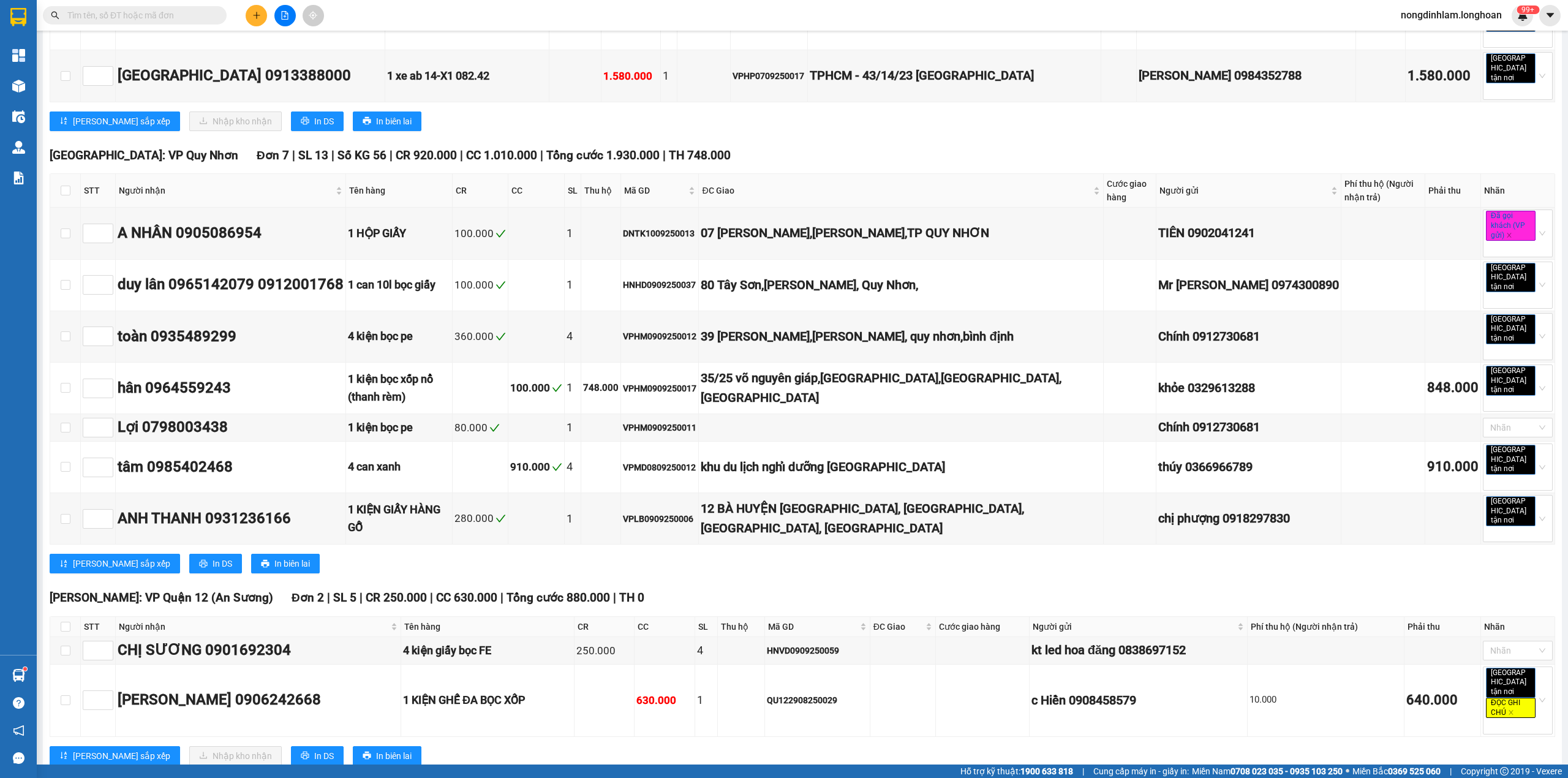
scroll to position [3699, 0]
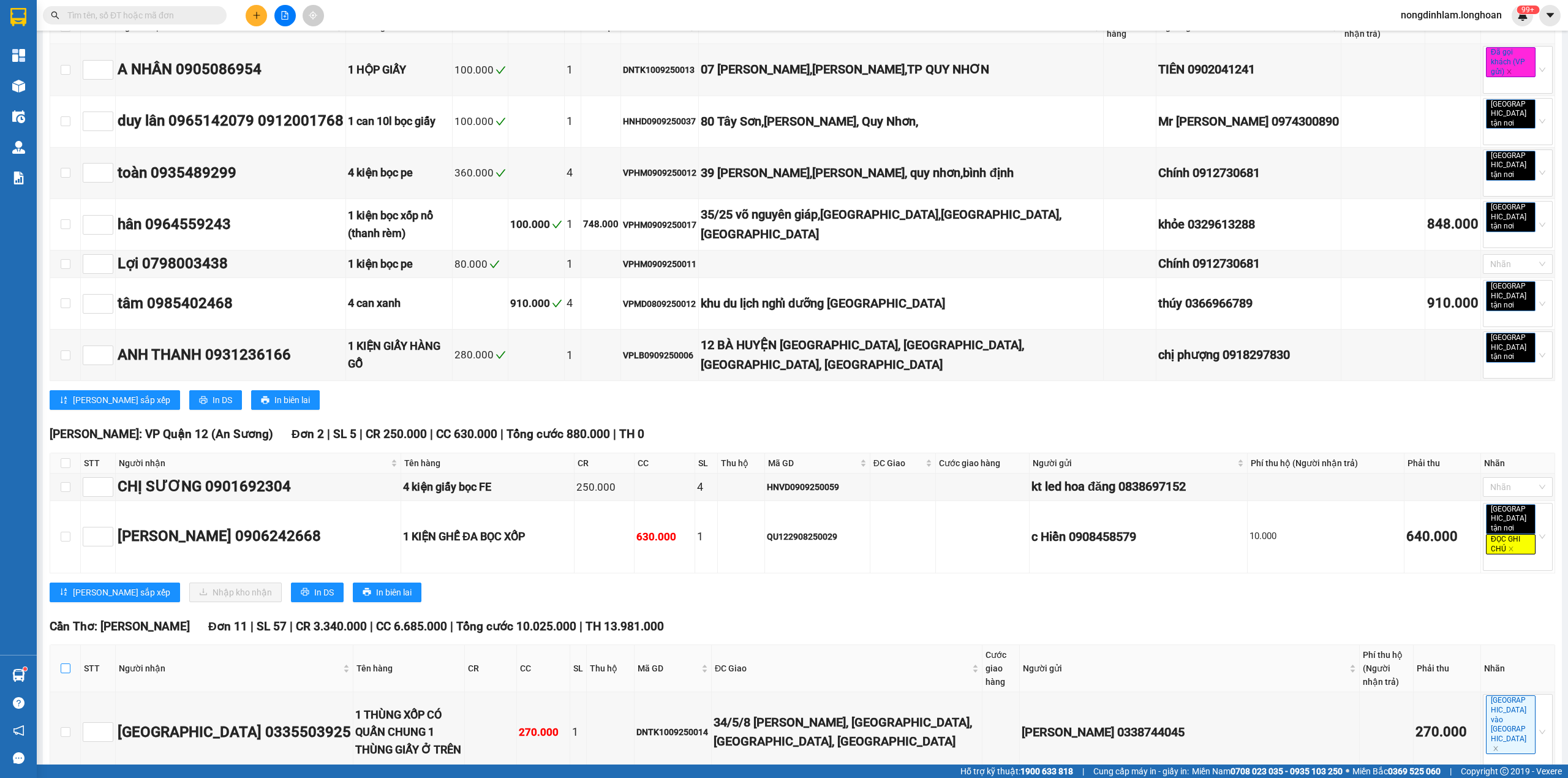
click at [67, 664] on input "checkbox" at bounding box center [65, 668] width 10 height 10
checkbox input "true"
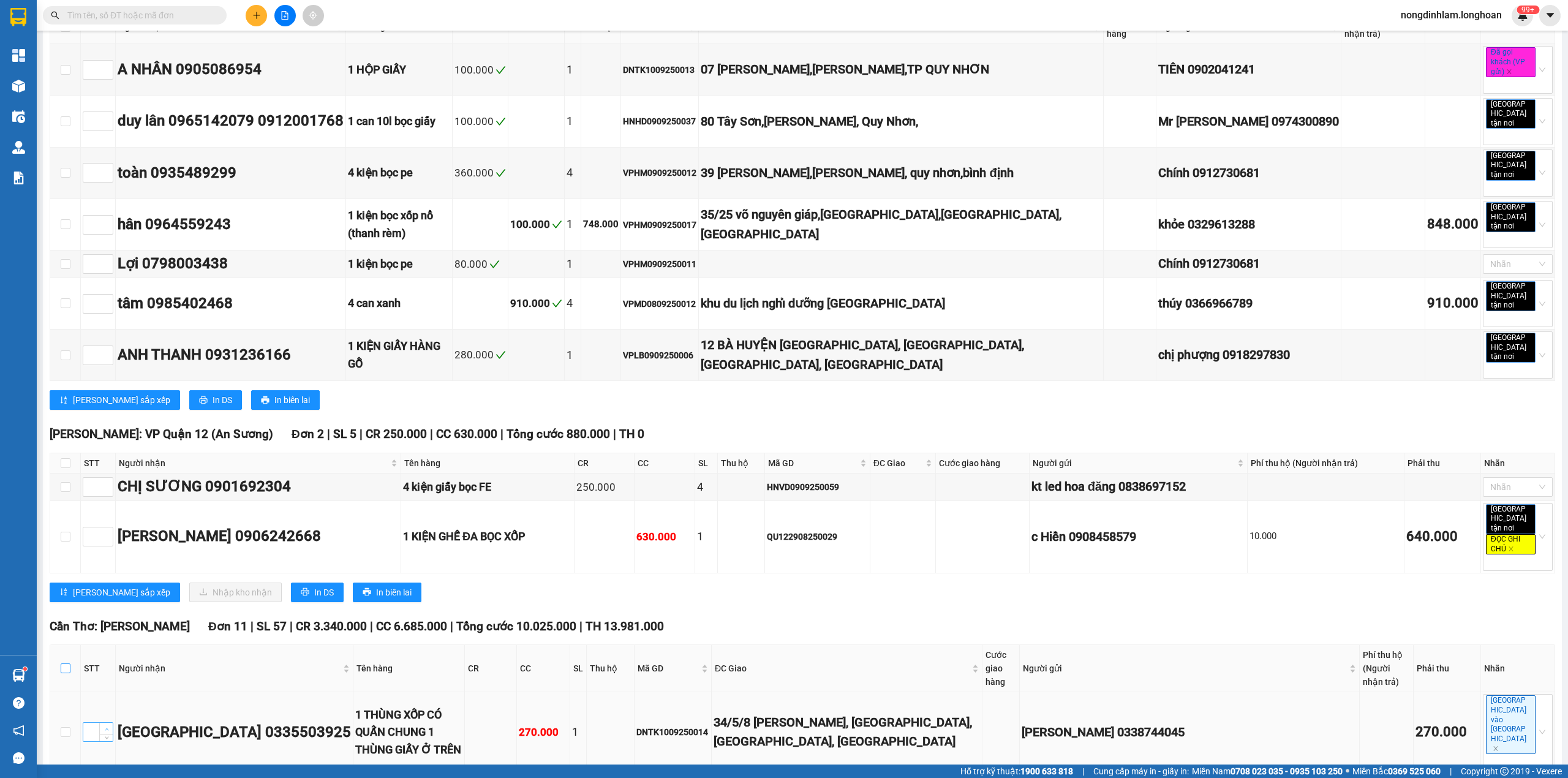
checkbox input "true"
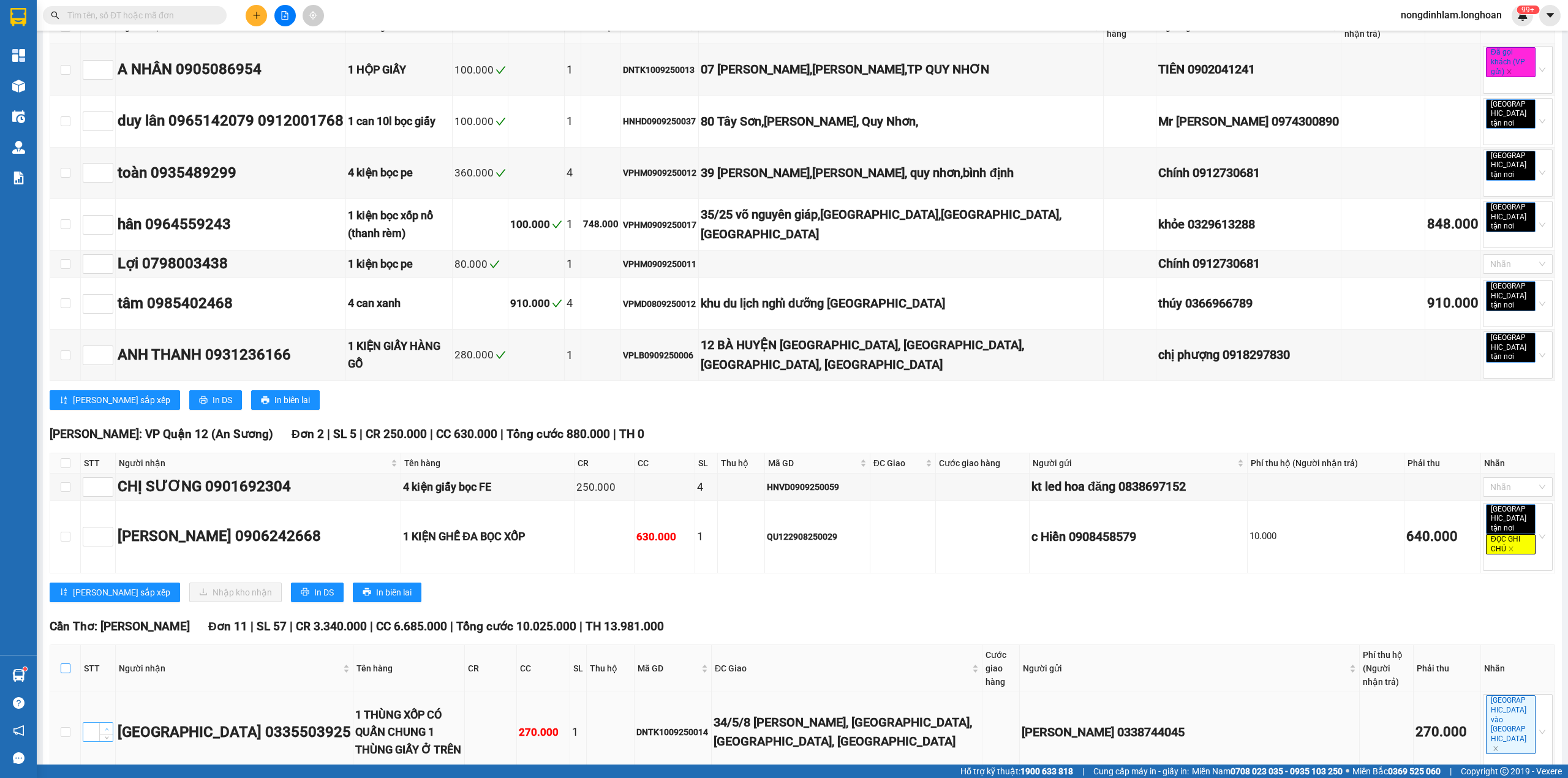
checkbox input "true"
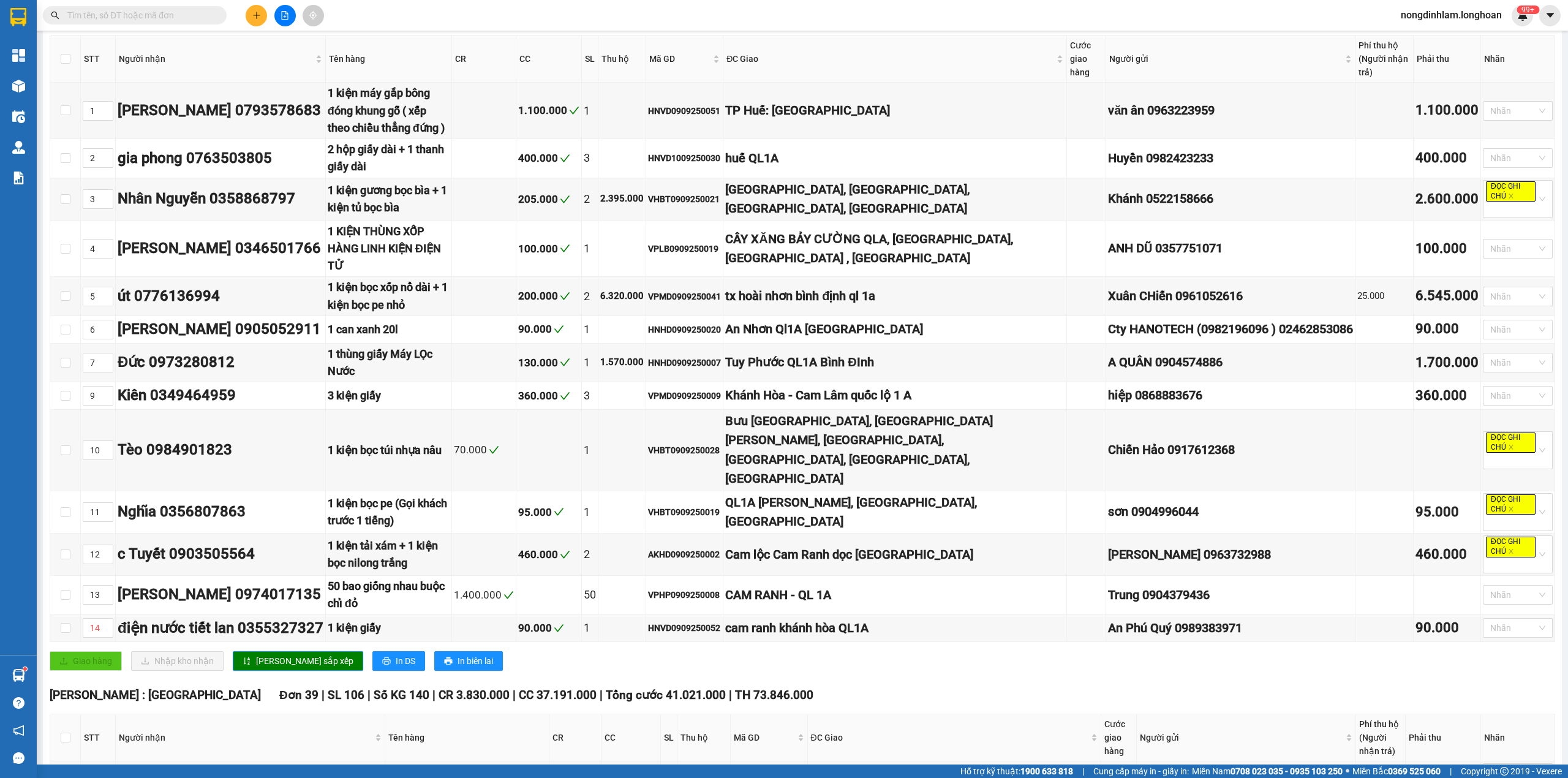
scroll to position [0, 0]
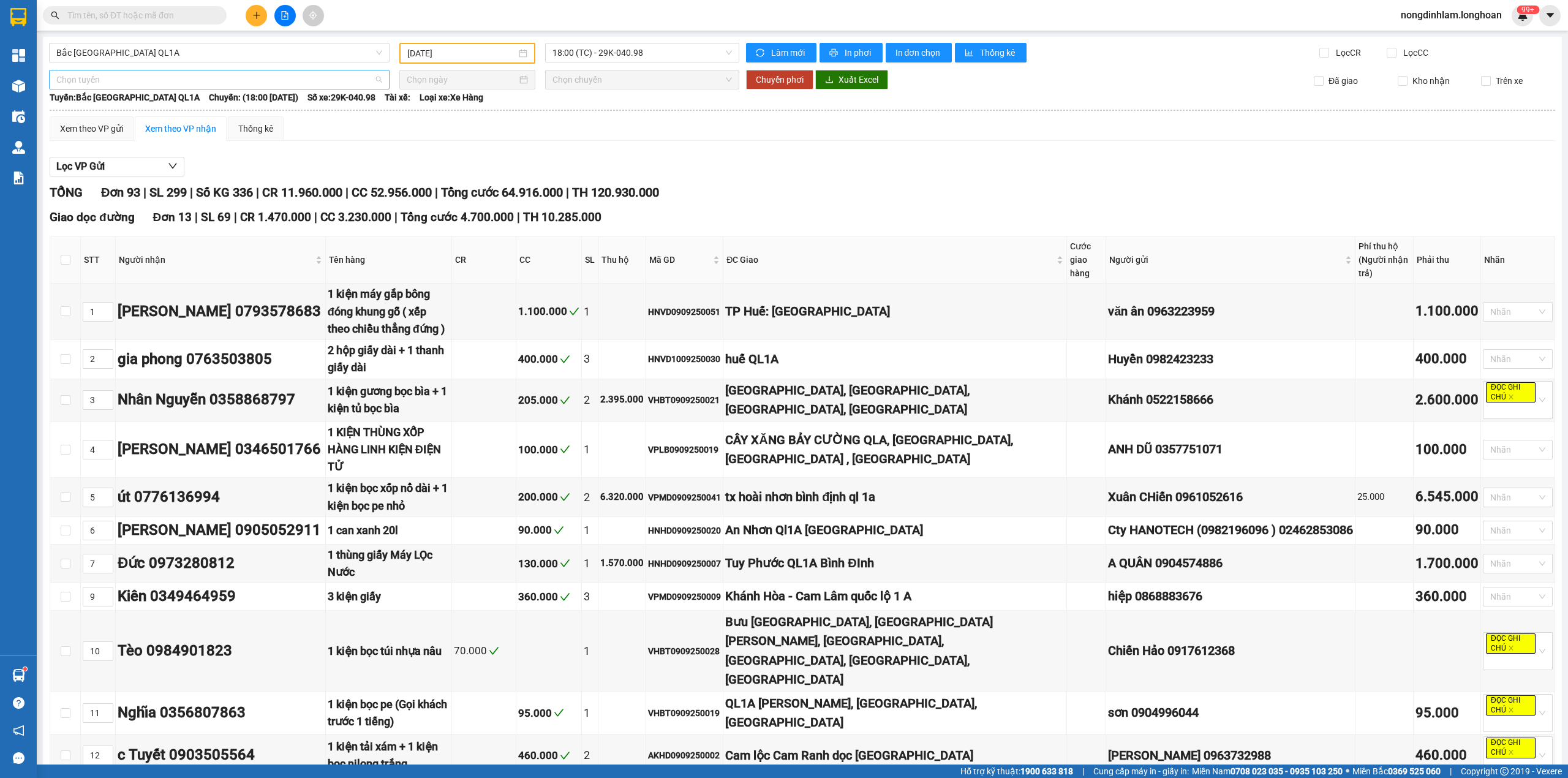
click at [237, 77] on span "Chọn tuyến" at bounding box center [219, 80] width 326 height 18
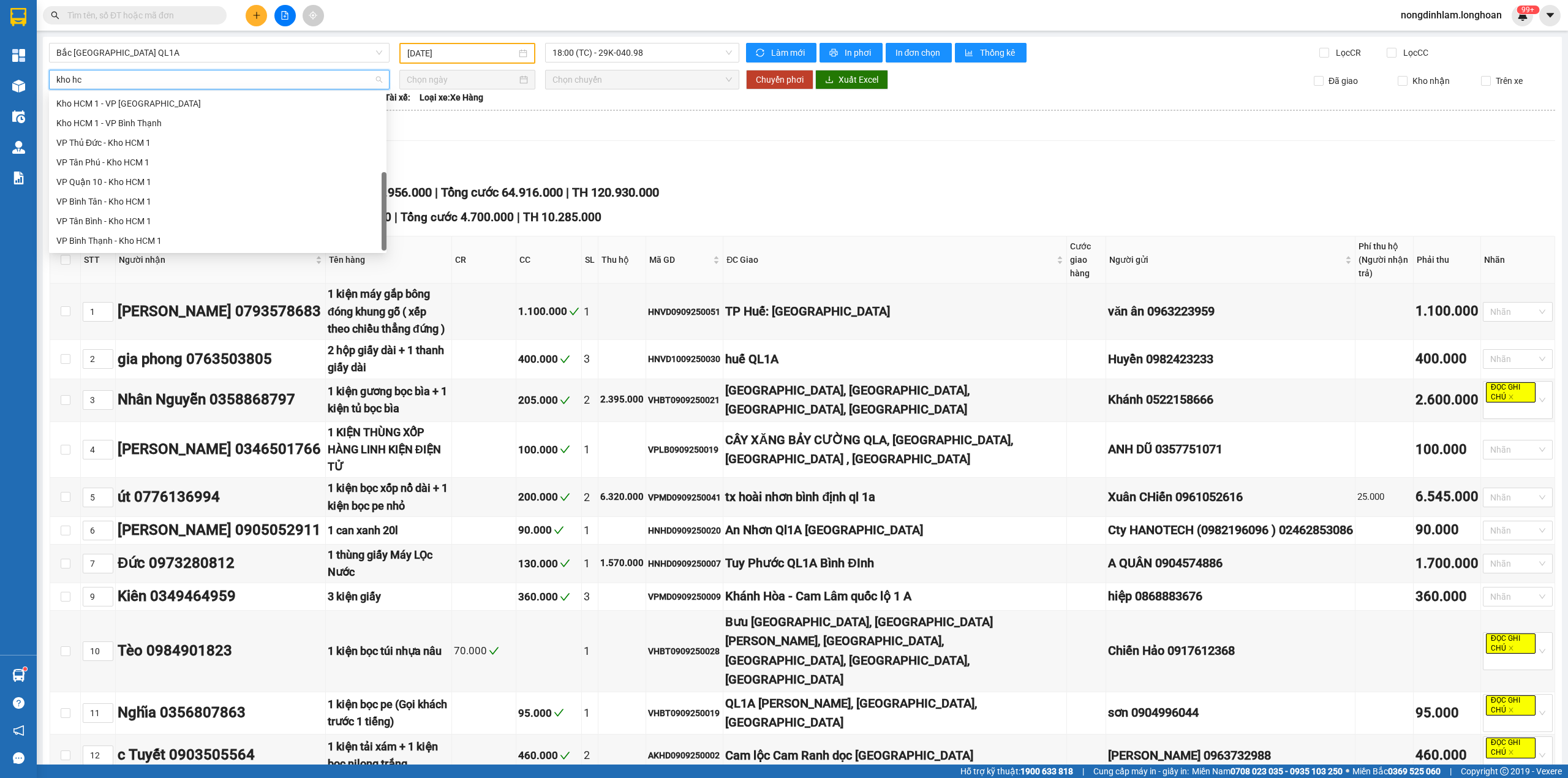
scroll to position [118, 0]
type input "kho hcm"
click at [136, 111] on div "Kho HCM - Kho Cần Thơ" at bounding box center [217, 105] width 323 height 14
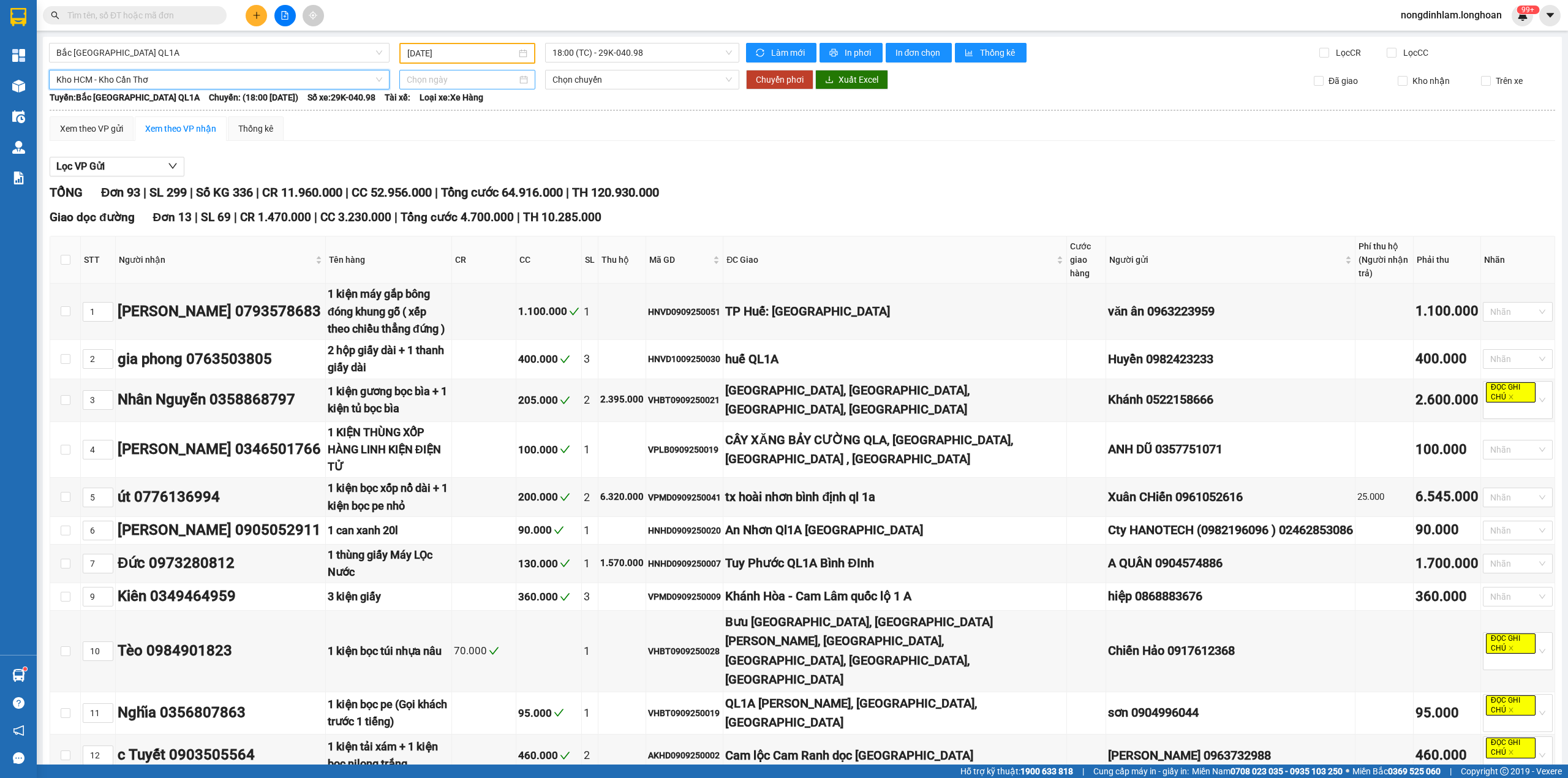
click at [420, 83] on input at bounding box center [462, 80] width 111 height 14
type input "[DATE]"
click at [522, 167] on div "12" at bounding box center [524, 168] width 15 height 15
type input "[DATE]"
click at [791, 80] on span "Chuyển phơi" at bounding box center [780, 80] width 48 height 14
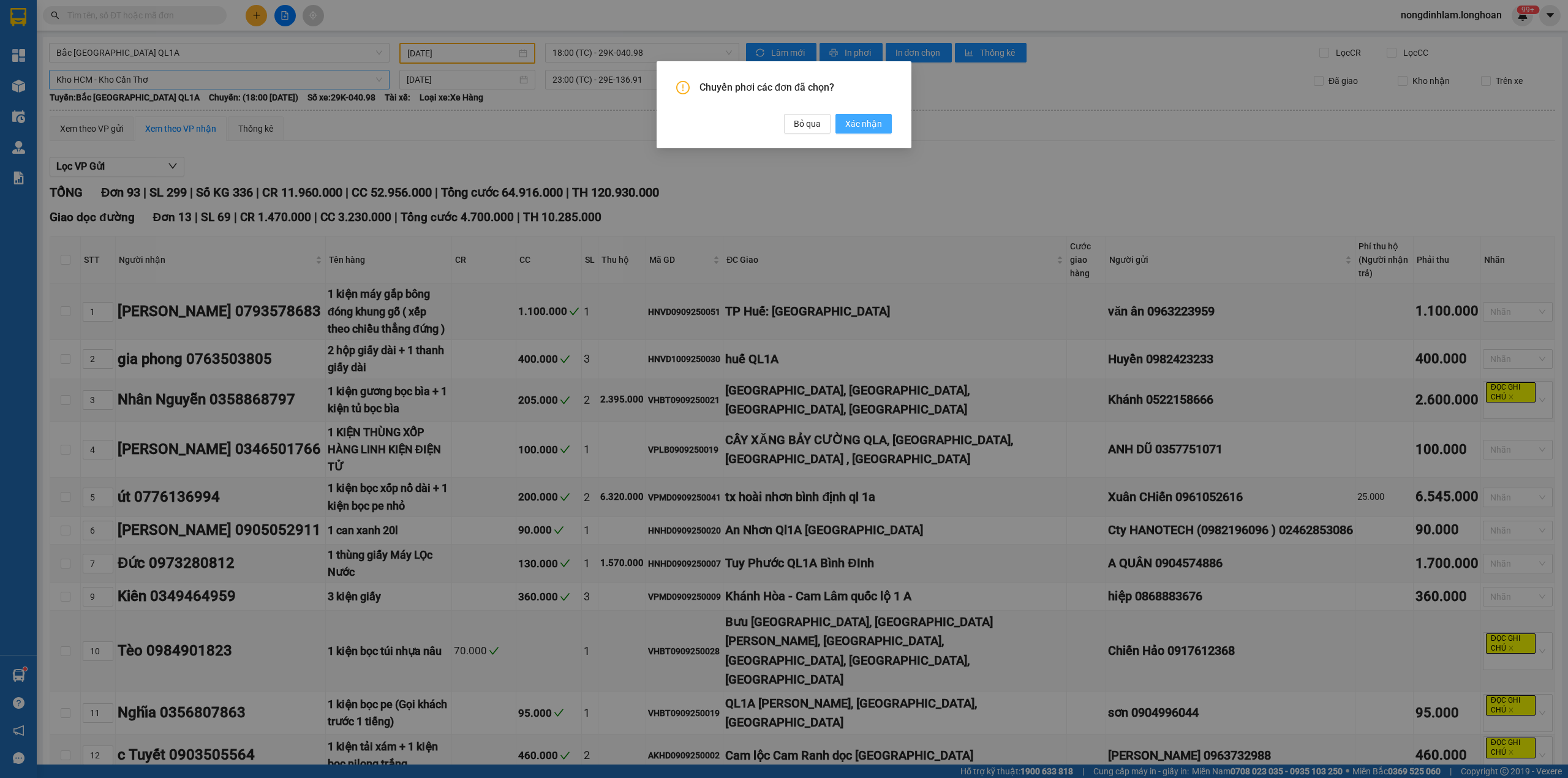
click at [879, 125] on span "Xác nhận" at bounding box center [863, 124] width 37 height 14
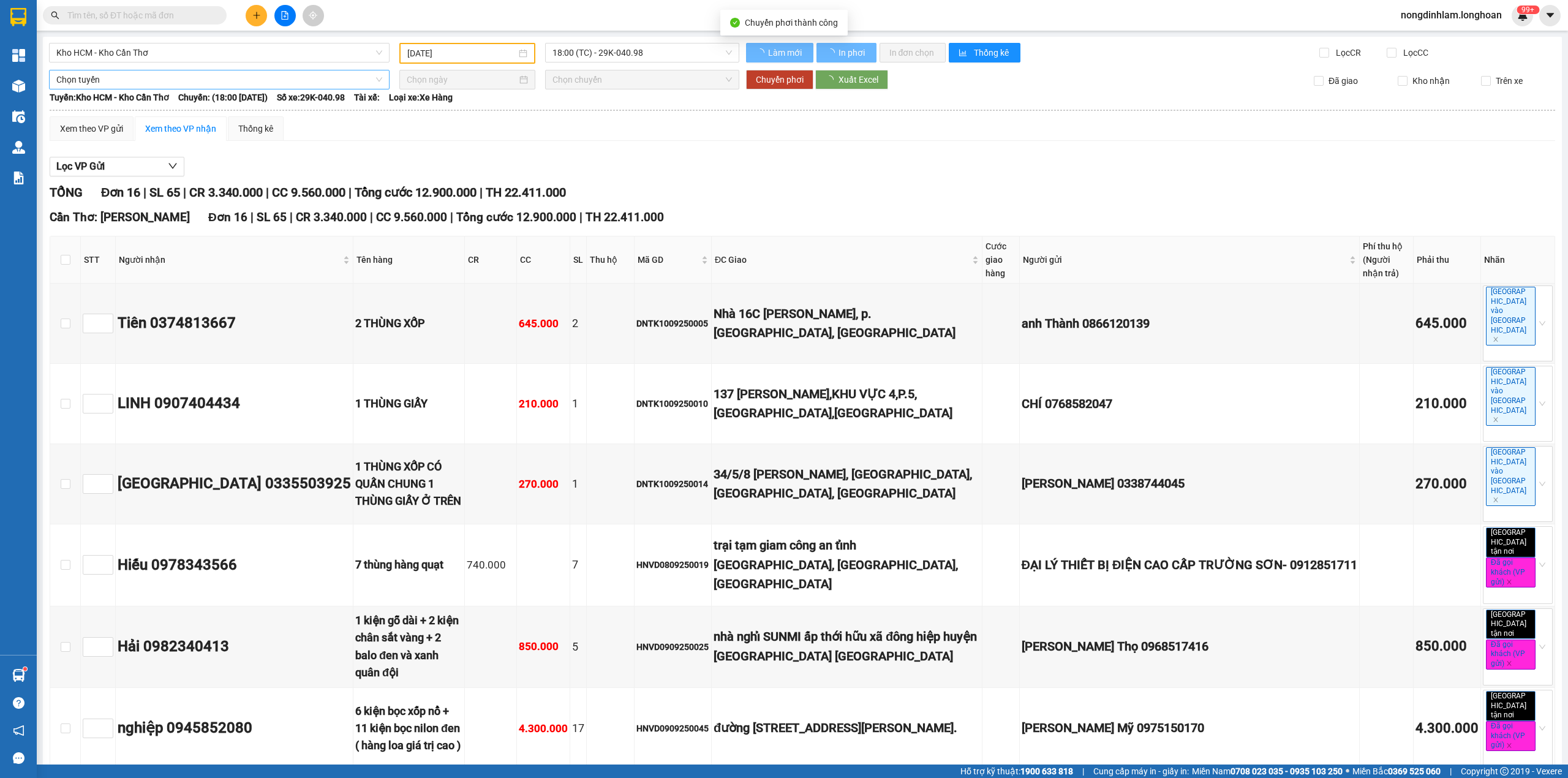
type input "[DATE]"
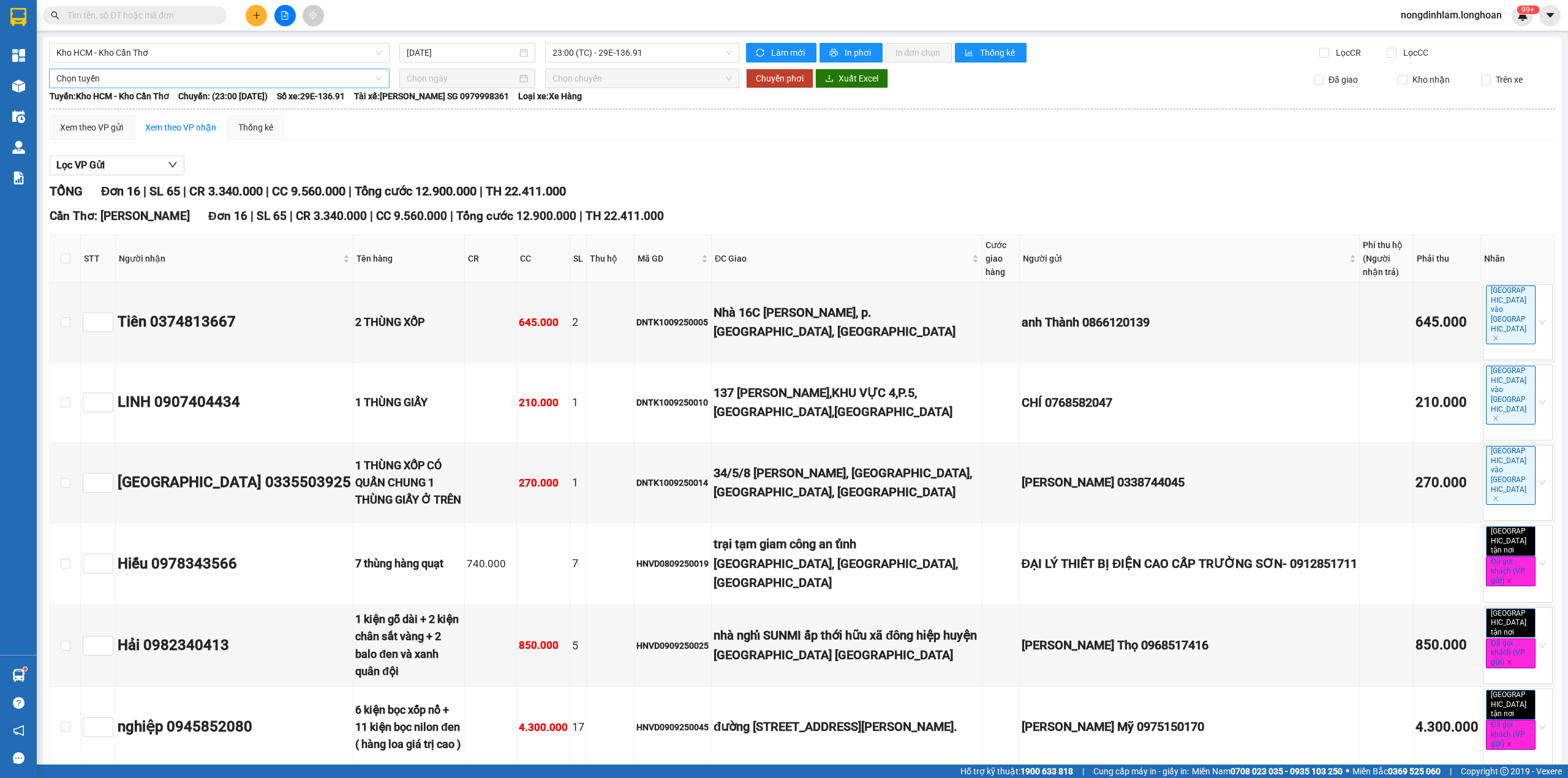
click at [458, 199] on span "Tổng cước 12.900.000" at bounding box center [415, 191] width 122 height 15
click at [455, 193] on span "Tổng cước 12.900.000" at bounding box center [415, 191] width 122 height 15
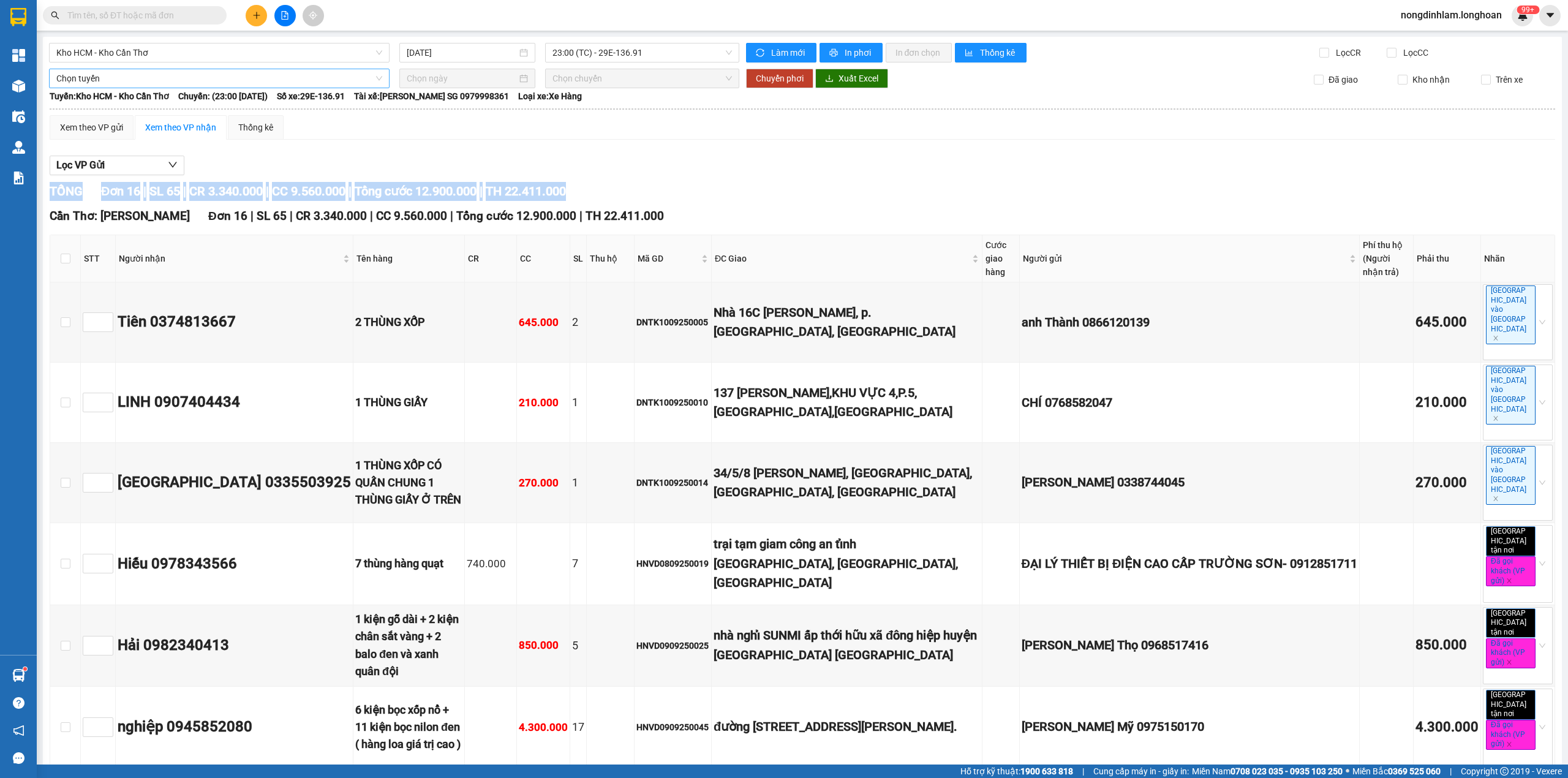
click at [455, 193] on span "Tổng cước 12.900.000" at bounding box center [415, 191] width 122 height 15
click at [471, 197] on span "Tổng cước 12.900.000" at bounding box center [415, 191] width 122 height 15
click at [566, 195] on span "TH 22.411.000" at bounding box center [526, 191] width 80 height 15
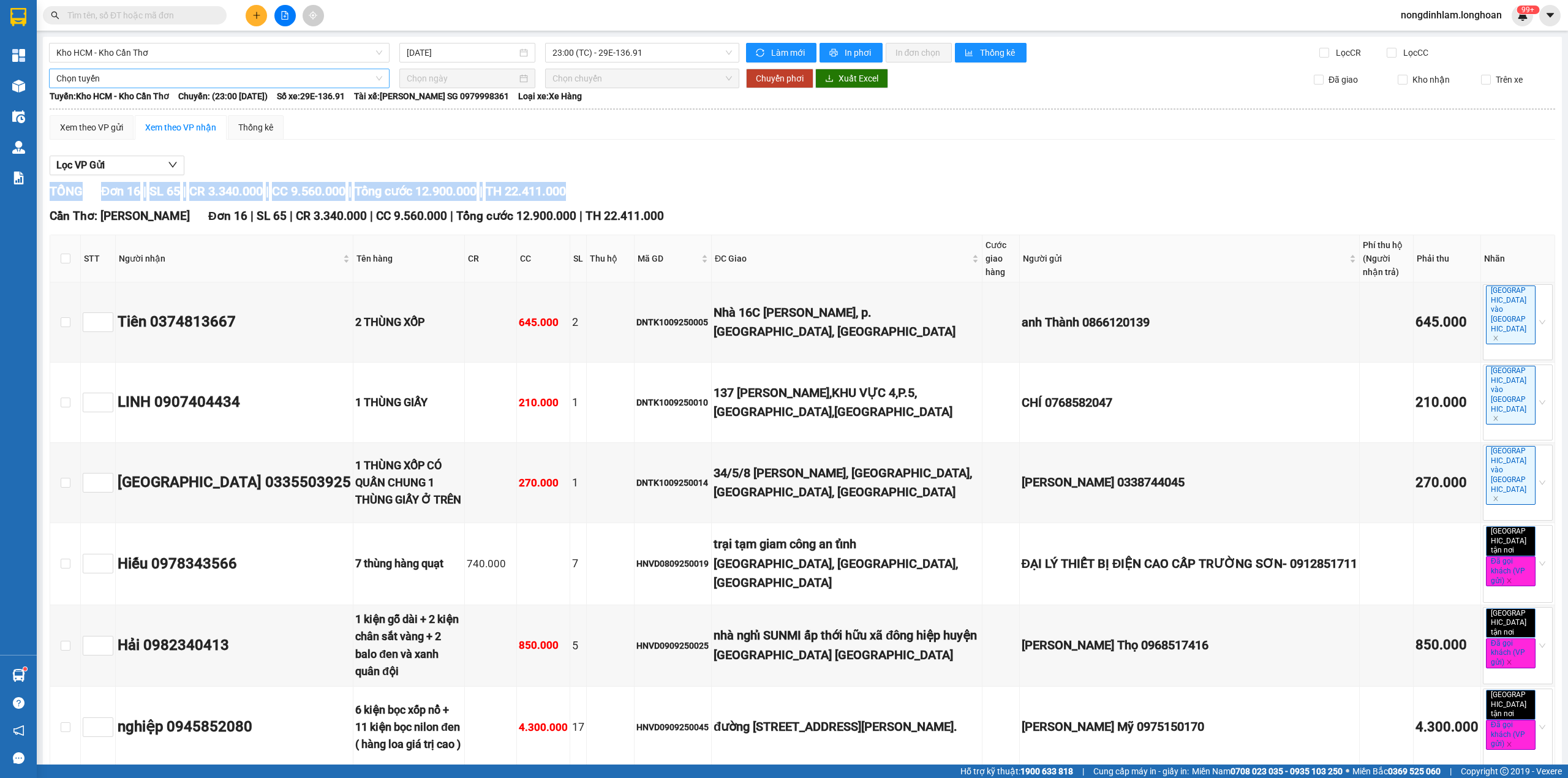
click at [566, 195] on span "TH 22.411.000" at bounding box center [526, 191] width 80 height 15
drag, startPoint x: 290, startPoint y: 12, endPoint x: 302, endPoint y: 10, distance: 12.2
click at [292, 12] on button at bounding box center [285, 16] width 21 height 21
click at [285, 13] on icon "file-add" at bounding box center [285, 15] width 8 height 8
click at [273, 52] on span "Kho HCM - Kho Cần Thơ" at bounding box center [219, 52] width 326 height 18
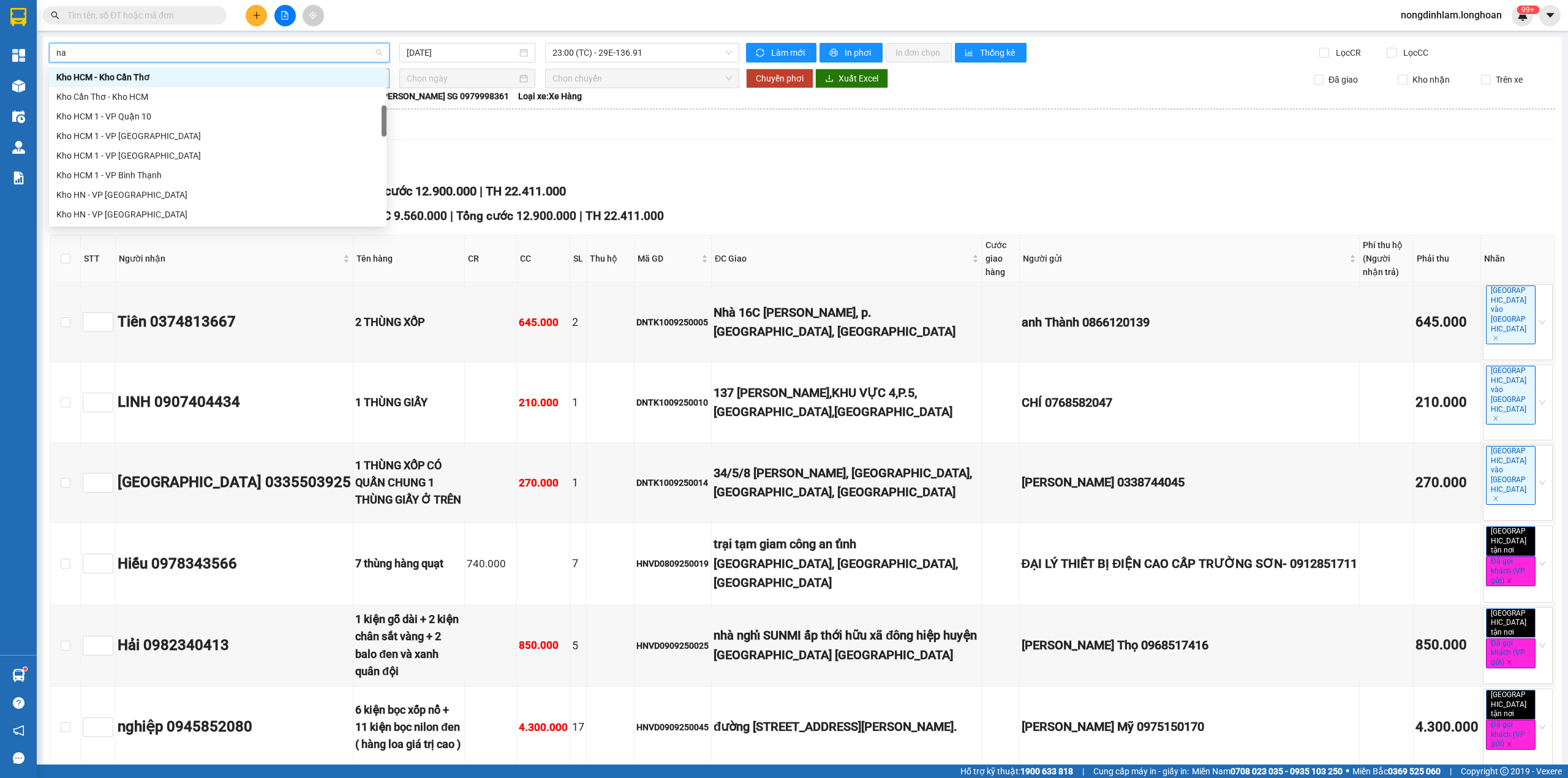
scroll to position [19, 0]
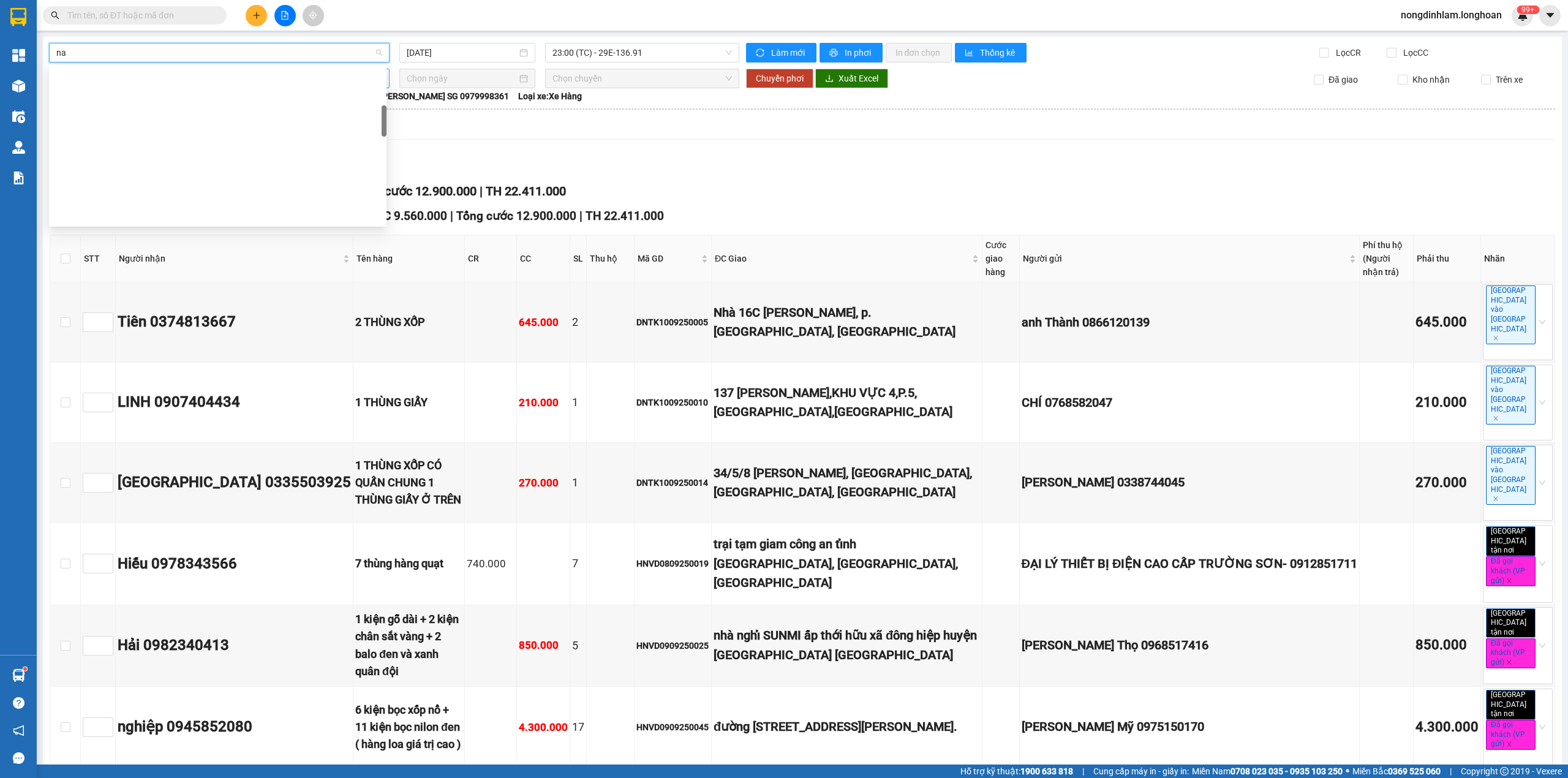
type input "nam"
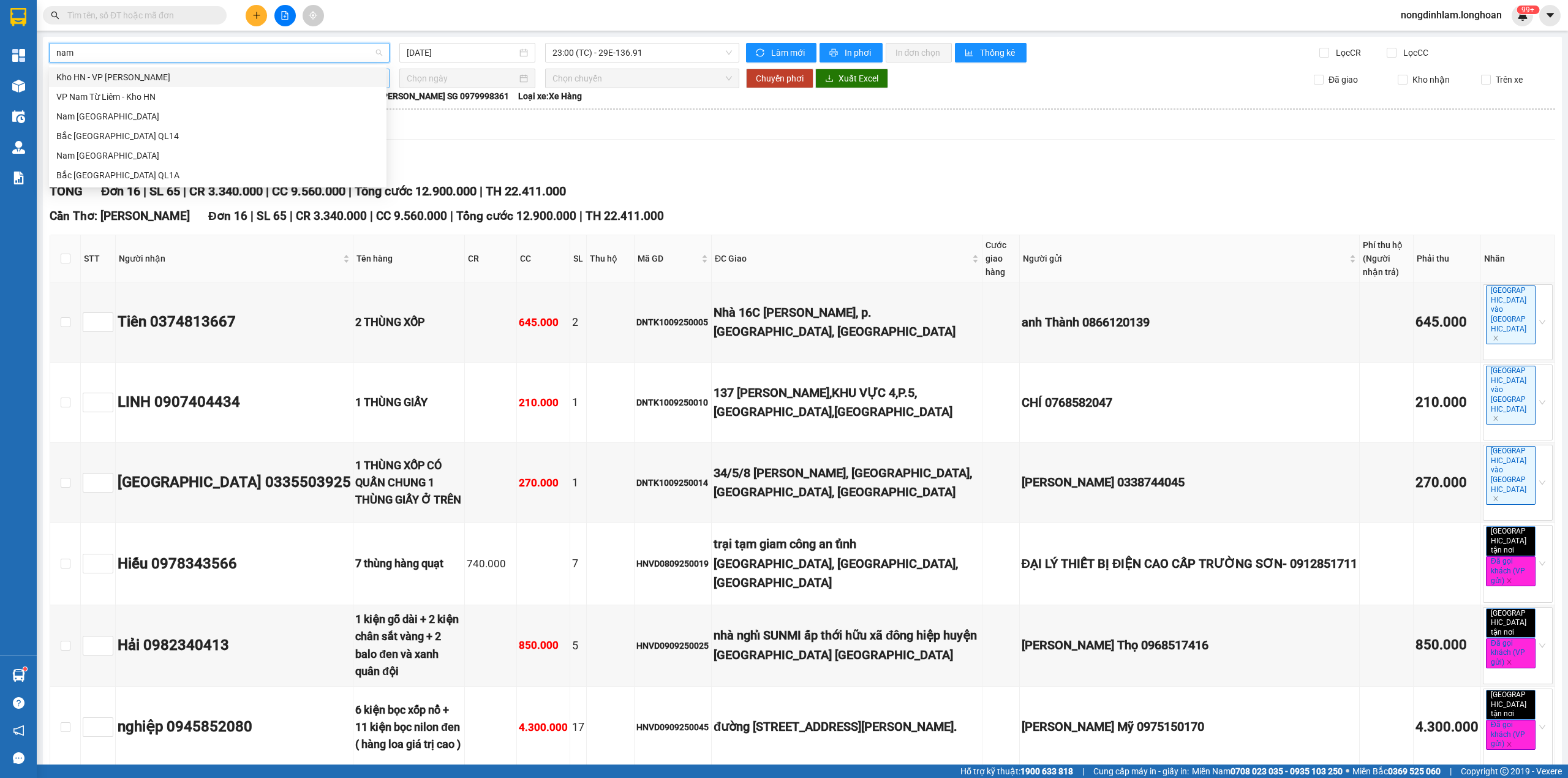
scroll to position [0, 0]
click at [131, 149] on div "Nam [GEOGRAPHIC_DATA]" at bounding box center [217, 155] width 323 height 14
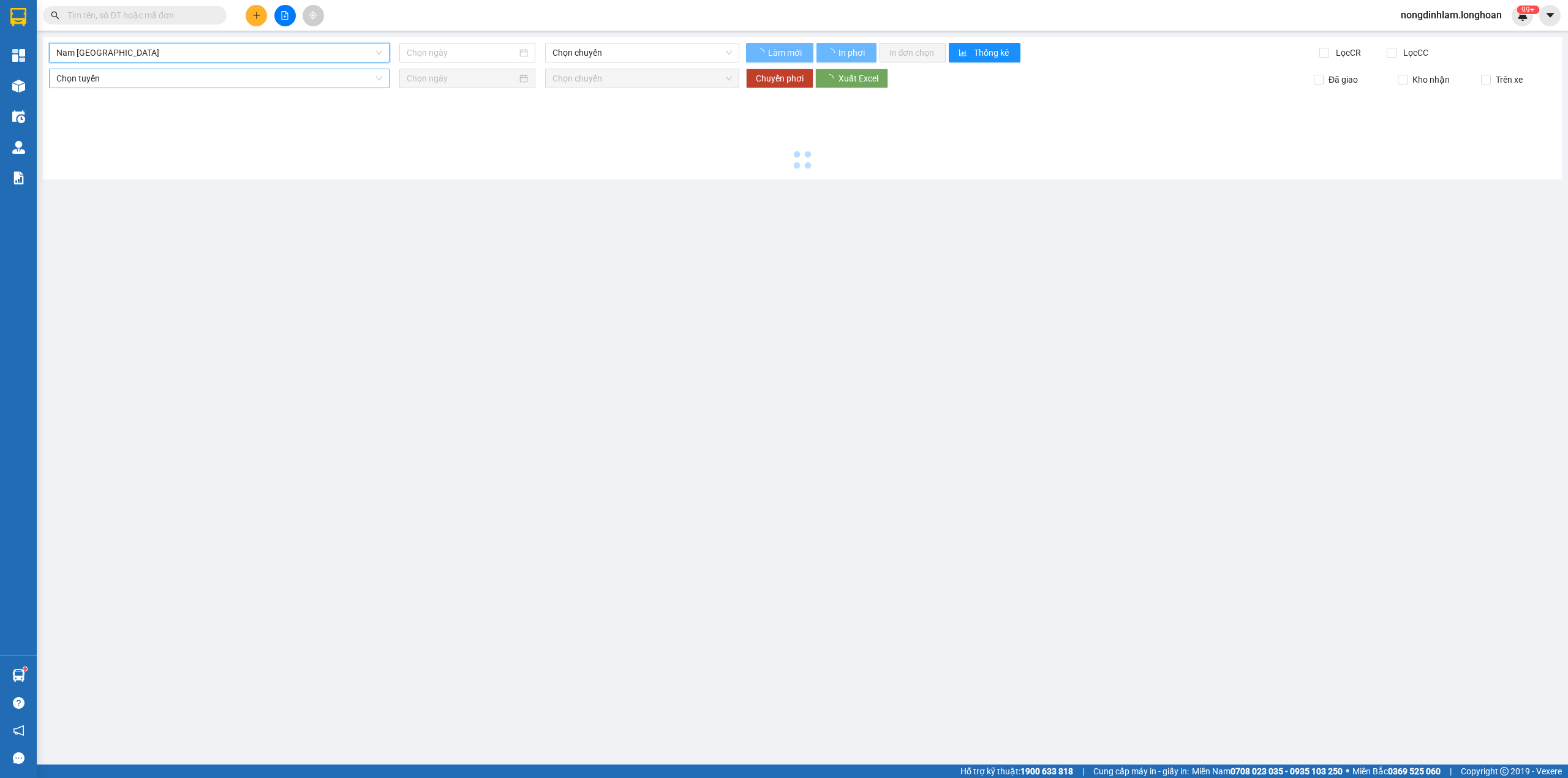
type input "[DATE]"
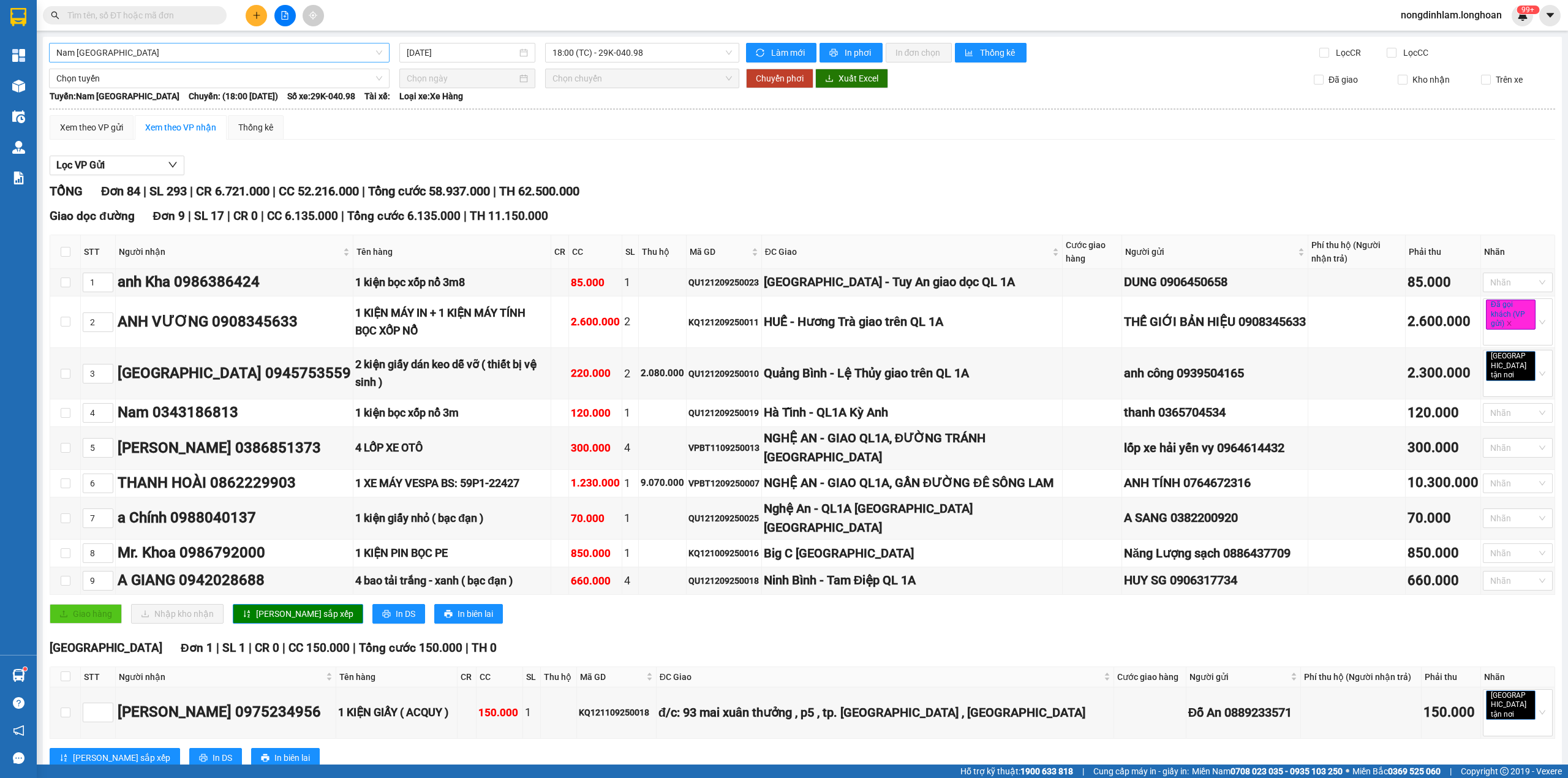
click at [177, 52] on span "Nam [GEOGRAPHIC_DATA]" at bounding box center [219, 52] width 326 height 18
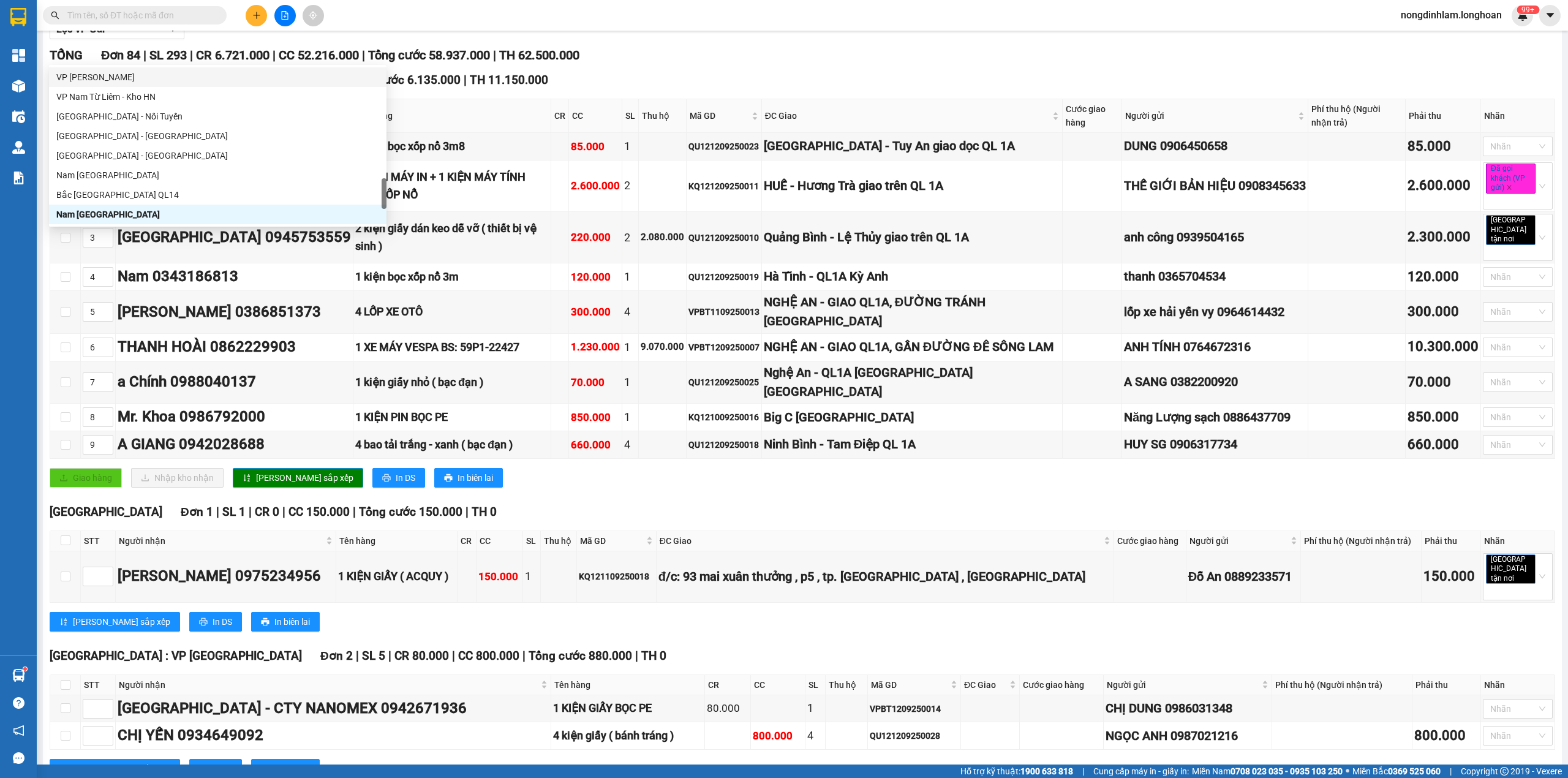
scroll to position [730, 0]
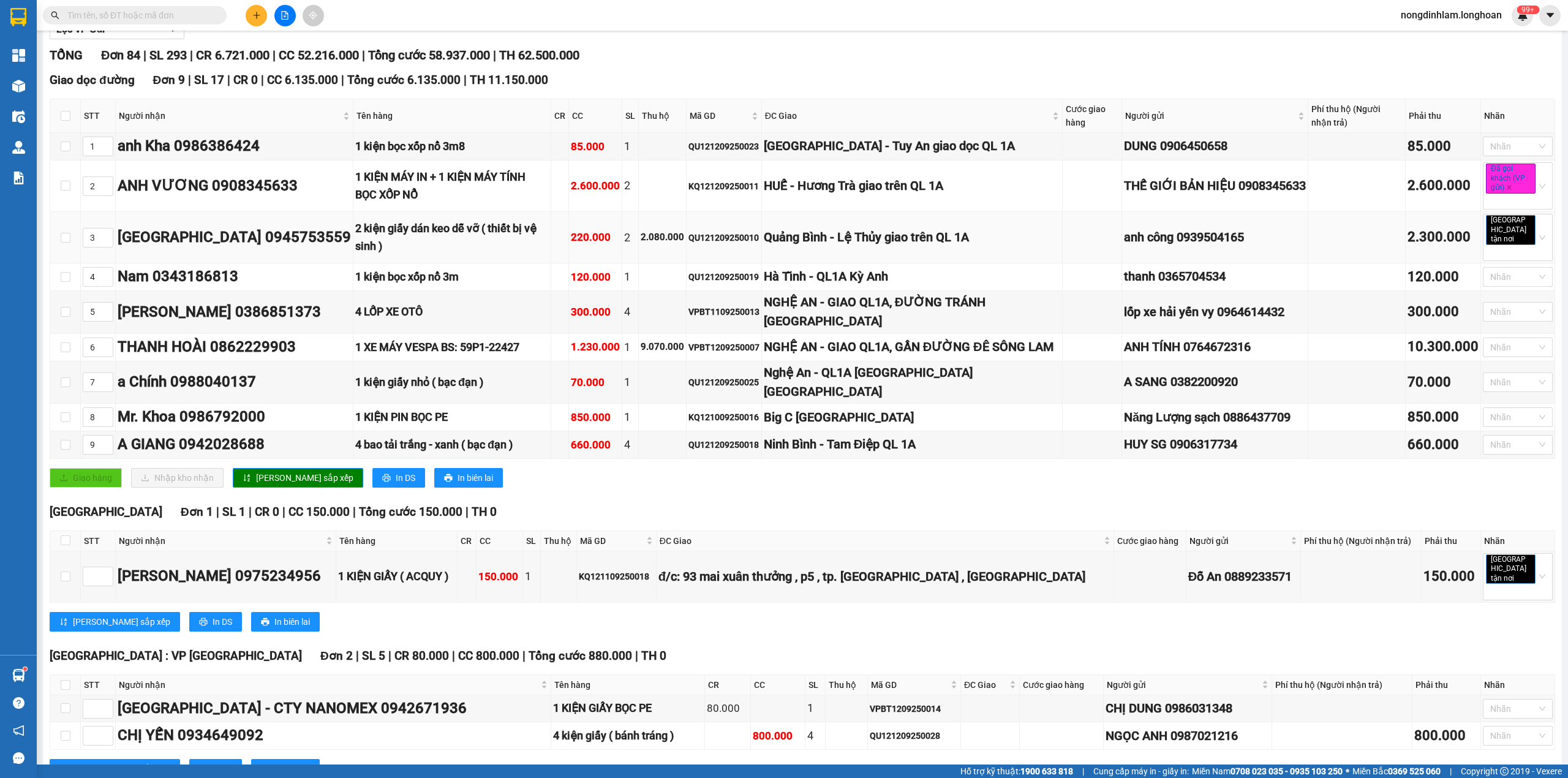
click at [730, 234] on div "QU121209250010" at bounding box center [724, 237] width 71 height 14
